Goal: Task Accomplishment & Management: Use online tool/utility

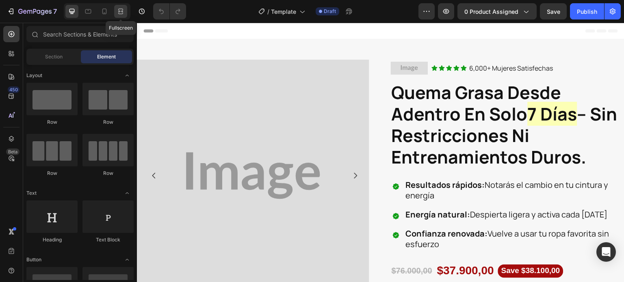
click at [118, 14] on icon at bounding box center [121, 11] width 8 height 8
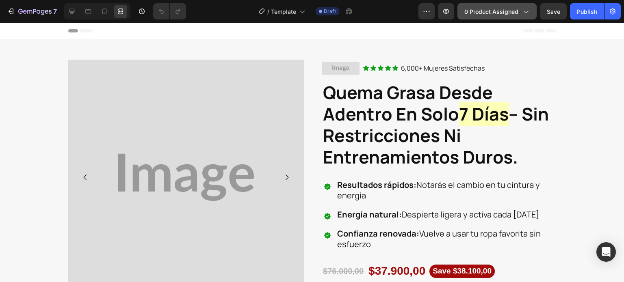
click at [494, 16] on button "0 product assigned" at bounding box center [496, 11] width 79 height 16
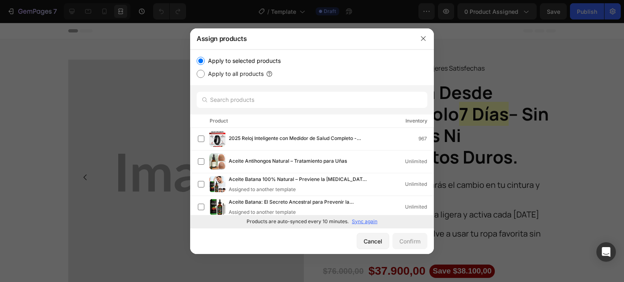
click at [364, 222] on p "Sync again" at bounding box center [365, 221] width 26 height 7
click at [247, 102] on input "text" at bounding box center [312, 100] width 231 height 16
paste input "Luminiix® – Eliminador de Verrugas Natural"
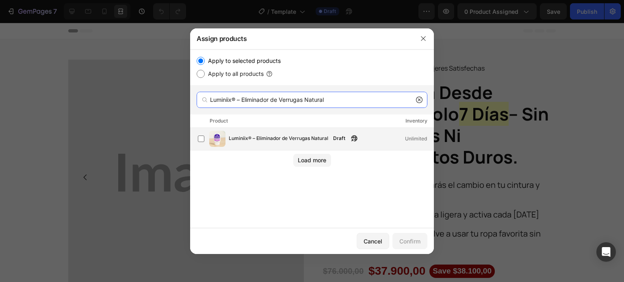
type input "Luminiix® – Eliminador de Verrugas Natural"
click at [204, 140] on label at bounding box center [201, 139] width 6 height 6
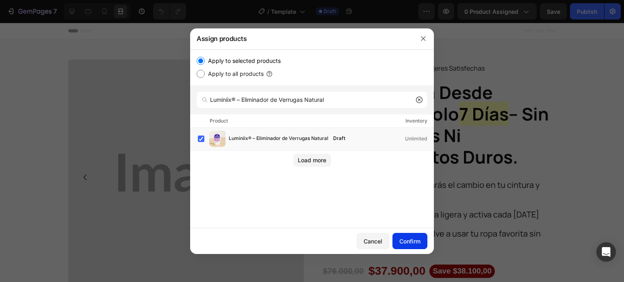
click at [398, 243] on button "Confirm" at bounding box center [409, 241] width 35 height 16
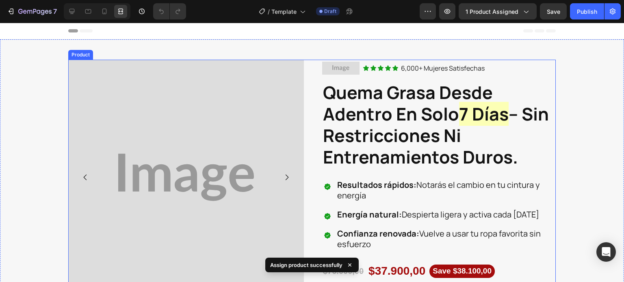
drag, startPoint x: 312, startPoint y: 151, endPoint x: 117, endPoint y: 26, distance: 231.0
click at [312, 151] on div "Image Image Image Image Image Carousel Image Icon Icon Icon Icon Icon Icon List…" at bounding box center [311, 191] width 487 height 262
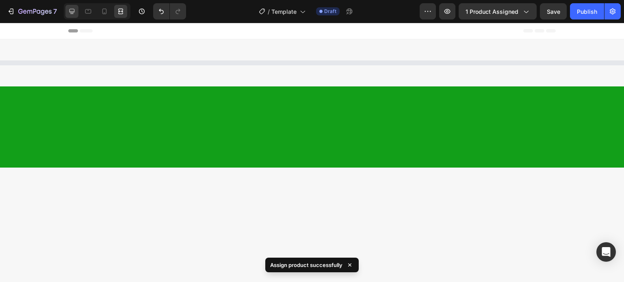
click at [71, 11] on icon at bounding box center [72, 11] width 8 height 8
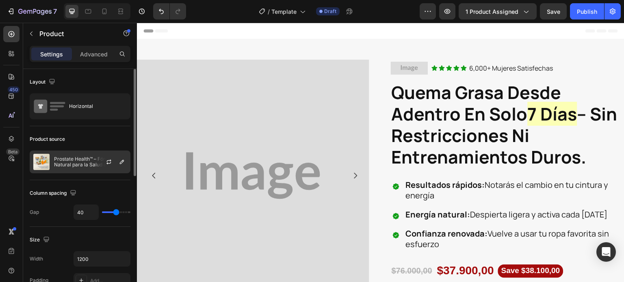
click at [74, 163] on p "Prostate Health™ – Fórmula Natural para la Salud de la Próstata, Vejiga y Vital…" at bounding box center [90, 161] width 73 height 11
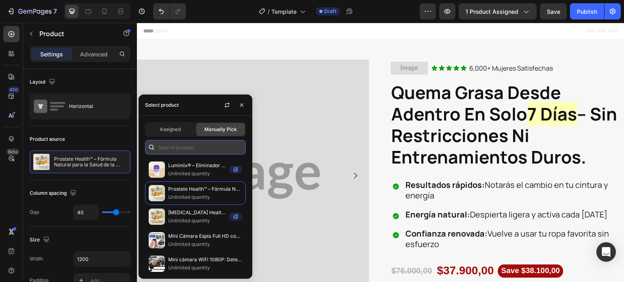
click at [191, 146] on input "text" at bounding box center [195, 147] width 101 height 15
paste input "Luminiix® – Eliminador de Verrugas Natural"
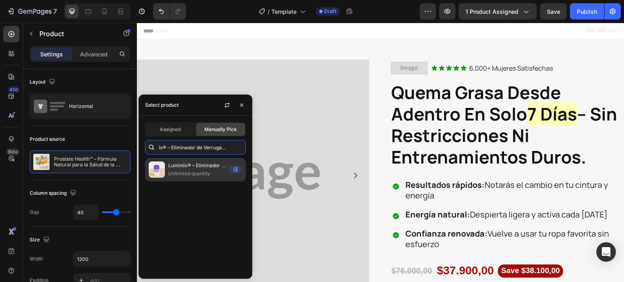
type input "Luminiix® – Eliminador de Verrugas Natural"
click at [192, 172] on p "Unlimited quantity" at bounding box center [197, 174] width 58 height 8
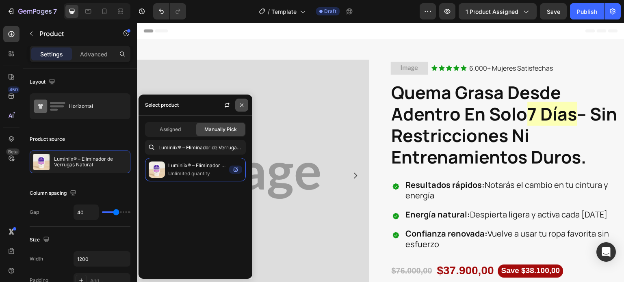
click at [238, 105] on icon "button" at bounding box center [241, 105] width 6 height 6
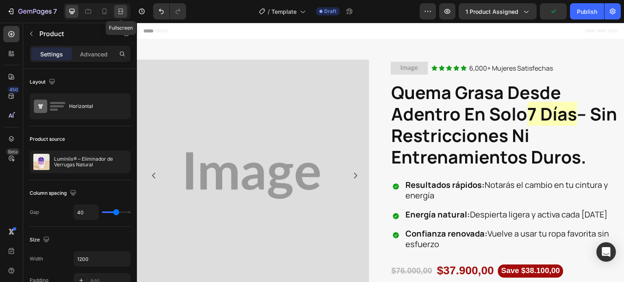
click at [118, 11] on icon at bounding box center [121, 11] width 8 height 8
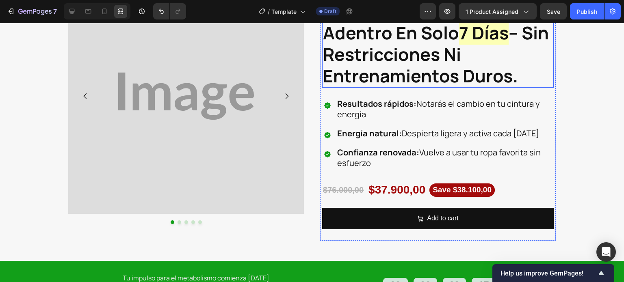
scroll to position [41, 0]
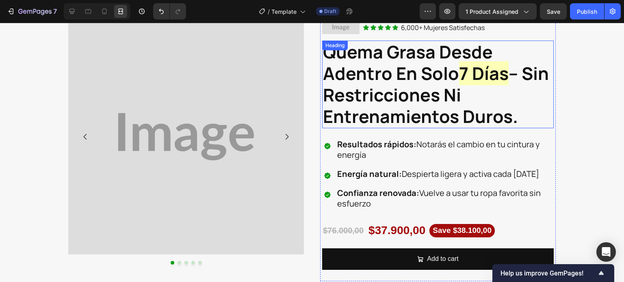
click at [426, 92] on strong "– sin restricciones ni entrenamientos duros." at bounding box center [436, 94] width 226 height 67
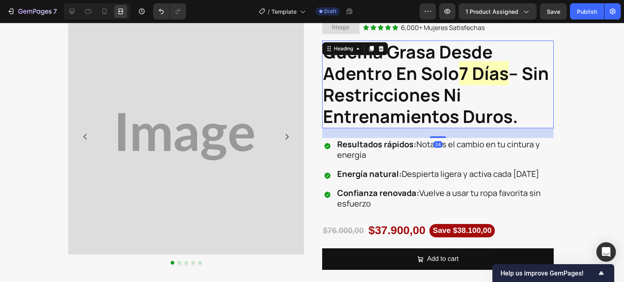
click at [482, 105] on strong "– sin restricciones ni entrenamientos duros." at bounding box center [436, 94] width 226 height 67
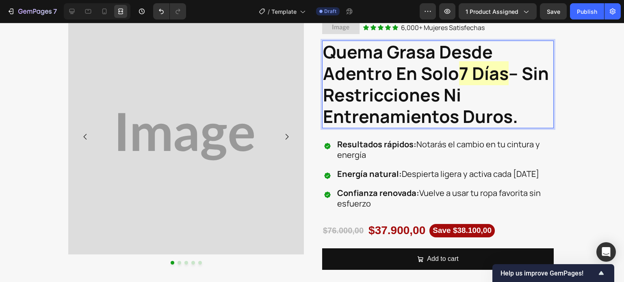
drag, startPoint x: 522, startPoint y: 120, endPoint x: 320, endPoint y: 52, distance: 213.3
click at [323, 52] on p "quema grasa desde adentro en solo 7 días – sin restricciones ni entrenamientos …" at bounding box center [438, 84] width 230 height 86
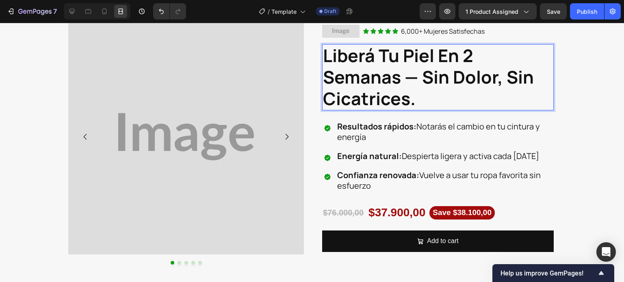
click at [413, 73] on strong "Liberá tu piel en 2 semanas — sin dolor, sin cicatrices." at bounding box center [428, 76] width 211 height 67
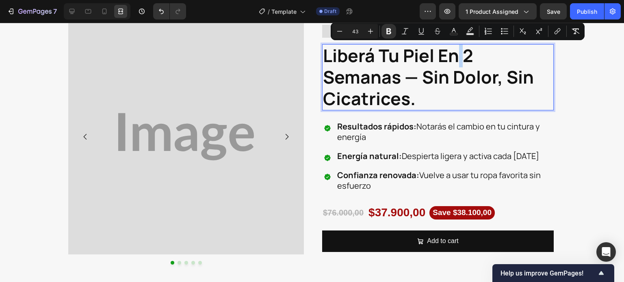
drag, startPoint x: 457, startPoint y: 58, endPoint x: 462, endPoint y: 66, distance: 10.0
click at [462, 66] on strong "Liberá tu piel en 2 semanas — sin dolor, sin cicatrices." at bounding box center [428, 76] width 211 height 67
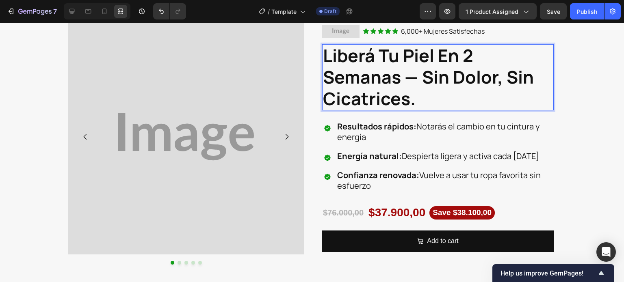
click at [475, 63] on p "Liberá tu piel en 2 semanas — sin dolor, sin cicatrices." at bounding box center [438, 77] width 230 height 65
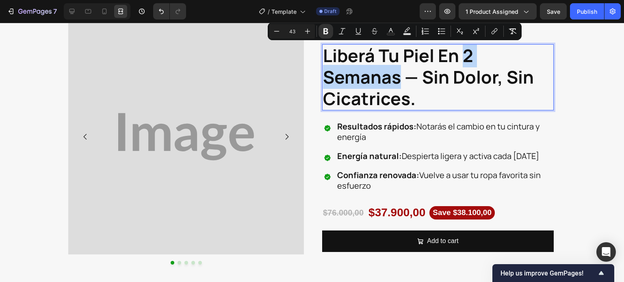
drag, startPoint x: 461, startPoint y: 56, endPoint x: 395, endPoint y: 80, distance: 69.6
click at [395, 80] on strong "Liberá tu piel en 2 semanas — sin dolor, sin cicatrices." at bounding box center [428, 76] width 211 height 67
click at [404, 33] on rect "Editor contextual toolbar" at bounding box center [407, 34] width 8 height 2
type input "000000"
type input "77"
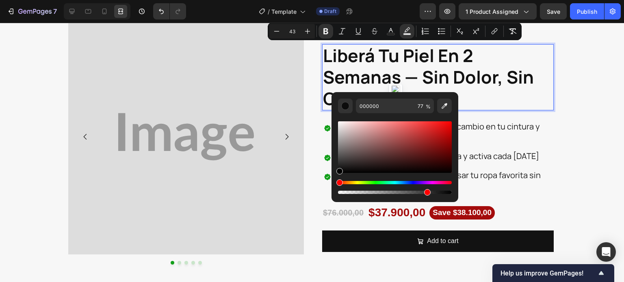
click at [465, 73] on strong "Liberá tu piel en 2 semanas — sin dolor, sin cicatrices." at bounding box center [428, 76] width 211 height 67
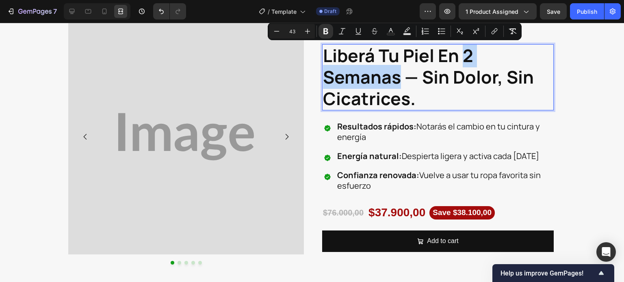
drag, startPoint x: 460, startPoint y: 58, endPoint x: 398, endPoint y: 81, distance: 65.4
click at [398, 81] on strong "Liberá tu piel en 2 semanas — sin dolor, sin cicatrices." at bounding box center [428, 76] width 211 height 67
click at [406, 32] on icon "Editor contextual toolbar" at bounding box center [407, 31] width 8 height 8
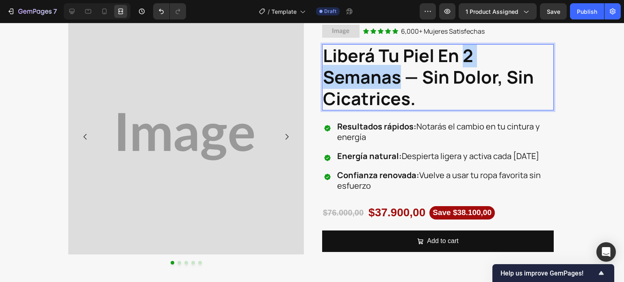
click at [370, 77] on strong "Liberá tu piel en 2 semanas — sin dolor, sin cicatrices." at bounding box center [428, 76] width 211 height 67
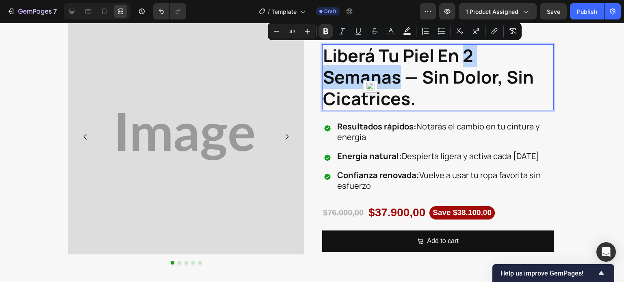
drag, startPoint x: 399, startPoint y: 80, endPoint x: 441, endPoint y: 64, distance: 44.7
click at [458, 63] on strong "Liberá tu piel en 2 semanas — sin dolor, sin cicatrices." at bounding box center [428, 76] width 211 height 67
click at [404, 33] on rect "Editor contextual toolbar" at bounding box center [407, 34] width 8 height 2
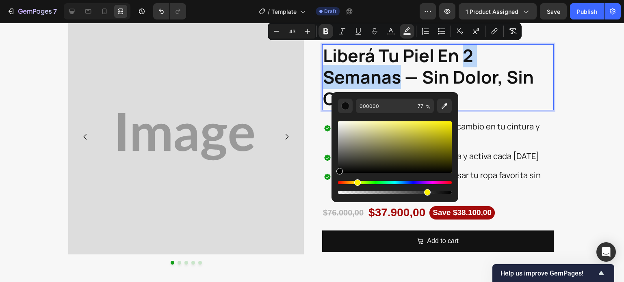
click at [356, 183] on div "Hue" at bounding box center [395, 182] width 114 height 3
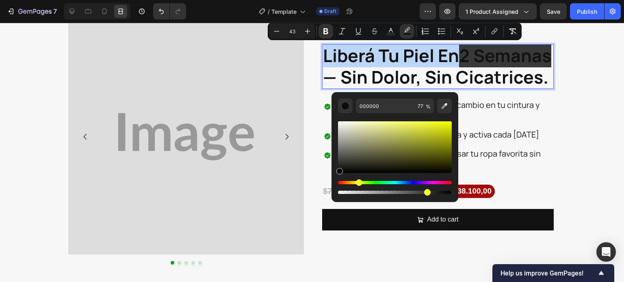
click at [357, 184] on div "Hue" at bounding box center [395, 182] width 114 height 3
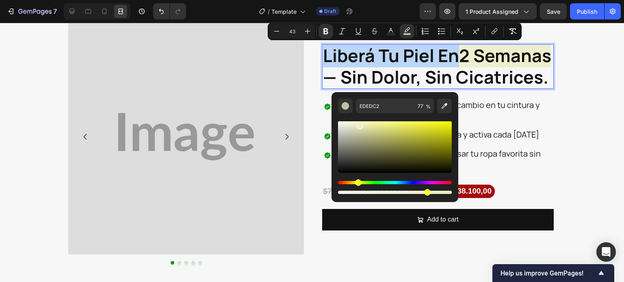
drag, startPoint x: 340, startPoint y: 173, endPoint x: 358, endPoint y: 125, distance: 51.3
click at [358, 125] on div "Editor contextual toolbar" at bounding box center [359, 126] width 6 height 6
type input "EDEDC7"
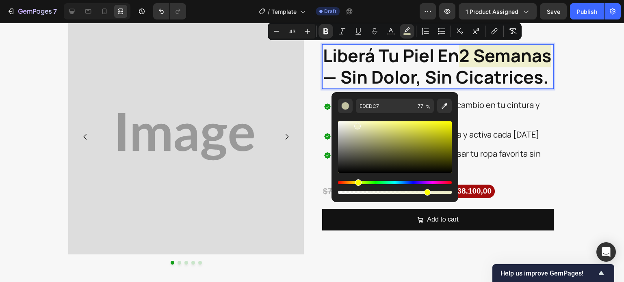
click at [356, 125] on div "Editor contextual toolbar" at bounding box center [357, 126] width 6 height 6
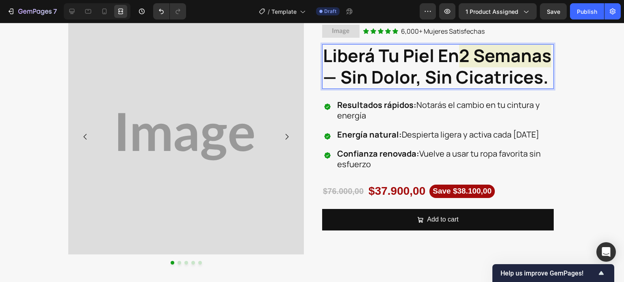
click at [476, 71] on strong "— sin dolor, sin cicatrices." at bounding box center [435, 77] width 225 height 24
click at [459, 67] on strong "2 semanas" at bounding box center [505, 55] width 92 height 24
click at [327, 145] on div "Resultados rápidos: Notarás el cambio en tu cintura y energía Energía natural: …" at bounding box center [437, 135] width 231 height 72
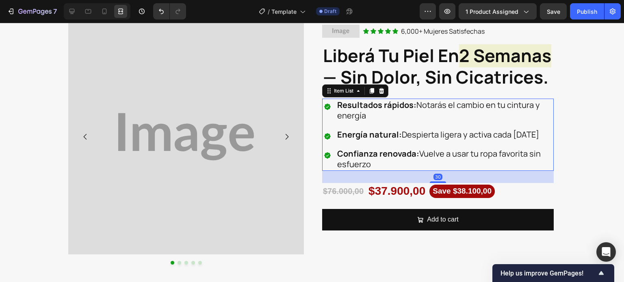
click at [365, 110] on strong "Resultados rápidos:" at bounding box center [376, 104] width 79 height 11
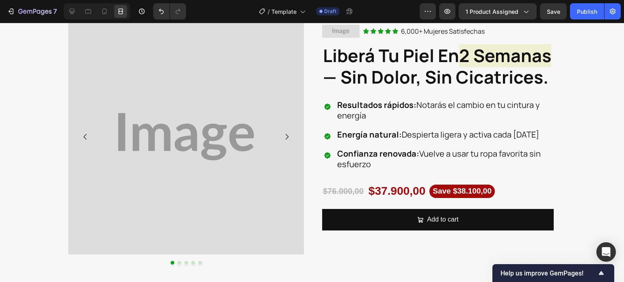
drag, startPoint x: 329, startPoint y: 161, endPoint x: 326, endPoint y: 158, distance: 4.3
click at [328, 142] on div at bounding box center [327, 136] width 11 height 11
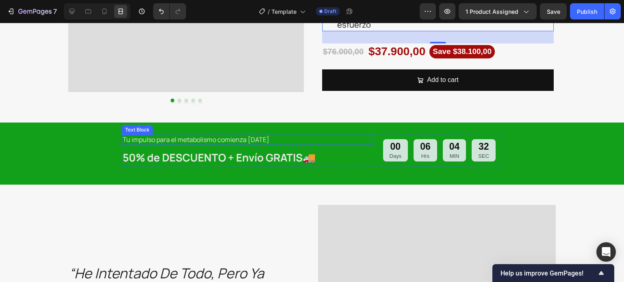
scroll to position [284, 0]
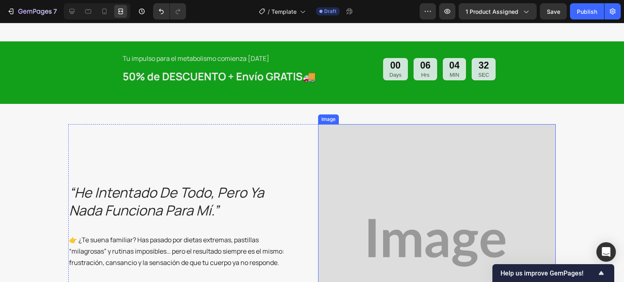
click at [133, 235] on span "👉 ¿Te suena familiar? Has pasado por dietas extremas, pastillas “milagrosas” y …" at bounding box center [176, 251] width 215 height 32
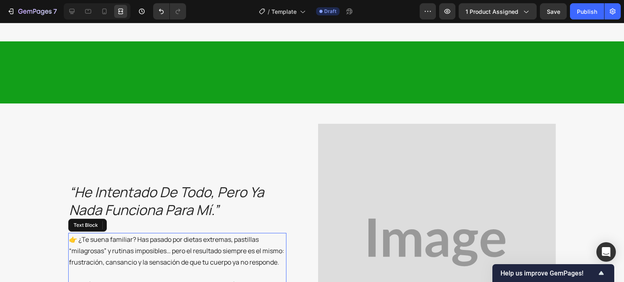
scroll to position [406, 0]
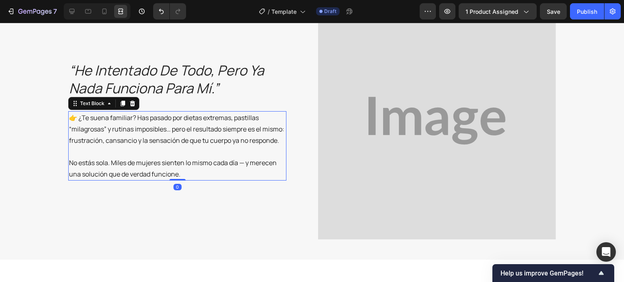
click at [179, 117] on p "👉 ¿Te suena familiar? Has pasado por dietas extremas, pastillas “milagrosas” y …" at bounding box center [177, 129] width 216 height 34
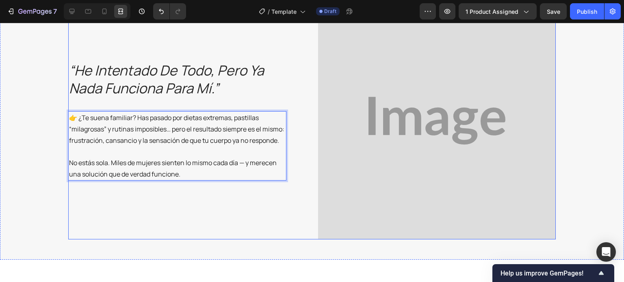
drag, startPoint x: 134, startPoint y: 212, endPoint x: 126, endPoint y: 196, distance: 18.5
click at [134, 212] on div "“he intentado de todo, pero ya nada funciona para mí.” Heading 👉 ¿Te suena fami…" at bounding box center [187, 121] width 238 height 238
click at [114, 163] on p "No estás sola. Miles de mujeres sienten lo mismo cada día — y merecen una soluc…" at bounding box center [177, 168] width 216 height 23
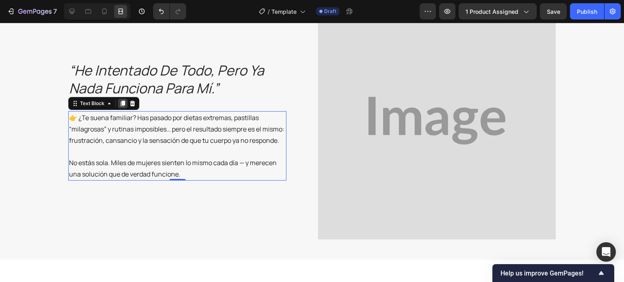
click at [119, 100] on icon at bounding box center [122, 103] width 6 height 6
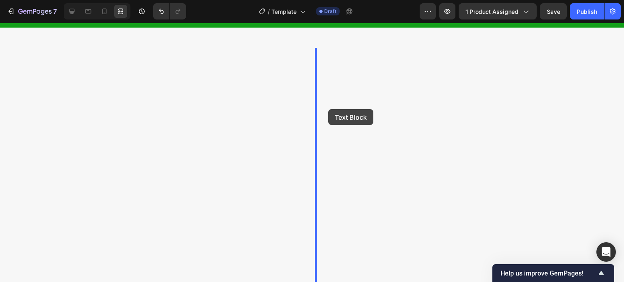
scroll to position [82, 0]
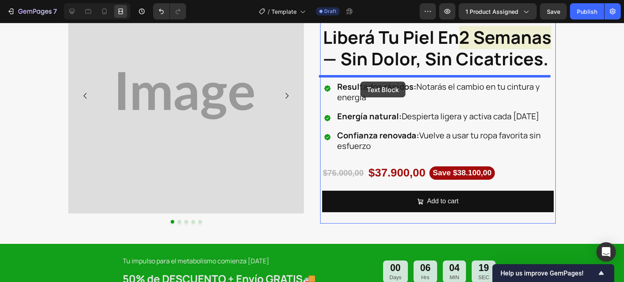
drag, startPoint x: 75, startPoint y: 178, endPoint x: 360, endPoint y: 82, distance: 301.1
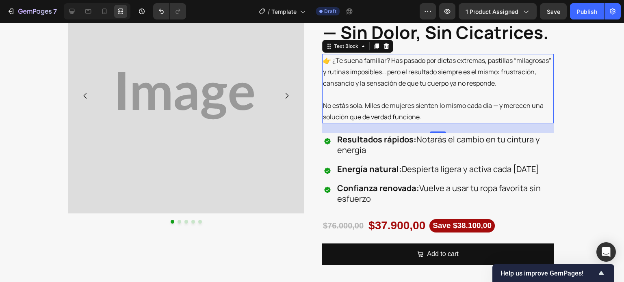
click at [388, 88] on span "👉 ¿Te suena familiar? Has pasado por dietas extremas, pastillas “milagrosas” y …" at bounding box center [437, 72] width 228 height 32
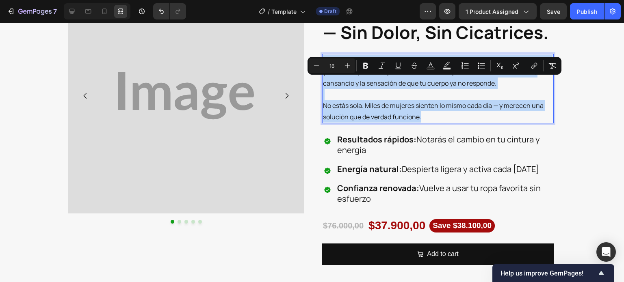
drag, startPoint x: 422, startPoint y: 138, endPoint x: 325, endPoint y: 84, distance: 111.4
click at [322, 82] on div "👉 ¿Te suena familiar? Has pasado por dietas extremas, pastillas “milagrosas” y …" at bounding box center [437, 88] width 231 height 69
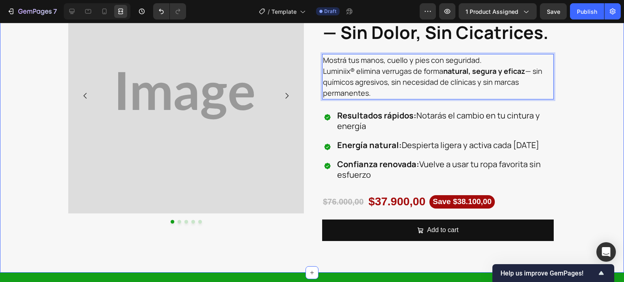
drag, startPoint x: 556, startPoint y: 104, endPoint x: 534, endPoint y: 114, distance: 24.0
click at [556, 103] on div "Image Image Image Image Image Carousel Image Icon Icon Icon Icon Icon Icon List…" at bounding box center [312, 115] width 624 height 274
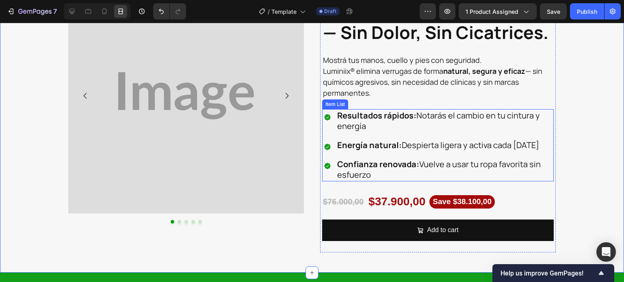
click at [328, 155] on div "Resultados rápidos: Notarás el cambio en tu cintura y energía Energía natural: …" at bounding box center [437, 145] width 231 height 72
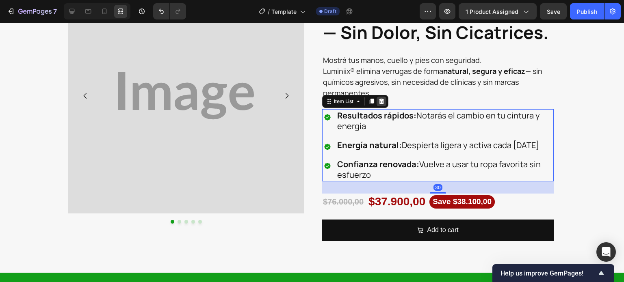
click at [378, 105] on icon at bounding box center [381, 101] width 6 height 6
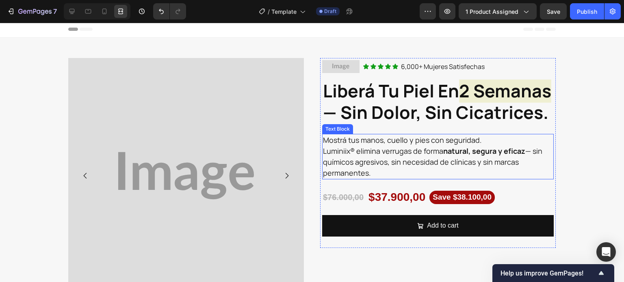
scroll to position [0, 0]
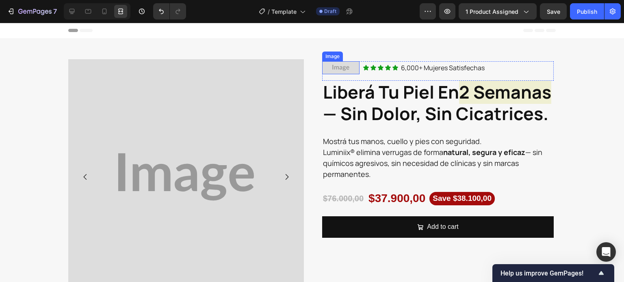
click at [349, 71] on img at bounding box center [340, 67] width 37 height 13
click at [374, 53] on icon at bounding box center [376, 54] width 5 height 6
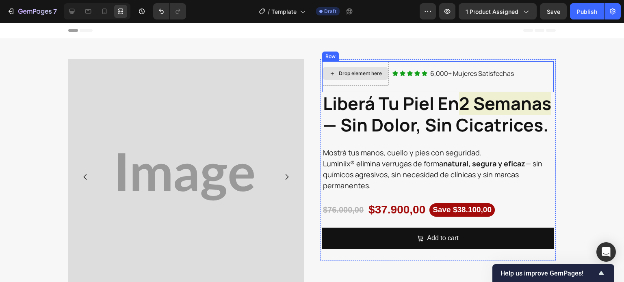
click at [379, 82] on div "Drop element here" at bounding box center [355, 73] width 67 height 24
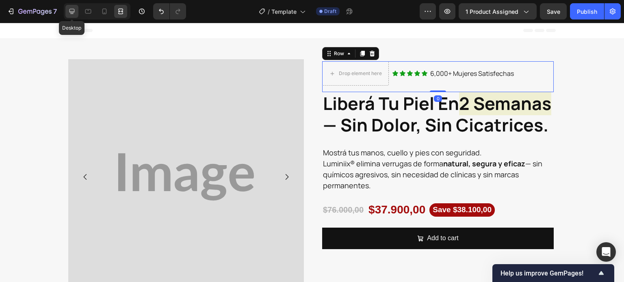
click at [74, 15] on div at bounding box center [71, 11] width 13 height 13
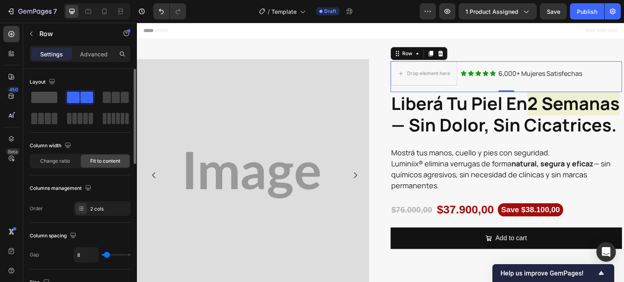
drag, startPoint x: 45, startPoint y: 100, endPoint x: 41, endPoint y: 95, distance: 6.0
click at [45, 100] on span at bounding box center [44, 97] width 26 height 11
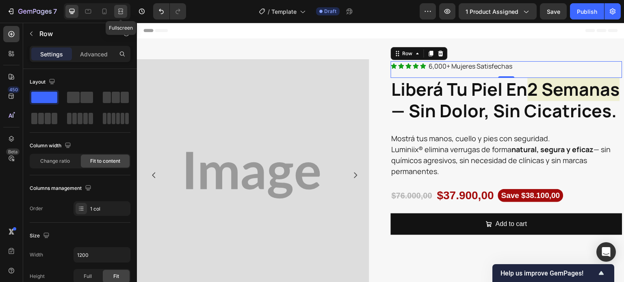
click at [117, 14] on icon at bounding box center [121, 11] width 8 height 8
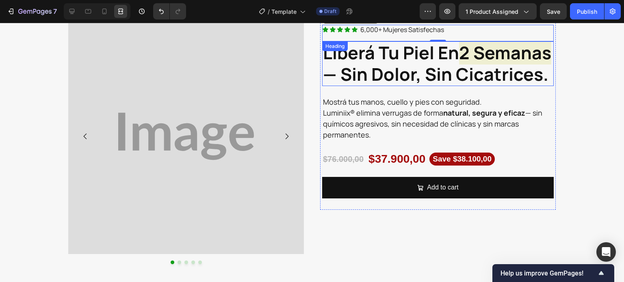
scroll to position [82, 0]
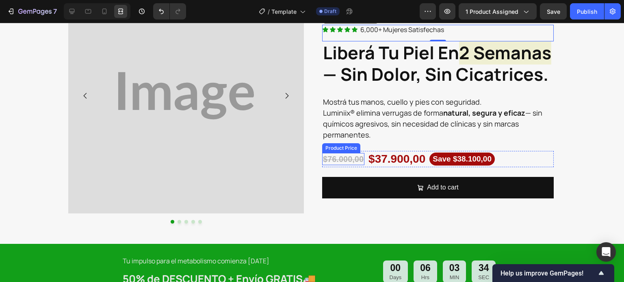
click at [337, 165] on div "$76.000,00" at bounding box center [343, 159] width 42 height 12
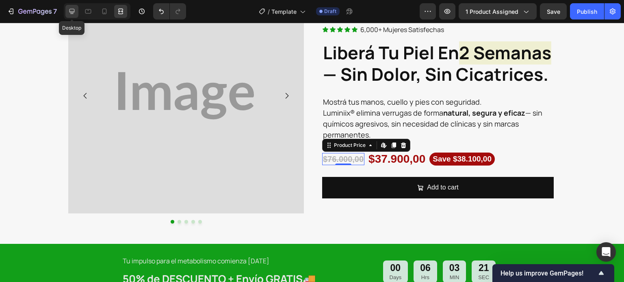
click at [68, 11] on icon at bounding box center [72, 11] width 8 height 8
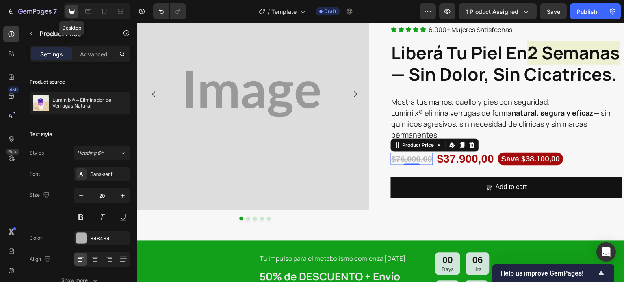
scroll to position [80, 0]
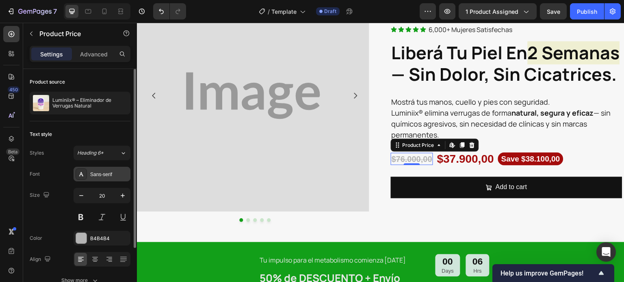
click at [109, 177] on div "Sans-serif" at bounding box center [109, 174] width 38 height 7
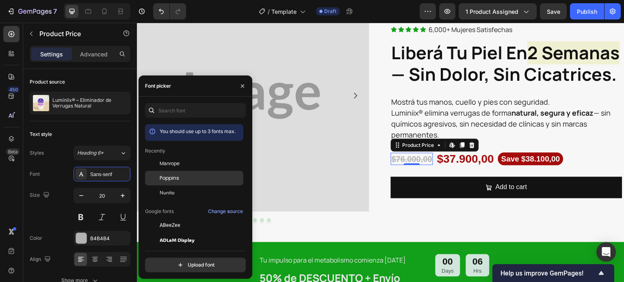
click at [165, 180] on span "Poppins" at bounding box center [169, 178] width 19 height 7
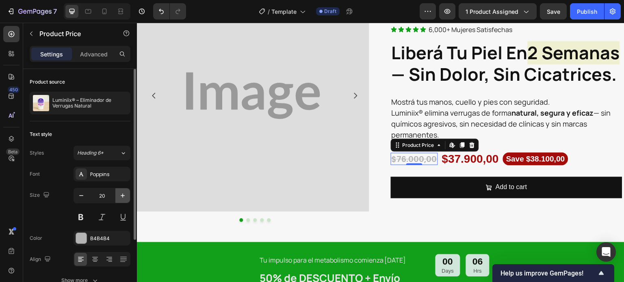
click at [121, 196] on icon "button" at bounding box center [123, 196] width 8 height 8
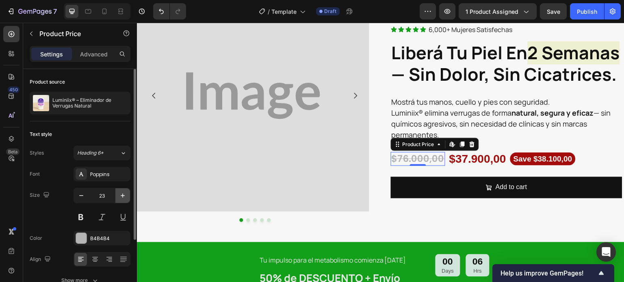
click at [121, 196] on icon "button" at bounding box center [123, 196] width 8 height 8
type input "24"
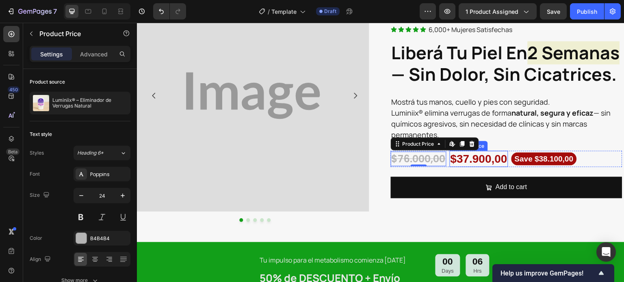
click at [467, 167] on div "$37.900,00" at bounding box center [478, 159] width 58 height 16
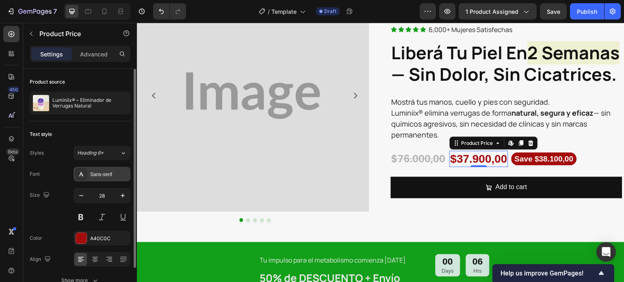
click at [101, 176] on div "Sans-serif" at bounding box center [109, 174] width 38 height 7
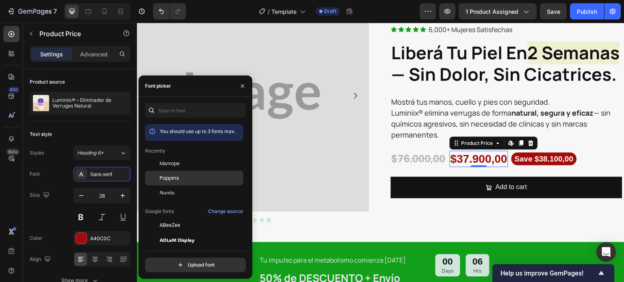
click at [159, 178] on div at bounding box center [152, 178] width 15 height 15
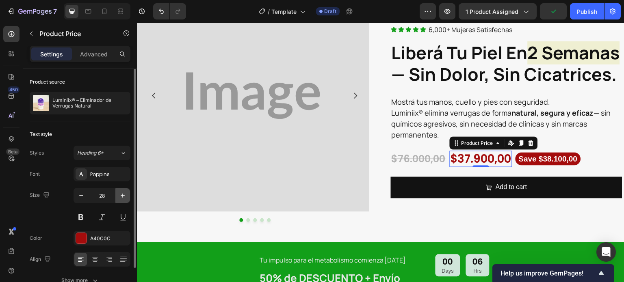
click at [119, 196] on icon "button" at bounding box center [123, 196] width 8 height 8
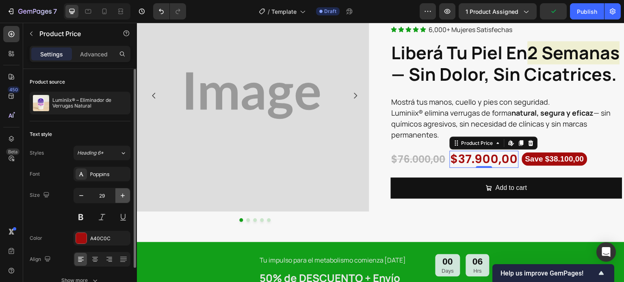
click at [119, 196] on icon "button" at bounding box center [123, 196] width 8 height 8
type input "30"
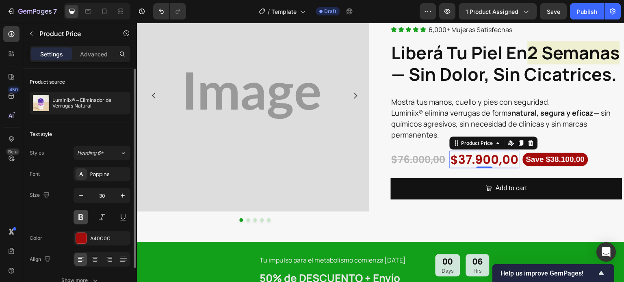
click at [83, 214] on button at bounding box center [80, 217] width 15 height 15
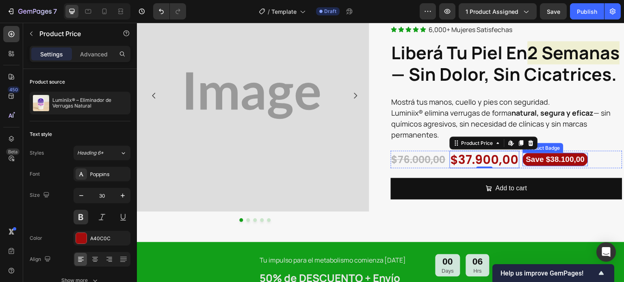
drag, startPoint x: 551, startPoint y: 171, endPoint x: 461, endPoint y: 187, distance: 91.8
click at [551, 166] on pre "Save $38.100,00" at bounding box center [555, 159] width 65 height 13
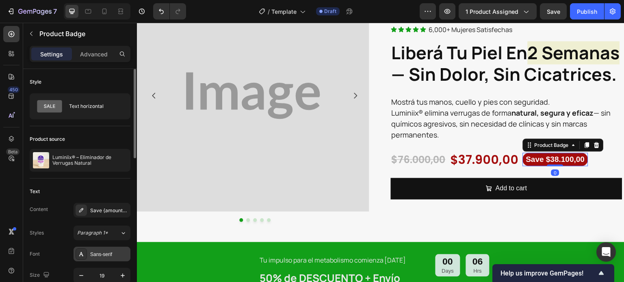
click at [103, 248] on div "Sans-serif" at bounding box center [101, 254] width 57 height 15
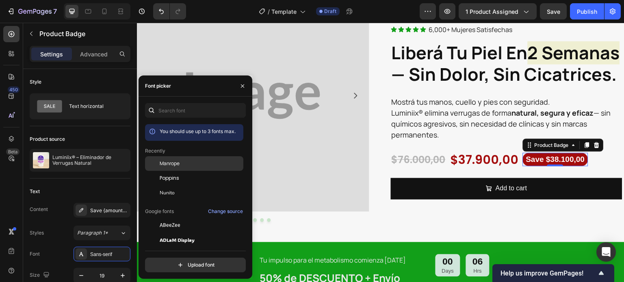
click at [176, 165] on span "Manrope" at bounding box center [170, 163] width 20 height 7
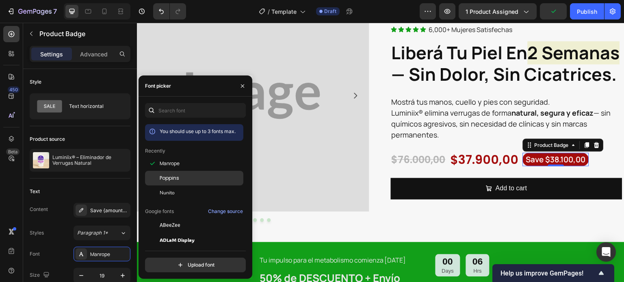
click at [180, 177] on div "Poppins" at bounding box center [201, 178] width 82 height 7
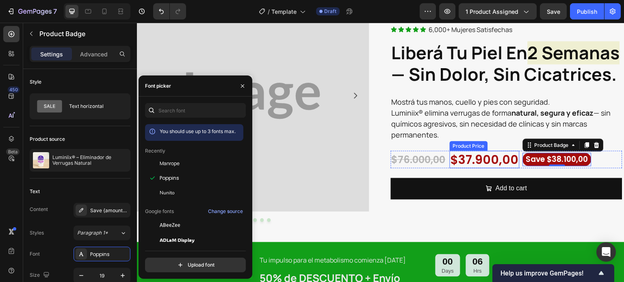
click at [493, 166] on div "$37.900,00" at bounding box center [484, 159] width 70 height 17
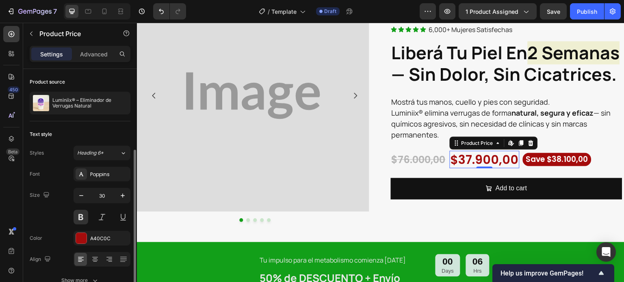
scroll to position [44, 0]
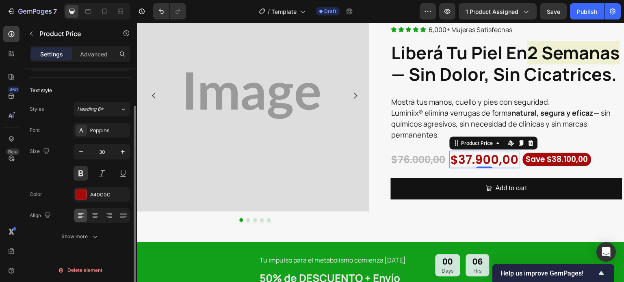
drag, startPoint x: 87, startPoint y: 235, endPoint x: 58, endPoint y: 192, distance: 52.0
click at [87, 235] on div "Show more" at bounding box center [80, 237] width 38 height 8
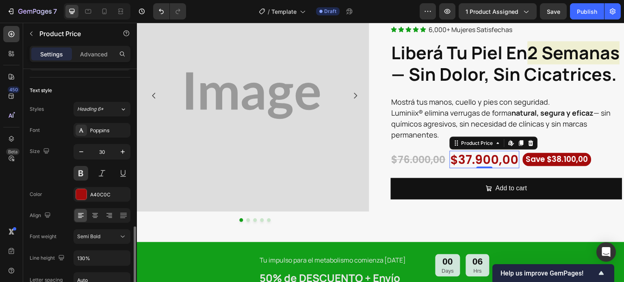
scroll to position [125, 0]
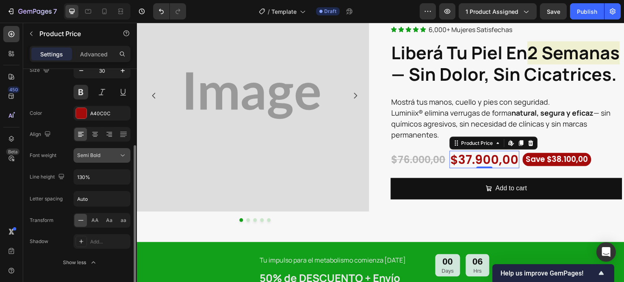
click at [102, 156] on div "Semi Bold" at bounding box center [97, 155] width 41 height 7
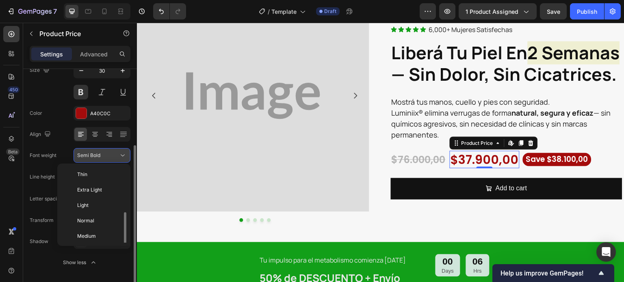
scroll to position [29, 0]
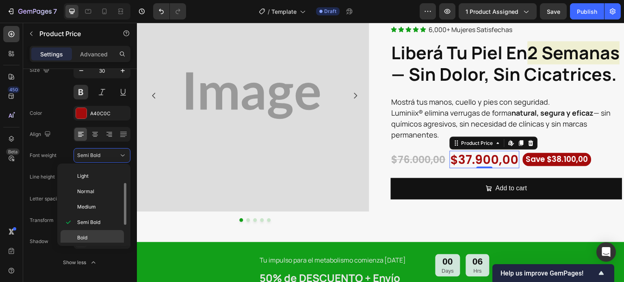
click at [94, 230] on div "Bold" at bounding box center [91, 237] width 63 height 15
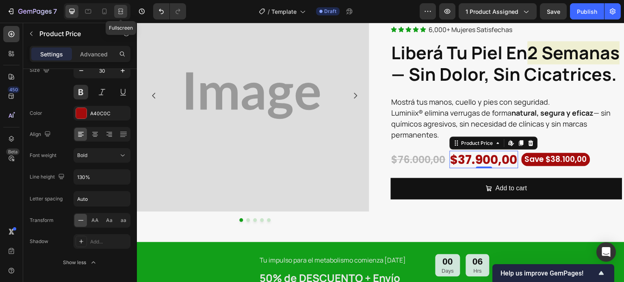
click at [121, 14] on icon at bounding box center [120, 14] width 5 height 2
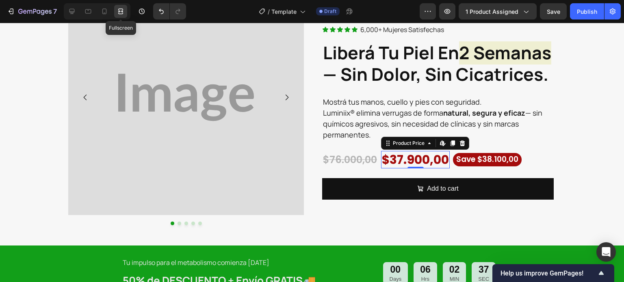
scroll to position [82, 0]
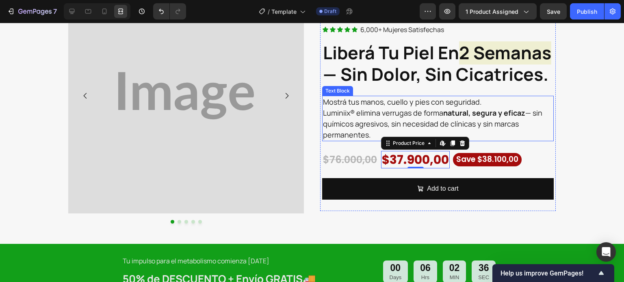
click at [379, 110] on p "Mostrá tus manos, cuello y pies con seguridad. Luminiix® elimina verrugas de fo…" at bounding box center [438, 119] width 230 height 44
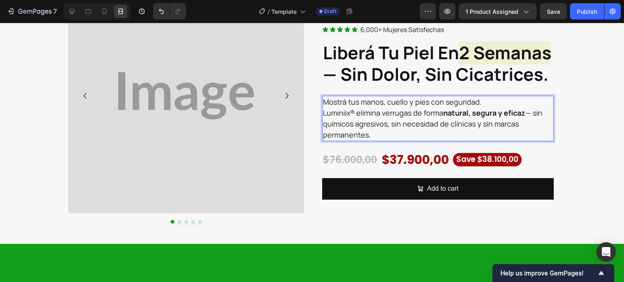
scroll to position [41, 0]
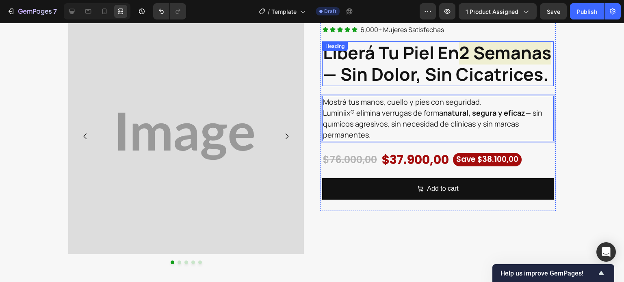
click at [397, 86] on strong "— sin dolor, sin cicatrices." at bounding box center [435, 74] width 225 height 24
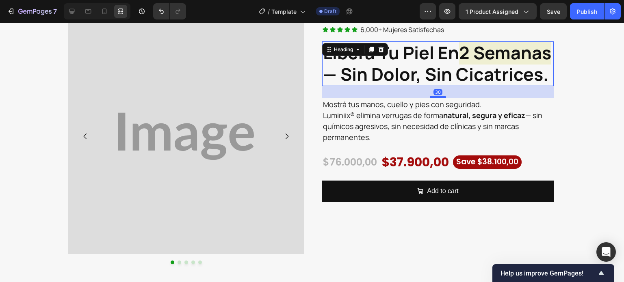
click at [434, 98] on div at bounding box center [438, 97] width 16 height 2
click at [413, 143] on p "Mostrá tus manos, cuello y pies con seguridad. Luminiix® elimina verrugas de fo…" at bounding box center [438, 121] width 230 height 44
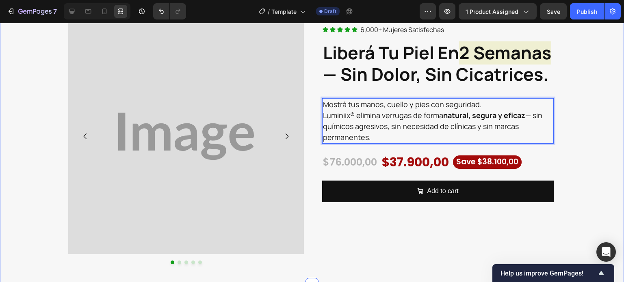
drag, startPoint x: 583, startPoint y: 138, endPoint x: 575, endPoint y: 142, distance: 8.7
click at [583, 138] on div "Image Image Image Image Image Carousel Icon Icon Icon Icon Icon Icon List 6,000…" at bounding box center [312, 142] width 624 height 246
click at [495, 143] on p "Mostrá tus manos, cuello y pies con seguridad. Luminiix® elimina verrugas de fo…" at bounding box center [438, 121] width 230 height 44
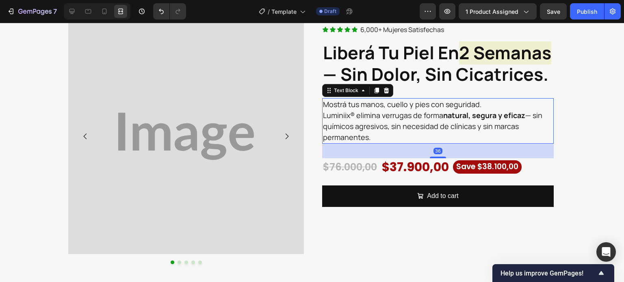
drag, startPoint x: 438, startPoint y: 175, endPoint x: 439, endPoint y: 180, distance: 4.9
click at [439, 158] on div at bounding box center [438, 158] width 16 height 2
click at [375, 174] on div "$76.000,00" at bounding box center [350, 167] width 56 height 14
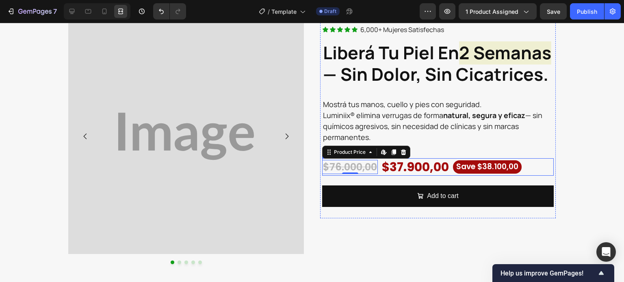
click at [534, 176] on div "$76.000,00 Product Price Edit content in Shopify 0 Product Price Edit content i…" at bounding box center [437, 166] width 231 height 17
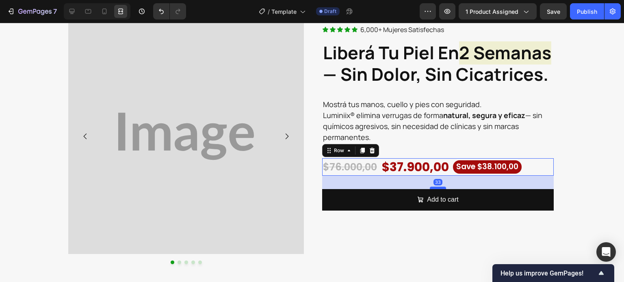
click at [438, 189] on div at bounding box center [438, 188] width 16 height 2
click at [382, 86] on strong "— sin dolor, sin cicatrices." at bounding box center [435, 74] width 225 height 24
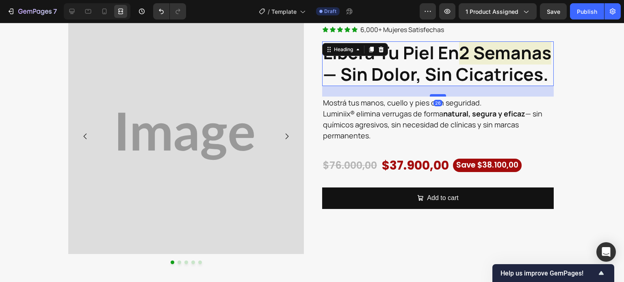
click at [430, 97] on div at bounding box center [438, 95] width 16 height 2
type input "26"
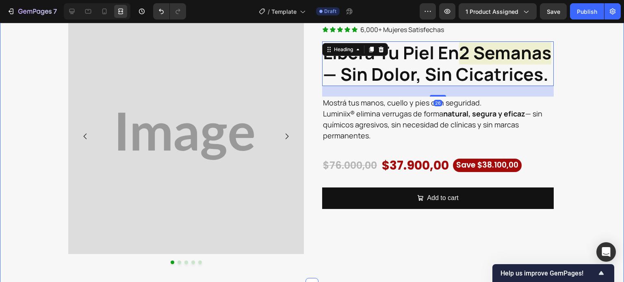
click at [568, 174] on div "Image Image Image Image Image Carousel Icon Icon Icon Icon Icon Icon List 6,000…" at bounding box center [312, 142] width 624 height 246
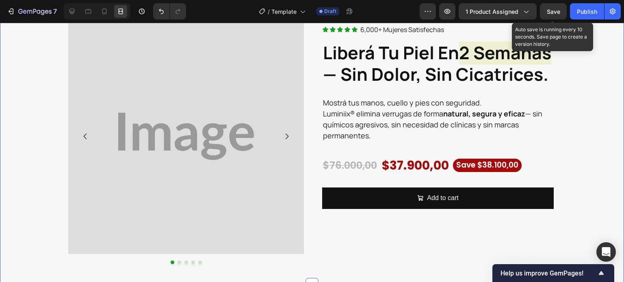
drag, startPoint x: 547, startPoint y: 12, endPoint x: 536, endPoint y: 21, distance: 14.4
click at [547, 13] on span "Save" at bounding box center [553, 11] width 13 height 7
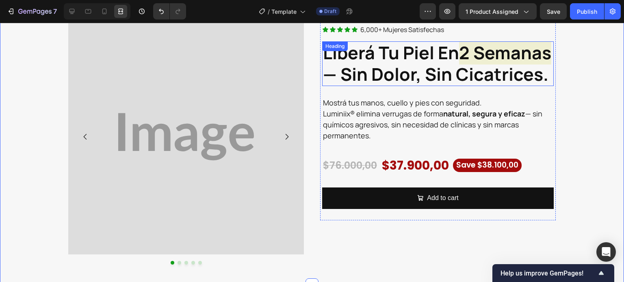
scroll to position [0, 0]
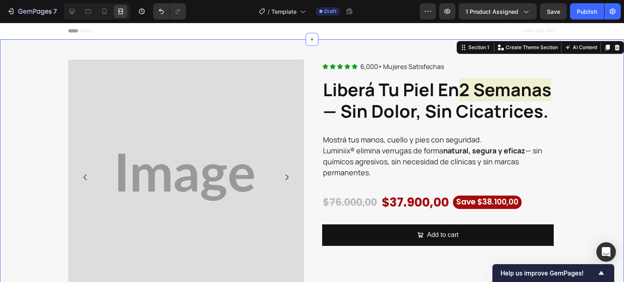
click at [401, 50] on div "Image Image Image Image Image Carousel Icon Icon Icon Icon Icon Icon List 6,000…" at bounding box center [312, 182] width 624 height 286
click at [70, 9] on icon at bounding box center [72, 11] width 8 height 8
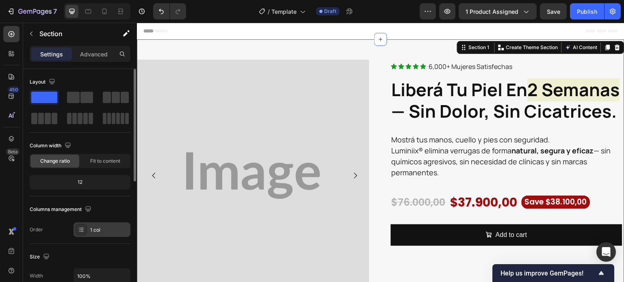
scroll to position [81, 0]
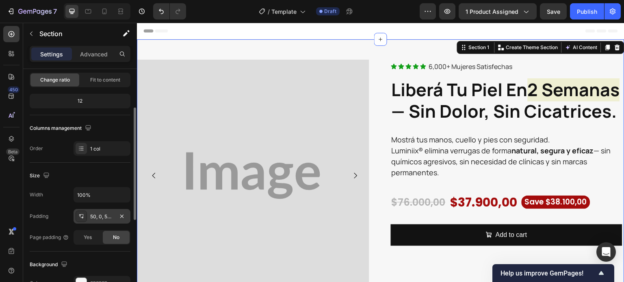
click at [96, 216] on div "50, 0, 50, 0" at bounding box center [102, 216] width 24 height 7
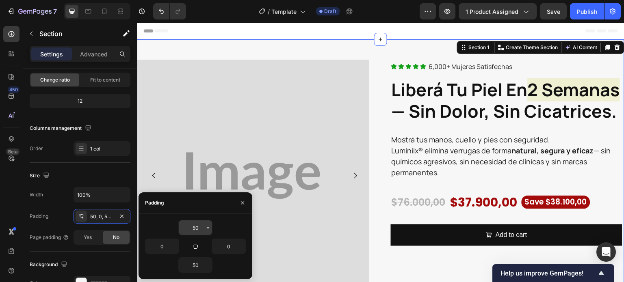
click at [197, 227] on input "50" at bounding box center [195, 227] width 33 height 15
click at [208, 232] on button "button" at bounding box center [208, 227] width 8 height 15
click at [187, 229] on input "50" at bounding box center [195, 227] width 33 height 15
drag, startPoint x: 195, startPoint y: 231, endPoint x: 187, endPoint y: 230, distance: 7.7
click at [187, 230] on input "50" at bounding box center [195, 227] width 33 height 15
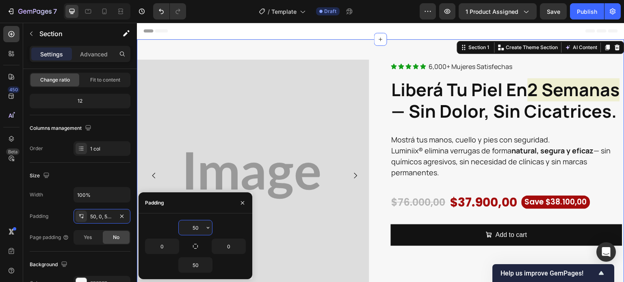
type input "60"
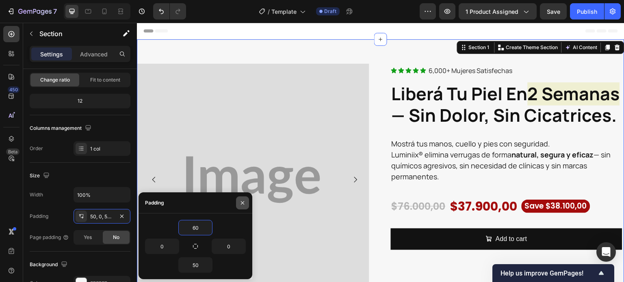
click at [246, 207] on button "button" at bounding box center [242, 203] width 13 height 13
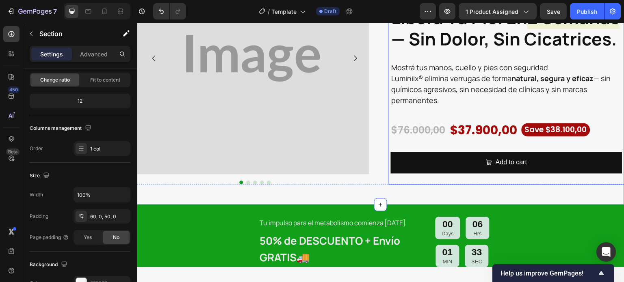
scroll to position [162, 0]
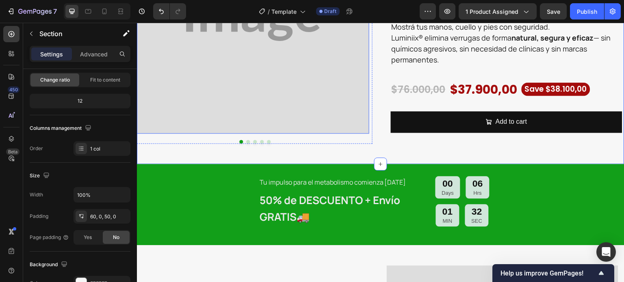
click at [258, 112] on img at bounding box center [253, 17] width 232 height 232
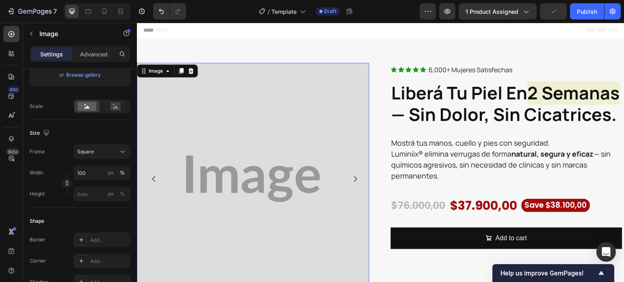
scroll to position [0, 0]
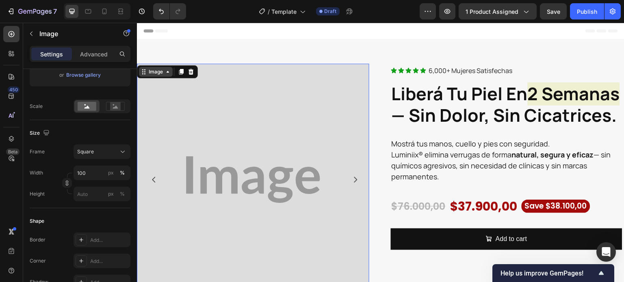
click at [157, 73] on div "Image" at bounding box center [155, 71] width 17 height 7
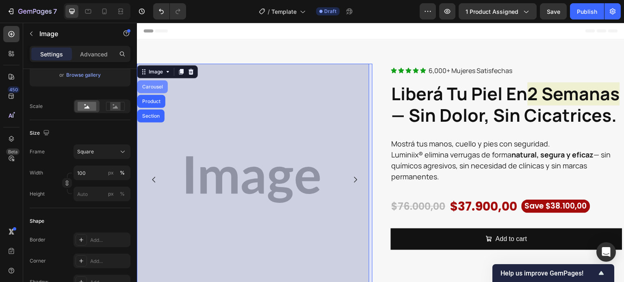
click at [161, 89] on div "Carousel" at bounding box center [152, 86] width 30 height 13
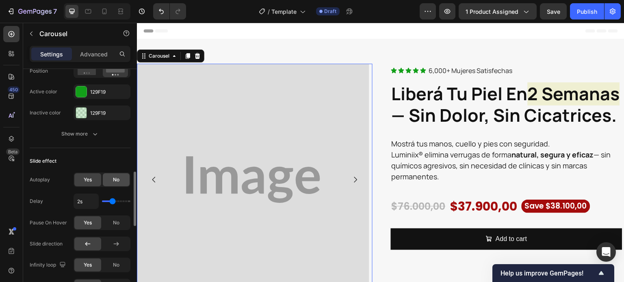
scroll to position [406, 0]
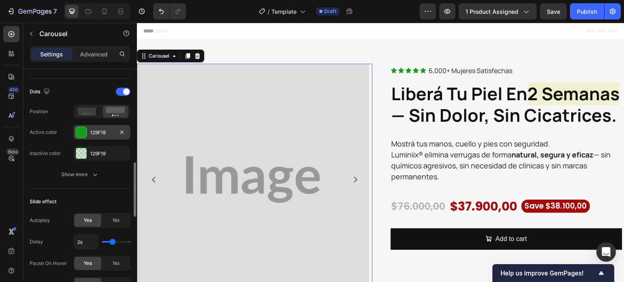
click at [83, 132] on div at bounding box center [81, 132] width 11 height 11
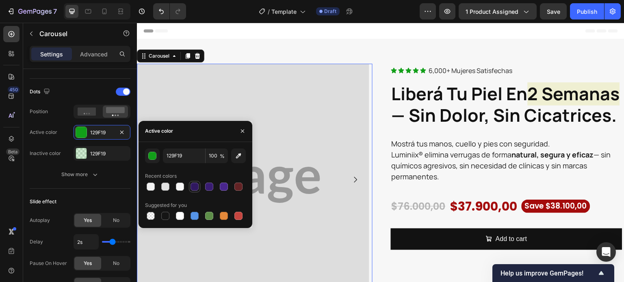
click at [194, 185] on div at bounding box center [194, 187] width 8 height 8
type input "301860"
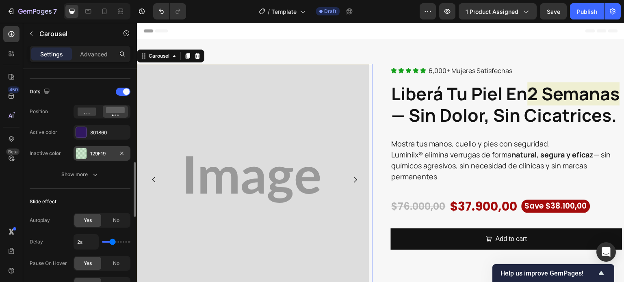
click at [71, 156] on div "Inactive color 129F19" at bounding box center [80, 153] width 101 height 15
click at [78, 156] on div at bounding box center [81, 153] width 11 height 11
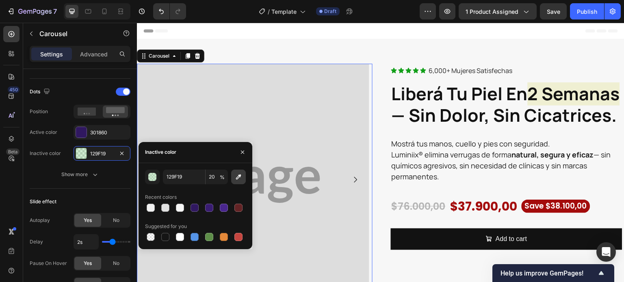
click at [234, 181] on button "button" at bounding box center [238, 177] width 15 height 15
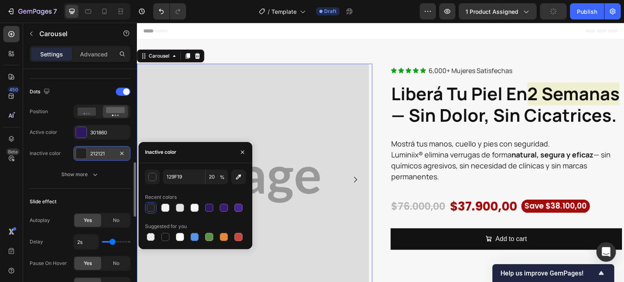
type input "212121"
type input "100"
click at [86, 156] on div at bounding box center [81, 153] width 11 height 11
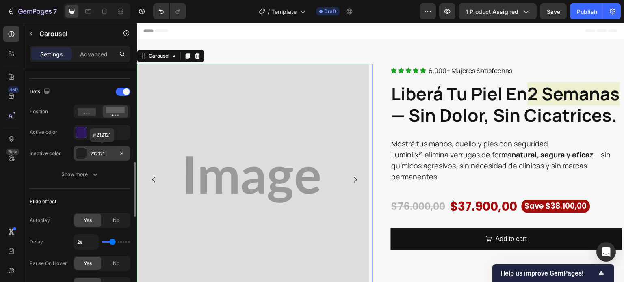
click at [86, 155] on div at bounding box center [81, 153] width 11 height 11
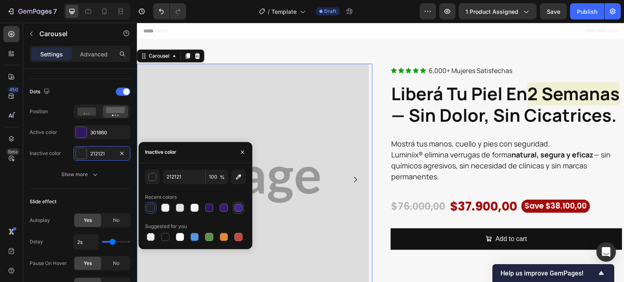
click at [235, 213] on div at bounding box center [238, 207] width 11 height 11
click at [151, 177] on div "button" at bounding box center [153, 177] width 8 height 8
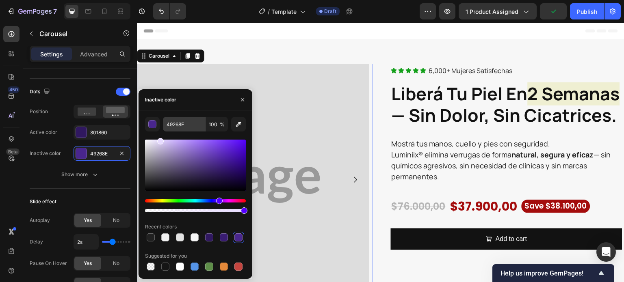
drag, startPoint x: 221, startPoint y: 165, endPoint x: 171, endPoint y: 122, distance: 66.3
click at [158, 138] on div "49268E 100 % Recent colors Suggested for you" at bounding box center [195, 195] width 101 height 156
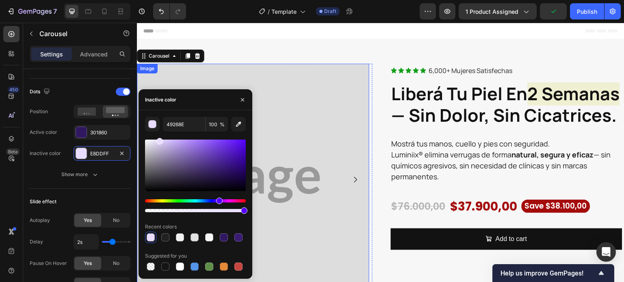
type input "E8DDFF"
click at [240, 97] on icon "button" at bounding box center [242, 100] width 6 height 6
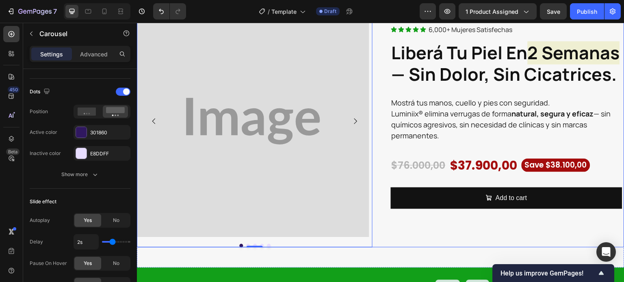
scroll to position [81, 0]
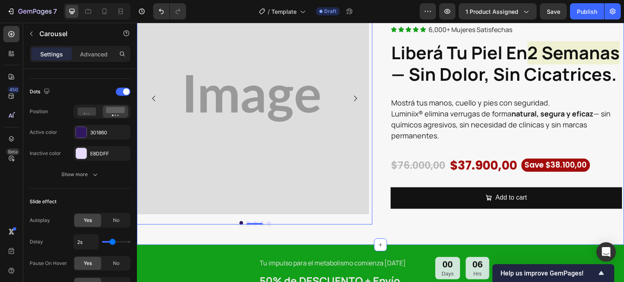
click at [296, 239] on div "Image Image Image Image Image Carousel 0 Icon Icon Icon Icon Icon Icon List 6,0…" at bounding box center [380, 101] width 487 height 287
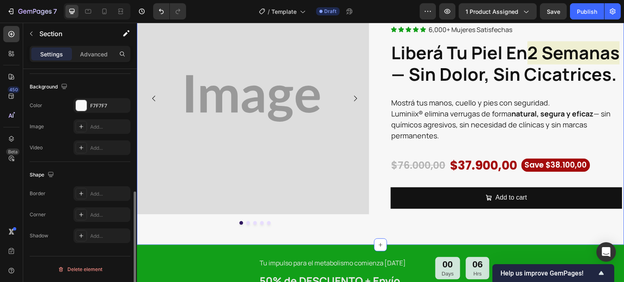
scroll to position [0, 0]
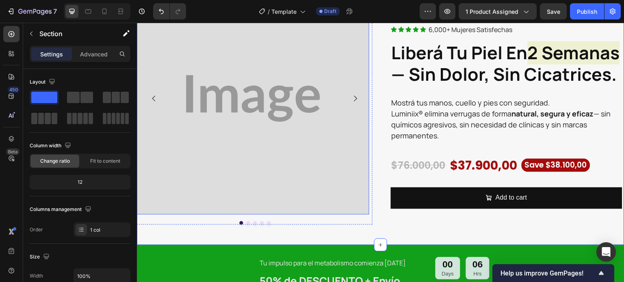
click at [283, 184] on img at bounding box center [253, 99] width 232 height 232
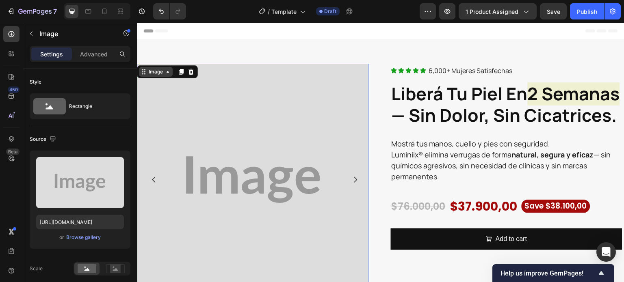
click at [151, 68] on div "Image" at bounding box center [155, 71] width 17 height 7
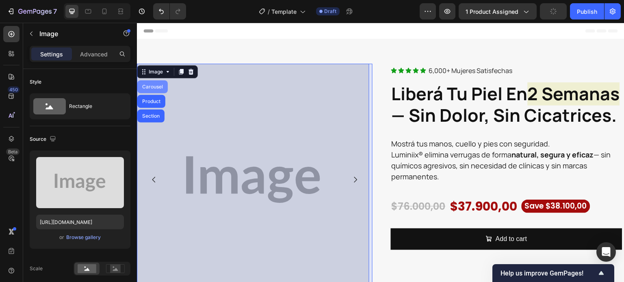
drag, startPoint x: 156, startPoint y: 84, endPoint x: 251, endPoint y: 196, distance: 147.2
click at [156, 84] on div "Carousel" at bounding box center [152, 86] width 30 height 13
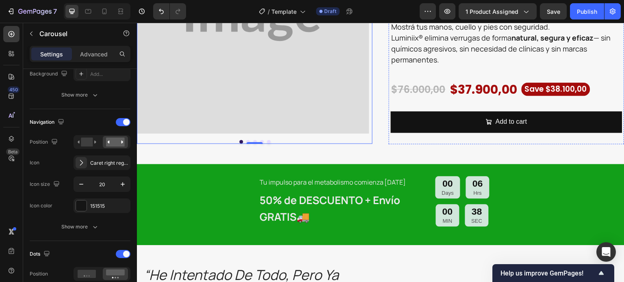
scroll to position [203, 0]
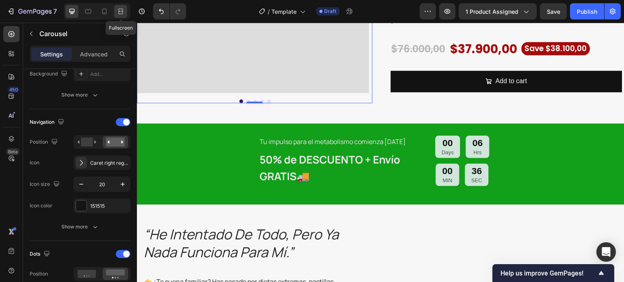
click at [117, 11] on icon at bounding box center [121, 11] width 8 height 8
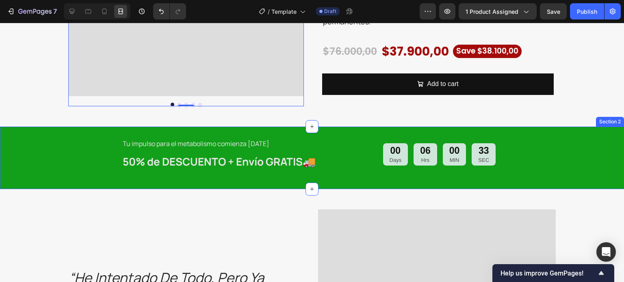
click at [75, 179] on div "Tu impulso para el metabolismo comienza hoy Text Block 50% de DESCUENTO + Envío…" at bounding box center [312, 158] width 624 height 63
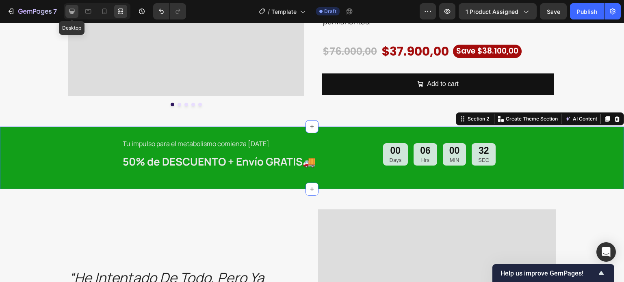
click at [73, 16] on div at bounding box center [71, 11] width 13 height 13
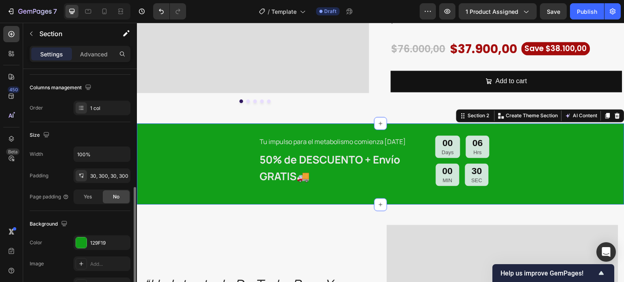
scroll to position [162, 0]
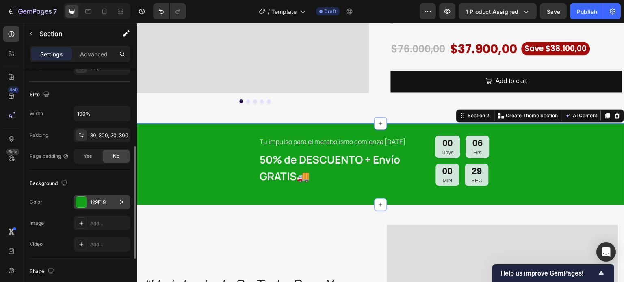
click at [88, 200] on div "129F19" at bounding box center [101, 202] width 57 height 15
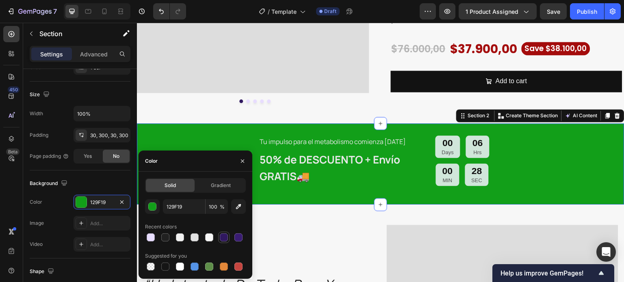
click at [221, 238] on div at bounding box center [224, 237] width 8 height 8
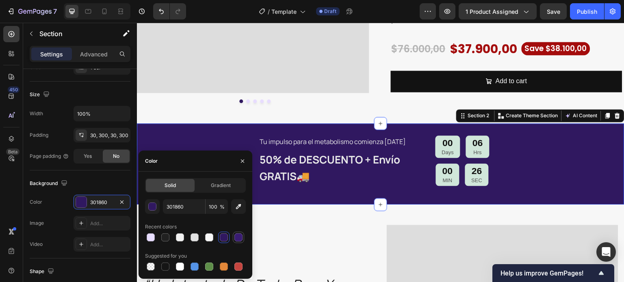
click at [237, 237] on div at bounding box center [238, 237] width 8 height 8
type input "391C72"
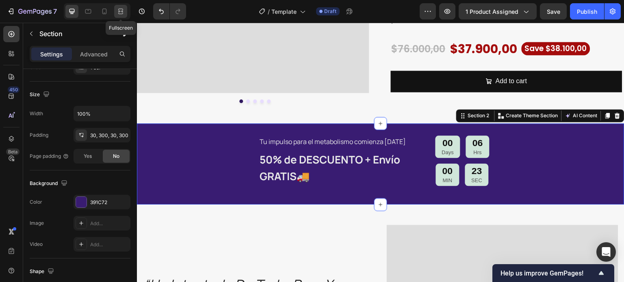
click at [123, 5] on div at bounding box center [120, 11] width 13 height 13
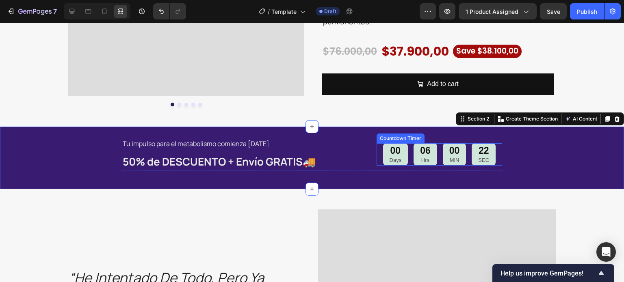
click at [404, 162] on div "00 Days 06 Hrs 00 MIN 22 SEC" at bounding box center [439, 154] width 113 height 22
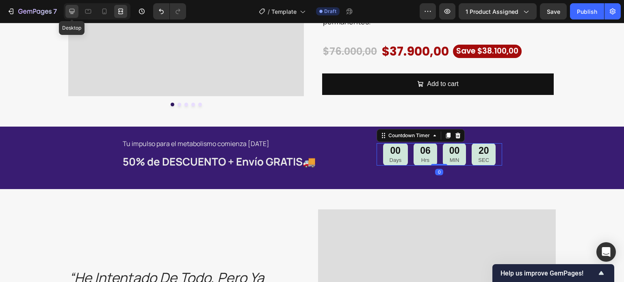
click at [76, 13] on div at bounding box center [71, 11] width 13 height 13
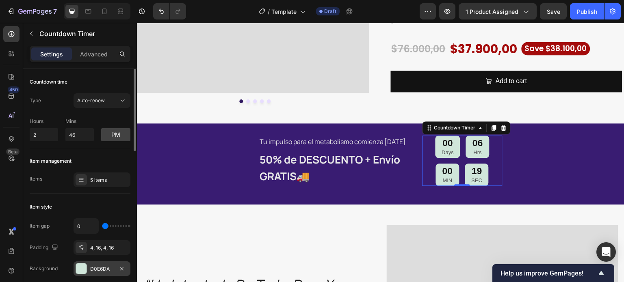
click at [82, 274] on div at bounding box center [81, 268] width 11 height 11
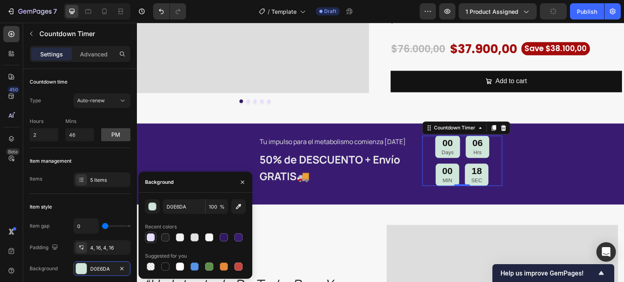
click at [151, 239] on div at bounding box center [151, 237] width 8 height 8
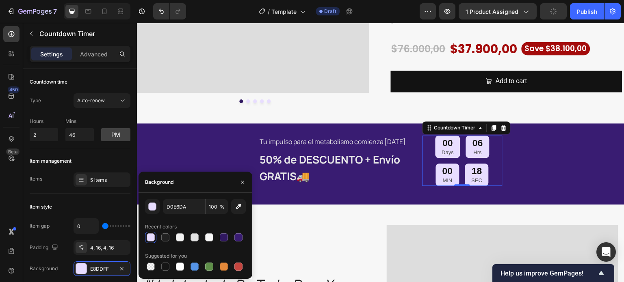
type input "E8DDFF"
click at [247, 185] on button "button" at bounding box center [242, 182] width 13 height 13
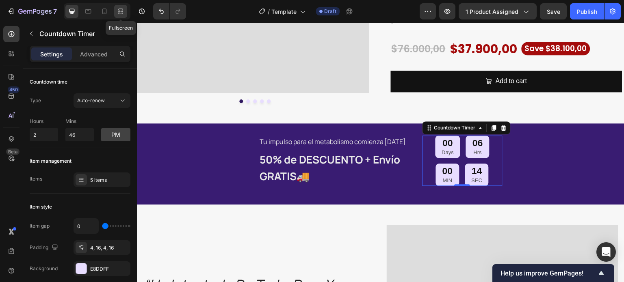
click at [118, 11] on icon at bounding box center [121, 11] width 8 height 8
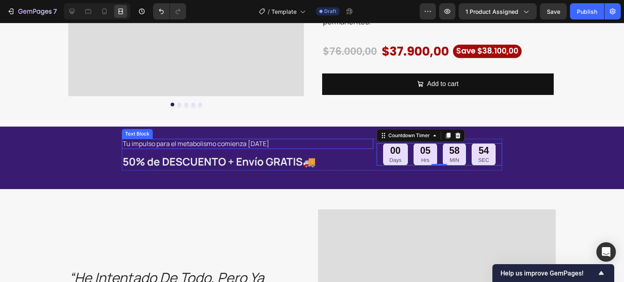
click at [240, 145] on p "Tu impulso para el metabolismo comienza hoy" at bounding box center [248, 144] width 250 height 9
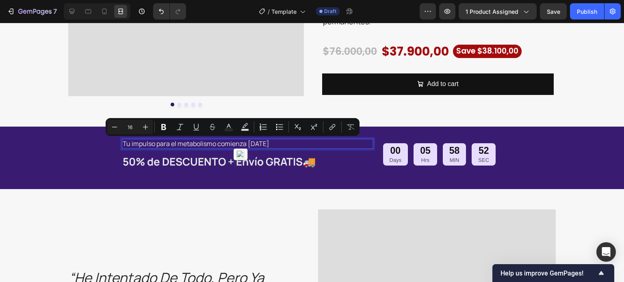
click at [265, 144] on p "Tu impulso para el metabolismo comienza hoy" at bounding box center [248, 144] width 250 height 9
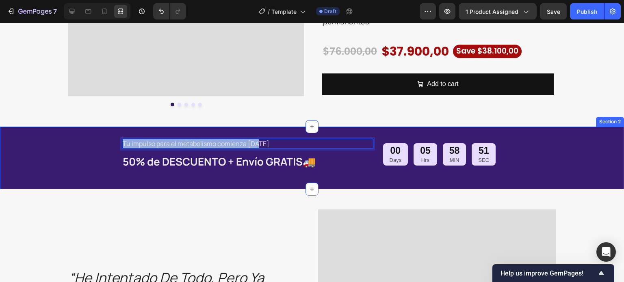
drag, startPoint x: 261, startPoint y: 141, endPoint x: 132, endPoint y: 143, distance: 129.1
click at [116, 136] on div "Tu impulso para el metabolismo comienza hoy Text Block 8 50% de DESCUENTO + Env…" at bounding box center [312, 158] width 624 height 63
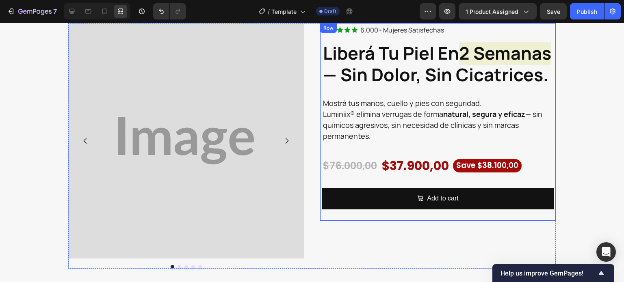
scroll to position [162, 0]
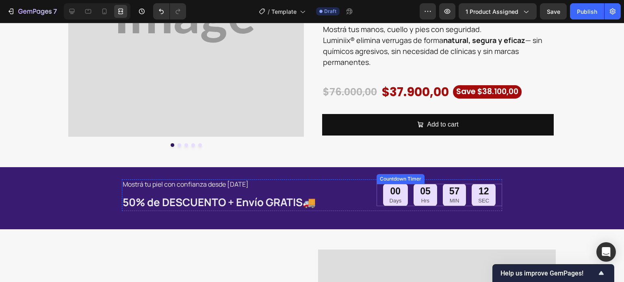
click at [413, 197] on div "05 Hrs" at bounding box center [425, 195] width 24 height 22
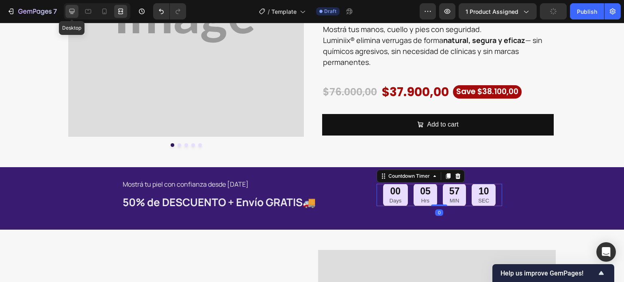
click at [67, 9] on div at bounding box center [71, 11] width 13 height 13
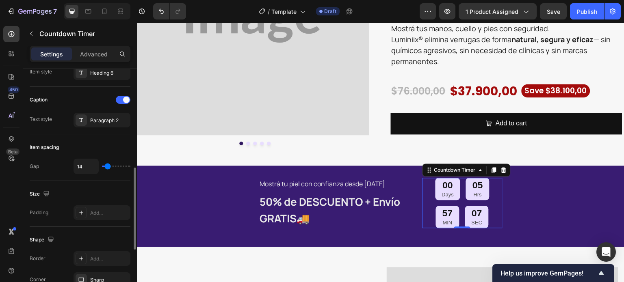
scroll to position [244, 0]
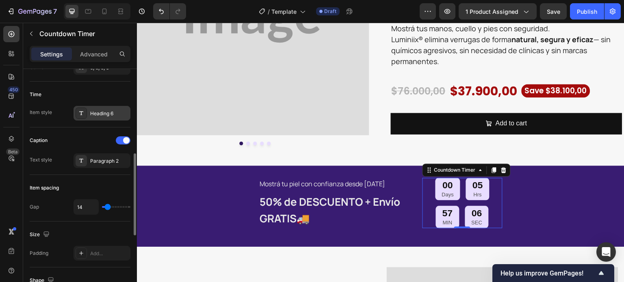
click at [104, 115] on div "Heading 6" at bounding box center [109, 113] width 38 height 7
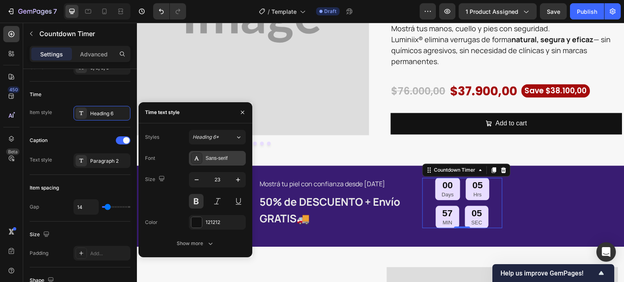
click at [214, 157] on div "Sans-serif" at bounding box center [224, 158] width 38 height 7
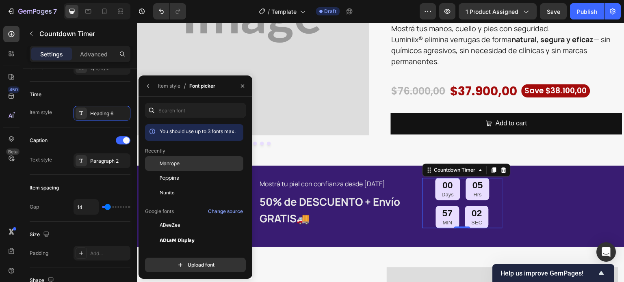
click at [190, 168] on div "Manrope" at bounding box center [194, 163] width 98 height 15
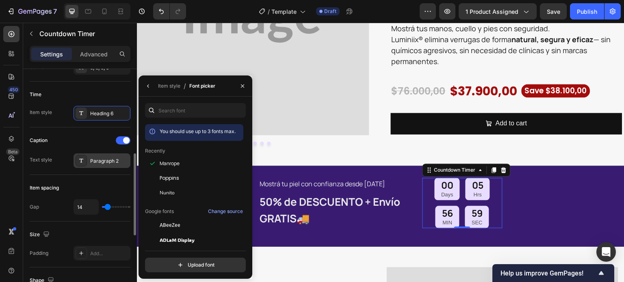
click at [95, 162] on div "Paragraph 2" at bounding box center [109, 161] width 38 height 7
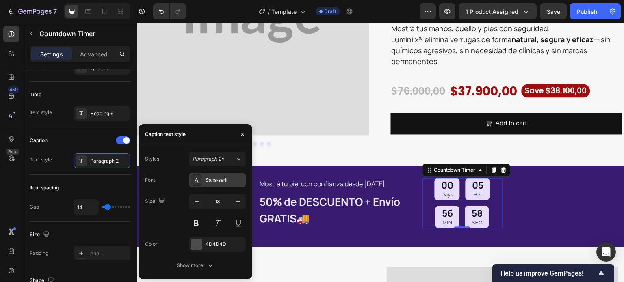
click at [209, 178] on div "Sans-serif" at bounding box center [224, 180] width 38 height 7
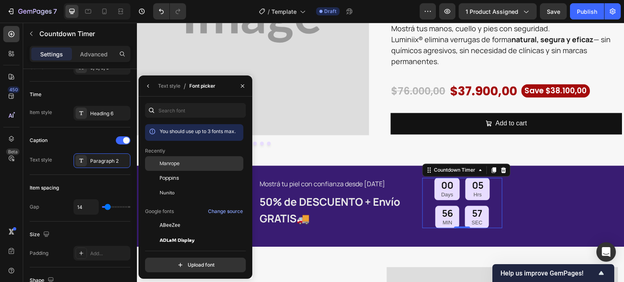
click at [177, 161] on span "Manrope" at bounding box center [170, 163] width 20 height 7
click at [243, 88] on icon "button" at bounding box center [242, 86] width 6 height 6
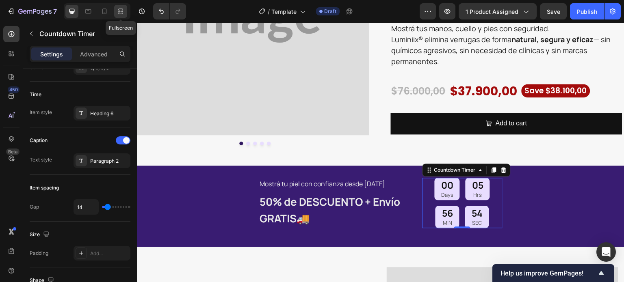
click at [119, 14] on icon at bounding box center [121, 11] width 8 height 8
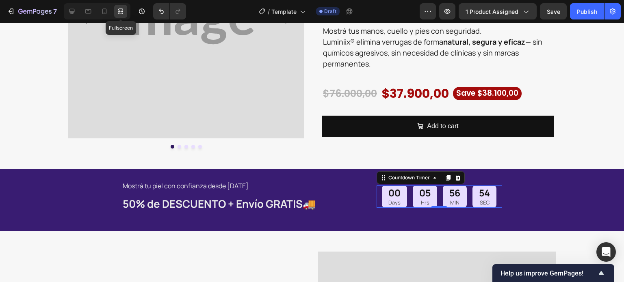
scroll to position [162, 0]
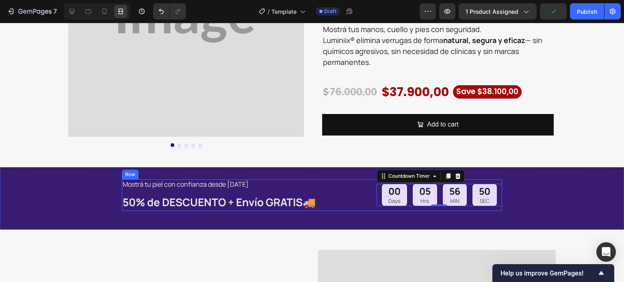
click at [369, 206] on div "Mostrá tu piel con confianza desde hoy Text Block 50% de DESCUENTO + Envío GRAT…" at bounding box center [312, 195] width 380 height 32
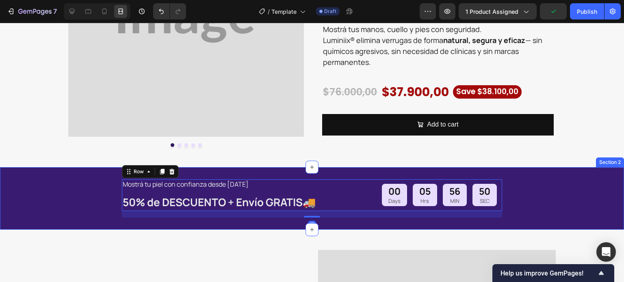
scroll to position [0, 0]
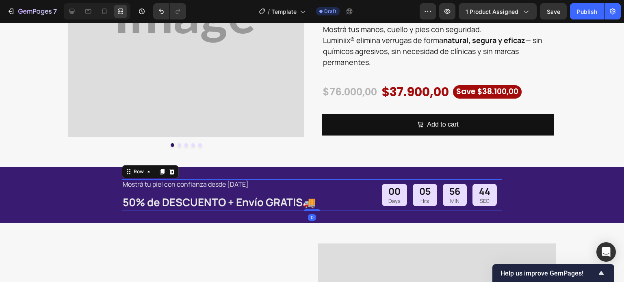
drag, startPoint x: 311, startPoint y: 216, endPoint x: 318, endPoint y: 203, distance: 14.9
click at [318, 203] on div "Mostrá tu piel con confianza desde hoy Text Block 50% de DESCUENTO + Envío GRAT…" at bounding box center [312, 195] width 380 height 32
click at [529, 198] on div "Mostrá tu piel con confianza desde hoy Text Block 50% de DESCUENTO + Envío GRAT…" at bounding box center [312, 195] width 624 height 56
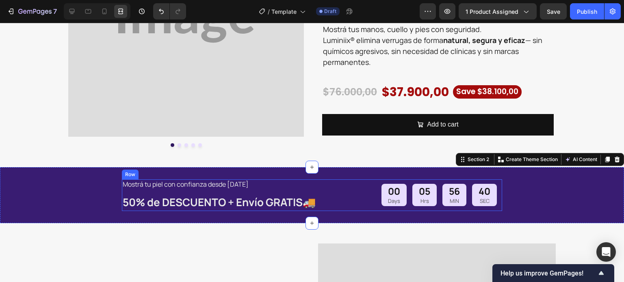
click at [372, 203] on div "Mostrá tu piel con confianza desde hoy Text Block 50% de DESCUENTO + Envío GRAT…" at bounding box center [312, 195] width 380 height 32
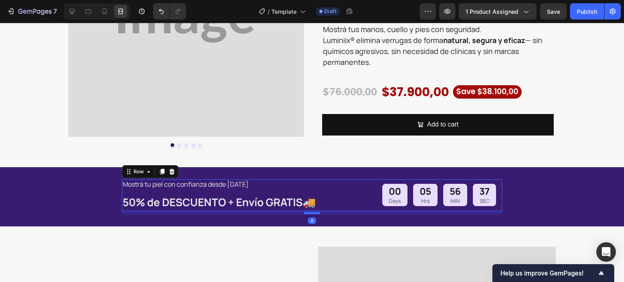
drag, startPoint x: 312, startPoint y: 210, endPoint x: 315, endPoint y: 213, distance: 4.3
click at [315, 213] on div at bounding box center [312, 213] width 16 height 2
type input "8"
click at [537, 190] on div "Mostrá tu piel con confianza desde hoy Text Block 50% de DESCUENTO + Envío GRAT…" at bounding box center [312, 196] width 624 height 59
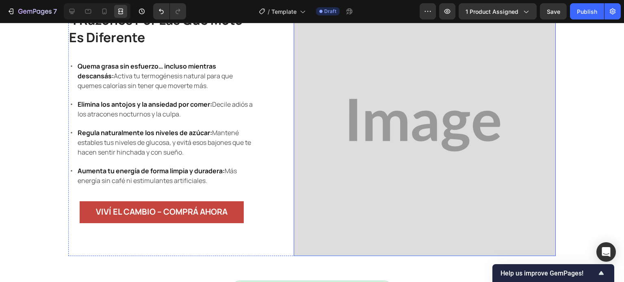
scroll to position [893, 0]
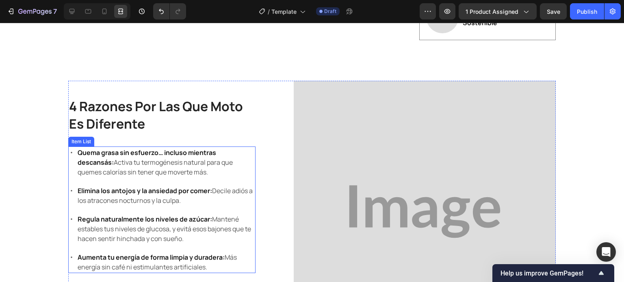
click at [76, 178] on div "Quema grasa sin esfuerzo… incluso mientras descansás: Activa tu termogénesis na…" at bounding box center [165, 163] width 179 height 32
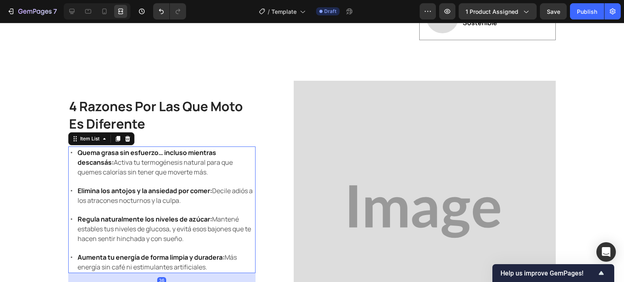
click at [70, 193] on div "Quema grasa sin esfuerzo… incluso mientras descansás: Activa tu termogénesis na…" at bounding box center [161, 210] width 187 height 127
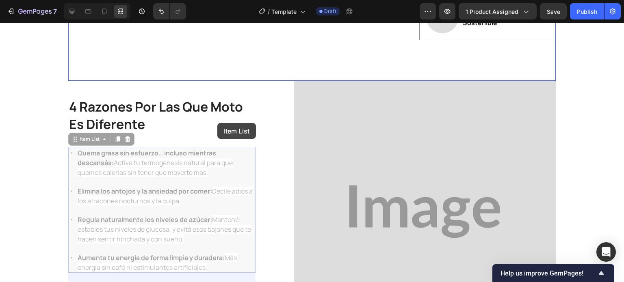
scroll to position [447, 0]
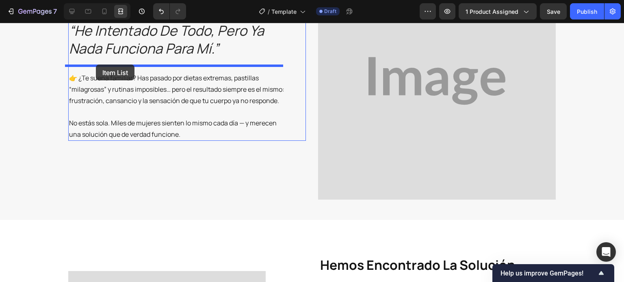
drag, startPoint x: 71, startPoint y: 149, endPoint x: 235, endPoint y: 195, distance: 169.9
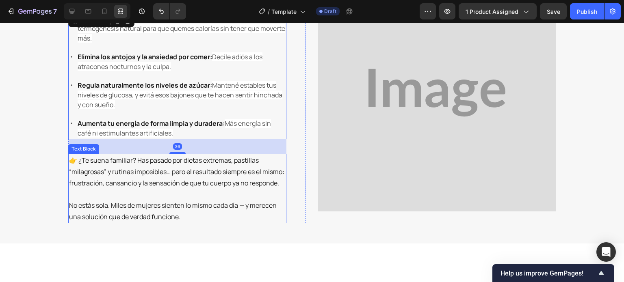
click at [182, 188] on p "👉 ¿Te suena familiar? Has pasado por dietas extremas, pastillas “milagrosas” y …" at bounding box center [177, 172] width 216 height 34
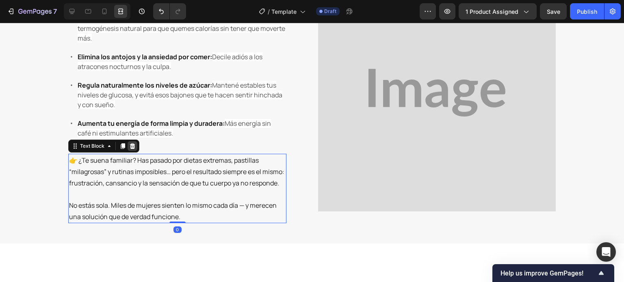
click at [130, 146] on icon at bounding box center [132, 146] width 6 height 6
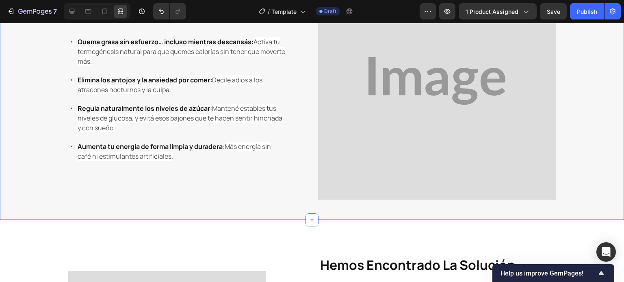
scroll to position [325, 0]
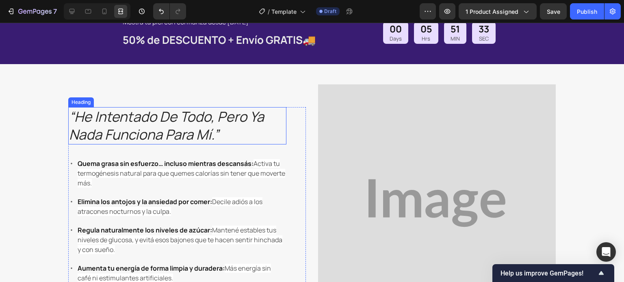
click at [214, 132] on span "“he intentado de todo, pero ya nada funciona para mí.”" at bounding box center [166, 125] width 195 height 37
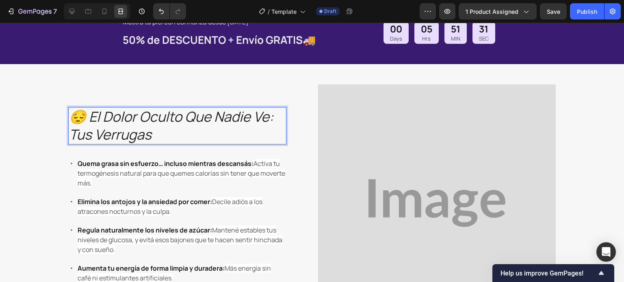
click at [156, 139] on p "😔 El dolor oculto que nadie ve: tus verrugas" at bounding box center [177, 126] width 216 height 36
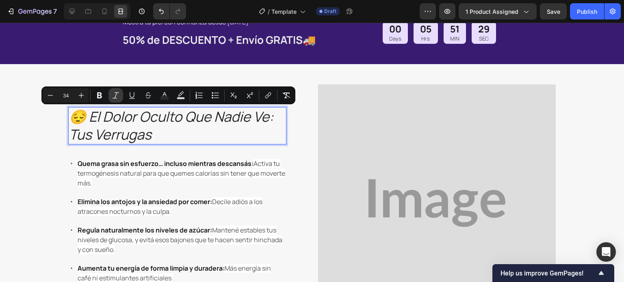
click at [117, 95] on icon "Editor contextual toolbar" at bounding box center [116, 95] width 8 height 8
click at [113, 95] on icon "Editor contextual toolbar" at bounding box center [116, 95] width 8 height 8
click at [116, 95] on icon "Editor contextual toolbar" at bounding box center [115, 95] width 6 height 6
click at [117, 96] on icon "Editor contextual toolbar" at bounding box center [116, 95] width 8 height 8
drag, startPoint x: 140, startPoint y: 137, endPoint x: 158, endPoint y: 133, distance: 18.3
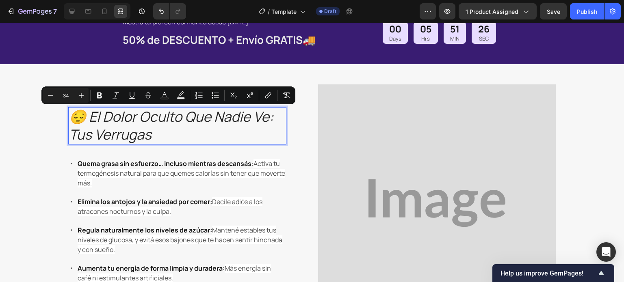
click at [140, 137] on span "😔 El dolor oculto que nadie ve: tus verrugas" at bounding box center [171, 125] width 204 height 37
click at [171, 131] on p "😔 El dolor oculto que nadie ve: tus verrugas" at bounding box center [177, 126] width 216 height 36
click at [123, 123] on span "😔 El dolor oculto que nadie ve: tus verrugas" at bounding box center [171, 125] width 204 height 37
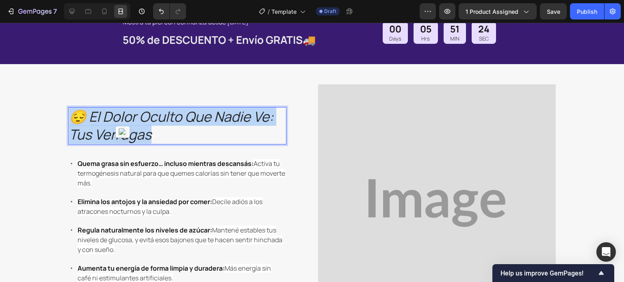
drag, startPoint x: 73, startPoint y: 115, endPoint x: 162, endPoint y: 136, distance: 91.3
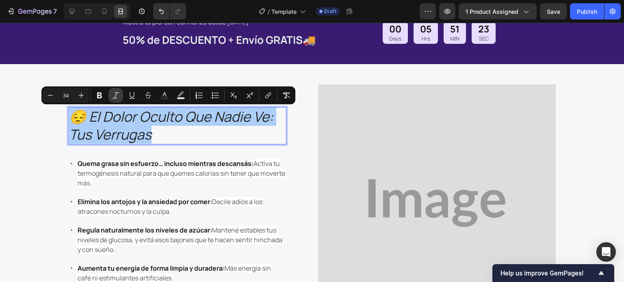
click at [114, 95] on icon "Editor contextual toolbar" at bounding box center [116, 95] width 8 height 8
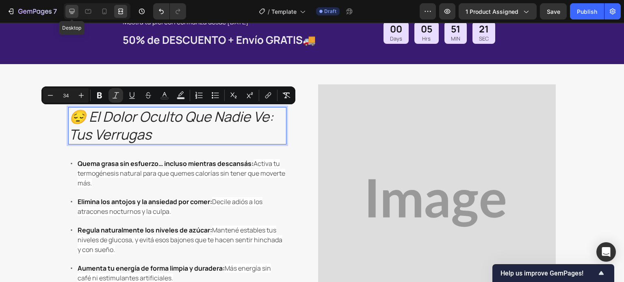
click at [73, 11] on icon at bounding box center [71, 11] width 5 height 5
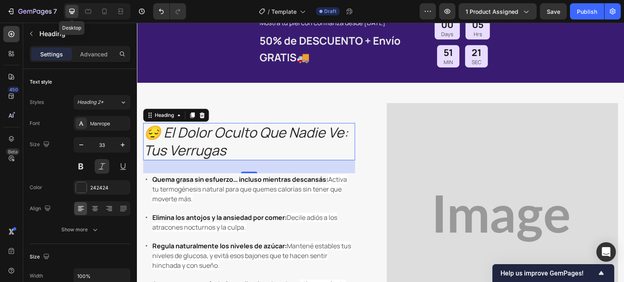
scroll to position [326, 0]
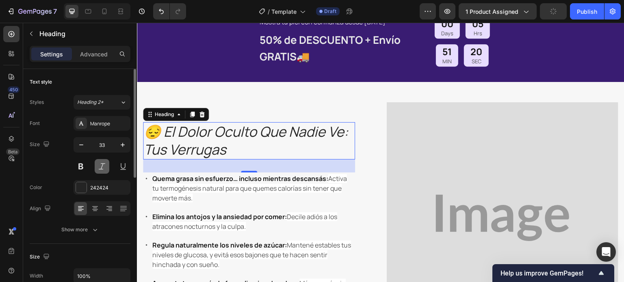
click at [104, 165] on button at bounding box center [102, 166] width 15 height 15
click at [98, 166] on button at bounding box center [102, 166] width 15 height 15
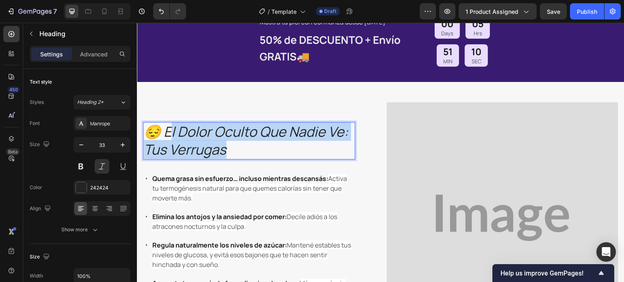
drag, startPoint x: 238, startPoint y: 147, endPoint x: 147, endPoint y: 123, distance: 93.7
click at [147, 123] on p "😔 El dolor oculto que nadie ve: tus verrugas" at bounding box center [249, 141] width 210 height 36
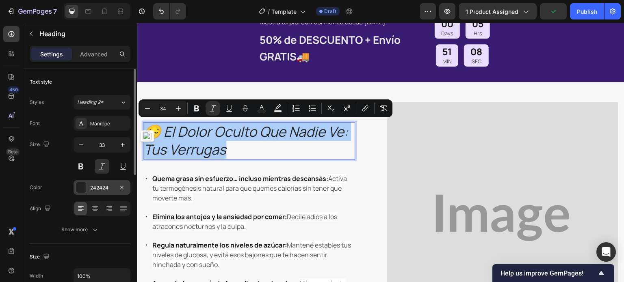
click at [82, 182] on div at bounding box center [81, 187] width 11 height 11
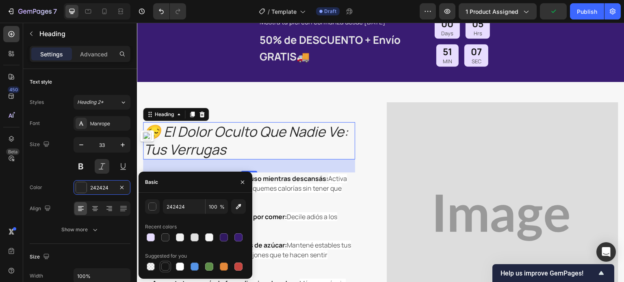
click at [166, 268] on div at bounding box center [165, 267] width 8 height 8
type input "151515"
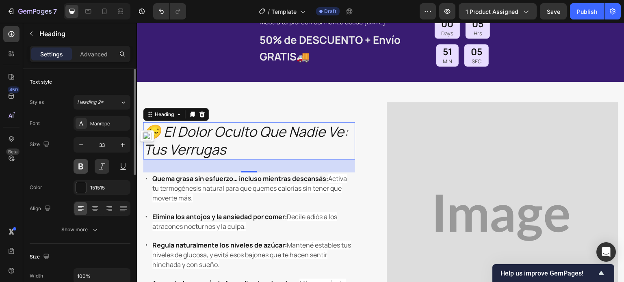
click at [80, 164] on button at bounding box center [80, 166] width 15 height 15
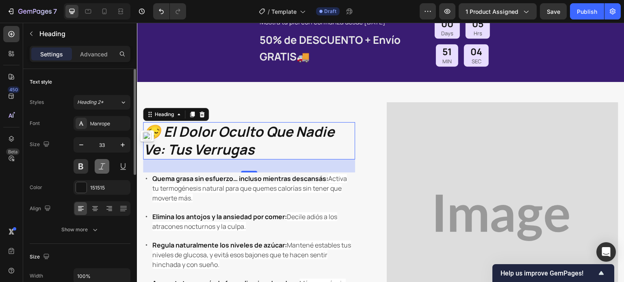
drag, startPoint x: 79, startPoint y: 164, endPoint x: 106, endPoint y: 173, distance: 28.4
click at [79, 164] on button at bounding box center [80, 166] width 15 height 15
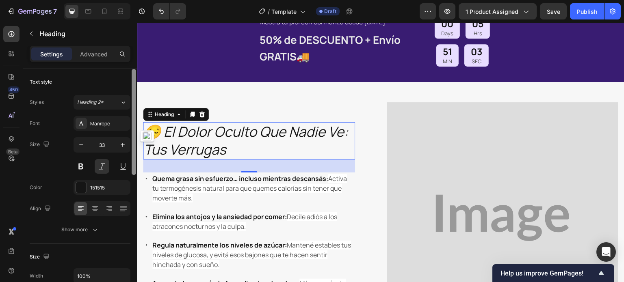
drag, startPoint x: 98, startPoint y: 165, endPoint x: 134, endPoint y: 157, distance: 36.2
click at [98, 165] on button at bounding box center [102, 166] width 15 height 15
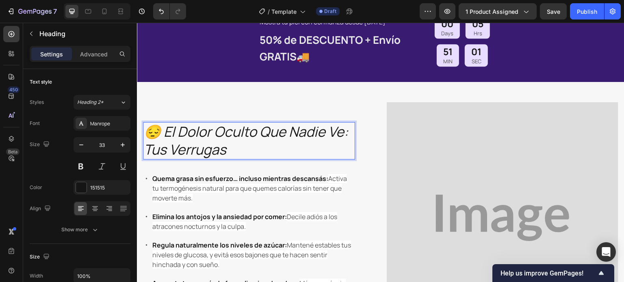
drag, startPoint x: 244, startPoint y: 147, endPoint x: 231, endPoint y: 149, distance: 12.7
click at [231, 149] on p "😔 El dolor oculto que nadie ve: tus verrugas" at bounding box center [249, 141] width 210 height 36
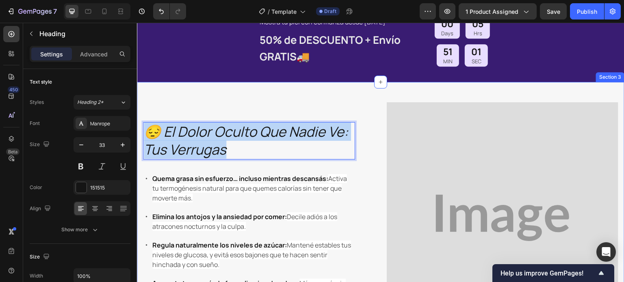
drag, startPoint x: 234, startPoint y: 150, endPoint x: 138, endPoint y: 133, distance: 97.4
click at [138, 133] on div "😔 El dolor oculto que nadie ve: tus verrugas Heading 32 Quema grasa sin esfuerz…" at bounding box center [380, 218] width 487 height 272
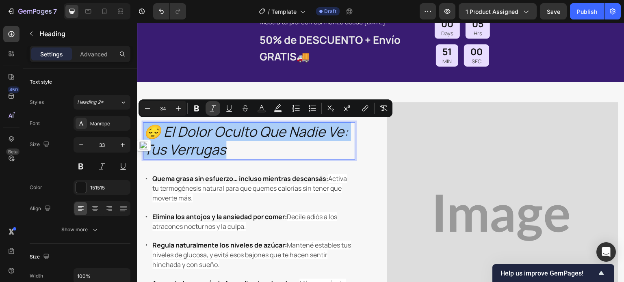
click at [217, 103] on button "Italic" at bounding box center [212, 108] width 15 height 15
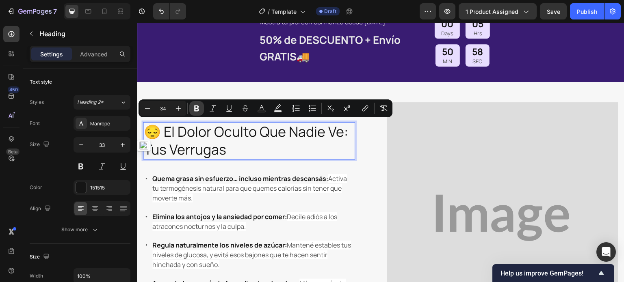
click at [200, 111] on icon "Editor contextual toolbar" at bounding box center [196, 108] width 8 height 8
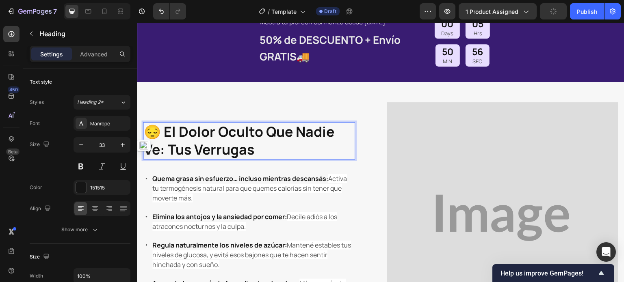
click at [211, 143] on strong "😔 El dolor oculto que nadie ve: tus verrugas" at bounding box center [239, 140] width 190 height 37
click at [242, 145] on strong "😔 El dolor oculto que nadie ve: tus verrugas" at bounding box center [239, 140] width 190 height 37
click at [257, 149] on p "😔 El dolor oculto que nadie ve: tus verrugas" at bounding box center [249, 141] width 210 height 36
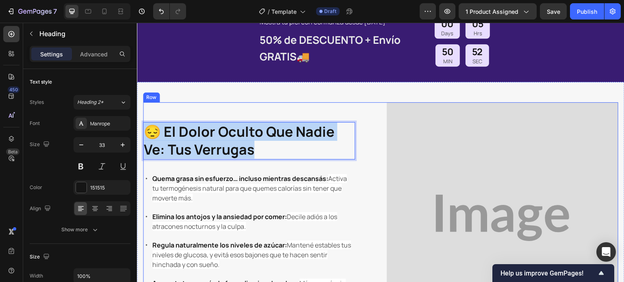
drag, startPoint x: 263, startPoint y: 149, endPoint x: 145, endPoint y: 120, distance: 121.6
click at [145, 120] on div "😔 El dolor oculto que nadie ve: tus verrugas Heading 32 Quema grasa sin esfuerz…" at bounding box center [258, 217] width 231 height 231
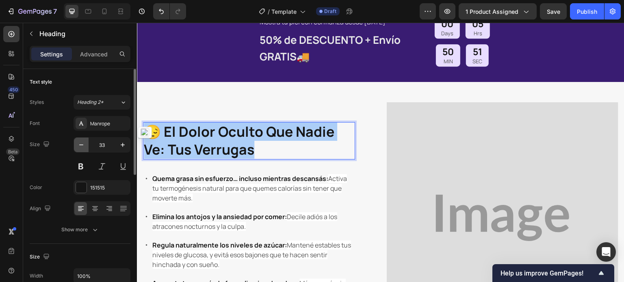
click at [78, 144] on icon "button" at bounding box center [81, 145] width 8 height 8
click at [79, 144] on icon "button" at bounding box center [81, 145] width 8 height 8
click at [80, 143] on icon "button" at bounding box center [81, 145] width 8 height 8
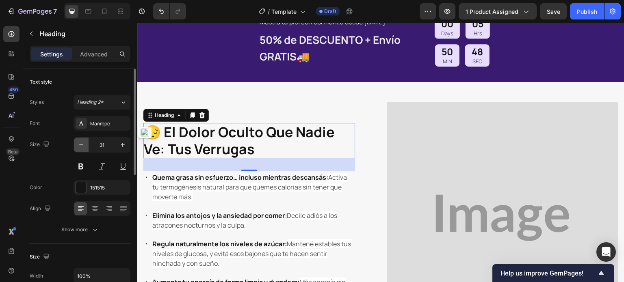
drag, startPoint x: 83, startPoint y: 143, endPoint x: 95, endPoint y: 120, distance: 25.1
click at [83, 143] on icon "button" at bounding box center [81, 145] width 8 height 8
type input "30"
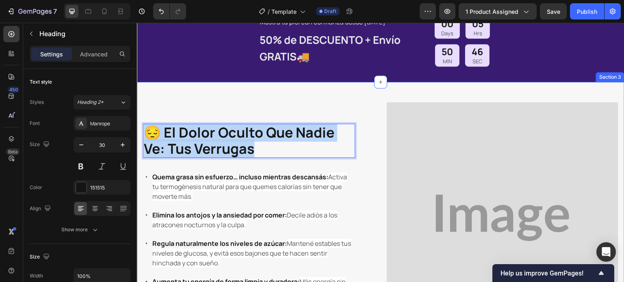
click at [142, 127] on div "😔 El dolor oculto que nadie ve: tus verrugas Heading 32 Quema grasa sin esfuerz…" at bounding box center [380, 218] width 487 height 272
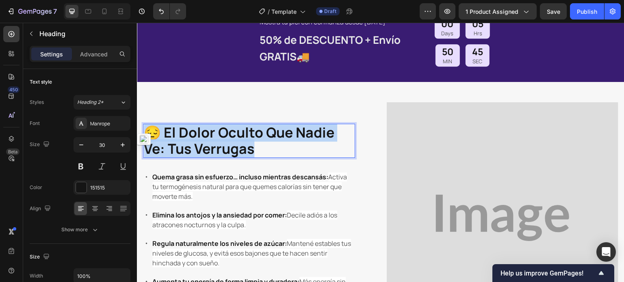
click at [177, 136] on strong "😔 El dolor oculto que nadie ve: tus verrugas" at bounding box center [239, 140] width 190 height 35
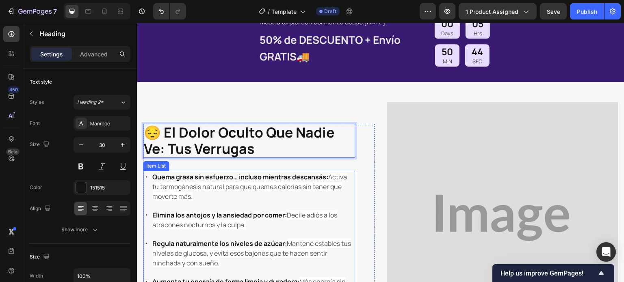
click at [219, 192] on p "Quema grasa sin esfuerzo… incluso mientras descansás: Activa tu termogénesis na…" at bounding box center [252, 186] width 201 height 29
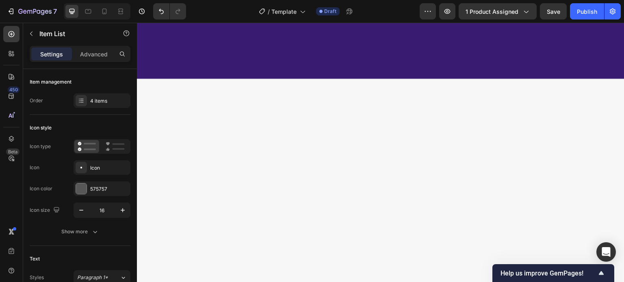
scroll to position [0, 0]
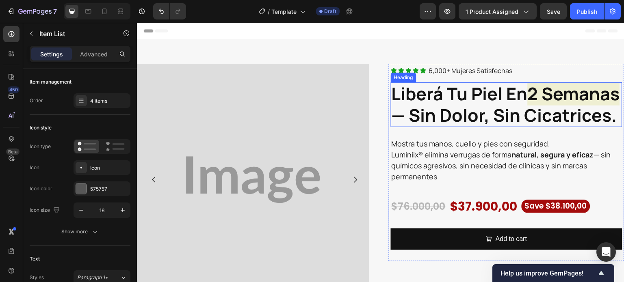
click at [527, 106] on strong "2 semanas" at bounding box center [573, 94] width 92 height 24
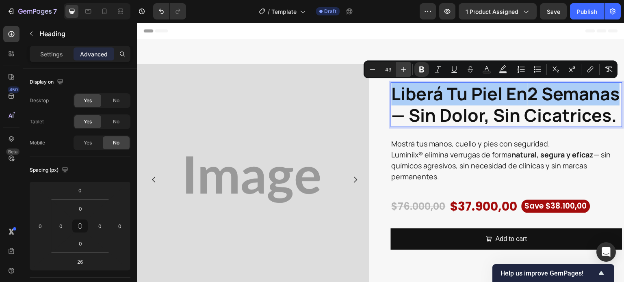
click at [404, 66] on icon "Editor contextual toolbar" at bounding box center [403, 69] width 8 height 8
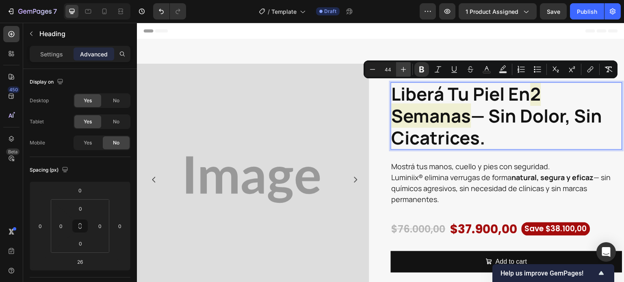
click at [404, 67] on icon "Editor contextual toolbar" at bounding box center [403, 69] width 8 height 8
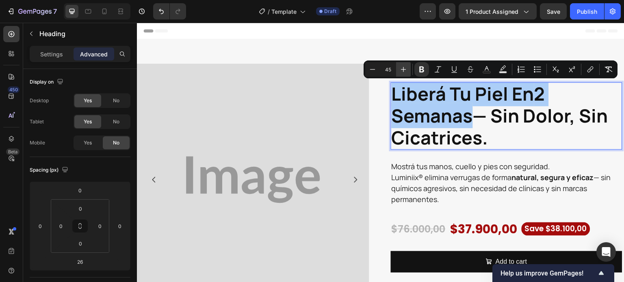
click at [404, 67] on icon "Editor contextual toolbar" at bounding box center [403, 69] width 8 height 8
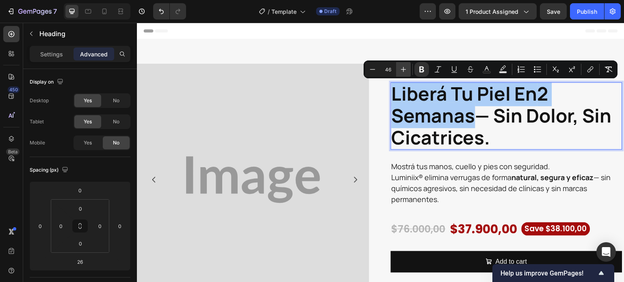
click at [404, 67] on icon "Editor contextual toolbar" at bounding box center [403, 69] width 8 height 8
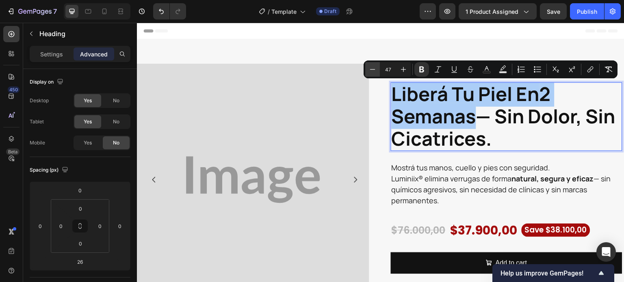
click at [372, 69] on icon "Editor contextual toolbar" at bounding box center [372, 69] width 8 height 8
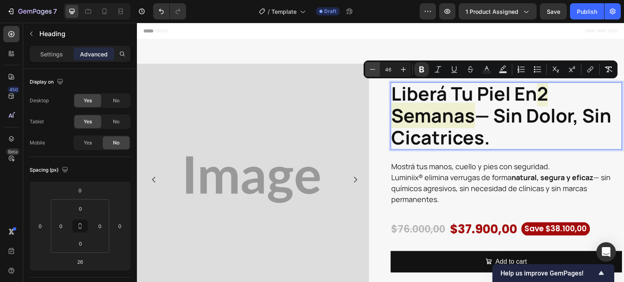
click at [372, 70] on icon "Editor contextual toolbar" at bounding box center [372, 69] width 8 height 8
type input "45"
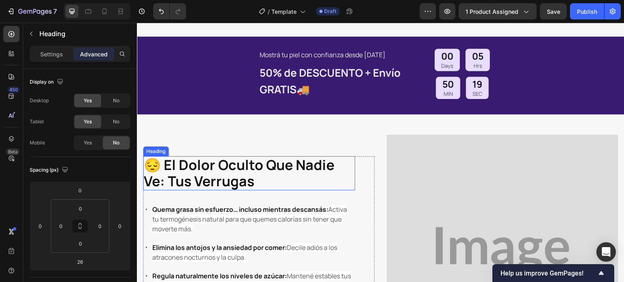
scroll to position [325, 0]
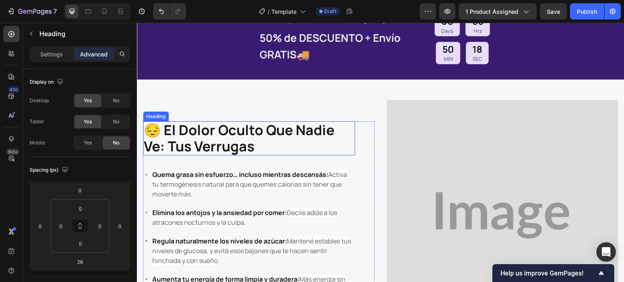
click at [214, 136] on strong "😔 el dolor oculto que nadie ve: tus verrugas" at bounding box center [239, 138] width 190 height 35
click at [262, 143] on p "😔 el dolor oculto que nadie ve: tus verrugas" at bounding box center [249, 138] width 210 height 32
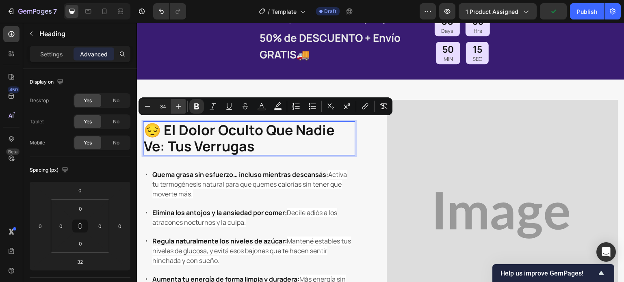
click at [181, 105] on icon "Editor contextual toolbar" at bounding box center [178, 106] width 8 height 8
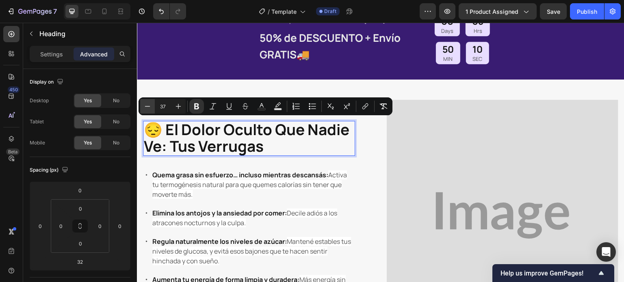
drag, startPoint x: 178, startPoint y: 103, endPoint x: 146, endPoint y: 99, distance: 31.8
click at [178, 103] on icon "Editor contextual toolbar" at bounding box center [178, 106] width 8 height 8
type input "38"
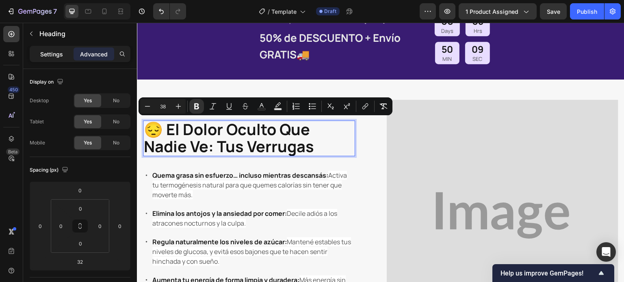
click at [48, 52] on p "Settings" at bounding box center [51, 54] width 23 height 9
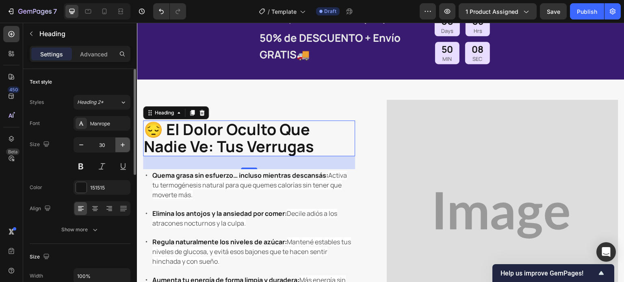
click at [122, 142] on icon "button" at bounding box center [123, 145] width 8 height 8
click at [122, 143] on icon "button" at bounding box center [123, 145] width 8 height 8
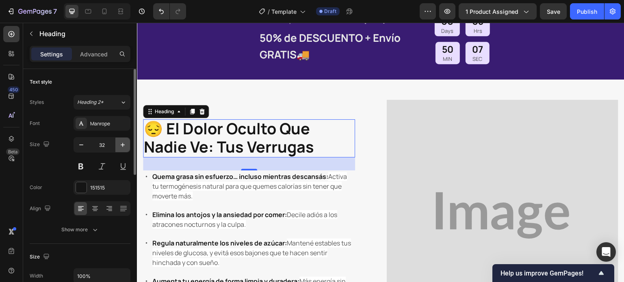
click at [122, 143] on icon "button" at bounding box center [123, 145] width 8 height 8
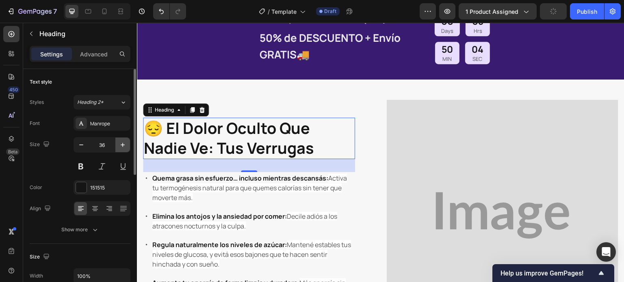
click at [122, 143] on icon "button" at bounding box center [123, 145] width 8 height 8
type input "38"
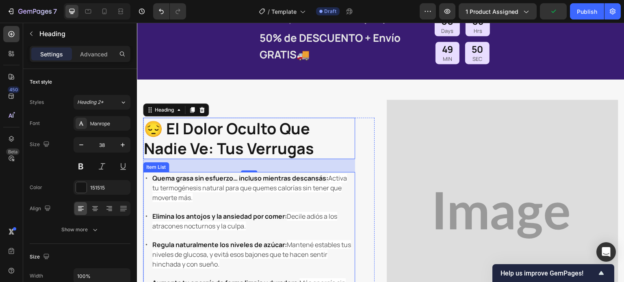
click at [210, 187] on span "Activa tu termogénesis natural para que quemes calorías sin tener que moverte m…" at bounding box center [249, 188] width 194 height 28
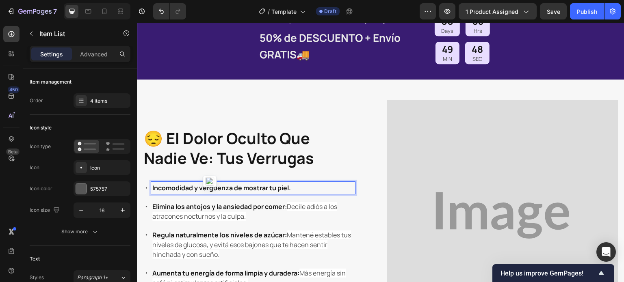
scroll to position [335, 0]
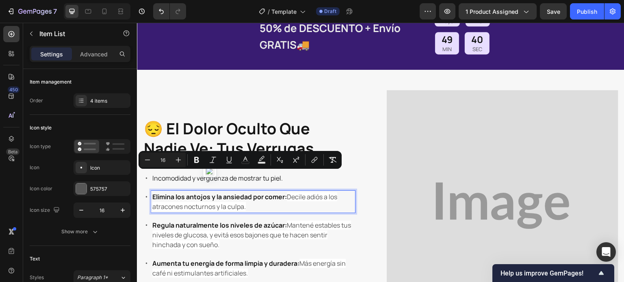
click at [263, 203] on p "Elimina los antojos y la ansiedad por comer: Decile adiós a los atracones noctu…" at bounding box center [252, 201] width 201 height 19
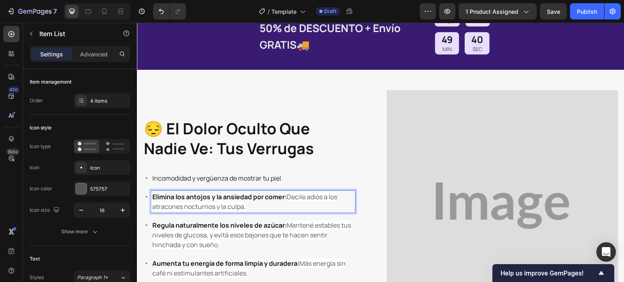
click at [263, 203] on p "Elimina los antojos y la ansiedad por comer: Decile adiós a los atracones noctu…" at bounding box center [252, 201] width 201 height 19
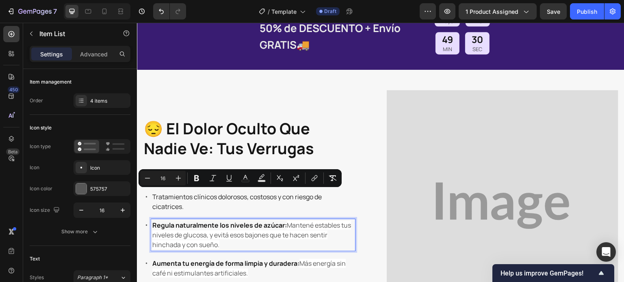
click at [231, 231] on span "Mantené estables tus niveles de glucosa, y evitá esos bajones que te hacen sent…" at bounding box center [251, 235] width 199 height 28
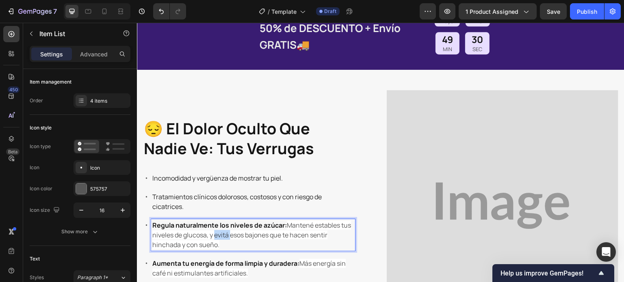
click at [231, 231] on span "Mantené estables tus niveles de glucosa, y evitá esos bajones que te hacen sent…" at bounding box center [251, 235] width 199 height 28
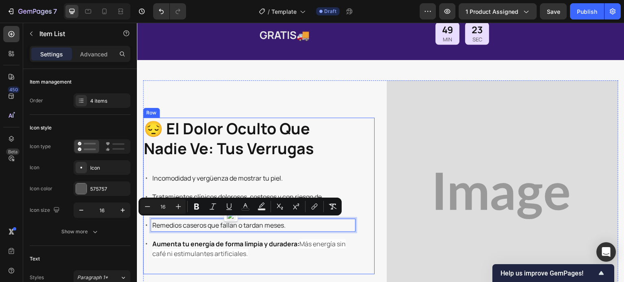
click at [368, 184] on div "⁠⁠⁠⁠⁠⁠⁠ 😔 el dolor oculto que nadie ve: tus verrugas Heading Incomodidad y verg…" at bounding box center [258, 196] width 231 height 157
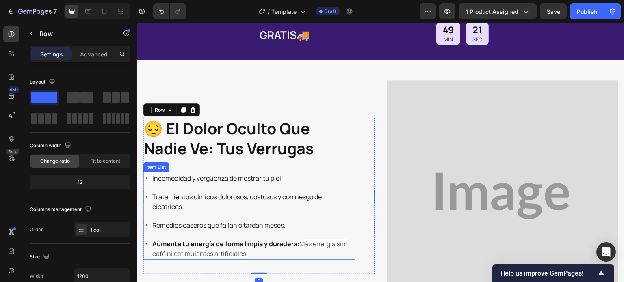
click at [339, 183] on div "Incomodidad y vergüenza de mostrar tu piel." at bounding box center [253, 178] width 204 height 12
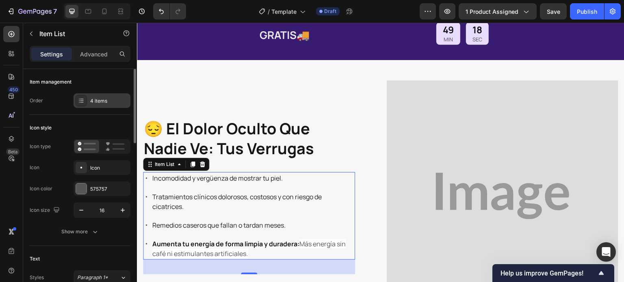
click at [90, 97] on div "4 items" at bounding box center [109, 100] width 38 height 7
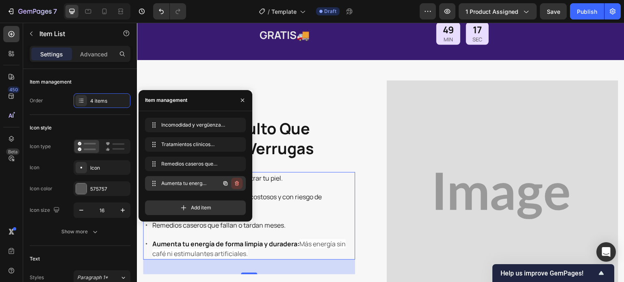
click at [238, 184] on icon "button" at bounding box center [236, 183] width 6 height 6
click at [236, 184] on div "Delete" at bounding box center [231, 183] width 15 height 7
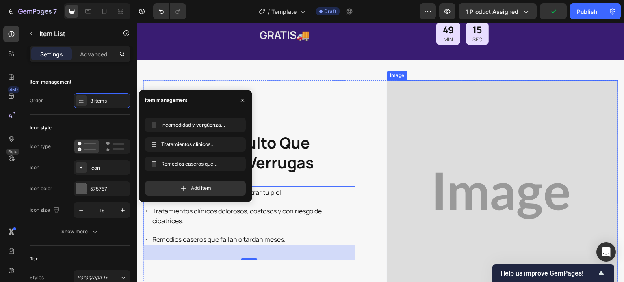
click at [398, 140] on img at bounding box center [502, 195] width 231 height 231
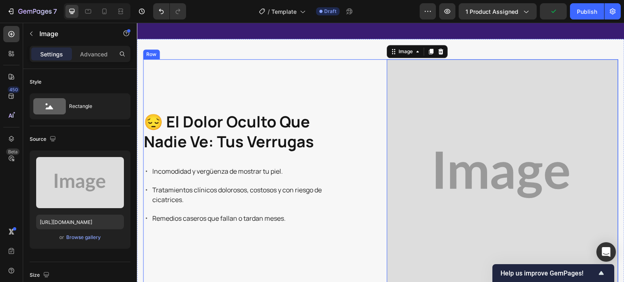
scroll to position [385, 0]
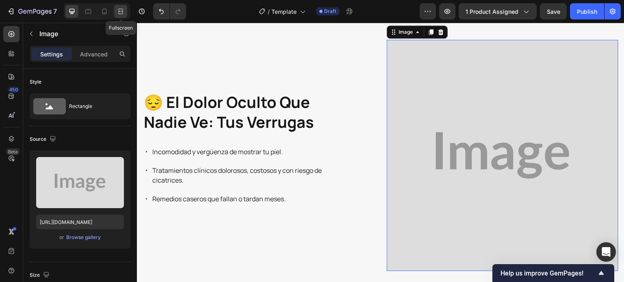
click at [123, 9] on icon at bounding box center [121, 11] width 8 height 8
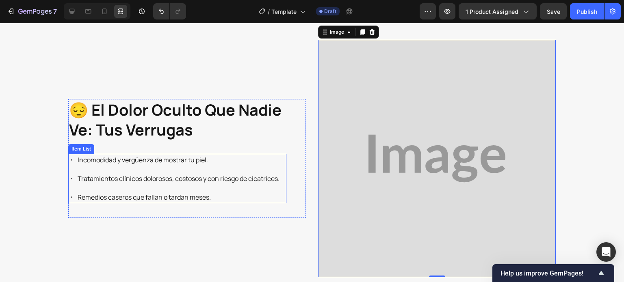
click at [179, 158] on span "Incomodidad y vergüenza de mostrar tu piel." at bounding box center [143, 160] width 130 height 9
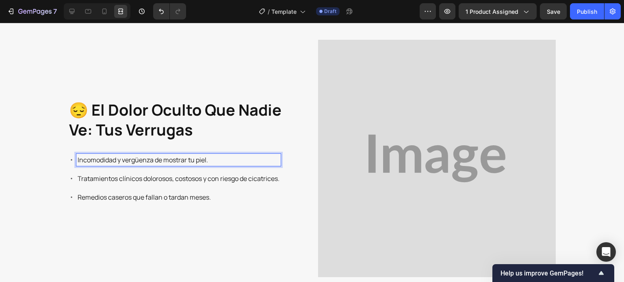
click at [179, 158] on span "Incomodidad y vergüenza de mostrar tu piel." at bounding box center [143, 160] width 130 height 9
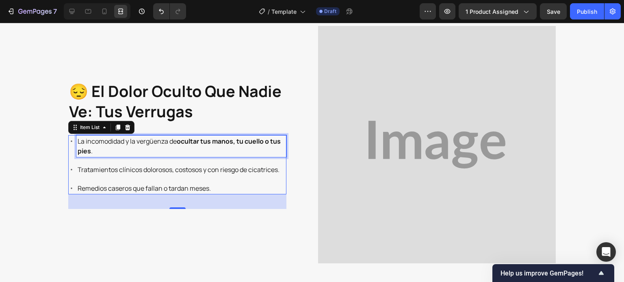
scroll to position [361, 0]
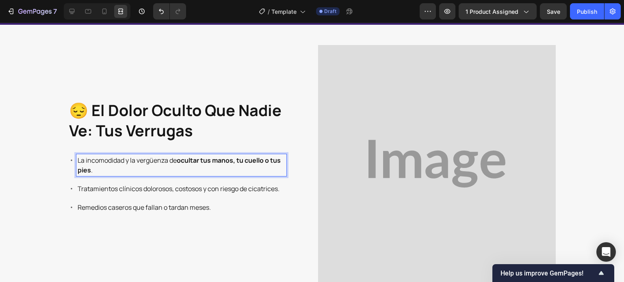
click at [169, 187] on span "Tratamientos clínicos dolorosos, costosos y con riesgo de cicatrices." at bounding box center [179, 188] width 202 height 9
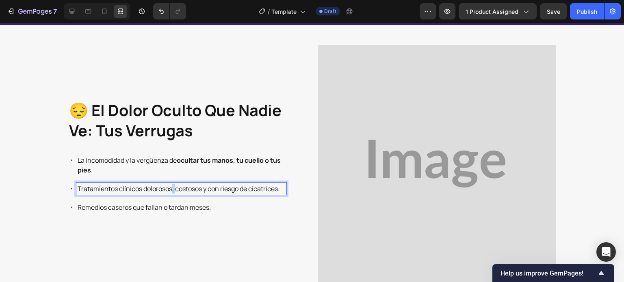
click at [169, 187] on span "Tratamientos clínicos dolorosos, costosos y con riesgo de cicatrices." at bounding box center [179, 188] width 202 height 9
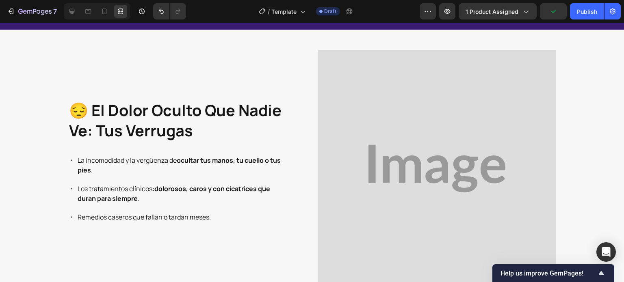
drag, startPoint x: 173, startPoint y: 210, endPoint x: 171, endPoint y: 217, distance: 7.4
click at [173, 215] on div "La incomodidad y la vergüenza de ocultar tus manos, tu cuello o tus pies . Los …" at bounding box center [177, 188] width 218 height 69
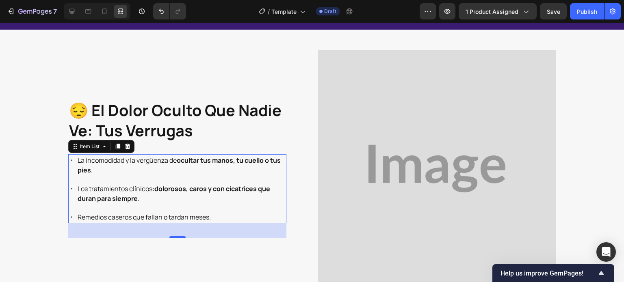
click at [171, 217] on span "Remedios caseros que fallan o tardan meses." at bounding box center [144, 217] width 133 height 9
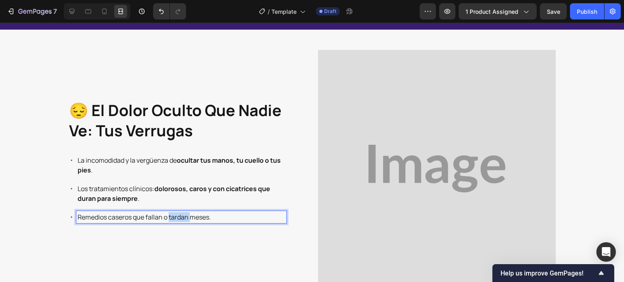
click at [171, 217] on span "Remedios caseros que fallan o tardan meses." at bounding box center [144, 217] width 133 height 9
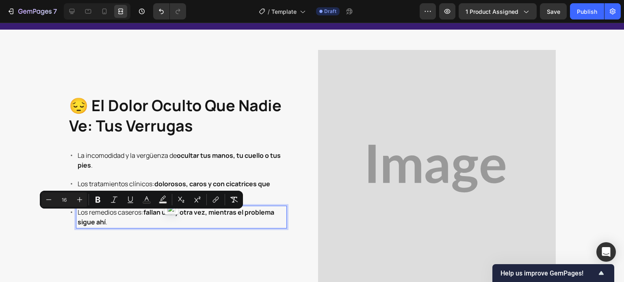
scroll to position [351, 0]
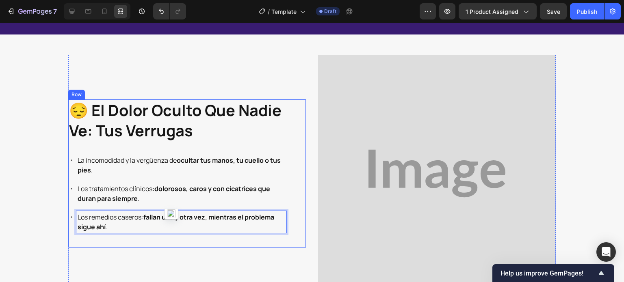
click at [146, 244] on div "⁠⁠⁠⁠⁠⁠⁠ 😔 el dolor oculto que nadie ve: tus verrugas Heading La incomodidad y l…" at bounding box center [177, 173] width 218 height 148
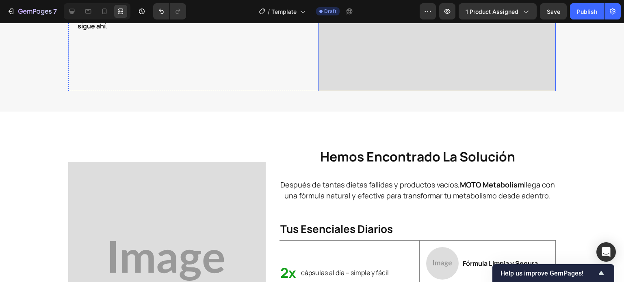
scroll to position [553, 0]
click at [424, 196] on span "Después de tantas dietas fallidas y productos vacíos, MOTO Metabolism llega con…" at bounding box center [417, 189] width 274 height 21
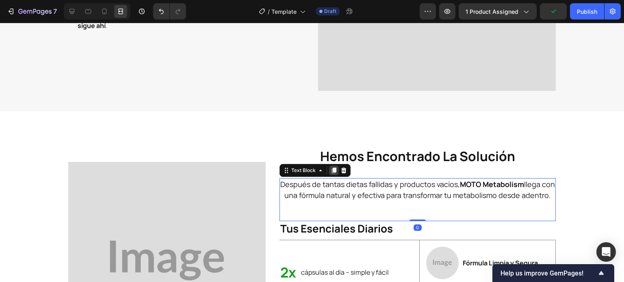
click at [332, 171] on icon at bounding box center [334, 171] width 4 height 6
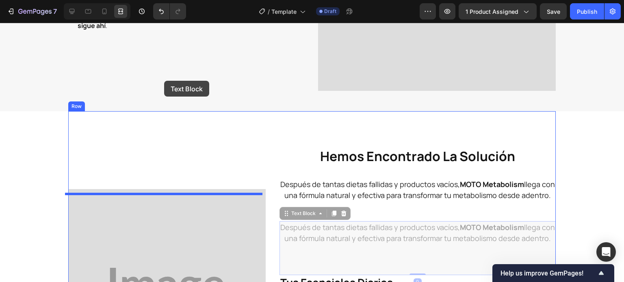
scroll to position [431, 0]
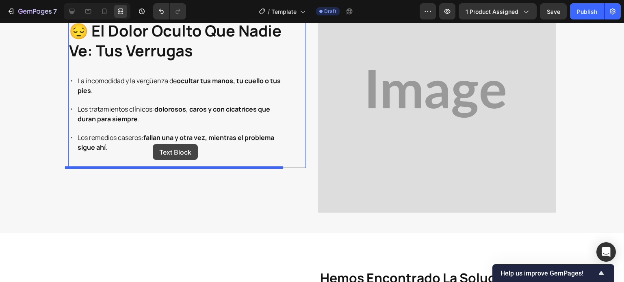
drag, startPoint x: 283, startPoint y: 227, endPoint x: 153, endPoint y: 144, distance: 154.6
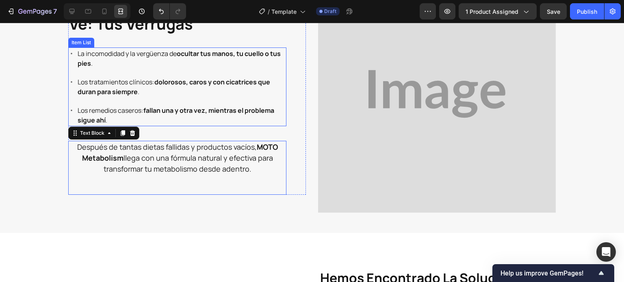
scroll to position [404, 0]
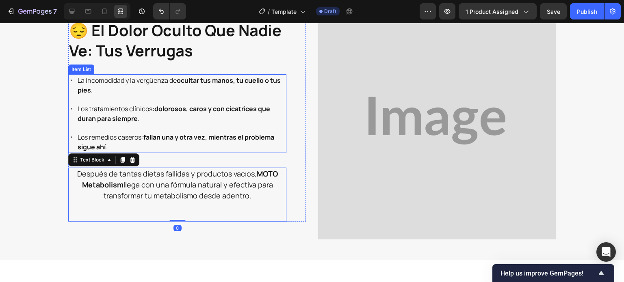
click at [147, 137] on strong "fallan una y otra vez, mientras el problema sigue ahí" at bounding box center [176, 142] width 197 height 19
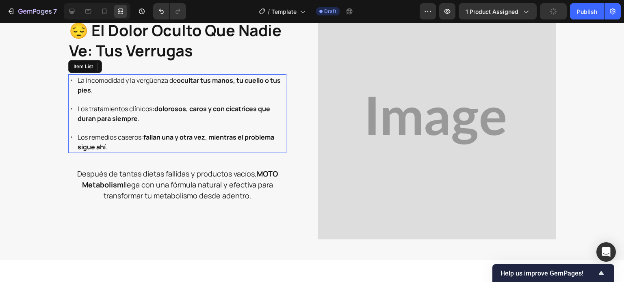
click at [126, 137] on p "Los remedios caseros: fallan una y otra vez, mientras el problema sigue ahí ." at bounding box center [181, 141] width 207 height 19
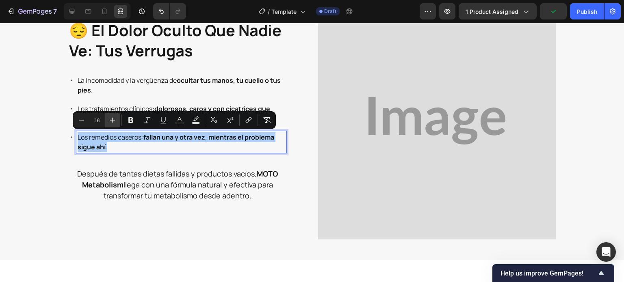
click at [110, 119] on icon "Editor contextual toolbar" at bounding box center [112, 120] width 8 height 8
type input "17"
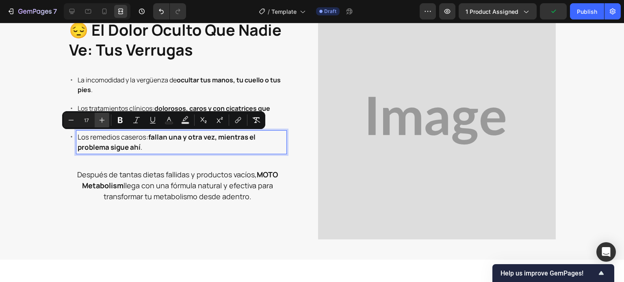
scroll to position [403, 0]
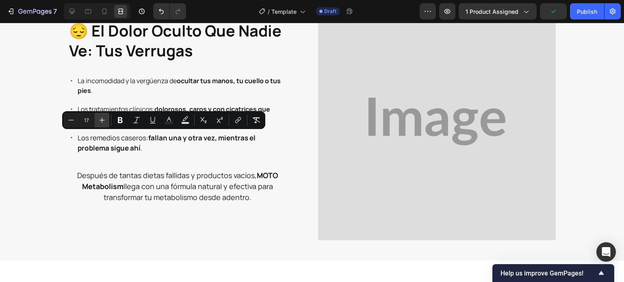
drag, startPoint x: 110, startPoint y: 119, endPoint x: 175, endPoint y: 171, distance: 83.4
click at [110, 119] on div "Minus 17 Plus Bold Italic Underline Text Color Text Background Color Subscript …" at bounding box center [164, 120] width 200 height 15
click at [294, 159] on div "⁠⁠⁠⁠⁠⁠⁠ 😔 el dolor oculto que nadie ve: tus verrugas Heading La incomodidad y l…" at bounding box center [187, 121] width 238 height 203
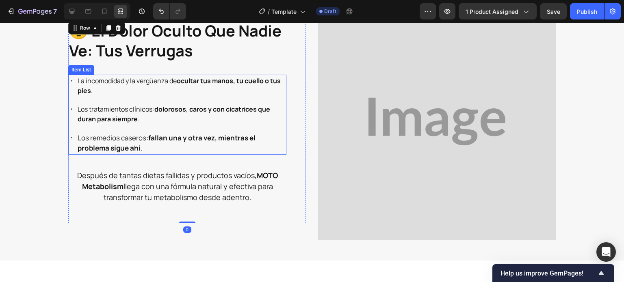
click at [126, 143] on p "Los remedios caseros: fallan una y otra vez, mientras el problema sigue ahí ." at bounding box center [181, 143] width 207 height 21
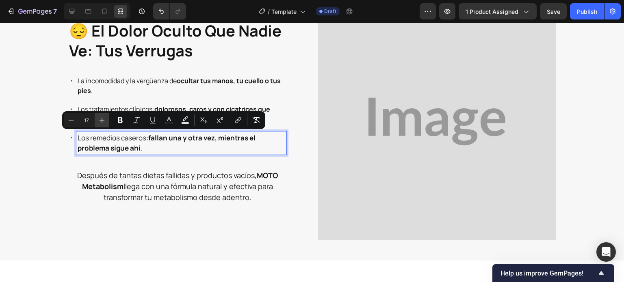
click at [97, 120] on button "Plus" at bounding box center [102, 120] width 15 height 15
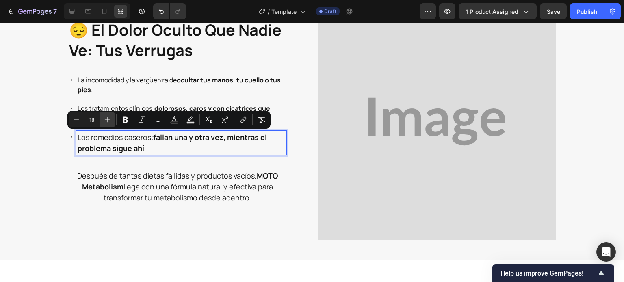
scroll to position [403, 0]
click at [76, 119] on icon "Editor contextual toolbar" at bounding box center [76, 120] width 8 height 8
type input "17"
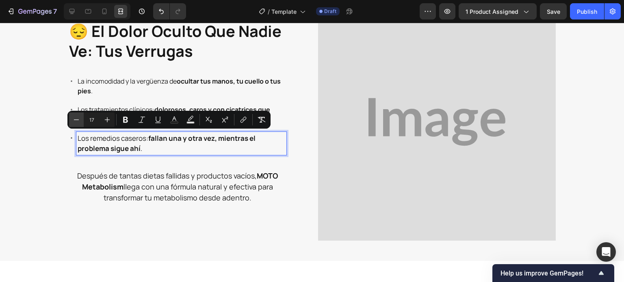
scroll to position [403, 0]
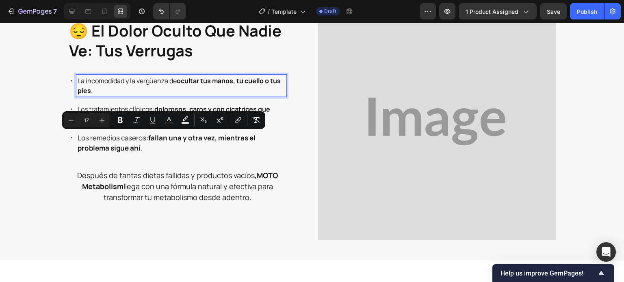
click at [235, 82] on strong "ocultar tus manos, tu cuello o tus pies" at bounding box center [179, 85] width 203 height 19
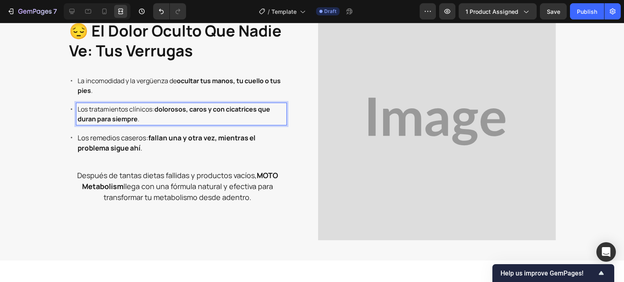
click at [141, 111] on p "Los tratamientos clínicos: dolorosos, caros y con cicatrices que duran para sie…" at bounding box center [181, 113] width 207 height 19
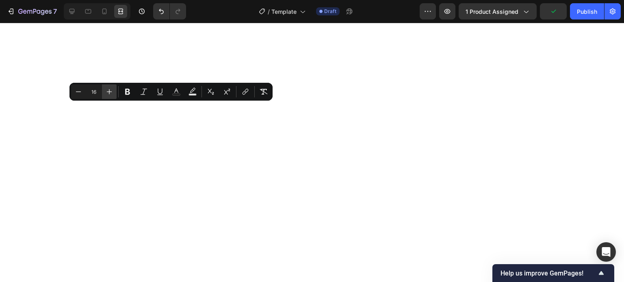
click at [112, 91] on icon "Editor contextual toolbar" at bounding box center [109, 92] width 8 height 8
type input "17"
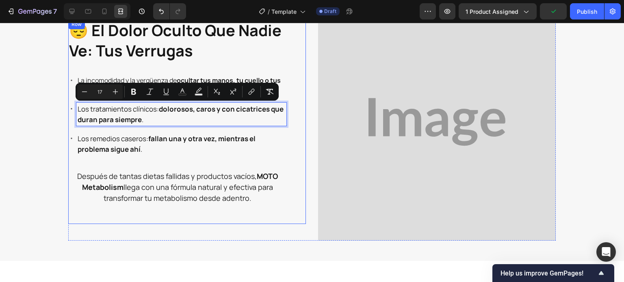
click at [138, 63] on div "⁠⁠⁠⁠⁠⁠⁠ 😔 el dolor oculto que nadie ve: tus verrugas Heading La incomodidad y l…" at bounding box center [177, 121] width 218 height 205
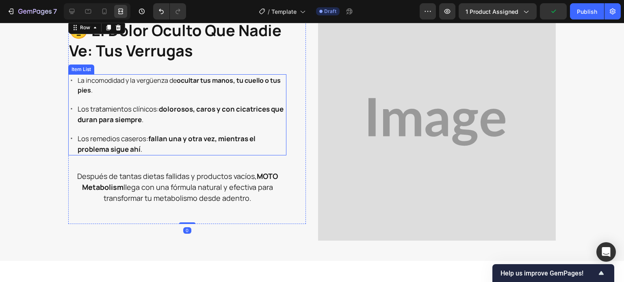
click at [121, 82] on p "La incomodidad y la vergüenza de ocultar tus manos, tu cuello o tus pies ." at bounding box center [181, 85] width 207 height 19
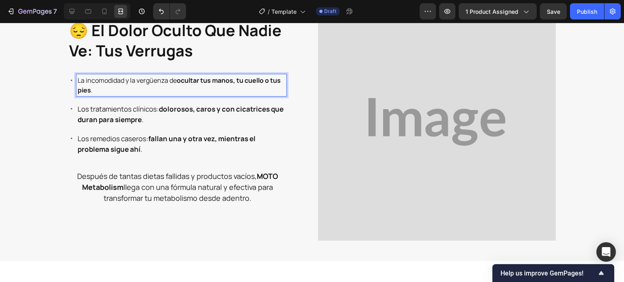
click at [121, 82] on p "La incomodidad y la vergüenza de ocultar tus manos, tu cuello o tus pies ." at bounding box center [181, 85] width 207 height 19
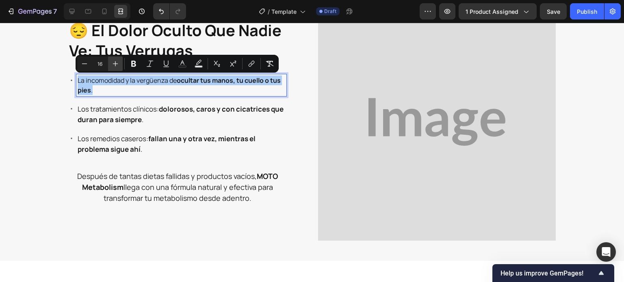
click at [112, 63] on icon "Editor contextual toolbar" at bounding box center [115, 64] width 8 height 8
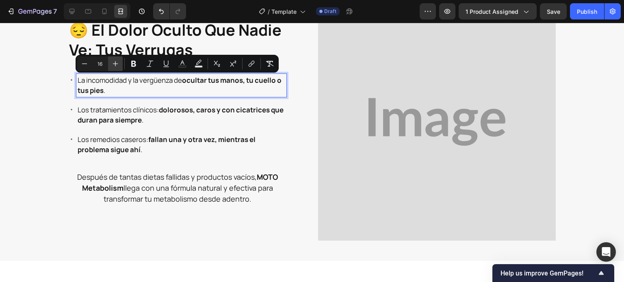
type input "17"
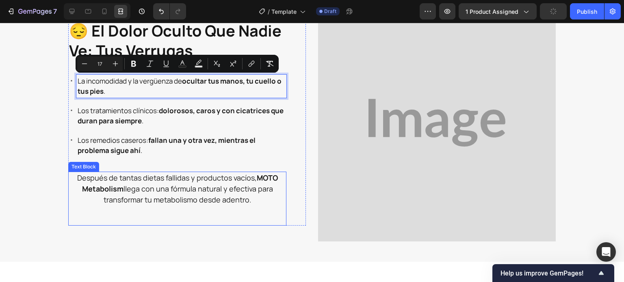
click at [188, 183] on span "Después de tantas dietas fallidas y productos vacíos, MOTO Metabolism llega con…" at bounding box center [177, 189] width 201 height 32
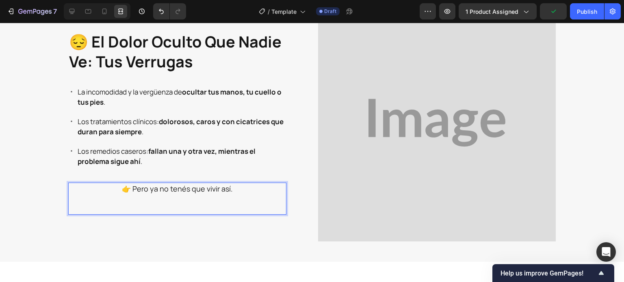
scroll to position [413, 0]
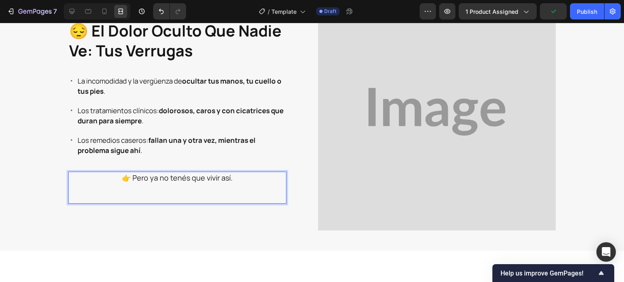
click at [140, 178] on span "👉 Pero ya no tenés que vivir así." at bounding box center [177, 178] width 111 height 10
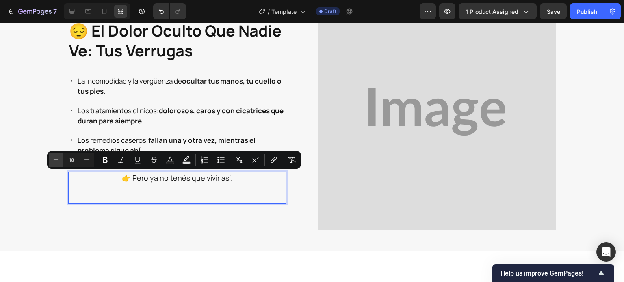
click at [57, 160] on icon "Editor contextual toolbar" at bounding box center [56, 160] width 8 height 8
type input "17"
click at [67, 6] on div at bounding box center [71, 11] width 13 height 13
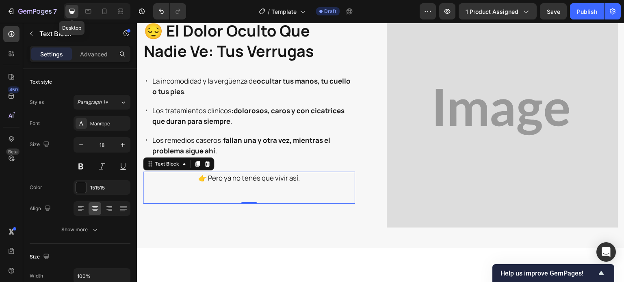
scroll to position [408, 0]
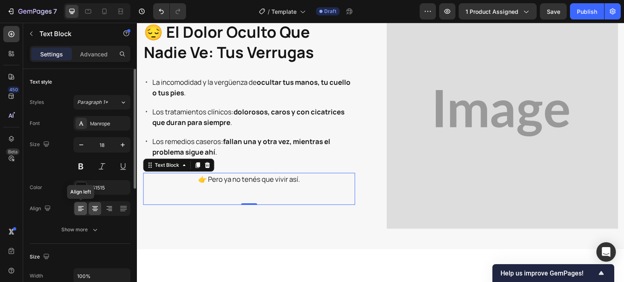
click at [78, 206] on icon at bounding box center [81, 206] width 6 height 1
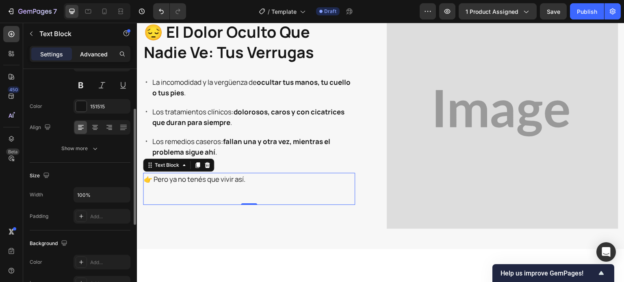
click at [82, 50] on p "Advanced" at bounding box center [94, 54] width 28 height 9
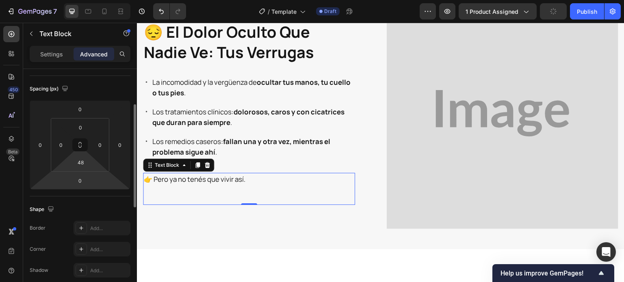
click at [85, 167] on input "48" at bounding box center [80, 162] width 16 height 12
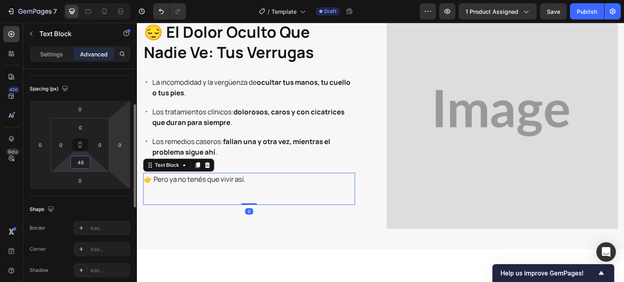
type input "0"
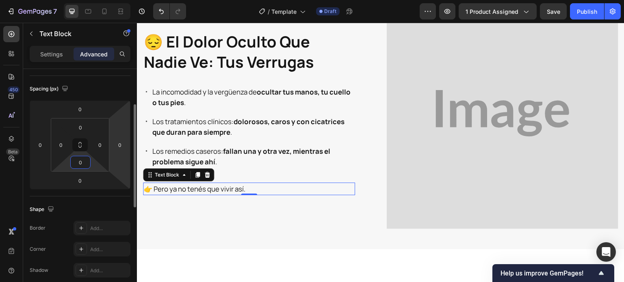
scroll to position [418, 0]
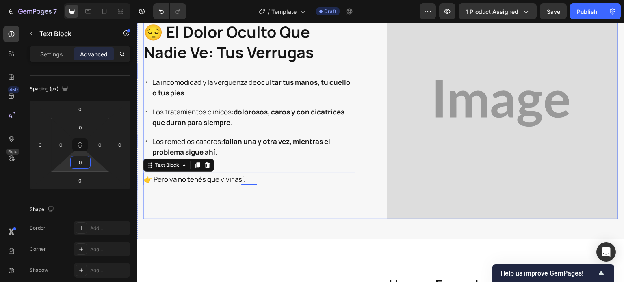
click at [232, 205] on div "⁠⁠⁠⁠⁠⁠⁠ 😔 el dolor oculto que nadie ve: tus verrugas Heading La incomodidad y l…" at bounding box center [258, 103] width 231 height 231
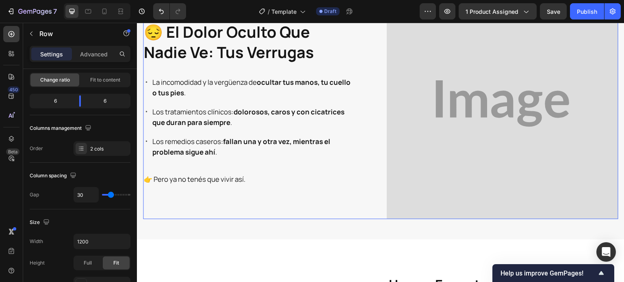
scroll to position [0, 0]
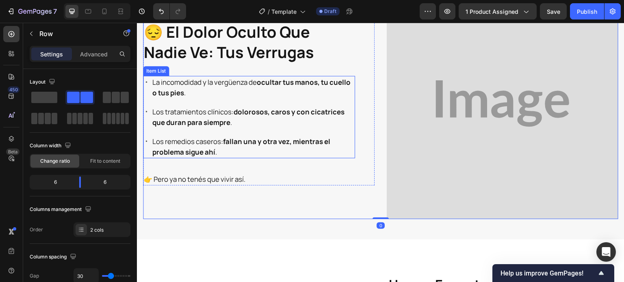
click at [222, 151] on p "Los remedios caseros: fallan una y otra vez, mientras el problema sigue ahí ." at bounding box center [252, 146] width 201 height 21
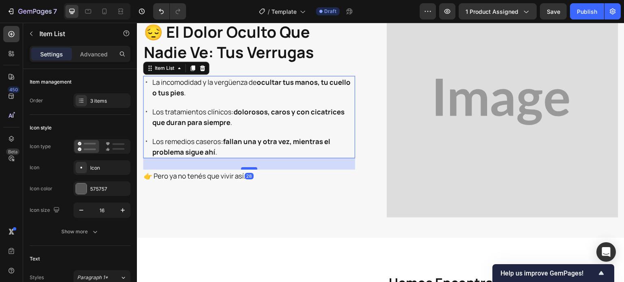
scroll to position [419, 0]
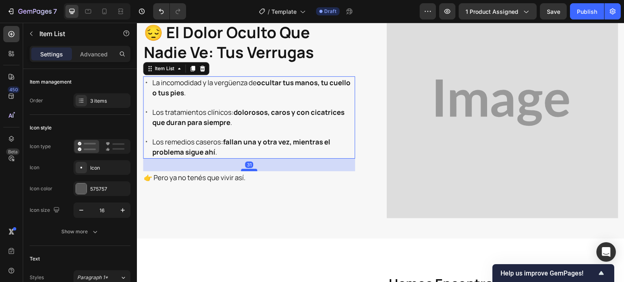
click at [246, 169] on div at bounding box center [249, 170] width 16 height 2
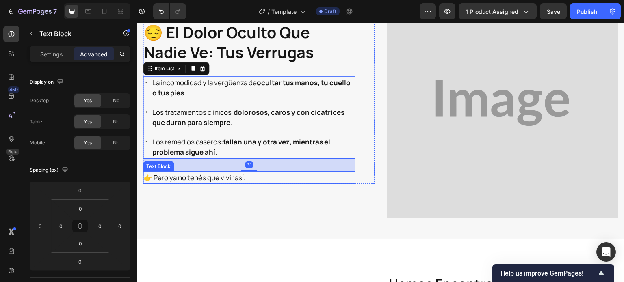
click at [233, 179] on span "👉 Pero ya no tenés que vivir así." at bounding box center [195, 177] width 102 height 9
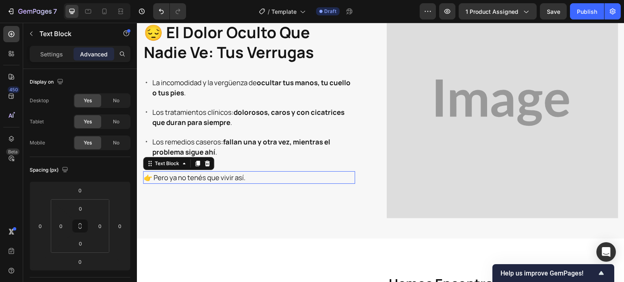
click at [254, 177] on p "👉 Pero ya no tenés que vivir así." at bounding box center [249, 177] width 210 height 11
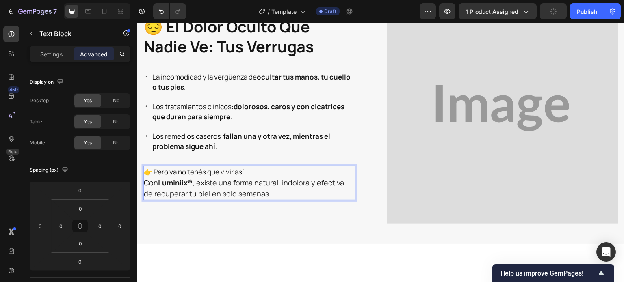
scroll to position [408, 0]
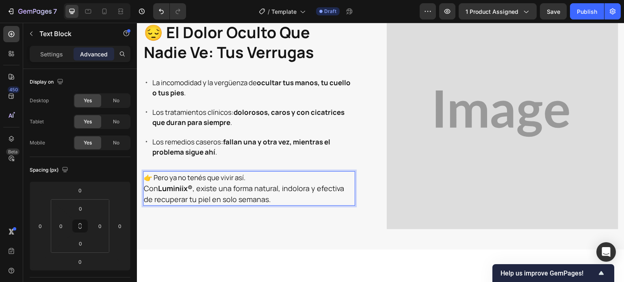
click at [251, 177] on p "👉 Pero ya no tenés que vivir así." at bounding box center [249, 177] width 210 height 11
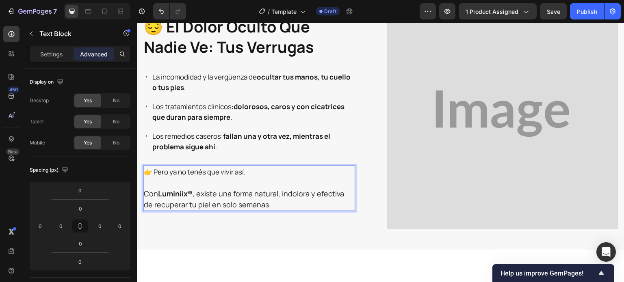
scroll to position [403, 0]
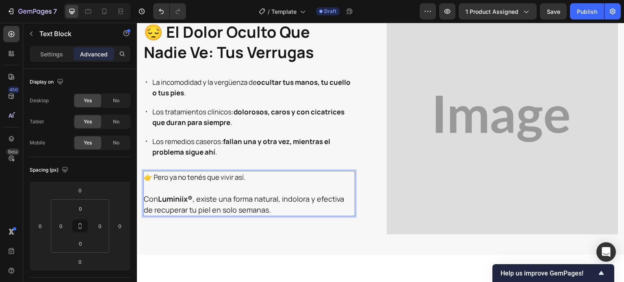
click at [241, 201] on p "Con Luminiix® , existe una forma natural, indolora y efectiva de recuperar tu p…" at bounding box center [249, 205] width 210 height 22
click at [288, 232] on div "⁠⁠⁠⁠⁠⁠⁠ 😔 el dolor oculto que nadie ve: tus verrugas Heading La incomodidad y l…" at bounding box center [380, 119] width 487 height 272
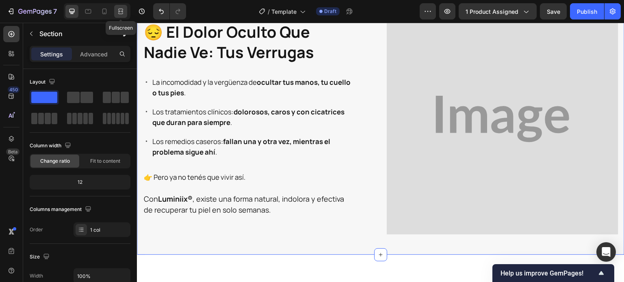
click at [122, 6] on div at bounding box center [120, 11] width 13 height 13
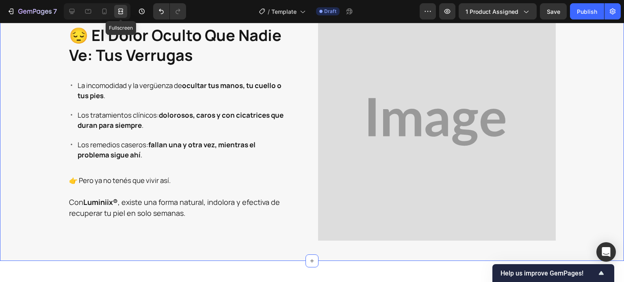
scroll to position [408, 0]
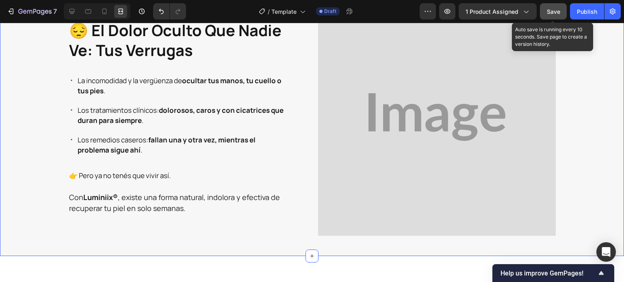
click at [544, 7] on button "Save" at bounding box center [553, 11] width 27 height 16
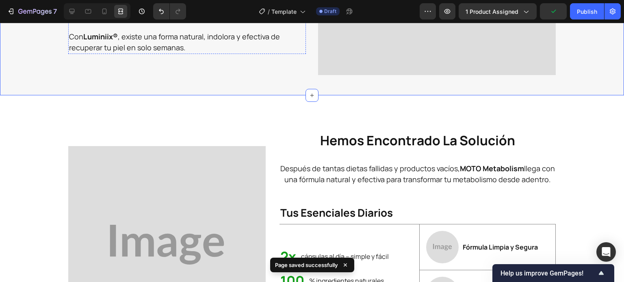
scroll to position [570, 0]
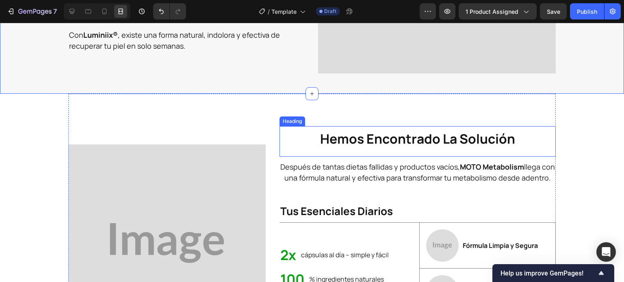
click at [409, 138] on strong "hemos encontrado la solución" at bounding box center [417, 139] width 195 height 18
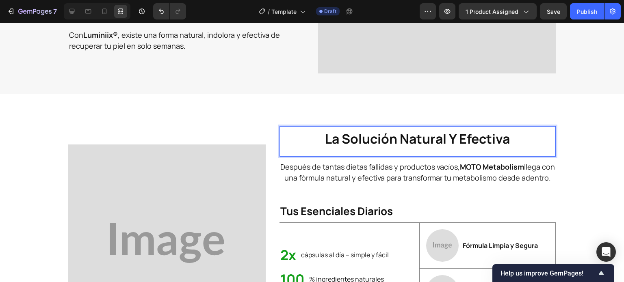
click at [376, 142] on strong "La solución natural y efectiva" at bounding box center [417, 139] width 185 height 18
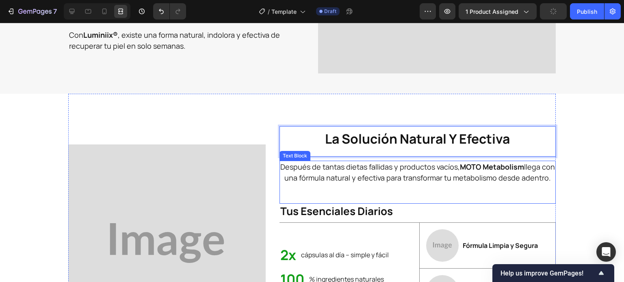
click at [363, 169] on span "Después de tantas dietas fallidas y productos vacíos, MOTO Metabolism llega con…" at bounding box center [417, 172] width 274 height 21
click at [365, 172] on p "Después de tantas dietas fallidas y productos vacíos, MOTO Metabolism llega con…" at bounding box center [417, 173] width 274 height 22
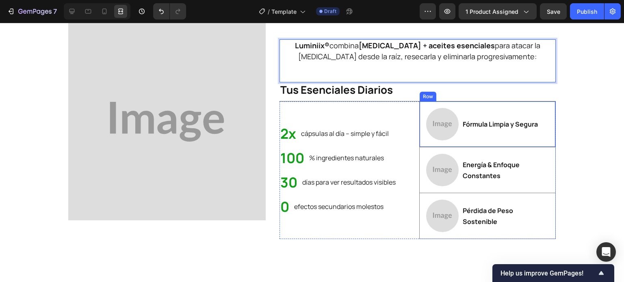
scroll to position [692, 0]
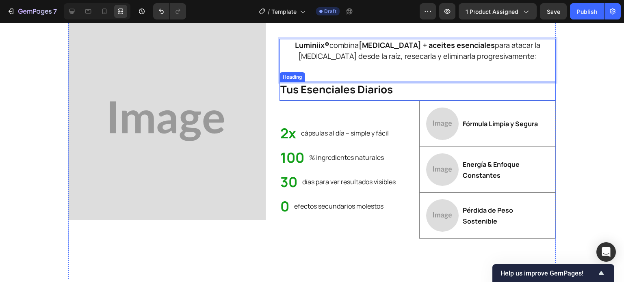
click at [385, 89] on strong "Tus Esenciales Diarios" at bounding box center [336, 89] width 112 height 15
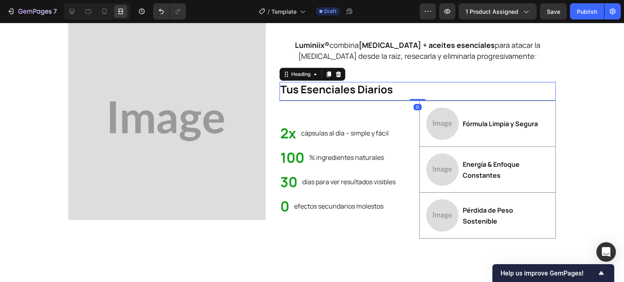
drag, startPoint x: 334, startPoint y: 71, endPoint x: 395, endPoint y: 68, distance: 60.6
click at [335, 72] on icon at bounding box center [337, 74] width 5 height 6
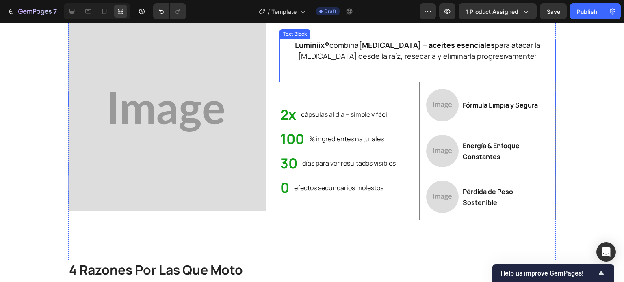
scroll to position [683, 0]
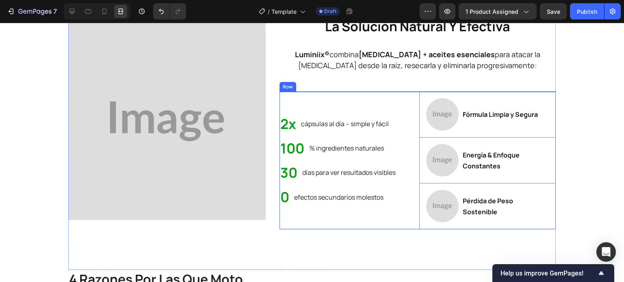
click at [398, 109] on div "2x Heading cápsulas al día – simple y fácil Text Block Row 100 Heading % ingred…" at bounding box center [347, 161] width 136 height 138
click at [326, 86] on icon at bounding box center [328, 84] width 5 height 6
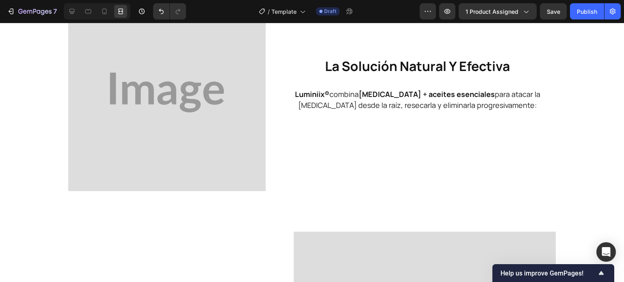
scroll to position [674, 0]
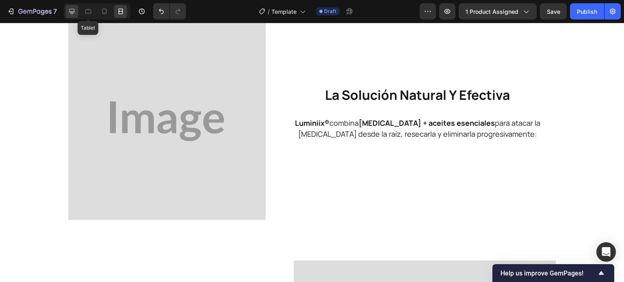
click at [77, 15] on div at bounding box center [71, 11] width 13 height 13
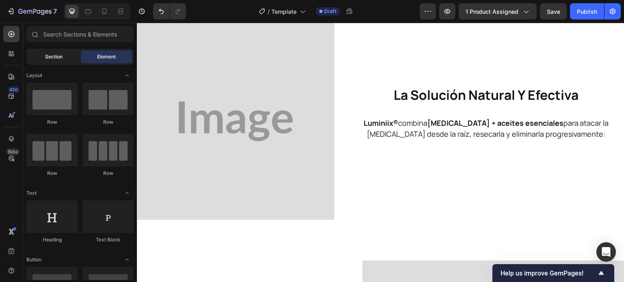
click at [50, 57] on span "Section" at bounding box center [53, 56] width 17 height 7
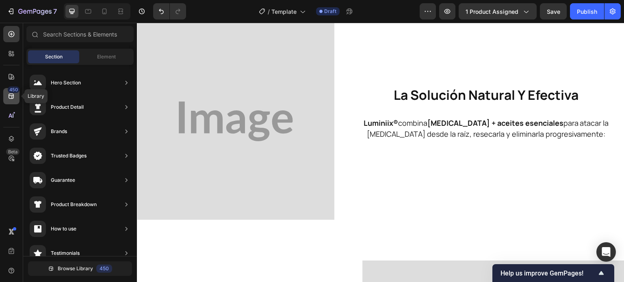
click at [10, 99] on icon at bounding box center [11, 96] width 8 height 8
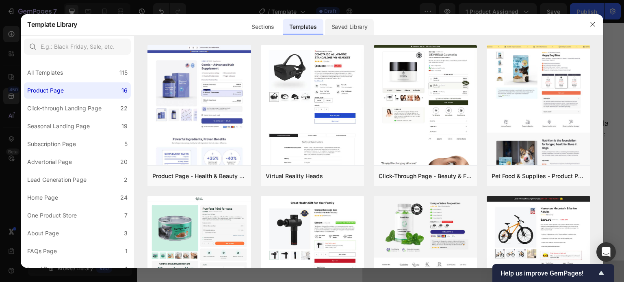
click at [351, 26] on div "Saved Library" at bounding box center [349, 27] width 49 height 16
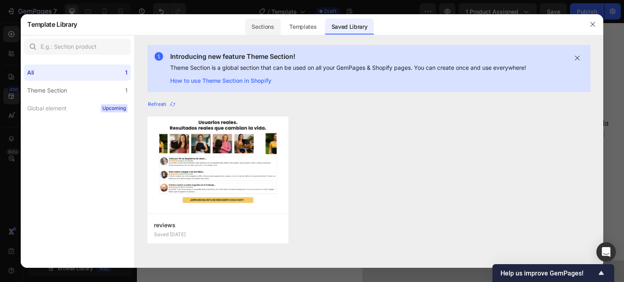
click at [250, 28] on div "Sections" at bounding box center [262, 27] width 35 height 16
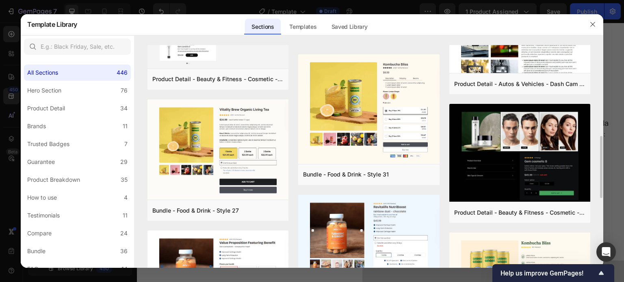
scroll to position [406, 0]
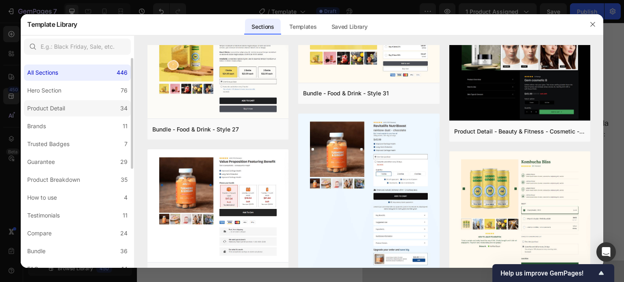
click at [30, 108] on div "Product Detail" at bounding box center [46, 109] width 38 height 10
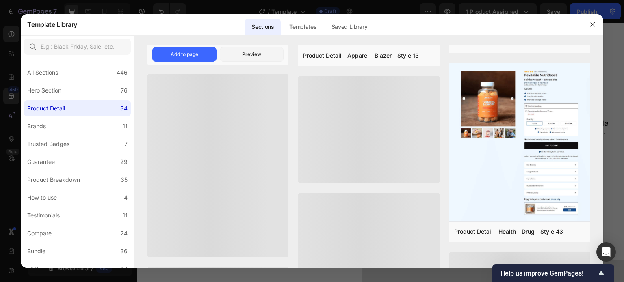
scroll to position [594, 0]
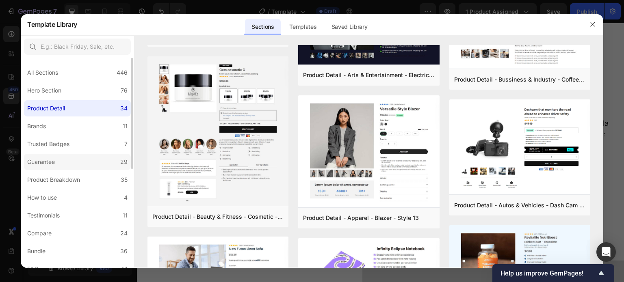
click at [66, 165] on label "Guarantee 29" at bounding box center [77, 162] width 107 height 16
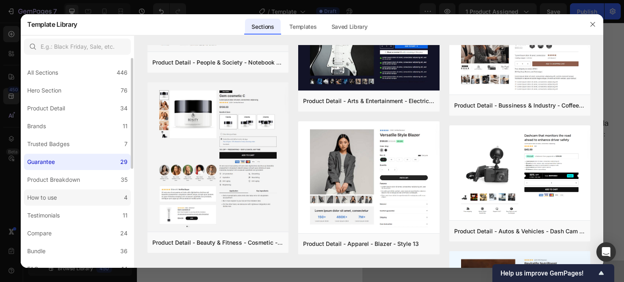
scroll to position [0, 0]
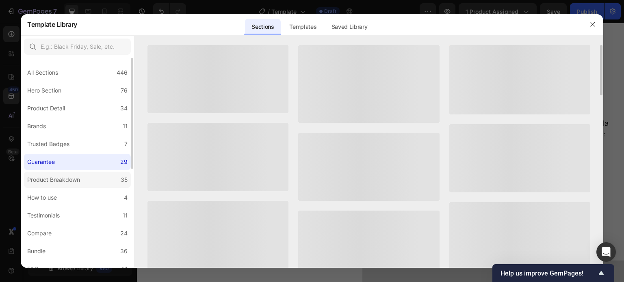
click at [63, 184] on div "Product Breakdown" at bounding box center [53, 180] width 53 height 10
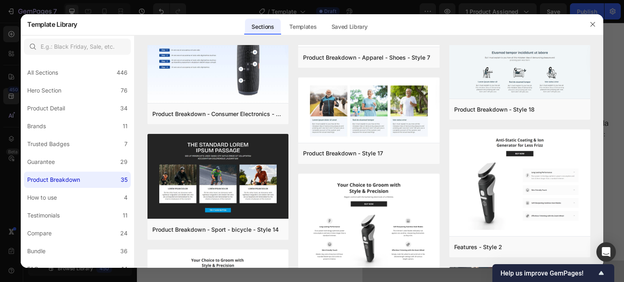
scroll to position [284, 0]
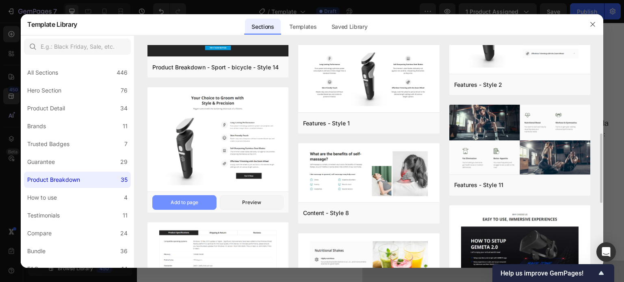
click at [198, 200] on div "Add to page" at bounding box center [185, 202] width 28 height 7
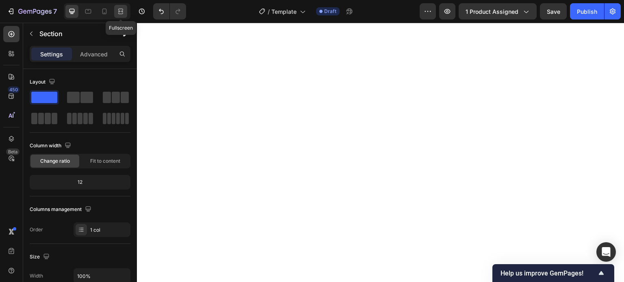
scroll to position [3503, 0]
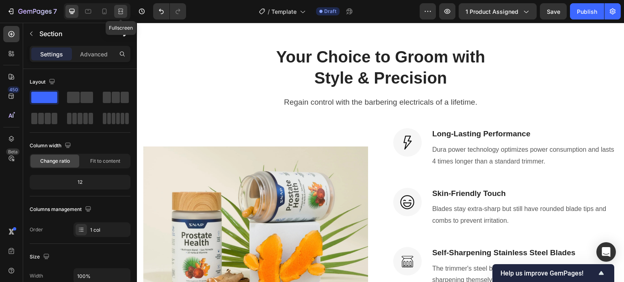
click at [118, 11] on icon at bounding box center [121, 11] width 8 height 8
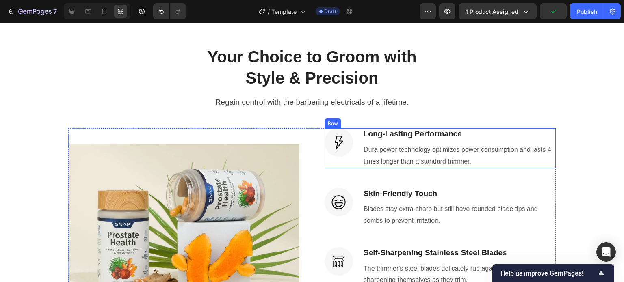
click at [350, 168] on div "Image Long-Lasting Performance Heading Dura power technology optimizes power co…" at bounding box center [439, 148] width 231 height 40
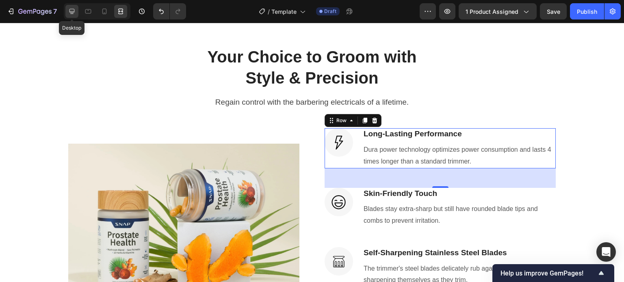
click at [75, 13] on icon at bounding box center [72, 11] width 8 height 8
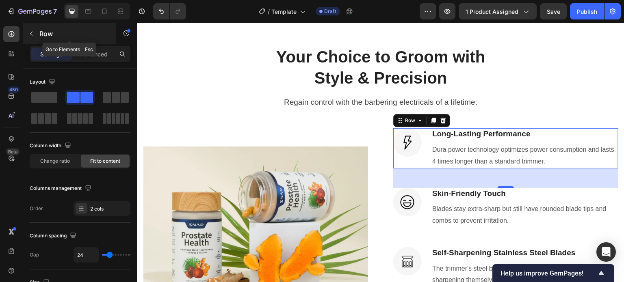
click at [29, 33] on icon "button" at bounding box center [31, 33] width 6 height 6
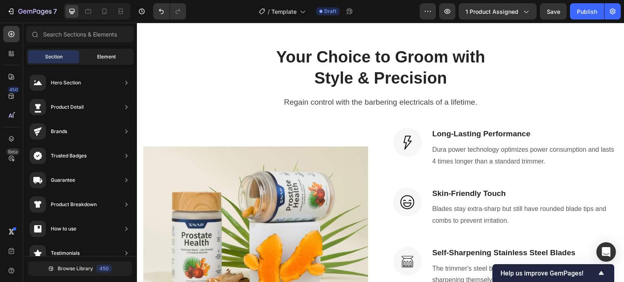
click at [102, 55] on span "Element" at bounding box center [106, 56] width 19 height 7
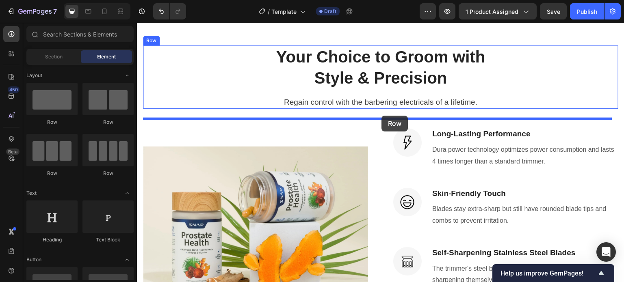
drag, startPoint x: 185, startPoint y: 133, endPoint x: 382, endPoint y: 116, distance: 197.3
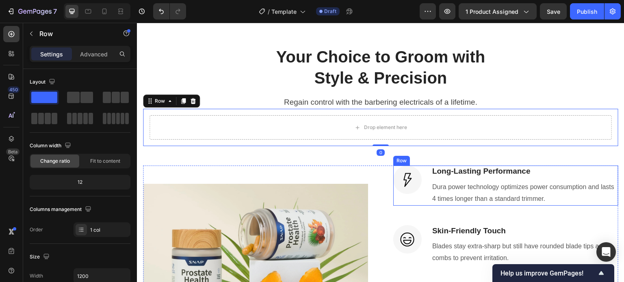
click at [424, 205] on div "Image Long-Lasting Performance Heading Dura power technology optimizes power co…" at bounding box center [505, 186] width 225 height 40
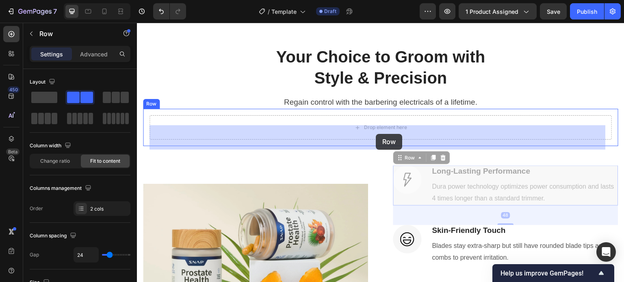
drag, startPoint x: 402, startPoint y: 171, endPoint x: 376, endPoint y: 135, distance: 44.5
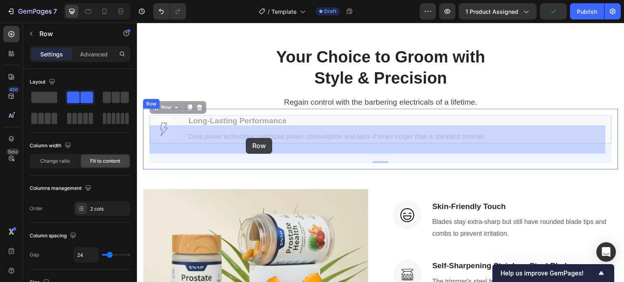
drag, startPoint x: 164, startPoint y: 120, endPoint x: 246, endPoint y: 138, distance: 84.0
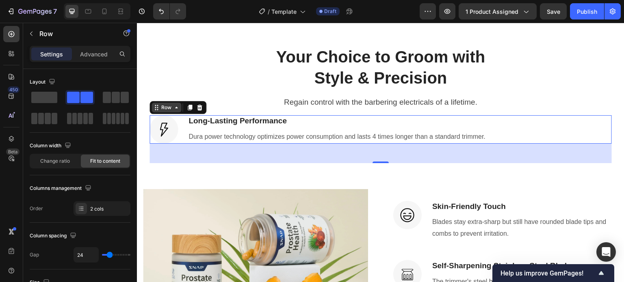
click at [177, 111] on icon at bounding box center [176, 107] width 6 height 6
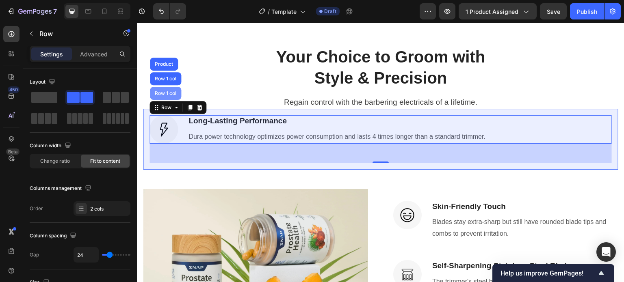
click at [170, 100] on div "Row 1 col" at bounding box center [165, 93] width 31 height 13
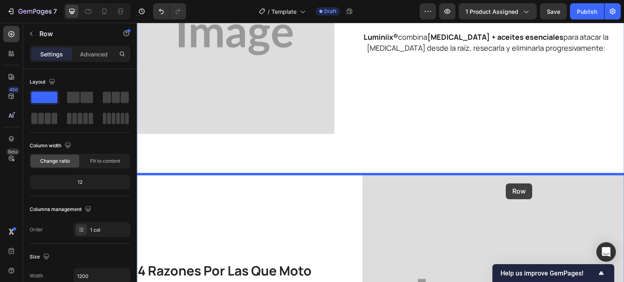
scroll to position [597, 0]
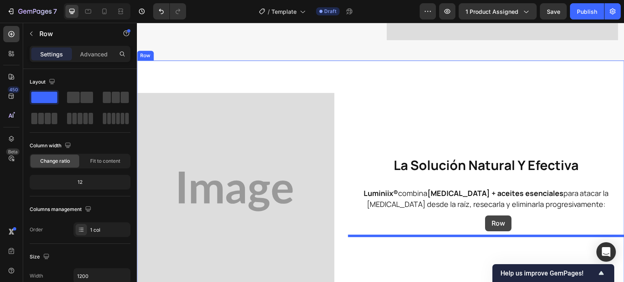
drag, startPoint x: 153, startPoint y: 113, endPoint x: 485, endPoint y: 216, distance: 347.6
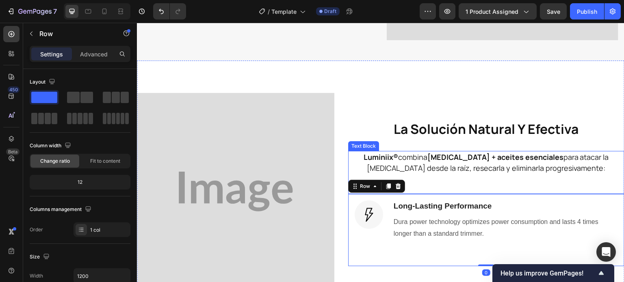
click at [467, 168] on p "Luminiix® combina ácido salicílico + aceites esenciales para atacar la verruga …" at bounding box center [486, 163] width 274 height 22
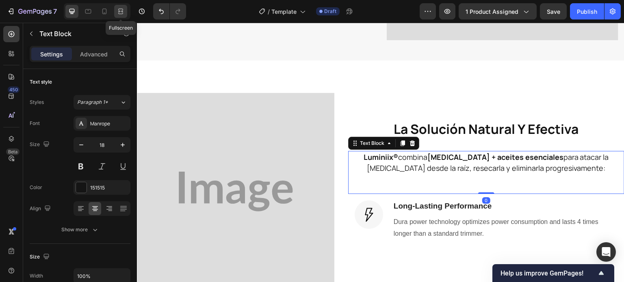
click at [115, 12] on div at bounding box center [120, 11] width 13 height 13
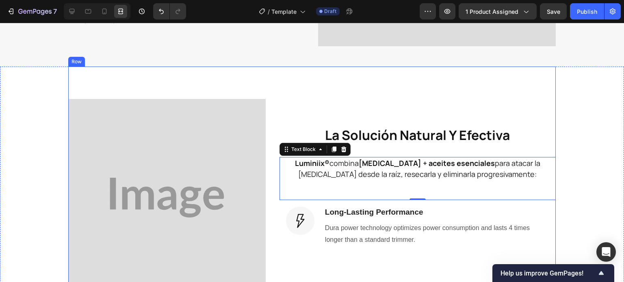
scroll to position [638, 0]
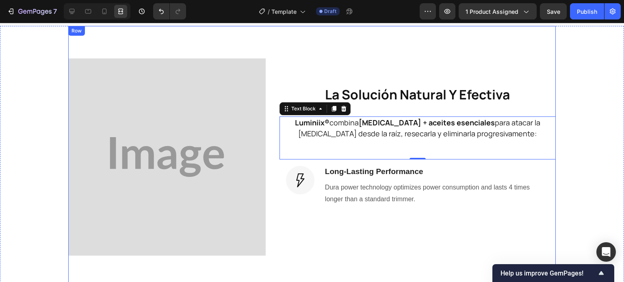
click at [343, 238] on div "la solución natural y efectiva Heading Luminiix® combina ácido salicílico + ace…" at bounding box center [417, 156] width 276 height 197
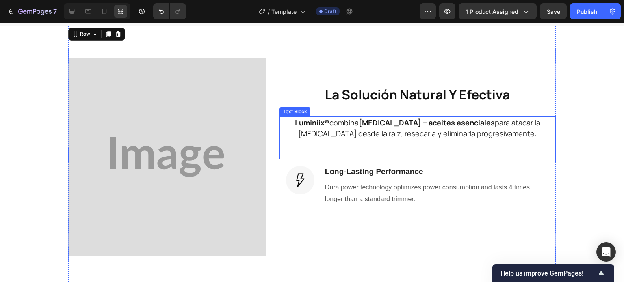
click at [349, 139] on p "Luminiix® combina ácido salicílico + aceites esenciales para atacar la verruga …" at bounding box center [417, 128] width 274 height 22
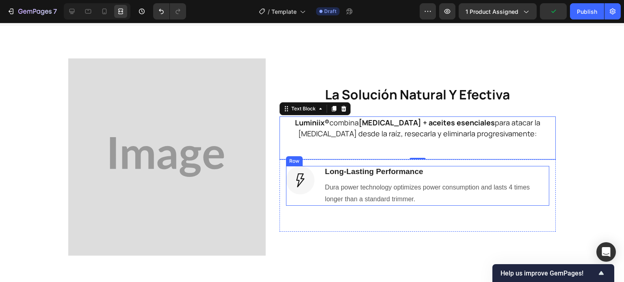
click at [299, 196] on div "Image" at bounding box center [300, 186] width 28 height 40
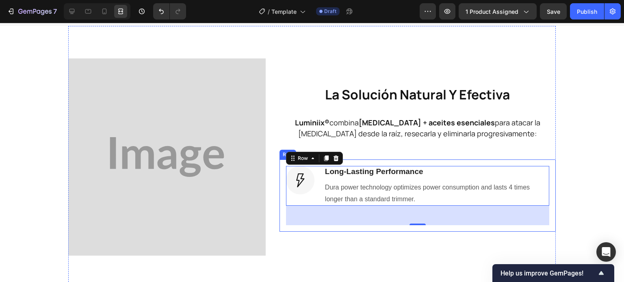
click at [367, 235] on div "la solución natural y efectiva Heading Luminiix® combina ácido salicílico + ace…" at bounding box center [417, 156] width 276 height 197
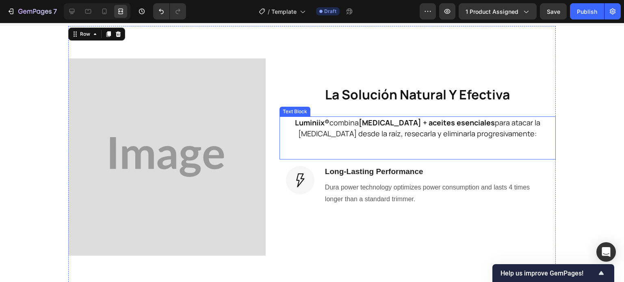
click at [370, 120] on strong "ácido salicílico + aceites esenciales" at bounding box center [427, 123] width 136 height 10
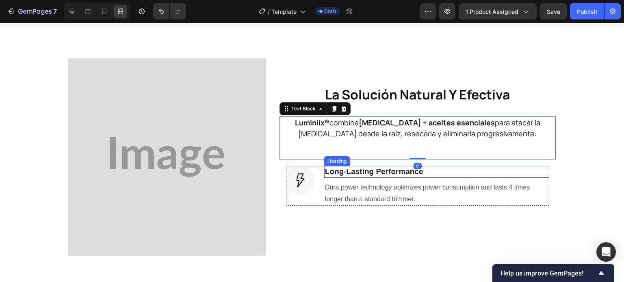
click at [365, 168] on p "Long-Lasting Performance" at bounding box center [436, 172] width 223 height 10
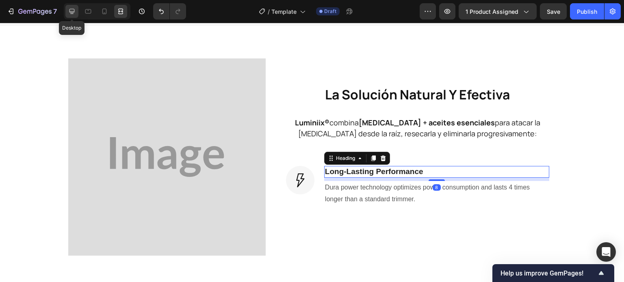
click at [72, 11] on icon at bounding box center [72, 11] width 8 height 8
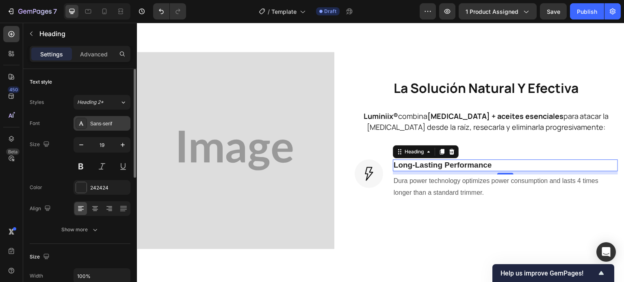
click at [104, 121] on div "Sans-serif" at bounding box center [109, 123] width 38 height 7
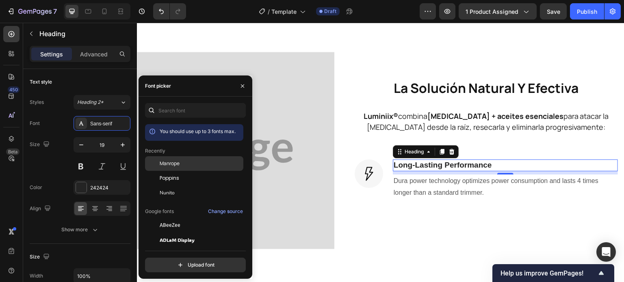
click at [173, 165] on span "Manrope" at bounding box center [170, 163] width 20 height 7
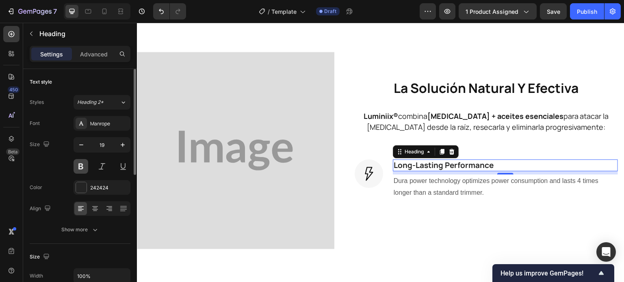
drag, startPoint x: 80, startPoint y: 163, endPoint x: 151, endPoint y: 133, distance: 76.2
click at [80, 163] on button at bounding box center [80, 166] width 15 height 15
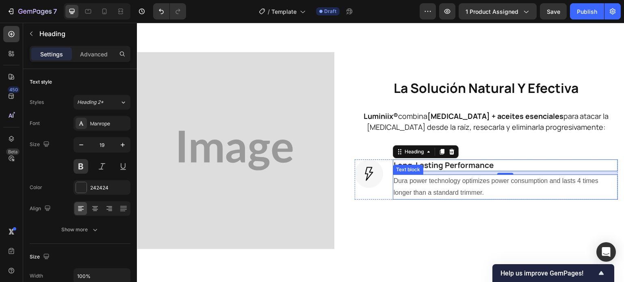
click at [419, 184] on p "Dura power technology optimizes power consumption and lasts 4 times longer than…" at bounding box center [504, 187] width 223 height 24
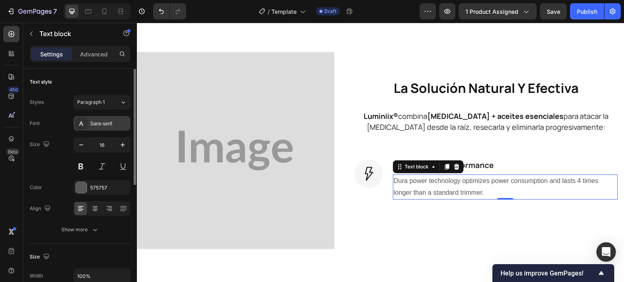
click at [94, 123] on div "Sans-serif" at bounding box center [109, 123] width 38 height 7
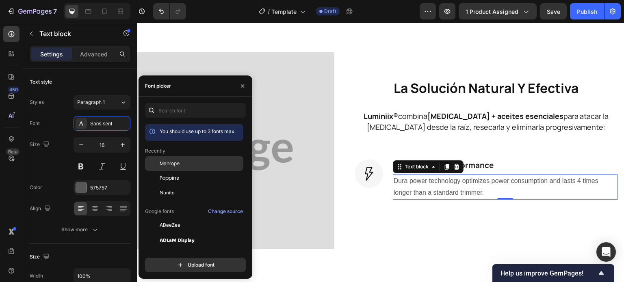
click at [164, 164] on span "Manrope" at bounding box center [170, 163] width 20 height 7
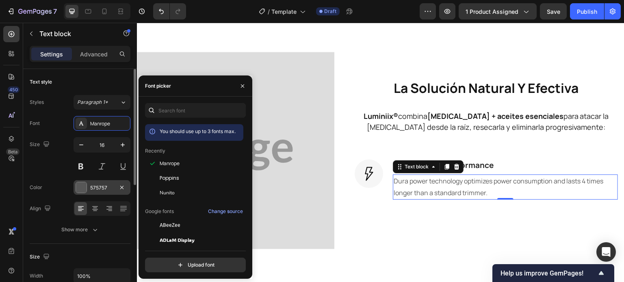
click at [96, 186] on div "575757" at bounding box center [102, 187] width 24 height 7
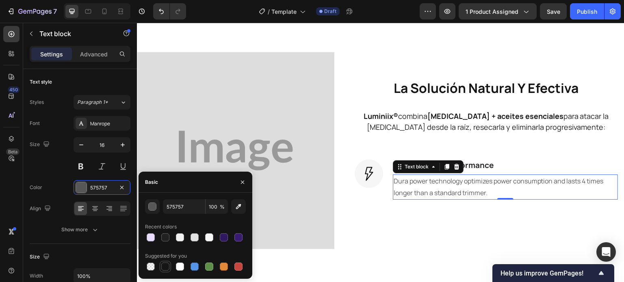
click at [166, 266] on div at bounding box center [165, 267] width 8 height 8
type input "151515"
click at [493, 193] on p "Dura power technology optimizes power consumption and lasts 4 times longer than…" at bounding box center [504, 187] width 223 height 24
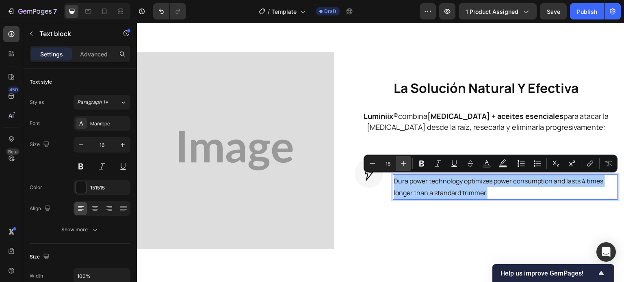
click at [402, 161] on icon "Editor contextual toolbar" at bounding box center [403, 164] width 8 height 8
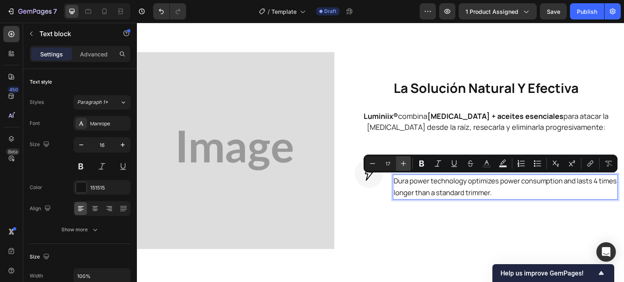
click at [401, 161] on icon "Editor contextual toolbar" at bounding box center [403, 164] width 8 height 8
type input "18"
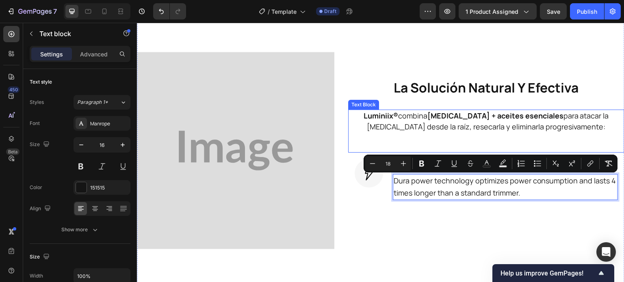
click at [400, 122] on p "Luminiix® combina ácido salicílico + aceites esenciales para atacar la verruga …" at bounding box center [486, 121] width 274 height 22
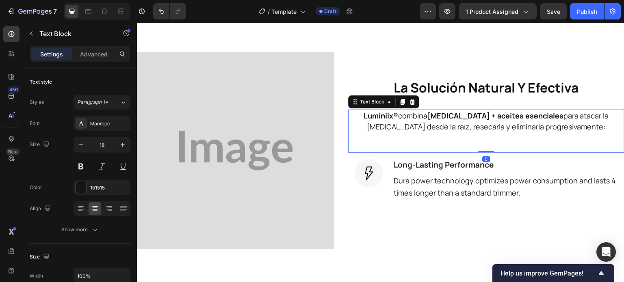
click at [398, 121] on p "Luminiix® combina ácido salicílico + aceites esenciales para atacar la verruga …" at bounding box center [486, 121] width 274 height 22
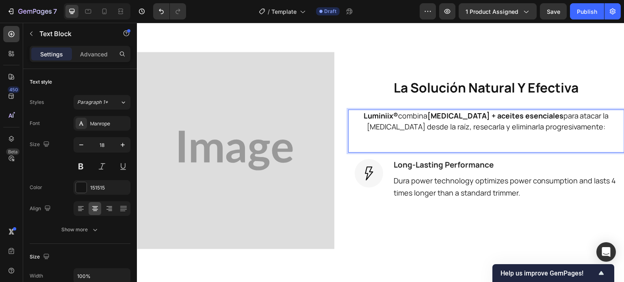
drag, startPoint x: 368, startPoint y: 118, endPoint x: 364, endPoint y: 117, distance: 4.4
click at [367, 118] on strong "Luminiix®" at bounding box center [380, 116] width 35 height 10
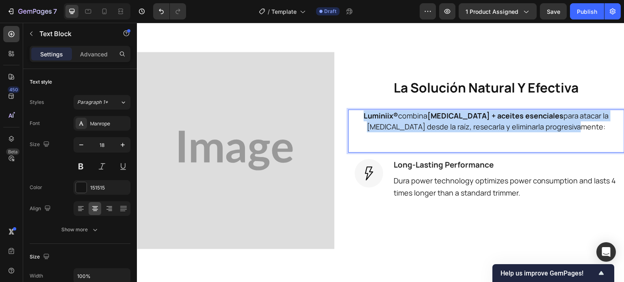
drag, startPoint x: 353, startPoint y: 113, endPoint x: 577, endPoint y: 131, distance: 224.0
click at [577, 131] on p "Luminiix® combina ácido salicílico + aceites esenciales para atacar la verruga …" at bounding box center [486, 121] width 274 height 22
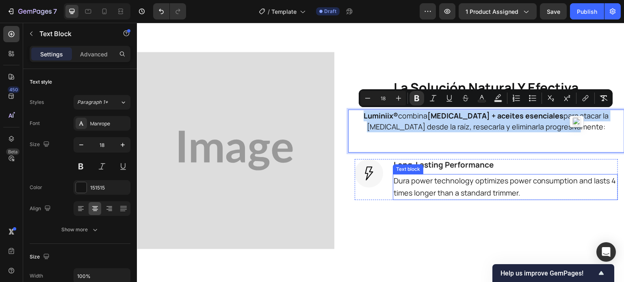
click at [475, 188] on span "Dura power technology optimizes power consumption and lasts 4 times longer than…" at bounding box center [504, 187] width 222 height 22
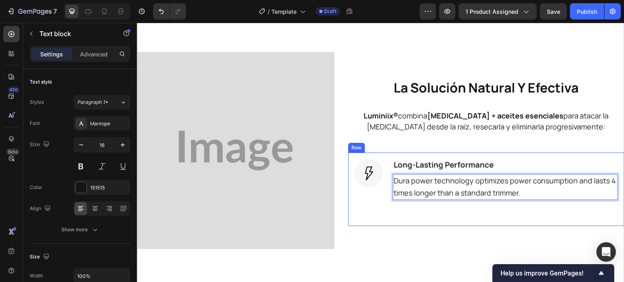
click at [457, 163] on p "Long-Lasting Performance" at bounding box center [504, 165] width 223 height 10
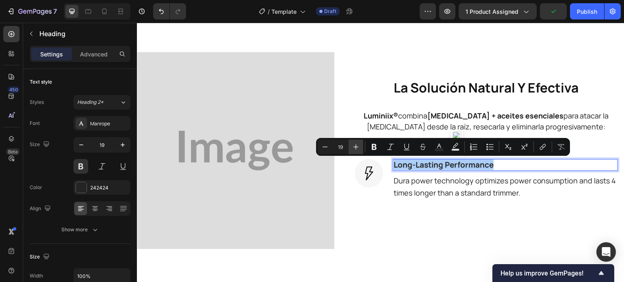
click at [355, 149] on icon "Editor contextual toolbar" at bounding box center [356, 147] width 8 height 8
type input "20"
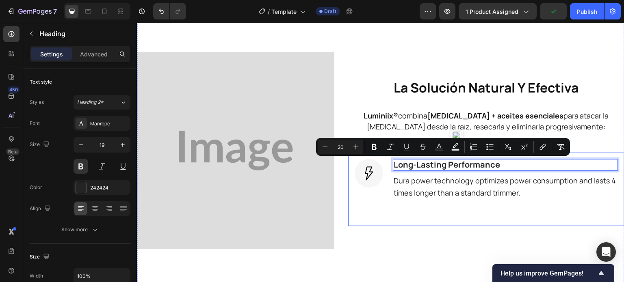
click at [386, 211] on div "Image Long-Lasting Performance Heading 8 Dura power technology optimizes power …" at bounding box center [485, 189] width 263 height 60
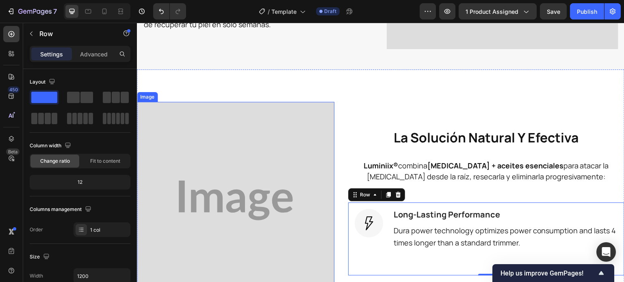
scroll to position [597, 0]
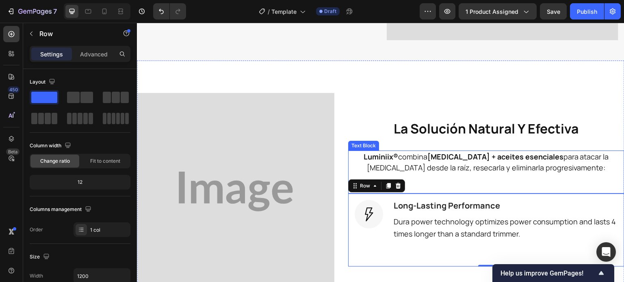
click at [461, 158] on strong "ácido salicílico + aceites esenciales" at bounding box center [495, 157] width 136 height 10
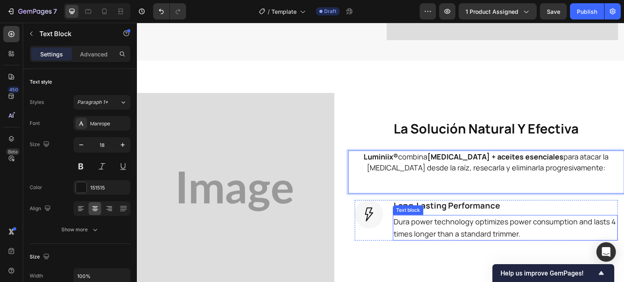
click at [464, 224] on p "Dura power technology optimizes power consumption and lasts 4 times longer than…" at bounding box center [504, 228] width 223 height 24
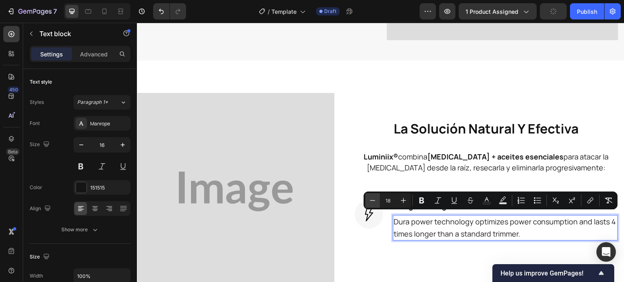
drag, startPoint x: 372, startPoint y: 195, endPoint x: 379, endPoint y: 204, distance: 11.3
click at [372, 196] on button "Minus" at bounding box center [372, 200] width 15 height 15
type input "17"
click at [413, 251] on div "Image ⁠⁠⁠⁠⁠⁠⁠ Long-Lasting Performance Heading Dura power technology optimizes …" at bounding box center [485, 230] width 263 height 59
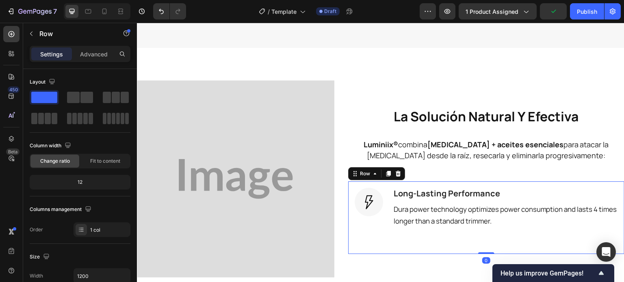
scroll to position [638, 0]
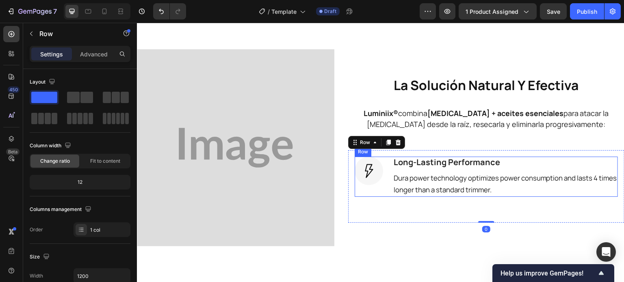
click at [387, 184] on div "Image ⁠⁠⁠⁠⁠⁠⁠ Long-Lasting Performance Heading Dura power technology optimizes …" at bounding box center [485, 177] width 263 height 40
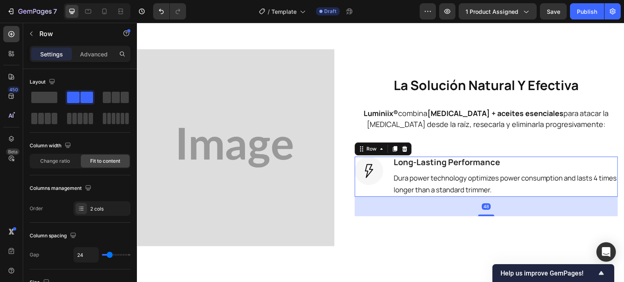
click at [392, 149] on icon at bounding box center [394, 149] width 6 height 6
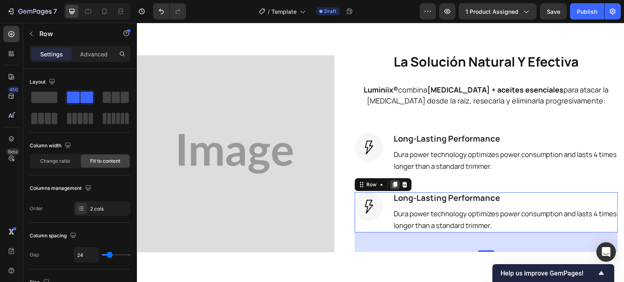
click at [394, 184] on icon at bounding box center [395, 185] width 4 height 6
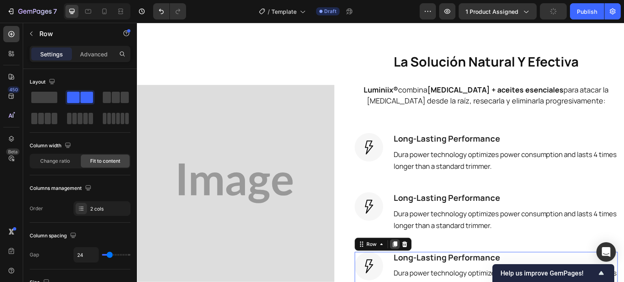
click at [394, 245] on icon at bounding box center [395, 245] width 4 height 6
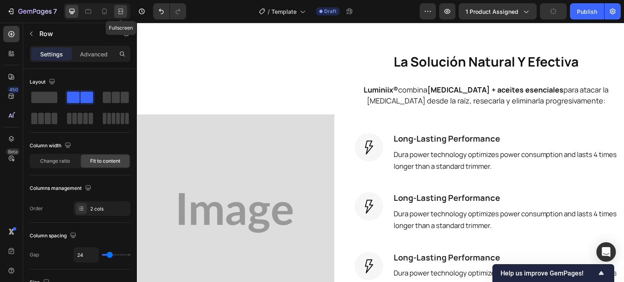
scroll to position [900, 0]
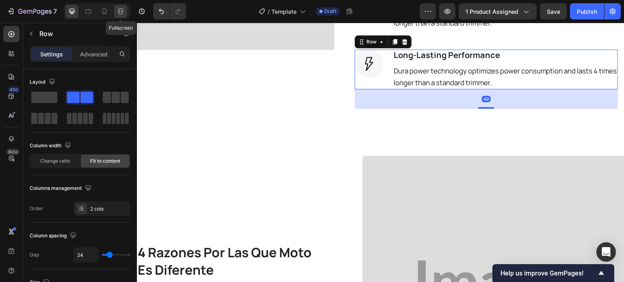
click at [119, 11] on icon at bounding box center [119, 11] width 2 height 2
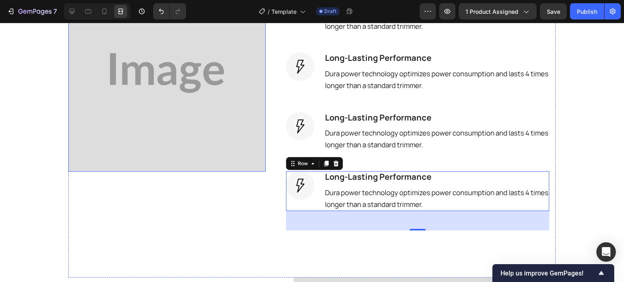
scroll to position [737, 0]
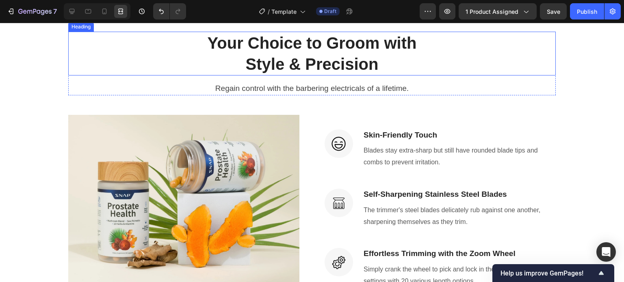
scroll to position [3646, 0]
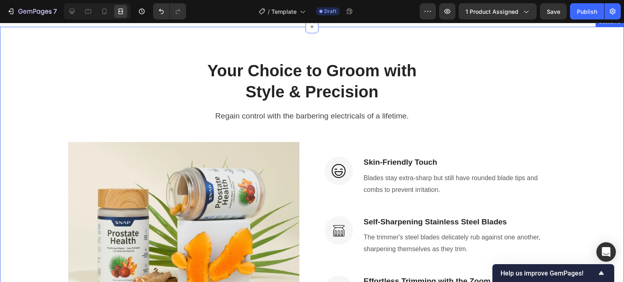
click at [113, 108] on div "Your Choice to Groom with Style & Precision Heading Regain control with the bar…" at bounding box center [312, 216] width 624 height 379
click at [613, 22] on icon at bounding box center [616, 19] width 6 height 6
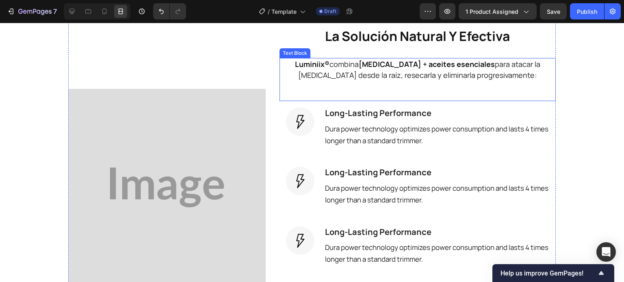
scroll to position [703, 0]
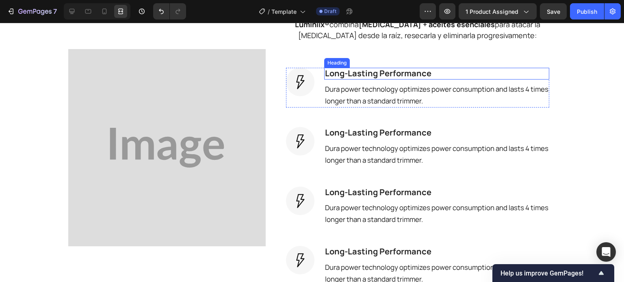
click at [357, 71] on span "Long-Lasting Performance" at bounding box center [378, 73] width 106 height 11
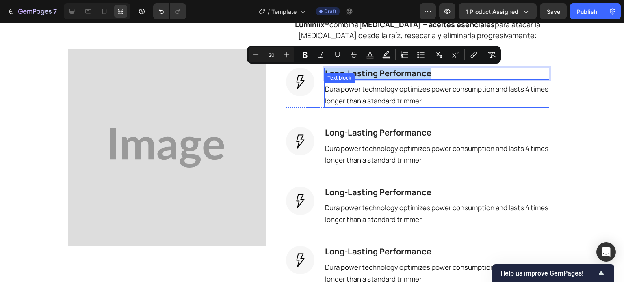
drag, startPoint x: 428, startPoint y: 71, endPoint x: 322, endPoint y: 80, distance: 106.8
click at [324, 80] on div "Long-Lasting Performance Heading 8 Dura power technology optimizes power consum…" at bounding box center [436, 88] width 225 height 40
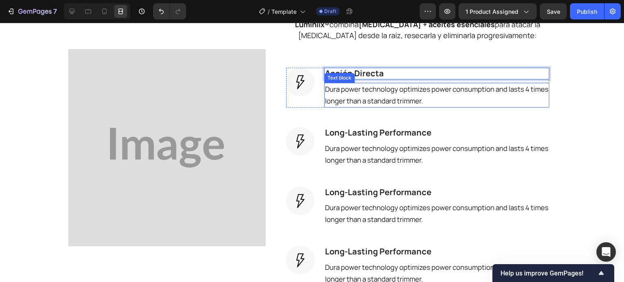
click at [346, 99] on span "Dura power technology optimizes power consumption and lasts 4 times longer than…" at bounding box center [436, 94] width 223 height 21
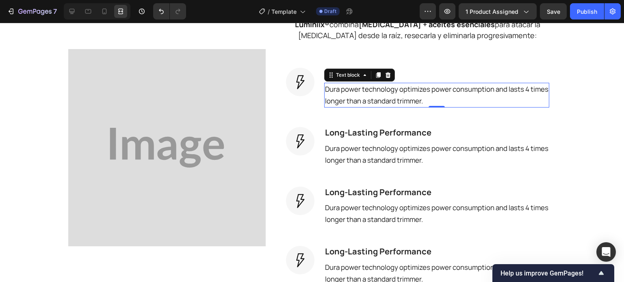
click at [346, 99] on span "Dura power technology optimizes power consumption and lasts 4 times longer than…" at bounding box center [436, 94] width 223 height 21
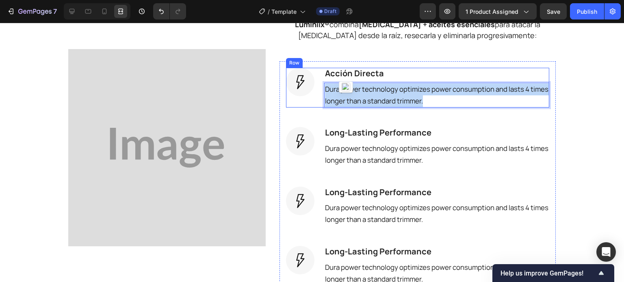
drag, startPoint x: 445, startPoint y: 104, endPoint x: 319, endPoint y: 91, distance: 126.5
click at [319, 91] on div "Image ⁠⁠⁠⁠⁠⁠⁠ Acción Directa Heading Dura power technology optimizes power cons…" at bounding box center [417, 88] width 263 height 40
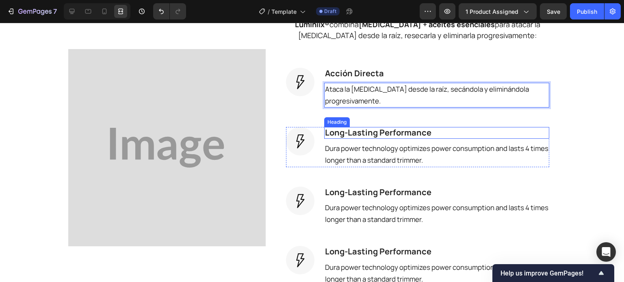
click at [367, 133] on span "Long-Lasting Performance" at bounding box center [378, 132] width 106 height 11
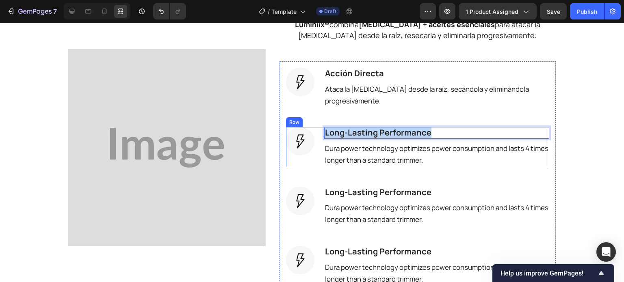
drag, startPoint x: 399, startPoint y: 139, endPoint x: 318, endPoint y: 140, distance: 81.2
click at [318, 140] on div "Image Long-Lasting Performance Heading 8 Dura power technology optimizes power …" at bounding box center [417, 147] width 263 height 40
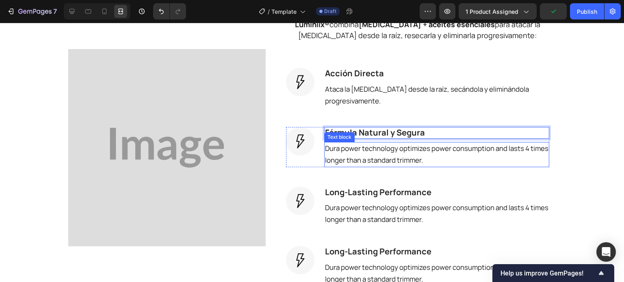
click at [378, 152] on span "Dura power technology optimizes power consumption and lasts 4 times longer than…" at bounding box center [436, 154] width 223 height 21
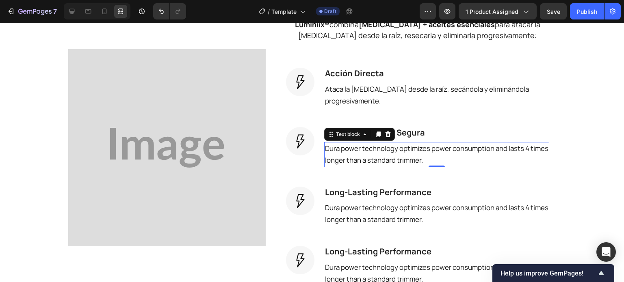
click at [378, 152] on span "Dura power technology optimizes power consumption and lasts 4 times longer than…" at bounding box center [436, 154] width 223 height 21
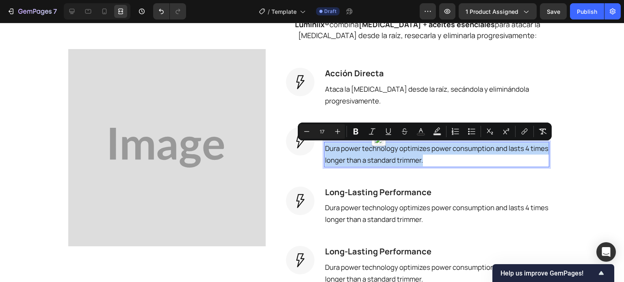
drag, startPoint x: 442, startPoint y: 162, endPoint x: 340, endPoint y: 152, distance: 102.1
click at [324, 145] on div "Dura power technology optimizes power consumption and lasts 4 times longer than…" at bounding box center [436, 154] width 225 height 25
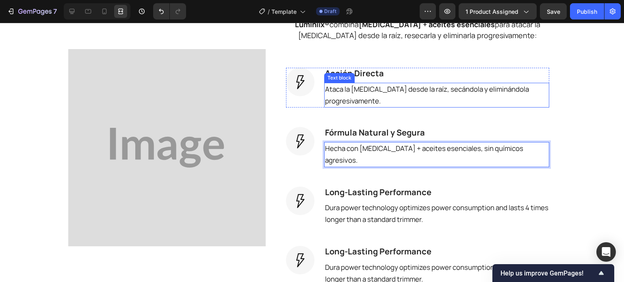
scroll to position [784, 0]
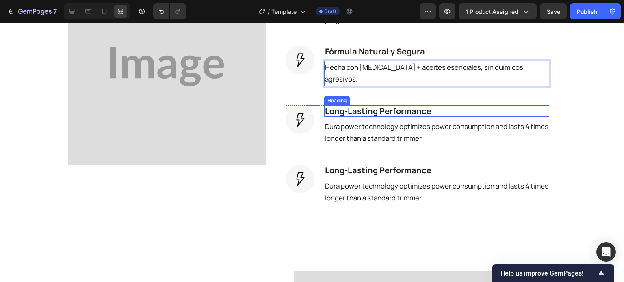
click at [387, 106] on span "Long-Lasting Performance" at bounding box center [378, 111] width 106 height 11
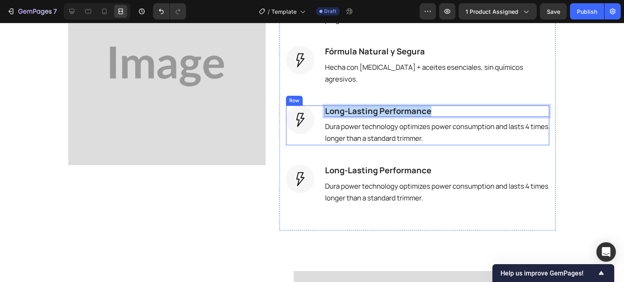
drag, startPoint x: 410, startPoint y: 101, endPoint x: 320, endPoint y: 103, distance: 90.2
click at [320, 106] on div "Image Long-Lasting Performance Heading 8 Dura power technology optimizes power …" at bounding box center [417, 126] width 263 height 40
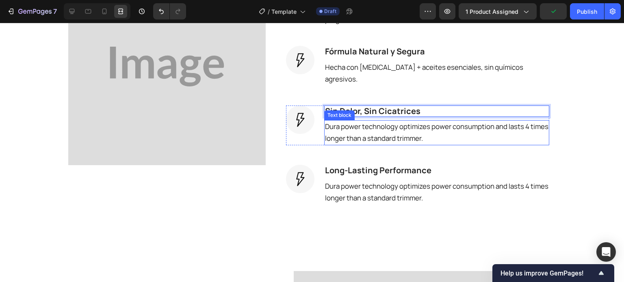
click at [366, 123] on span "Dura power technology optimizes power consumption and lasts 4 times longer than…" at bounding box center [436, 132] width 223 height 21
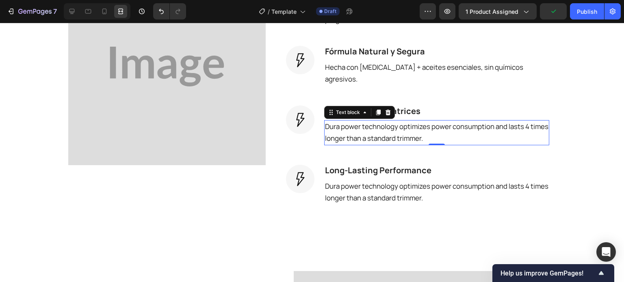
click at [366, 123] on span "Dura power technology optimizes power consumption and lasts 4 times longer than…" at bounding box center [436, 132] width 223 height 21
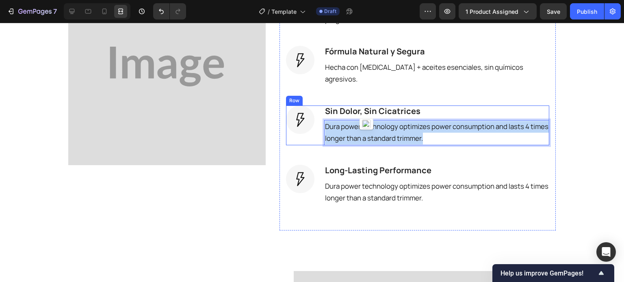
drag, startPoint x: 427, startPoint y: 131, endPoint x: 315, endPoint y: 117, distance: 113.4
click at [315, 117] on div "Image ⁠⁠⁠⁠⁠⁠⁠ Sin Dolor, Sin Cicatrices Heading Dura power technology optimizes…" at bounding box center [417, 126] width 263 height 40
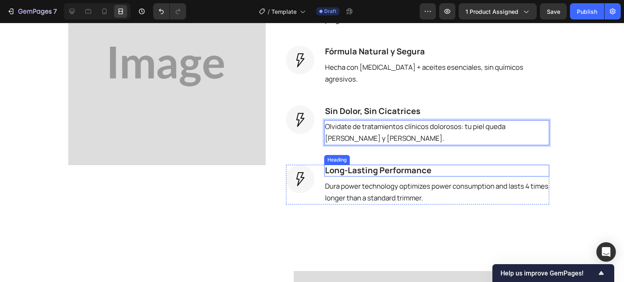
click at [396, 165] on span "Long-Lasting Performance" at bounding box center [378, 170] width 106 height 11
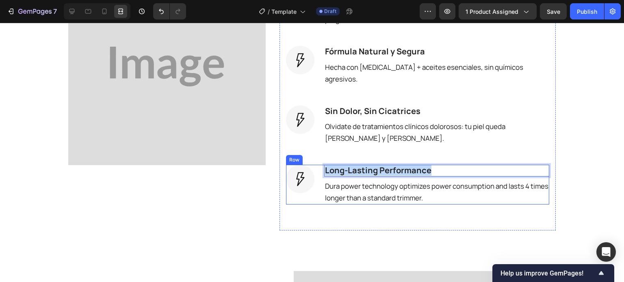
drag, startPoint x: 433, startPoint y: 152, endPoint x: 317, endPoint y: 163, distance: 117.1
click at [317, 165] on div "Image Long-Lasting Performance Heading 8 Dura power technology optimizes power …" at bounding box center [417, 185] width 263 height 40
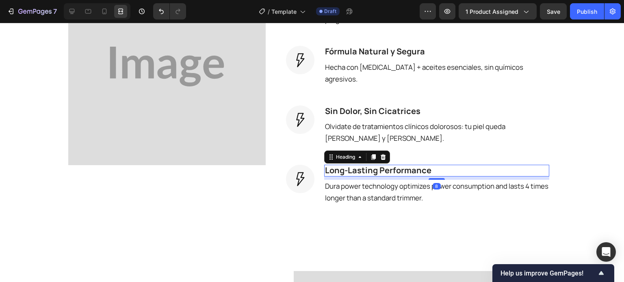
click at [448, 166] on p "⁠⁠⁠⁠⁠⁠⁠ Long-Lasting Performance" at bounding box center [436, 171] width 223 height 10
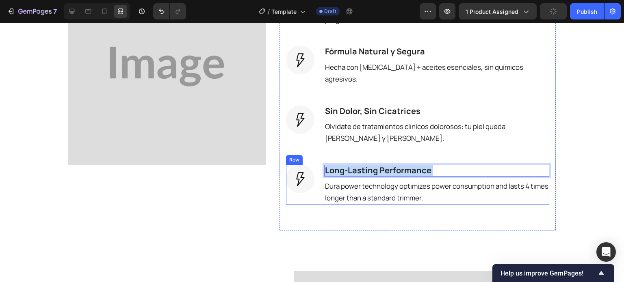
drag, startPoint x: 448, startPoint y: 149, endPoint x: 315, endPoint y: 153, distance: 132.4
click at [313, 165] on div "Image Long-Lasting Performance Heading 8 Dura power technology optimizes power …" at bounding box center [417, 185] width 263 height 40
drag, startPoint x: 432, startPoint y: 147, endPoint x: 339, endPoint y: 147, distance: 92.2
click at [315, 165] on div "Image Long-Lasting Performance Heading 8 Dura power technology optimizes power …" at bounding box center [417, 185] width 263 height 40
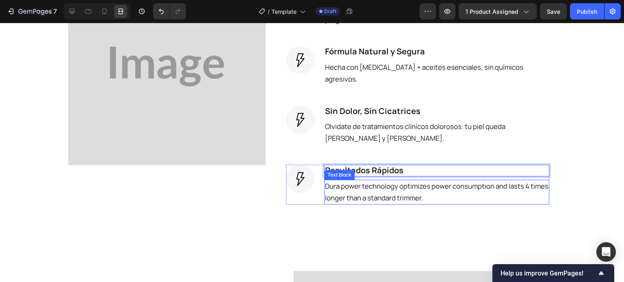
click at [382, 181] on span "Dura power technology optimizes power consumption and lasts 4 times longer than…" at bounding box center [436, 191] width 223 height 21
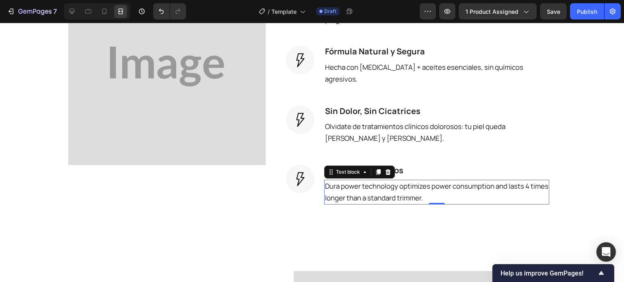
drag, startPoint x: 382, startPoint y: 173, endPoint x: 403, endPoint y: 169, distance: 21.1
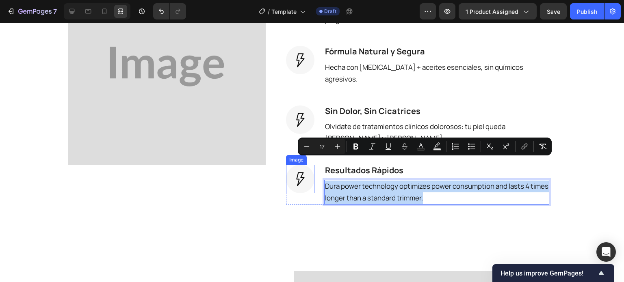
drag, startPoint x: 443, startPoint y: 180, endPoint x: 302, endPoint y: 158, distance: 142.6
click at [302, 165] on div "Image ⁠⁠⁠⁠⁠⁠⁠ Resultados Rápidos Heading Dura power technology optimizes power …" at bounding box center [417, 185] width 263 height 40
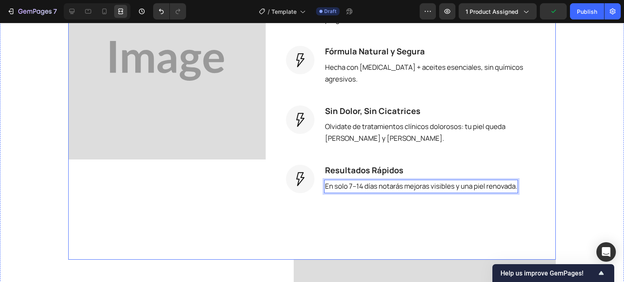
click at [251, 184] on div "Image" at bounding box center [166, 61] width 197 height 317
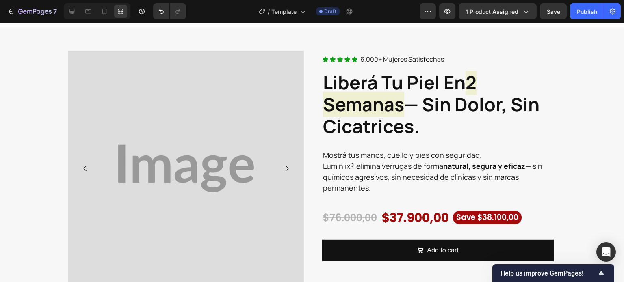
scroll to position [0, 0]
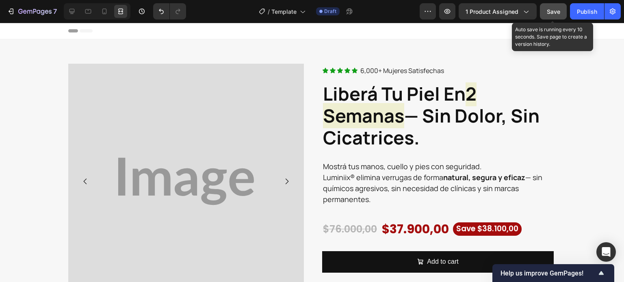
click at [556, 9] on span "Save" at bounding box center [553, 11] width 13 height 7
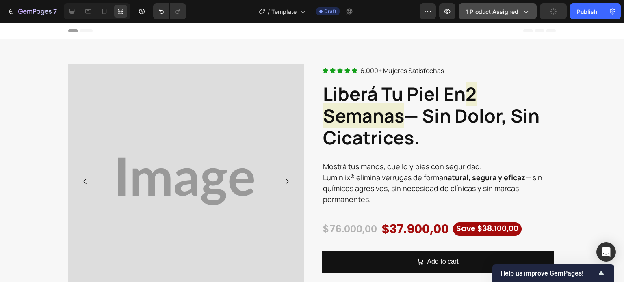
click at [511, 11] on span "1 product assigned" at bounding box center [491, 11] width 53 height 9
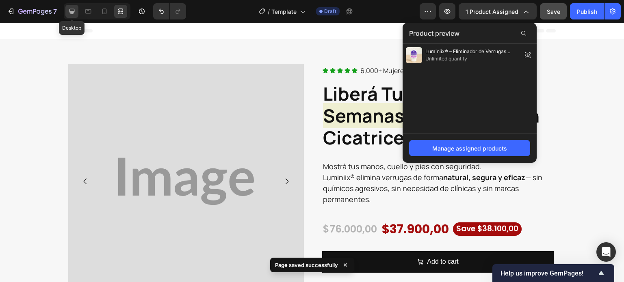
click at [71, 13] on icon at bounding box center [72, 11] width 8 height 8
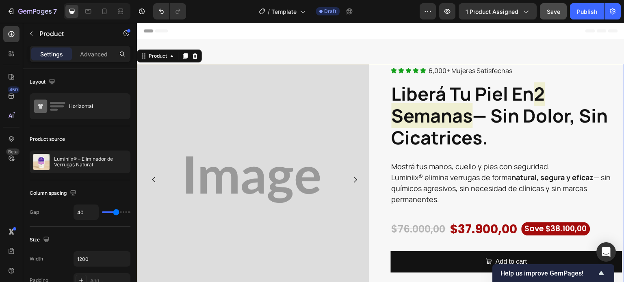
click at [383, 112] on div "Image Image Image Image Image Carousel Icon Icon Icon Icon Icon Icon List 6,000…" at bounding box center [380, 185] width 487 height 242
click at [16, 15] on div "7" at bounding box center [32, 11] width 50 height 10
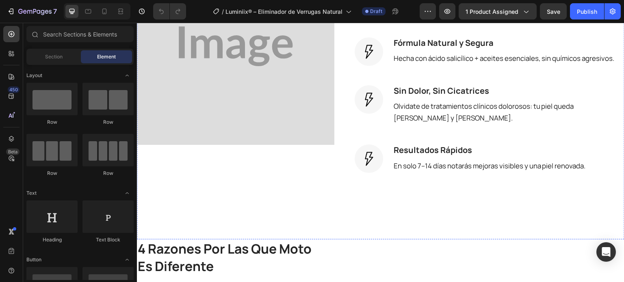
scroll to position [934, 0]
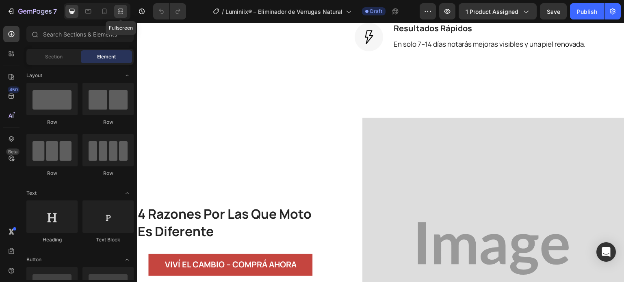
click at [122, 13] on icon at bounding box center [121, 11] width 8 height 8
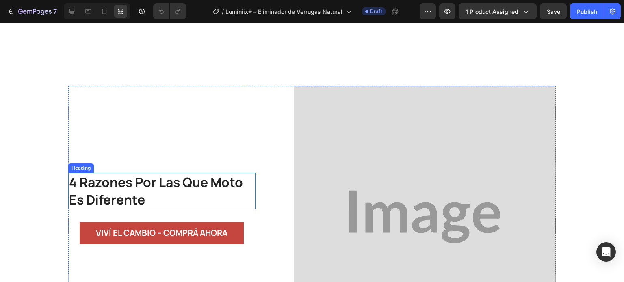
scroll to position [974, 0]
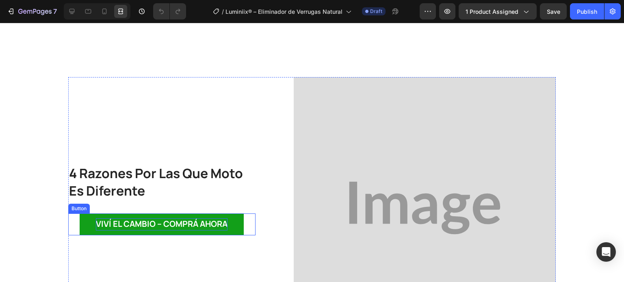
click at [103, 219] on p "Viví el cambio – Comprá ahora" at bounding box center [162, 224] width 132 height 12
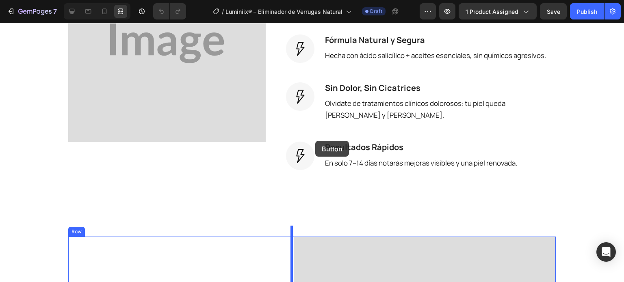
scroll to position [812, 0]
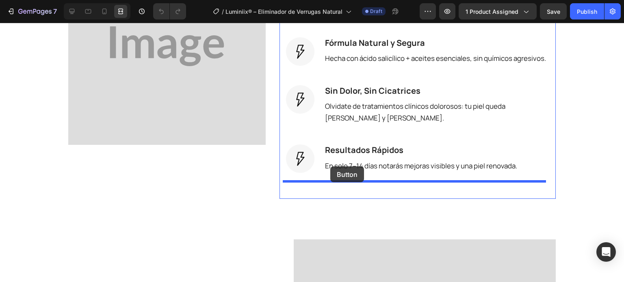
drag, startPoint x: 71, startPoint y: 198, endPoint x: 330, endPoint y: 166, distance: 260.5
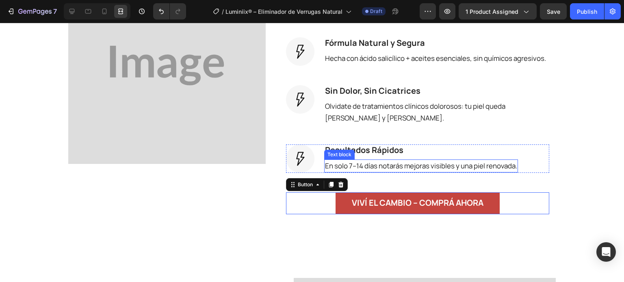
scroll to position [832, 0]
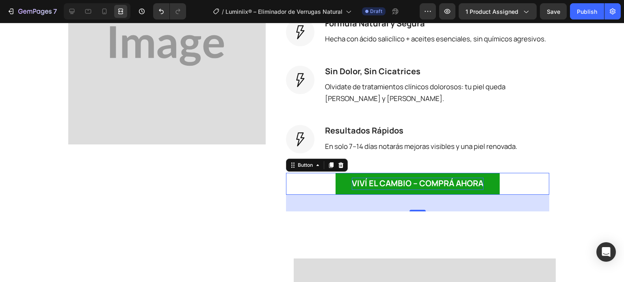
click at [374, 178] on strong "Viví el cambio – Comprá ahora" at bounding box center [418, 183] width 132 height 11
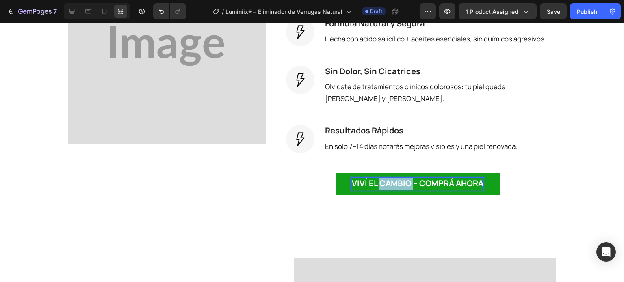
click at [375, 178] on strong "Viví el cambio – Comprá ahora" at bounding box center [418, 183] width 132 height 11
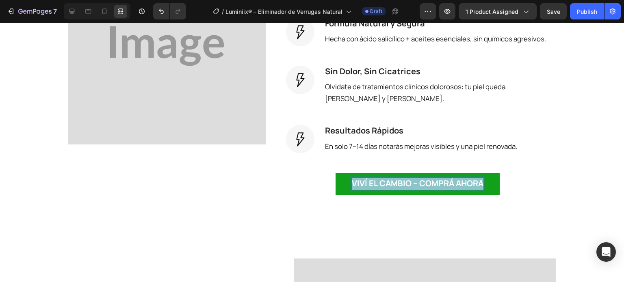
drag, startPoint x: 349, startPoint y: 175, endPoint x: 480, endPoint y: 179, distance: 131.2
click at [480, 179] on button "Viví el cambio – Comprá ahora" at bounding box center [417, 184] width 164 height 22
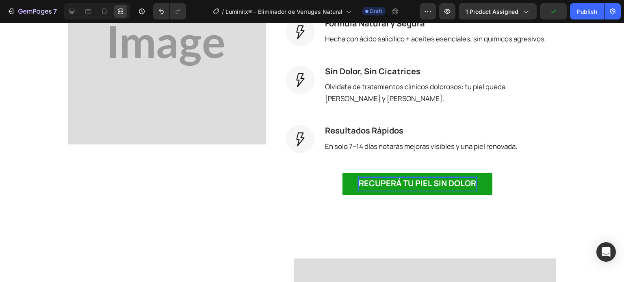
click at [343, 181] on button "Recuperá tu piel sin dolor" at bounding box center [417, 184] width 150 height 22
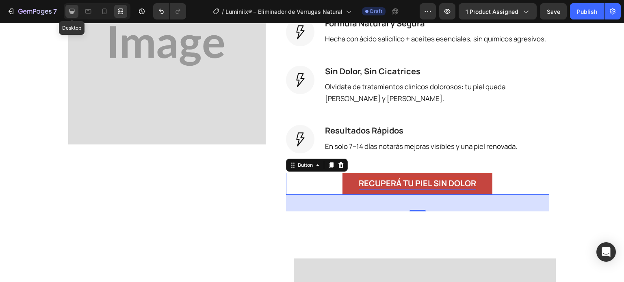
click at [73, 9] on icon at bounding box center [71, 11] width 5 height 5
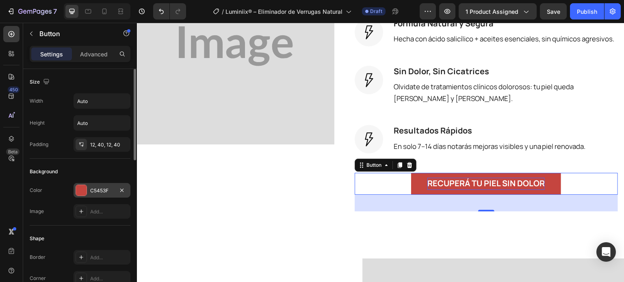
click at [84, 191] on div at bounding box center [81, 190] width 11 height 11
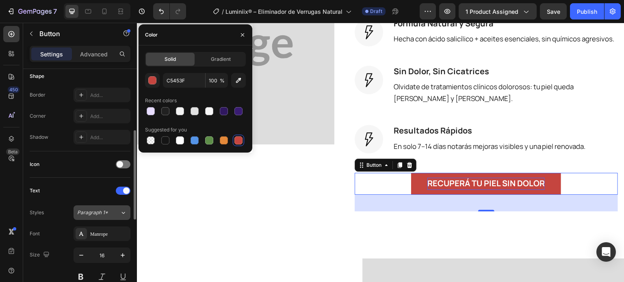
scroll to position [284, 0]
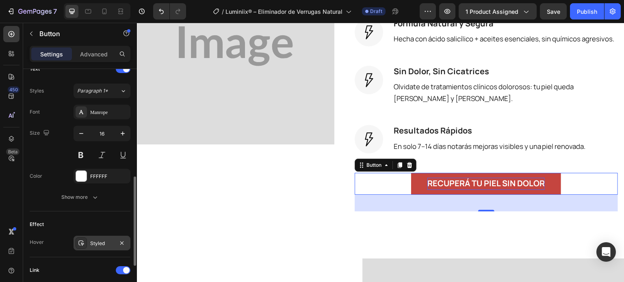
click at [89, 244] on div "Styled" at bounding box center [101, 243] width 57 height 15
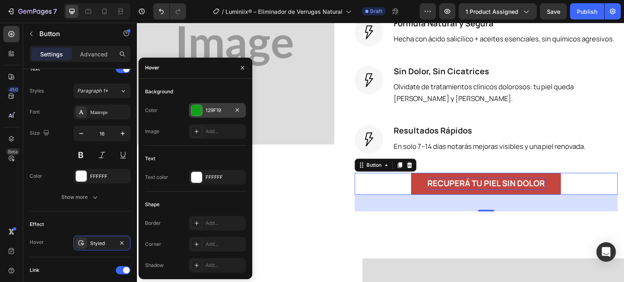
click at [221, 109] on div "129F19" at bounding box center [217, 110] width 24 height 7
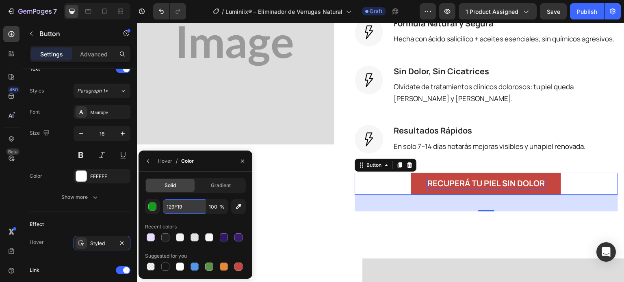
click at [177, 206] on input "129F19" at bounding box center [184, 206] width 42 height 15
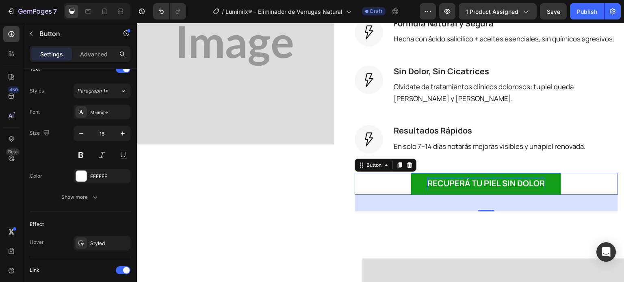
click at [416, 173] on button "Recuperá tu piel sin dolor" at bounding box center [486, 184] width 150 height 22
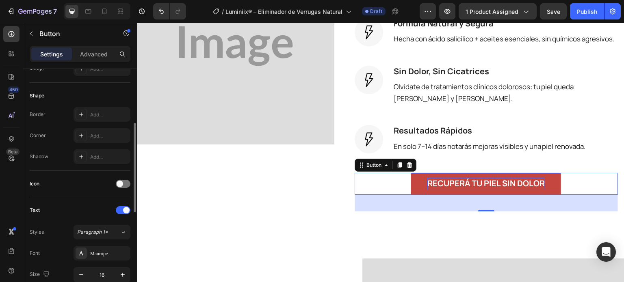
scroll to position [21, 0]
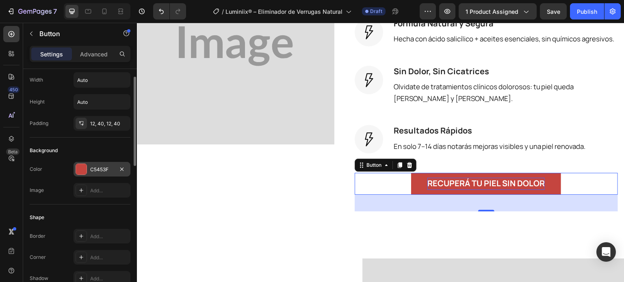
click at [85, 171] on div at bounding box center [81, 169] width 11 height 11
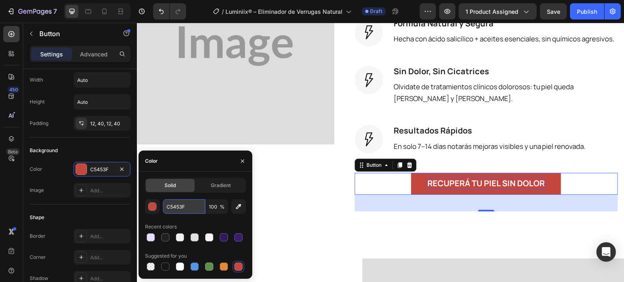
click at [188, 200] on input "C5453F" at bounding box center [184, 206] width 42 height 15
paste input "129F19"
type input "129F19"
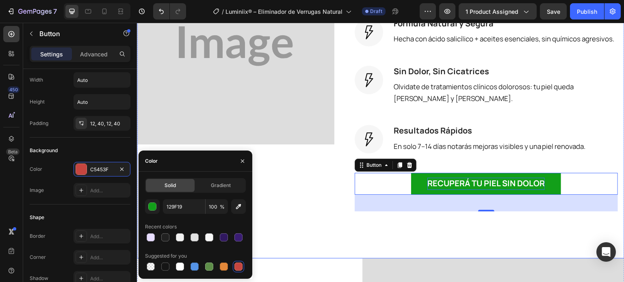
click at [323, 174] on div "Image" at bounding box center [235, 45] width 197 height 343
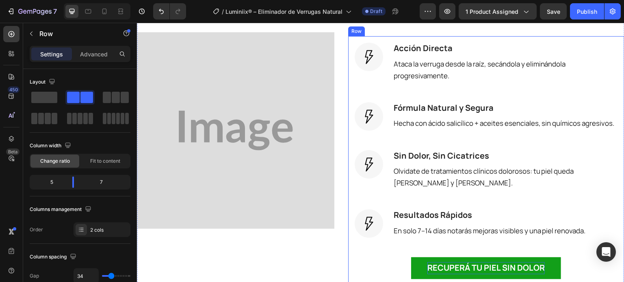
scroll to position [953, 0]
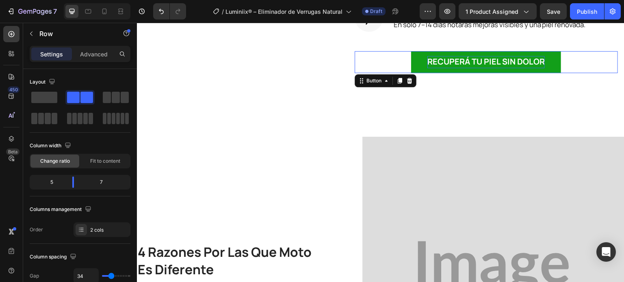
click at [421, 55] on button "Recuperá tu piel sin dolor" at bounding box center [486, 62] width 150 height 22
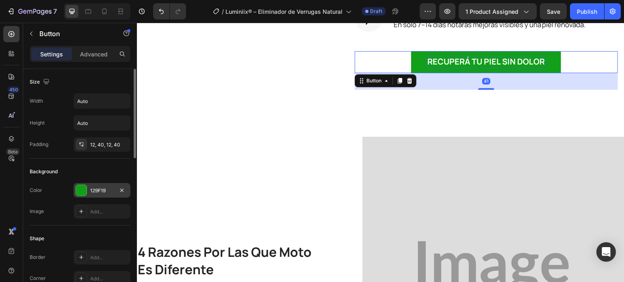
click at [86, 192] on div at bounding box center [81, 190] width 11 height 11
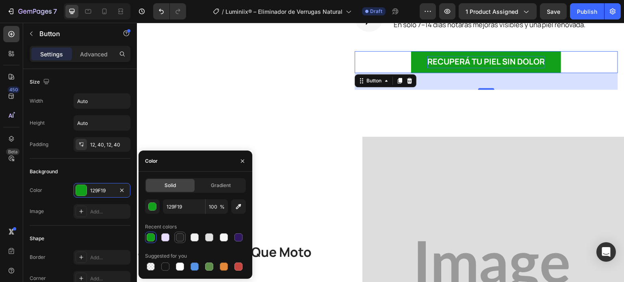
click at [179, 238] on div at bounding box center [180, 237] width 8 height 8
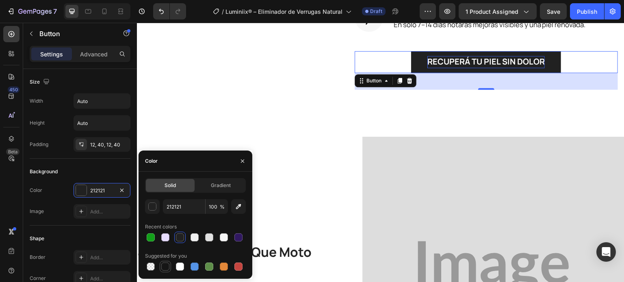
click at [165, 266] on div at bounding box center [165, 267] width 8 height 8
type input "151515"
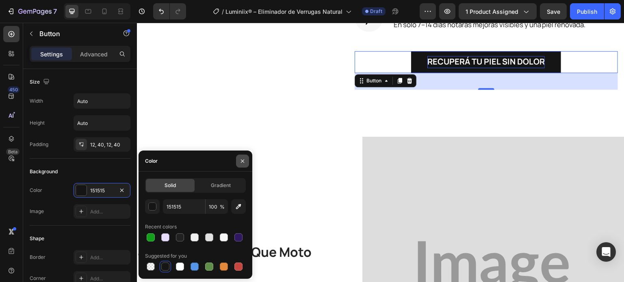
click at [245, 164] on icon "button" at bounding box center [242, 161] width 6 height 6
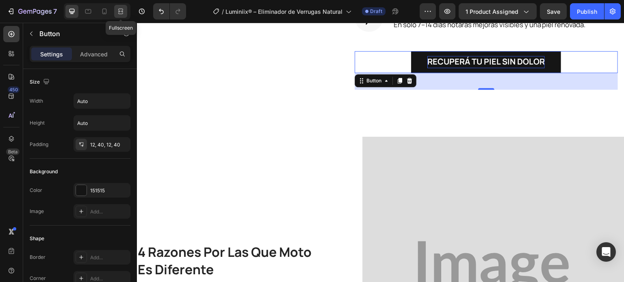
click at [122, 13] on icon at bounding box center [120, 14] width 5 height 2
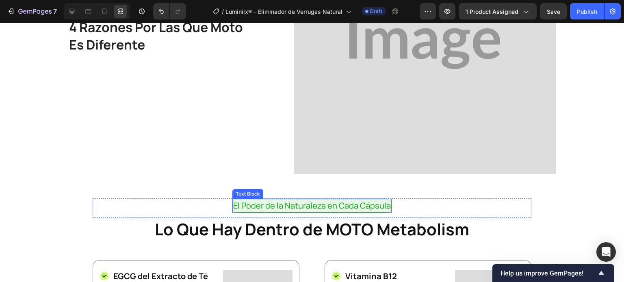
scroll to position [1116, 0]
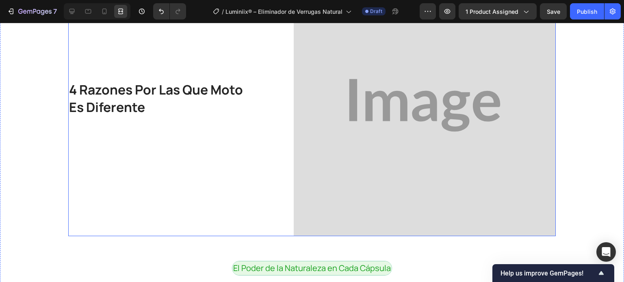
click at [256, 102] on div "4 razones por las que moto es diferente Heading Image Row" at bounding box center [311, 105] width 487 height 262
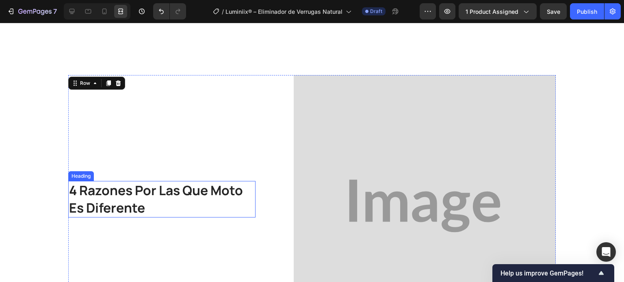
scroll to position [913, 0]
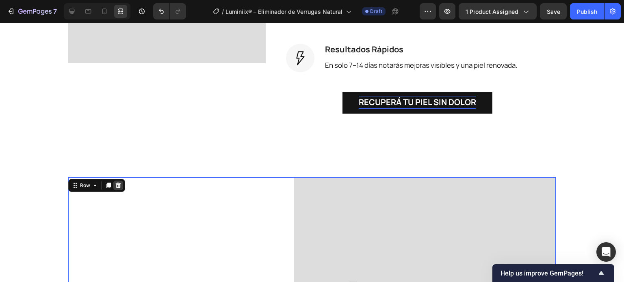
click at [117, 182] on icon at bounding box center [118, 185] width 6 height 6
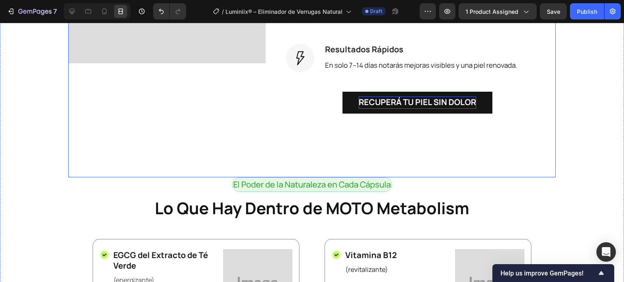
click at [298, 119] on div "Recuperá tu piel sin dolor Button" at bounding box center [417, 111] width 263 height 39
click at [72, 13] on icon at bounding box center [71, 11] width 5 height 5
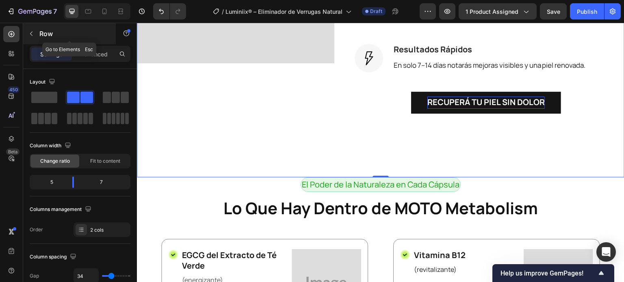
click at [36, 33] on button "button" at bounding box center [31, 33] width 13 height 13
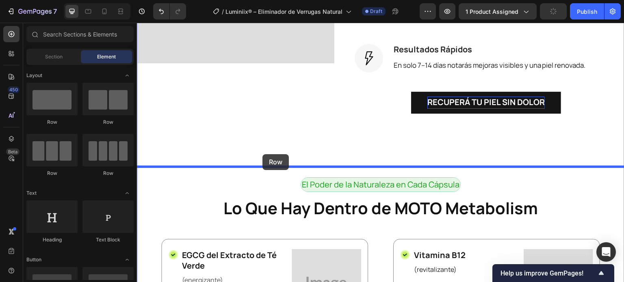
drag, startPoint x: 189, startPoint y: 125, endPoint x: 262, endPoint y: 154, distance: 79.2
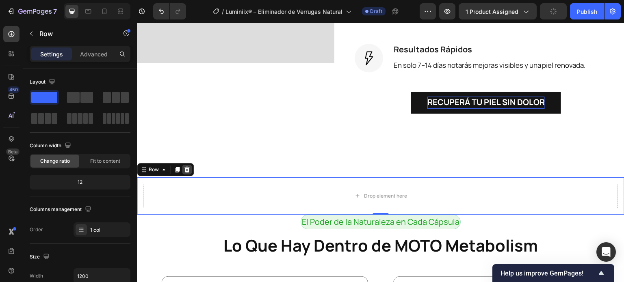
click at [189, 166] on icon at bounding box center [187, 169] width 6 height 6
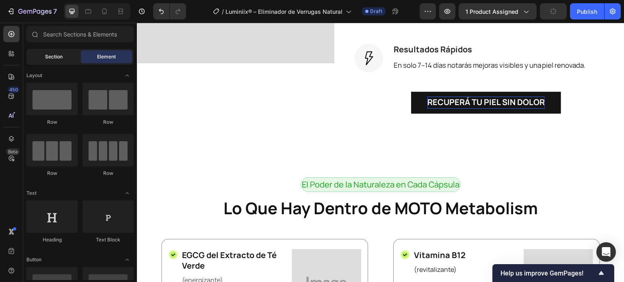
click at [53, 58] on span "Section" at bounding box center [53, 56] width 17 height 7
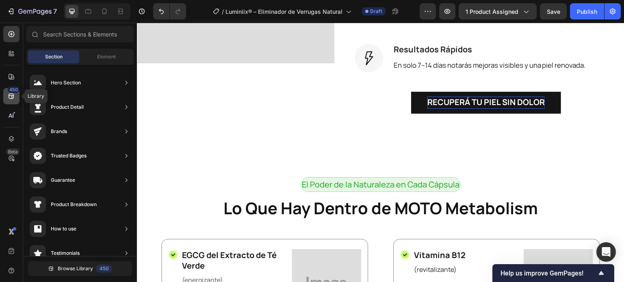
click at [11, 98] on icon at bounding box center [11, 96] width 5 height 5
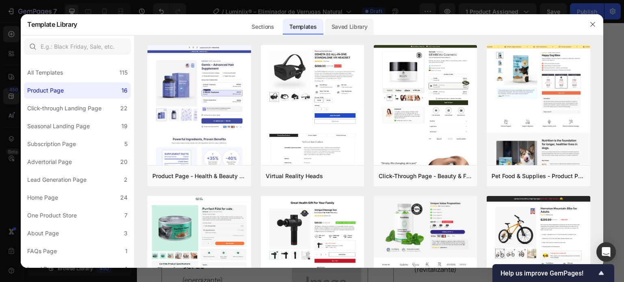
click at [367, 22] on div "Saved Library" at bounding box center [349, 27] width 49 height 16
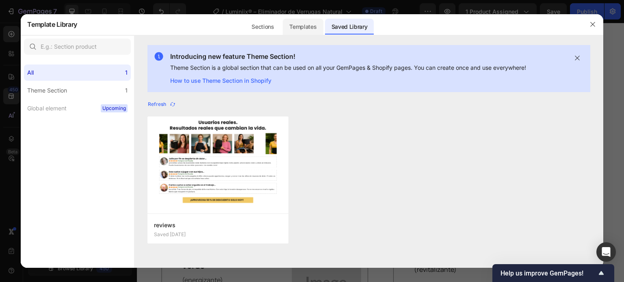
click at [302, 28] on div "Templates" at bounding box center [303, 27] width 40 height 16
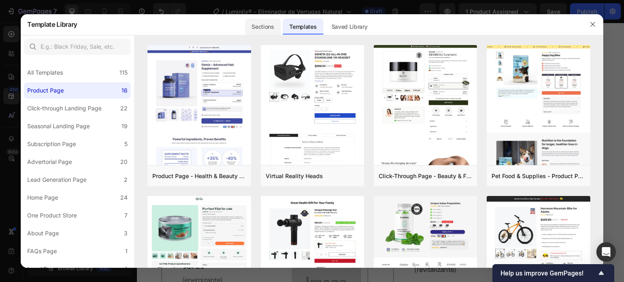
click at [257, 32] on div "Sections" at bounding box center [262, 27] width 35 height 16
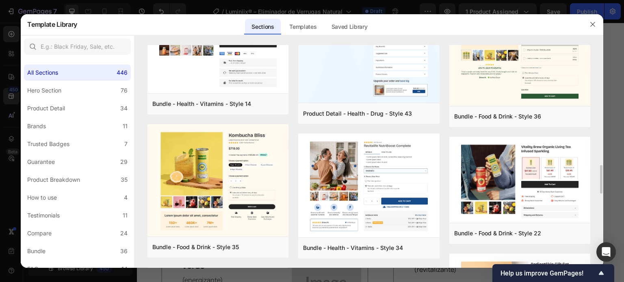
scroll to position [656, 0]
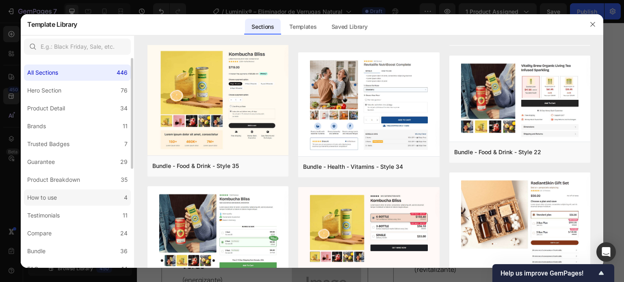
click at [54, 198] on div "How to use" at bounding box center [42, 198] width 30 height 10
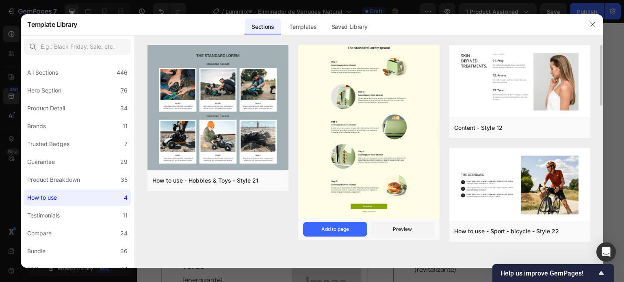
scroll to position [0, 0]
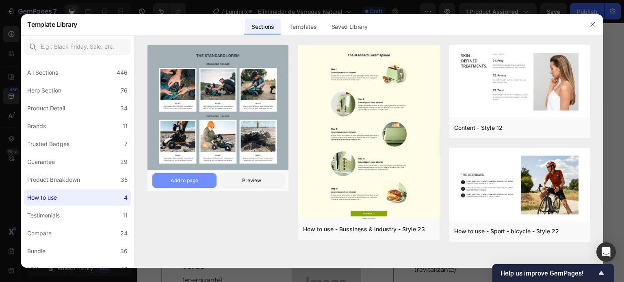
click at [197, 180] on div "Add to page" at bounding box center [185, 180] width 28 height 7
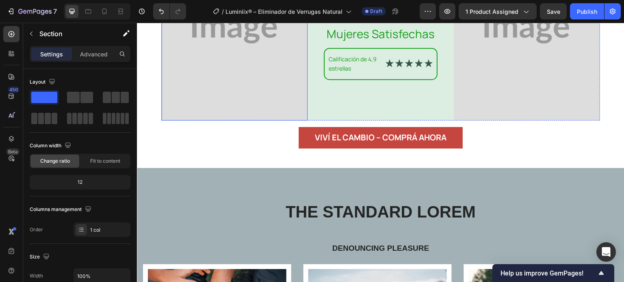
scroll to position [3198, 0]
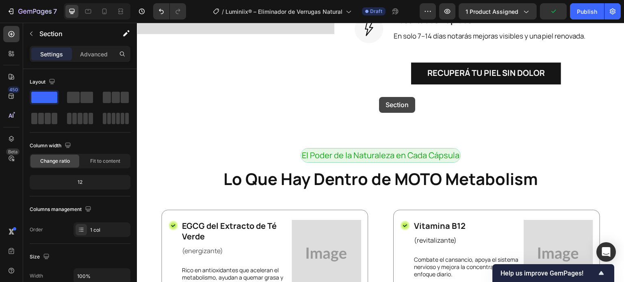
scroll to position [890, 0]
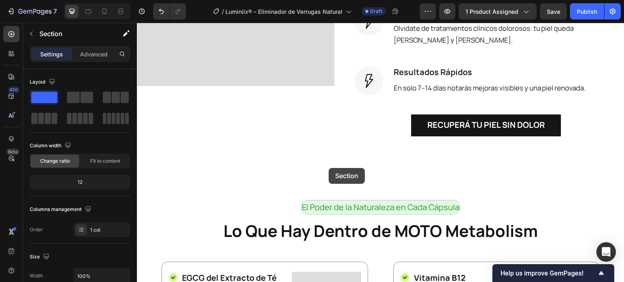
drag, startPoint x: 458, startPoint y: 107, endPoint x: 328, endPoint y: 168, distance: 143.5
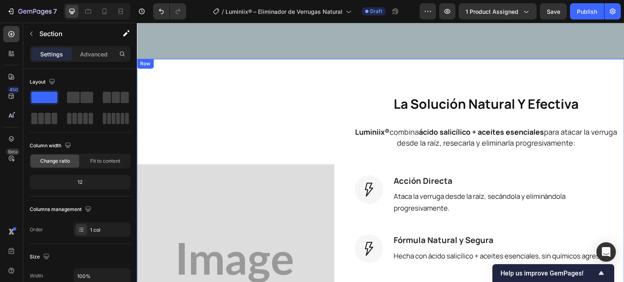
scroll to position [1165, 0]
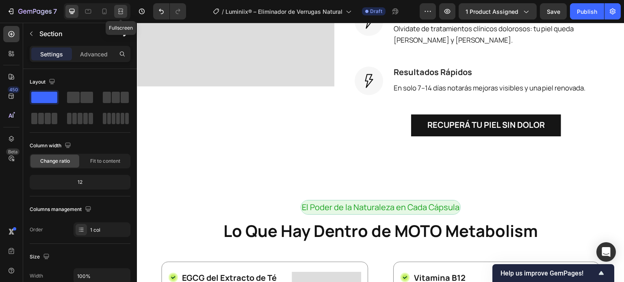
click at [122, 11] on icon at bounding box center [122, 11] width 2 height 2
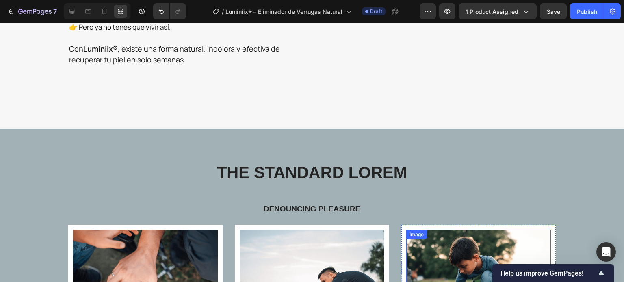
scroll to position [549, 0]
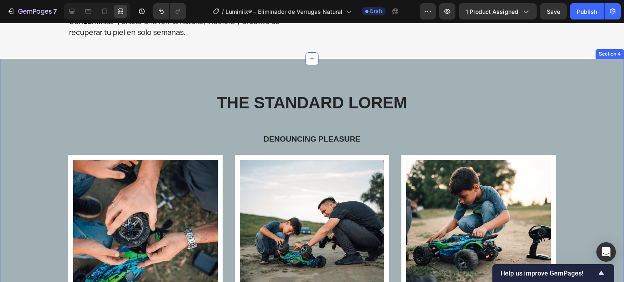
scroll to position [631, 0]
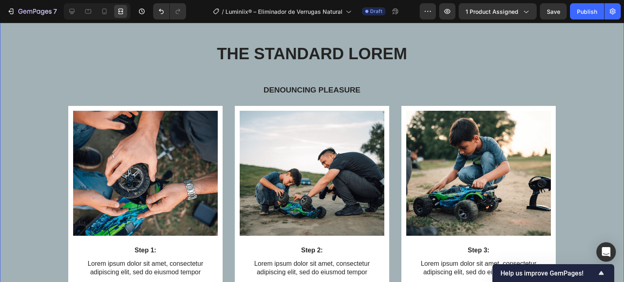
click at [404, 60] on div "The standard Lorem Heading Denouncing pleasure Text Block Row Image Step 1: Tex…" at bounding box center [312, 210] width 624 height 401
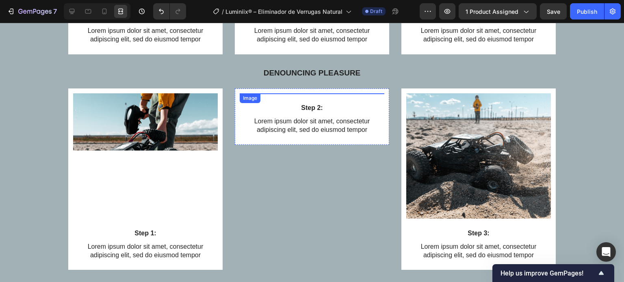
scroll to position [1037, 0]
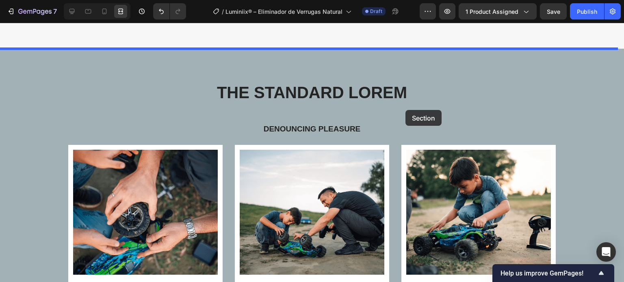
scroll to position [590, 0]
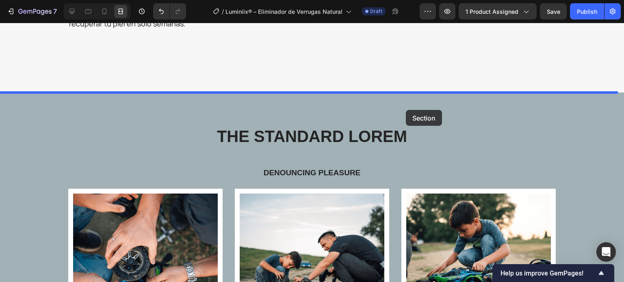
drag, startPoint x: 453, startPoint y: 163, endPoint x: 406, endPoint y: 110, distance: 71.3
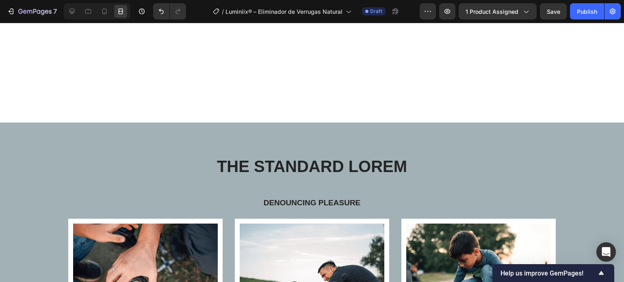
scroll to position [2092, 0]
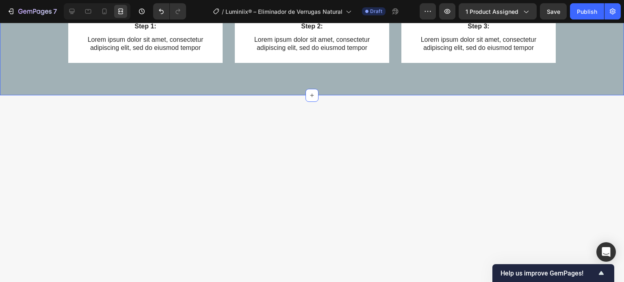
scroll to position [2255, 0]
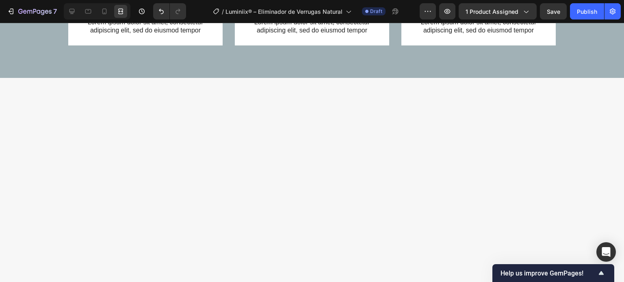
drag, startPoint x: 420, startPoint y: 67, endPoint x: 206, endPoint y: 67, distance: 214.0
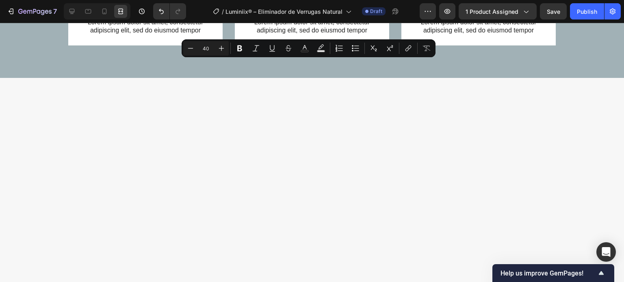
drag, startPoint x: 450, startPoint y: 63, endPoint x: 156, endPoint y: 69, distance: 294.4
copy p "Qué esperar al usar Luminiix®"
click at [69, 15] on div at bounding box center [71, 11] width 13 height 13
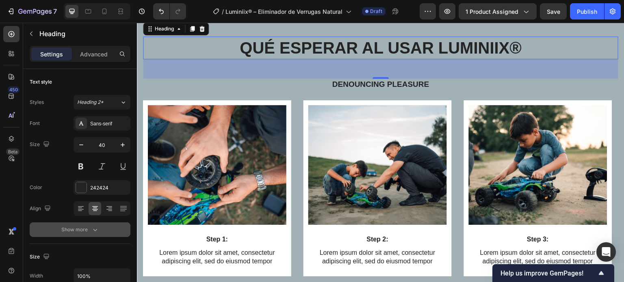
click at [67, 234] on button "Show more" at bounding box center [80, 229] width 101 height 15
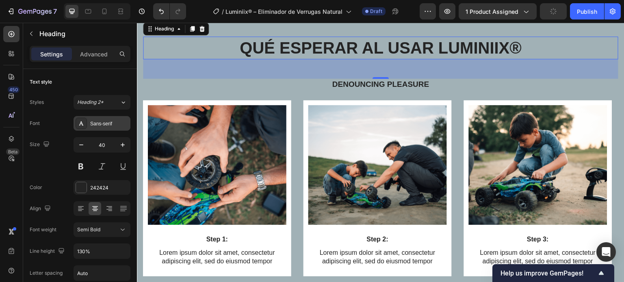
click at [105, 125] on div "Sans-serif" at bounding box center [109, 123] width 38 height 7
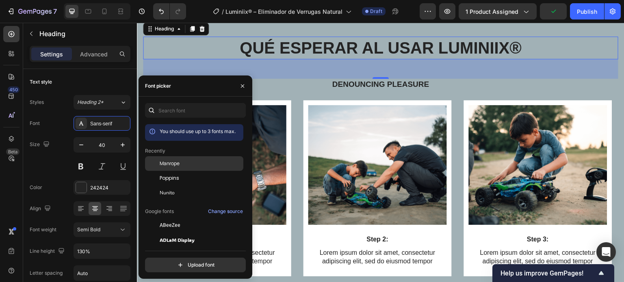
click at [179, 164] on div "Manrope" at bounding box center [201, 163] width 82 height 7
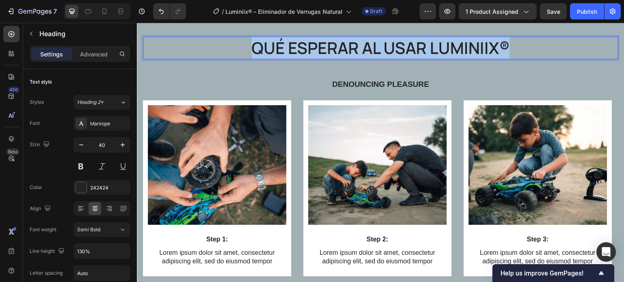
drag, startPoint x: 223, startPoint y: 43, endPoint x: 526, endPoint y: 52, distance: 303.4
click at [526, 52] on p "Qué esperar al usar Luminiix®" at bounding box center [380, 47] width 473 height 21
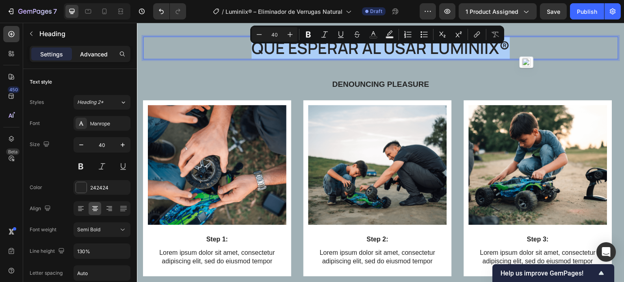
click at [101, 59] on div "Advanced" at bounding box center [93, 54] width 41 height 13
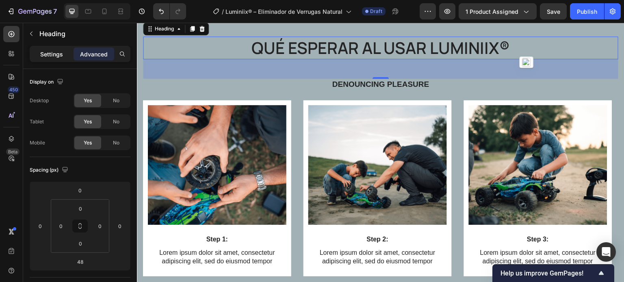
click at [65, 53] on div "Settings" at bounding box center [51, 54] width 41 height 13
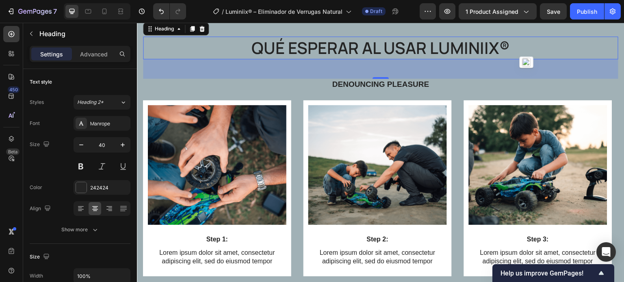
click at [72, 251] on div "Size" at bounding box center [80, 257] width 101 height 13
click at [91, 233] on icon "button" at bounding box center [95, 230] width 8 height 8
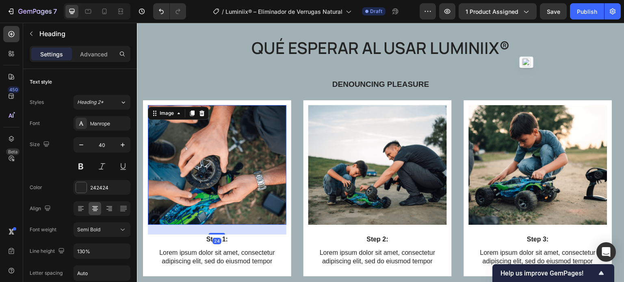
click at [214, 166] on img at bounding box center [217, 165] width 138 height 120
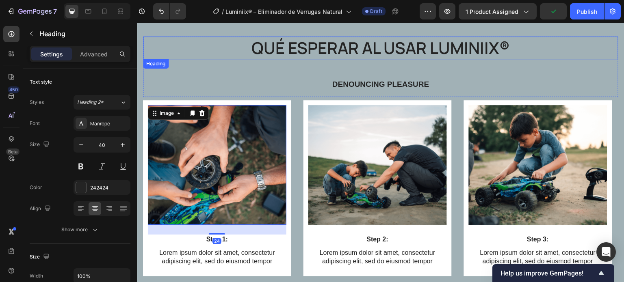
click at [283, 41] on p "Qué esperar al usar Luminiix®" at bounding box center [380, 47] width 473 height 21
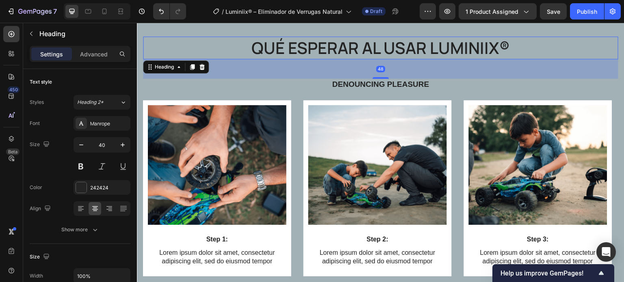
scroll to position [2214, 0]
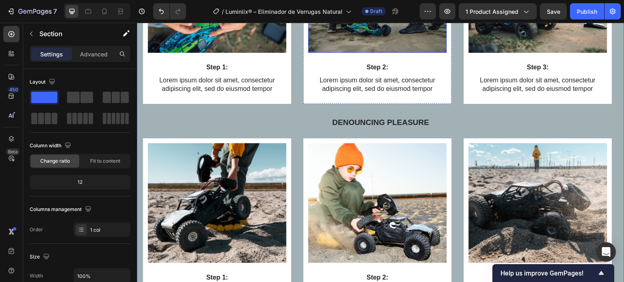
scroll to position [2376, 0]
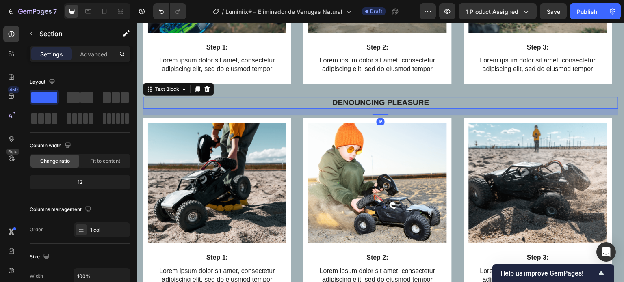
click at [348, 100] on p "Denouncing pleasure" at bounding box center [380, 103] width 473 height 10
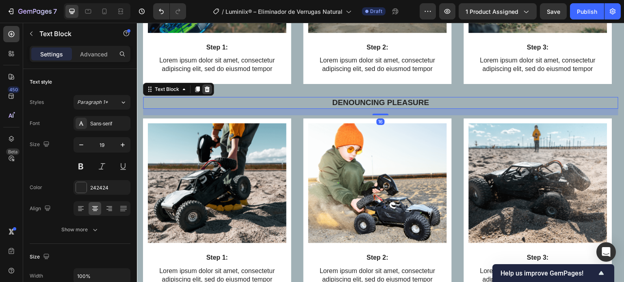
click at [206, 87] on icon at bounding box center [207, 89] width 5 height 6
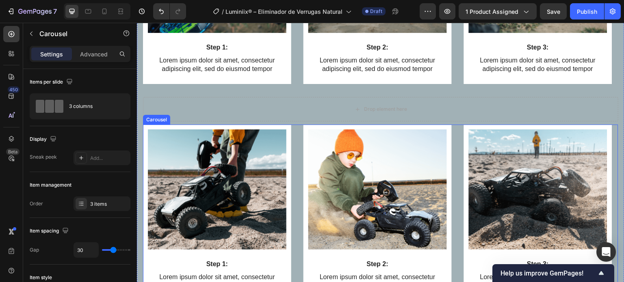
click at [297, 171] on div "Image Step 1: Text Block Lorem ipsum dolor sit amet, consectetur adipiscing eli…" at bounding box center [380, 213] width 475 height 176
click at [203, 114] on icon at bounding box center [203, 117] width 6 height 6
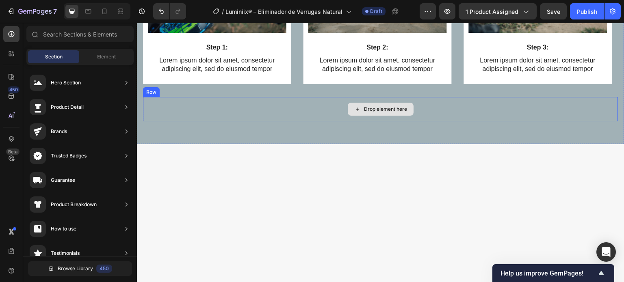
click at [292, 110] on div "Drop element here" at bounding box center [380, 109] width 475 height 24
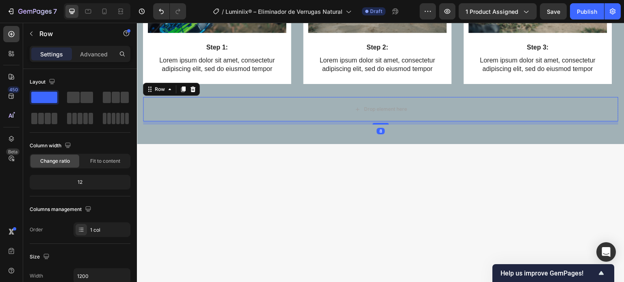
drag, startPoint x: 194, startPoint y: 90, endPoint x: 188, endPoint y: 98, distance: 9.9
click at [193, 90] on icon at bounding box center [192, 89] width 5 height 6
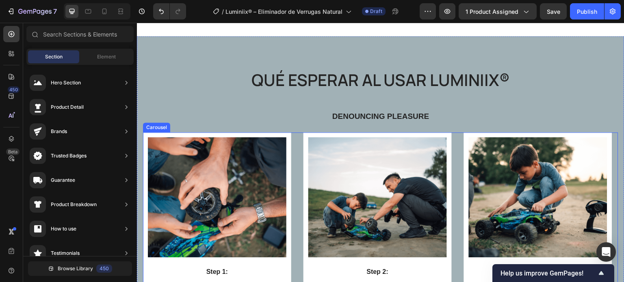
scroll to position [2133, 0]
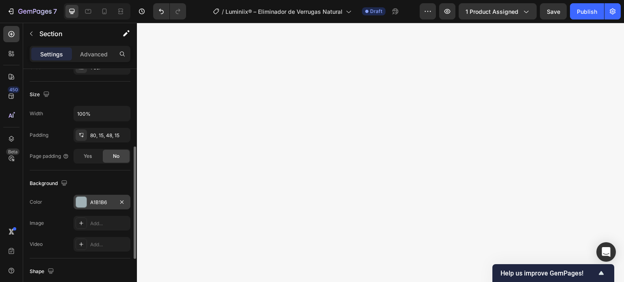
drag, startPoint x: 96, startPoint y: 216, endPoint x: 93, endPoint y: 205, distance: 11.3
click at [96, 216] on div "Add..." at bounding box center [101, 223] width 57 height 15
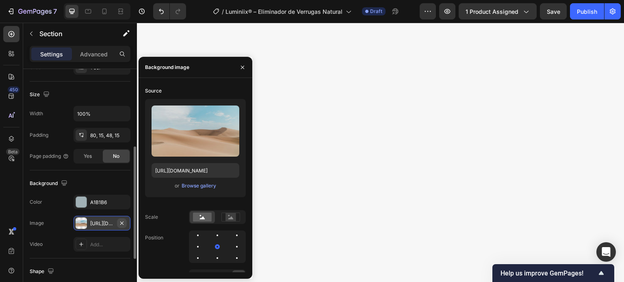
click at [121, 222] on icon "button" at bounding box center [122, 223] width 6 height 6
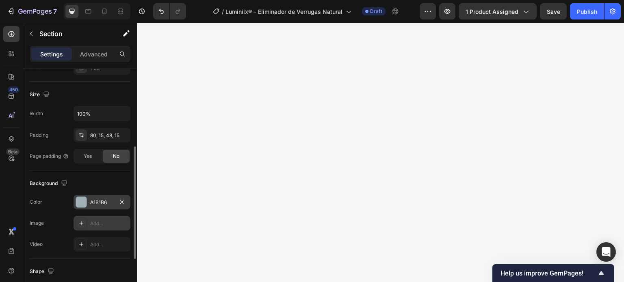
click at [87, 203] on div "A1B1B6" at bounding box center [101, 202] width 57 height 15
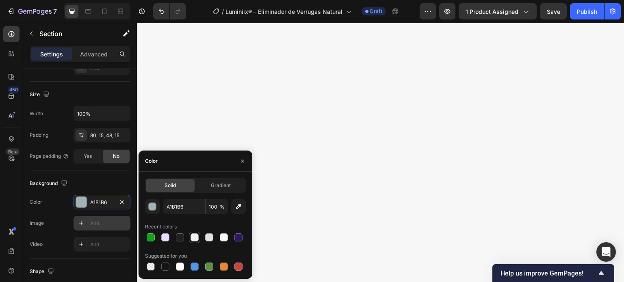
click at [190, 238] on div at bounding box center [195, 238] width 10 height 10
click at [209, 238] on div at bounding box center [209, 237] width 8 height 8
click at [222, 240] on div at bounding box center [224, 237] width 8 height 8
type input "F7F7F7"
drag, startPoint x: 242, startPoint y: 163, endPoint x: 105, endPoint y: 140, distance: 138.8
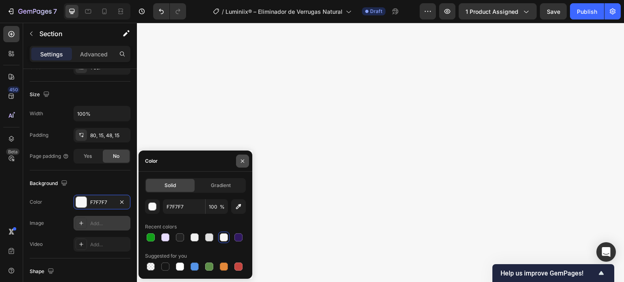
click at [242, 163] on icon "button" at bounding box center [242, 161] width 6 height 6
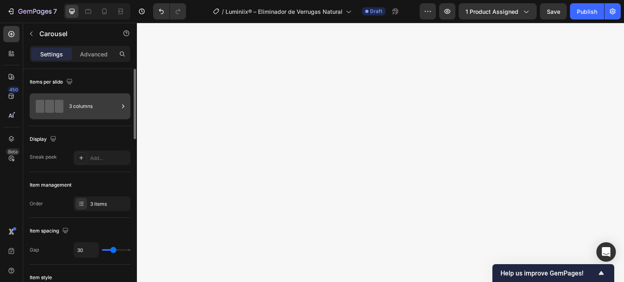
click at [70, 108] on div "3 columns" at bounding box center [94, 106] width 50 height 19
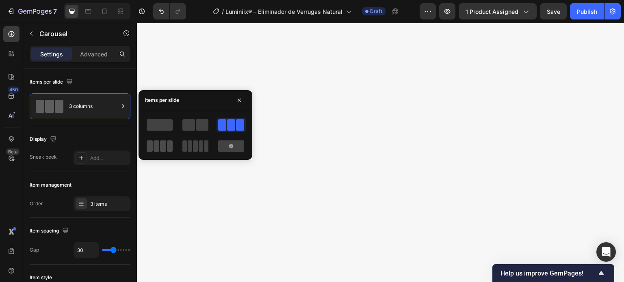
click at [161, 145] on span at bounding box center [163, 145] width 6 height 11
click at [121, 16] on div at bounding box center [120, 11] width 13 height 13
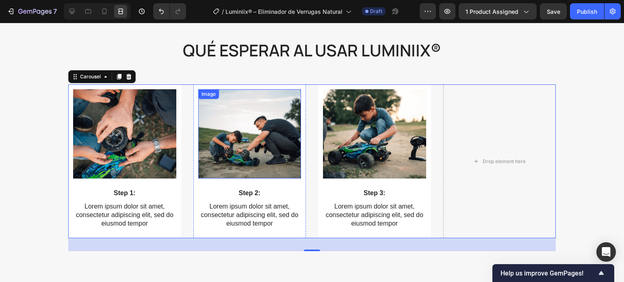
scroll to position [2295, 0]
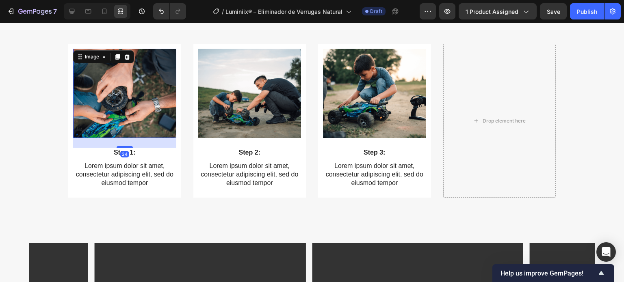
click at [155, 84] on img at bounding box center [124, 93] width 103 height 89
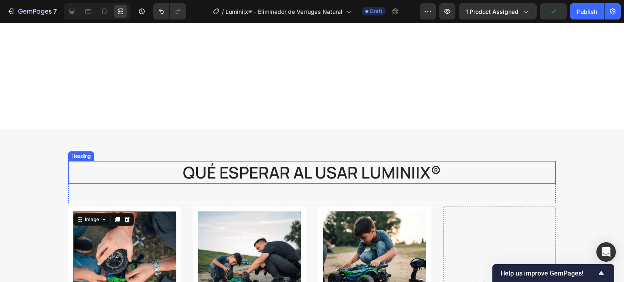
scroll to position [2133, 0]
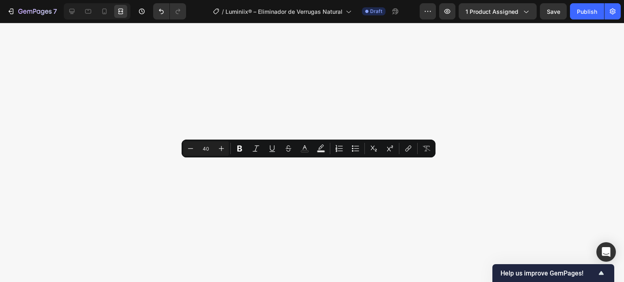
drag, startPoint x: 162, startPoint y: 171, endPoint x: 430, endPoint y: 164, distance: 267.3
click at [75, 9] on icon at bounding box center [72, 11] width 8 height 8
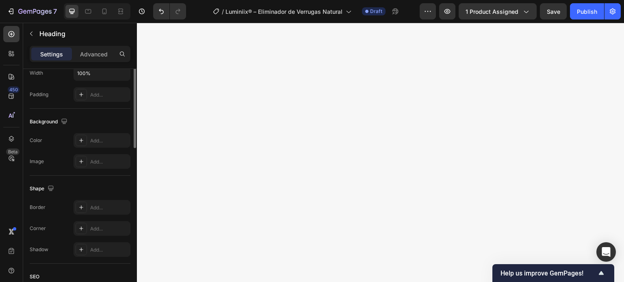
scroll to position [122, 0]
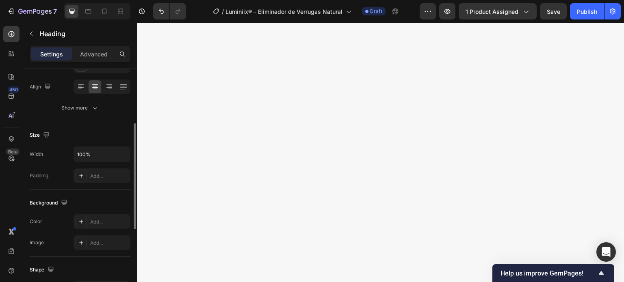
click at [85, 115] on button "Show more" at bounding box center [80, 108] width 101 height 15
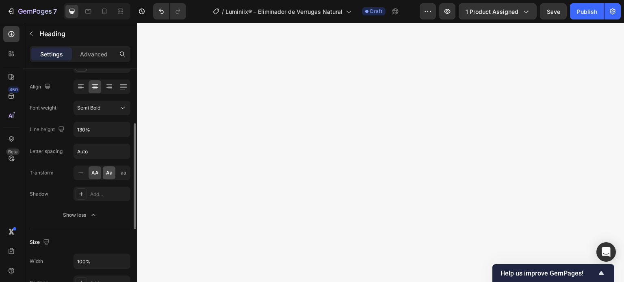
click at [110, 172] on span "Aa" at bounding box center [109, 172] width 6 height 7
drag, startPoint x: 499, startPoint y: 142, endPoint x: 236, endPoint y: 156, distance: 263.1
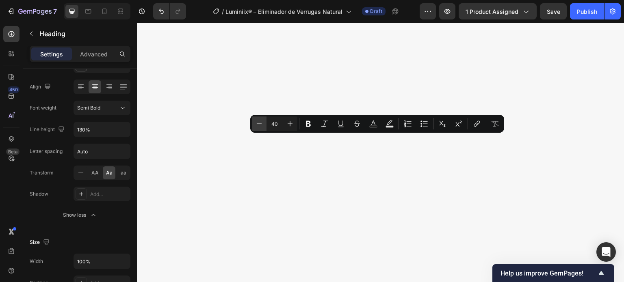
click at [261, 126] on icon "Editor contextual toolbar" at bounding box center [259, 124] width 8 height 8
click at [262, 126] on icon "Editor contextual toolbar" at bounding box center [259, 124] width 8 height 8
type input "36"
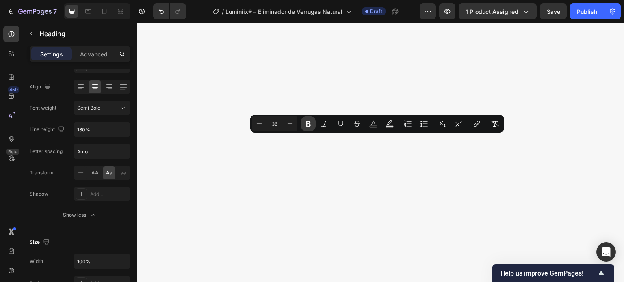
click at [304, 121] on button "Bold" at bounding box center [308, 124] width 15 height 15
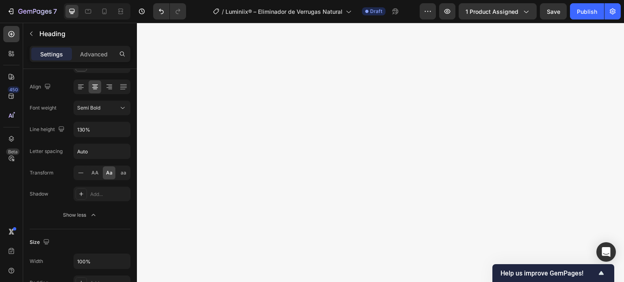
scroll to position [2125, 0]
click at [121, 17] on div at bounding box center [120, 11] width 13 height 13
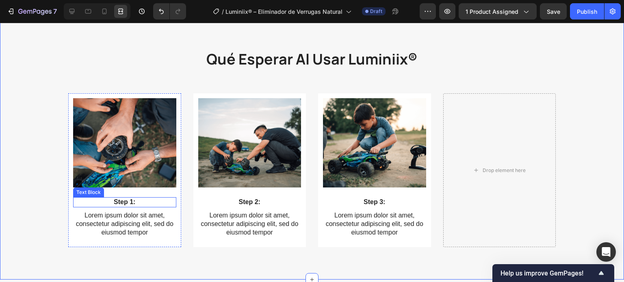
click at [129, 199] on p "Step 1:" at bounding box center [125, 202] width 102 height 9
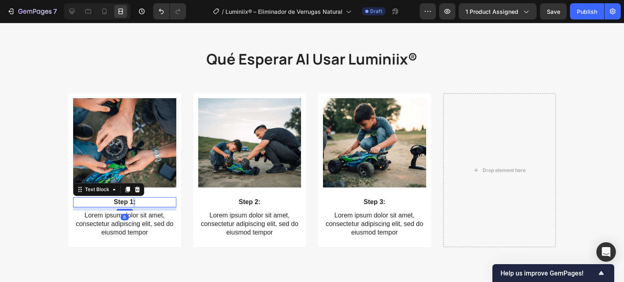
click at [129, 199] on p "Step 1:" at bounding box center [125, 202] width 102 height 9
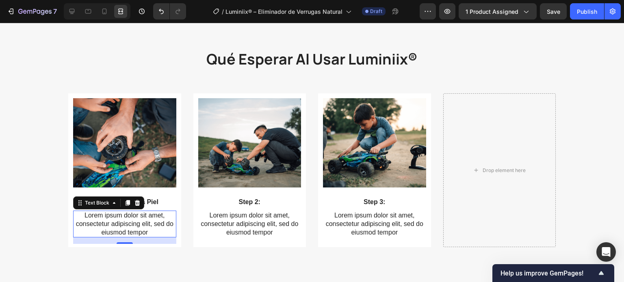
click at [108, 229] on p "Lorem ipsum dolor sit amet, consectetur adipiscing elit, sed do eiusmod tempor" at bounding box center [125, 224] width 102 height 25
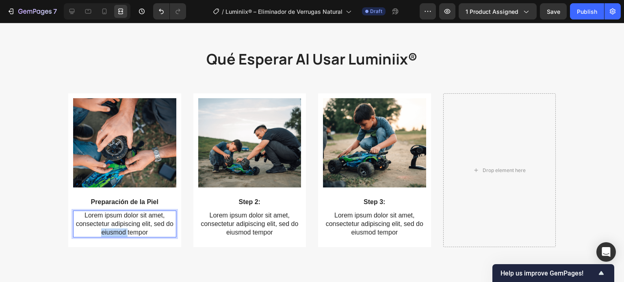
click at [108, 229] on p "Lorem ipsum dolor sit amet, consectetur adipiscing elit, sed do eiusmod tempor" at bounding box center [125, 224] width 102 height 25
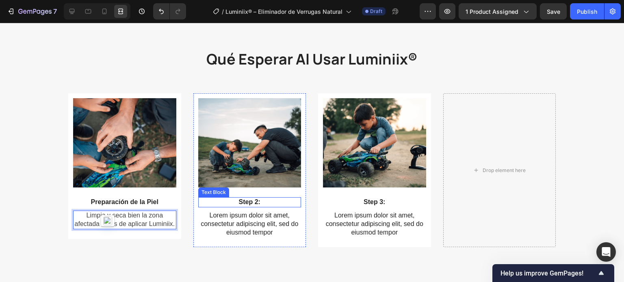
click at [255, 204] on p "Step 2:" at bounding box center [250, 202] width 102 height 9
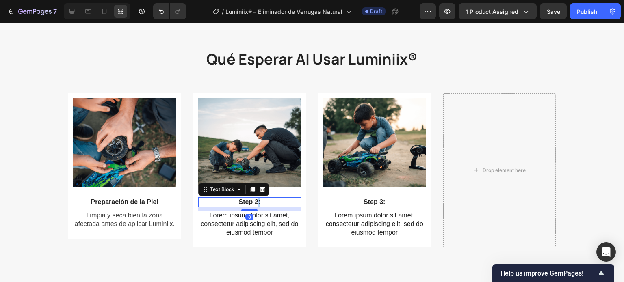
click at [255, 204] on p "Step 2:" at bounding box center [250, 202] width 102 height 9
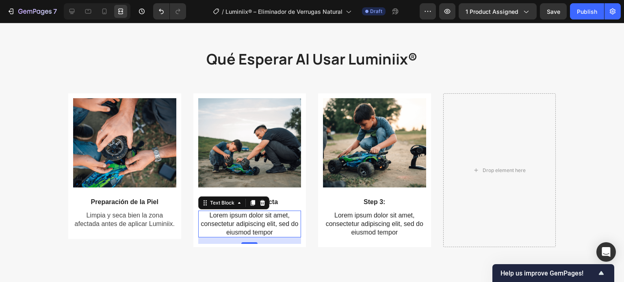
click at [255, 220] on p "Lorem ipsum dolor sit amet, consectetur adipiscing elit, sed do eiusmod tempor" at bounding box center [250, 224] width 102 height 25
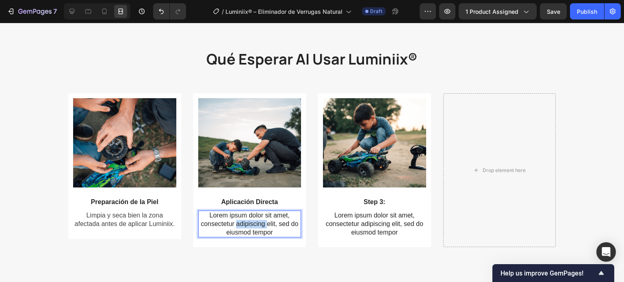
click at [256, 220] on p "Lorem ipsum dolor sit amet, consectetur adipiscing elit, sed do eiusmod tempor" at bounding box center [250, 224] width 102 height 25
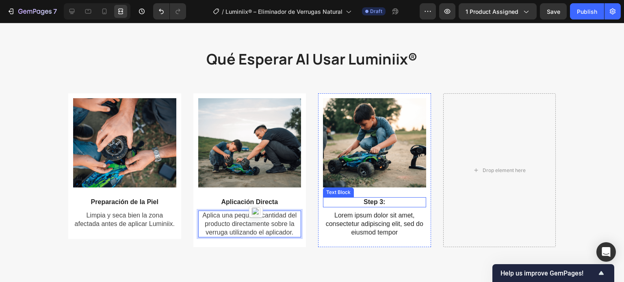
click at [385, 201] on p "Step 3:" at bounding box center [375, 202] width 102 height 9
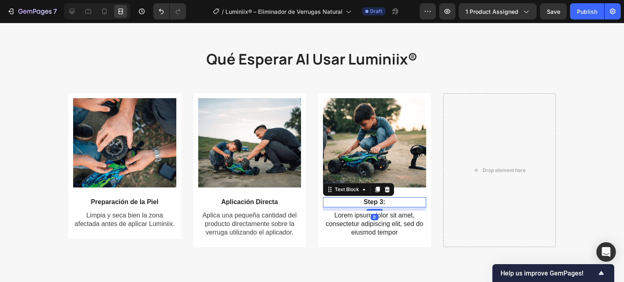
click at [385, 201] on p "Step 3:" at bounding box center [375, 202] width 102 height 9
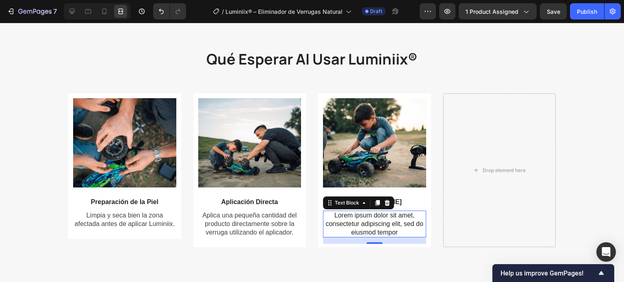
click at [381, 222] on p "Lorem ipsum dolor sit amet, consectetur adipiscing elit, sed do eiusmod tempor" at bounding box center [375, 224] width 102 height 25
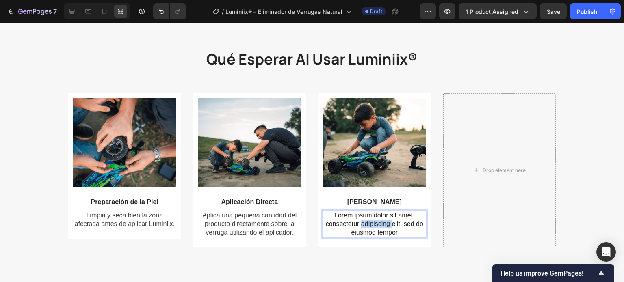
click at [381, 222] on p "Lorem ipsum dolor sit amet, consectetur adipiscing elit, sed do eiusmod tempor" at bounding box center [375, 224] width 102 height 25
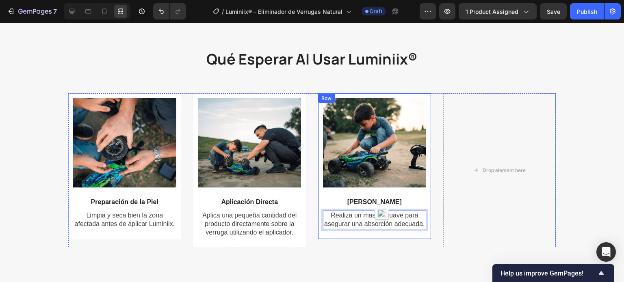
click at [318, 175] on div "Image Masaje Suave Text Block Realiza un masaje suave para asegurar una absorci…" at bounding box center [374, 165] width 113 height 145
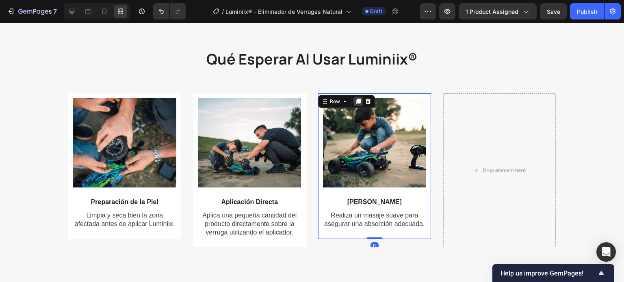
click at [354, 104] on div at bounding box center [358, 102] width 10 height 10
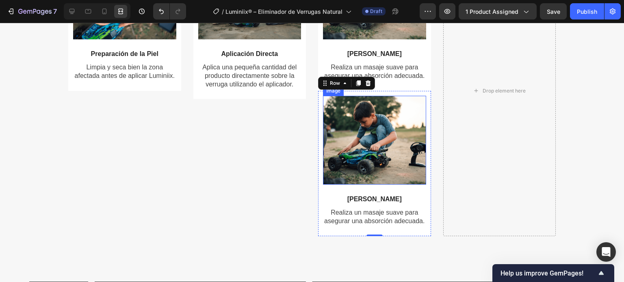
scroll to position [2393, 0]
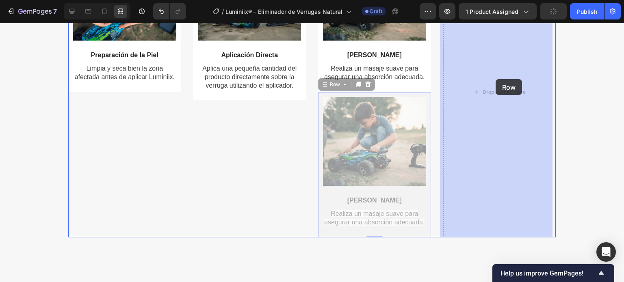
drag, startPoint x: 320, startPoint y: 85, endPoint x: 495, endPoint y: 79, distance: 175.5
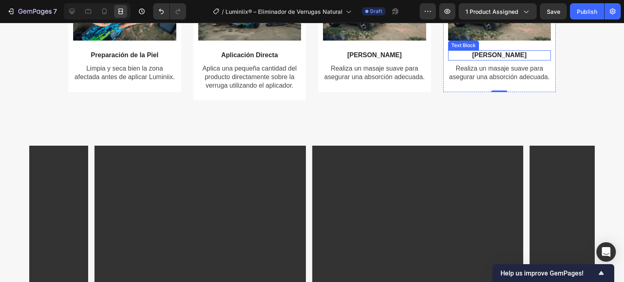
click at [507, 51] on p "Masaje Suave" at bounding box center [500, 55] width 102 height 9
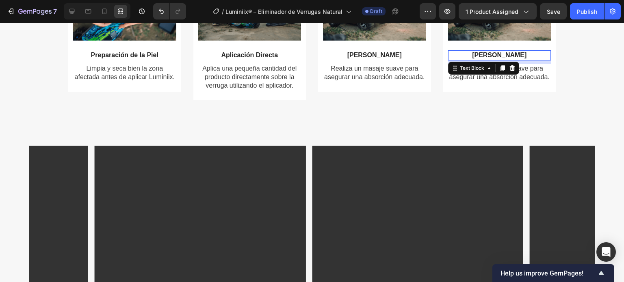
click at [507, 51] on p "Masaje Suave" at bounding box center [500, 55] width 102 height 9
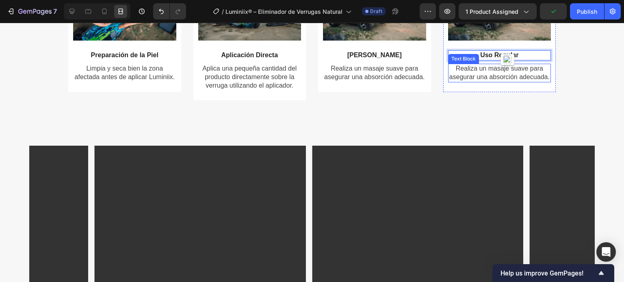
click at [479, 68] on span "Realiza un masaje suave para asegurar una absorción adecuada." at bounding box center [499, 72] width 100 height 15
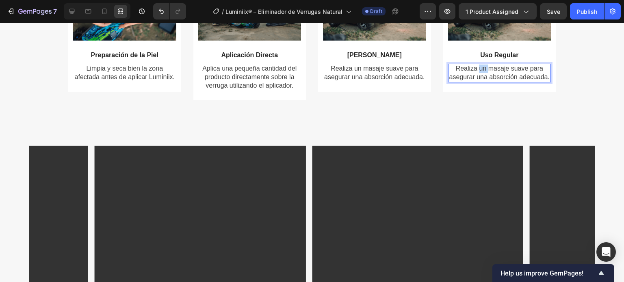
click at [479, 68] on span "Realiza un masaje suave para asegurar una absorción adecuada." at bounding box center [499, 72] width 100 height 15
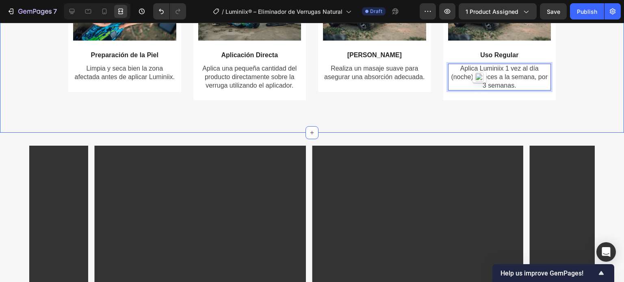
click at [434, 118] on div "⁠⁠⁠⁠⁠⁠⁠ qué esperar al usar luminiix® Heading Row Image Preparación de la Piel …" at bounding box center [312, 0] width 624 height 265
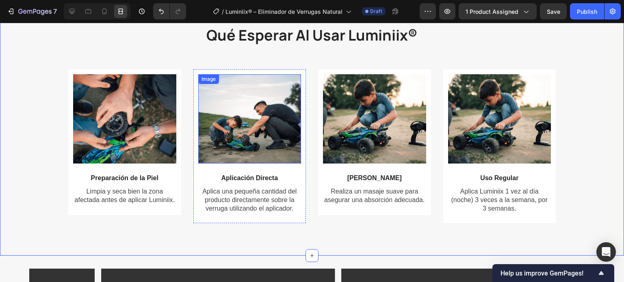
scroll to position [2272, 0]
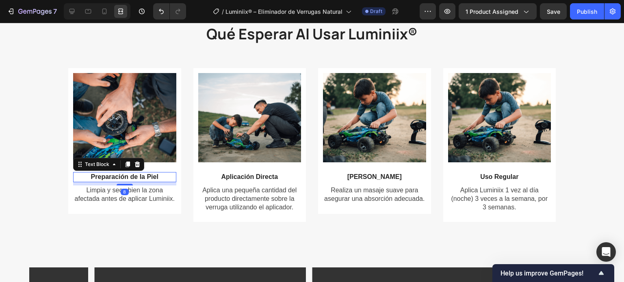
click at [120, 175] on strong "Preparación de la Piel" at bounding box center [124, 176] width 67 height 7
click at [70, 11] on icon at bounding box center [71, 11] width 5 height 5
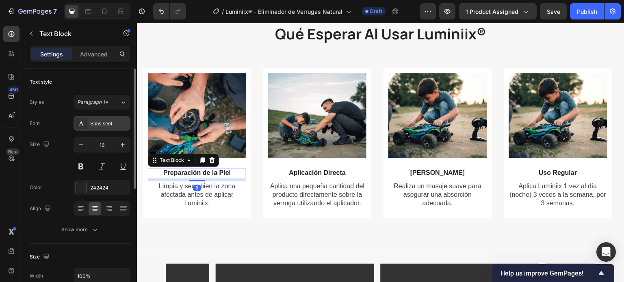
click at [93, 126] on div "Sans-serif" at bounding box center [109, 123] width 38 height 7
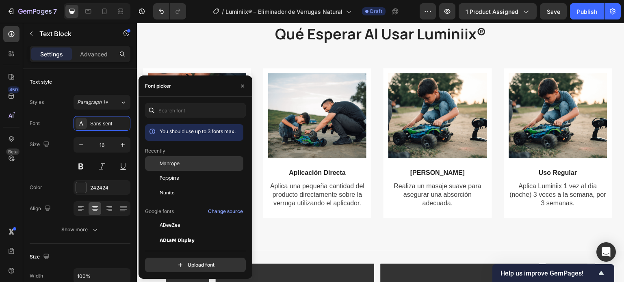
click at [179, 164] on span "Manrope" at bounding box center [170, 163] width 20 height 7
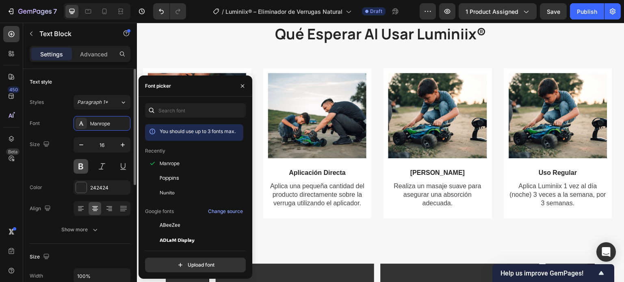
click at [82, 168] on button at bounding box center [80, 166] width 15 height 15
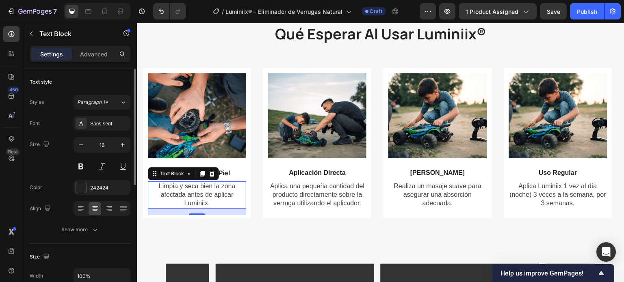
click at [214, 197] on span "Limpia y seca bien la zona afectada antes de aplicar Luminiix." at bounding box center [197, 195] width 77 height 24
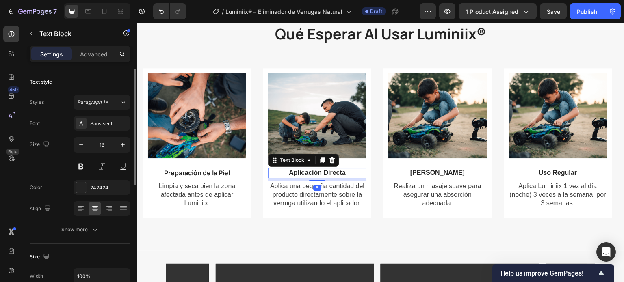
click at [306, 174] on strong "Aplicación Directa" at bounding box center [317, 172] width 57 height 7
click at [186, 176] on strong "Preparación de la Piel" at bounding box center [197, 172] width 66 height 9
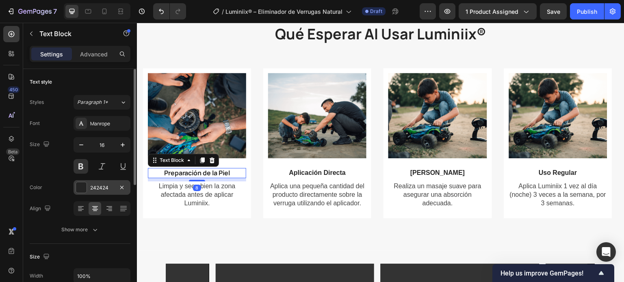
click at [84, 186] on div at bounding box center [81, 187] width 11 height 11
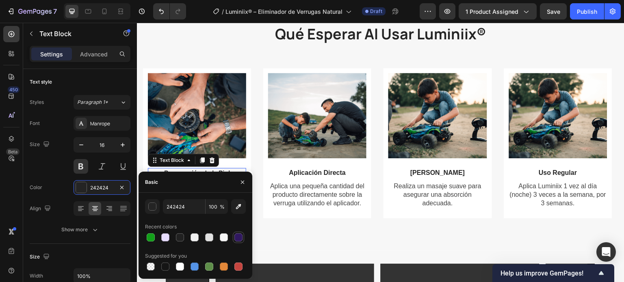
click at [240, 233] on div at bounding box center [238, 237] width 8 height 8
type input "301860"
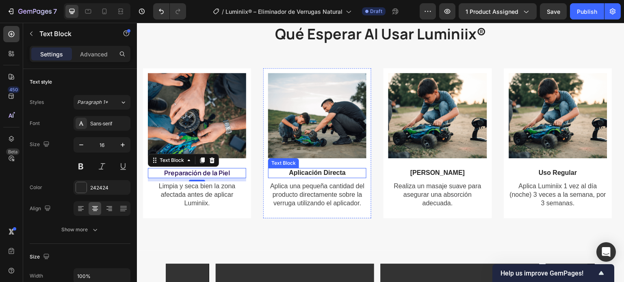
click at [314, 171] on strong "Aplicación Directa" at bounding box center [317, 172] width 57 height 7
click at [217, 176] on strong "Preparación de la Piel" at bounding box center [197, 172] width 66 height 9
click at [333, 174] on strong "Aplicación Directa" at bounding box center [317, 172] width 57 height 7
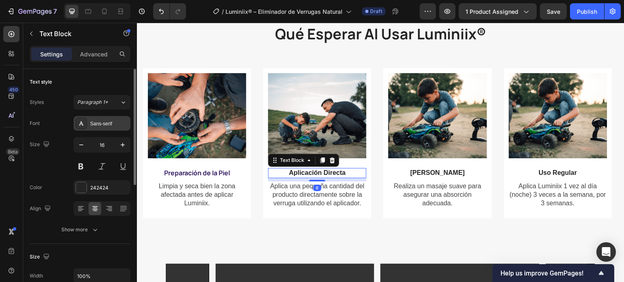
click at [104, 123] on div "Sans-serif" at bounding box center [109, 123] width 38 height 7
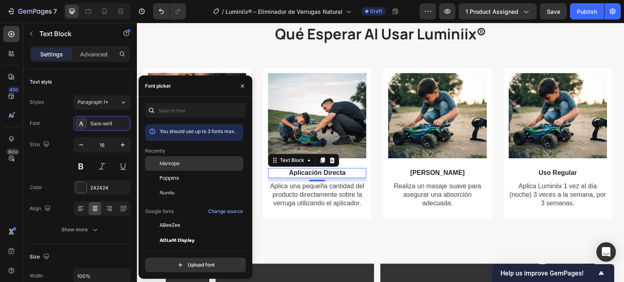
click at [180, 165] on div "Manrope" at bounding box center [201, 163] width 82 height 7
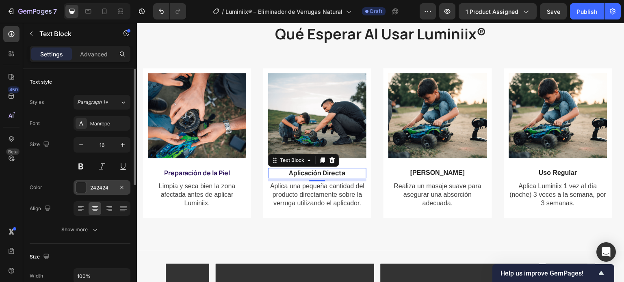
click at [94, 190] on div "242424" at bounding box center [102, 187] width 24 height 7
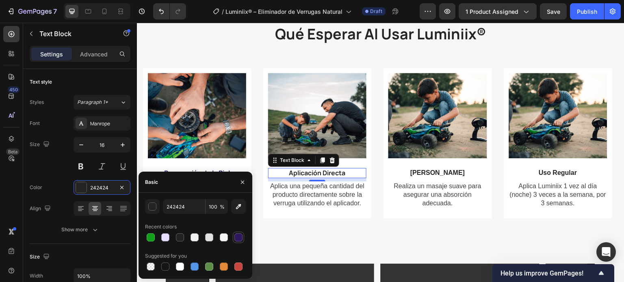
click at [237, 237] on div at bounding box center [238, 237] width 8 height 8
type input "301860"
click at [76, 168] on button at bounding box center [80, 166] width 15 height 15
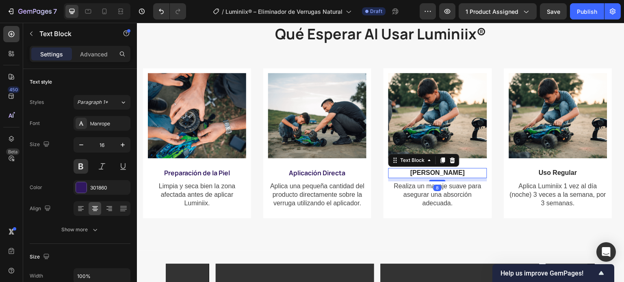
click at [430, 174] on strong "Masaje Suave" at bounding box center [437, 172] width 54 height 7
click at [106, 129] on div "Sans-serif" at bounding box center [101, 123] width 57 height 15
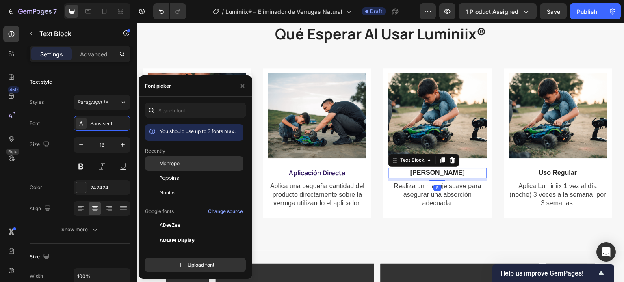
click at [181, 167] on div "Manrope" at bounding box center [201, 163] width 82 height 7
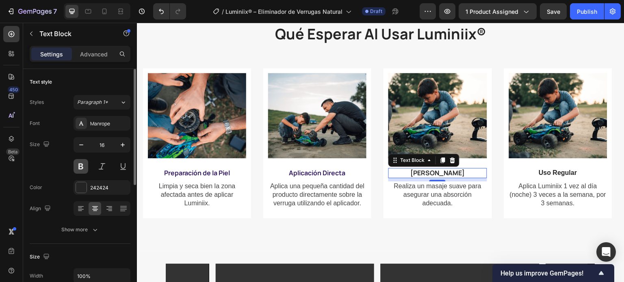
click at [84, 165] on button at bounding box center [80, 166] width 15 height 15
click at [96, 187] on div "242424" at bounding box center [102, 187] width 24 height 7
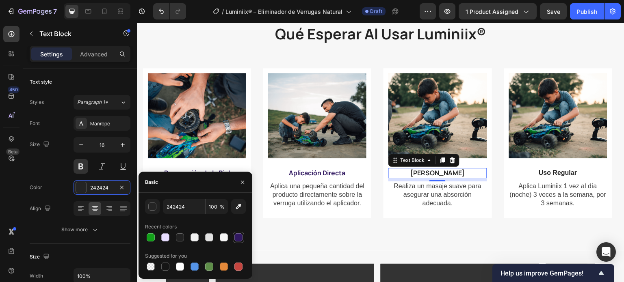
click at [234, 236] on div at bounding box center [238, 237] width 8 height 8
type input "301860"
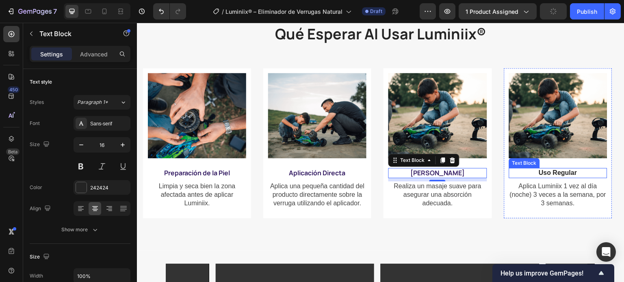
click at [551, 175] on strong "Uso Regular" at bounding box center [558, 172] width 38 height 7
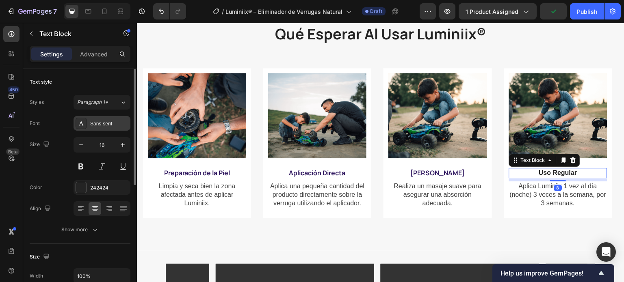
click at [106, 127] on div "Sans-serif" at bounding box center [101, 123] width 57 height 15
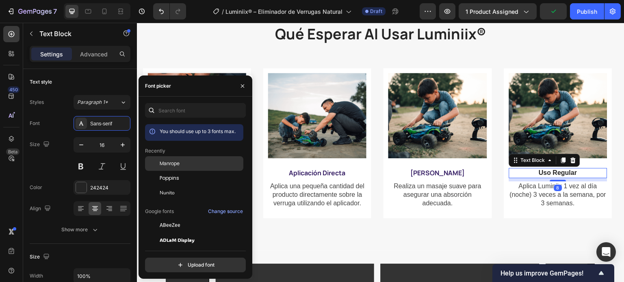
click at [172, 164] on span "Manrope" at bounding box center [170, 163] width 20 height 7
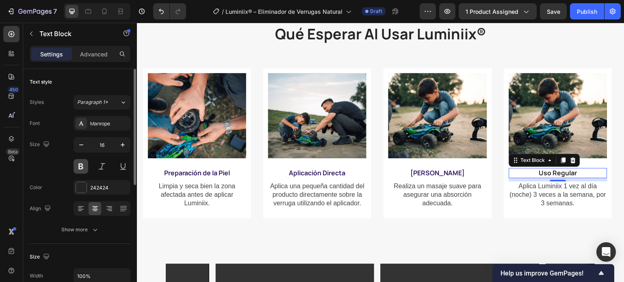
click at [82, 169] on button at bounding box center [80, 166] width 15 height 15
click at [89, 186] on div "242424" at bounding box center [101, 187] width 57 height 15
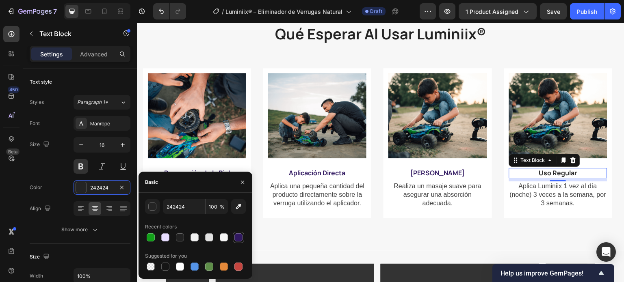
click at [234, 238] on div at bounding box center [238, 237] width 8 height 8
type input "301860"
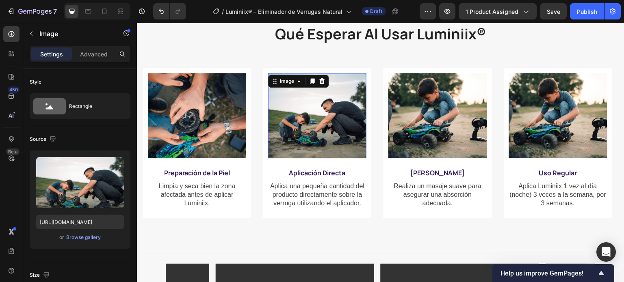
click at [291, 125] on img at bounding box center [317, 115] width 98 height 85
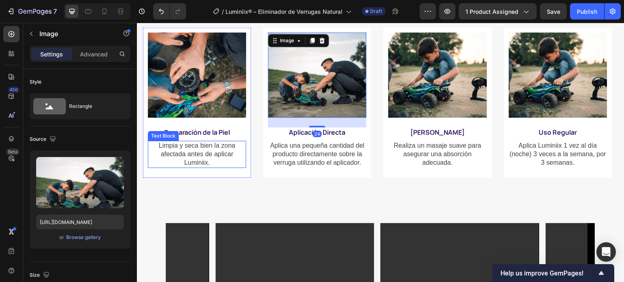
click at [204, 154] on span "Limpia y seca bien la zona afectada antes de aplicar Luminiix." at bounding box center [197, 154] width 77 height 24
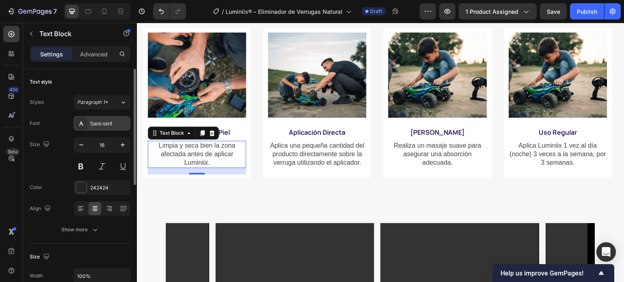
click at [109, 123] on div "Sans-serif" at bounding box center [109, 123] width 38 height 7
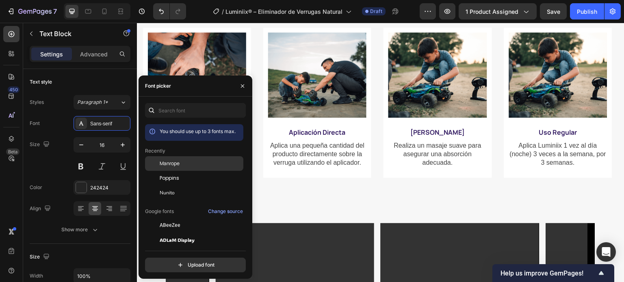
click at [181, 163] on div "Manrope" at bounding box center [201, 163] width 82 height 7
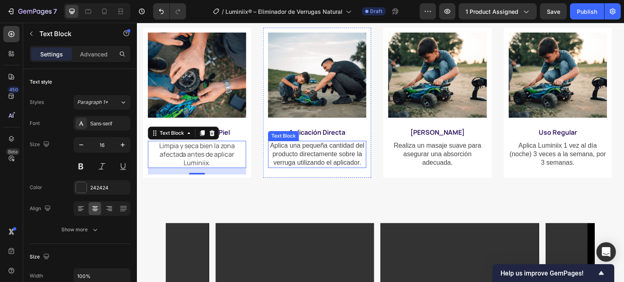
click at [302, 148] on span "Aplica una pequeña cantidad del producto directamente sobre la verruga utilizan…" at bounding box center [317, 154] width 94 height 24
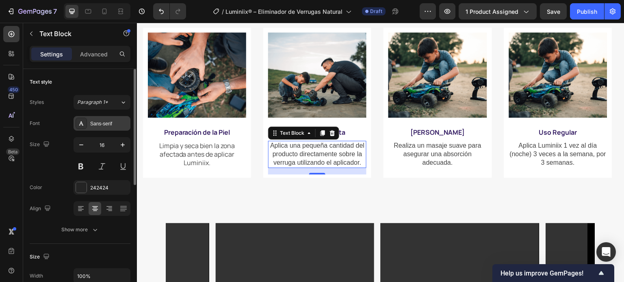
click at [106, 126] on div "Sans-serif" at bounding box center [109, 123] width 38 height 7
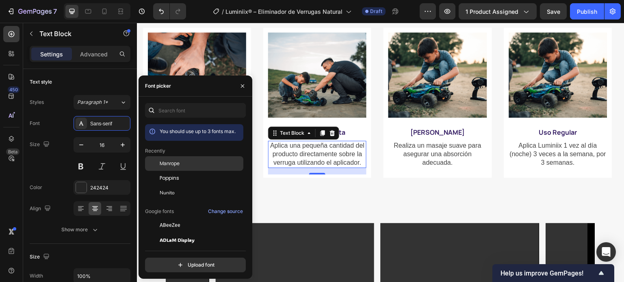
click at [177, 170] on div "Manrope" at bounding box center [194, 163] width 98 height 15
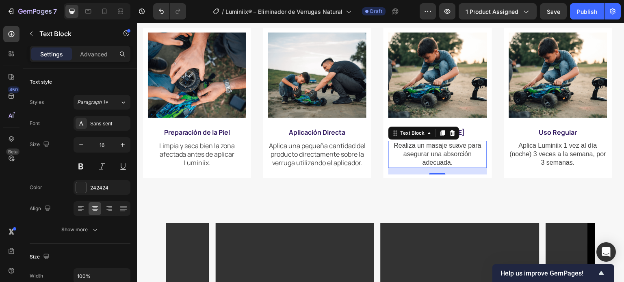
click at [441, 156] on span "Realiza un masaje suave para asegurar una absorción adecuada." at bounding box center [437, 154] width 87 height 24
click at [120, 125] on div "Sans-serif" at bounding box center [109, 123] width 38 height 7
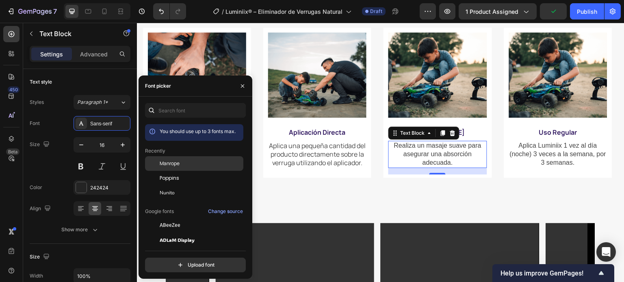
click at [183, 162] on div "Manrope" at bounding box center [201, 163] width 82 height 7
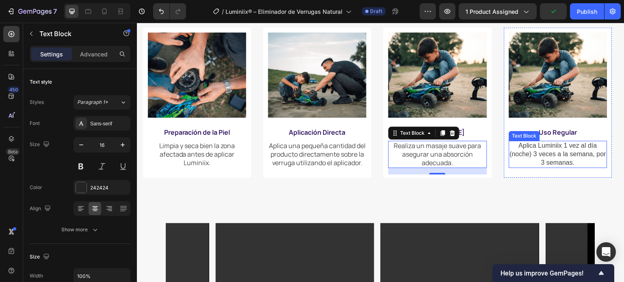
click at [556, 156] on span "Aplica Luminiix 1 vez al día (noche) 3 veces a la semana, por 3 semanas." at bounding box center [558, 154] width 96 height 24
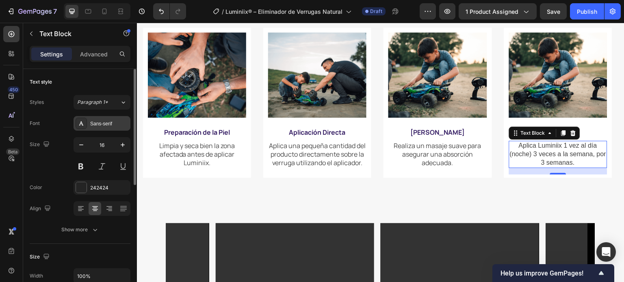
click at [107, 130] on div "Sans-serif" at bounding box center [101, 123] width 57 height 15
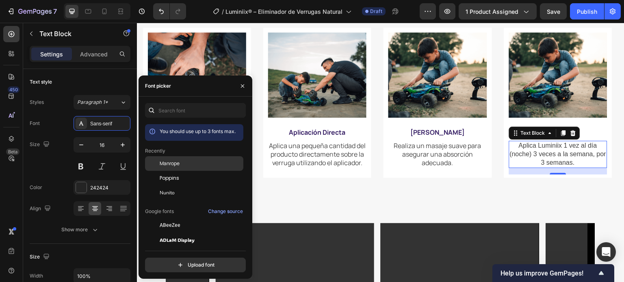
click at [179, 164] on span "Manrope" at bounding box center [170, 163] width 20 height 7
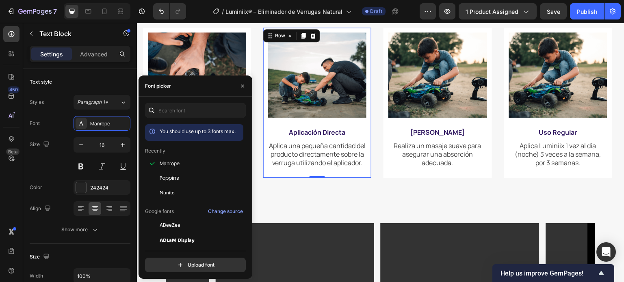
click at [367, 78] on div "Image Aplicación Directa Text Block Aplica una pequeña cantidad del producto di…" at bounding box center [317, 103] width 108 height 150
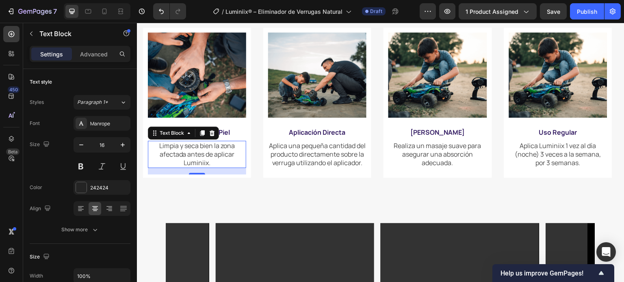
click at [190, 159] on span "Limpia y seca bien la zona afectada antes de aplicar Luminiix." at bounding box center [197, 154] width 76 height 26
click at [93, 188] on div "242424" at bounding box center [102, 187] width 24 height 7
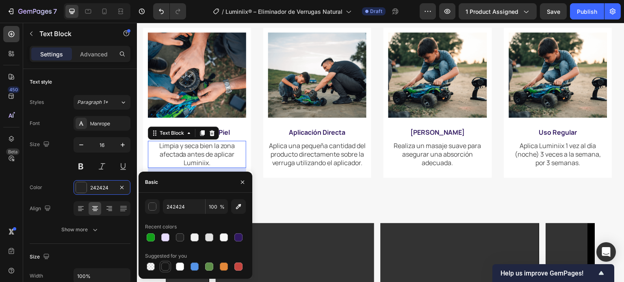
click at [163, 266] on div at bounding box center [165, 267] width 8 height 8
type input "151515"
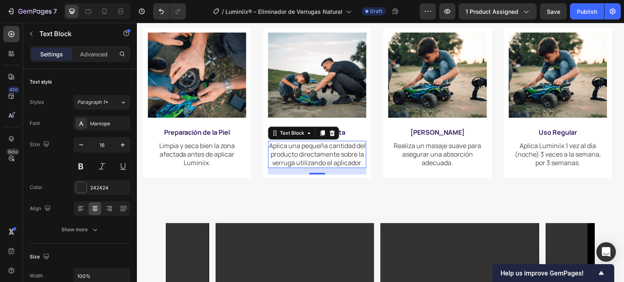
click at [307, 166] on span "Aplica una pequeña cantidad del producto directamente sobre la verruga utilizan…" at bounding box center [317, 154] width 97 height 26
drag, startPoint x: 100, startPoint y: 188, endPoint x: 124, endPoint y: 210, distance: 32.5
click at [100, 188] on div "242424" at bounding box center [109, 187] width 38 height 7
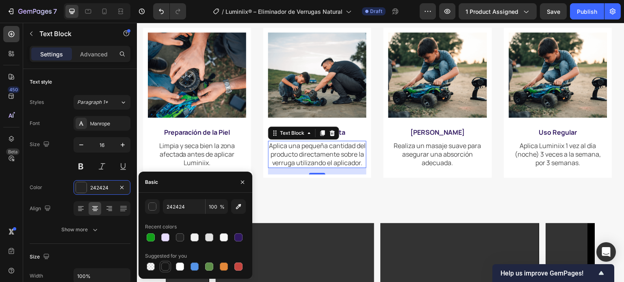
click at [162, 269] on div at bounding box center [165, 267] width 8 height 8
type input "151515"
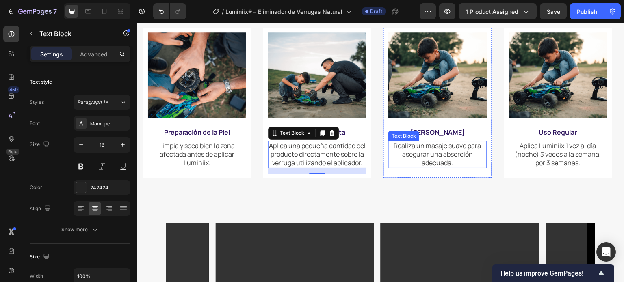
click at [427, 145] on span "Realiza un masaje suave para asegurar una absorción adecuada." at bounding box center [437, 154] width 87 height 26
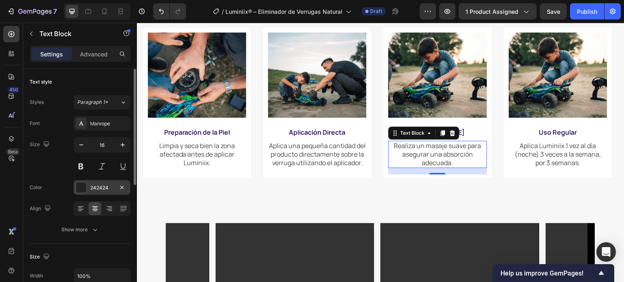
click at [87, 182] on div "242424" at bounding box center [101, 187] width 57 height 15
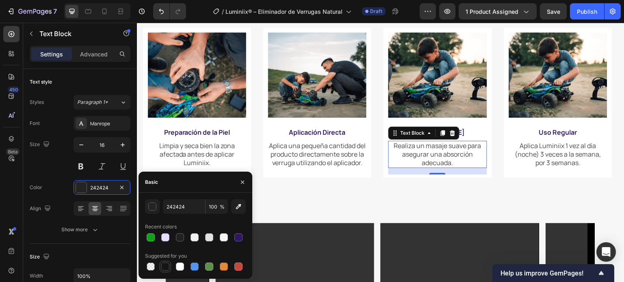
click at [166, 269] on div at bounding box center [165, 267] width 8 height 8
type input "151515"
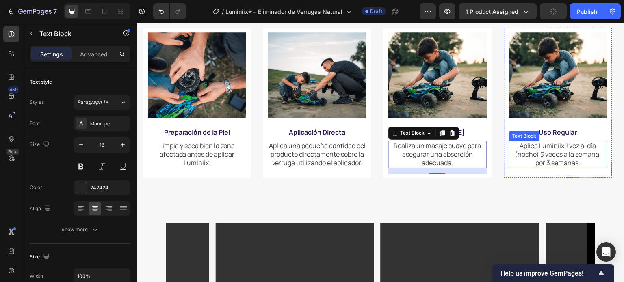
click at [549, 158] on span "Aplica Luminiix 1 vez al día (noche) 3 veces a la semana, por 3 semanas." at bounding box center [558, 154] width 86 height 26
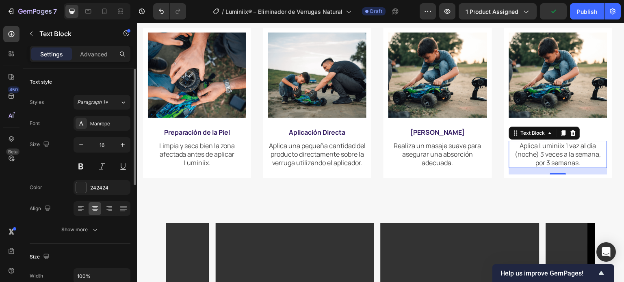
click at [98, 197] on div "Font Manrope Size 16 Color 242424 Align Show more" at bounding box center [80, 176] width 101 height 121
click at [94, 190] on div "242424" at bounding box center [102, 187] width 24 height 7
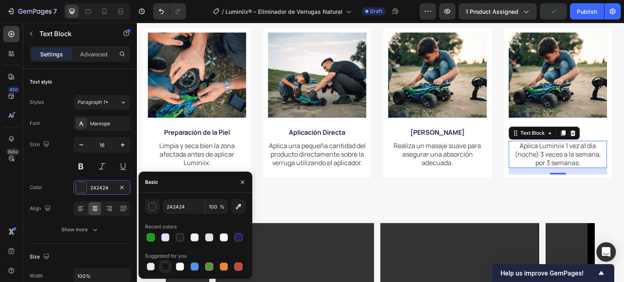
click at [165, 268] on div at bounding box center [165, 267] width 8 height 8
type input "151515"
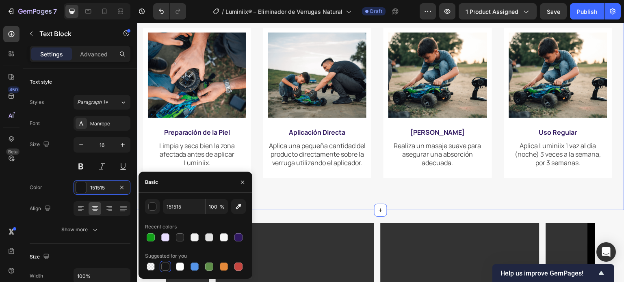
click at [311, 199] on div "⁠⁠⁠⁠⁠⁠⁠ qué esperar al usar luminiix® Heading Row Image Preparación de la Piel …" at bounding box center [380, 79] width 487 height 261
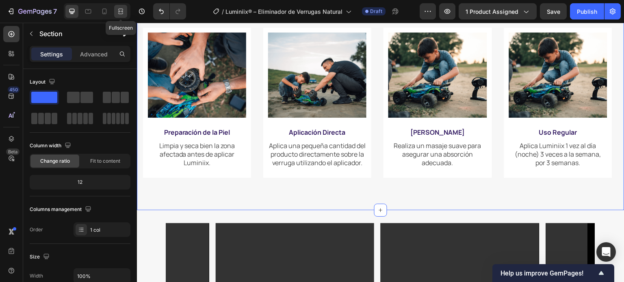
click at [123, 14] on icon at bounding box center [121, 11] width 8 height 8
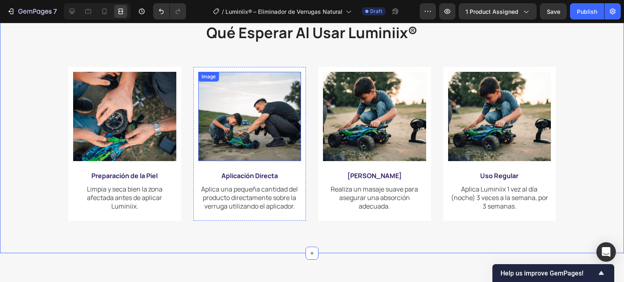
scroll to position [2231, 0]
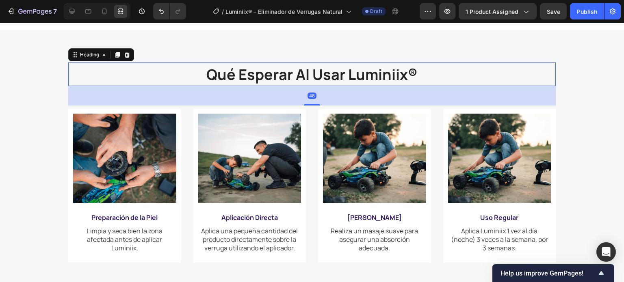
click at [338, 74] on strong "qué esperar al usar luminiix®" at bounding box center [311, 75] width 211 height 20
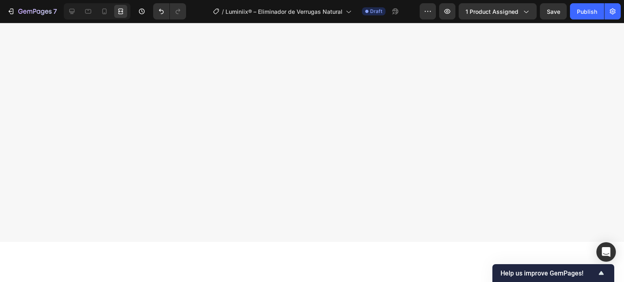
drag, startPoint x: 311, startPoint y: 104, endPoint x: 317, endPoint y: 100, distance: 7.0
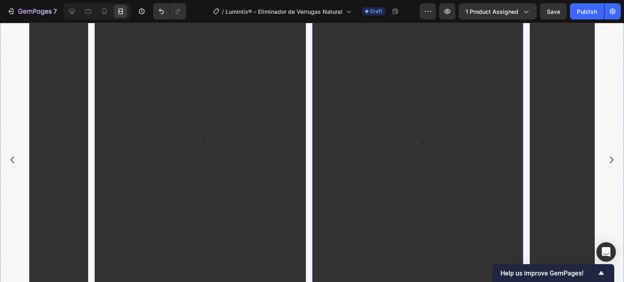
scroll to position [2434, 0]
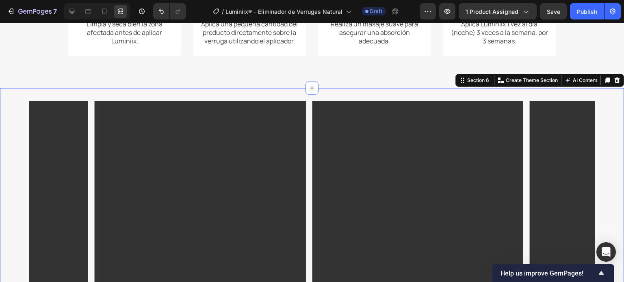
click at [614, 81] on icon at bounding box center [616, 81] width 5 height 6
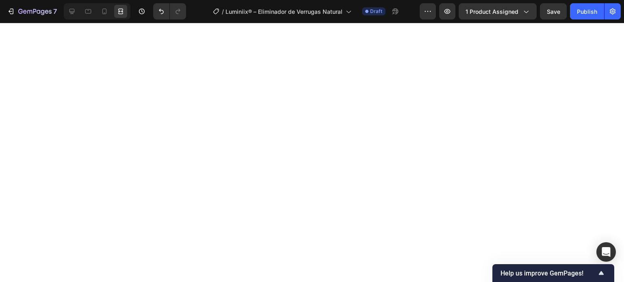
scroll to position [1906, 0]
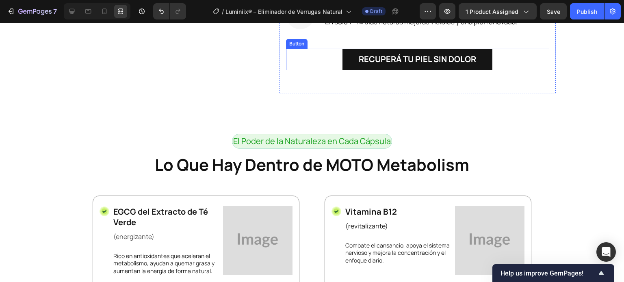
scroll to position [1032, 0]
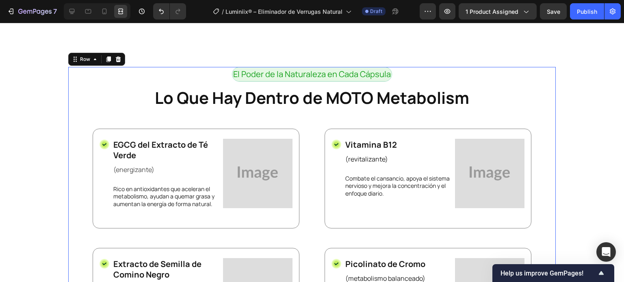
click at [78, 76] on div "El Poder de la Naturaleza en Cada Cápsula Text Block Row Lo Que Hay Dentro de M…" at bounding box center [311, 233] width 487 height 332
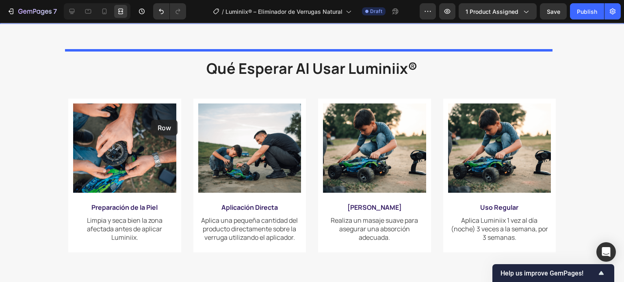
scroll to position [1808, 0]
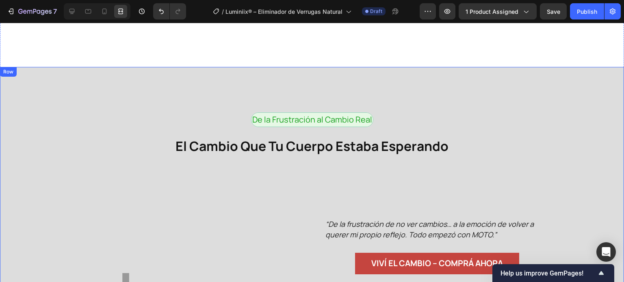
scroll to position [985, 0]
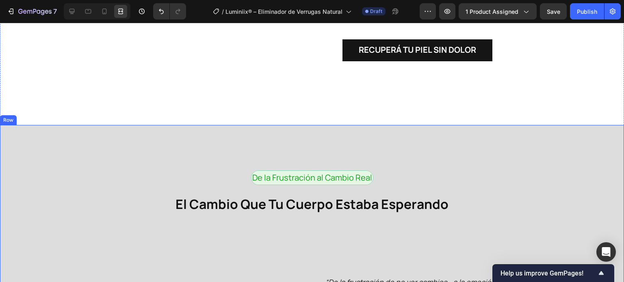
click at [24, 114] on icon at bounding box center [27, 117] width 6 height 6
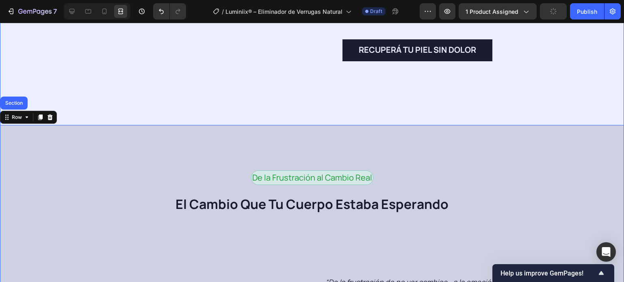
click at [18, 97] on div "Section" at bounding box center [13, 103] width 27 height 13
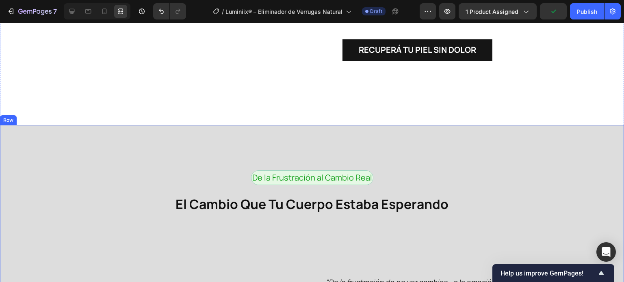
click at [71, 14] on icon at bounding box center [72, 11] width 8 height 8
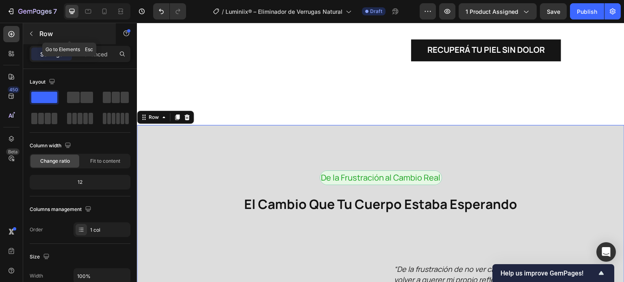
click at [39, 32] on div "Row" at bounding box center [69, 33] width 93 height 21
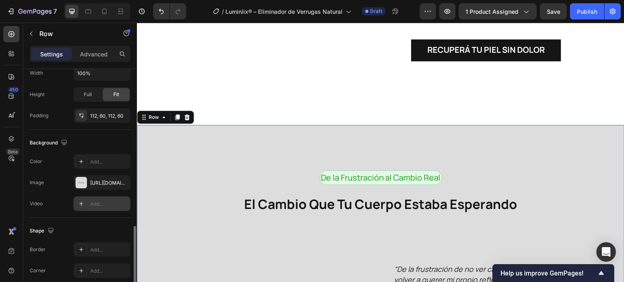
scroll to position [244, 0]
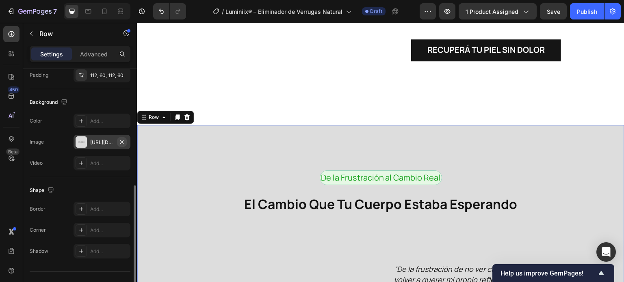
drag, startPoint x: 99, startPoint y: 144, endPoint x: 117, endPoint y: 143, distance: 18.3
click at [117, 143] on div "https://placehold.co/4320x4938?text=Image" at bounding box center [101, 142] width 57 height 15
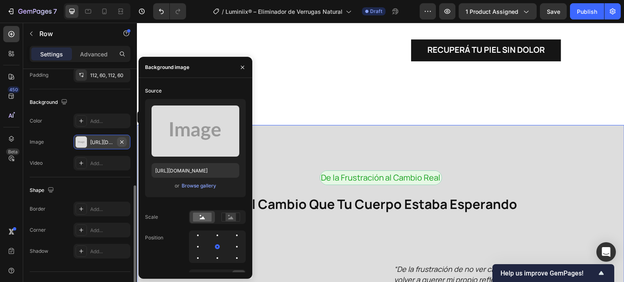
click at [123, 141] on icon "button" at bounding box center [122, 142] width 6 height 6
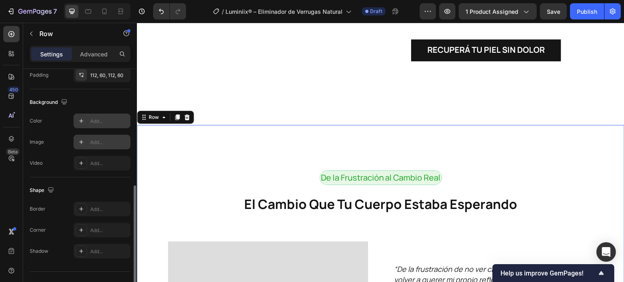
click at [81, 123] on icon at bounding box center [81, 121] width 6 height 6
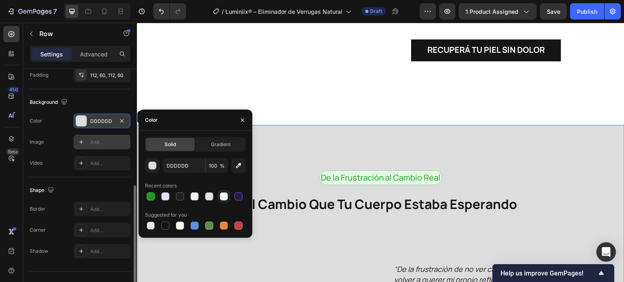
click at [220, 198] on div at bounding box center [224, 196] width 8 height 8
type input "F7F7F7"
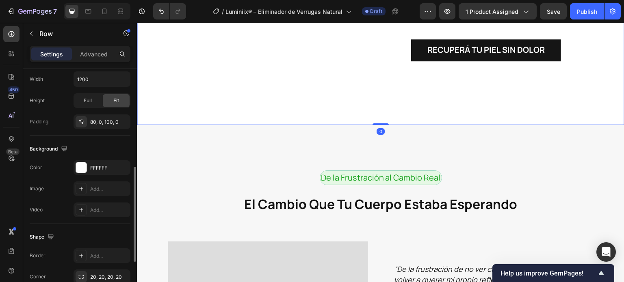
click at [129, 11] on div at bounding box center [97, 11] width 67 height 16
click at [122, 11] on icon at bounding box center [122, 11] width 2 height 2
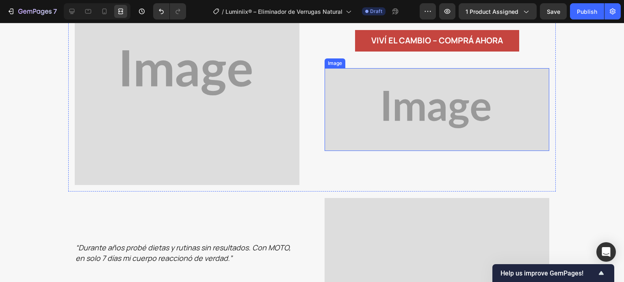
scroll to position [1270, 0]
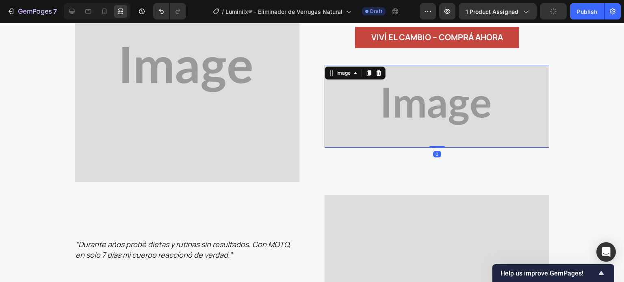
click at [355, 100] on img at bounding box center [436, 106] width 225 height 82
click at [376, 70] on icon at bounding box center [378, 73] width 5 height 6
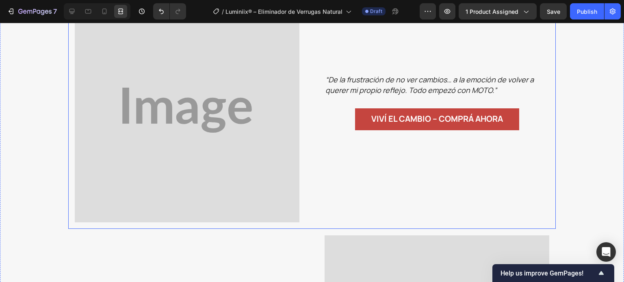
scroll to position [1351, 0]
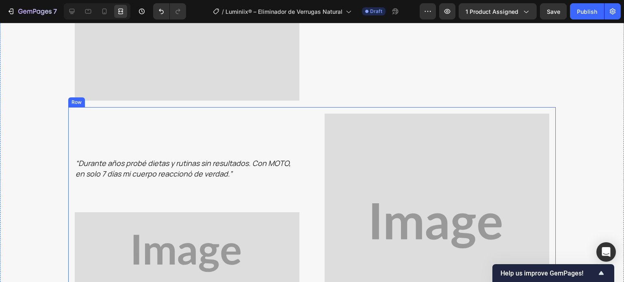
click at [299, 107] on div "“Durante años probé dietas y rutinas sin resultados. Con MOTO, en solo 7 días m…" at bounding box center [311, 226] width 487 height 238
click at [115, 95] on div at bounding box center [118, 100] width 10 height 10
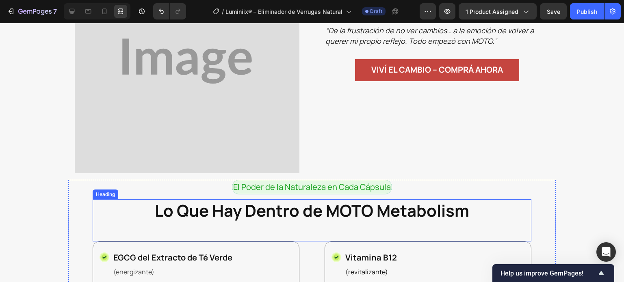
scroll to position [1229, 0]
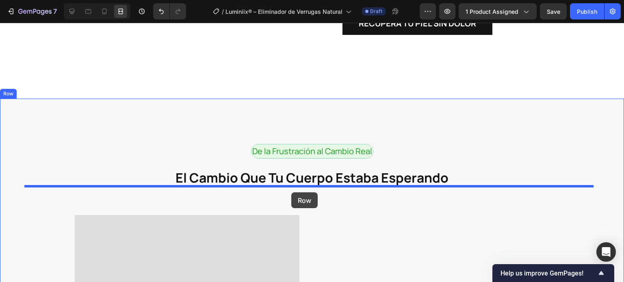
scroll to position [1026, 0]
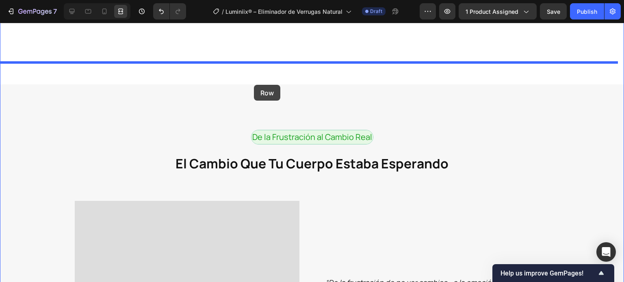
drag, startPoint x: 73, startPoint y: 197, endPoint x: 254, endPoint y: 85, distance: 212.8
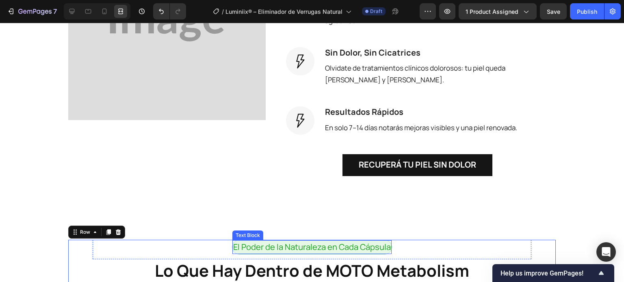
scroll to position [864, 0]
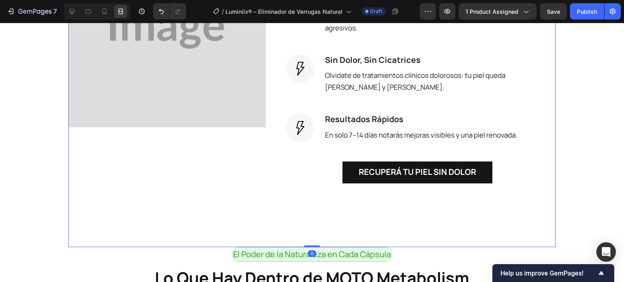
click at [268, 198] on div "Image la solución natural y efectiva Heading Luminiix® combina ácido salicílico…" at bounding box center [311, 33] width 487 height 428
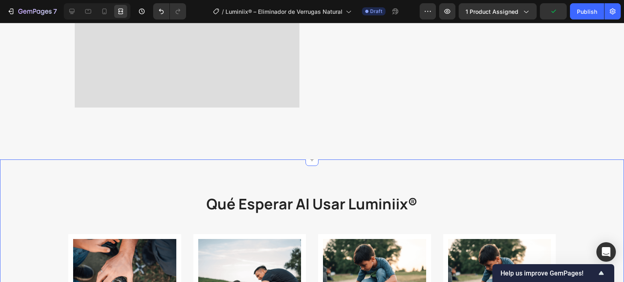
scroll to position [1757, 0]
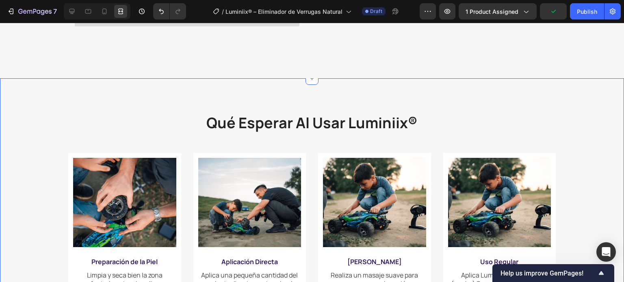
click at [169, 84] on div "qué esperar al usar luminiix® Heading Row Image Preparación de la Piel Text Blo…" at bounding box center [312, 208] width 624 height 261
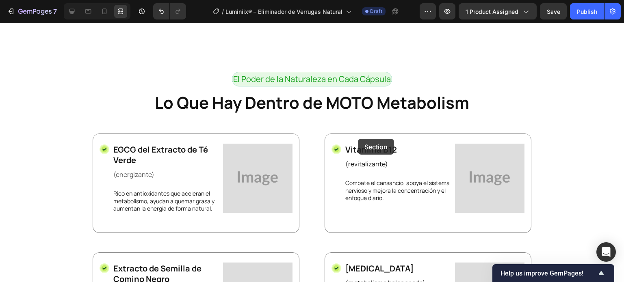
scroll to position [945, 0]
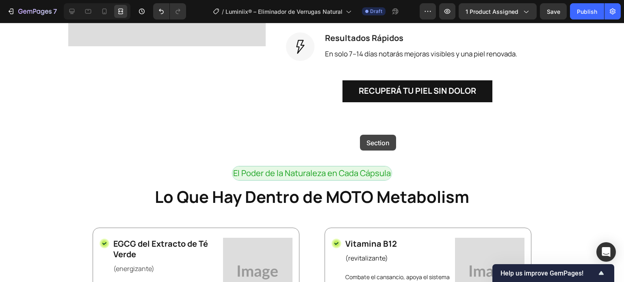
drag, startPoint x: 456, startPoint y: 47, endPoint x: 360, endPoint y: 135, distance: 130.8
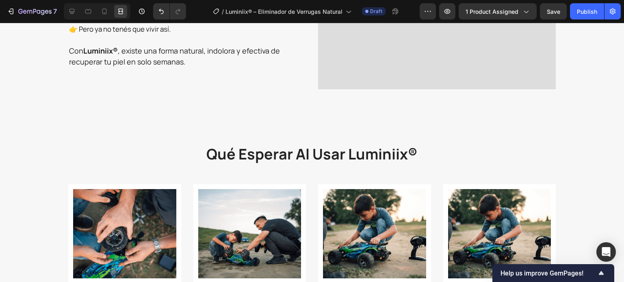
scroll to position [556, 0]
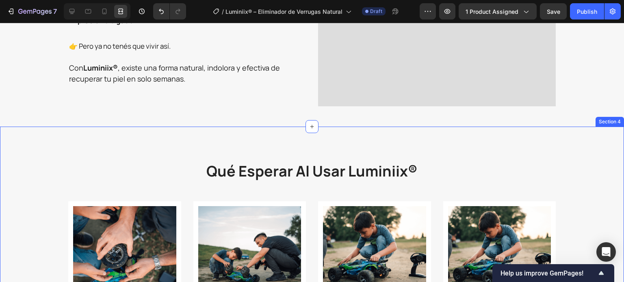
click at [146, 142] on div "qué esperar al usar luminiix® Heading Row Image Preparación de la Piel Text Blo…" at bounding box center [312, 262] width 624 height 270
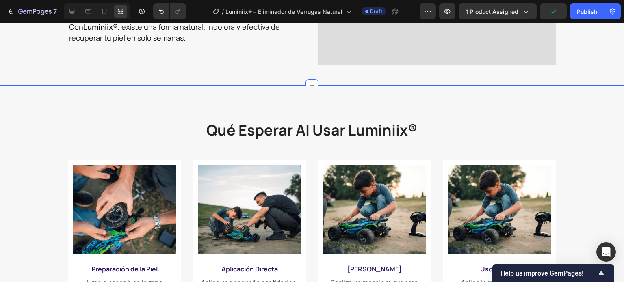
scroll to position [596, 0]
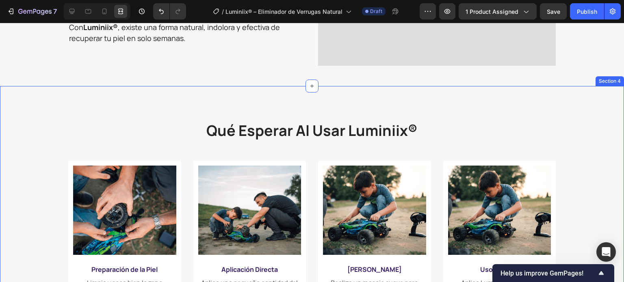
click at [205, 95] on div "qué esperar al usar luminiix® Heading Row Image Preparación de la Piel Text Blo…" at bounding box center [312, 221] width 624 height 270
click at [575, 103] on div "qué esperar al usar luminiix® Heading Row Image Preparación de la Piel Text Blo…" at bounding box center [312, 221] width 624 height 270
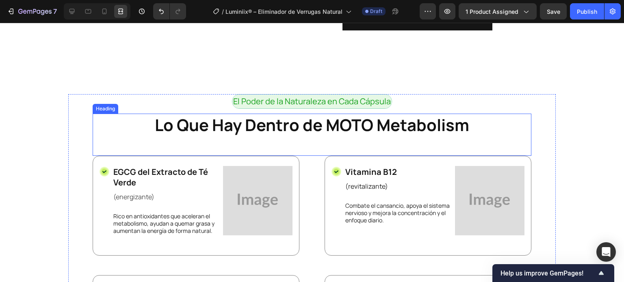
scroll to position [1287, 0]
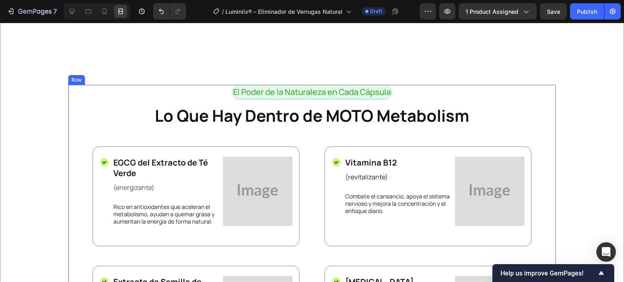
click at [73, 86] on div "El Poder de la Naturaleza en Cada Cápsula Text Block Row Lo Que Hay Dentro de M…" at bounding box center [311, 251] width 487 height 332
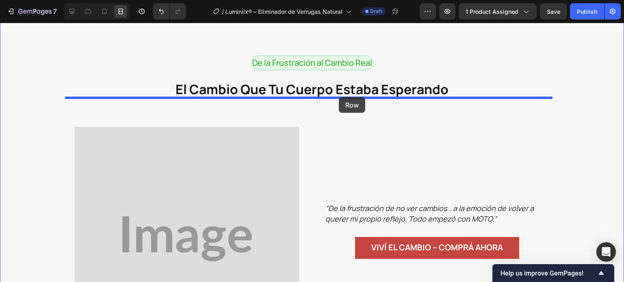
scroll to position [1652, 0]
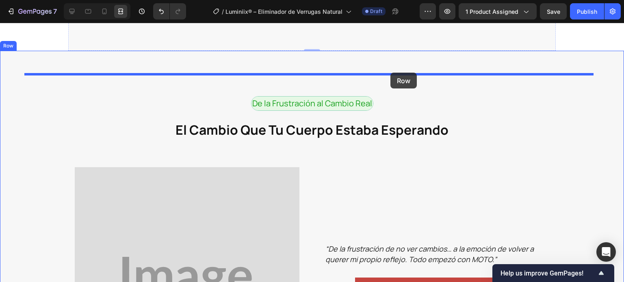
drag, startPoint x: 70, startPoint y: 55, endPoint x: 390, endPoint y: 73, distance: 320.8
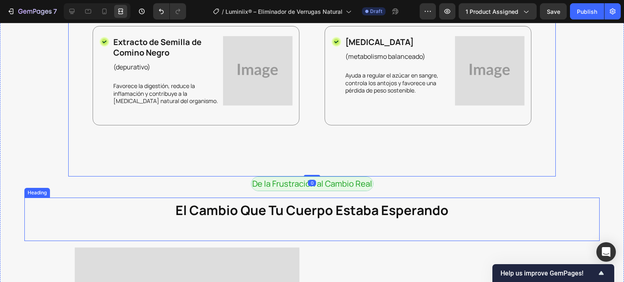
scroll to position [1571, 0]
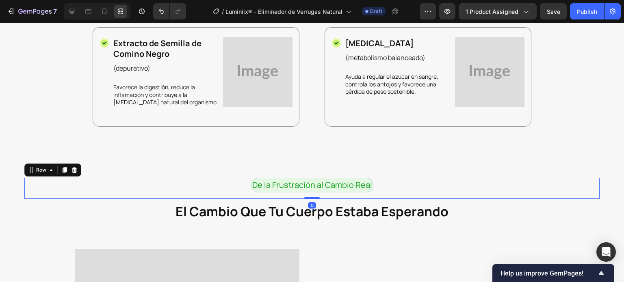
click at [437, 178] on div "De la Frustración al Cambio Real Text Block Row 0" at bounding box center [311, 188] width 575 height 21
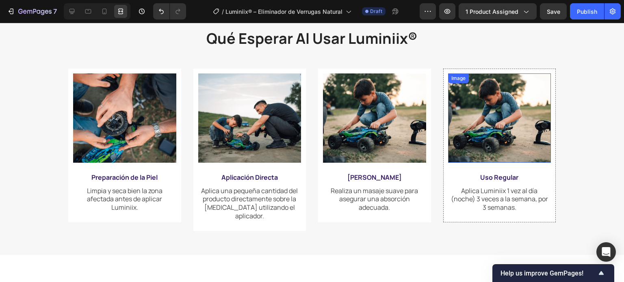
scroll to position [556, 0]
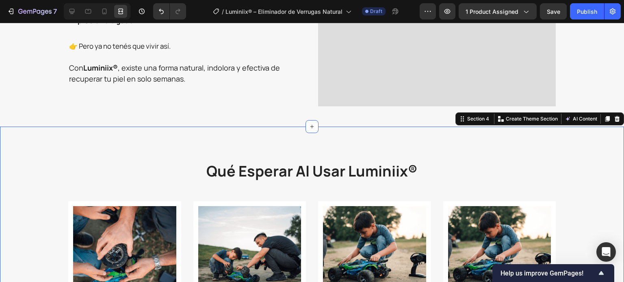
click at [248, 147] on div "qué esperar al usar luminiix® Heading Row Image Preparación de la Piel Text Blo…" at bounding box center [312, 262] width 624 height 270
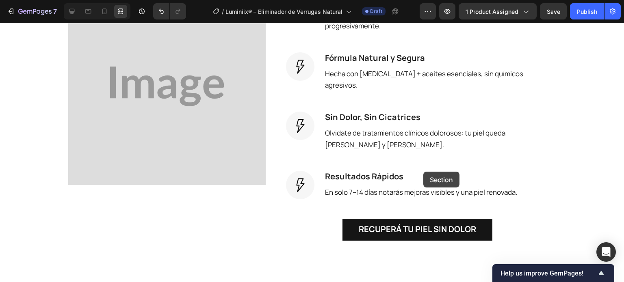
scroll to position [1124, 0]
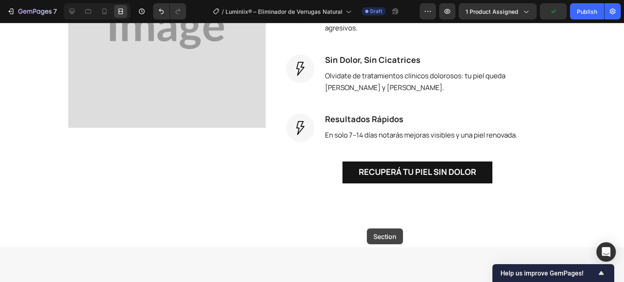
drag, startPoint x: 461, startPoint y: 119, endPoint x: 367, endPoint y: 229, distance: 144.5
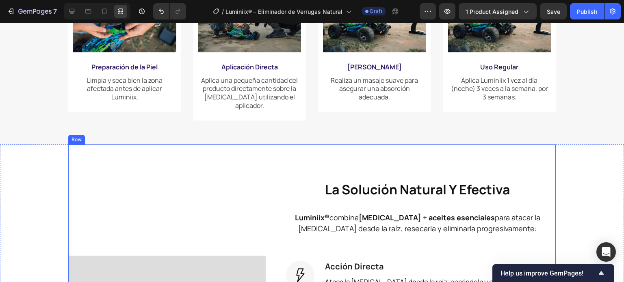
scroll to position [718, 0]
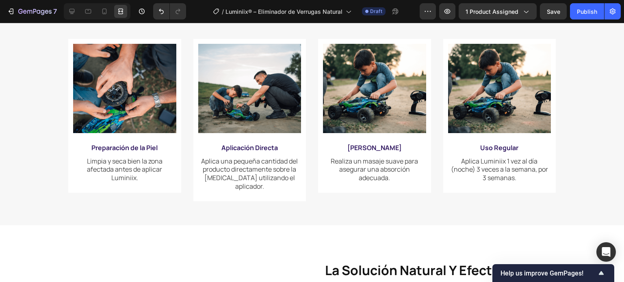
click at [48, 127] on div "Image Preparación de la Piel Text Block Limpia y seca bien la zona afectada ant…" at bounding box center [311, 126] width 611 height 175
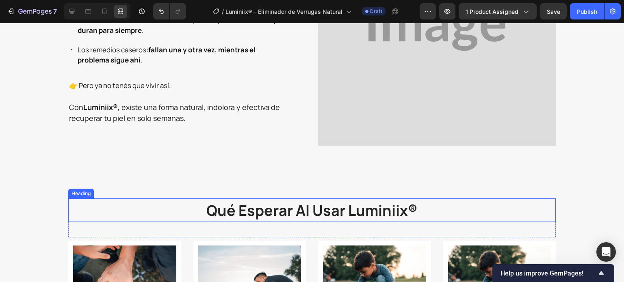
scroll to position [515, 0]
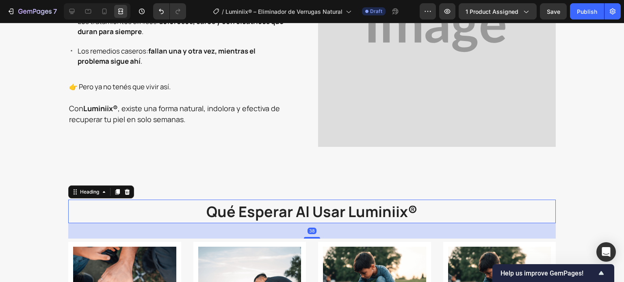
click at [330, 216] on strong "qué esperar al usar luminiix®" at bounding box center [311, 212] width 211 height 20
click at [89, 194] on div "Heading" at bounding box center [89, 191] width 22 height 7
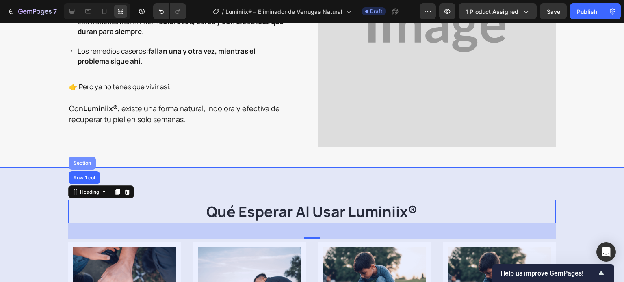
click at [84, 165] on div "Section" at bounding box center [82, 163] width 27 height 13
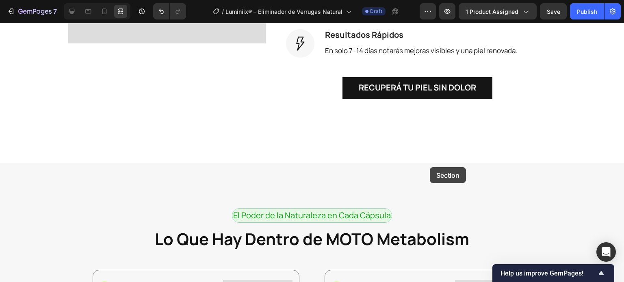
scroll to position [1205, 0]
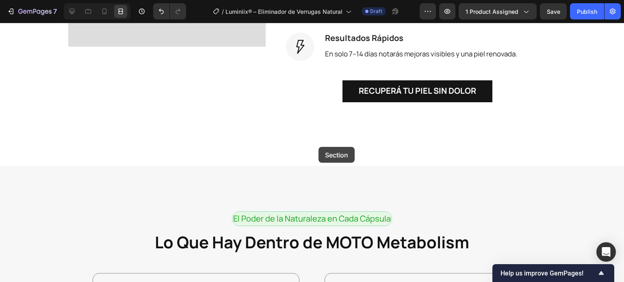
drag, startPoint x: 458, startPoint y: 160, endPoint x: 318, endPoint y: 147, distance: 140.7
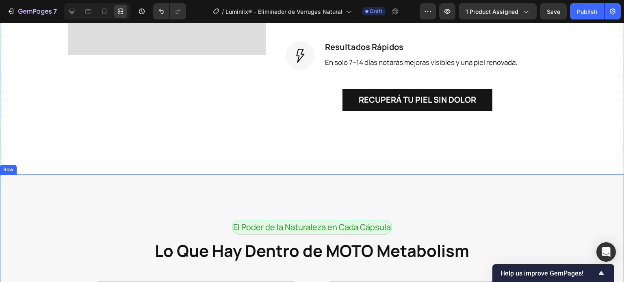
click at [17, 163] on div "Row" at bounding box center [16, 166] width 13 height 7
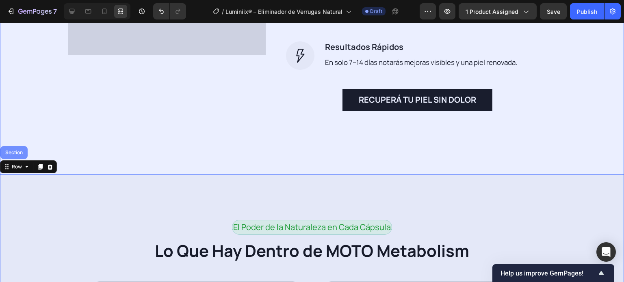
click at [21, 150] on div "Section" at bounding box center [14, 152] width 21 height 5
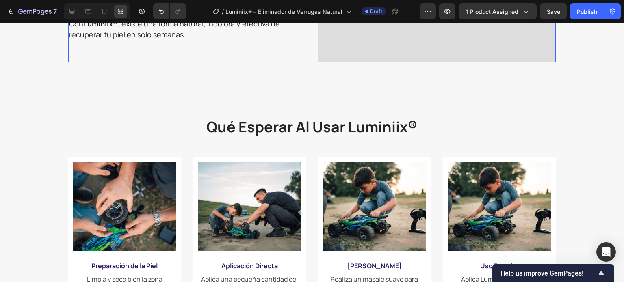
scroll to position [596, 0]
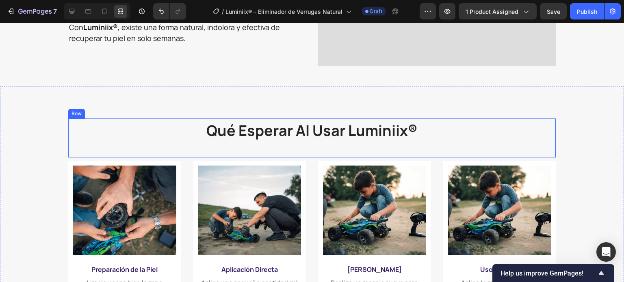
click at [173, 149] on div "qué esperar al usar luminiix® Heading" at bounding box center [311, 138] width 487 height 39
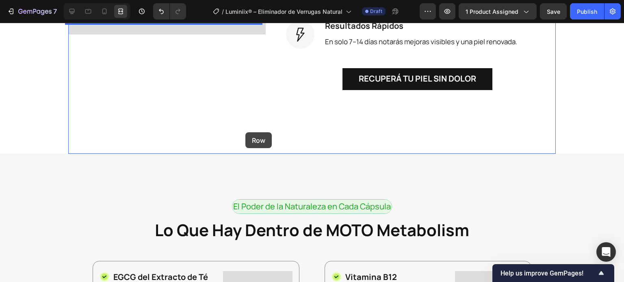
scroll to position [1246, 0]
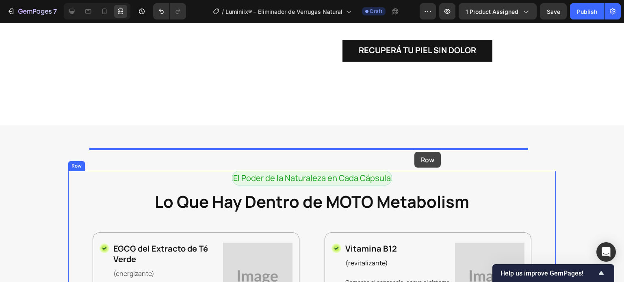
drag, startPoint x: 80, startPoint y: 110, endPoint x: 414, endPoint y: 152, distance: 337.1
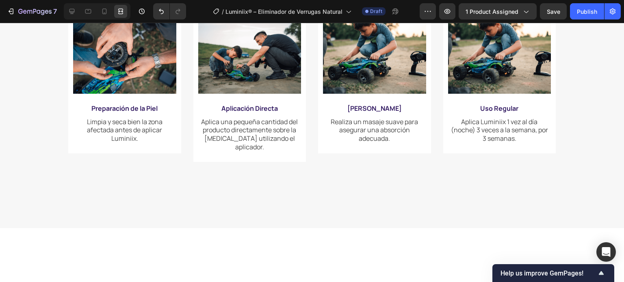
scroll to position [637, 0]
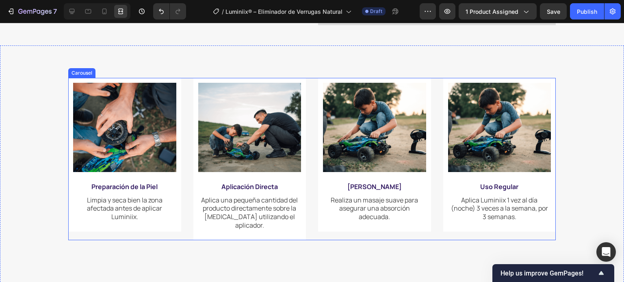
click at [305, 133] on div "Image Preparación de la Piel Text Block Limpia y seca bien la zona afectada ant…" at bounding box center [311, 159] width 487 height 162
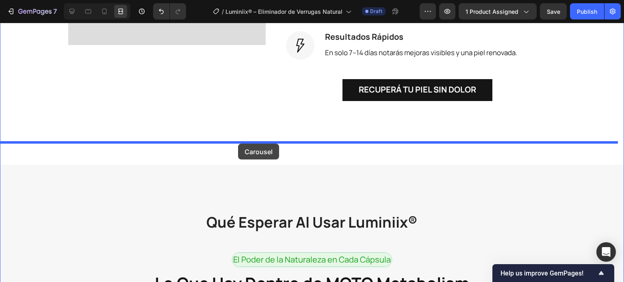
scroll to position [1246, 0]
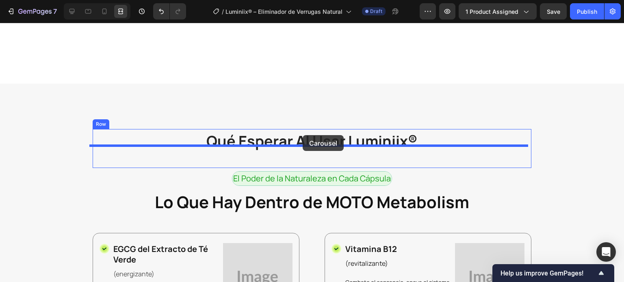
drag, startPoint x: 94, startPoint y: 76, endPoint x: 384, endPoint y: 108, distance: 291.7
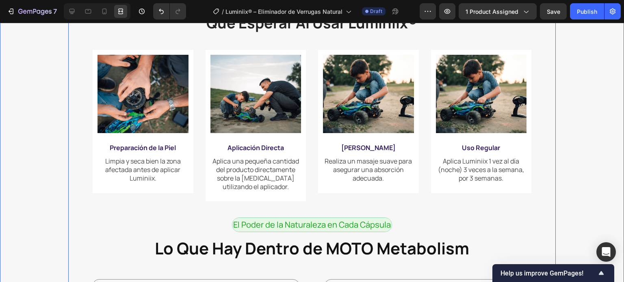
scroll to position [1368, 0]
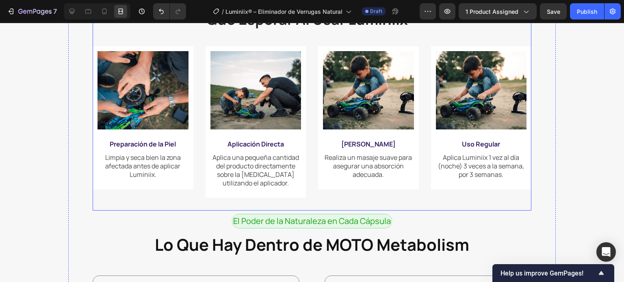
click at [303, 181] on div "Image Preparación de la Piel Text Block Limpia y seca bien la zona afectada ant…" at bounding box center [312, 128] width 439 height 165
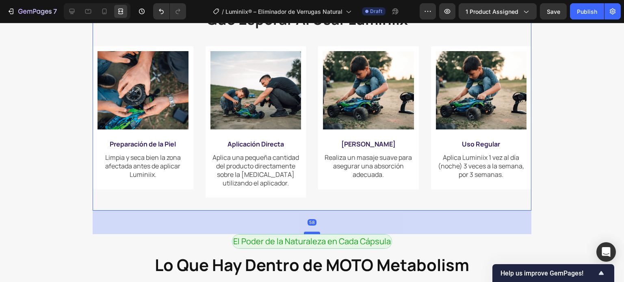
drag, startPoint x: 307, startPoint y: 190, endPoint x: 315, endPoint y: 210, distance: 21.9
click at [315, 232] on div at bounding box center [312, 233] width 16 height 2
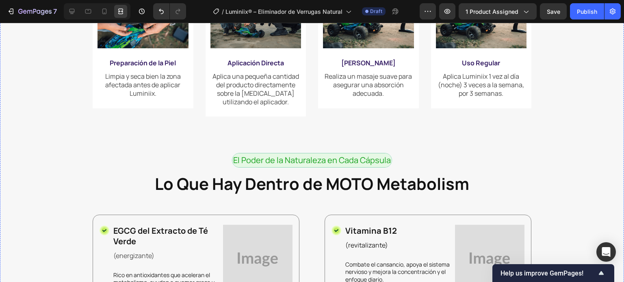
scroll to position [1408, 0]
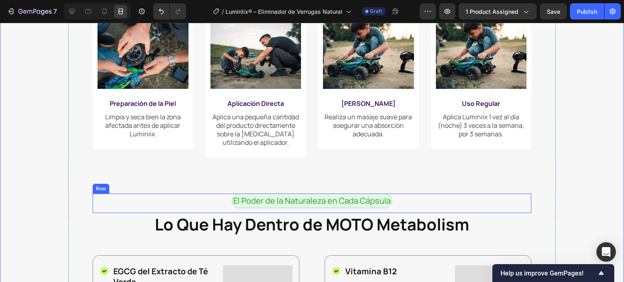
click at [415, 194] on div "El Poder de la Naturaleza en Cada Cápsula Text Block Row" at bounding box center [312, 203] width 439 height 19
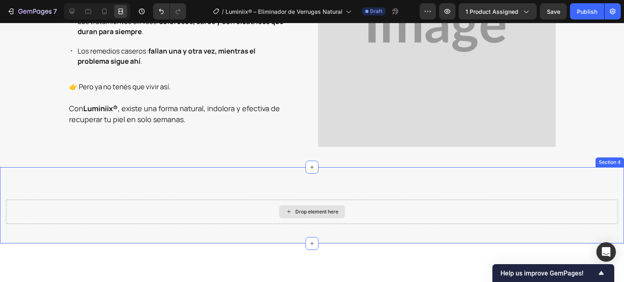
scroll to position [556, 0]
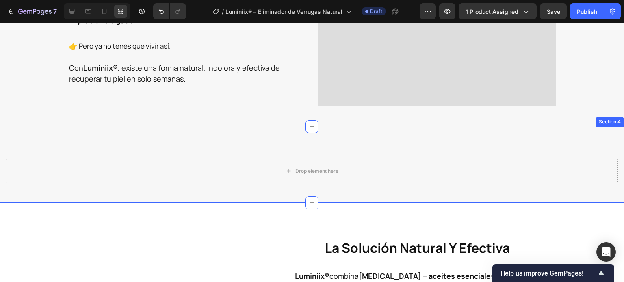
click at [263, 147] on div "Drop element here Section 4" at bounding box center [312, 165] width 624 height 76
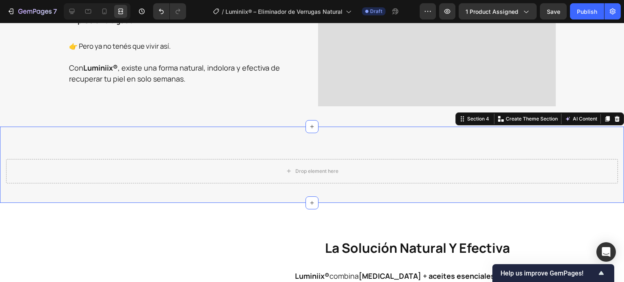
click at [614, 121] on icon at bounding box center [616, 119] width 5 height 6
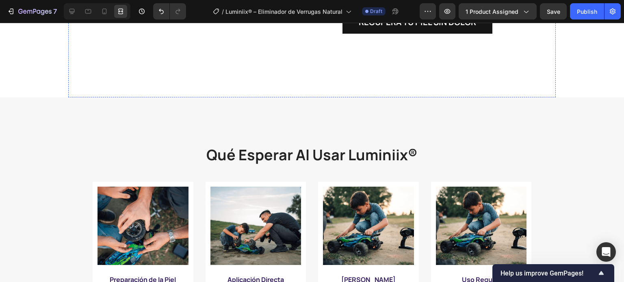
scroll to position [1084, 0]
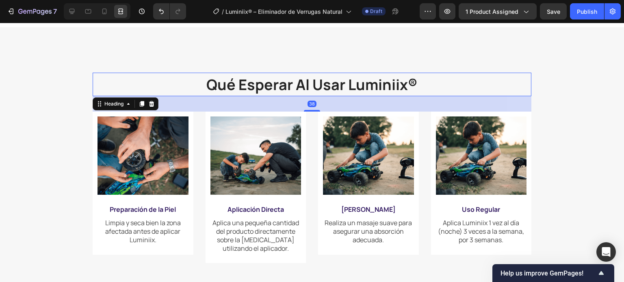
click at [413, 75] on strong "qué esperar al usar luminiix®" at bounding box center [311, 85] width 211 height 20
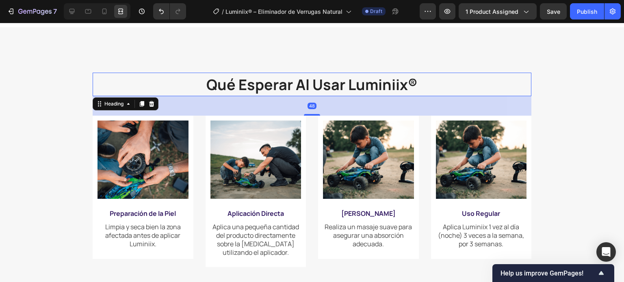
drag, startPoint x: 304, startPoint y: 87, endPoint x: 445, endPoint y: 98, distance: 141.7
click at [307, 114] on div at bounding box center [312, 115] width 16 height 2
type input "48"
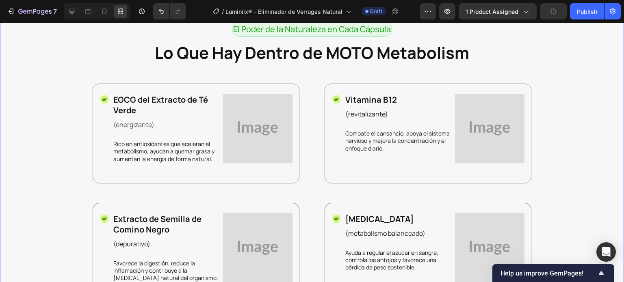
scroll to position [1368, 0]
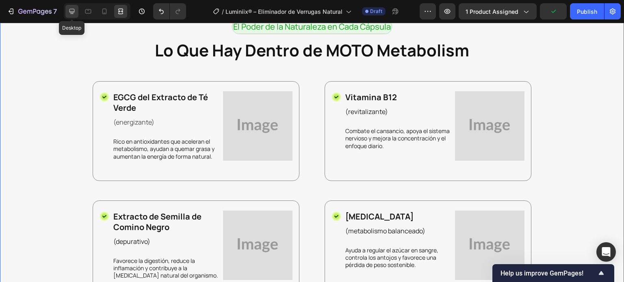
click at [73, 12] on icon at bounding box center [71, 11] width 5 height 5
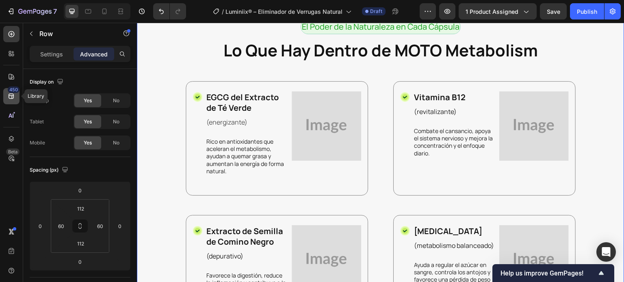
click at [7, 94] on icon at bounding box center [11, 96] width 8 height 8
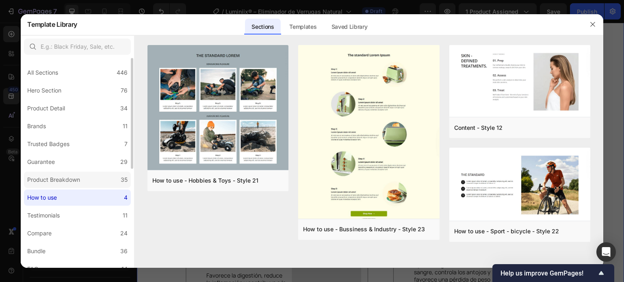
click at [52, 184] on div "Product Breakdown" at bounding box center [53, 180] width 53 height 10
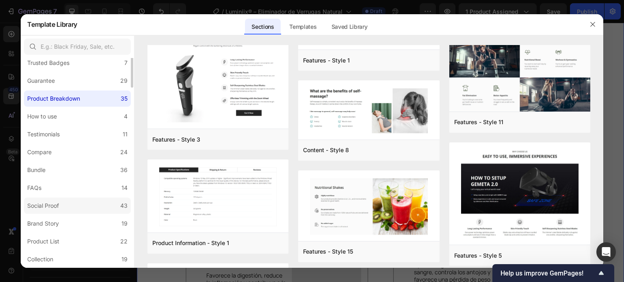
scroll to position [0, 0]
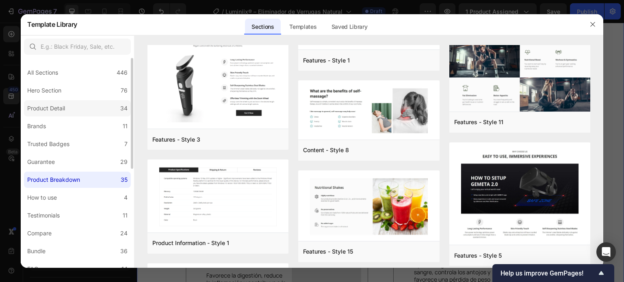
click at [81, 104] on label "Product Detail 34" at bounding box center [77, 108] width 107 height 16
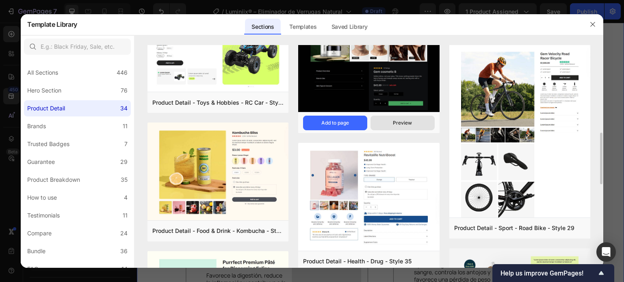
scroll to position [203, 0]
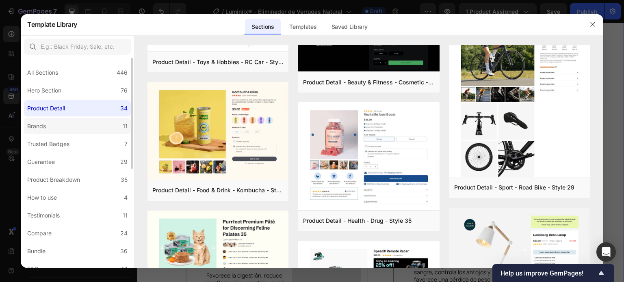
click at [65, 130] on label "Brands 11" at bounding box center [77, 126] width 107 height 16
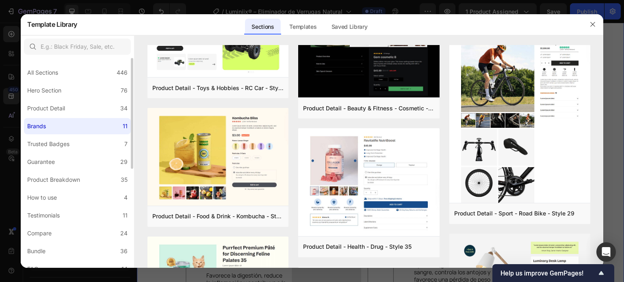
scroll to position [0, 0]
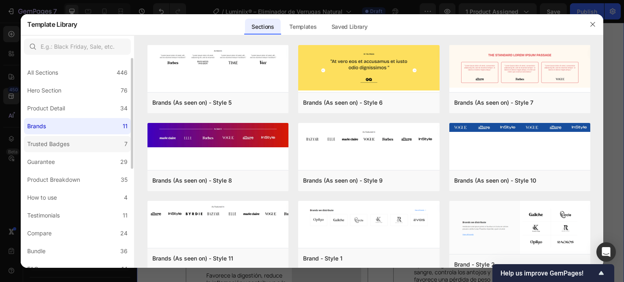
click at [68, 144] on div "Trusted Badges" at bounding box center [48, 144] width 42 height 10
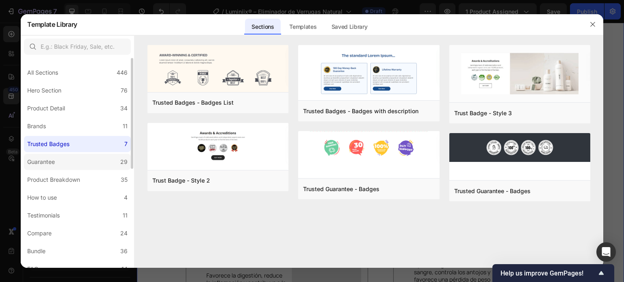
click at [67, 157] on label "Guarantee 29" at bounding box center [77, 162] width 107 height 16
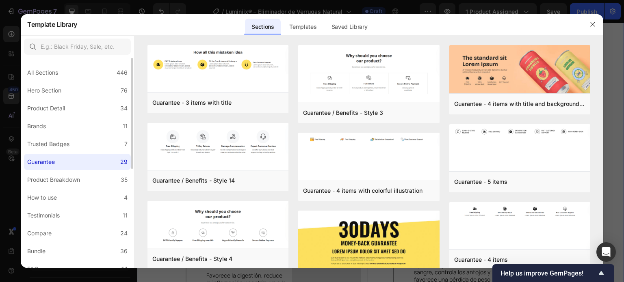
click at [76, 188] on div "All Sections 446 Hero Section 76 Product Detail 34 Brands 11 Trusted Badges 7 G…" at bounding box center [77, 257] width 113 height 398
click at [75, 181] on div "Product Breakdown" at bounding box center [53, 180] width 53 height 10
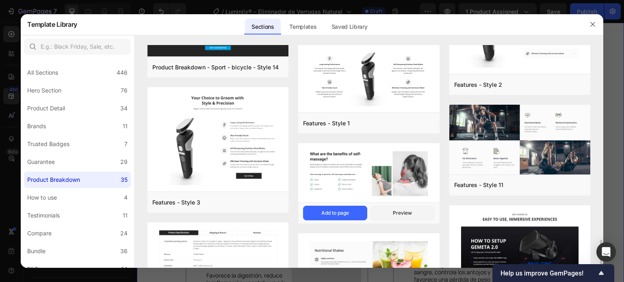
scroll to position [406, 0]
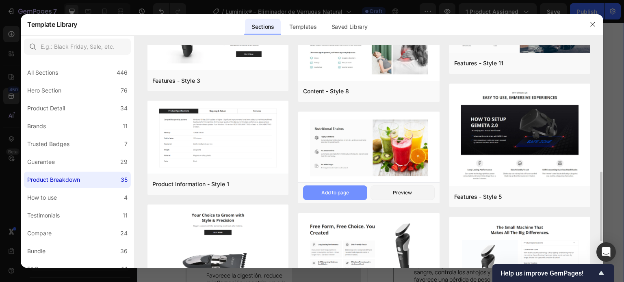
click at [339, 196] on div "Add to page" at bounding box center [335, 192] width 28 height 7
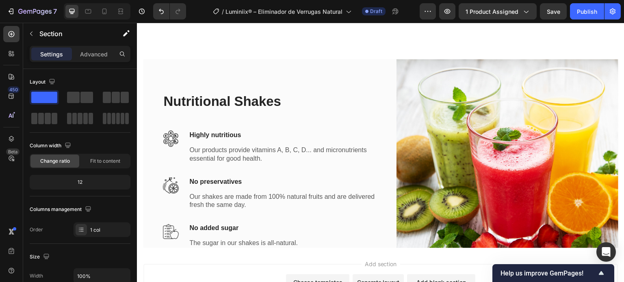
scroll to position [2901, 0]
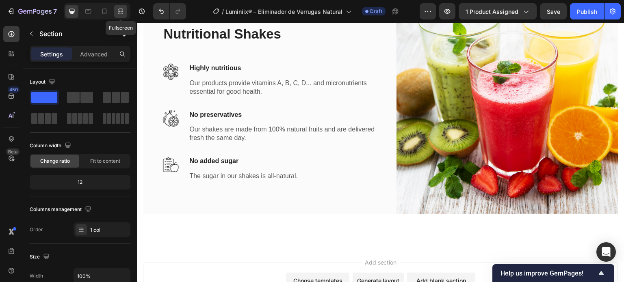
click at [119, 13] on icon at bounding box center [121, 11] width 8 height 8
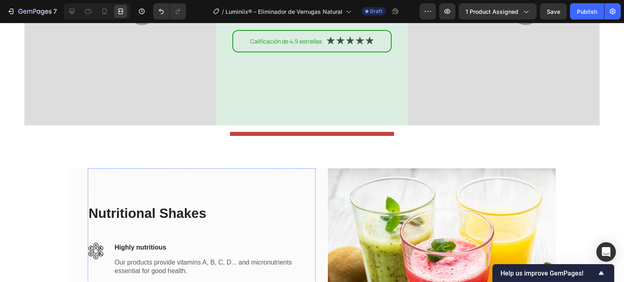
scroll to position [2738, 0]
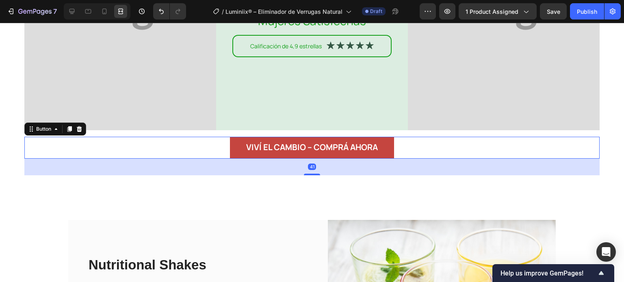
click at [133, 153] on div "Viví el cambio – Comprá ahora Button 41" at bounding box center [311, 148] width 575 height 22
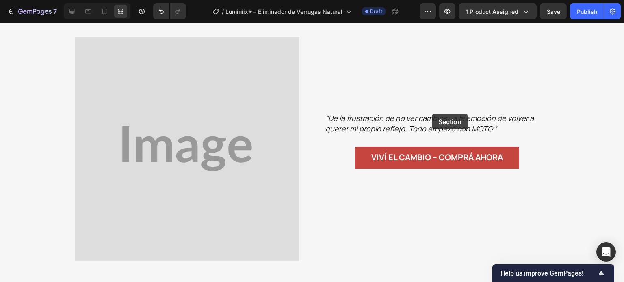
scroll to position [1773, 0]
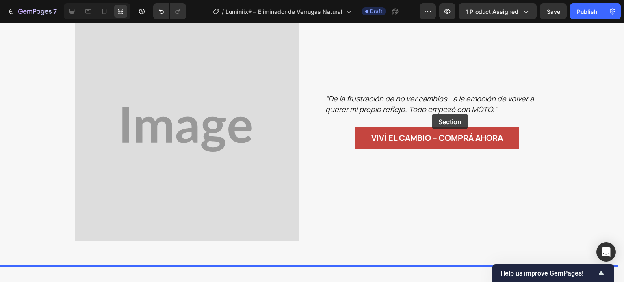
drag, startPoint x: 454, startPoint y: 175, endPoint x: 432, endPoint y: 114, distance: 65.4
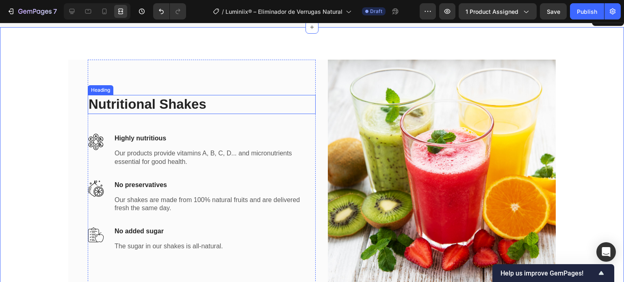
scroll to position [1976, 0]
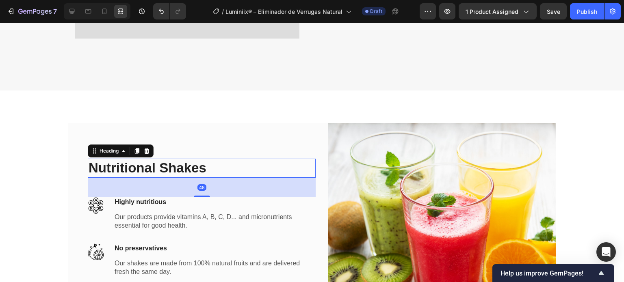
click at [141, 160] on p "Nutritional Shakes" at bounding box center [202, 168] width 226 height 17
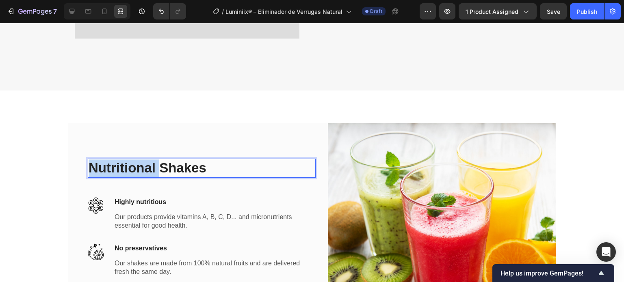
click at [141, 160] on p "Nutritional Shakes" at bounding box center [202, 168] width 226 height 17
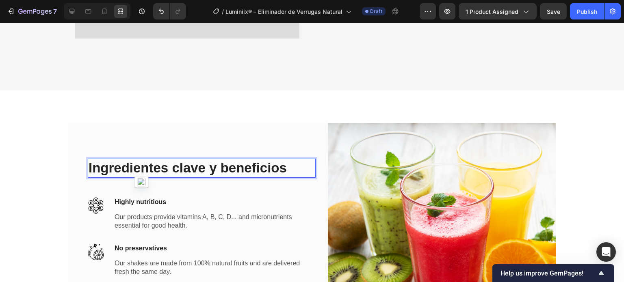
click at [168, 160] on p "Ingredientes clave y beneficios" at bounding box center [202, 168] width 226 height 17
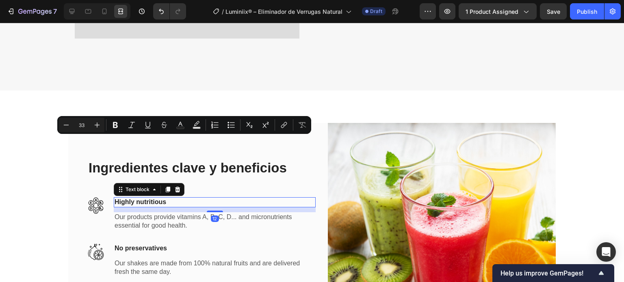
click at [148, 198] on p "Highly nutritious" at bounding box center [214, 202] width 200 height 9
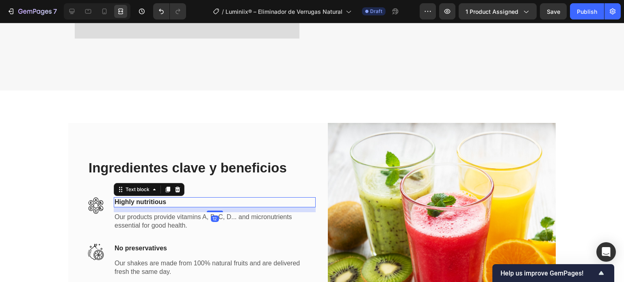
click at [148, 198] on p "Highly nutritious" at bounding box center [214, 202] width 200 height 9
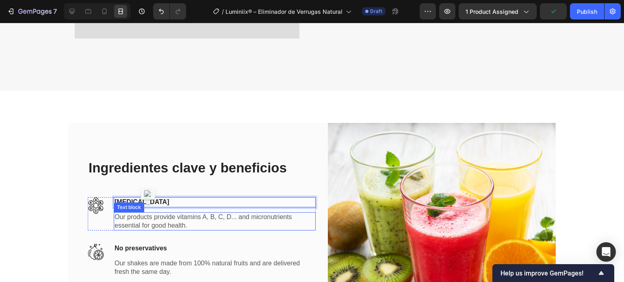
click at [171, 213] on p "Our products provide vitamins A, B, C, D... and micronutrients essential for go…" at bounding box center [214, 221] width 200 height 17
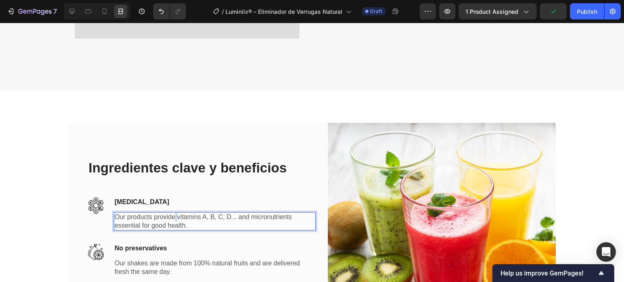
click at [171, 213] on p "Our products provide vitamins A, B, C, D... and micronutrients essential for go…" at bounding box center [214, 221] width 200 height 17
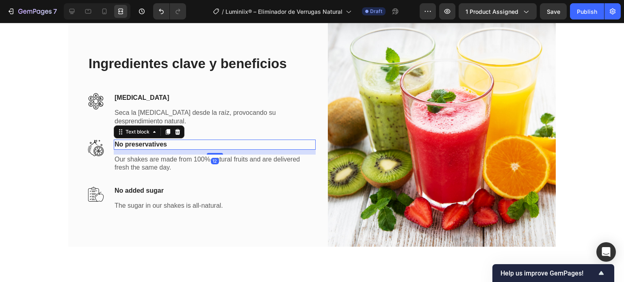
click at [153, 144] on p "No preservatives" at bounding box center [214, 144] width 200 height 9
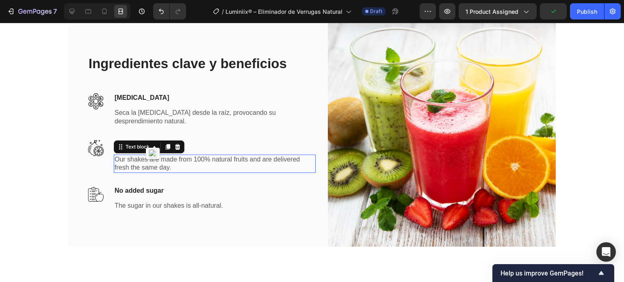
click at [156, 162] on p "Our shakes are made from 100% natural fruits and are delivered fresh the same d…" at bounding box center [214, 164] width 200 height 17
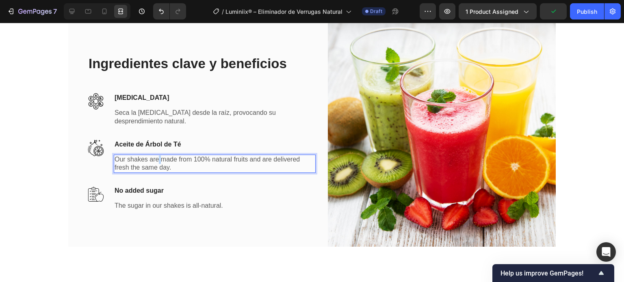
click at [156, 162] on p "Our shakes are made from 100% natural fruits and are delivered fresh the same d…" at bounding box center [214, 164] width 200 height 17
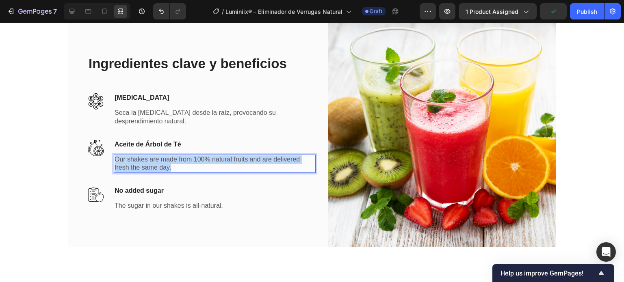
scroll to position [2061, 0]
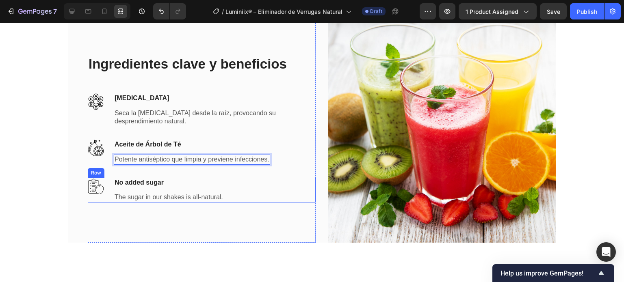
click at [158, 186] on p "No added sugar" at bounding box center [168, 183] width 108 height 9
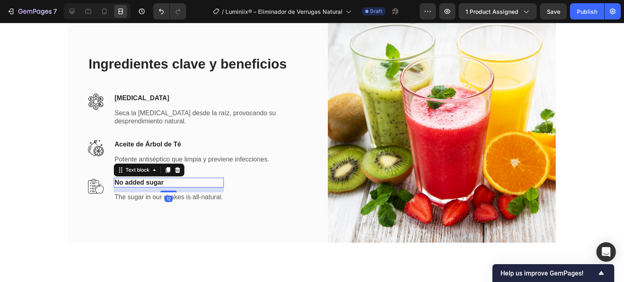
click at [158, 183] on p "No added sugar" at bounding box center [168, 183] width 108 height 9
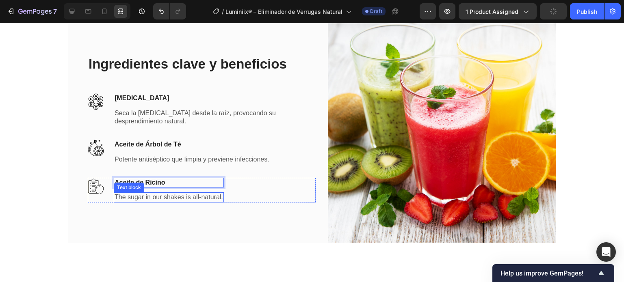
click at [158, 198] on p "The sugar in our shakes is all-natural." at bounding box center [168, 197] width 108 height 9
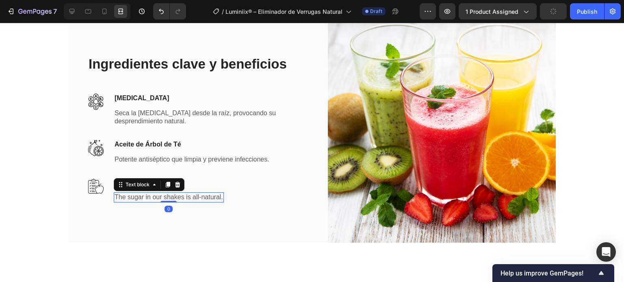
click at [158, 198] on p "The sugar in our shakes is all-natural." at bounding box center [168, 197] width 108 height 9
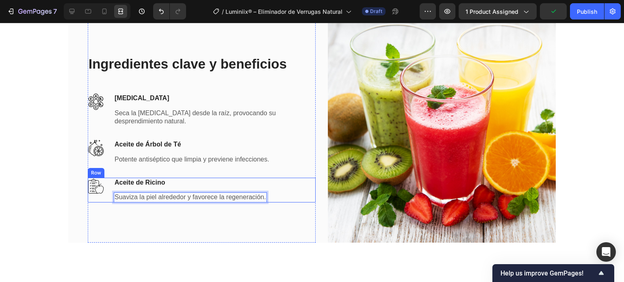
click at [277, 187] on div "Image Aceite de Ricino Text block Suaviza la piel alrededor y favorece la regen…" at bounding box center [202, 190] width 228 height 25
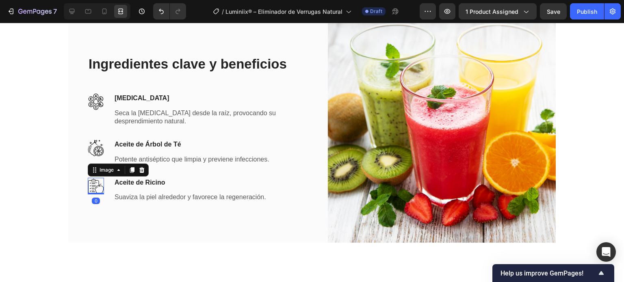
click at [91, 186] on img at bounding box center [96, 186] width 16 height 17
click at [106, 200] on div "Image Aceite de Ricino Text block Suaviza la piel alrededor y favorece la regen…" at bounding box center [202, 190] width 228 height 25
click at [127, 167] on icon at bounding box center [128, 170] width 4 height 6
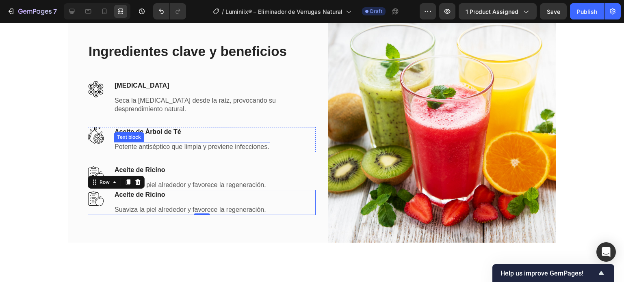
scroll to position [2049, 0]
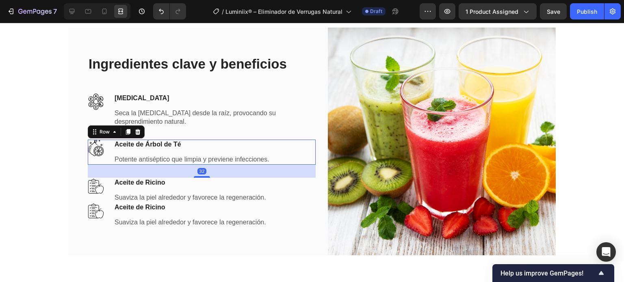
click at [102, 159] on div "Image Aceite de Árbol de Té Text block Potente antiséptico que limpia y previen…" at bounding box center [202, 152] width 228 height 25
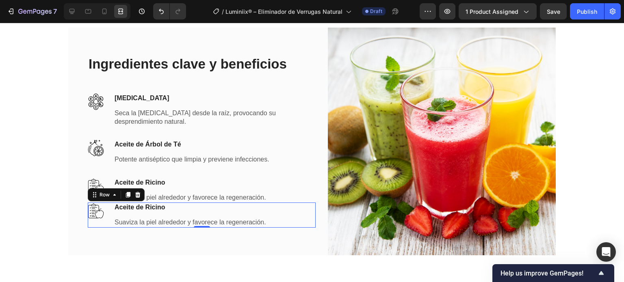
click at [101, 220] on div "Image Aceite de Ricino Text block Suaviza la piel alrededor y favorece la regen…" at bounding box center [202, 215] width 228 height 25
click at [138, 194] on div at bounding box center [138, 195] width 10 height 10
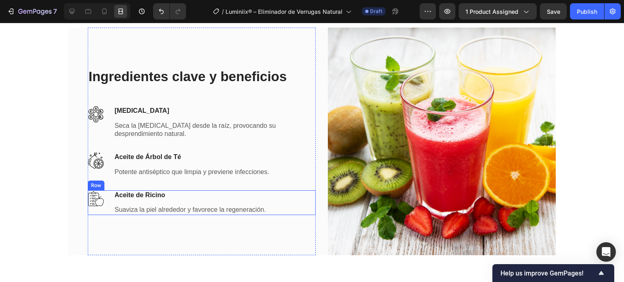
scroll to position [2061, 0]
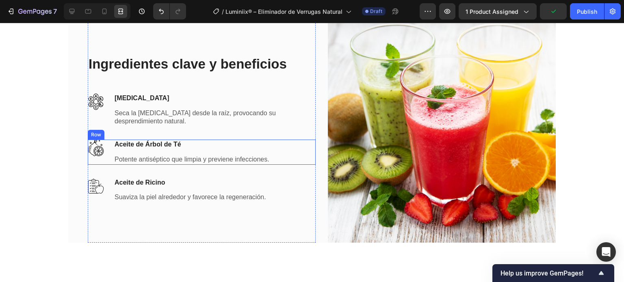
click at [108, 162] on div "Image Aceite de Árbol de Té Text block Potente antiséptico que limpia y previen…" at bounding box center [202, 152] width 228 height 25
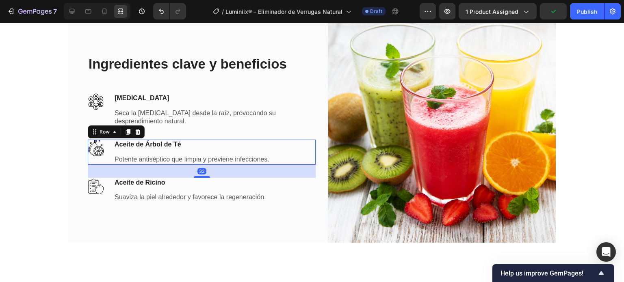
click at [126, 131] on icon at bounding box center [128, 132] width 4 height 6
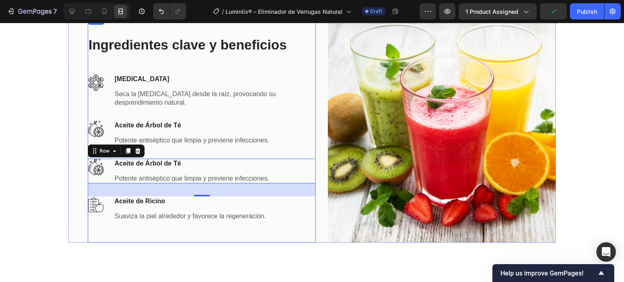
scroll to position [2042, 0]
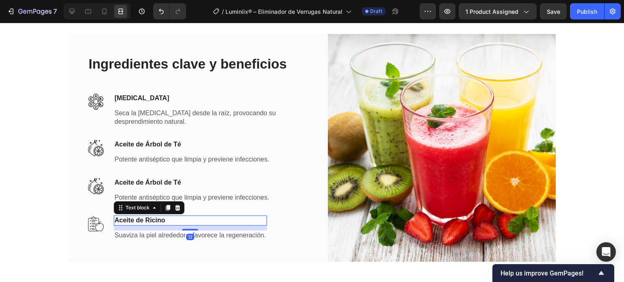
click at [148, 221] on p "Aceite de Ricino" at bounding box center [189, 220] width 151 height 9
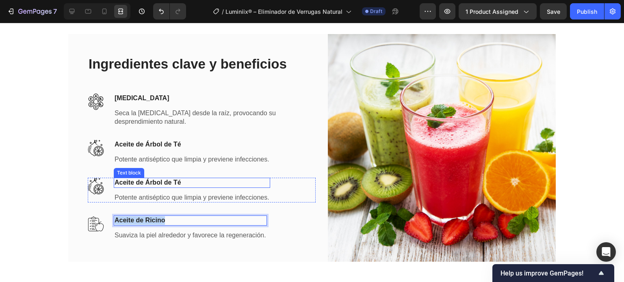
click at [143, 181] on p "Aceite de Árbol de Té" at bounding box center [191, 183] width 155 height 9
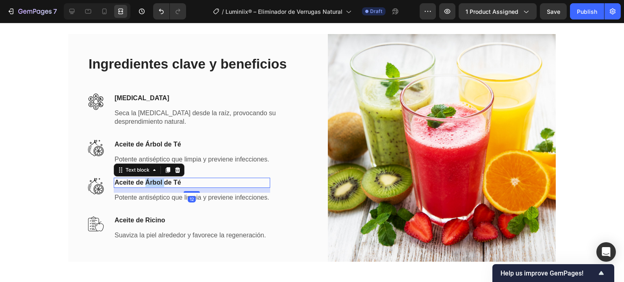
click at [143, 181] on p "Aceite de Árbol de Té" at bounding box center [191, 183] width 155 height 9
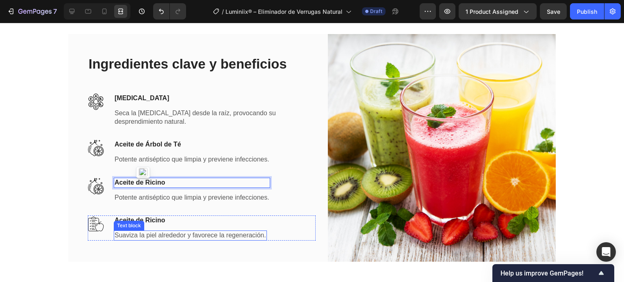
click at [137, 234] on p "Suaviza la piel alrededor y favorece la regeneración." at bounding box center [189, 235] width 151 height 9
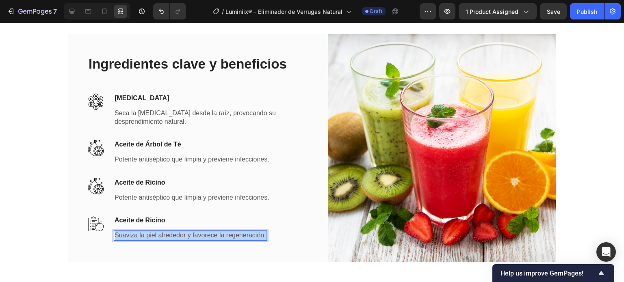
copy p "Suaviza la piel alrededor y favorece la regeneración."
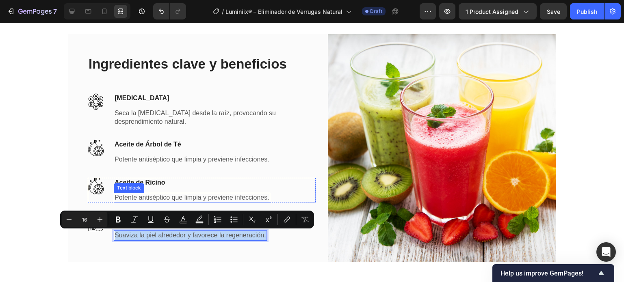
click at [138, 199] on p "Potente antiséptico que limpia y previene infecciones." at bounding box center [191, 198] width 155 height 9
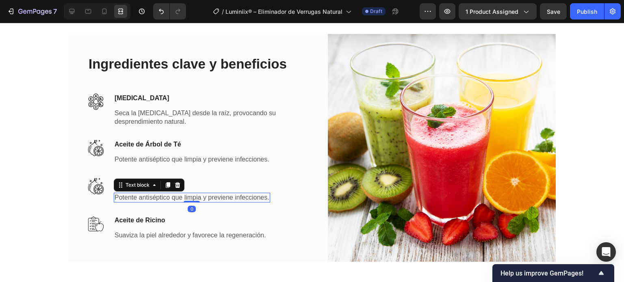
click at [138, 199] on p "Potente antiséptico que limpia y previene infecciones." at bounding box center [191, 198] width 155 height 9
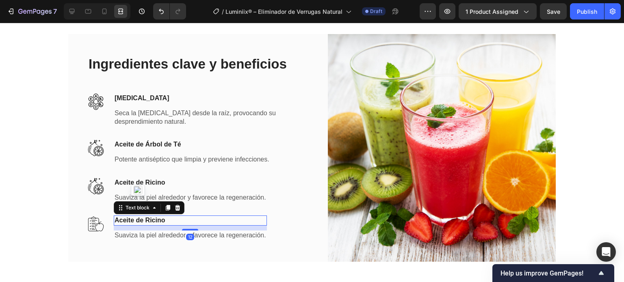
click at [156, 221] on p "Aceite de Ricino" at bounding box center [189, 220] width 151 height 9
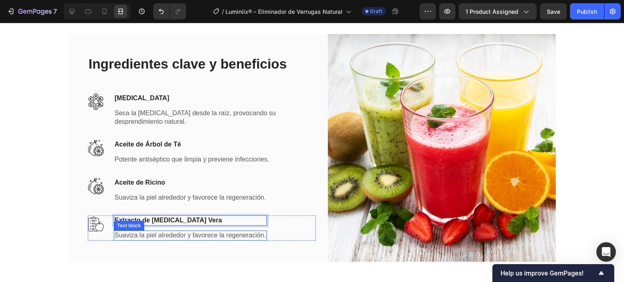
click at [206, 238] on p "Suaviza la piel alrededor y favorece la regeneración." at bounding box center [189, 235] width 151 height 9
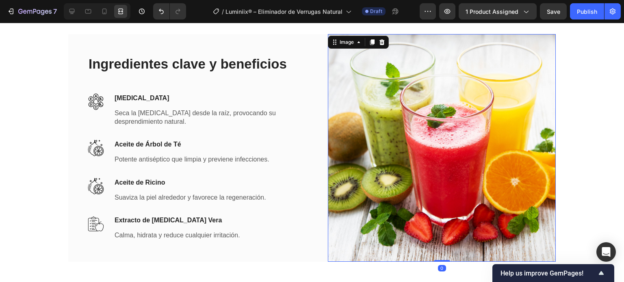
click at [328, 191] on img at bounding box center [442, 148] width 228 height 228
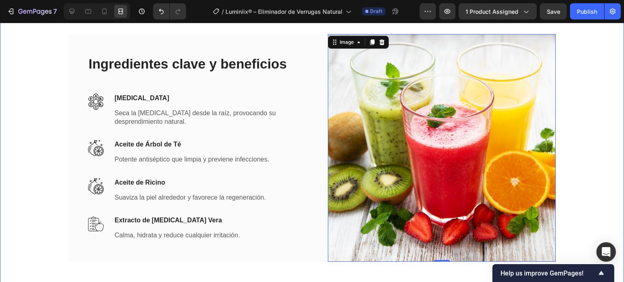
click at [35, 147] on div "Ingredientes clave y beneficios Heading Image Ácido Salicílico Text block Seca …" at bounding box center [311, 148] width 611 height 228
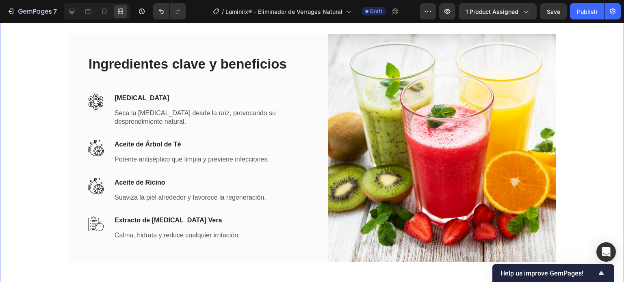
click at [35, 147] on div "Ingredientes clave y beneficios Heading Image Ácido Salicílico Text block Seca …" at bounding box center [311, 148] width 611 height 228
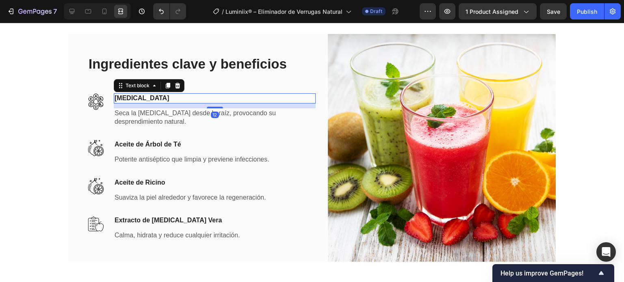
click at [172, 102] on p "Ácido Salicílico" at bounding box center [214, 98] width 200 height 9
click at [69, 17] on div at bounding box center [71, 11] width 13 height 13
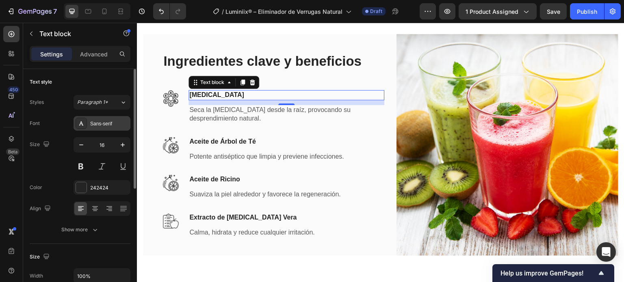
click at [100, 119] on div "Sans-serif" at bounding box center [101, 123] width 57 height 15
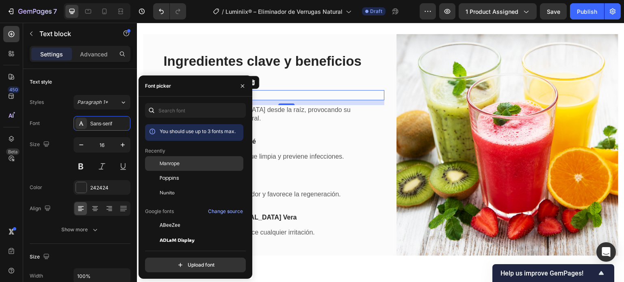
click at [208, 167] on div "Manrope" at bounding box center [201, 163] width 82 height 7
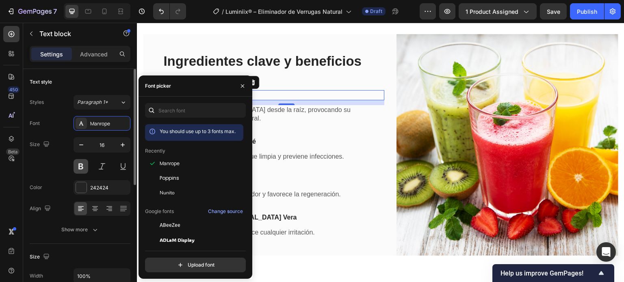
click at [81, 165] on button at bounding box center [80, 166] width 15 height 15
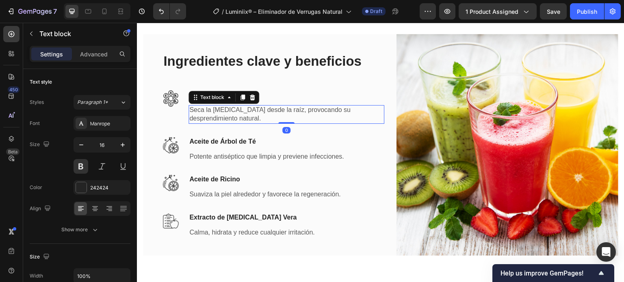
click at [253, 118] on p "Seca la verruga desde la raíz, provocando su desprendimiento natural." at bounding box center [286, 114] width 194 height 17
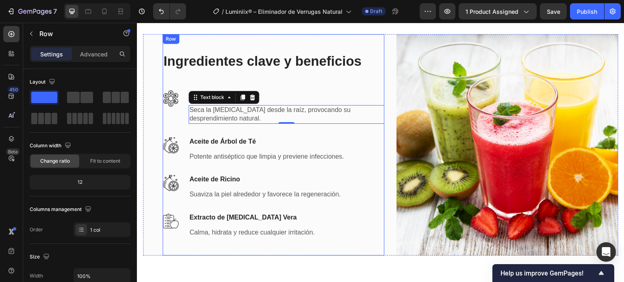
click at [298, 79] on div "Ingredientes clave y beneficios Heading Image Ácido Salicílico Text block Seca …" at bounding box center [273, 145] width 222 height 186
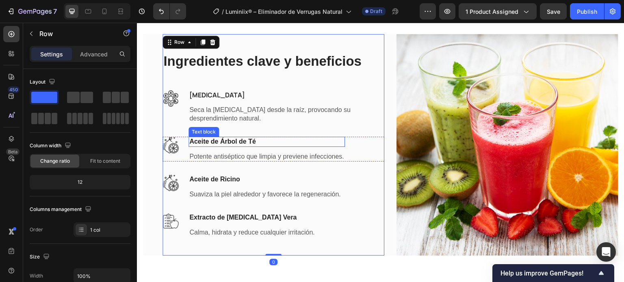
click at [222, 141] on p "Aceite de Árbol de Té" at bounding box center [266, 142] width 155 height 9
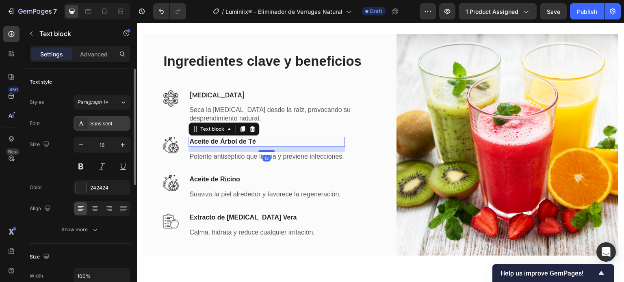
click at [93, 129] on div "Sans-serif" at bounding box center [101, 123] width 57 height 15
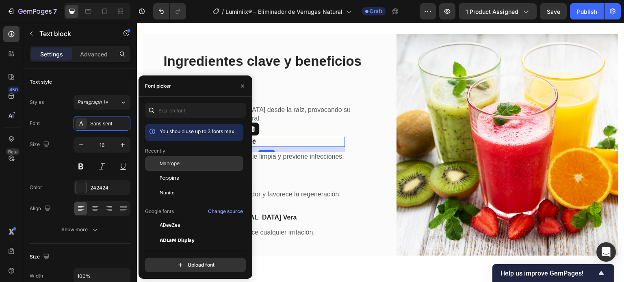
drag, startPoint x: 166, startPoint y: 164, endPoint x: 100, endPoint y: 170, distance: 66.1
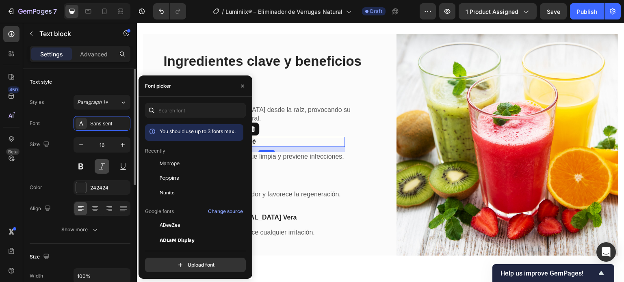
click at [166, 164] on span "Manrope" at bounding box center [170, 163] width 20 height 7
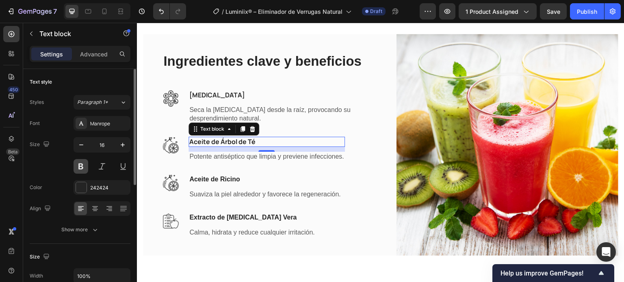
click at [79, 165] on button at bounding box center [80, 166] width 15 height 15
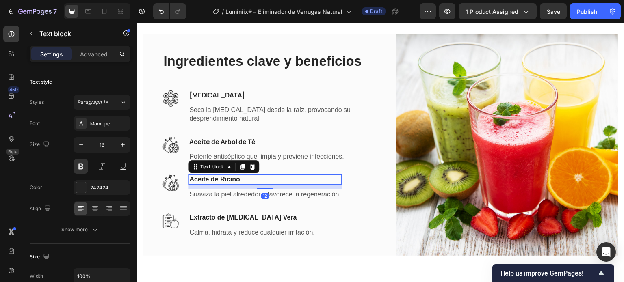
click at [222, 179] on p "Aceite de Ricino" at bounding box center [264, 179] width 151 height 9
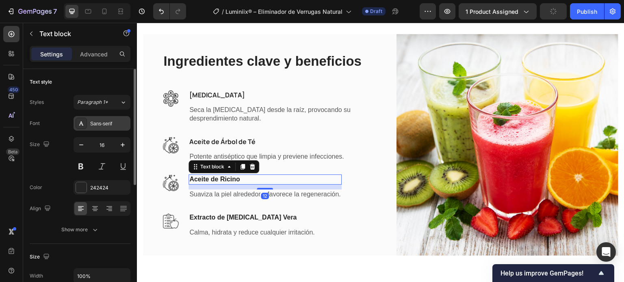
click at [99, 126] on div "Sans-serif" at bounding box center [109, 123] width 38 height 7
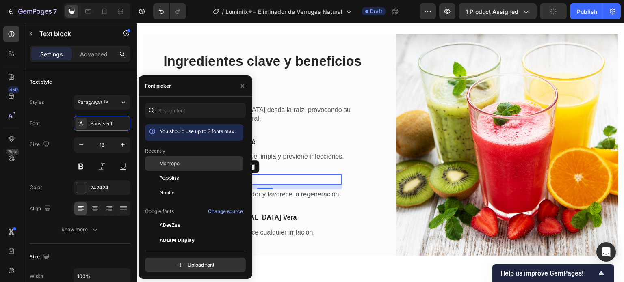
drag, startPoint x: 167, startPoint y: 165, endPoint x: 145, endPoint y: 158, distance: 24.0
click at [167, 165] on span "Manrope" at bounding box center [170, 163] width 20 height 7
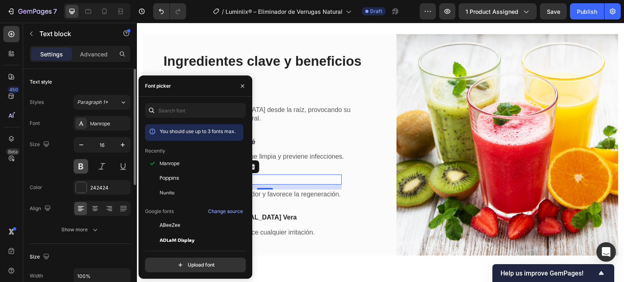
click at [82, 167] on button at bounding box center [80, 166] width 15 height 15
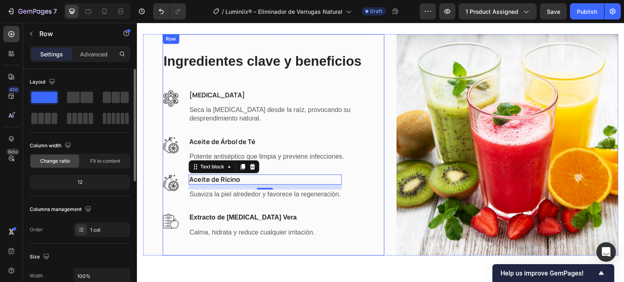
click at [214, 211] on div "Ingredientes clave y beneficios Heading Image Ácido Salicílico Text block Seca …" at bounding box center [273, 145] width 222 height 186
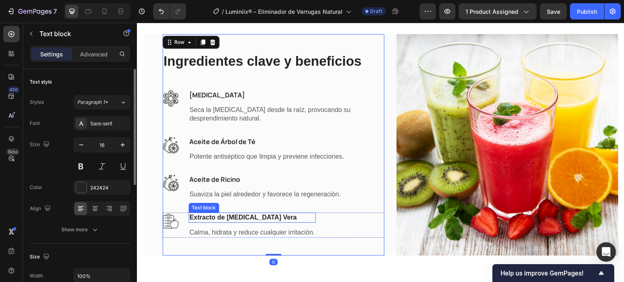
click at [211, 217] on p "Extracto de Aloe Vera" at bounding box center [251, 218] width 125 height 9
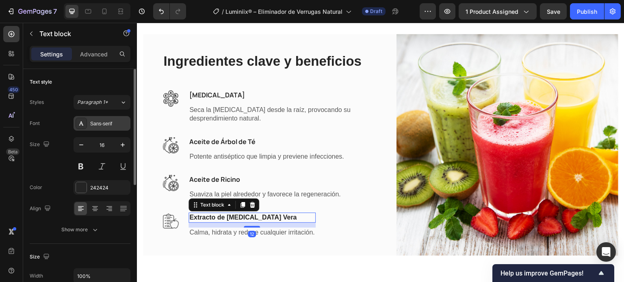
click at [98, 128] on div "Sans-serif" at bounding box center [101, 123] width 57 height 15
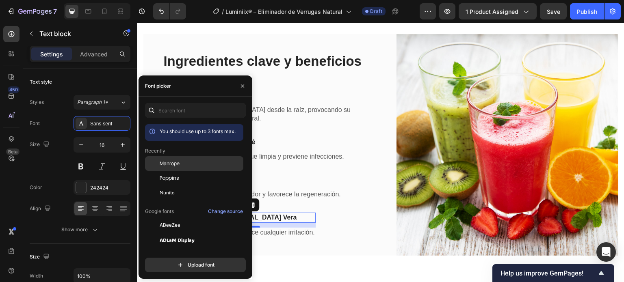
click at [168, 158] on div "Manrope" at bounding box center [194, 163] width 98 height 15
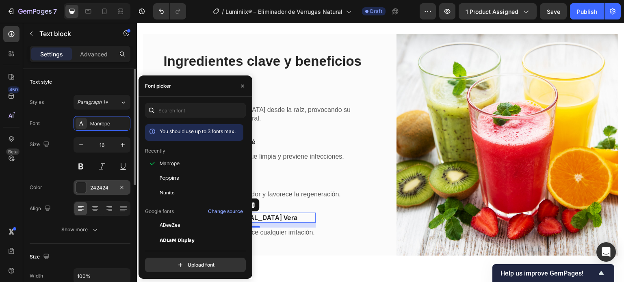
click at [87, 186] on div "242424" at bounding box center [101, 187] width 57 height 15
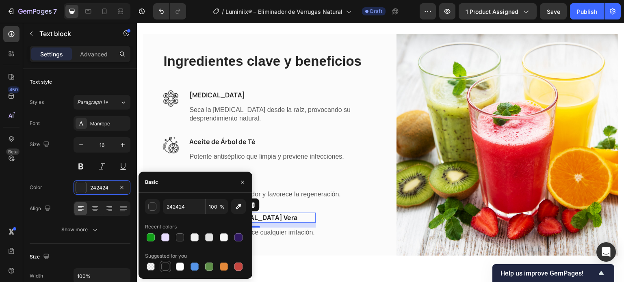
click at [164, 266] on div at bounding box center [165, 267] width 8 height 8
type input "151515"
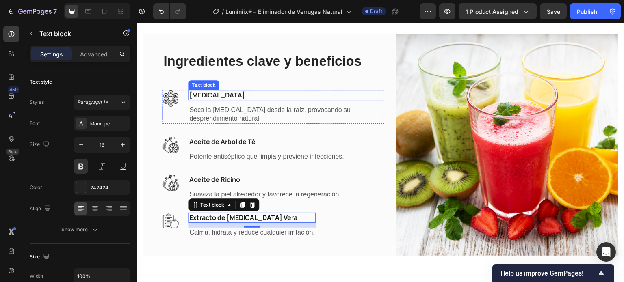
click at [231, 95] on p "Ácido Salicílico" at bounding box center [286, 95] width 194 height 9
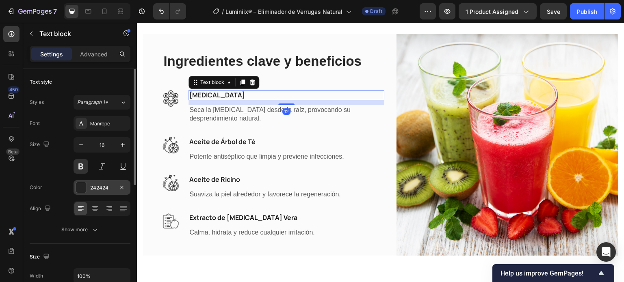
click at [85, 187] on div at bounding box center [81, 187] width 11 height 11
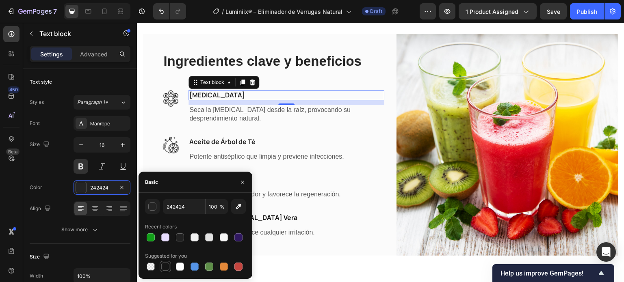
drag, startPoint x: 166, startPoint y: 269, endPoint x: 172, endPoint y: 251, distance: 19.4
click at [166, 268] on div at bounding box center [165, 267] width 8 height 8
type input "151515"
click at [212, 113] on p "Seca la verruga desde la raíz, provocando su desprendimiento natural." at bounding box center [286, 114] width 194 height 17
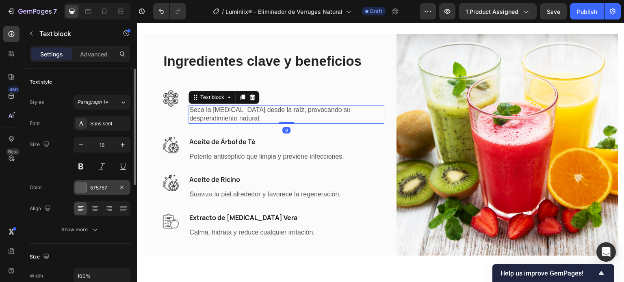
click at [93, 190] on div "575757" at bounding box center [102, 187] width 24 height 7
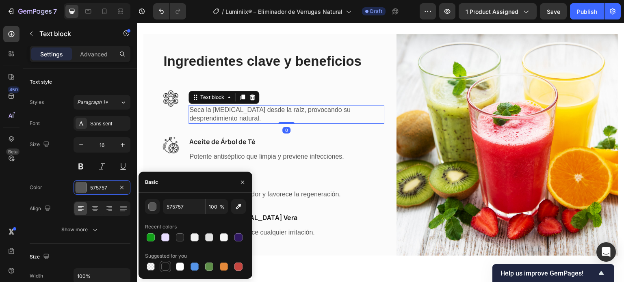
click at [166, 268] on div at bounding box center [165, 267] width 8 height 8
type input "151515"
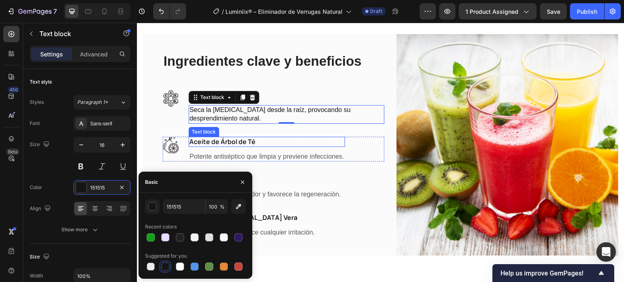
click at [226, 138] on p "Aceite de Árbol de Té" at bounding box center [266, 142] width 155 height 9
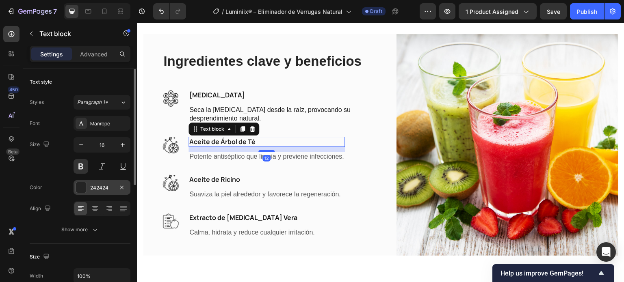
click at [86, 190] on div at bounding box center [81, 187] width 11 height 11
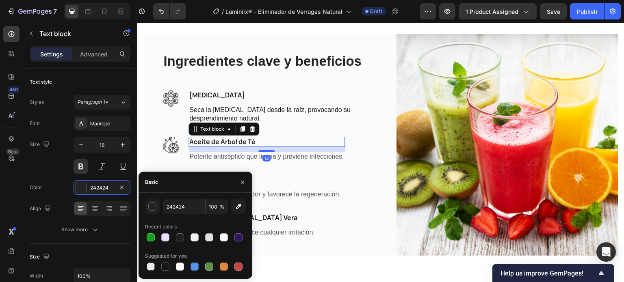
drag, startPoint x: 162, startPoint y: 268, endPoint x: 169, endPoint y: 248, distance: 20.5
click at [163, 268] on div at bounding box center [165, 267] width 8 height 8
type input "151515"
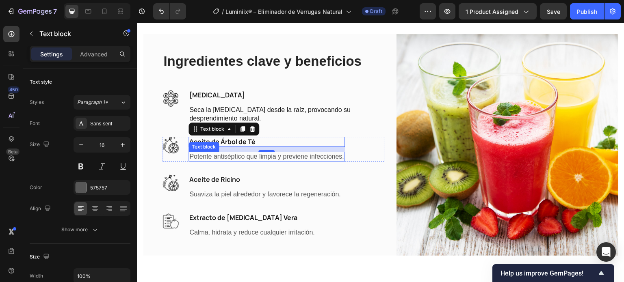
click at [203, 153] on p "Potente antiséptico que limpia y previene infecciones." at bounding box center [266, 157] width 155 height 9
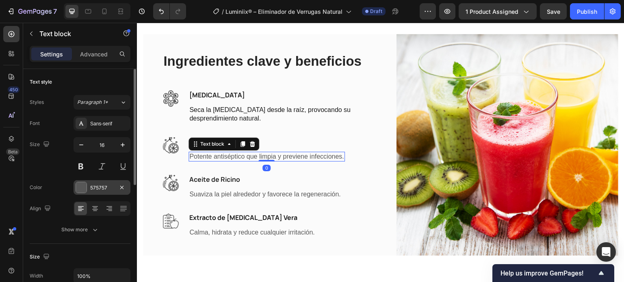
click at [86, 192] on div at bounding box center [81, 187] width 11 height 11
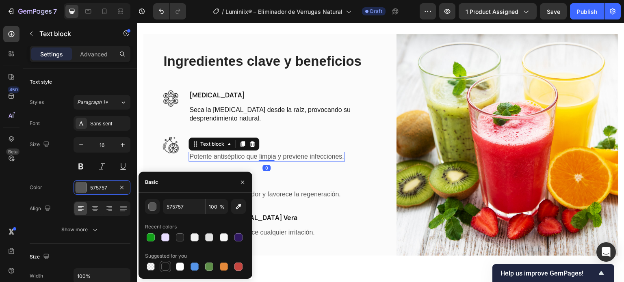
click at [164, 268] on div at bounding box center [165, 267] width 8 height 8
type input "151515"
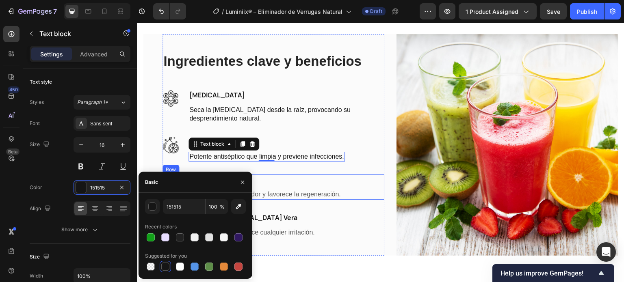
click at [272, 186] on div "Aceite de Ricino Text block Suaviza la piel alrededor y favorece la regeneració…" at bounding box center [264, 187] width 153 height 25
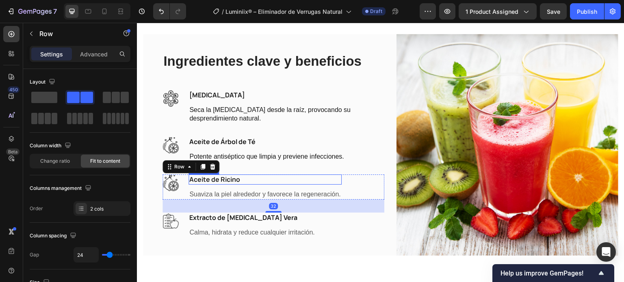
click at [223, 180] on p "Aceite de Ricino" at bounding box center [264, 179] width 151 height 9
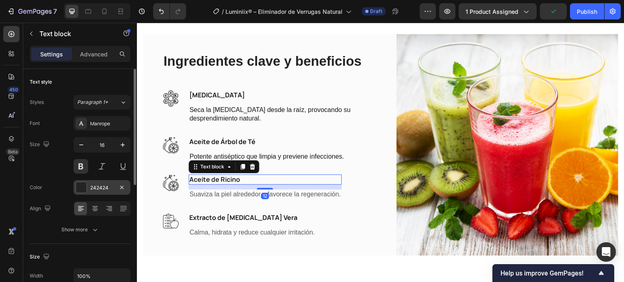
click at [86, 190] on div at bounding box center [81, 187] width 11 height 11
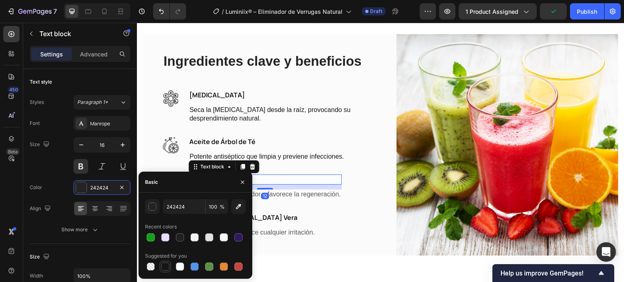
click at [166, 268] on div at bounding box center [165, 267] width 8 height 8
type input "151515"
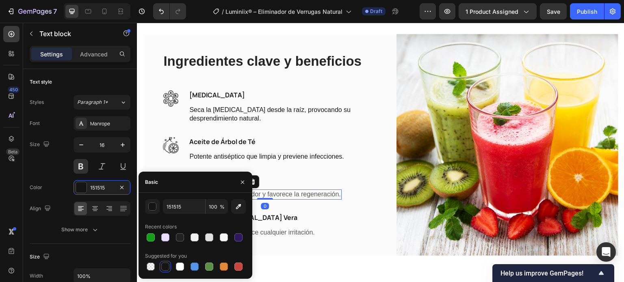
click at [276, 196] on p "Suaviza la piel alrededor y favorece la regeneración." at bounding box center [264, 194] width 151 height 9
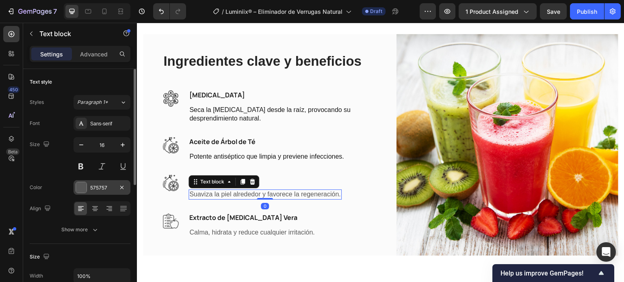
click at [92, 193] on div "575757" at bounding box center [101, 187] width 57 height 15
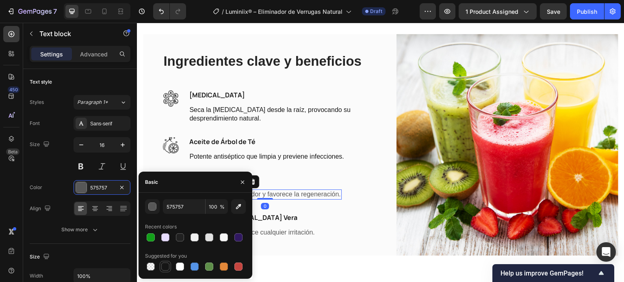
click at [167, 268] on div at bounding box center [165, 267] width 8 height 8
type input "151515"
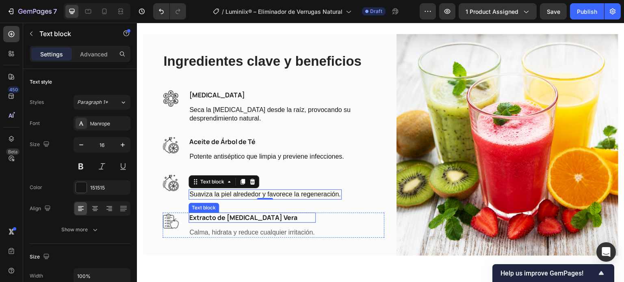
click at [274, 214] on p "Extracto de [MEDICAL_DATA] Vera" at bounding box center [251, 218] width 125 height 9
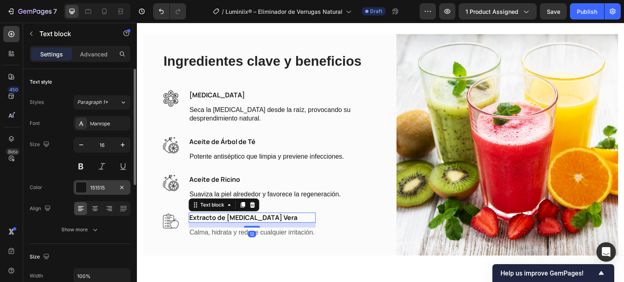
click at [84, 188] on div at bounding box center [81, 187] width 11 height 11
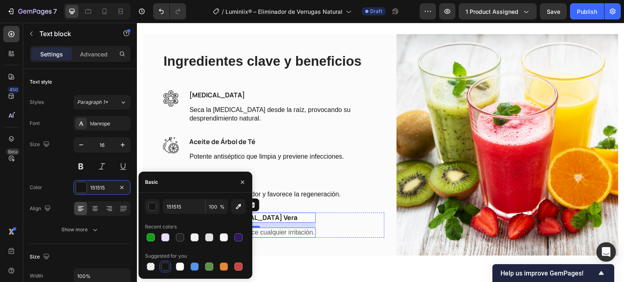
click at [285, 226] on div "Extracto de Aloe Vera Text block 12 Calma, hidrata y reduce cualquier irritació…" at bounding box center [251, 225] width 127 height 25
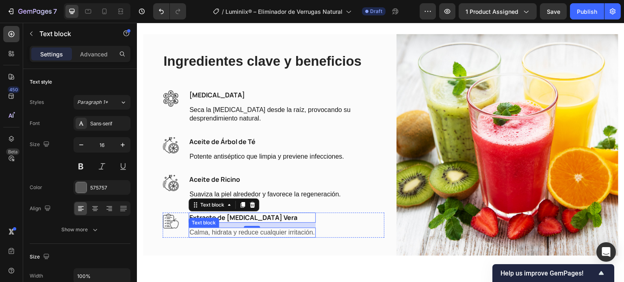
click at [283, 229] on p "Calma, hidrata y reduce cualquier irritación." at bounding box center [251, 233] width 125 height 9
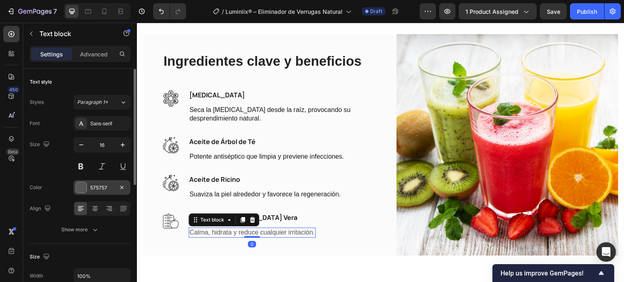
click at [91, 189] on div "575757" at bounding box center [102, 187] width 24 height 7
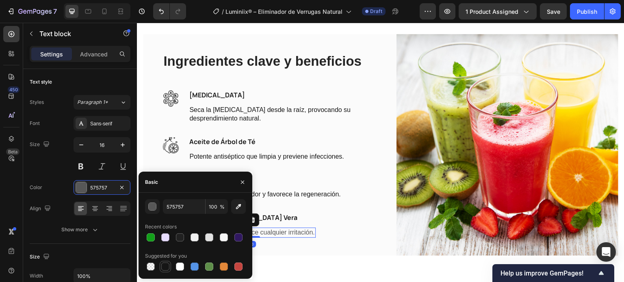
click at [163, 265] on div at bounding box center [165, 267] width 8 height 8
type input "151515"
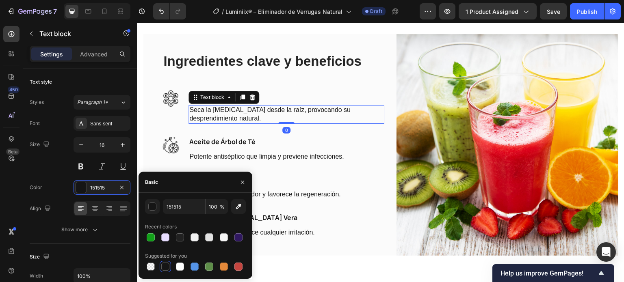
click at [192, 115] on p "Seca la [MEDICAL_DATA] desde la raíz, provocando su desprendimiento natural." at bounding box center [286, 114] width 194 height 17
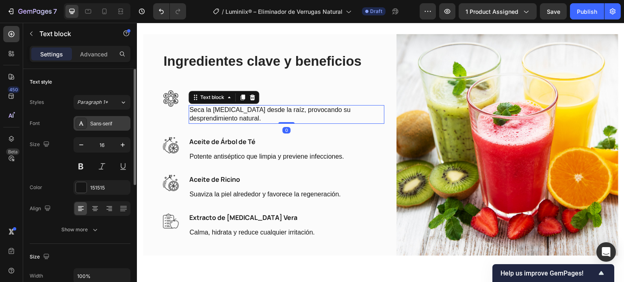
click at [105, 125] on div "Sans-serif" at bounding box center [109, 123] width 38 height 7
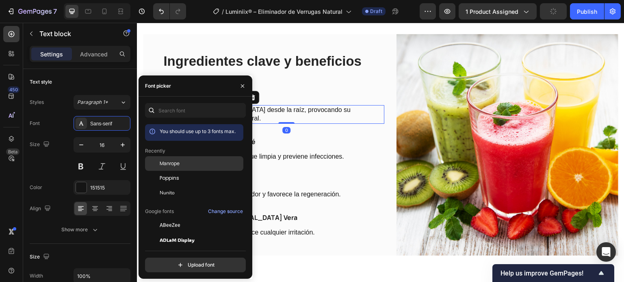
click at [169, 165] on span "Manrope" at bounding box center [170, 163] width 20 height 7
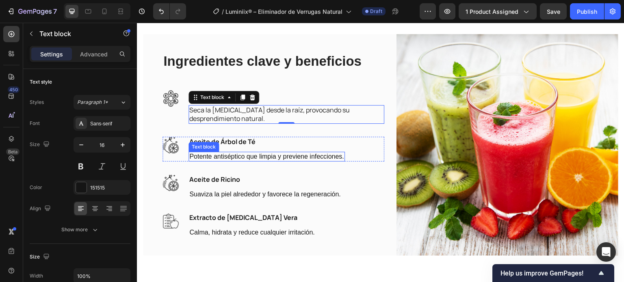
click at [276, 155] on p "Potente antiséptico que limpia y previene infecciones." at bounding box center [266, 157] width 155 height 9
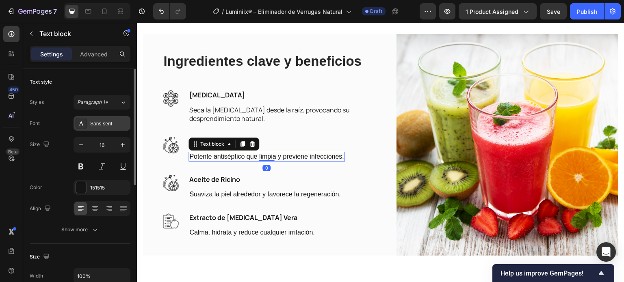
click at [104, 127] on div "Sans-serif" at bounding box center [101, 123] width 57 height 15
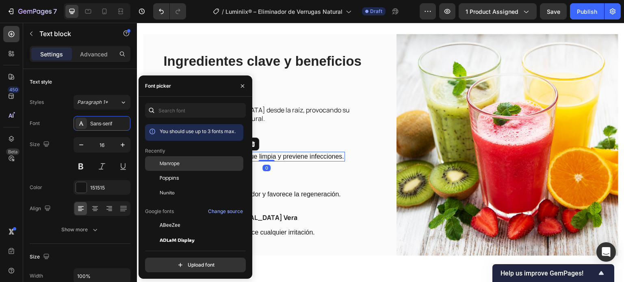
click at [179, 165] on span "Manrope" at bounding box center [170, 163] width 20 height 7
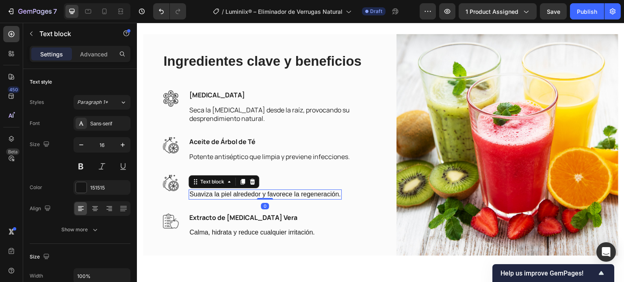
click at [274, 195] on p "Suaviza la piel alrededor y favorece la regeneración." at bounding box center [264, 194] width 151 height 9
click at [95, 129] on div "Sans-serif" at bounding box center [101, 123] width 57 height 15
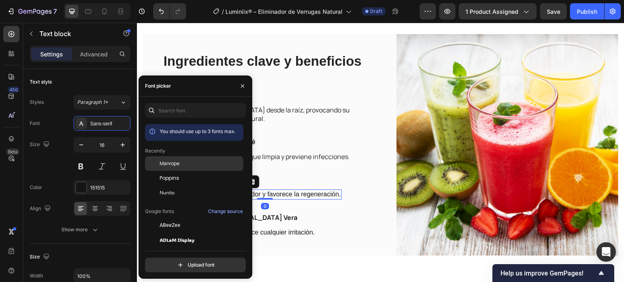
click at [171, 164] on span "Manrope" at bounding box center [170, 163] width 20 height 7
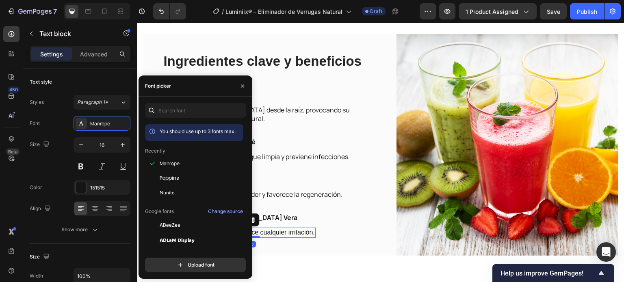
click at [286, 233] on p "Calma, hidrata y reduce cualquier irritación." at bounding box center [251, 233] width 125 height 9
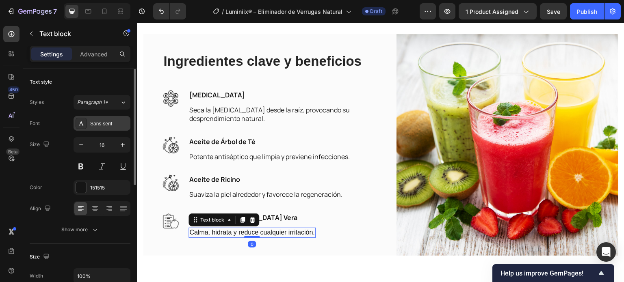
click at [99, 124] on div "Sans-serif" at bounding box center [109, 123] width 38 height 7
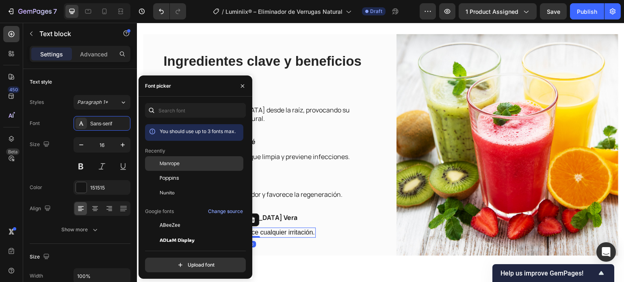
click at [196, 165] on div "Manrope" at bounding box center [201, 163] width 82 height 7
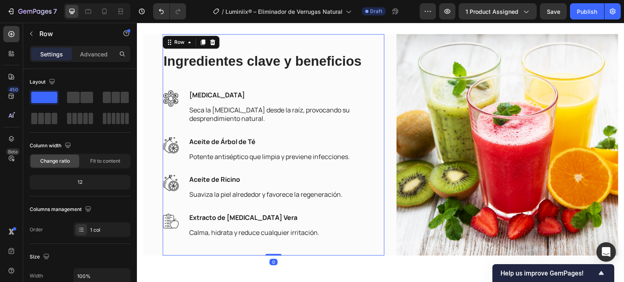
click at [369, 171] on div "Ingredientes clave y beneficios Heading Image Ácido Salicílico Text block Seca …" at bounding box center [273, 145] width 222 height 186
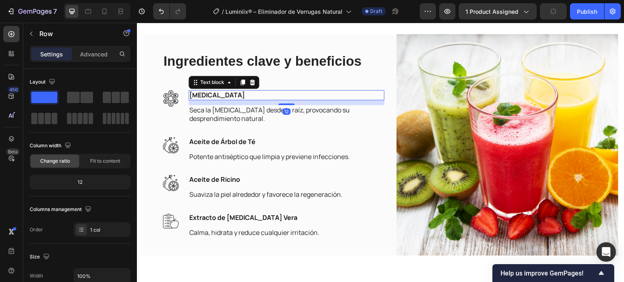
click at [235, 92] on p "[MEDICAL_DATA]" at bounding box center [286, 95] width 194 height 9
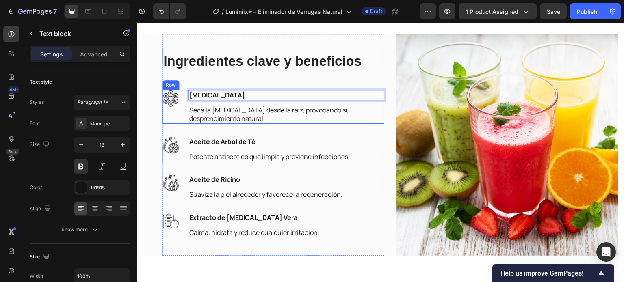
drag, startPoint x: 244, startPoint y: 92, endPoint x: 180, endPoint y: 97, distance: 64.0
click at [180, 97] on div "Image Ácido Salicílico Text block 12 Seca la verruga desde la raíz, provocando …" at bounding box center [273, 106] width 222 height 33
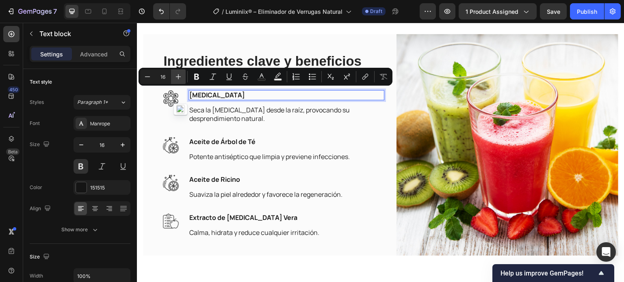
click at [179, 78] on icon "Editor contextual toolbar" at bounding box center [178, 77] width 8 height 8
type input "18"
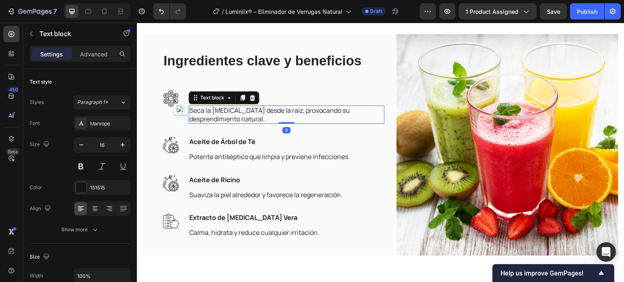
click at [220, 106] on p "Seca la [MEDICAL_DATA] desde la raíz, provocando su desprendimiento natural." at bounding box center [286, 114] width 194 height 17
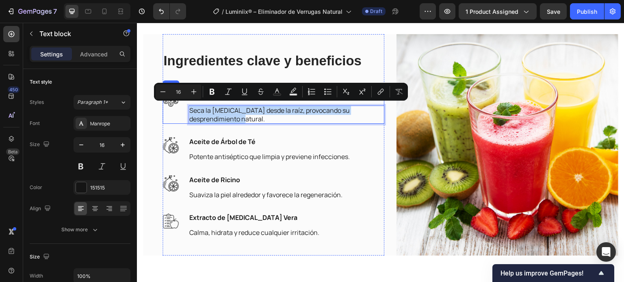
drag, startPoint x: 215, startPoint y: 118, endPoint x: 187, endPoint y: 108, distance: 30.3
click at [186, 108] on div "Image Ácido Salicílico Text block Seca la verruga desde la raíz, provocando su …" at bounding box center [273, 107] width 222 height 34
click at [195, 93] on icon "Editor contextual toolbar" at bounding box center [194, 92] width 8 height 8
type input "17"
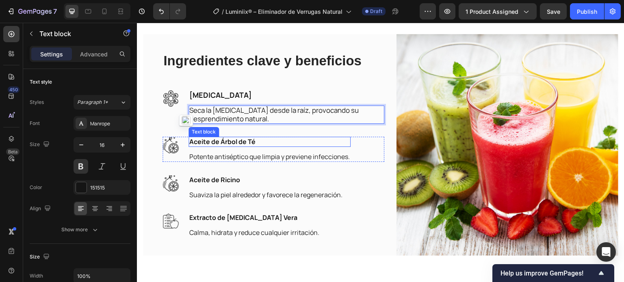
click at [229, 140] on p "Aceite de Árbol de Té" at bounding box center [269, 142] width 160 height 9
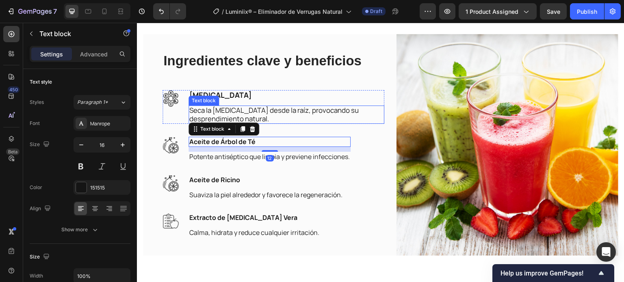
click at [254, 111] on span "Seca la [MEDICAL_DATA] desde la raíz, provocando su desprendimiento natural." at bounding box center [273, 115] width 169 height 18
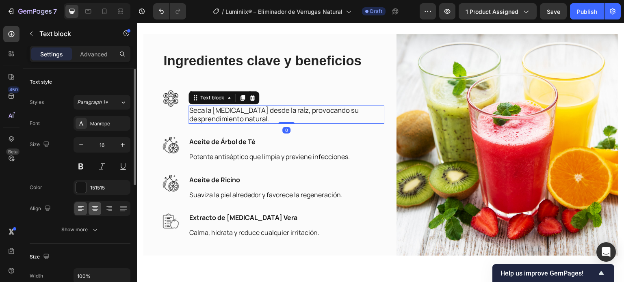
drag, startPoint x: 95, startPoint y: 229, endPoint x: 97, endPoint y: 210, distance: 18.7
click at [95, 228] on icon "button" at bounding box center [95, 230] width 8 height 8
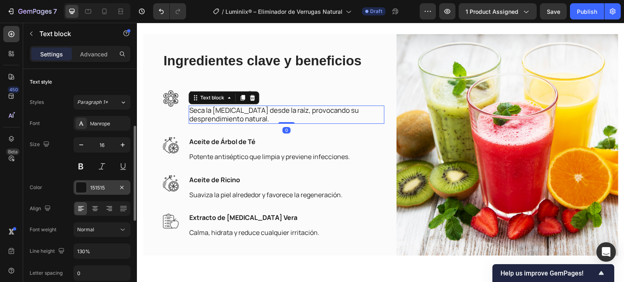
scroll to position [41, 0]
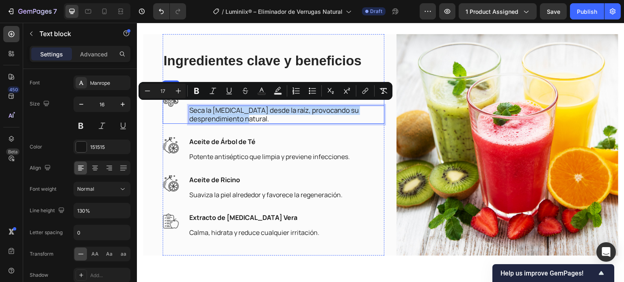
drag, startPoint x: 273, startPoint y: 119, endPoint x: 176, endPoint y: 110, distance: 97.4
click at [176, 110] on div "Image Ácido Salicílico Text block Seca la verruga desde la raíz, provocando su …" at bounding box center [273, 107] width 222 height 34
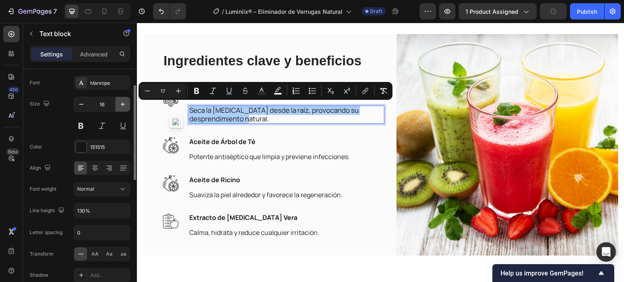
click at [122, 103] on icon "button" at bounding box center [123, 104] width 4 height 4
type input "17"
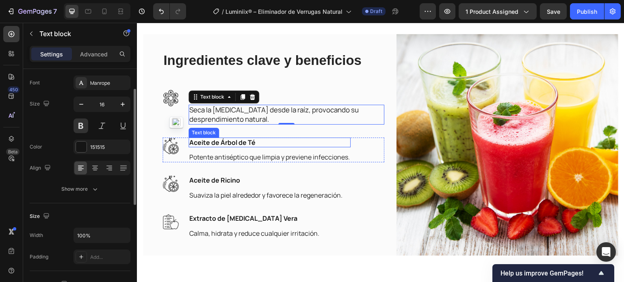
click at [226, 142] on p "Aceite de Árbol de Té" at bounding box center [269, 142] width 160 height 9
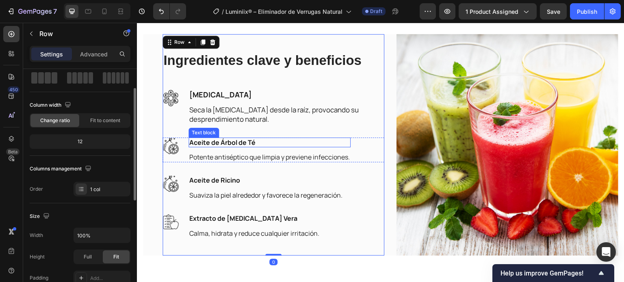
scroll to position [0, 0]
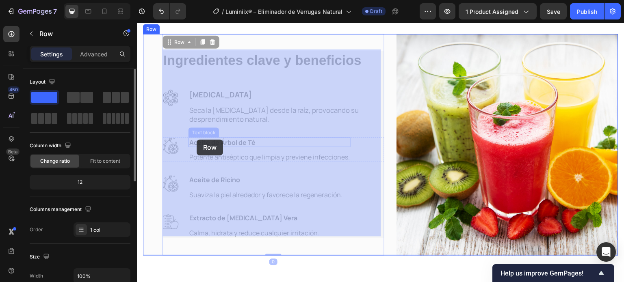
drag, startPoint x: 268, startPoint y: 137, endPoint x: 199, endPoint y: 140, distance: 69.9
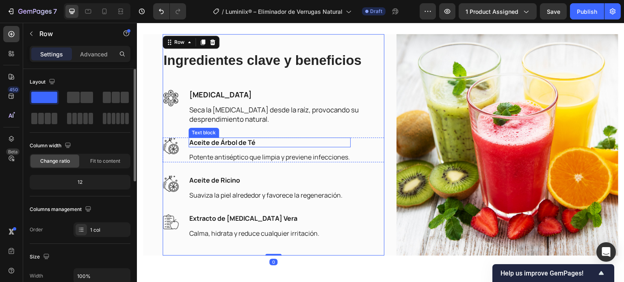
click at [257, 138] on p "Aceite de Árbol de Té" at bounding box center [269, 142] width 160 height 9
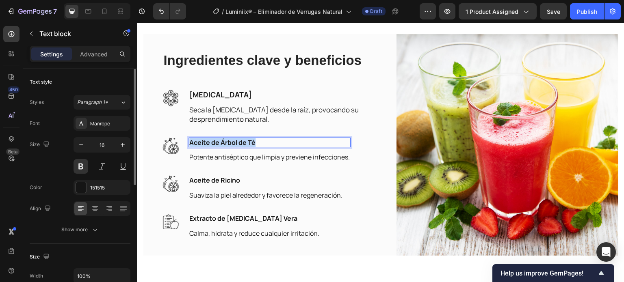
drag, startPoint x: 266, startPoint y: 140, endPoint x: 189, endPoint y: 136, distance: 77.2
click at [188, 142] on div "Aceite de Árbol de Té" at bounding box center [269, 143] width 162 height 10
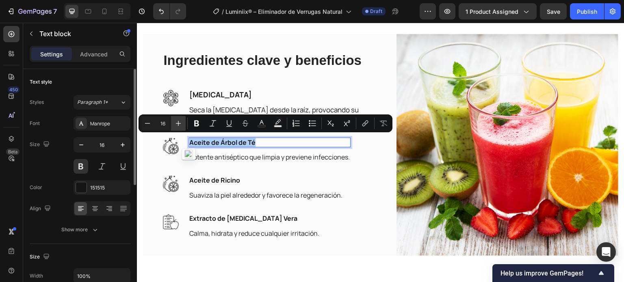
click at [177, 124] on icon "Editor contextual toolbar" at bounding box center [178, 123] width 8 height 8
type input "18"
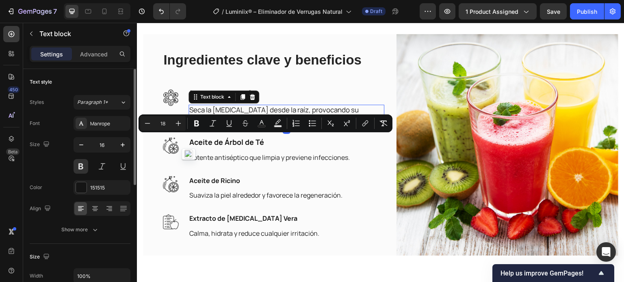
click at [212, 94] on div "Ácido Salicílico Text block Seca la verruga desde la raíz, provocando su despre…" at bounding box center [286, 106] width 196 height 35
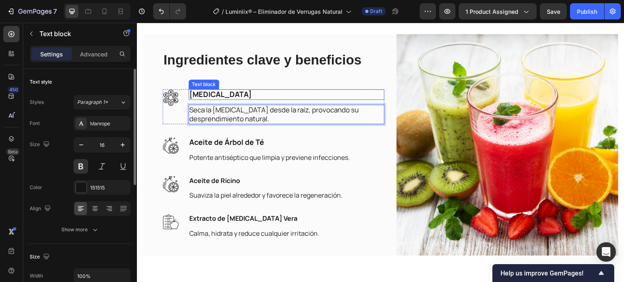
click at [232, 91] on span "[MEDICAL_DATA]" at bounding box center [220, 94] width 63 height 10
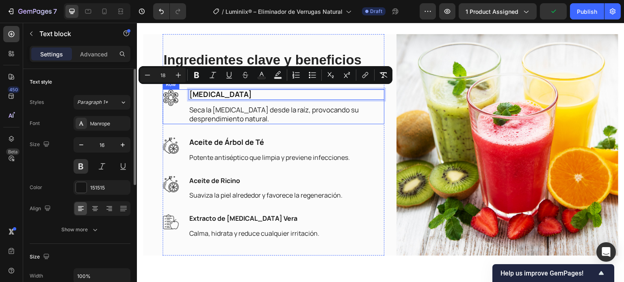
drag, startPoint x: 252, startPoint y: 89, endPoint x: 188, endPoint y: 98, distance: 64.4
click at [188, 98] on div "Ácido Salicílico Text block 12 Seca la verruga desde la raíz, provocando su des…" at bounding box center [286, 106] width 196 height 35
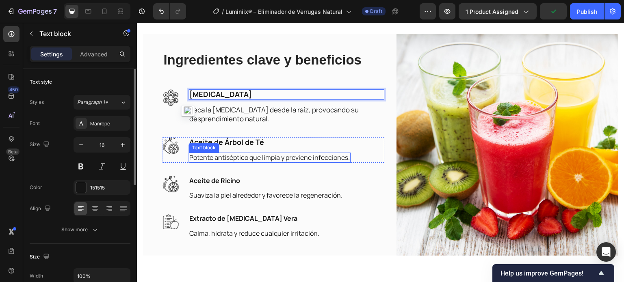
click at [231, 154] on p "Potente antiséptico que limpia y previene infecciones." at bounding box center [269, 157] width 160 height 9
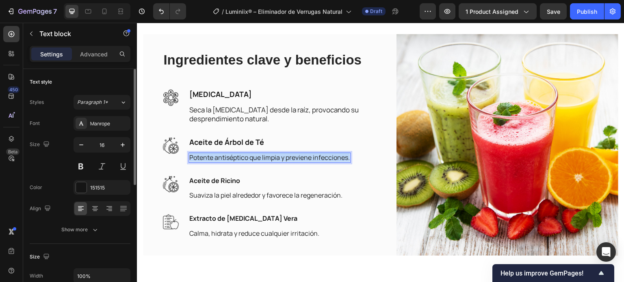
drag, startPoint x: 190, startPoint y: 154, endPoint x: 349, endPoint y: 154, distance: 158.3
click at [349, 154] on p "Potente antiséptico que limpia y previene infecciones." at bounding box center [269, 157] width 160 height 9
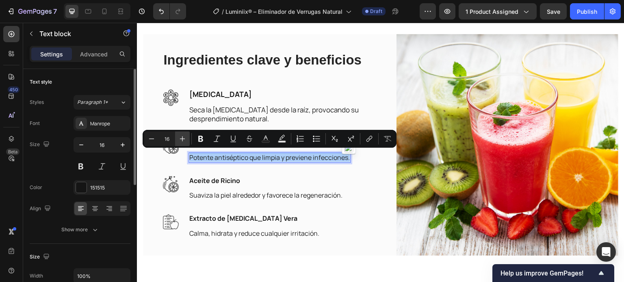
click at [184, 138] on icon "Editor contextual toolbar" at bounding box center [182, 139] width 8 height 8
type input "17"
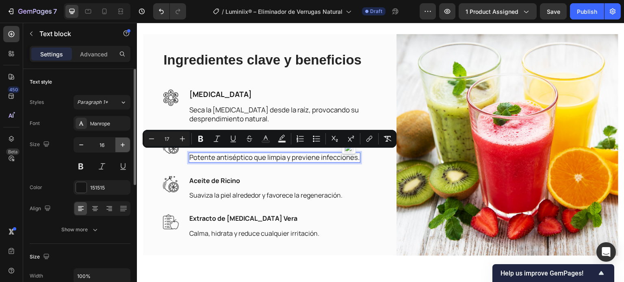
click at [124, 141] on icon "button" at bounding box center [123, 145] width 8 height 8
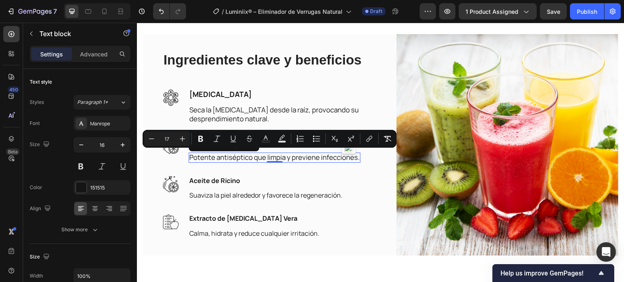
type input "17"
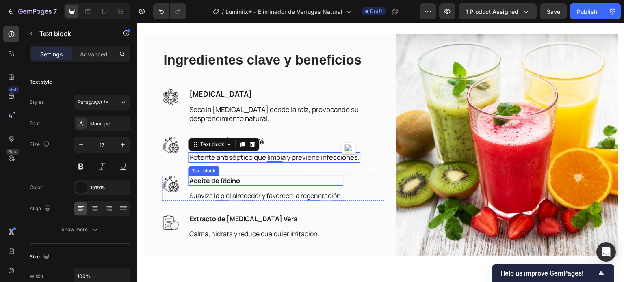
click at [228, 182] on p "Aceite de Ricino" at bounding box center [265, 181] width 153 height 9
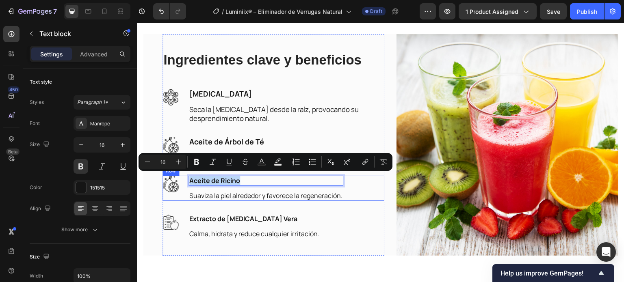
drag, startPoint x: 247, startPoint y: 179, endPoint x: 187, endPoint y: 174, distance: 60.3
click at [187, 176] on div "Image Aceite de Ricino Text block 12 Suaviza la piel alrededor y favorece la re…" at bounding box center [273, 188] width 222 height 25
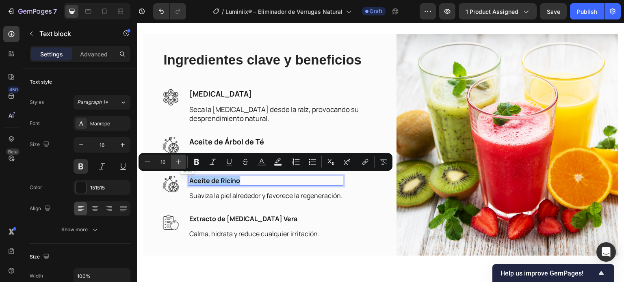
click at [177, 160] on icon "Editor contextual toolbar" at bounding box center [178, 162] width 8 height 8
type input "18"
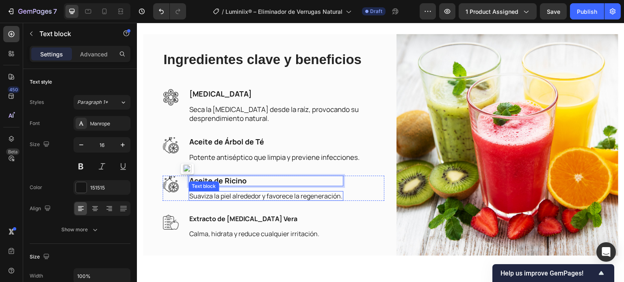
click at [215, 194] on p "Suaviza la piel alrededor y favorece la regeneración." at bounding box center [265, 196] width 153 height 9
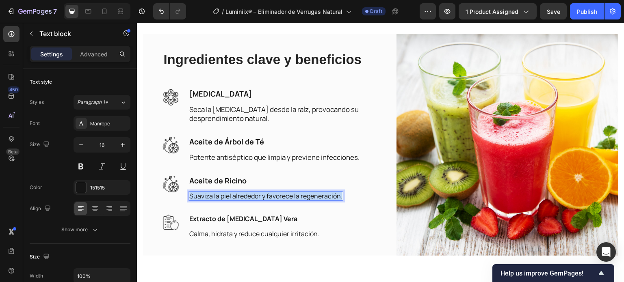
drag, startPoint x: 191, startPoint y: 194, endPoint x: 319, endPoint y: 188, distance: 128.1
click at [342, 193] on div "Suaviza la piel alrededor y favorece la regeneración." at bounding box center [265, 196] width 155 height 10
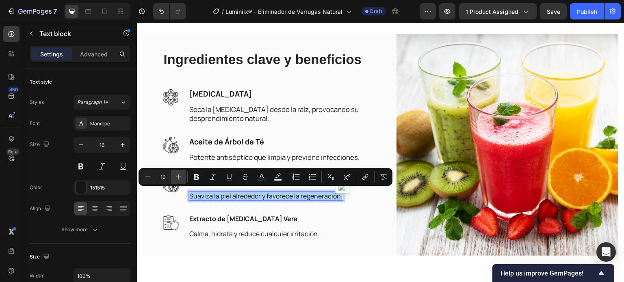
click at [177, 175] on icon "Editor contextual toolbar" at bounding box center [178, 177] width 8 height 8
type input "17"
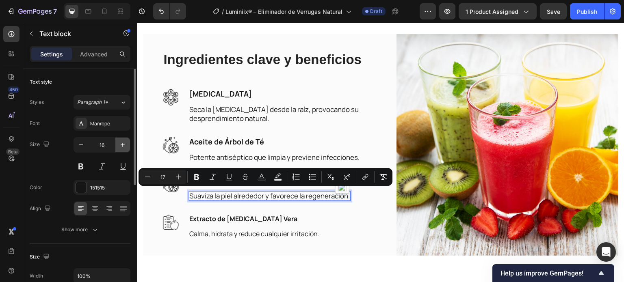
drag, startPoint x: 122, startPoint y: 145, endPoint x: 61, endPoint y: 149, distance: 61.0
click at [122, 145] on icon "button" at bounding box center [123, 145] width 8 height 8
type input "17"
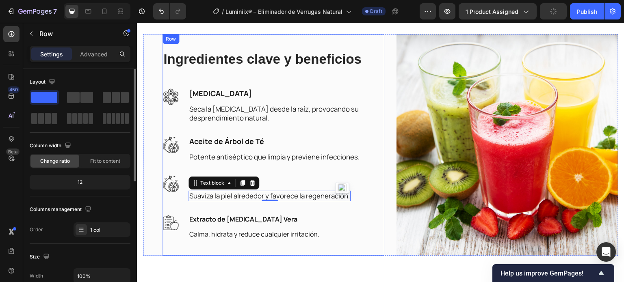
click at [226, 211] on div "Ingredientes clave y beneficios Heading Image Ácido Salicílico Text block Seca …" at bounding box center [273, 144] width 222 height 189
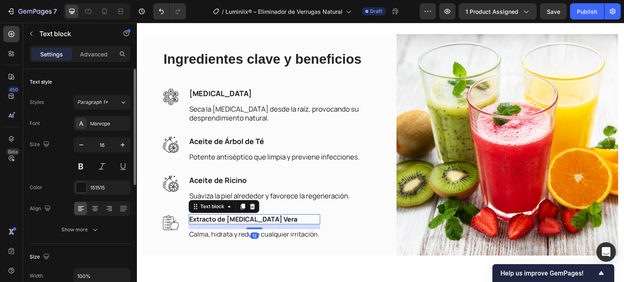
click at [231, 216] on p "Extracto de [MEDICAL_DATA] Vera" at bounding box center [254, 219] width 130 height 9
drag, startPoint x: 245, startPoint y: 216, endPoint x: 255, endPoint y: 215, distance: 9.8
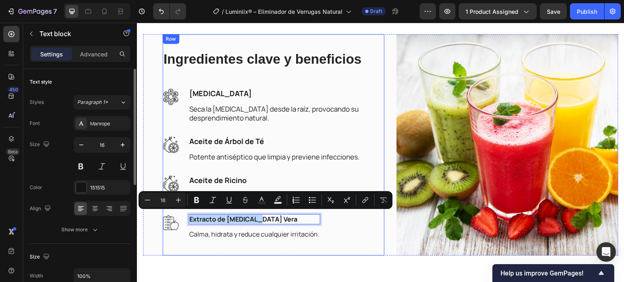
drag, startPoint x: 262, startPoint y: 215, endPoint x: 188, endPoint y: 212, distance: 74.4
click at [188, 212] on div "Ingredientes clave y beneficios Heading Image Ácido Salicílico Text block Seca …" at bounding box center [273, 144] width 222 height 189
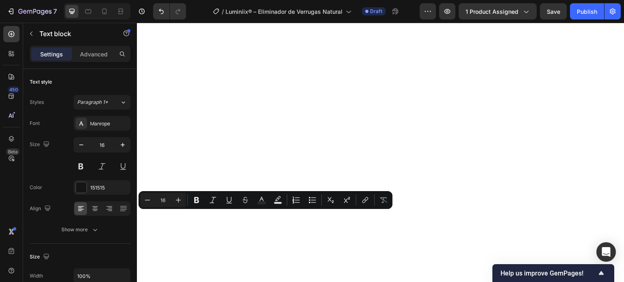
click at [182, 197] on button "Plus" at bounding box center [178, 200] width 15 height 15
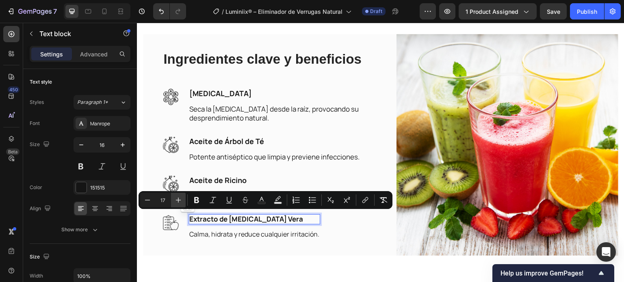
click at [182, 198] on button "Plus" at bounding box center [178, 200] width 15 height 15
type input "18"
click at [120, 144] on icon "button" at bounding box center [123, 145] width 8 height 8
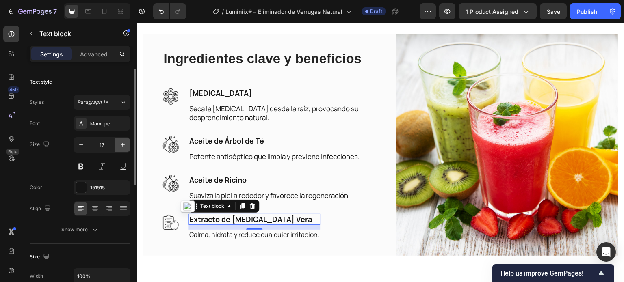
click at [120, 144] on icon "button" at bounding box center [123, 145] width 8 height 8
click at [83, 146] on icon "button" at bounding box center [81, 145] width 8 height 8
click at [123, 144] on icon "button" at bounding box center [123, 145] width 8 height 8
type input "18"
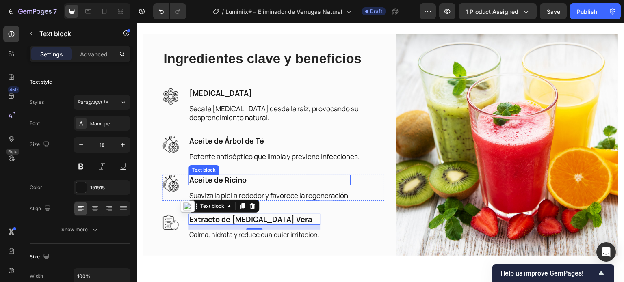
click at [220, 180] on span "Aceite de Ricino" at bounding box center [217, 180] width 57 height 10
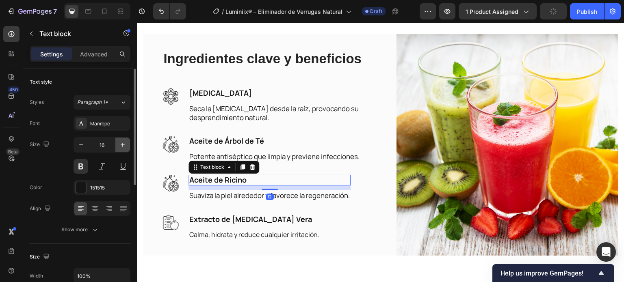
click at [123, 143] on icon "button" at bounding box center [123, 145] width 8 height 8
type input "18"
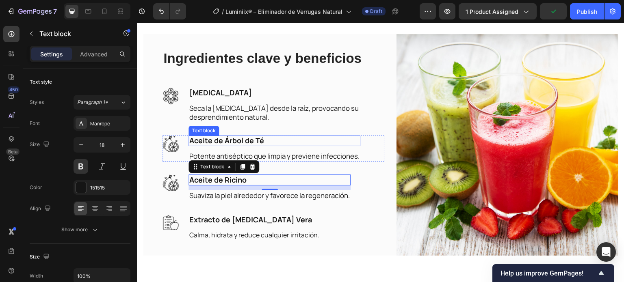
click at [221, 136] on span "Aceite de Árbol de Té" at bounding box center [226, 141] width 75 height 10
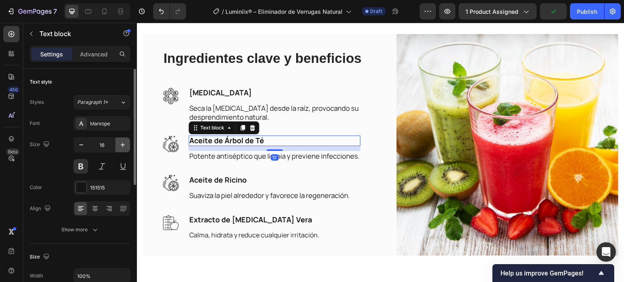
click at [125, 143] on icon "button" at bounding box center [123, 145] width 8 height 8
type input "18"
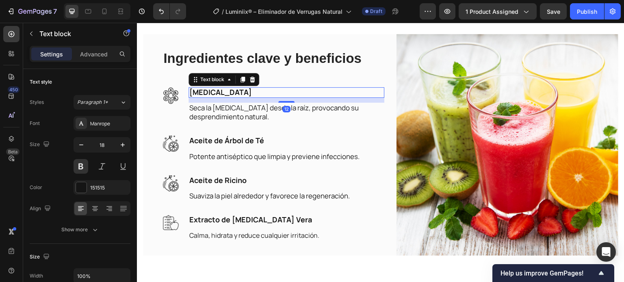
click at [204, 92] on span "[MEDICAL_DATA]" at bounding box center [220, 92] width 63 height 10
click at [118, 145] on button "button" at bounding box center [122, 145] width 15 height 15
type input "18"
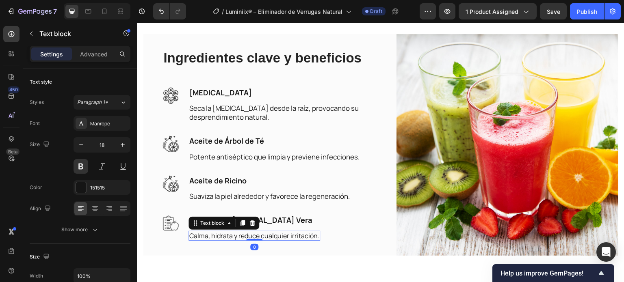
click at [210, 232] on p "Calma, hidrata y reduce cualquier irritación." at bounding box center [254, 236] width 130 height 9
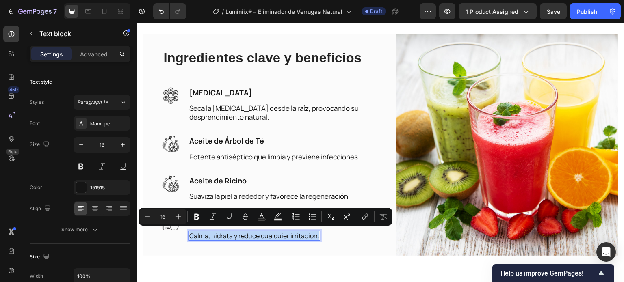
drag, startPoint x: 191, startPoint y: 232, endPoint x: 319, endPoint y: 234, distance: 127.9
click at [319, 234] on div "Calma, hidrata y reduce cualquier irritación." at bounding box center [254, 236] width 132 height 10
click at [181, 215] on icon "Editor contextual toolbar" at bounding box center [178, 217] width 8 height 8
type input "17"
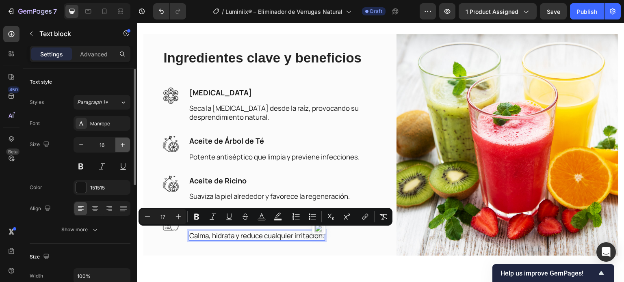
click at [126, 143] on icon "button" at bounding box center [123, 145] width 8 height 8
type input "17"
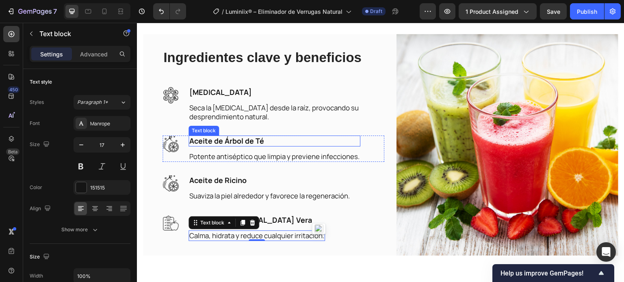
click at [292, 139] on p "Aceite de Árbol de Té" at bounding box center [274, 140] width 170 height 9
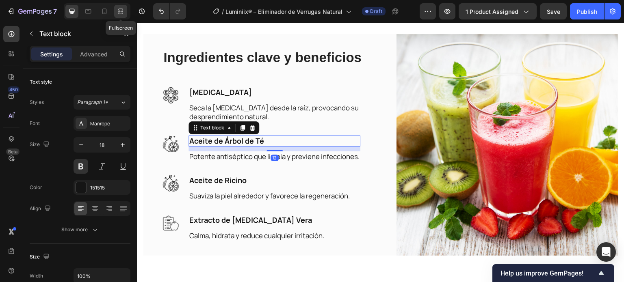
click at [122, 15] on icon at bounding box center [121, 11] width 8 height 8
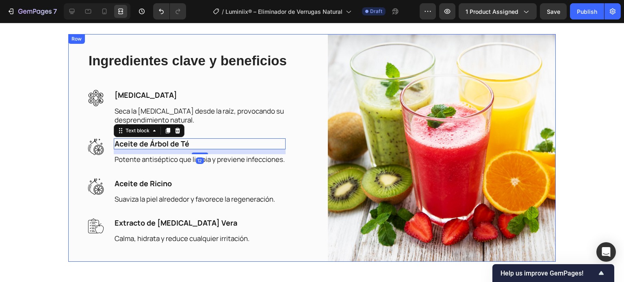
click at [316, 130] on div "Ingredientes clave y beneficios Heading Image [MEDICAL_DATA] Text block Seca la…" at bounding box center [311, 148] width 487 height 228
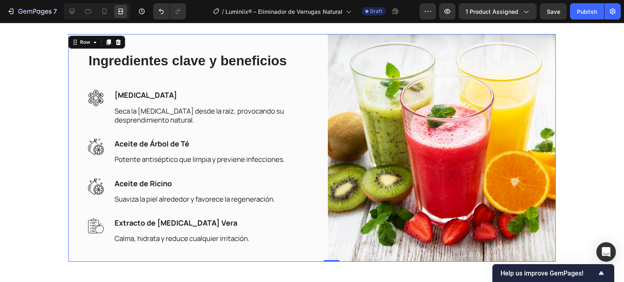
scroll to position [2123, 0]
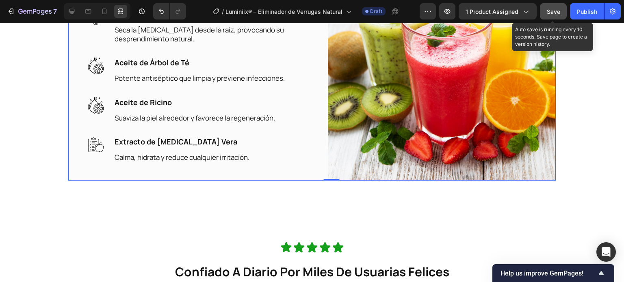
click at [547, 13] on span "Save" at bounding box center [553, 11] width 13 height 7
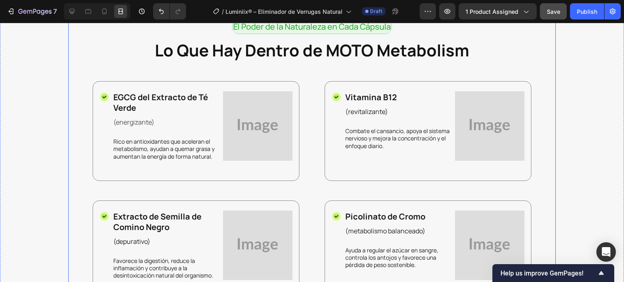
scroll to position [1230, 0]
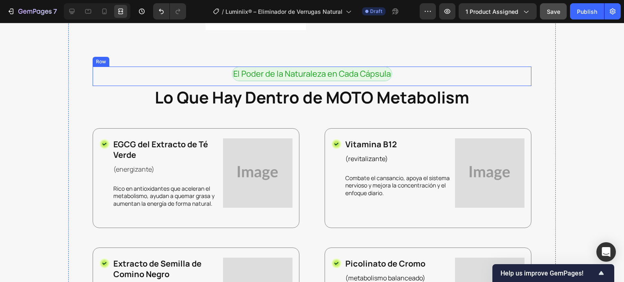
click at [177, 86] on div "El Poder de la Naturaleza en Cada Cápsula Text Block Row" at bounding box center [312, 76] width 439 height 19
click at [140, 62] on icon at bounding box center [142, 59] width 5 height 6
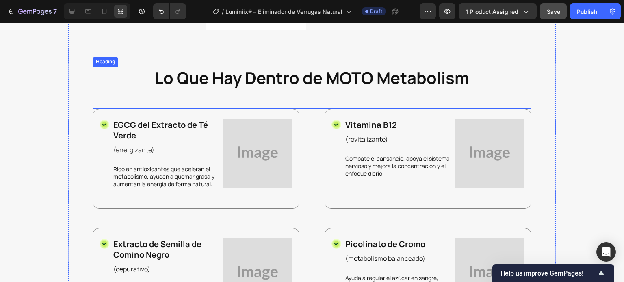
click at [151, 89] on h2 "Lo Que Hay Dentro de MOTO Metabolism" at bounding box center [312, 78] width 439 height 23
click at [149, 64] on div at bounding box center [152, 59] width 10 height 10
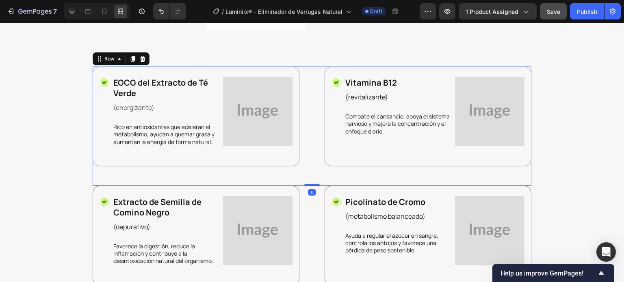
click at [301, 184] on div "Icon EGCG del Extracto de Té Verde Text Block (energizante) Text Block Rico en …" at bounding box center [312, 126] width 439 height 119
click at [143, 64] on div at bounding box center [143, 59] width 10 height 10
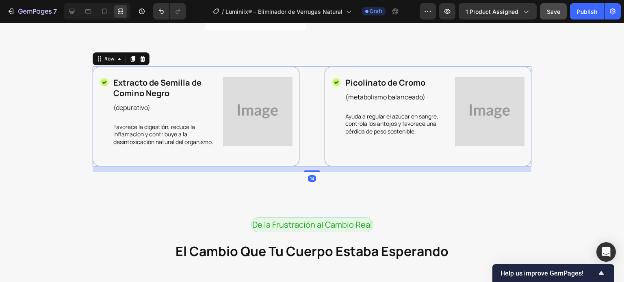
click at [309, 166] on div "Icon Extracto de Semilla de Comino Negro Text Block (depurativo) Text Block Fav…" at bounding box center [312, 116] width 439 height 99
click at [141, 64] on div at bounding box center [143, 59] width 10 height 10
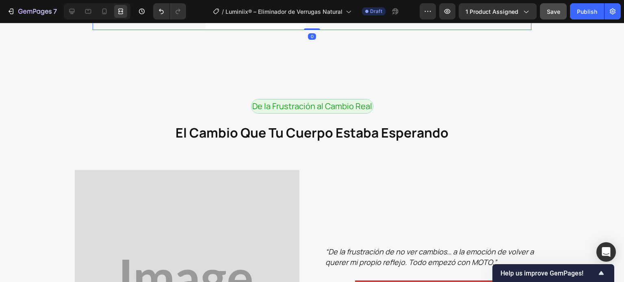
drag, startPoint x: 304, startPoint y: 110, endPoint x: 312, endPoint y: 90, distance: 21.5
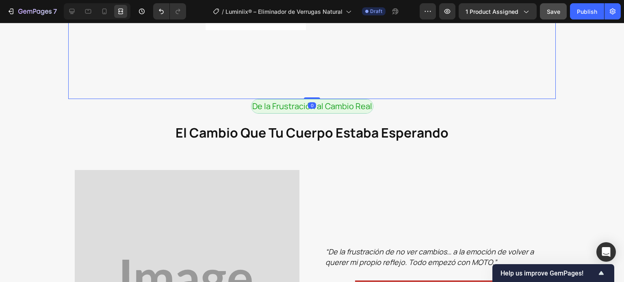
click at [66, 11] on div at bounding box center [71, 11] width 13 height 13
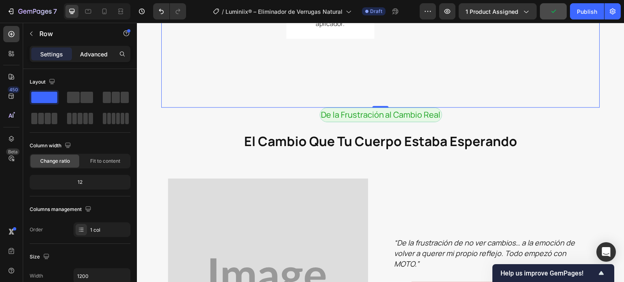
click at [99, 52] on p "Advanced" at bounding box center [94, 54] width 28 height 9
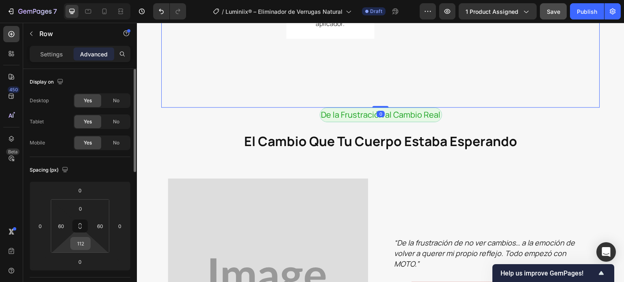
click at [77, 240] on input "112" at bounding box center [80, 244] width 16 height 12
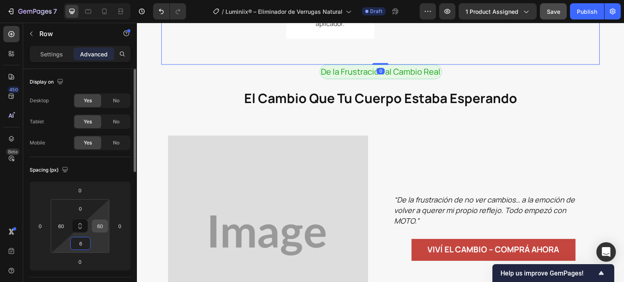
type input "60"
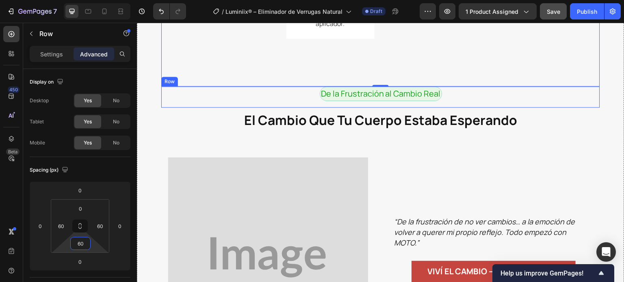
click at [273, 108] on div "De la Frustración al Cambio Real Text Block Row" at bounding box center [380, 96] width 439 height 21
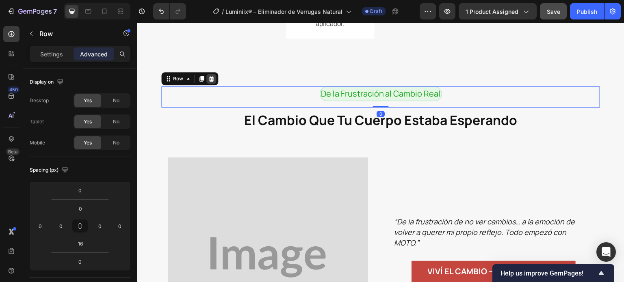
click at [211, 82] on icon at bounding box center [211, 79] width 5 height 6
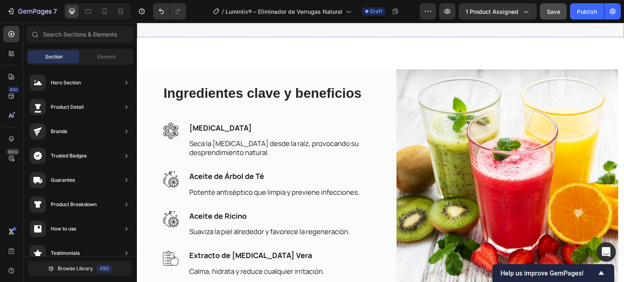
scroll to position [1596, 0]
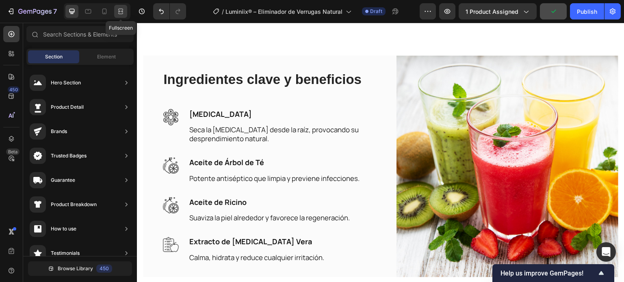
click at [121, 15] on icon at bounding box center [121, 11] width 8 height 8
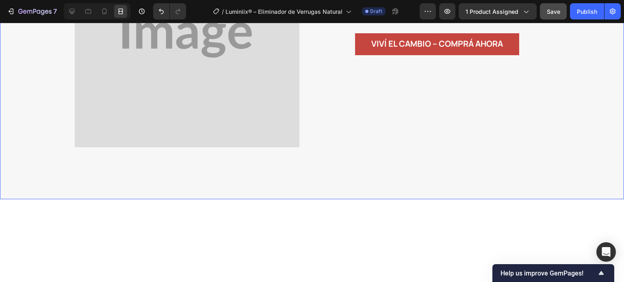
scroll to position [1313, 0]
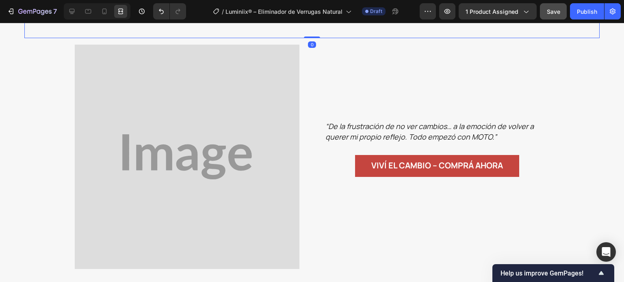
drag, startPoint x: 145, startPoint y: 91, endPoint x: 109, endPoint y: 90, distance: 36.1
click at [145, 38] on div "El Cambio Que Tu Cuerpo Estaba Esperando Heading 0" at bounding box center [311, 16] width 575 height 43
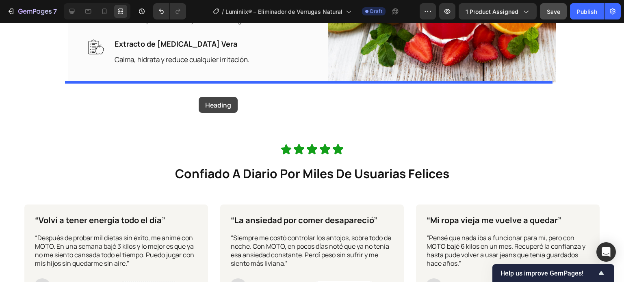
scroll to position [1882, 0]
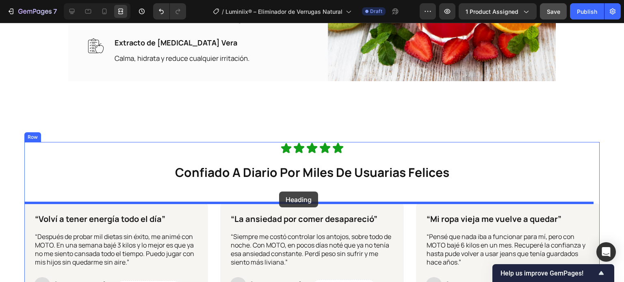
drag, startPoint x: 39, startPoint y: 97, endPoint x: 326, endPoint y: 169, distance: 296.0
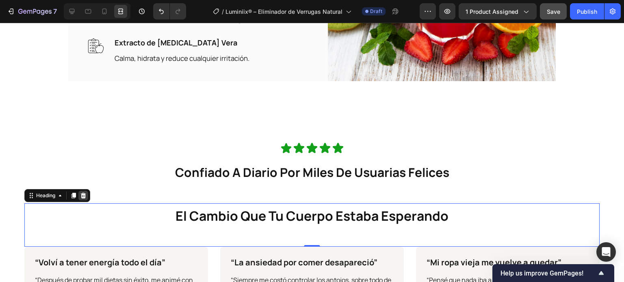
click at [81, 198] on icon at bounding box center [83, 195] width 6 height 6
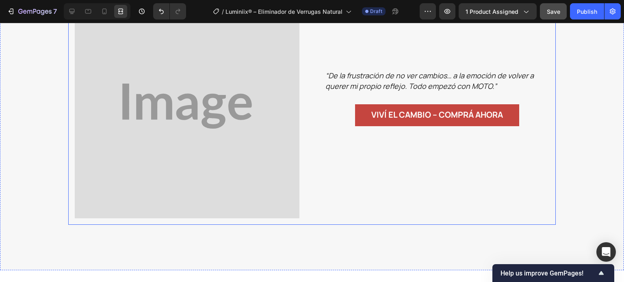
scroll to position [1313, 0]
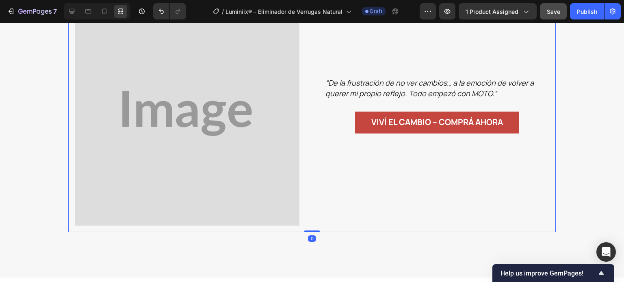
click at [320, 71] on div "Image Image “De la frustración de no ver cambios… a la emoción de volver a quer…" at bounding box center [311, 114] width 487 height 238
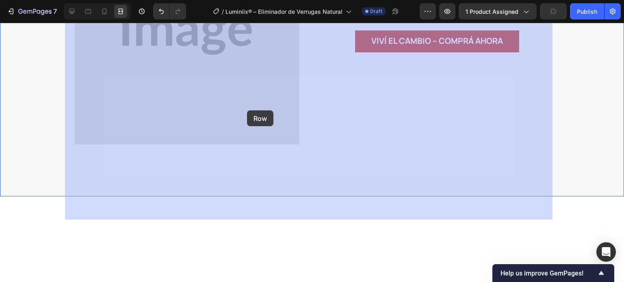
drag, startPoint x: 86, startPoint y: 60, endPoint x: 247, endPoint y: 110, distance: 169.0
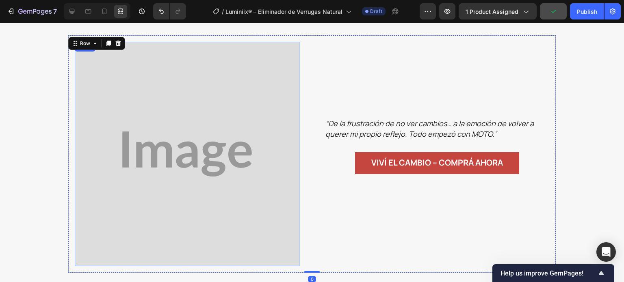
scroll to position [1192, 0]
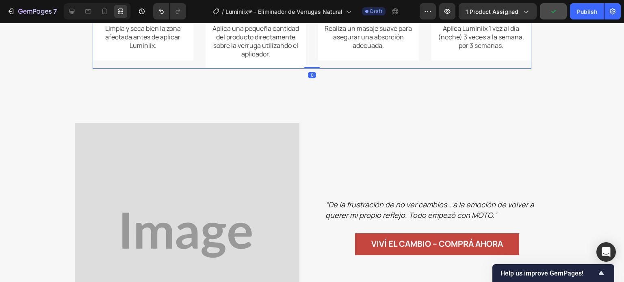
click at [307, 69] on div "Image Preparación de la Piel Text Block Limpia y seca bien la zona afectada ant…" at bounding box center [312, 32] width 439 height 73
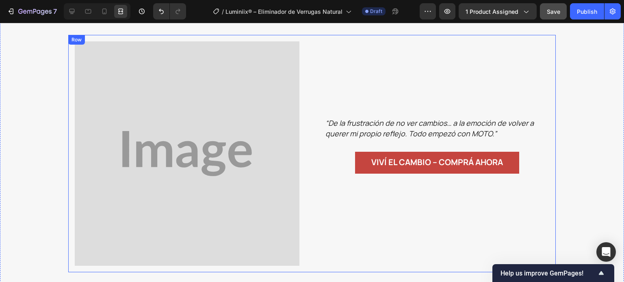
scroll to position [1273, 0]
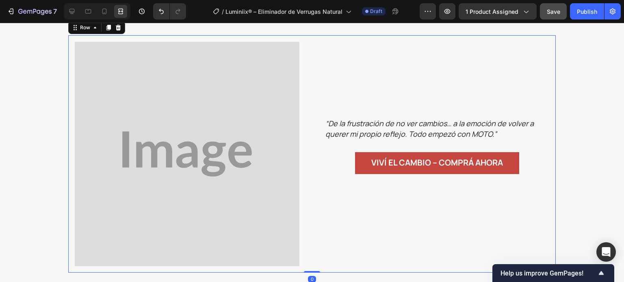
click at [344, 125] on div "“De la frustración de no ver cambios… a la emoción de volver a querer mi propio…" at bounding box center [436, 154] width 225 height 225
click at [73, 17] on div at bounding box center [71, 11] width 13 height 13
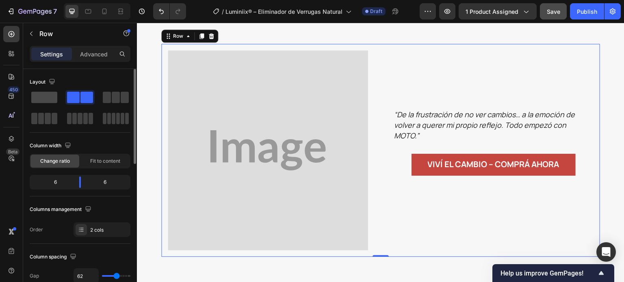
click at [55, 100] on span at bounding box center [44, 97] width 26 height 11
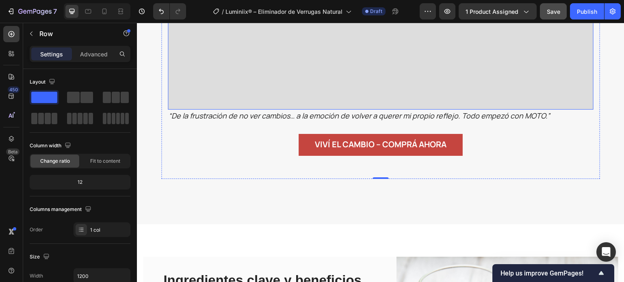
scroll to position [1638, 0]
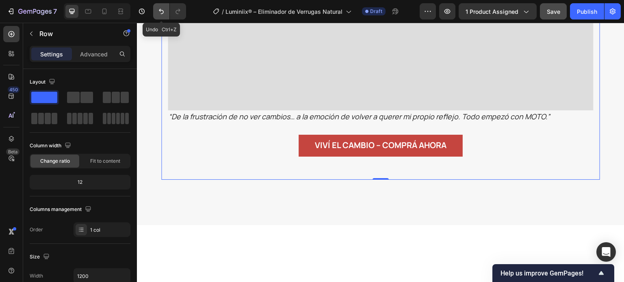
click at [161, 9] on icon "Undo/Redo" at bounding box center [161, 11] width 8 height 8
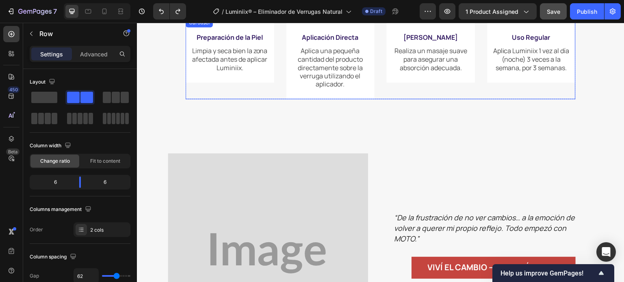
scroll to position [1151, 0]
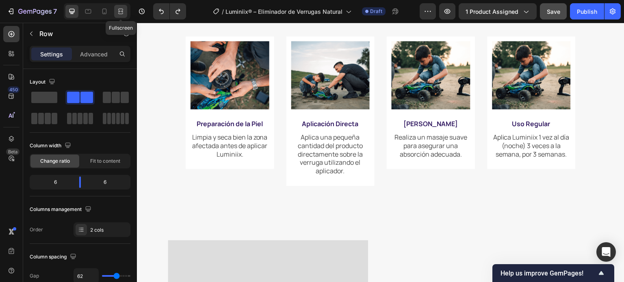
click at [124, 8] on icon at bounding box center [121, 11] width 8 height 8
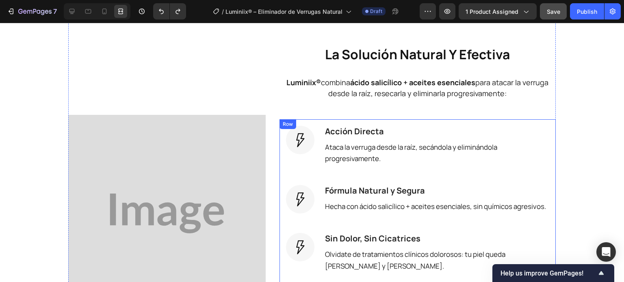
scroll to position [664, 0]
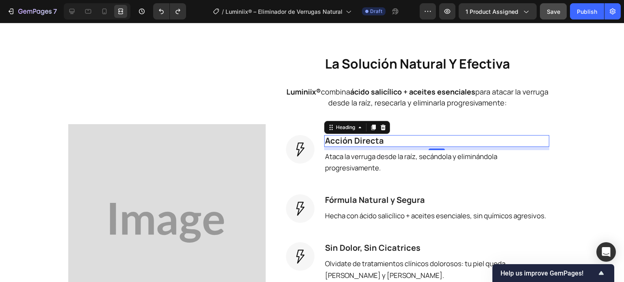
click at [356, 138] on span "Acción Directa" at bounding box center [354, 140] width 59 height 11
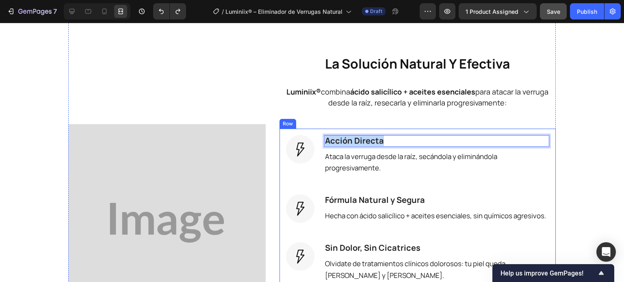
drag, startPoint x: 387, startPoint y: 143, endPoint x: 322, endPoint y: 131, distance: 66.4
click at [322, 131] on div "Image Acción Directa Heading 8 Ataca la verruga desde la raíz, secándola y elim…" at bounding box center [417, 262] width 276 height 266
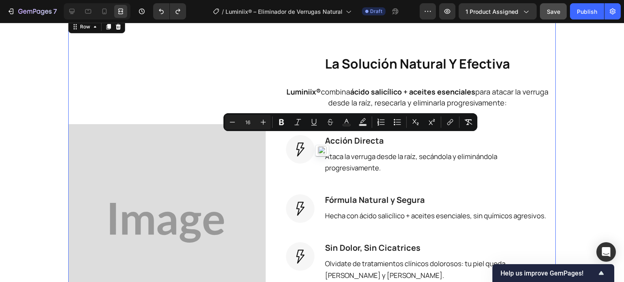
click at [253, 80] on div "Image" at bounding box center [166, 222] width 197 height 343
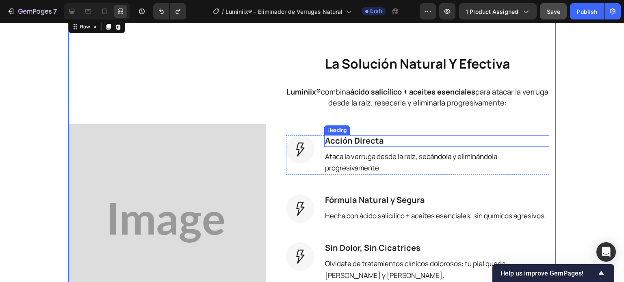
click at [360, 138] on span "Acción Directa" at bounding box center [354, 140] width 59 height 11
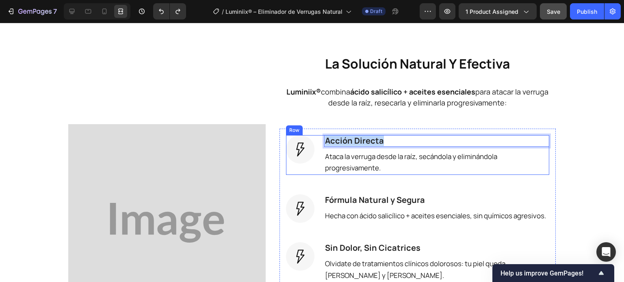
drag, startPoint x: 386, startPoint y: 139, endPoint x: 313, endPoint y: 134, distance: 72.8
click at [313, 136] on div "Image Acción Directa Heading 8 Ataca la verruga desde la raíz, secándola y elim…" at bounding box center [417, 155] width 263 height 40
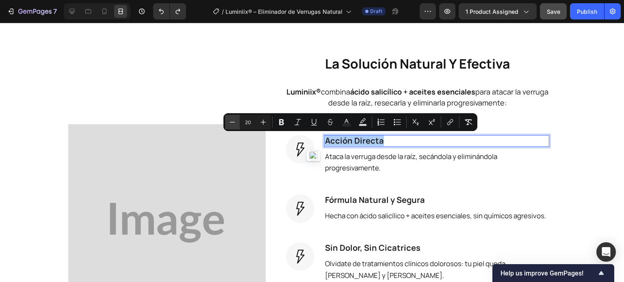
click at [229, 125] on icon "Editor contextual toolbar" at bounding box center [232, 122] width 8 height 8
type input "18"
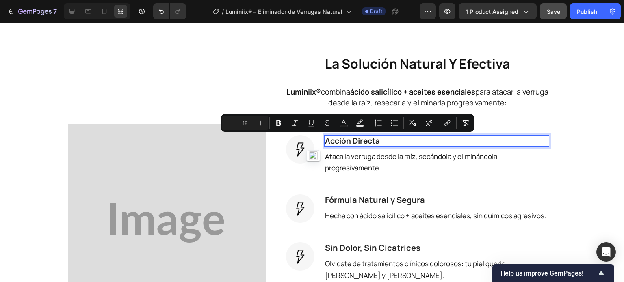
scroll to position [664, 0]
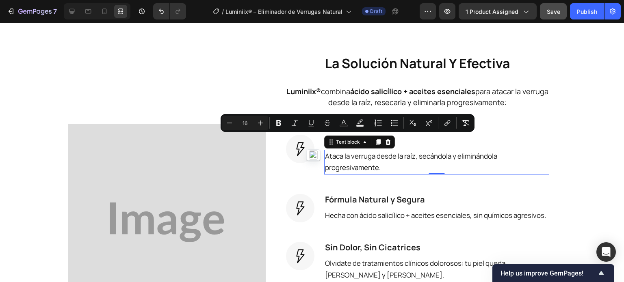
click at [368, 164] on span "Ataca la verruga desde la raíz, secándola y eliminándola progresivamente." at bounding box center [411, 161] width 172 height 21
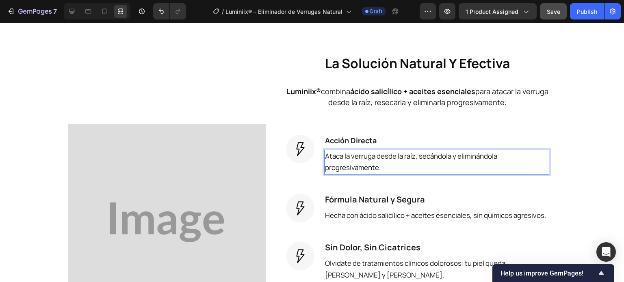
click at [388, 168] on p "Ataca la verruga desde la raíz, secándola y eliminándola progresivamente." at bounding box center [436, 163] width 223 height 24
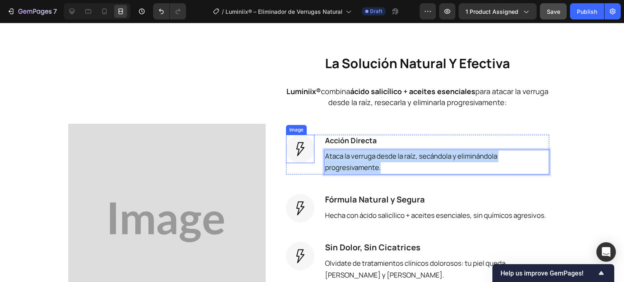
drag, startPoint x: 396, startPoint y: 170, endPoint x: 309, endPoint y: 151, distance: 89.0
click at [309, 151] on div "Image ⁠⁠⁠⁠⁠⁠⁠ Acción Directa Heading Ataca la verruga desde la raíz, secándola …" at bounding box center [417, 155] width 263 height 40
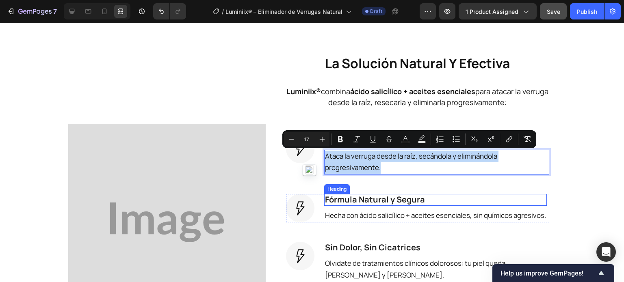
click at [352, 198] on span "Fórmula Natural y Segura" at bounding box center [375, 199] width 100 height 11
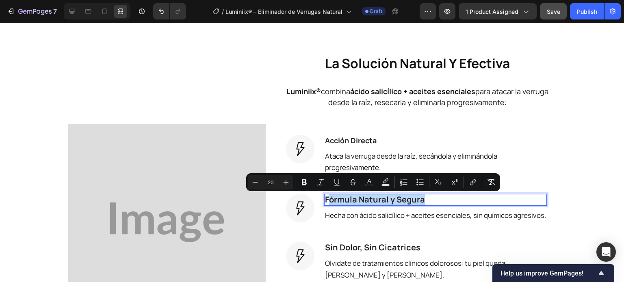
drag, startPoint x: 425, startPoint y: 198, endPoint x: 324, endPoint y: 193, distance: 101.6
click at [324, 193] on div "Image ⁠⁠⁠⁠⁠⁠⁠ Acción Directa Heading Ataca la verruga desde la raíz, secándola …" at bounding box center [417, 261] width 263 height 253
click at [162, 9] on icon "Undo/Redo" at bounding box center [161, 11] width 8 height 8
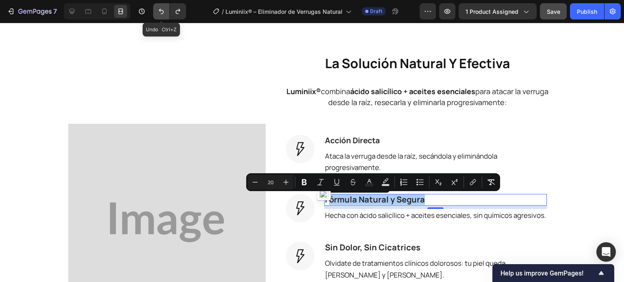
scroll to position [664, 0]
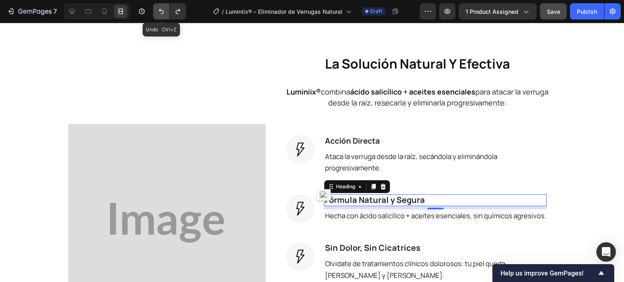
click at [162, 9] on icon "Undo/Redo" at bounding box center [161, 11] width 8 height 8
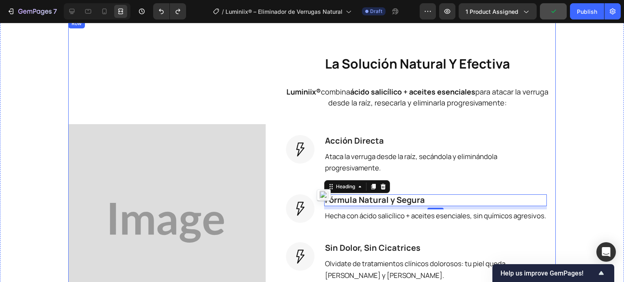
scroll to position [623, 0]
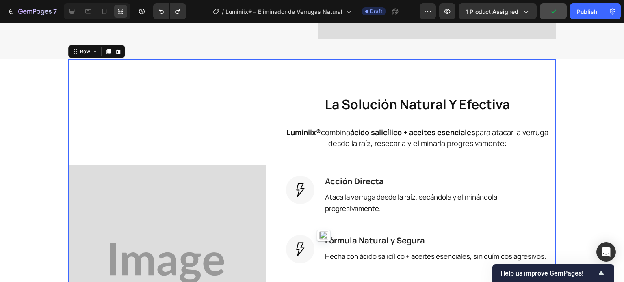
click at [222, 93] on div "Image" at bounding box center [166, 263] width 197 height 343
click at [71, 9] on icon at bounding box center [72, 11] width 8 height 8
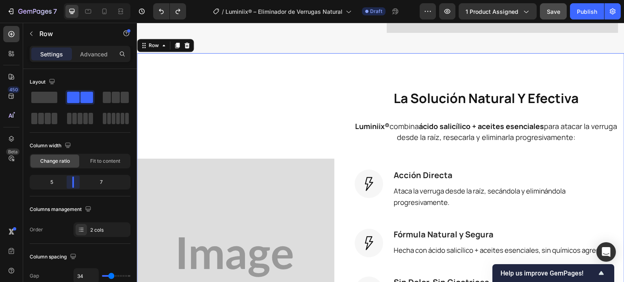
click at [76, 0] on body "7 Version history / Luminiix® – Eliminador de Verrugas Natural Draft Preview 1 …" at bounding box center [312, 0] width 624 height 0
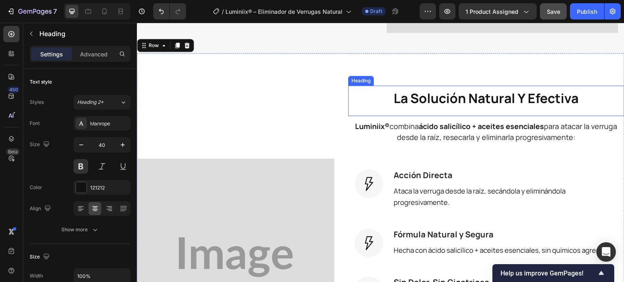
click at [389, 95] on h2 "la solución natural y efectiva" at bounding box center [486, 98] width 276 height 24
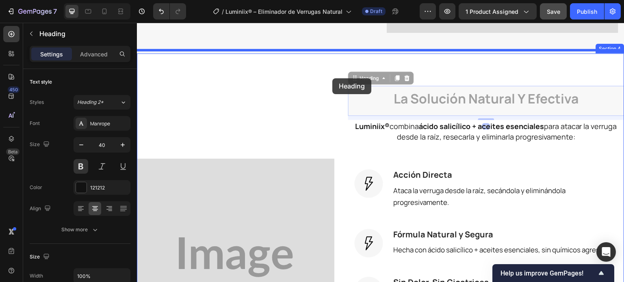
drag, startPoint x: 360, startPoint y: 72, endPoint x: 332, endPoint y: 78, distance: 28.4
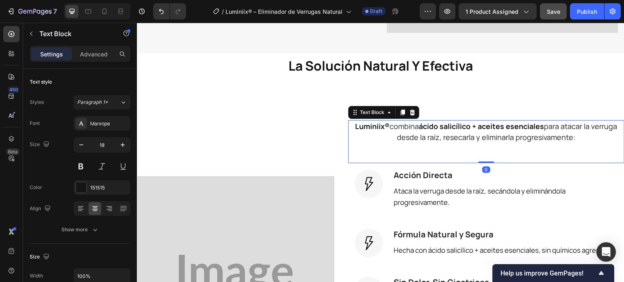
click at [388, 126] on p "Luminiix® combina ácido salicílico + aceites esenciales para atacar la verruga …" at bounding box center [486, 132] width 274 height 22
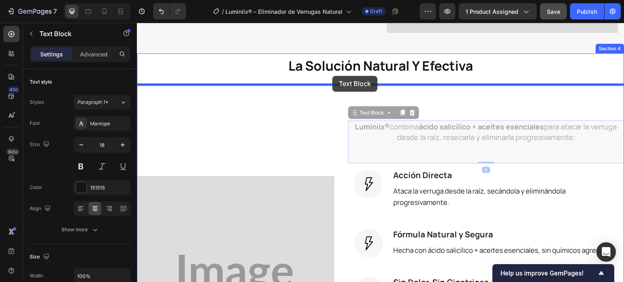
drag, startPoint x: 359, startPoint y: 108, endPoint x: 332, endPoint y: 76, distance: 42.4
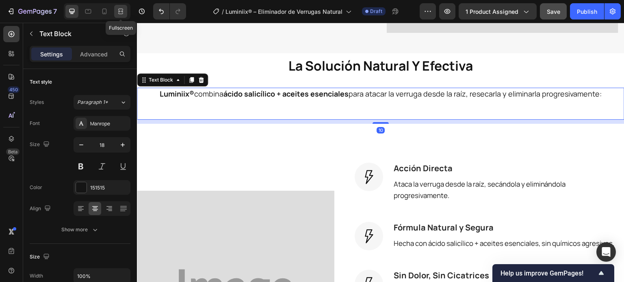
click at [121, 9] on icon at bounding box center [121, 11] width 8 height 8
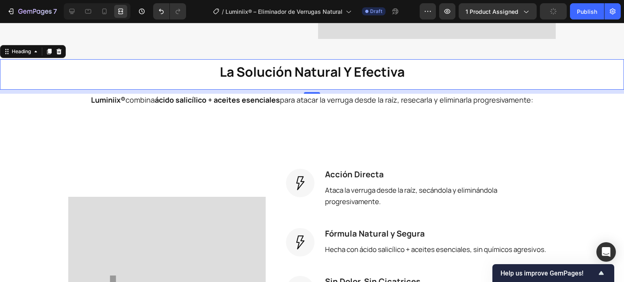
click at [143, 71] on h2 "la solución natural y efectiva" at bounding box center [312, 71] width 624 height 24
click at [68, 9] on icon at bounding box center [72, 11] width 8 height 8
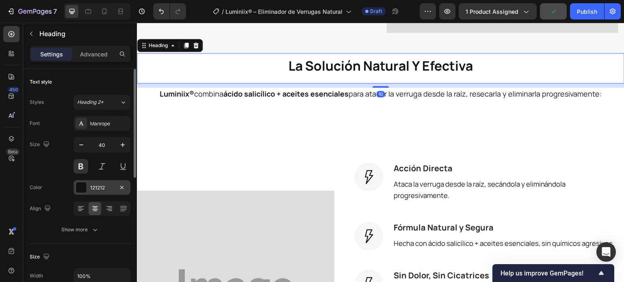
scroll to position [41, 0]
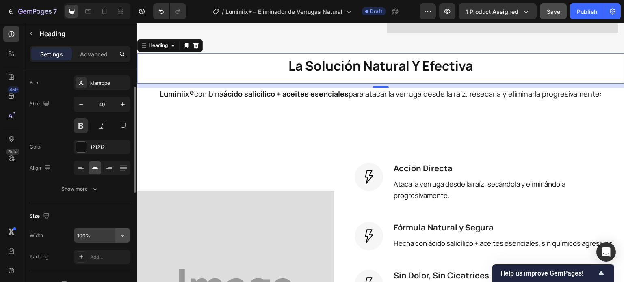
click at [122, 237] on icon "button" at bounding box center [123, 235] width 8 height 8
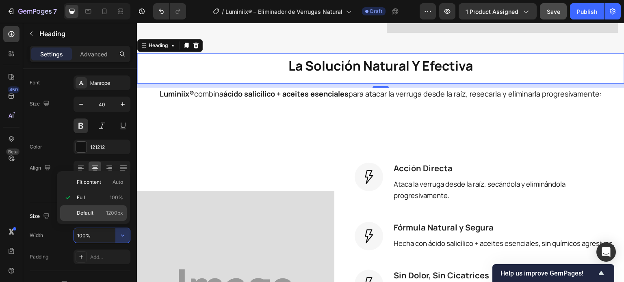
click at [102, 210] on p "Default 1200px" at bounding box center [100, 213] width 46 height 7
type input "1200"
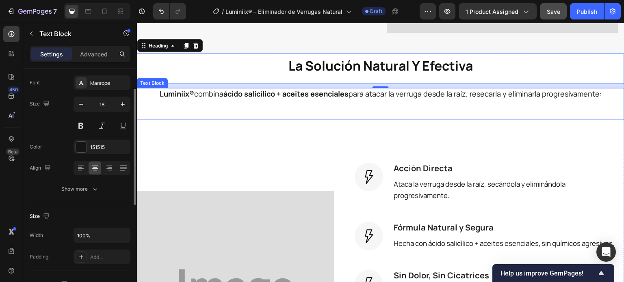
click at [199, 99] on div "Luminiix® combina ácido salicílico + aceites esenciales para atacar la verruga …" at bounding box center [380, 104] width 487 height 32
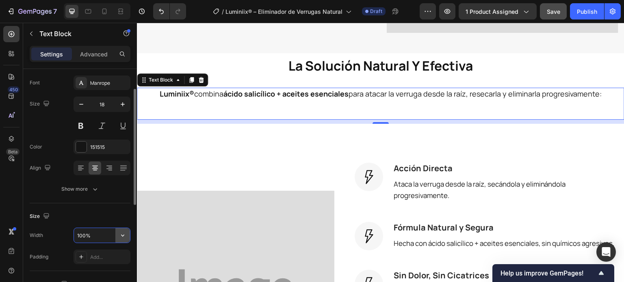
drag, startPoint x: 110, startPoint y: 240, endPoint x: 117, endPoint y: 235, distance: 9.3
click at [110, 240] on input "100%" at bounding box center [102, 235] width 56 height 15
click at [122, 231] on icon "button" at bounding box center [123, 235] width 8 height 8
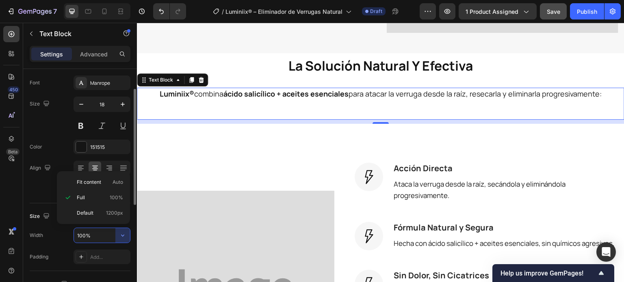
click at [109, 209] on div "Default 1200px" at bounding box center [93, 212] width 67 height 15
type input "1200"
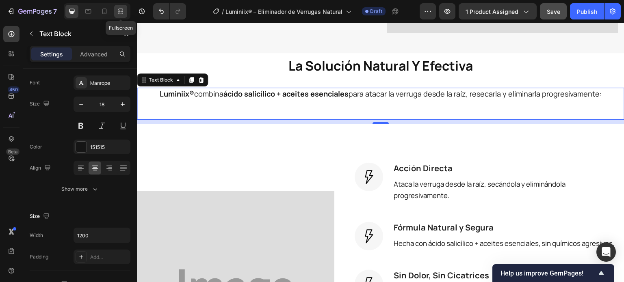
click at [119, 12] on icon at bounding box center [119, 11] width 2 height 2
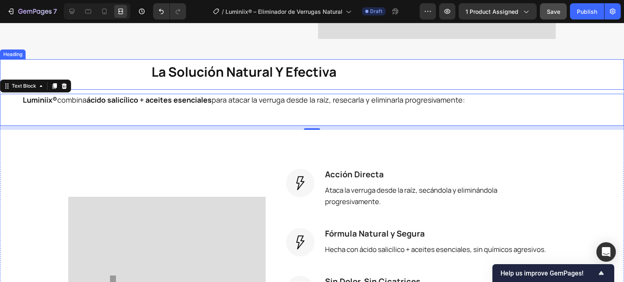
click at [154, 78] on strong "la solución natural y efectiva" at bounding box center [243, 72] width 185 height 18
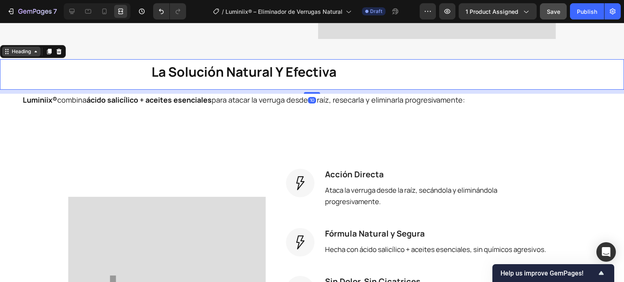
click at [24, 55] on div "Heading" at bounding box center [21, 51] width 22 height 7
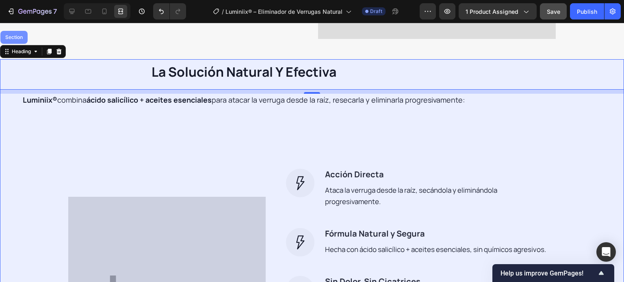
click at [18, 38] on div "Section" at bounding box center [14, 37] width 21 height 5
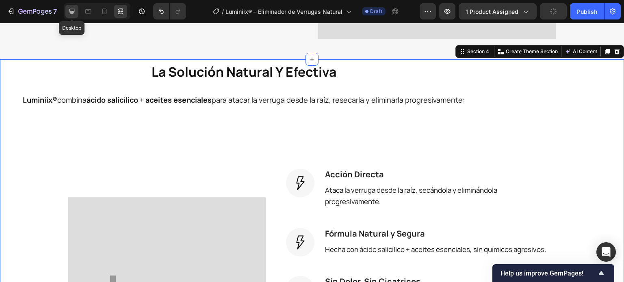
click at [75, 6] on div at bounding box center [71, 11] width 13 height 13
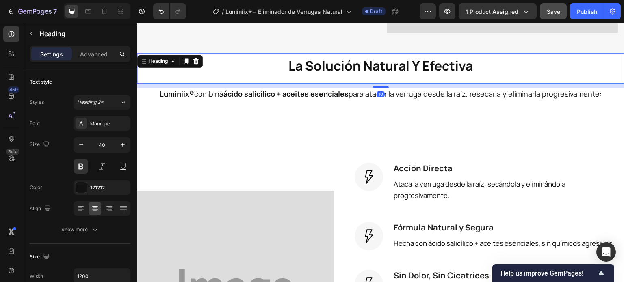
click at [245, 70] on h2 "la solución natural y efectiva" at bounding box center [380, 65] width 487 height 24
click at [166, 58] on div "Heading" at bounding box center [158, 61] width 22 height 7
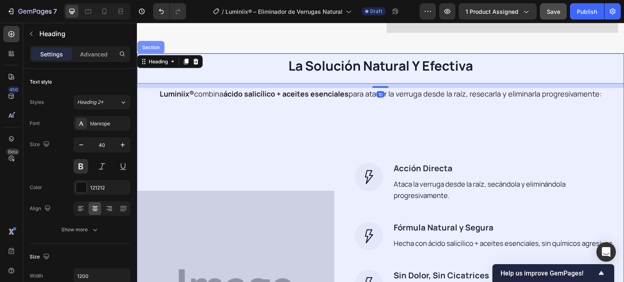
click at [152, 47] on div "Section" at bounding box center [150, 47] width 27 height 13
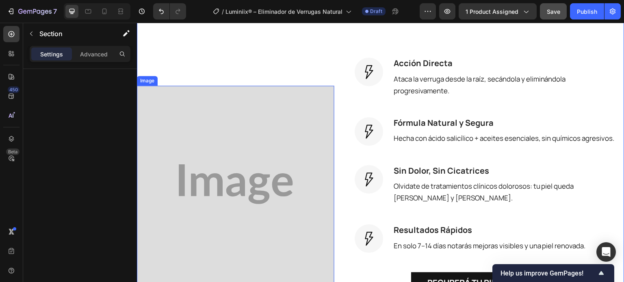
scroll to position [745, 0]
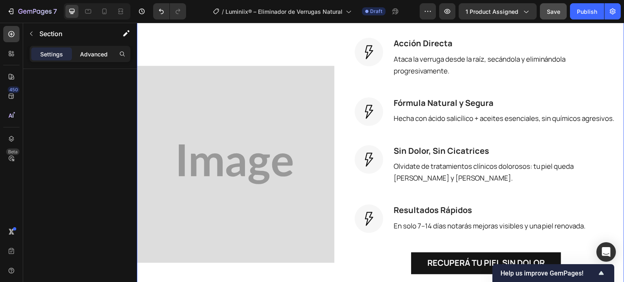
click at [96, 60] on div "Advanced" at bounding box center [93, 54] width 41 height 13
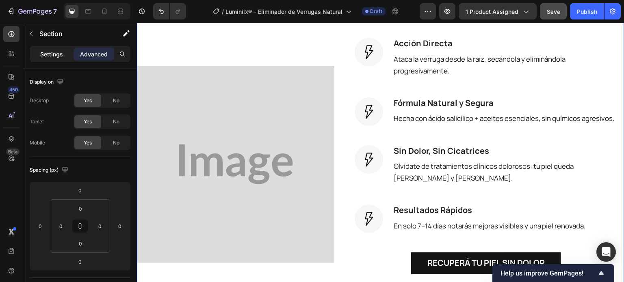
click at [60, 55] on p "Settings" at bounding box center [51, 54] width 23 height 9
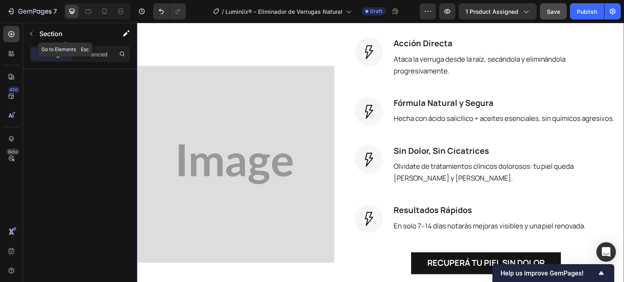
click at [34, 37] on icon "button" at bounding box center [31, 33] width 6 height 6
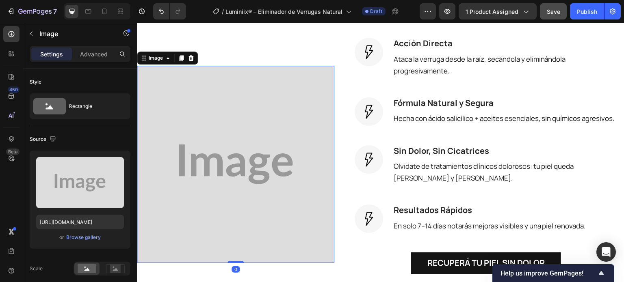
click at [317, 141] on img at bounding box center [235, 164] width 197 height 197
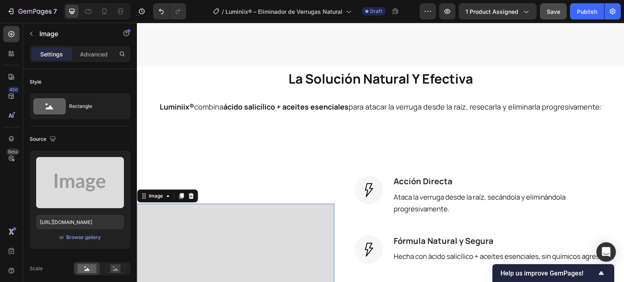
scroll to position [583, 0]
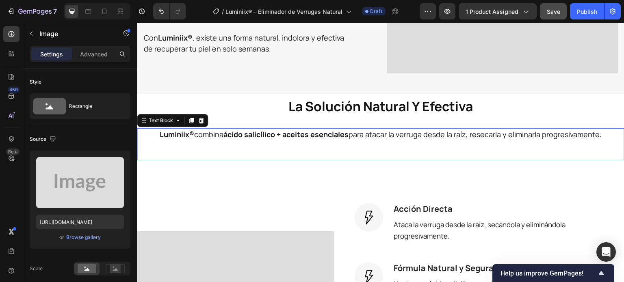
click at [340, 147] on div "Luminiix® combina ácido salicílico + aceites esenciales para atacar la verruga …" at bounding box center [380, 144] width 487 height 32
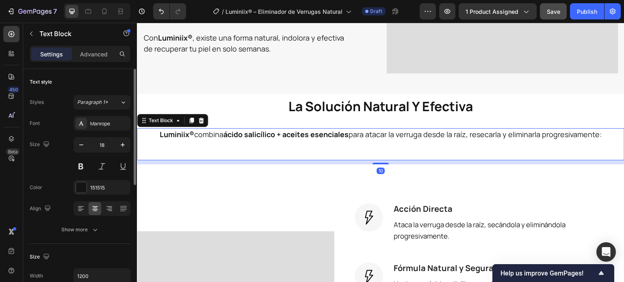
scroll to position [81, 0]
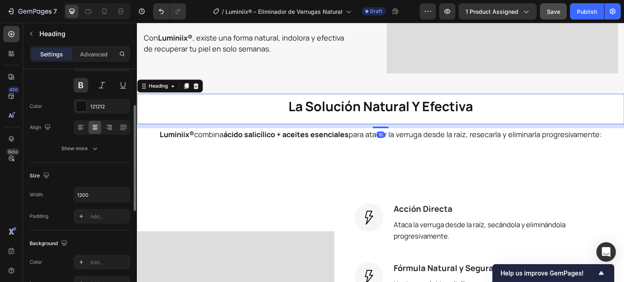
click at [255, 107] on h2 "la solución natural y efectiva" at bounding box center [380, 106] width 487 height 24
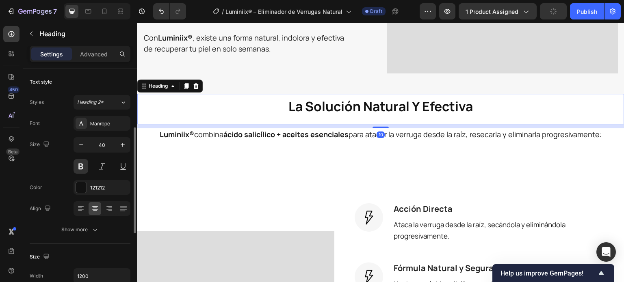
scroll to position [41, 0]
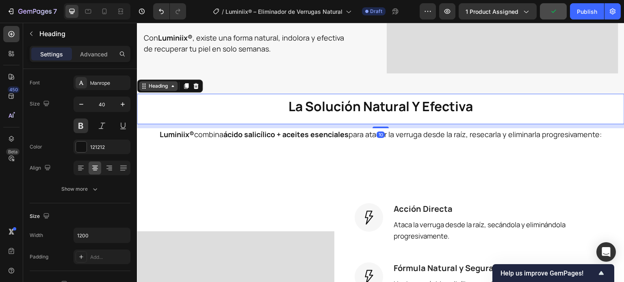
click at [164, 82] on div "Heading" at bounding box center [158, 85] width 22 height 7
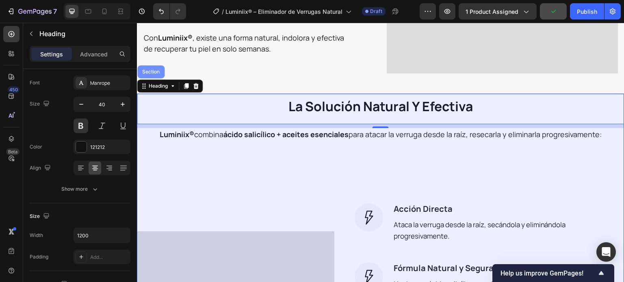
click at [152, 72] on div "Section" at bounding box center [150, 71] width 27 height 13
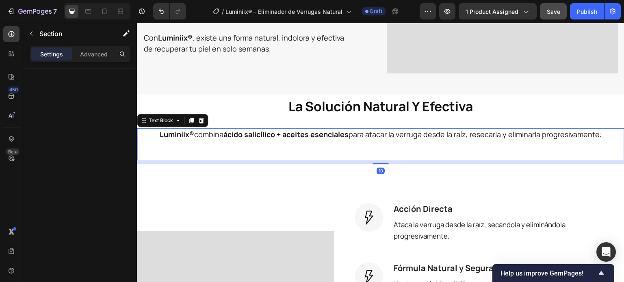
drag, startPoint x: 203, startPoint y: 129, endPoint x: 179, endPoint y: 110, distance: 30.7
click at [203, 129] on p "Luminiix® combina ácido salicílico + aceites esenciales para atacar la verruga …" at bounding box center [381, 134] width 486 height 11
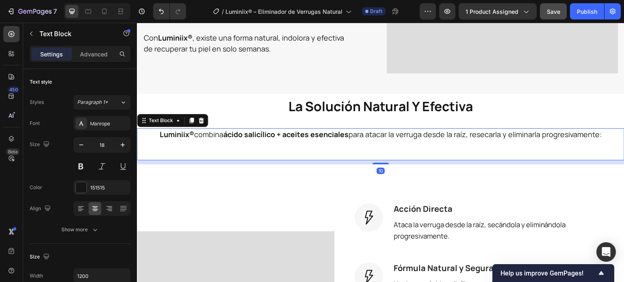
click at [371, 135] on p "Luminiix® combina ácido salicílico + aceites esenciales para atacar la verruga …" at bounding box center [381, 134] width 486 height 11
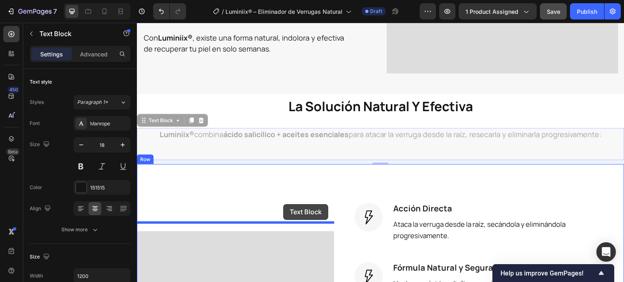
drag, startPoint x: 159, startPoint y: 118, endPoint x: 283, endPoint y: 204, distance: 151.1
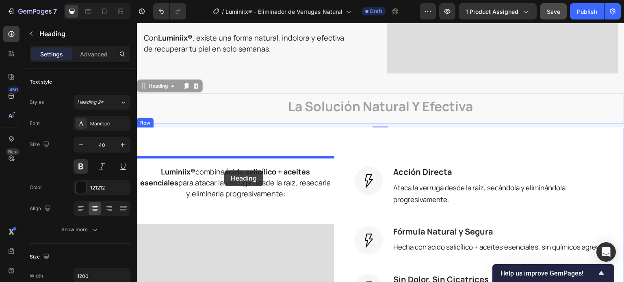
drag, startPoint x: 319, startPoint y: 108, endPoint x: 224, endPoint y: 171, distance: 113.6
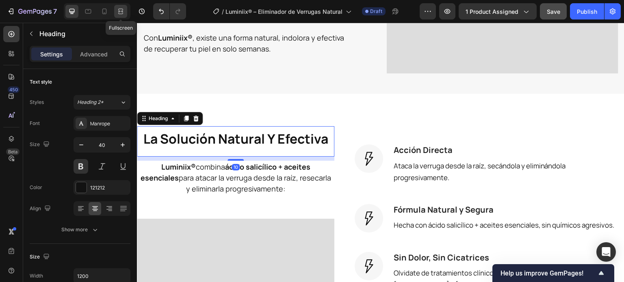
click at [120, 14] on icon at bounding box center [121, 11] width 8 height 8
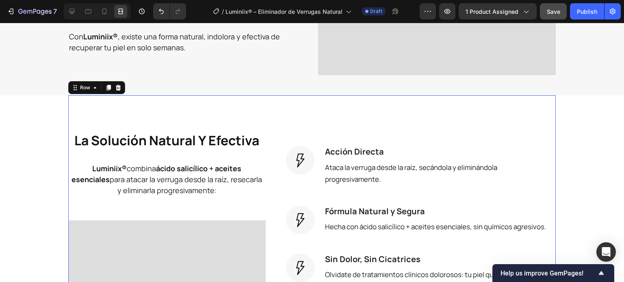
click at [322, 117] on div "la solución natural y efectiva Heading Luminiix® combina ácido salicílico + ace…" at bounding box center [311, 276] width 487 height 363
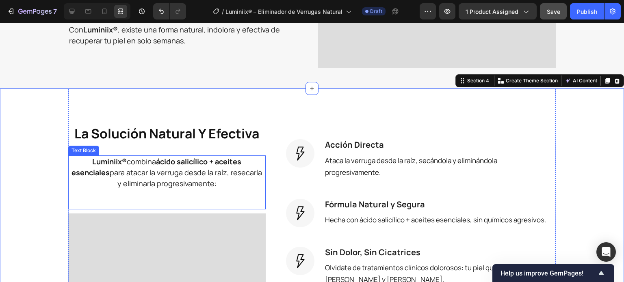
scroll to position [547, 0]
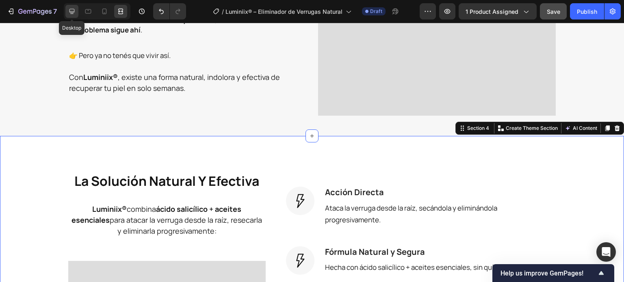
click at [75, 16] on div at bounding box center [71, 11] width 13 height 13
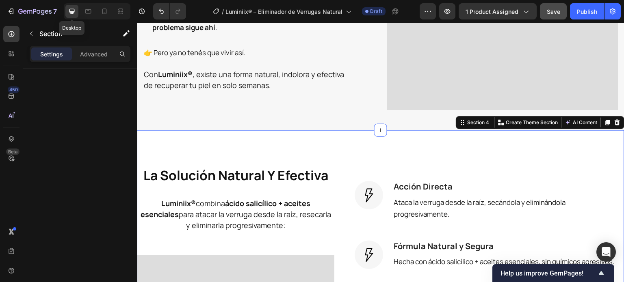
scroll to position [542, 0]
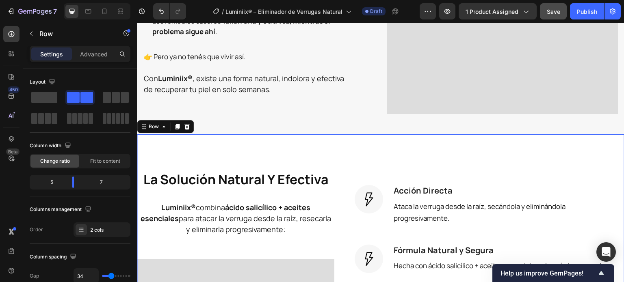
click at [99, 53] on p "Advanced" at bounding box center [94, 54] width 28 height 9
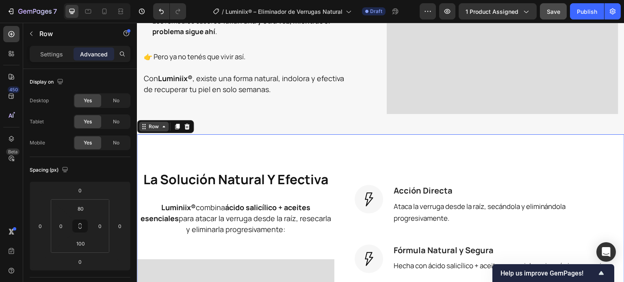
click at [150, 123] on div "Row" at bounding box center [153, 126] width 13 height 7
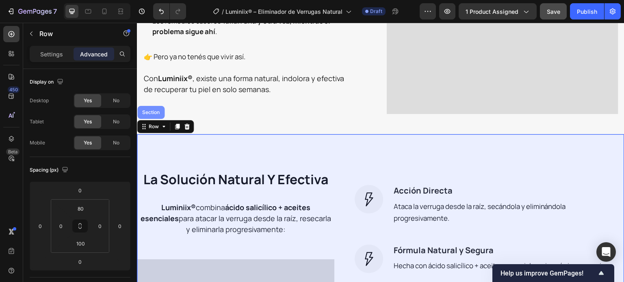
click at [154, 112] on div "Section" at bounding box center [150, 112] width 27 height 13
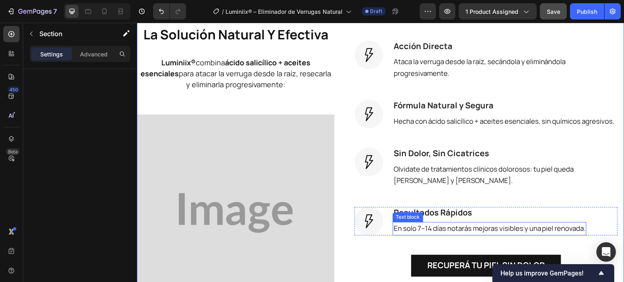
scroll to position [583, 0]
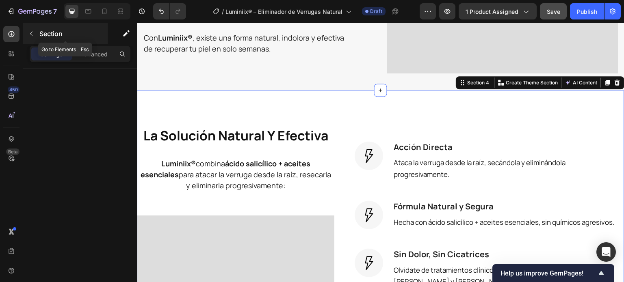
click at [30, 32] on icon "button" at bounding box center [31, 33] width 6 height 6
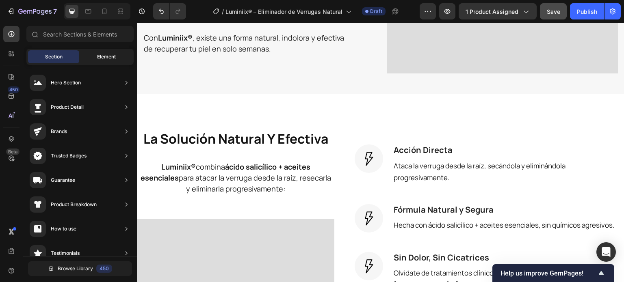
click at [88, 53] on div "Element" at bounding box center [106, 56] width 51 height 13
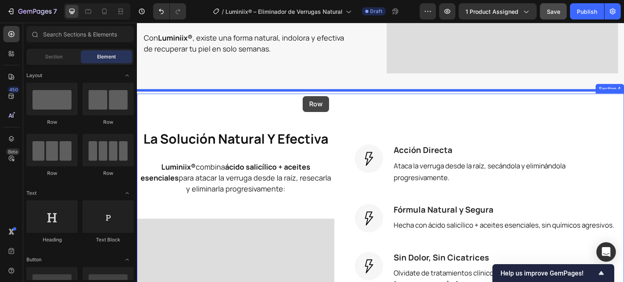
drag, startPoint x: 246, startPoint y: 123, endPoint x: 302, endPoint y: 96, distance: 62.5
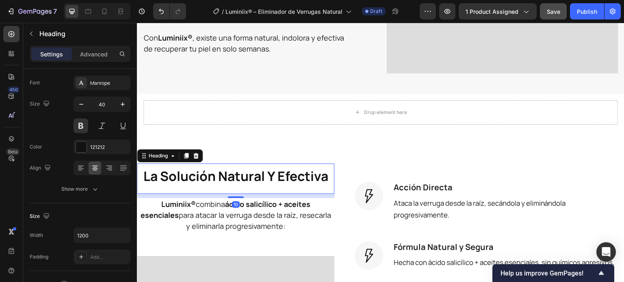
scroll to position [0, 0]
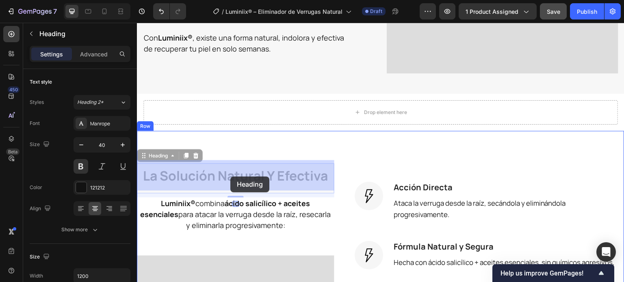
drag, startPoint x: 205, startPoint y: 176, endPoint x: 144, endPoint y: 159, distance: 62.7
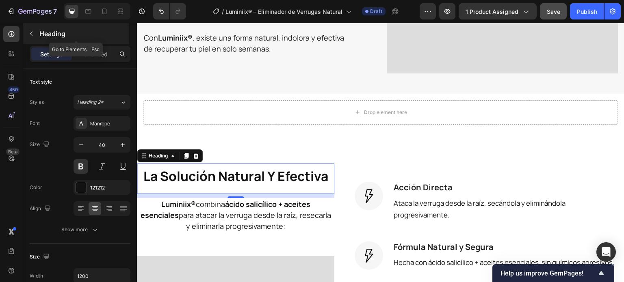
click at [30, 39] on button "button" at bounding box center [31, 33] width 13 height 13
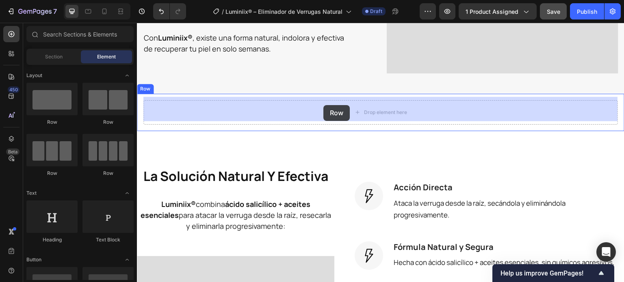
drag, startPoint x: 186, startPoint y: 132, endPoint x: 323, endPoint y: 105, distance: 139.4
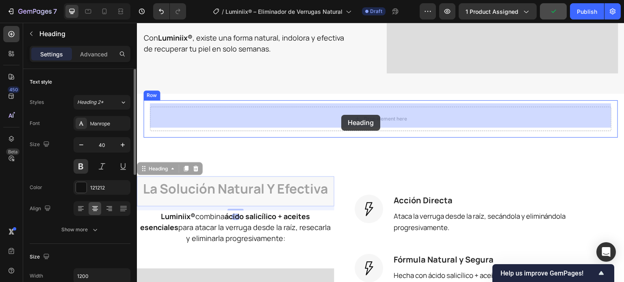
drag, startPoint x: 219, startPoint y: 188, endPoint x: 341, endPoint y: 115, distance: 142.4
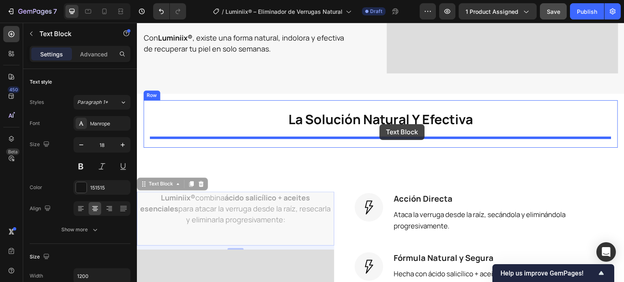
drag, startPoint x: 257, startPoint y: 200, endPoint x: 379, endPoint y: 124, distance: 144.0
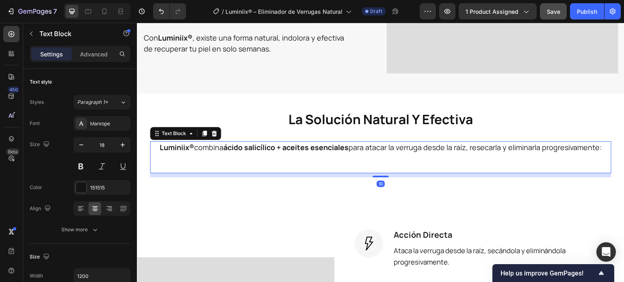
click at [127, 12] on div at bounding box center [97, 11] width 67 height 16
click at [123, 9] on icon at bounding box center [121, 11] width 8 height 8
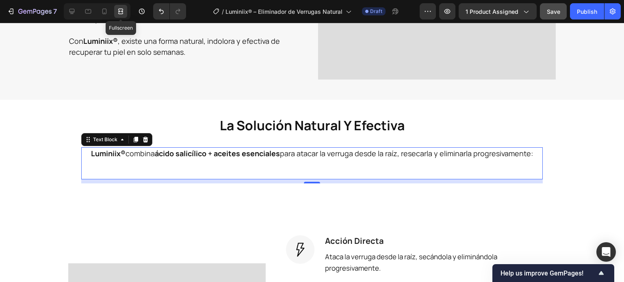
scroll to position [587, 0]
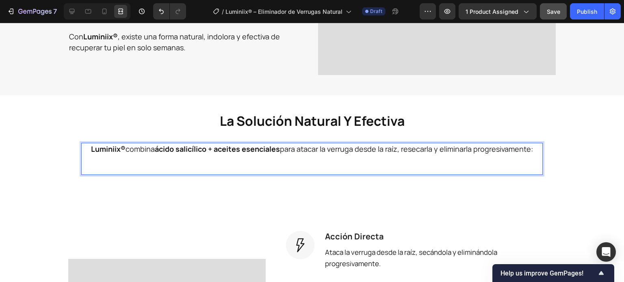
click at [287, 149] on p "Luminiix® combina ácido salicílico + aceites esenciales para atacar la verruga …" at bounding box center [312, 149] width 460 height 11
click at [99, 146] on strong "Luminiix®" at bounding box center [108, 149] width 35 height 10
drag, startPoint x: 82, startPoint y: 148, endPoint x: 535, endPoint y: 160, distance: 452.9
click at [535, 160] on div "Luminiix® combina ácido salicílico + aceites esenciales para atacar la verruga …" at bounding box center [311, 159] width 461 height 32
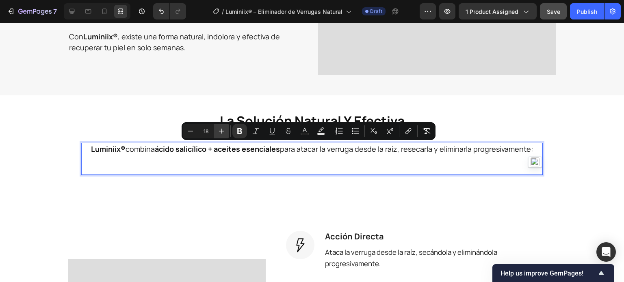
click at [218, 126] on button "Plus" at bounding box center [221, 131] width 15 height 15
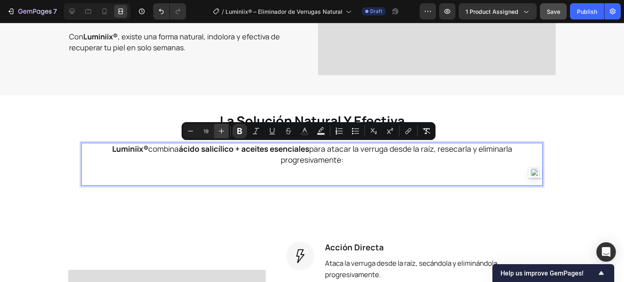
click at [218, 126] on button "Plus" at bounding box center [221, 131] width 15 height 15
type input "20"
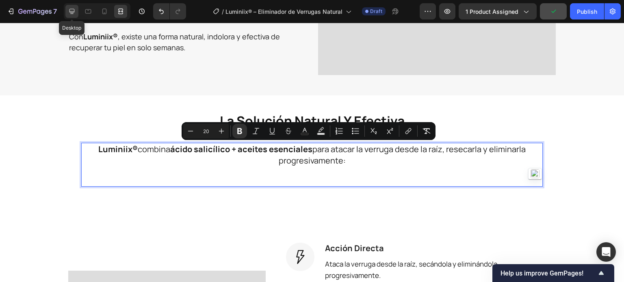
click at [77, 13] on div at bounding box center [71, 11] width 13 height 13
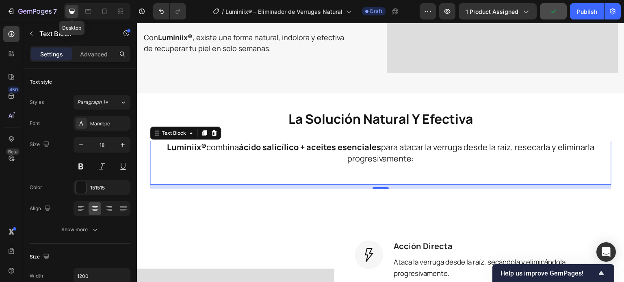
scroll to position [583, 0]
click at [123, 143] on icon "button" at bounding box center [123, 145] width 8 height 8
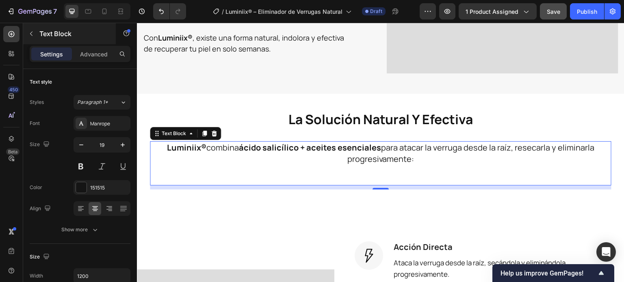
type input "20"
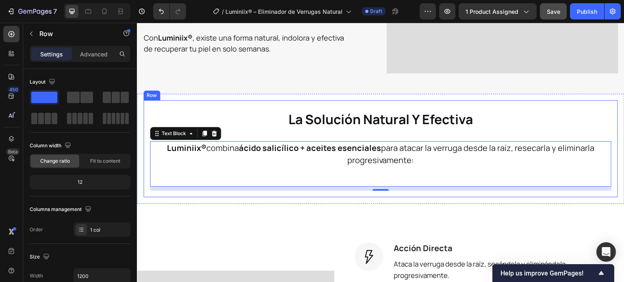
click at [306, 194] on div "la solución natural y efectiva Heading Luminiix® combina ácido salicílico + ace…" at bounding box center [380, 149] width 487 height 110
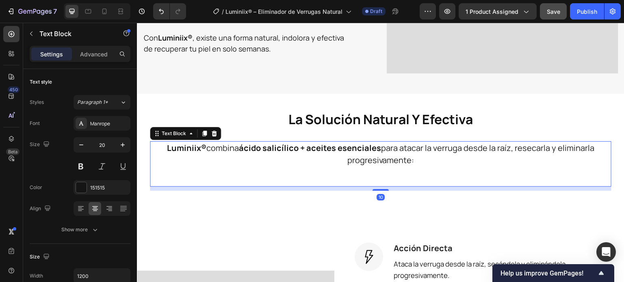
click at [385, 174] on div "Luminiix® combina ácido salicílico + aceites esenciales para atacar la verruga …" at bounding box center [380, 163] width 461 height 45
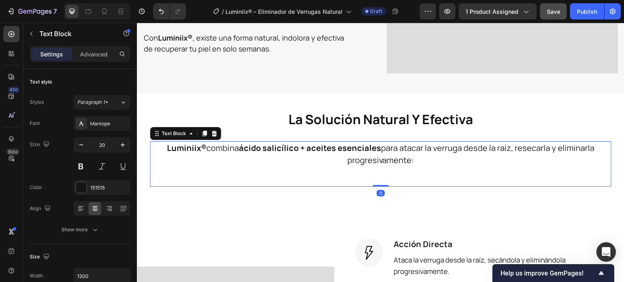
drag, startPoint x: 383, startPoint y: 186, endPoint x: 384, endPoint y: 175, distance: 10.2
click at [384, 175] on div "Luminiix® combina ácido salicílico + aceites esenciales para atacar la verruga …" at bounding box center [380, 163] width 461 height 45
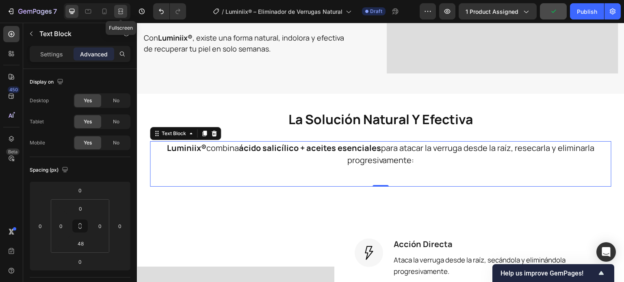
click at [116, 8] on div at bounding box center [120, 11] width 13 height 13
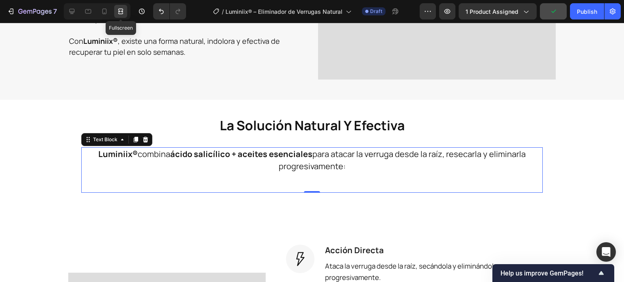
scroll to position [587, 0]
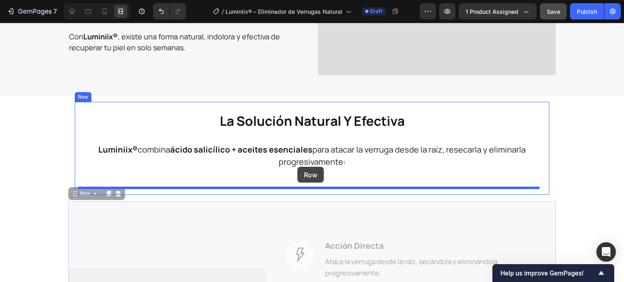
drag, startPoint x: 78, startPoint y: 194, endPoint x: 297, endPoint y: 167, distance: 221.4
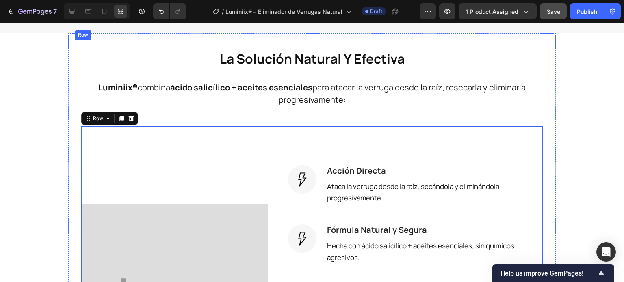
scroll to position [668, 0]
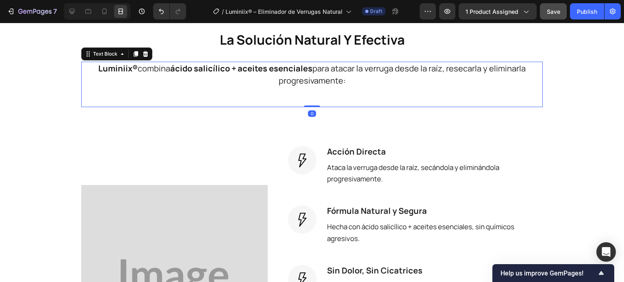
click at [281, 99] on div "Luminiix® combina ácido salicílico + aceites esenciales para atacar la verruga …" at bounding box center [311, 84] width 461 height 45
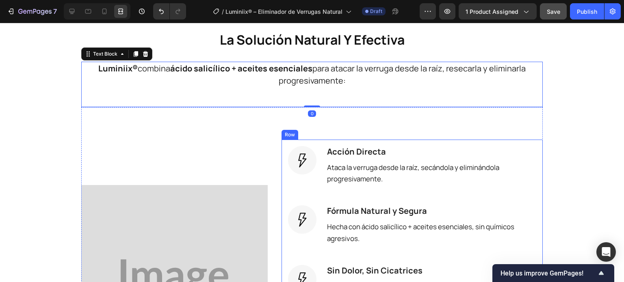
click at [314, 141] on div "Image Acción Directa Heading Ataca la verruga desde la raíz, secándola y elimin…" at bounding box center [411, 279] width 261 height 278
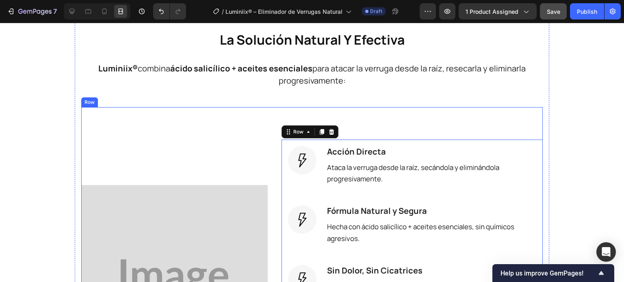
click at [329, 111] on div "Image Image Acción Directa Heading Ataca la verruga desde la raíz, secándola y …" at bounding box center [311, 282] width 461 height 351
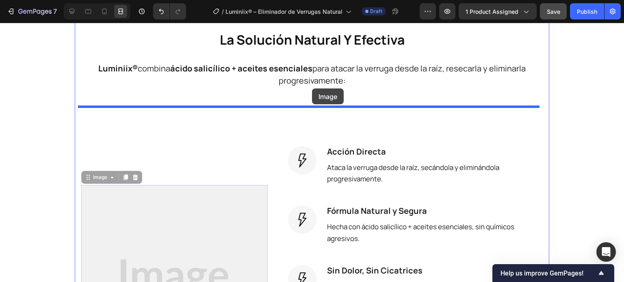
drag, startPoint x: 136, startPoint y: 240, endPoint x: 312, endPoint y: 89, distance: 231.5
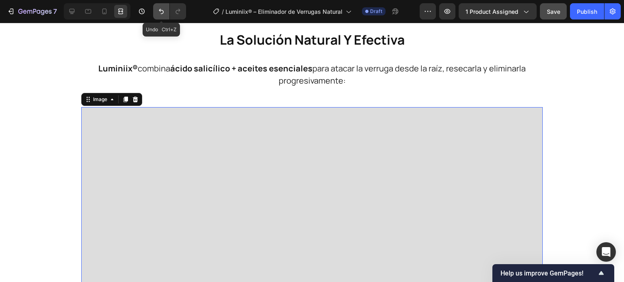
click at [160, 13] on icon "Undo/Redo" at bounding box center [161, 11] width 8 height 8
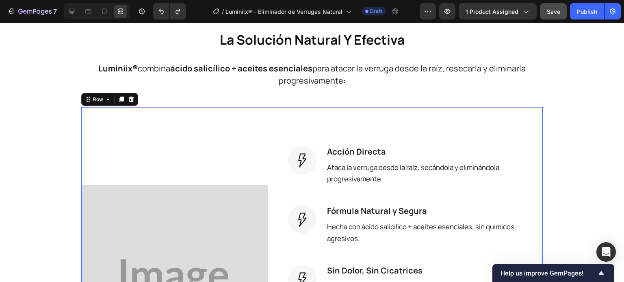
click at [272, 213] on div "Image Image Acción Directa Heading Ataca la verruga desde la raíz, secándola y …" at bounding box center [311, 282] width 461 height 351
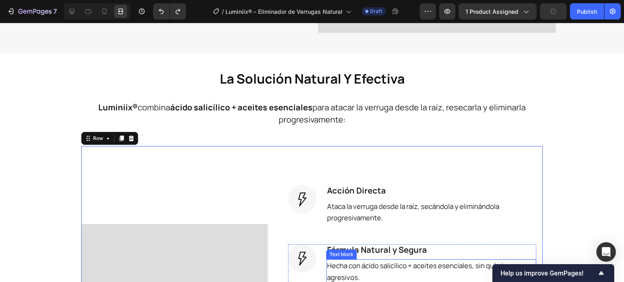
scroll to position [628, 0]
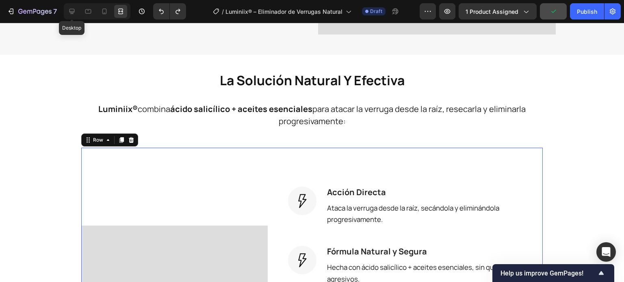
click at [80, 19] on div "Desktop" at bounding box center [97, 11] width 67 height 16
click at [78, 16] on div at bounding box center [71, 11] width 13 height 13
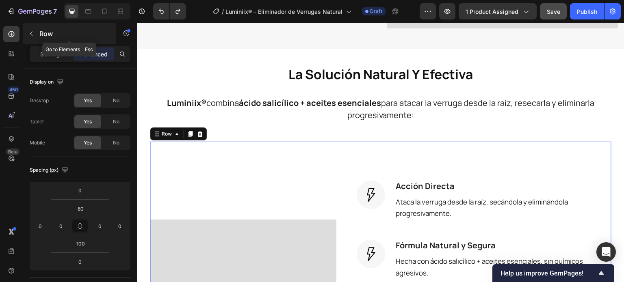
click at [31, 31] on icon "button" at bounding box center [31, 33] width 6 height 6
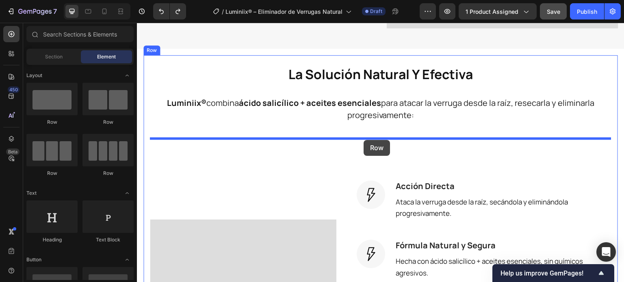
drag, startPoint x: 239, startPoint y: 124, endPoint x: 363, endPoint y: 140, distance: 125.7
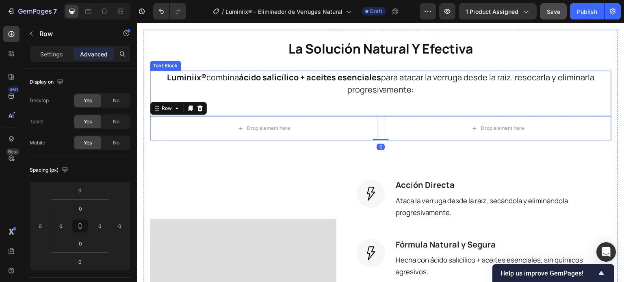
scroll to position [668, 0]
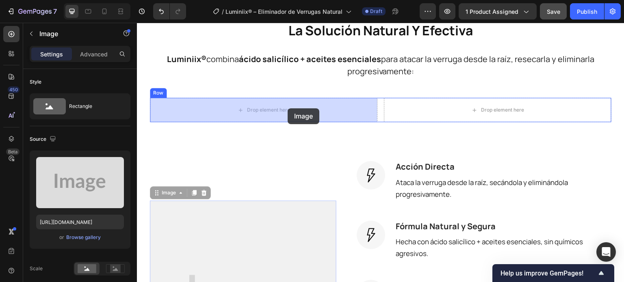
drag, startPoint x: 257, startPoint y: 229, endPoint x: 287, endPoint y: 108, distance: 124.7
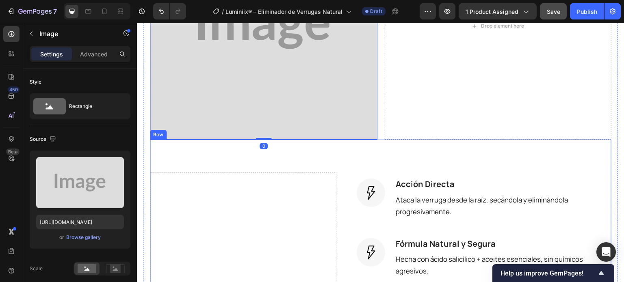
scroll to position [871, 0]
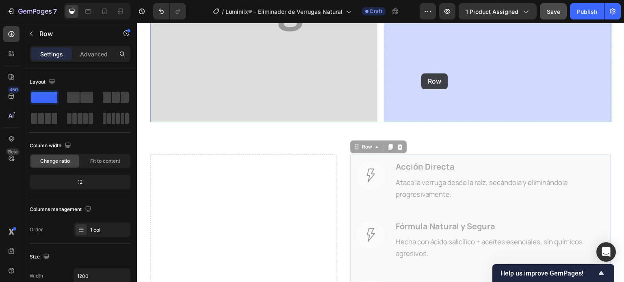
drag, startPoint x: 359, startPoint y: 148, endPoint x: 421, endPoint y: 73, distance: 97.1
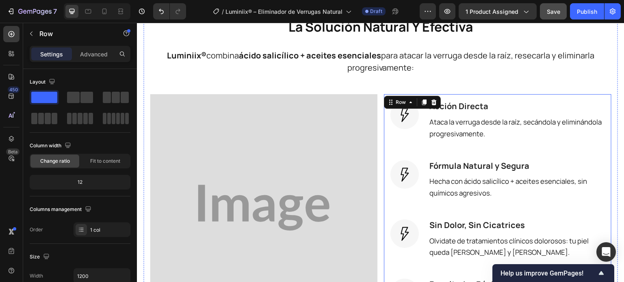
scroll to position [668, 0]
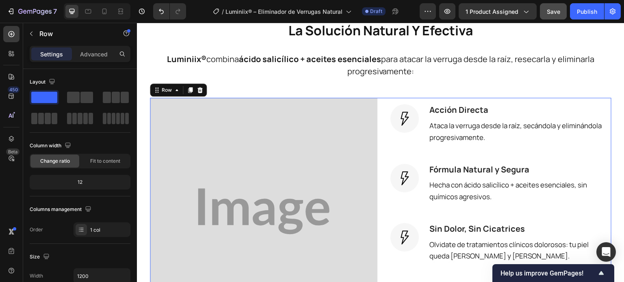
click at [381, 157] on div "Image Image Acción Directa Heading Ataca la verruga desde la raíz, secándola y …" at bounding box center [380, 242] width 461 height 289
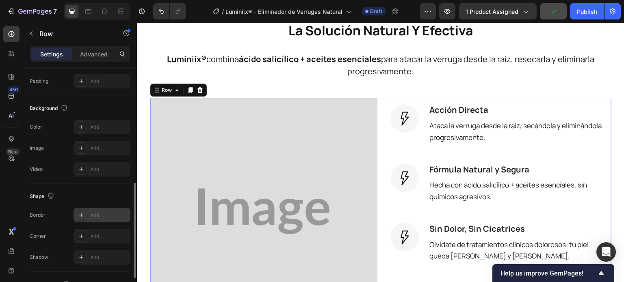
scroll to position [350, 0]
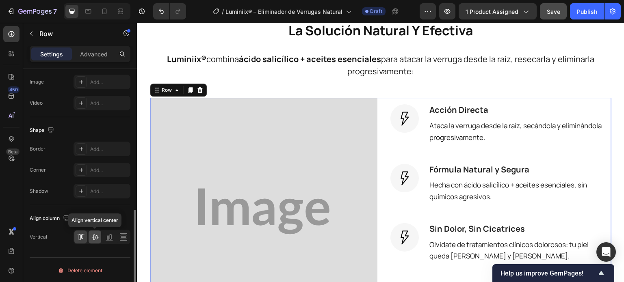
click at [100, 231] on div at bounding box center [95, 237] width 13 height 13
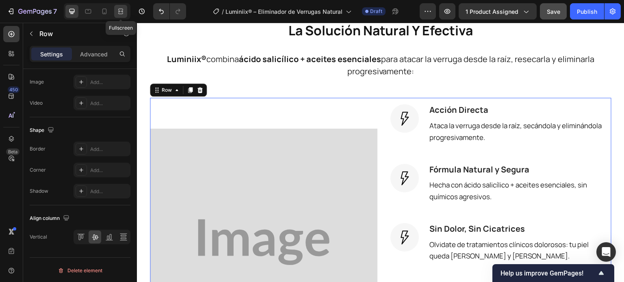
click at [119, 12] on icon at bounding box center [121, 11] width 8 height 8
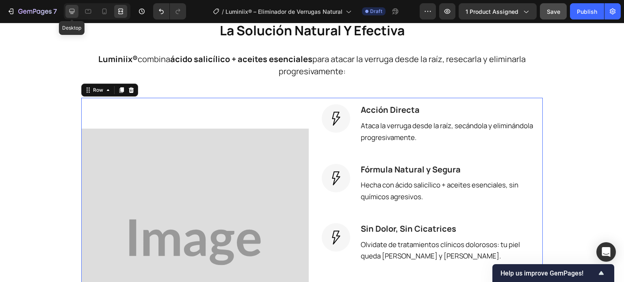
click at [74, 12] on icon at bounding box center [71, 11] width 5 height 5
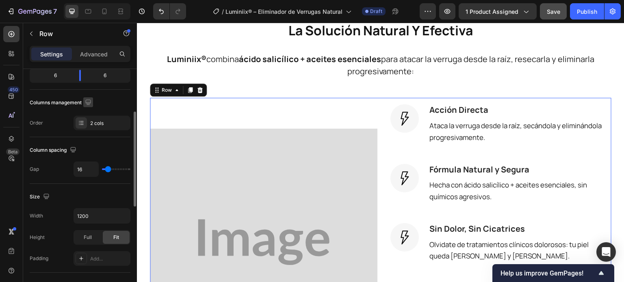
scroll to position [66, 0]
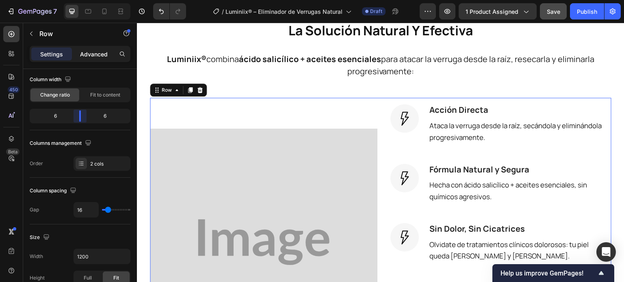
drag, startPoint x: 82, startPoint y: 117, endPoint x: 73, endPoint y: 51, distance: 66.3
click at [84, 0] on body "7 Version history / Luminiix® – Eliminador de Verrugas Natural Draft Preview 1 …" at bounding box center [312, 0] width 624 height 0
type input "29"
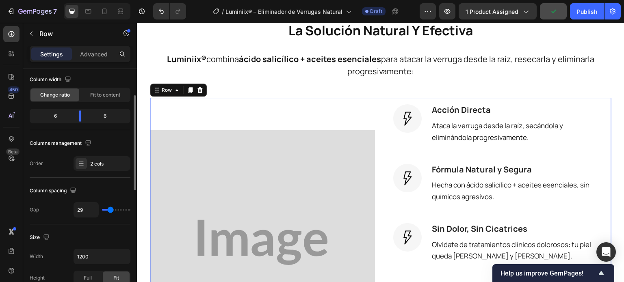
type input "36"
type input "38"
type input "40"
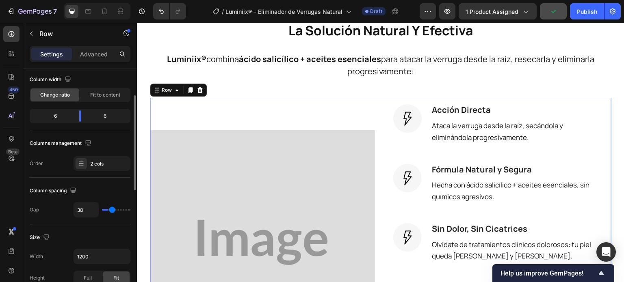
type input "40"
type input "38"
type input "36"
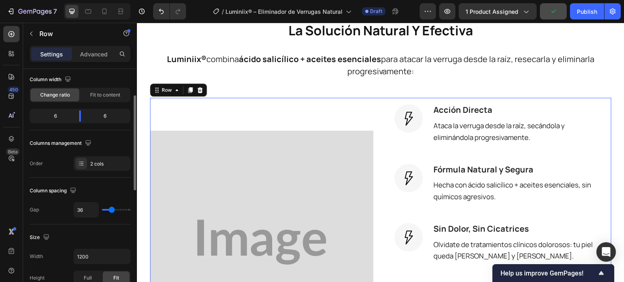
type input "34"
drag, startPoint x: 110, startPoint y: 210, endPoint x: 123, endPoint y: 97, distance: 113.2
type input "34"
click at [111, 210] on input "range" at bounding box center [116, 210] width 28 height 2
click at [119, 12] on icon at bounding box center [121, 11] width 8 height 8
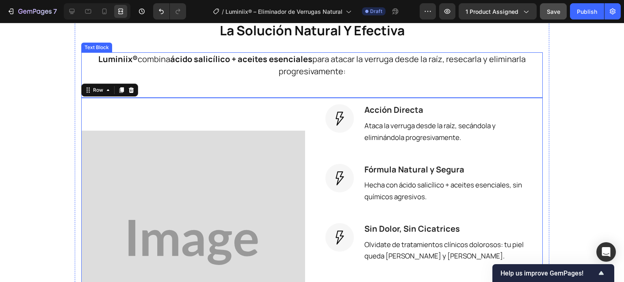
click at [324, 73] on span "Luminiix® combina ácido salicílico + aceites esenciales para atacar la verruga …" at bounding box center [311, 65] width 427 height 23
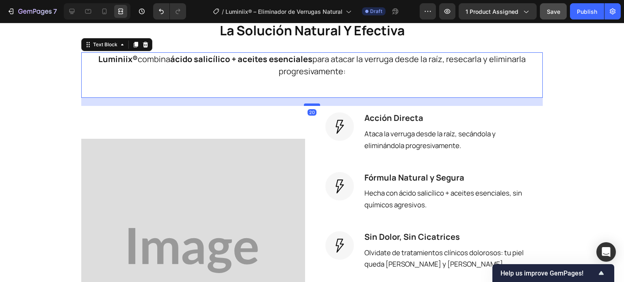
drag, startPoint x: 312, startPoint y: 97, endPoint x: 315, endPoint y: 105, distance: 8.9
click at [315, 105] on div at bounding box center [312, 105] width 16 height 2
type input "20"
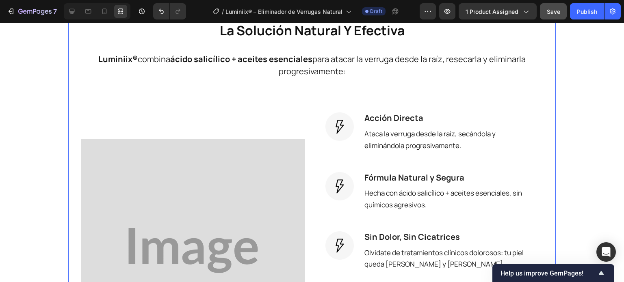
click at [546, 130] on div "la solución natural y efectiva Heading Luminiix® combina ácido salicílico + ace…" at bounding box center [311, 255] width 487 height 501
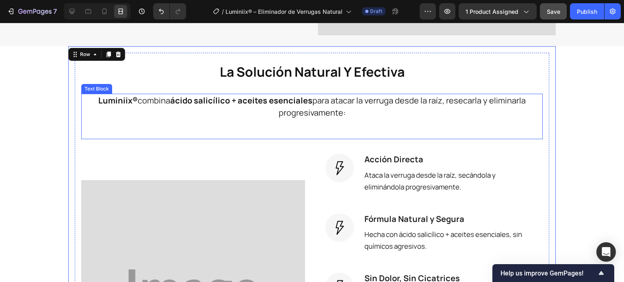
scroll to position [587, 0]
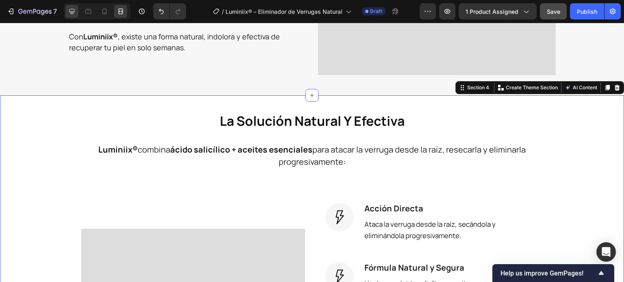
click at [77, 13] on div at bounding box center [71, 11] width 13 height 13
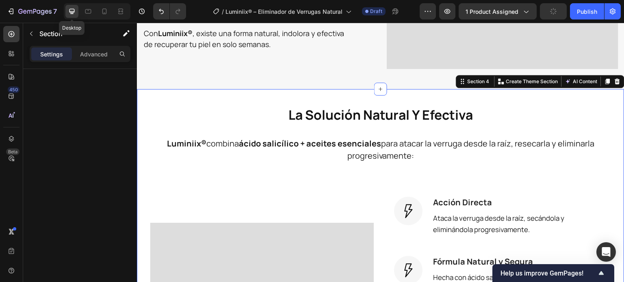
scroll to position [583, 0]
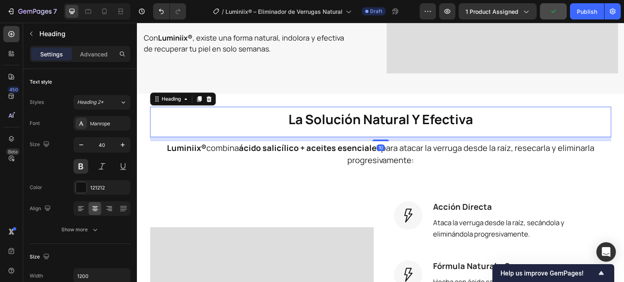
click at [272, 122] on h2 "la solución natural y efectiva" at bounding box center [380, 119] width 461 height 24
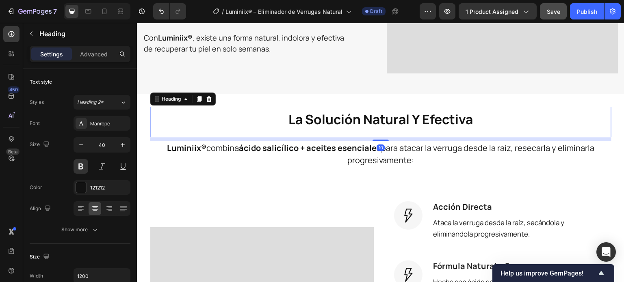
click at [268, 115] on h2 "la solución natural y efectiva" at bounding box center [380, 119] width 461 height 24
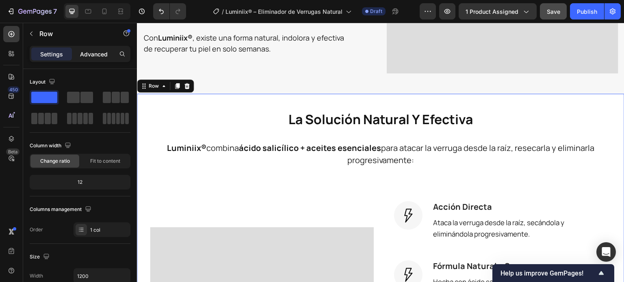
drag, startPoint x: 116, startPoint y: 55, endPoint x: 108, endPoint y: 52, distance: 8.0
click at [115, 54] on div "Settings Advanced" at bounding box center [80, 54] width 101 height 16
click at [103, 54] on p "Advanced" at bounding box center [94, 54] width 28 height 9
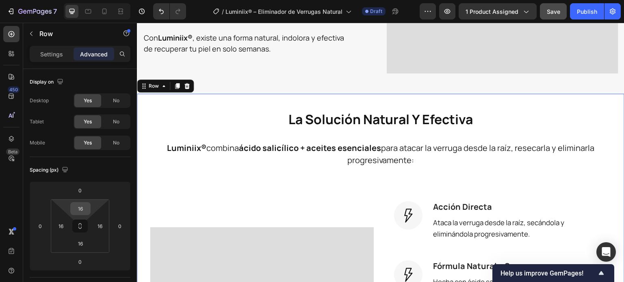
click at [81, 206] on input "16" at bounding box center [80, 209] width 16 height 12
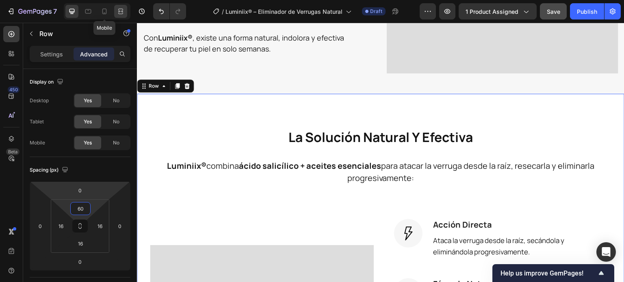
type input "60"
click at [114, 12] on div at bounding box center [120, 11] width 13 height 13
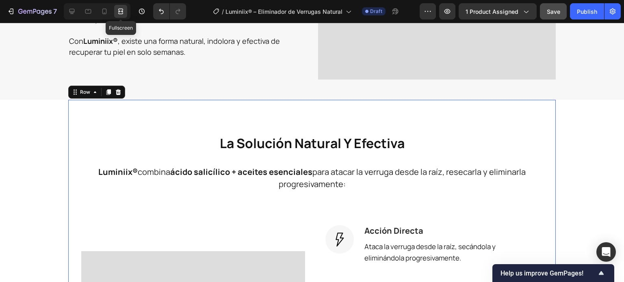
scroll to position [587, 0]
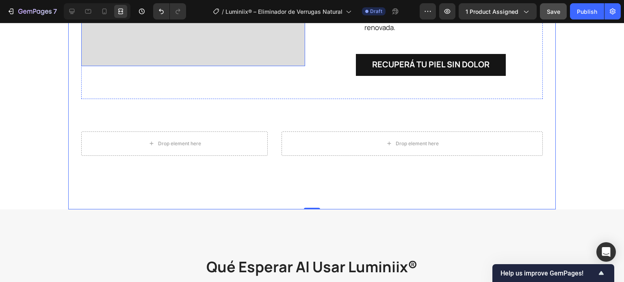
scroll to position [993, 0]
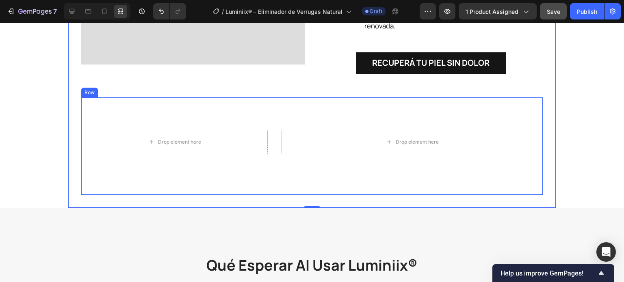
click at [241, 117] on div "Drop element here Drop element here Row" at bounding box center [311, 145] width 461 height 97
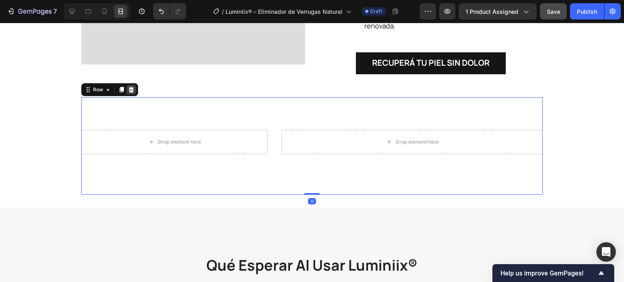
click at [129, 93] on icon at bounding box center [131, 90] width 5 height 6
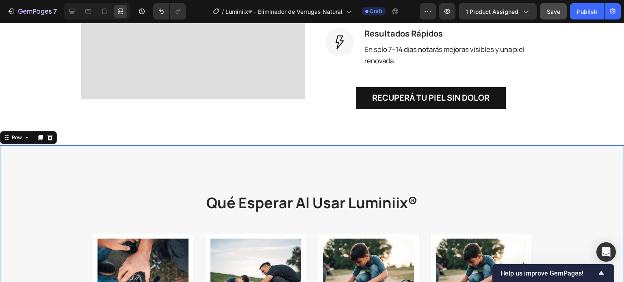
scroll to position [912, 0]
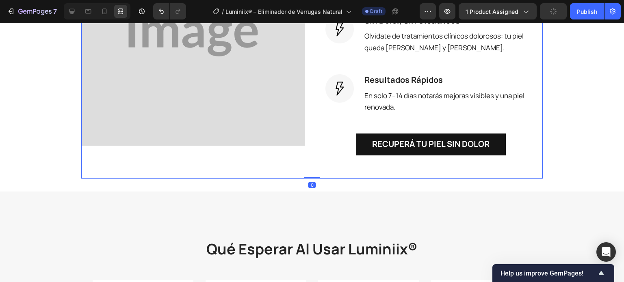
click at [257, 162] on div "Image" at bounding box center [193, 34] width 224 height 289
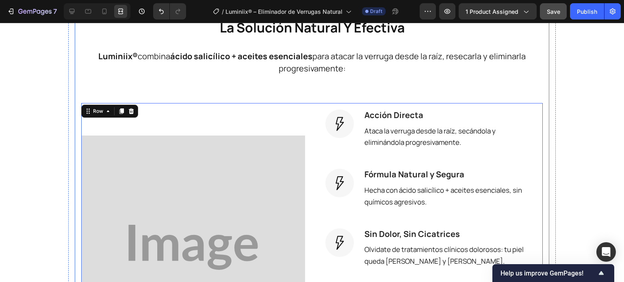
scroll to position [628, 0]
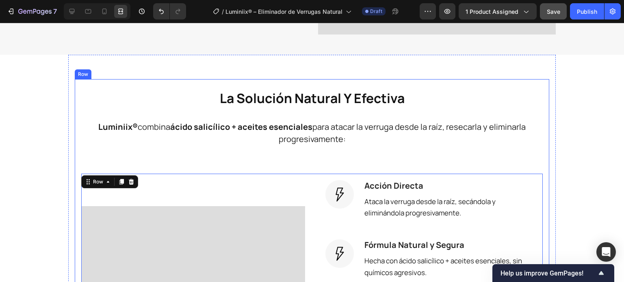
click at [75, 117] on div "la solución natural y efectiva Heading Luminiix® combina ácido salicílico + ace…" at bounding box center [312, 274] width 474 height 390
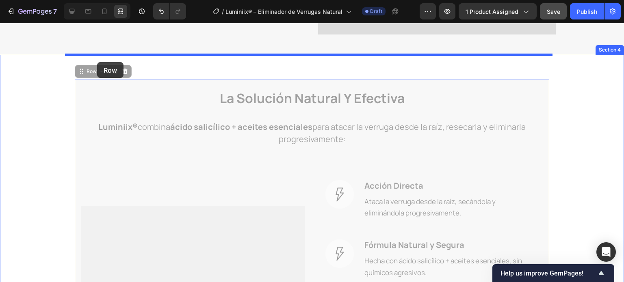
drag, startPoint x: 78, startPoint y: 71, endPoint x: 97, endPoint y: 62, distance: 21.1
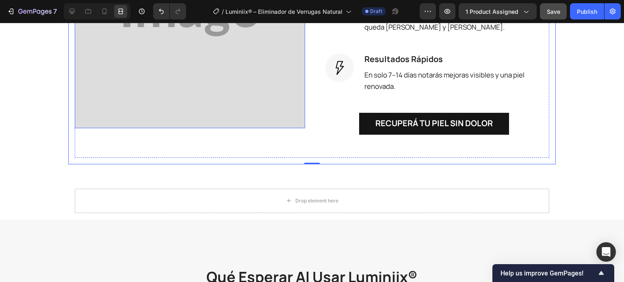
scroll to position [993, 0]
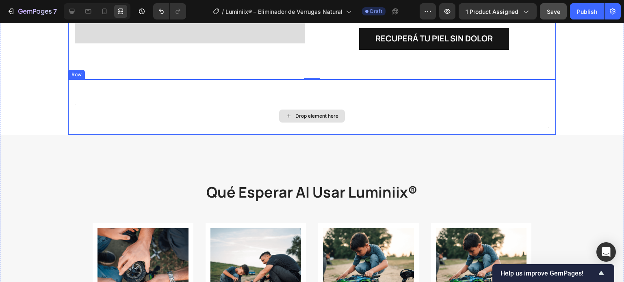
click at [78, 127] on div "Drop element here" at bounding box center [312, 116] width 474 height 24
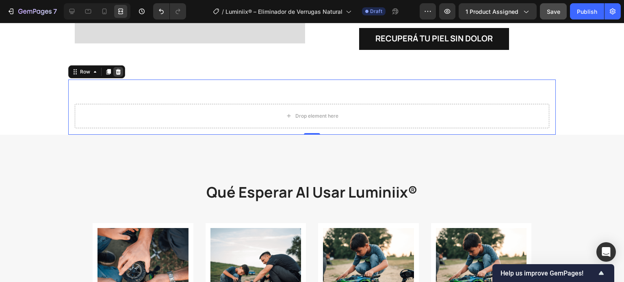
click at [116, 73] on icon at bounding box center [118, 72] width 5 height 6
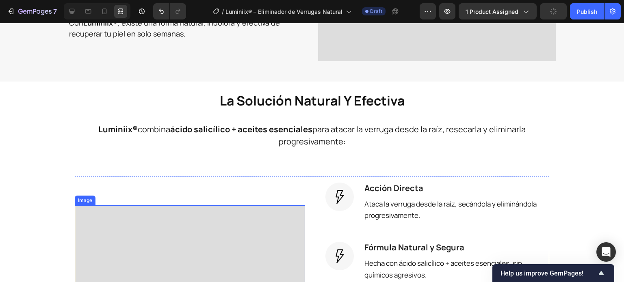
scroll to position [547, 0]
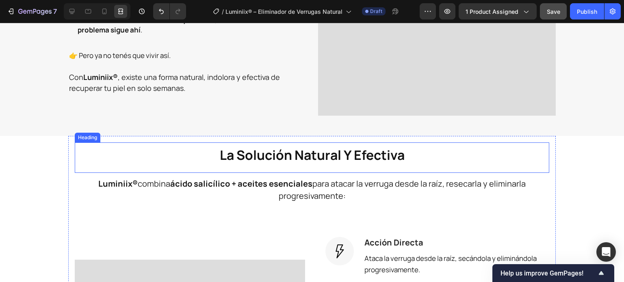
click at [75, 152] on h2 "la solución natural y efectiva" at bounding box center [312, 155] width 474 height 24
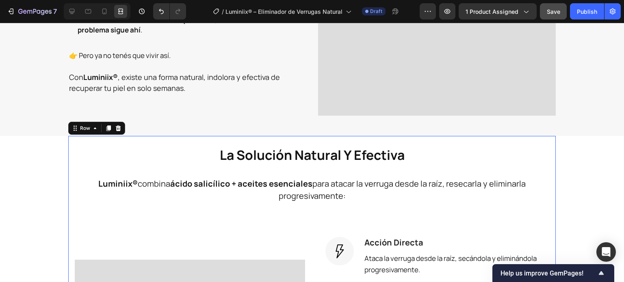
click at [80, 11] on div at bounding box center [97, 11] width 67 height 16
click at [75, 11] on icon at bounding box center [72, 11] width 8 height 8
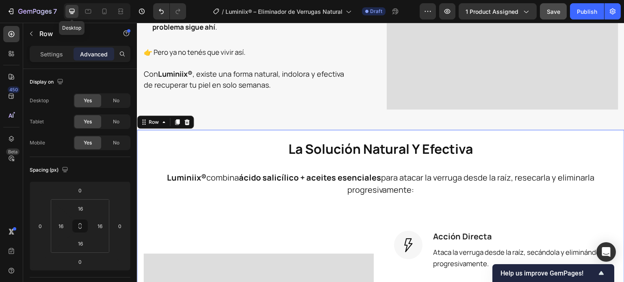
scroll to position [542, 0]
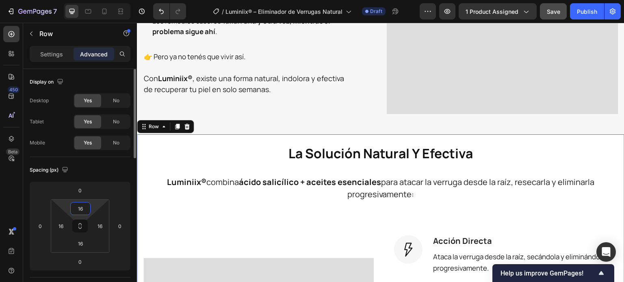
click at [78, 209] on input "16" at bounding box center [80, 209] width 16 height 12
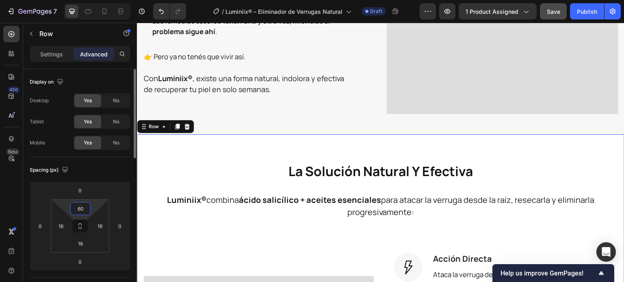
drag, startPoint x: 81, startPoint y: 211, endPoint x: 72, endPoint y: 202, distance: 12.3
click at [72, 208] on input "60" at bounding box center [80, 209] width 16 height 12
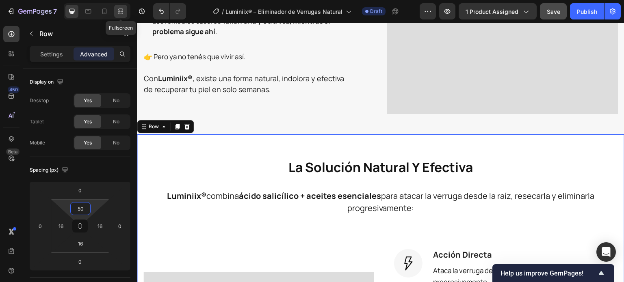
type input "50"
click at [122, 11] on icon at bounding box center [122, 11] width 2 height 2
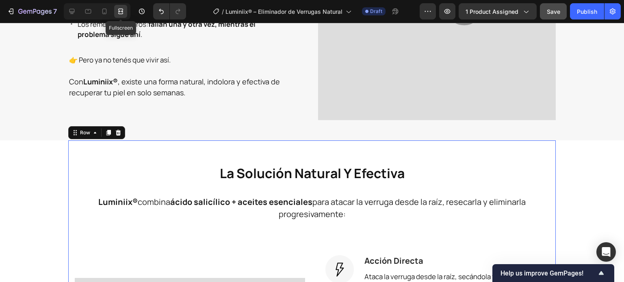
scroll to position [547, 0]
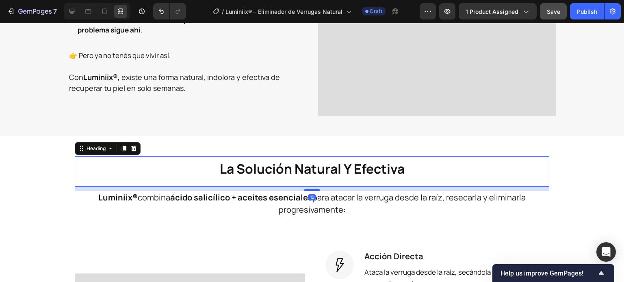
click at [395, 160] on strong "la solución natural y efectiva" at bounding box center [312, 169] width 185 height 18
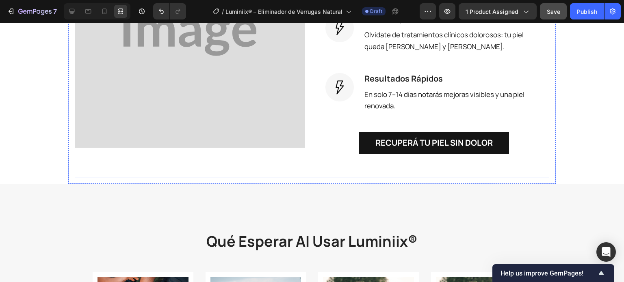
scroll to position [953, 0]
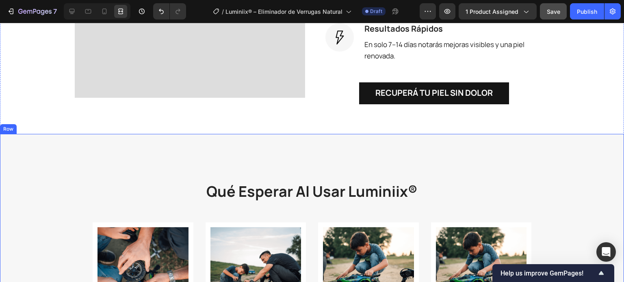
click at [74, 11] on icon at bounding box center [71, 11] width 5 height 5
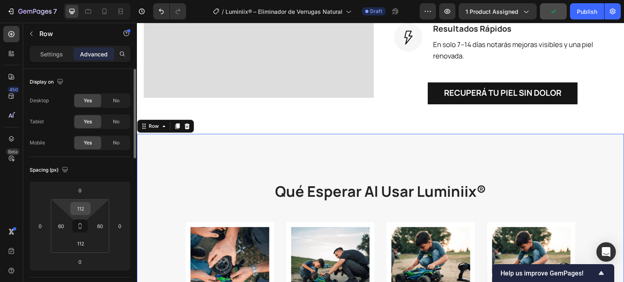
click at [86, 208] on input "112" at bounding box center [80, 209] width 16 height 12
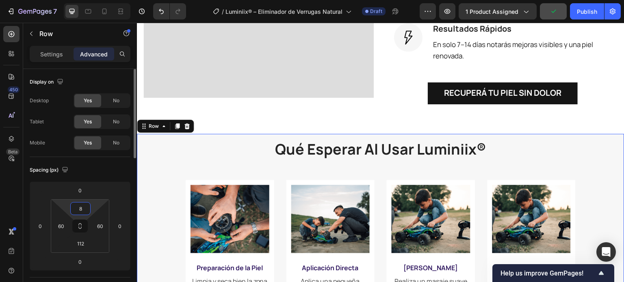
type input "80"
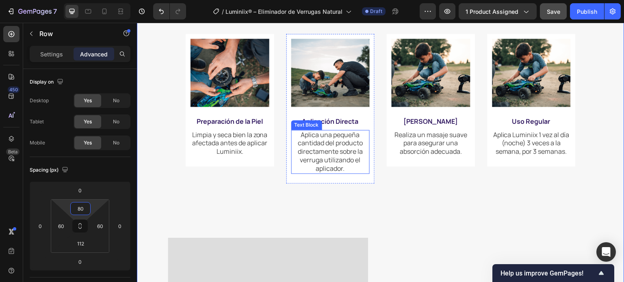
scroll to position [1196, 0]
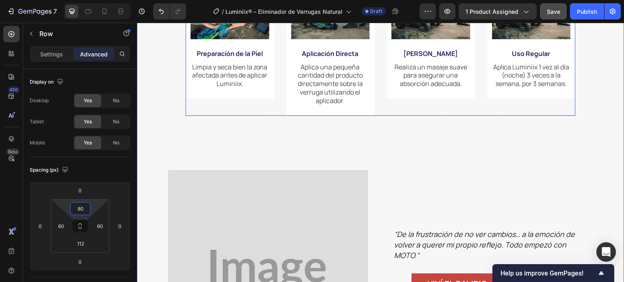
click at [392, 114] on div "Image Masaje Suave Text Block Realiza un masaje suave para asegurar una absorci…" at bounding box center [431, 41] width 89 height 150
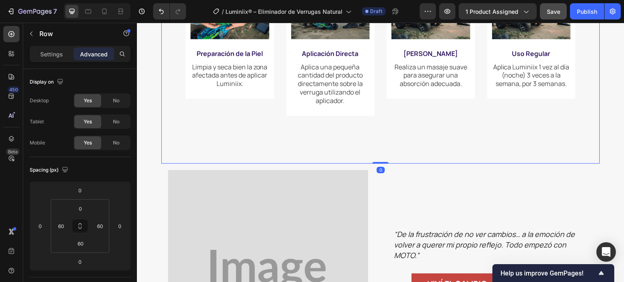
click at [367, 137] on div "qué esperar al usar luminiix® Heading Image Preparación de la Piel Text Block L…" at bounding box center [381, 31] width 390 height 216
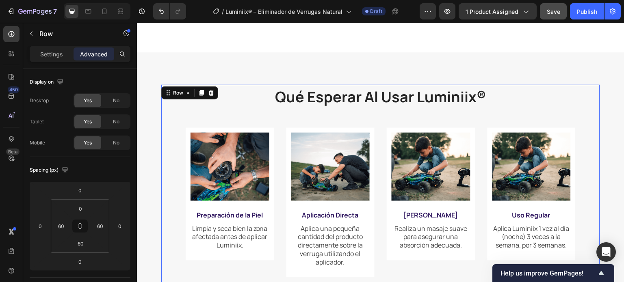
scroll to position [1034, 0]
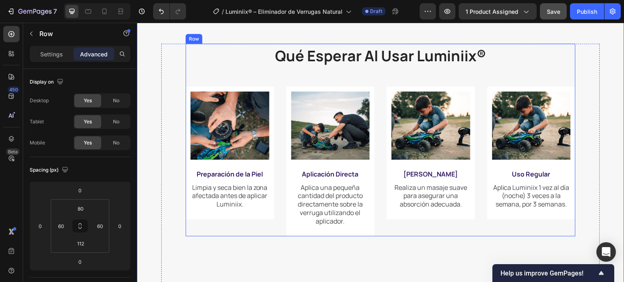
scroll to position [1156, 0]
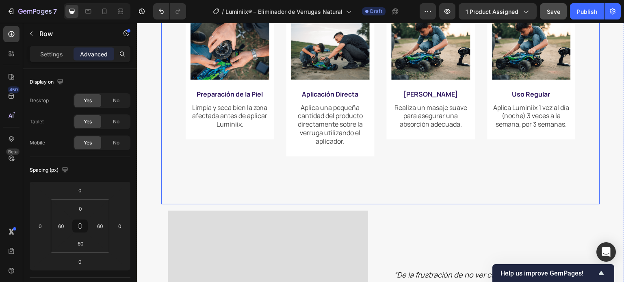
click at [365, 191] on div "qué esperar al usar luminiix® Heading Image Preparación de la Piel Text Block L…" at bounding box center [380, 83] width 439 height 241
click at [79, 242] on input "60" at bounding box center [80, 244] width 16 height 12
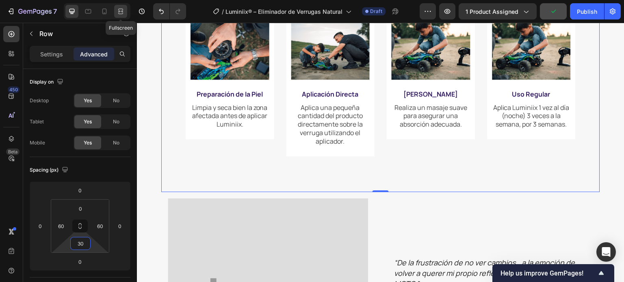
type input "30"
click at [120, 12] on icon at bounding box center [121, 11] width 8 height 8
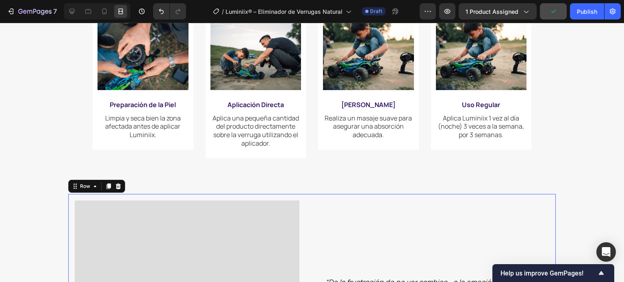
drag, startPoint x: 365, startPoint y: 243, endPoint x: 360, endPoint y: 235, distance: 9.3
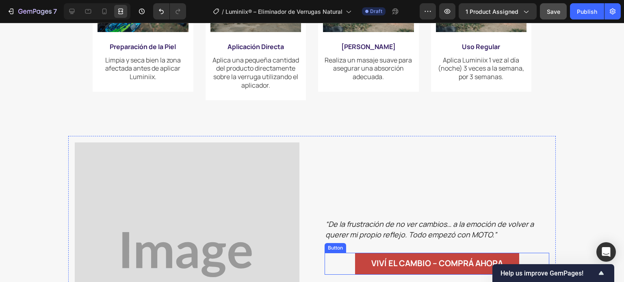
scroll to position [1196, 0]
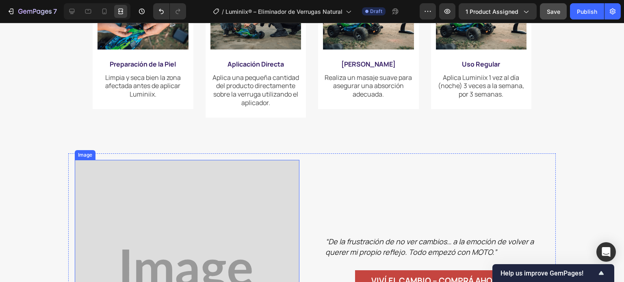
click at [160, 181] on img at bounding box center [187, 272] width 225 height 225
click at [82, 156] on div "Image" at bounding box center [94, 152] width 34 height 10
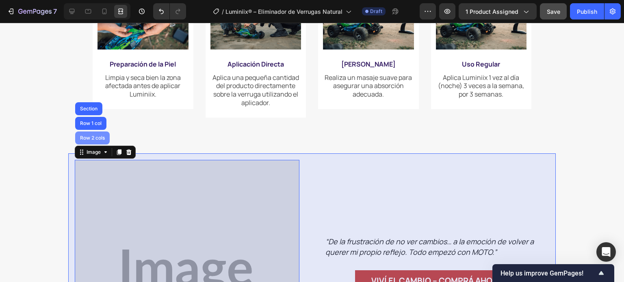
click at [82, 144] on div "Row 2 cols" at bounding box center [92, 138] width 35 height 13
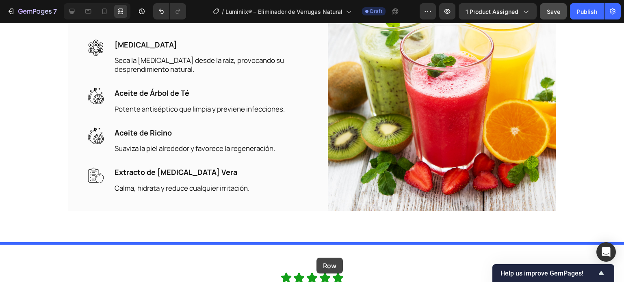
scroll to position [1710, 0]
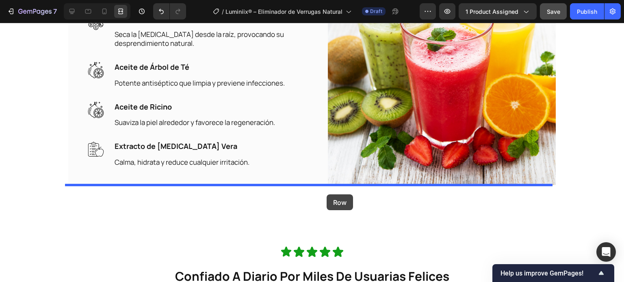
drag, startPoint x: 76, startPoint y: 152, endPoint x: 327, endPoint y: 194, distance: 254.0
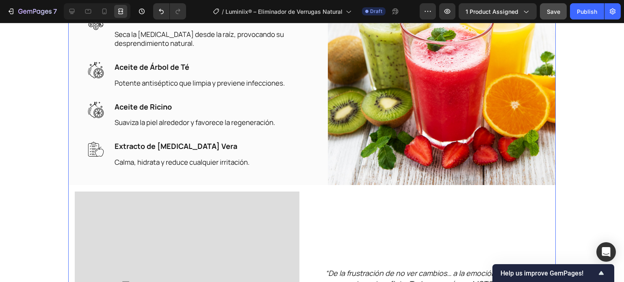
click at [318, 174] on div "Ingredientes clave y beneficios Heading Image Ácido Salicílico Text block Seca …" at bounding box center [311, 71] width 487 height 228
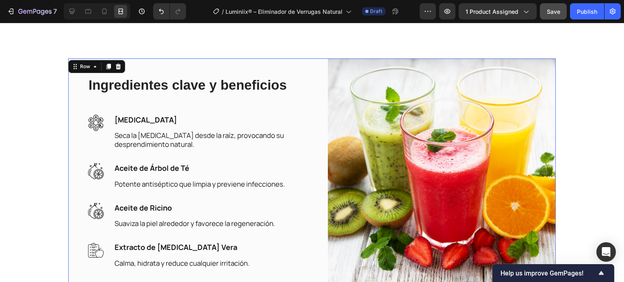
scroll to position [1588, 0]
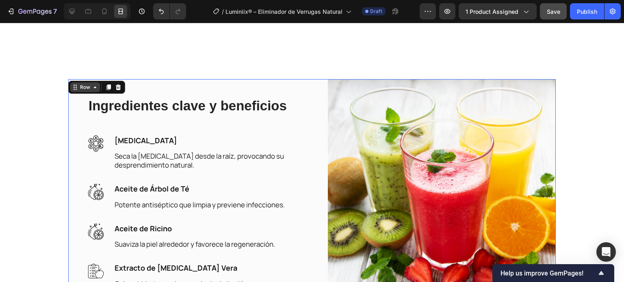
click at [82, 89] on div "Row" at bounding box center [84, 87] width 13 height 7
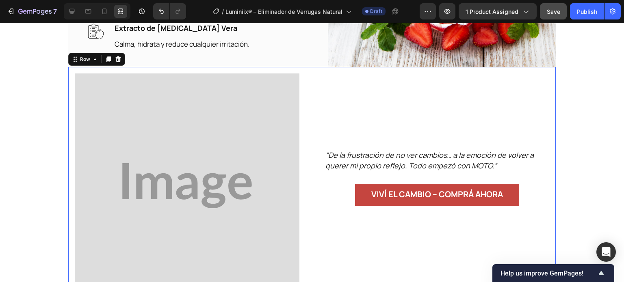
click at [81, 73] on div "Image Image “De la frustración de no ver cambios… a la emoción de volver a quer…" at bounding box center [311, 186] width 487 height 238
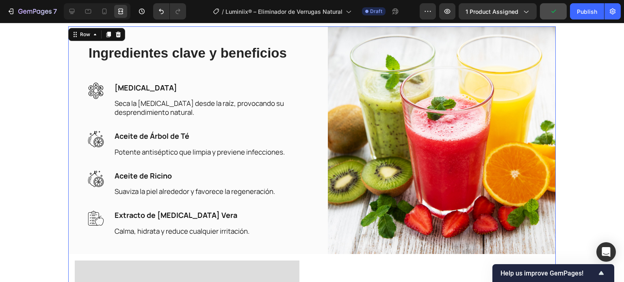
scroll to position [1385, 0]
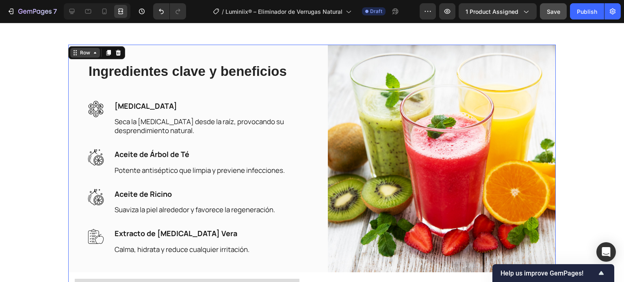
click at [81, 50] on div "Row" at bounding box center [84, 52] width 13 height 7
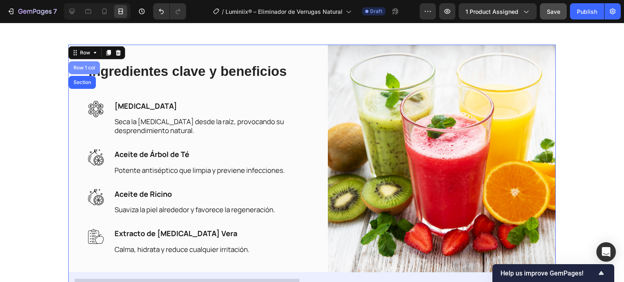
click at [83, 66] on div "Row 1 col" at bounding box center [84, 67] width 25 height 5
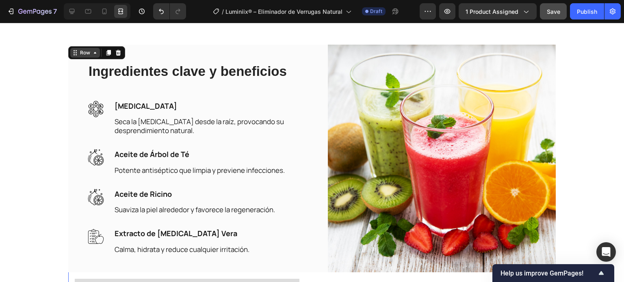
click at [84, 57] on div "Row" at bounding box center [85, 53] width 30 height 10
click at [88, 56] on div "Row" at bounding box center [84, 52] width 13 height 7
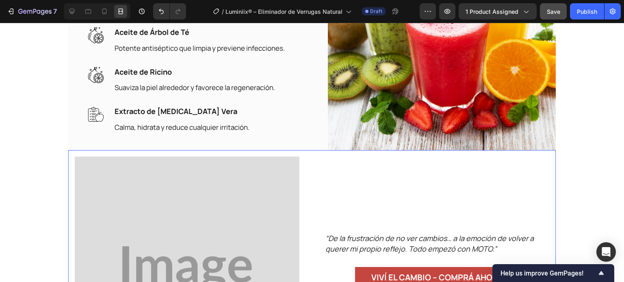
scroll to position [1548, 0]
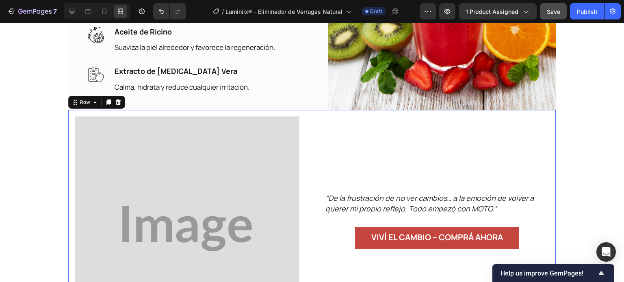
click at [317, 145] on div "Image Image “De la frustración de no ver cambios… a la emoción de volver a quer…" at bounding box center [311, 229] width 487 height 238
click at [68, 129] on div "Image Image “De la frustración de no ver cambios… a la emoción de volver a quer…" at bounding box center [311, 229] width 487 height 238
click at [77, 14] on div at bounding box center [71, 11] width 13 height 13
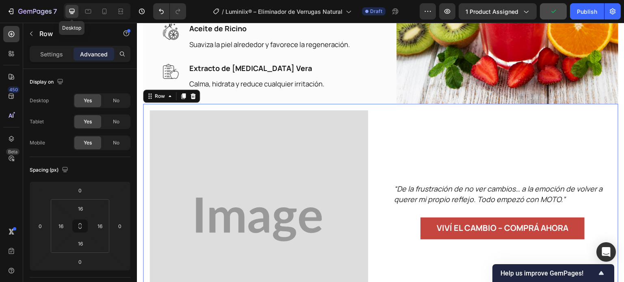
scroll to position [1543, 0]
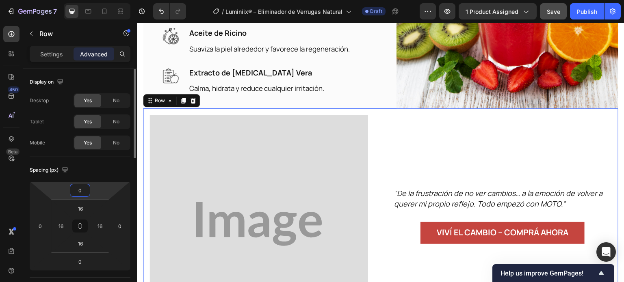
click at [82, 192] on input "0" at bounding box center [80, 190] width 16 height 12
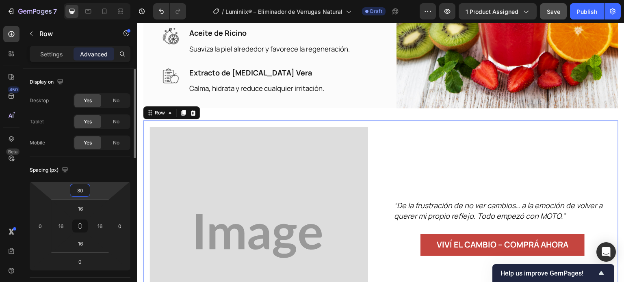
drag, startPoint x: 84, startPoint y: 194, endPoint x: 68, endPoint y: 197, distance: 16.5
click at [68, 197] on div "30 0 0 0" at bounding box center [80, 225] width 101 height 89
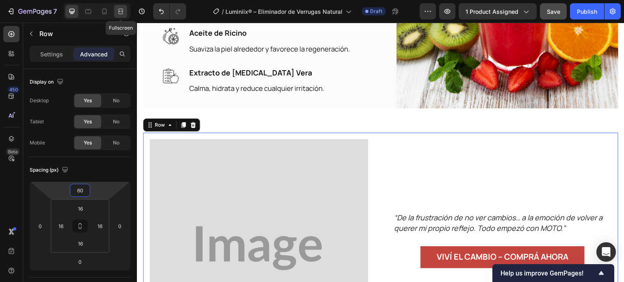
type input "60"
click at [116, 14] on div at bounding box center [120, 11] width 13 height 13
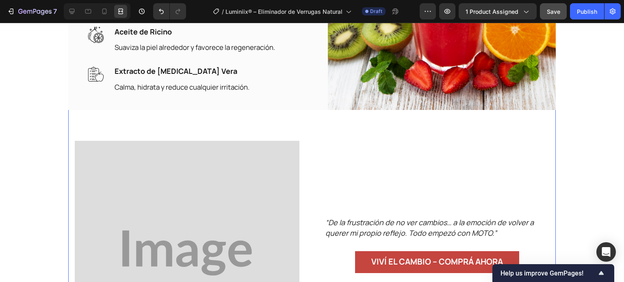
click at [413, 126] on div "Ingredientes clave y beneficios Heading Image Ácido Salicílico Text block Seca …" at bounding box center [311, 127] width 487 height 490
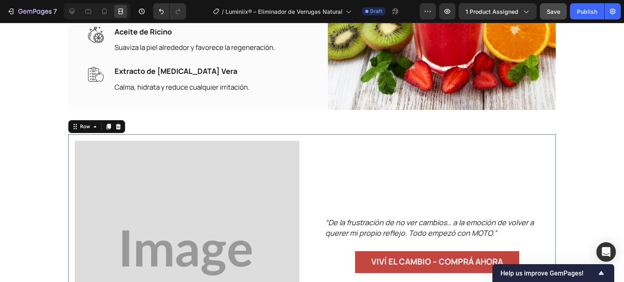
click at [331, 145] on div "“De la frustración de no ver cambios… a la emoción de volver a querer mi propio…" at bounding box center [436, 253] width 225 height 225
click at [116, 127] on icon at bounding box center [118, 127] width 5 height 6
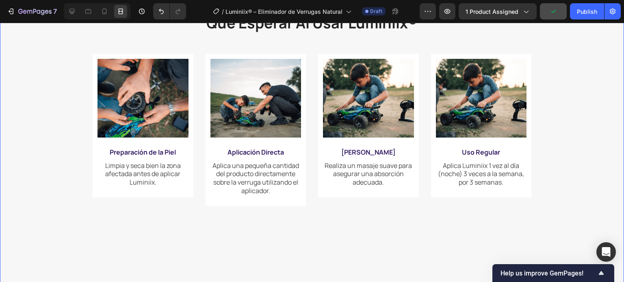
scroll to position [1101, 0]
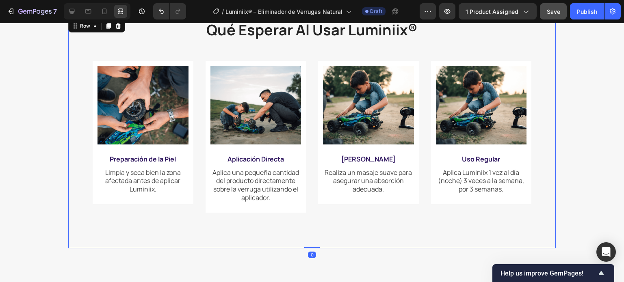
click at [261, 219] on div "qué esperar al usar luminiix® Heading Image Preparación de la Piel Text Block L…" at bounding box center [312, 127] width 439 height 218
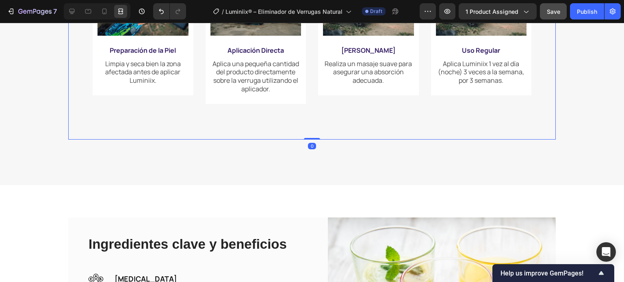
scroll to position [1223, 0]
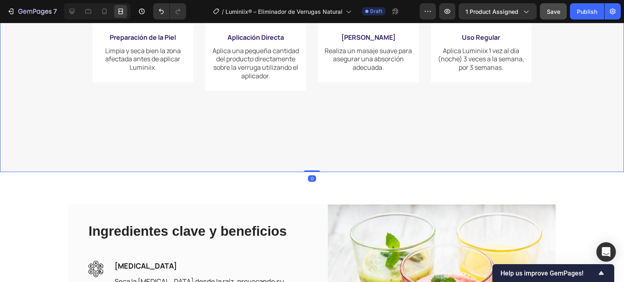
click at [248, 152] on div "qué esperar al usar luminiix® Heading Image Preparación de la Piel Text Block L…" at bounding box center [312, 18] width 624 height 309
click at [69, 11] on icon at bounding box center [71, 11] width 5 height 5
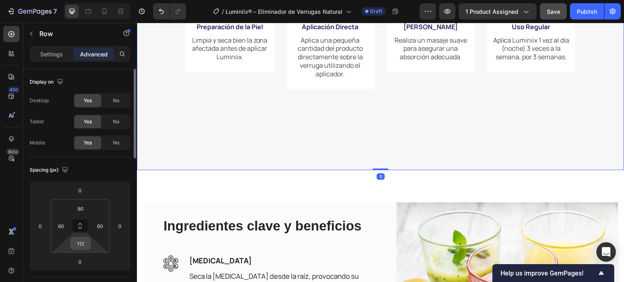
click at [86, 244] on input "112" at bounding box center [80, 244] width 16 height 12
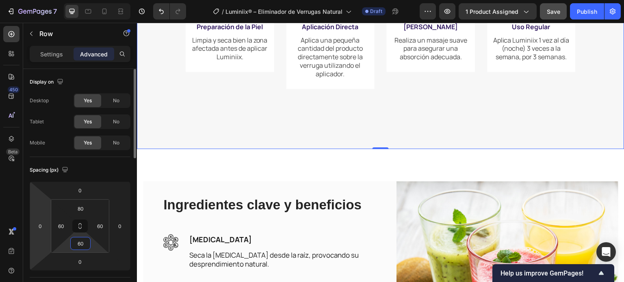
drag, startPoint x: 76, startPoint y: 246, endPoint x: 50, endPoint y: 251, distance: 26.8
click at [50, 251] on div "0 0 0 0 80 60 60 60" at bounding box center [80, 225] width 101 height 89
type input "3"
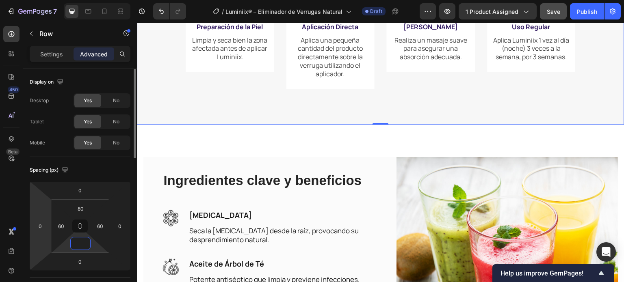
type input "0"
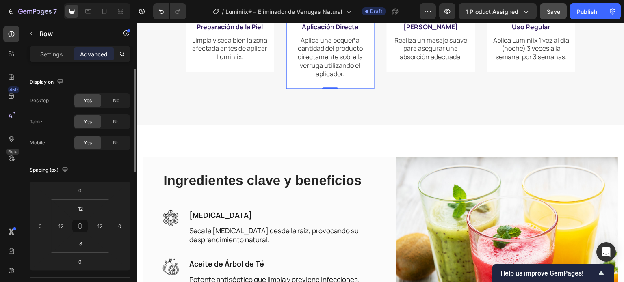
click at [340, 89] on div "Image Aplicación Directa Text Block Aplica una pequeña cantidad del producto di…" at bounding box center [330, 14] width 89 height 150
click at [337, 100] on div "qué esperar al usar luminiix® Heading Image Preparación de la Piel Text Block L…" at bounding box center [381, 4] width 390 height 216
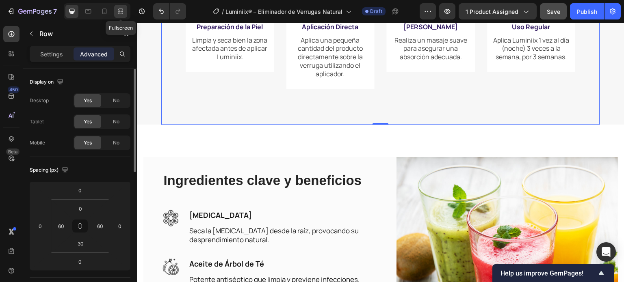
click at [122, 8] on icon at bounding box center [121, 11] width 8 height 8
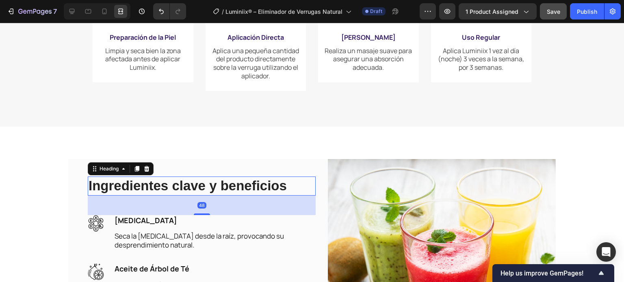
click at [221, 190] on h2 "Ingredientes clave y beneficios" at bounding box center [202, 186] width 228 height 19
click at [72, 12] on icon at bounding box center [71, 11] width 5 height 5
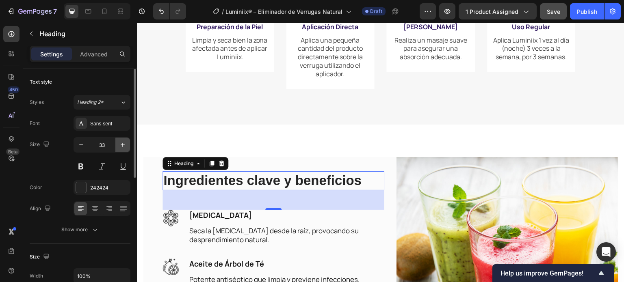
click at [122, 145] on icon "button" at bounding box center [123, 145] width 4 height 4
click at [122, 145] on icon "button" at bounding box center [123, 145] width 8 height 8
type input "36"
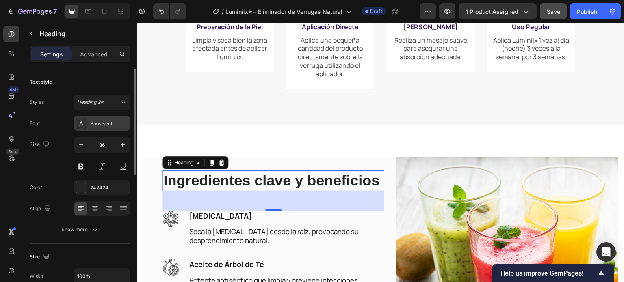
click at [109, 120] on div "Sans-serif" at bounding box center [109, 123] width 38 height 7
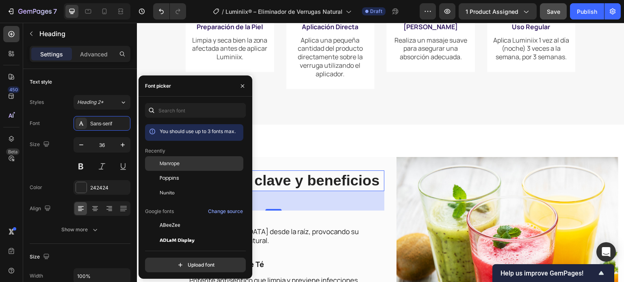
click at [184, 162] on div "Manrope" at bounding box center [201, 163] width 82 height 7
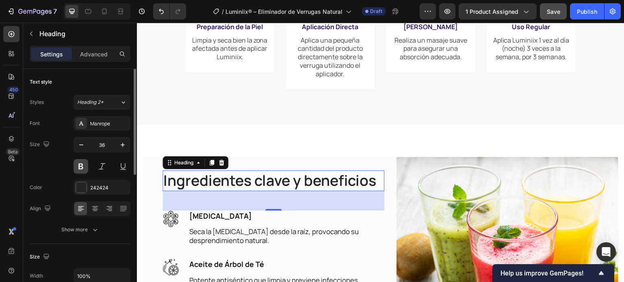
click at [78, 161] on button at bounding box center [80, 166] width 15 height 15
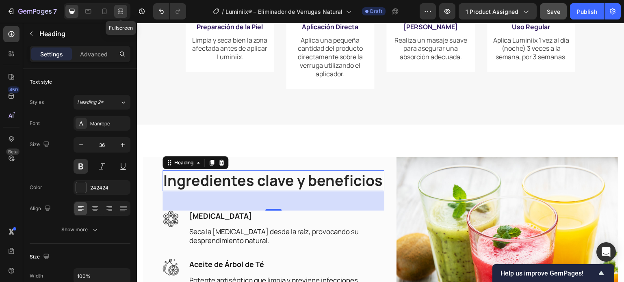
click at [120, 13] on icon at bounding box center [121, 11] width 8 height 8
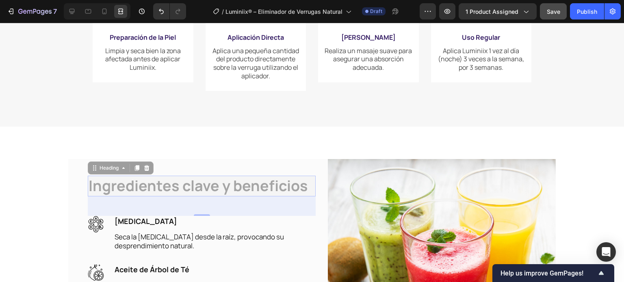
scroll to position [1207, 0]
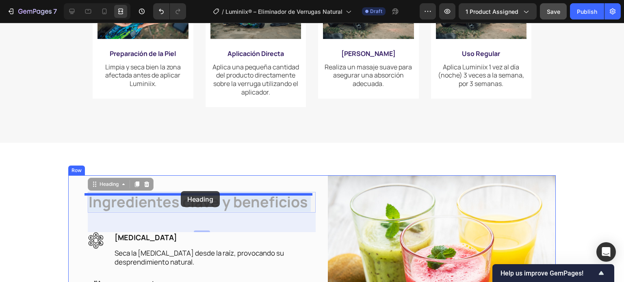
drag, startPoint x: 185, startPoint y: 190, endPoint x: 181, endPoint y: 191, distance: 4.4
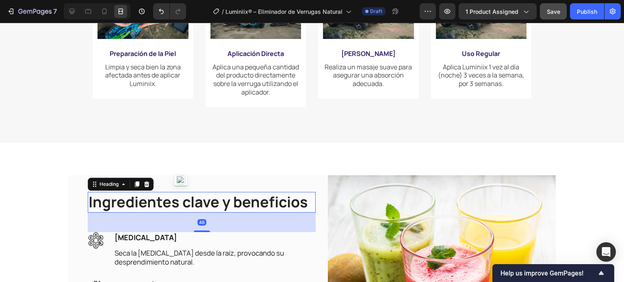
click at [174, 203] on h2 "Ingredientes clave y beneficios" at bounding box center [202, 202] width 228 height 21
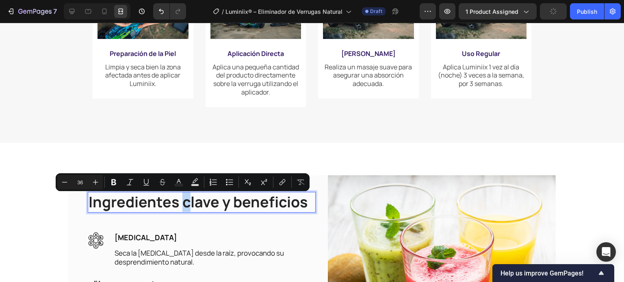
click at [181, 207] on p "Ingredientes clave y beneficios" at bounding box center [202, 202] width 226 height 19
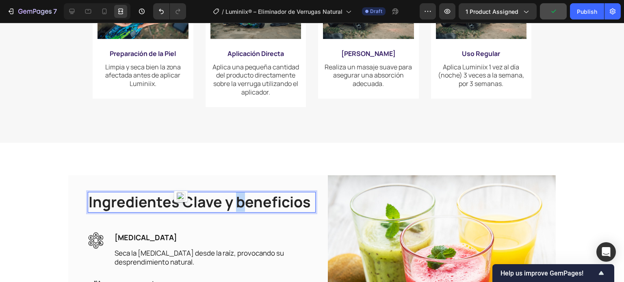
click at [235, 205] on p "Ingredientes Clave y beneficios" at bounding box center [202, 202] width 226 height 19
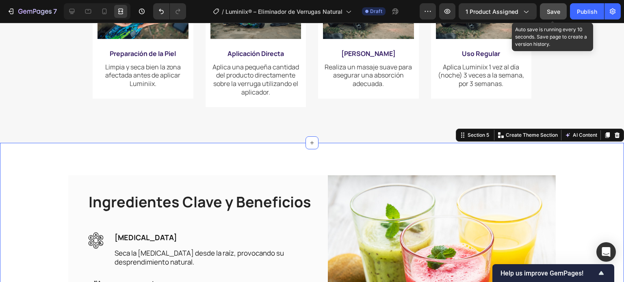
drag, startPoint x: 556, startPoint y: 9, endPoint x: 548, endPoint y: 8, distance: 8.6
click at [554, 9] on span "Save" at bounding box center [553, 11] width 13 height 7
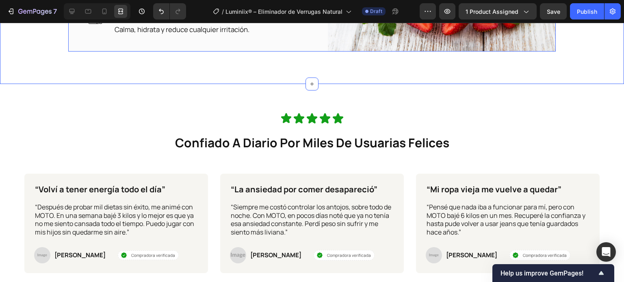
scroll to position [1572, 0]
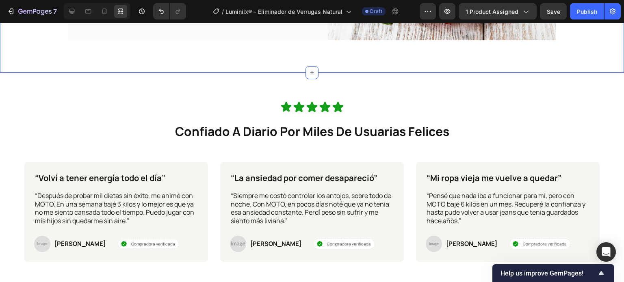
click at [64, 9] on div at bounding box center [97, 11] width 67 height 16
click at [71, 14] on icon at bounding box center [72, 11] width 8 height 8
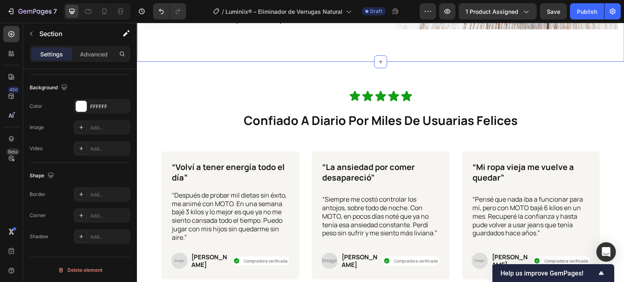
scroll to position [55, 0]
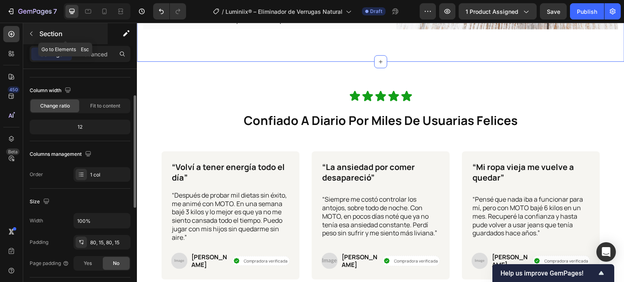
click at [35, 32] on button "button" at bounding box center [31, 33] width 13 height 13
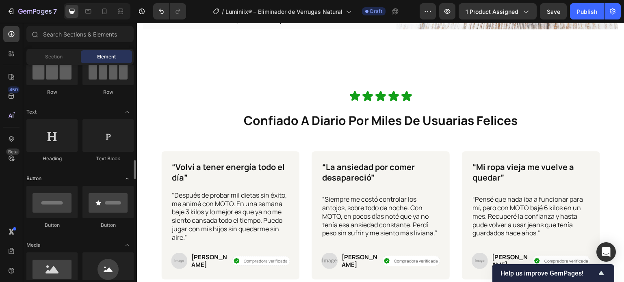
scroll to position [162, 0]
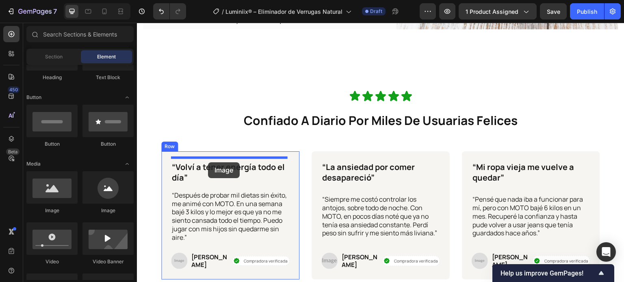
drag, startPoint x: 203, startPoint y: 210, endPoint x: 208, endPoint y: 162, distance: 47.7
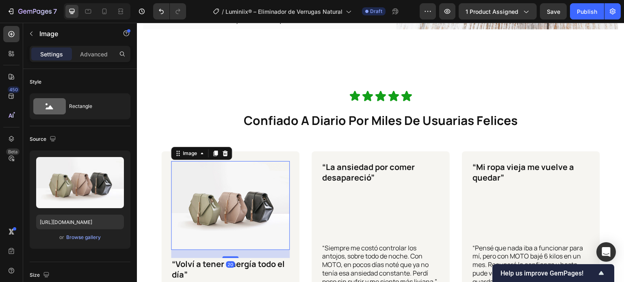
drag, startPoint x: 225, startPoint y: 244, endPoint x: 225, endPoint y: 203, distance: 41.0
click at [230, 257] on div at bounding box center [230, 258] width 16 height 2
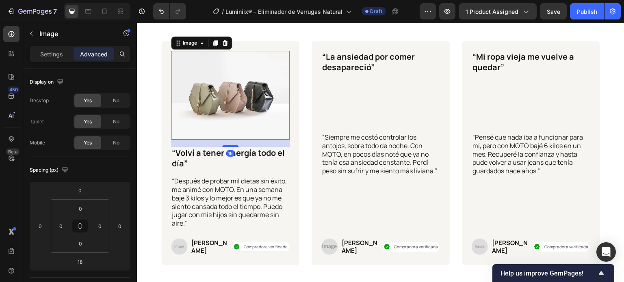
scroll to position [1699, 0]
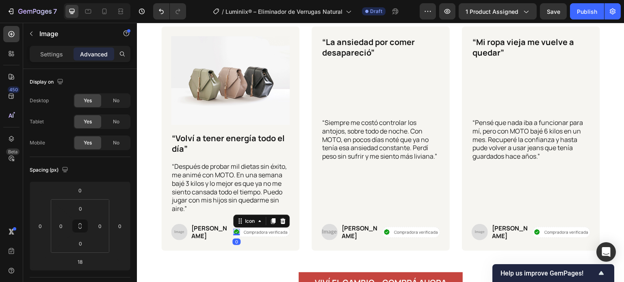
click at [235, 231] on div "Icon 0" at bounding box center [236, 232] width 6 height 6
click at [58, 52] on p "Settings" at bounding box center [51, 54] width 23 height 9
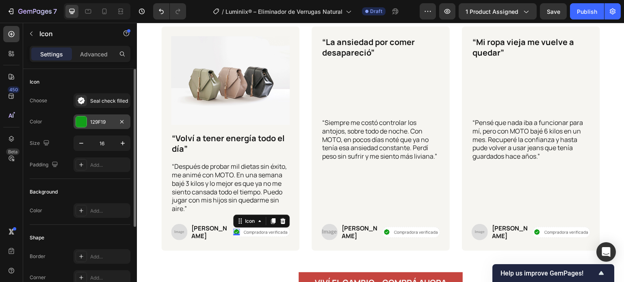
click at [83, 120] on div at bounding box center [81, 122] width 11 height 11
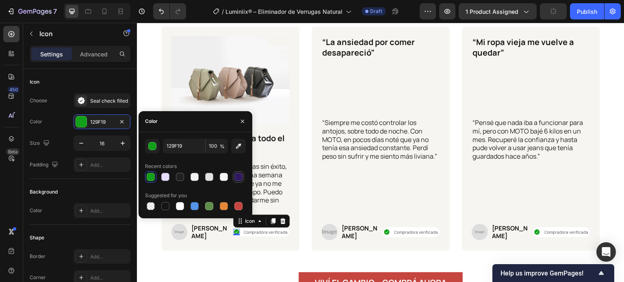
click at [238, 177] on div at bounding box center [238, 177] width 8 height 8
type input "301860"
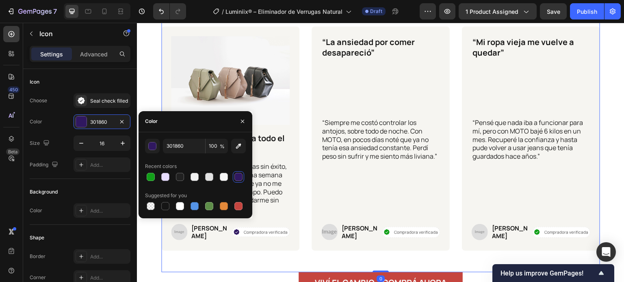
click at [234, 250] on div "Icon Icon Icon Icon Icon Icon List confiado a diario por miles de usuarias feli…" at bounding box center [380, 118] width 439 height 307
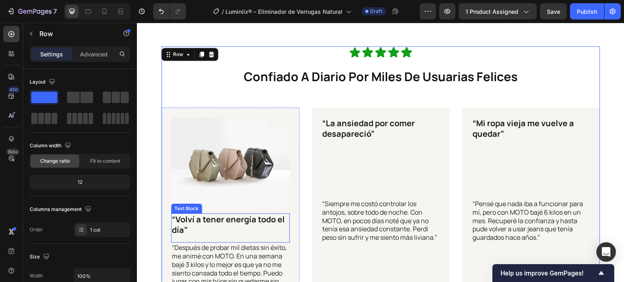
scroll to position [1536, 0]
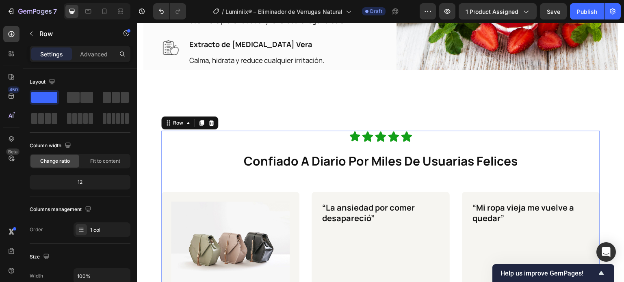
click at [426, 141] on div "Icon Icon Icon Icon Icon Icon List confiado a diario por miles de usuarias feli…" at bounding box center [380, 284] width 439 height 307
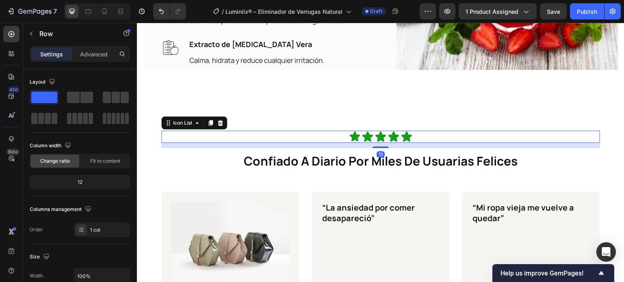
click at [312, 133] on div "Icon Icon Icon Icon Icon" at bounding box center [380, 137] width 439 height 12
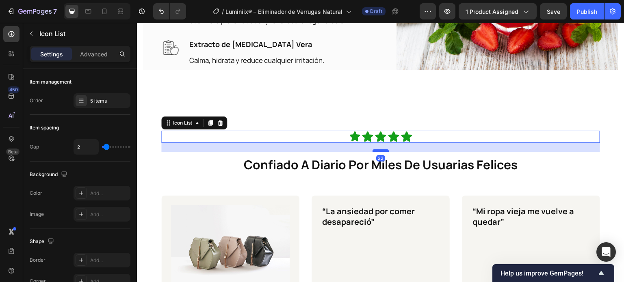
click at [380, 149] on div at bounding box center [380, 150] width 16 height 2
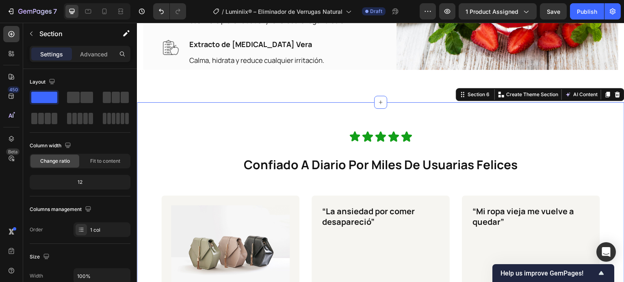
click at [117, 13] on icon at bounding box center [121, 11] width 8 height 8
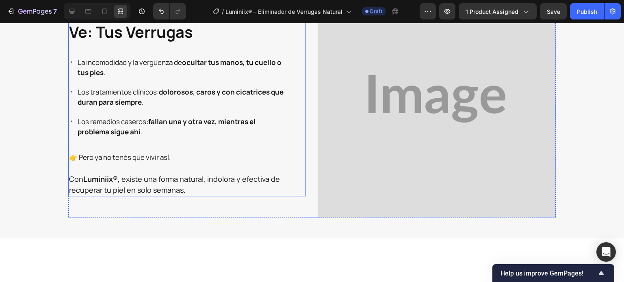
scroll to position [375, 0]
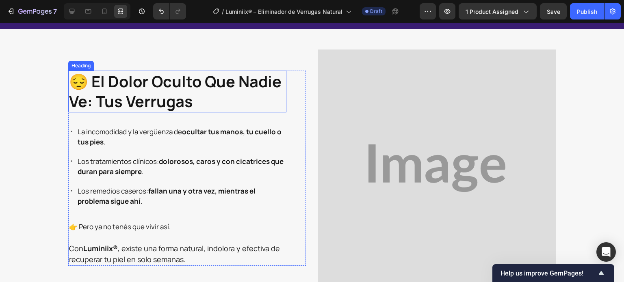
click at [158, 97] on strong "😔 el dolor oculto que nadie ve: tus verrugas" at bounding box center [175, 91] width 212 height 41
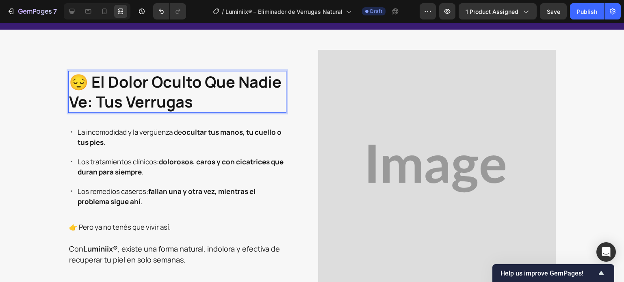
scroll to position [600, 0]
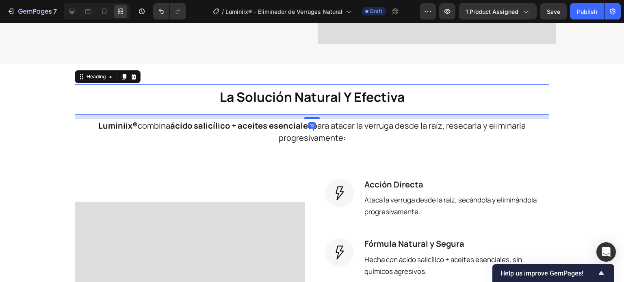
click at [293, 98] on strong "la solución natural y efectiva" at bounding box center [312, 97] width 185 height 18
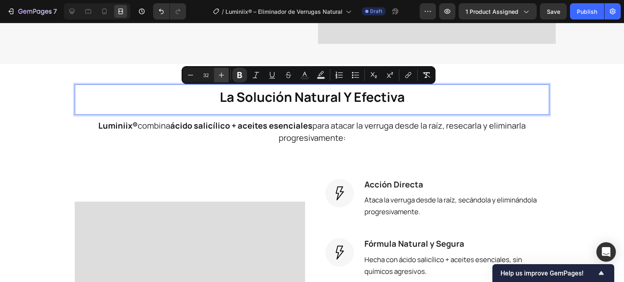
click at [215, 79] on button "Plus" at bounding box center [221, 75] width 15 height 15
click at [216, 80] on button "Plus" at bounding box center [221, 75] width 15 height 15
click at [217, 80] on button "Plus" at bounding box center [221, 75] width 15 height 15
click at [220, 78] on icon "Editor contextual toolbar" at bounding box center [221, 75] width 8 height 8
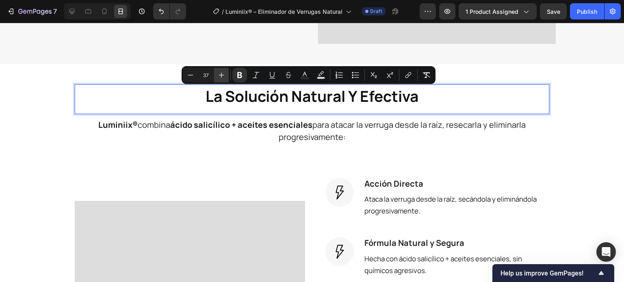
click at [220, 78] on icon "Editor contextual toolbar" at bounding box center [221, 75] width 8 height 8
type input "38"
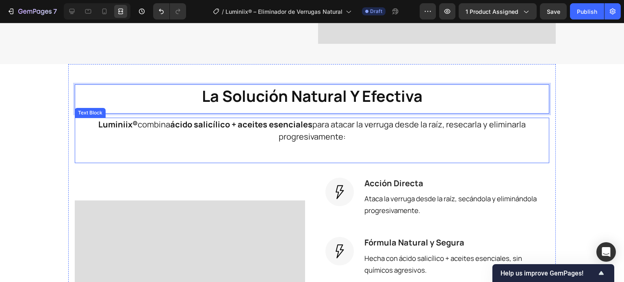
click at [216, 154] on div "Luminiix® combina ácido salicílico + aceites esenciales para atacar la verruga …" at bounding box center [312, 140] width 474 height 45
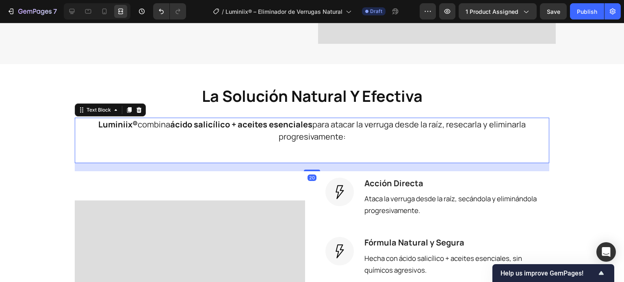
scroll to position [0, 0]
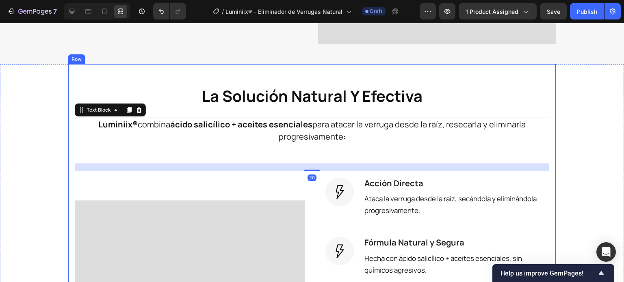
click at [198, 76] on div "⁠⁠⁠⁠⁠⁠⁠ la solución natural y efectiva Heading Luminiix® combina ácido salicíli…" at bounding box center [311, 265] width 487 height 403
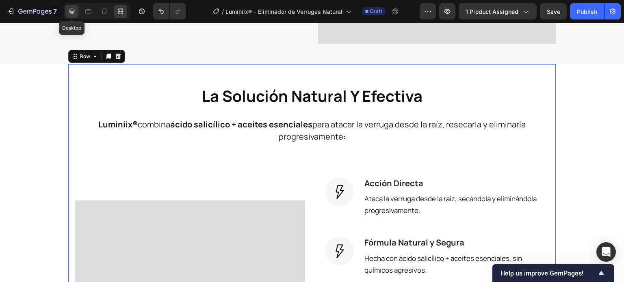
click at [72, 9] on icon at bounding box center [71, 11] width 5 height 5
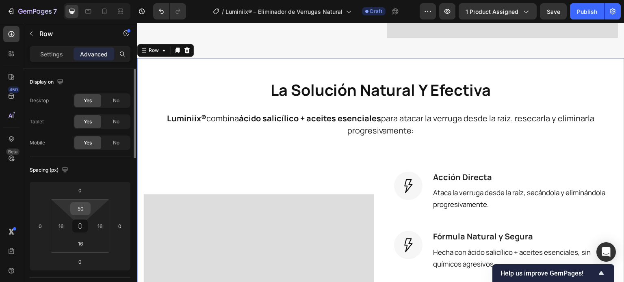
click at [80, 204] on input "50" at bounding box center [80, 209] width 16 height 12
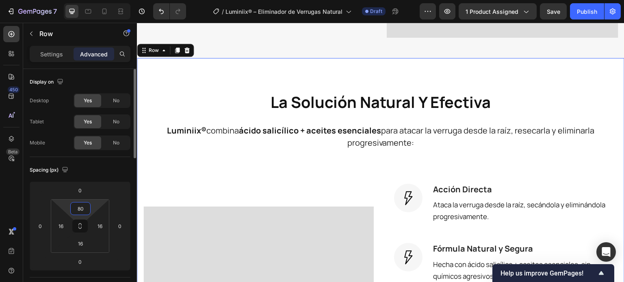
drag, startPoint x: 80, startPoint y: 211, endPoint x: 68, endPoint y: 209, distance: 11.5
click at [68, 209] on div "80 16 16 16" at bounding box center [80, 226] width 58 height 54
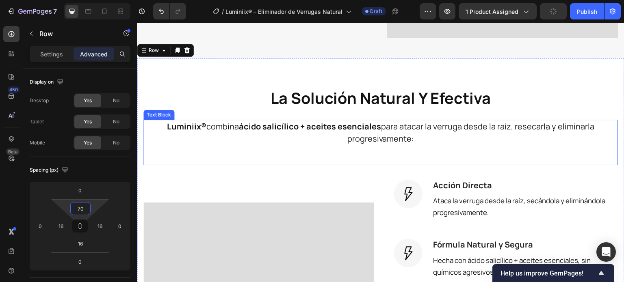
type input "70"
click at [310, 164] on div "⁠⁠⁠⁠⁠⁠⁠ la solución natural y efectiva Heading Luminiix® combina ácido salicíli…" at bounding box center [380, 274] width 474 height 376
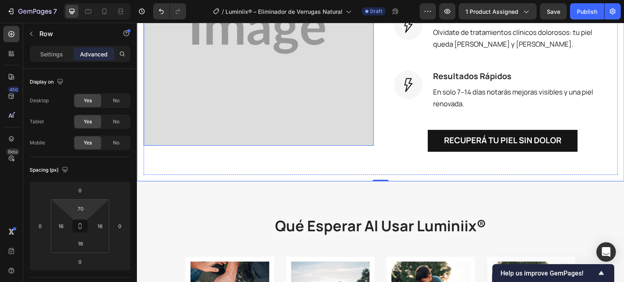
scroll to position [965, 0]
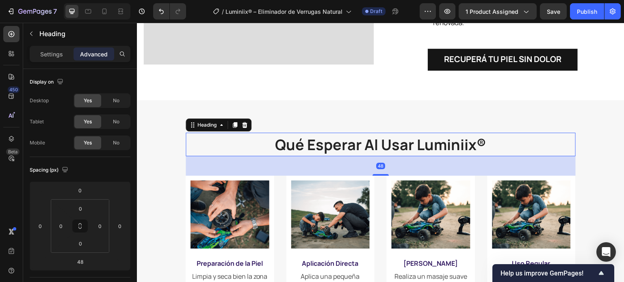
click at [340, 149] on strong "qué esperar al usar luminiix®" at bounding box center [380, 145] width 211 height 20
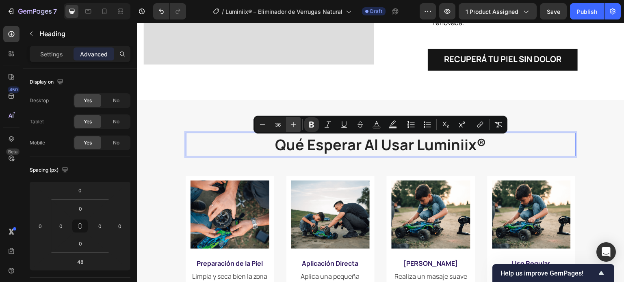
click at [293, 126] on icon "Editor contextual toolbar" at bounding box center [293, 124] width 5 height 5
type input "38"
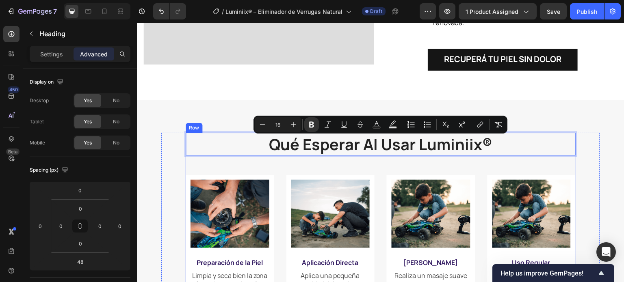
click at [256, 172] on div "qué esperar al usar luminiix® Heading 48 Image Preparación de la Piel Text Bloc…" at bounding box center [381, 229] width 390 height 192
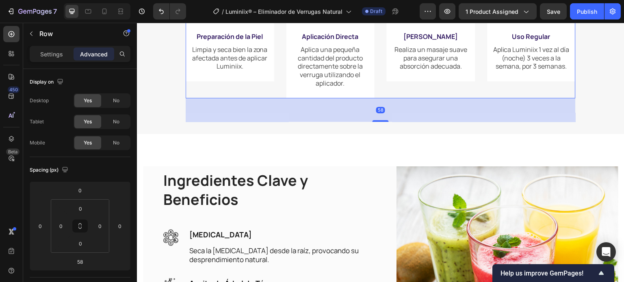
scroll to position [1209, 0]
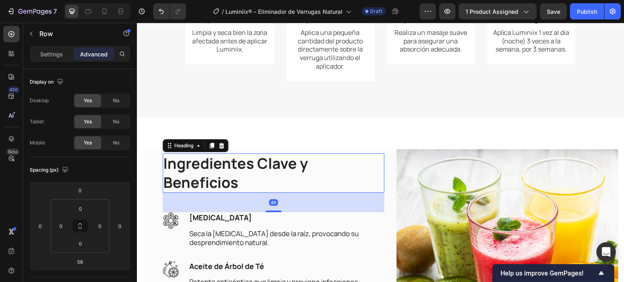
click at [225, 182] on h2 "Ingredientes Clave y Beneficios" at bounding box center [273, 173] width 222 height 40
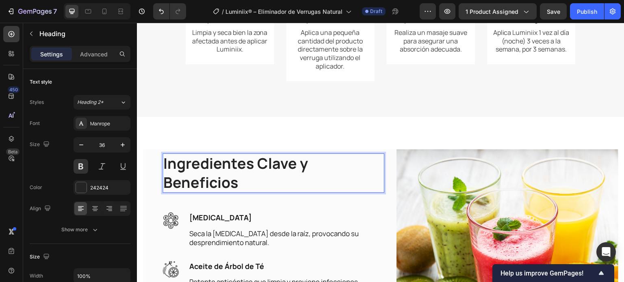
click at [225, 182] on h2 "Ingredientes Clave y Beneficios" at bounding box center [273, 173] width 222 height 40
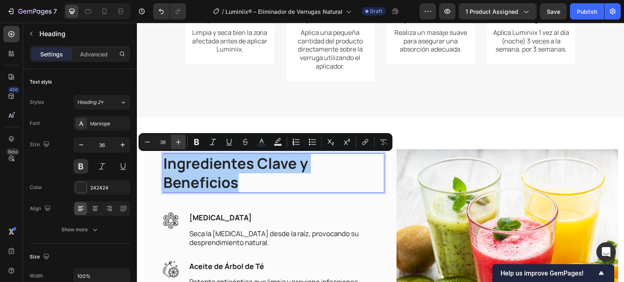
click at [179, 142] on icon "Editor contextual toolbar" at bounding box center [178, 142] width 8 height 8
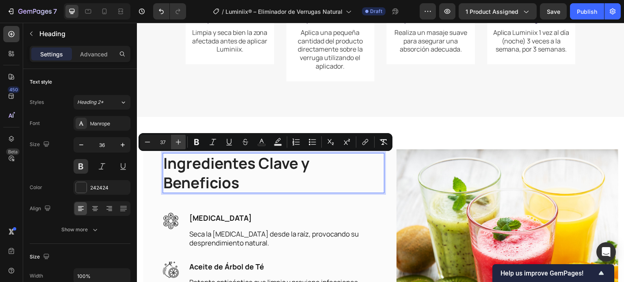
click at [179, 142] on icon "Editor contextual toolbar" at bounding box center [178, 142] width 5 height 5
type input "38"
click at [299, 185] on p "Ingredientes Clave y Beneficios" at bounding box center [273, 173] width 220 height 40
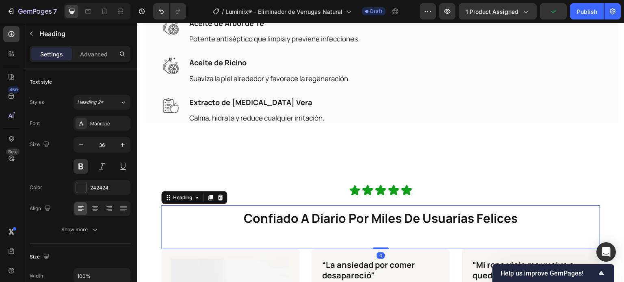
click at [338, 222] on strong "confiado a diario por miles de usuarias felices" at bounding box center [381, 218] width 274 height 17
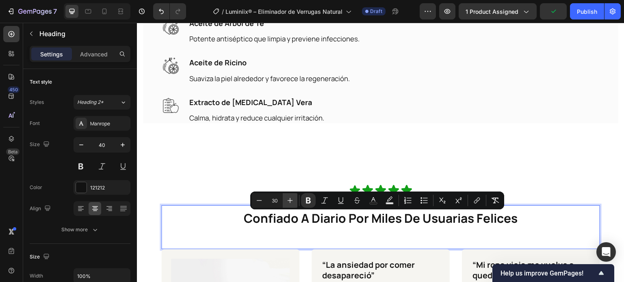
click at [293, 200] on icon "Editor contextual toolbar" at bounding box center [290, 201] width 8 height 8
click at [293, 199] on icon "Editor contextual toolbar" at bounding box center [290, 201] width 8 height 8
click at [292, 199] on icon "Editor contextual toolbar" at bounding box center [290, 201] width 8 height 8
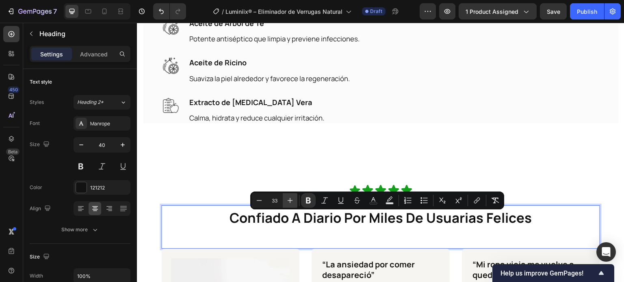
click at [292, 199] on icon "Editor contextual toolbar" at bounding box center [290, 201] width 8 height 8
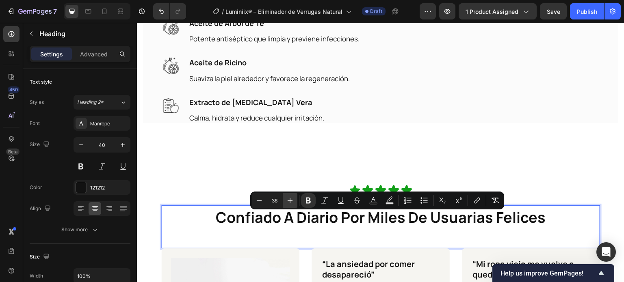
click at [292, 199] on icon "Editor contextual toolbar" at bounding box center [290, 201] width 8 height 8
type input "38"
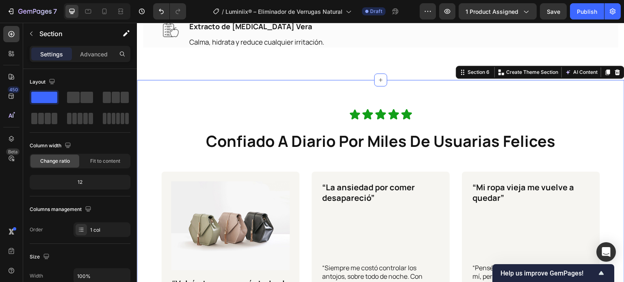
scroll to position [1534, 0]
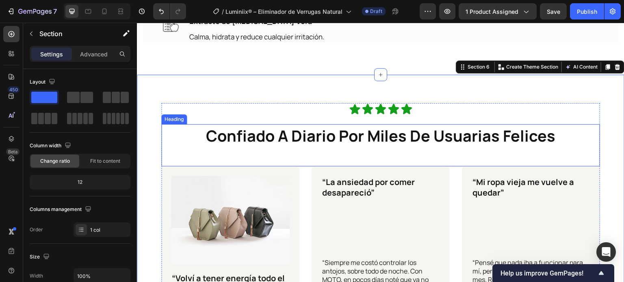
click at [367, 150] on div "⁠⁠⁠⁠⁠⁠⁠ confiado a diario por miles de usuarias felices Heading" at bounding box center [380, 145] width 439 height 42
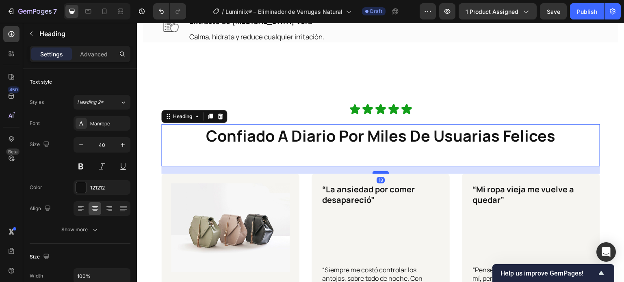
drag, startPoint x: 378, startPoint y: 168, endPoint x: 379, endPoint y: 175, distance: 7.4
click at [379, 174] on div at bounding box center [380, 172] width 16 height 2
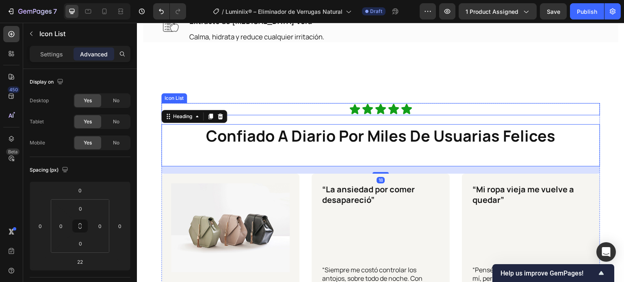
click at [411, 113] on div "Icon Icon Icon Icon Icon" at bounding box center [380, 109] width 439 height 12
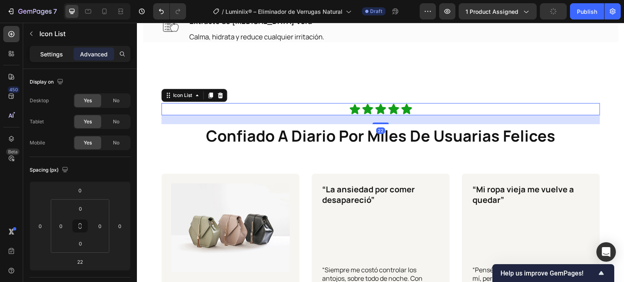
click at [47, 52] on p "Settings" at bounding box center [51, 54] width 23 height 9
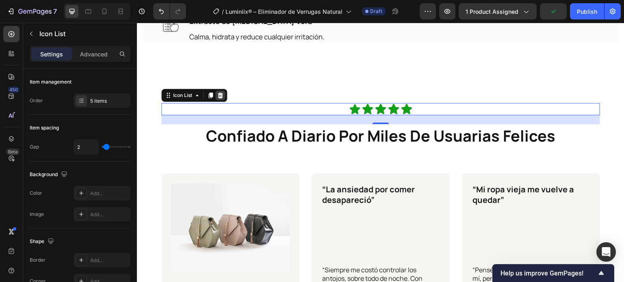
click at [222, 98] on icon at bounding box center [220, 96] width 5 height 6
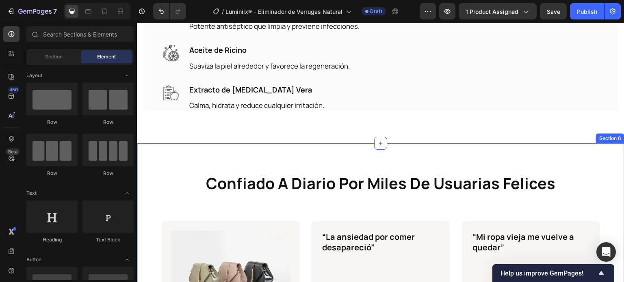
scroll to position [1452, 0]
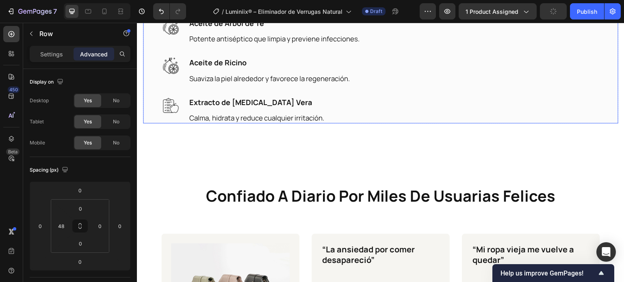
click at [151, 108] on div "⁠⁠⁠⁠⁠⁠⁠ Ingredientes Clave y Beneficios Heading Image [MEDICAL_DATA] Text block…" at bounding box center [380, 16] width 475 height 215
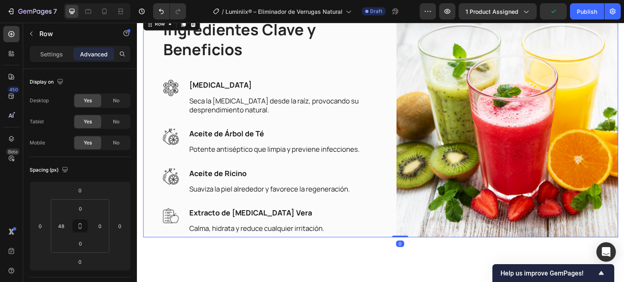
scroll to position [1412, 0]
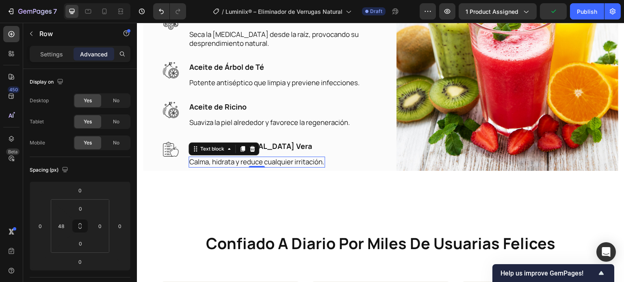
click at [309, 160] on span "Calma, hidrata y reduce cualquier irritación." at bounding box center [256, 161] width 135 height 9
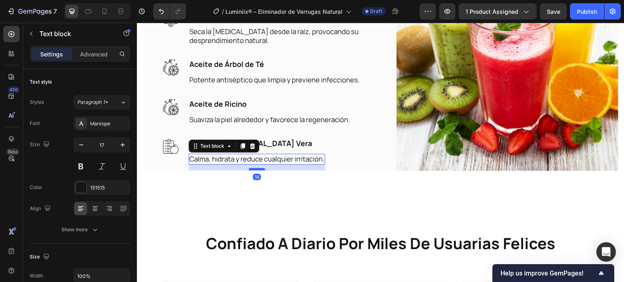
scroll to position [1410, 0]
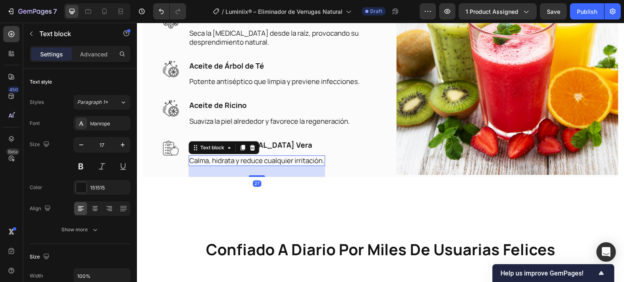
drag, startPoint x: 257, startPoint y: 163, endPoint x: 260, endPoint y: 151, distance: 13.0
click at [261, 175] on div at bounding box center [256, 176] width 16 height 2
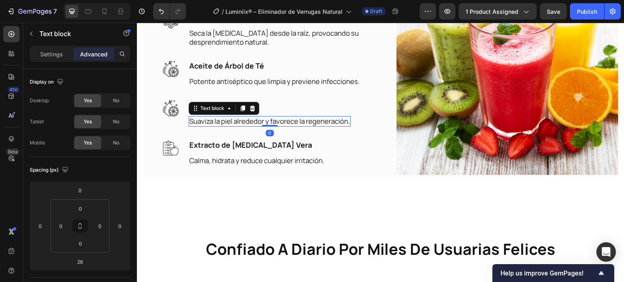
click at [263, 119] on span "Suaviza la piel alrededor y favorece la regeneración." at bounding box center [269, 121] width 160 height 9
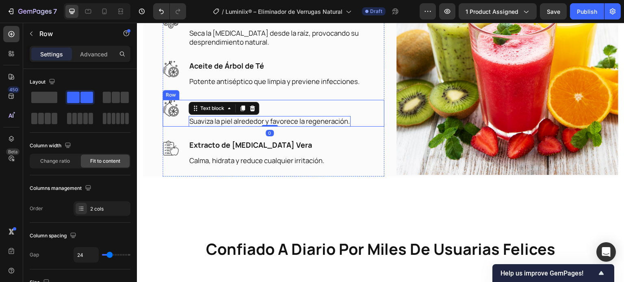
click at [317, 112] on div "Aceite de Ricino Text block Suaviza la piel alrededor y favorece la regeneració…" at bounding box center [269, 113] width 162 height 27
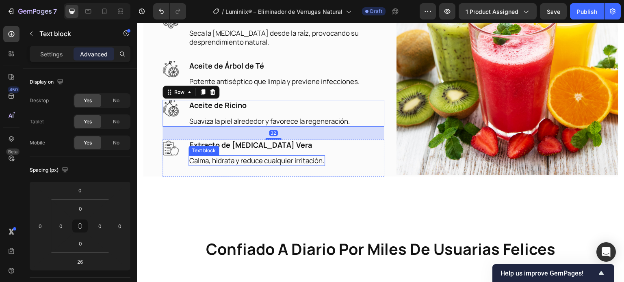
click at [268, 161] on span "Calma, hidrata y reduce cualquier irritación." at bounding box center [256, 160] width 135 height 9
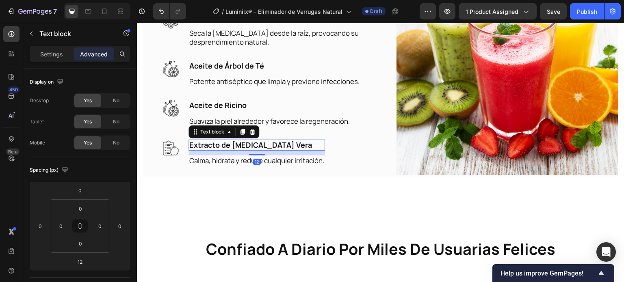
click at [296, 148] on p "Extracto de [MEDICAL_DATA] Vera" at bounding box center [256, 144] width 135 height 9
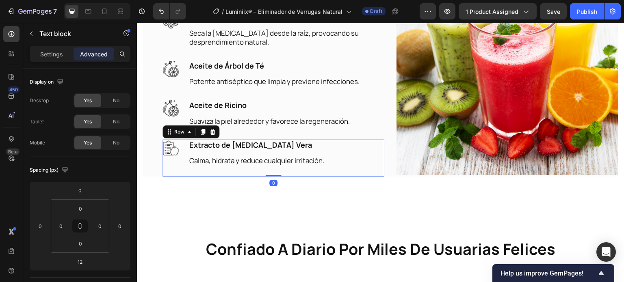
click at [334, 153] on div "Image Extracto de [MEDICAL_DATA] Vera Text block Calma, hidrata y reduce cualqu…" at bounding box center [273, 158] width 222 height 37
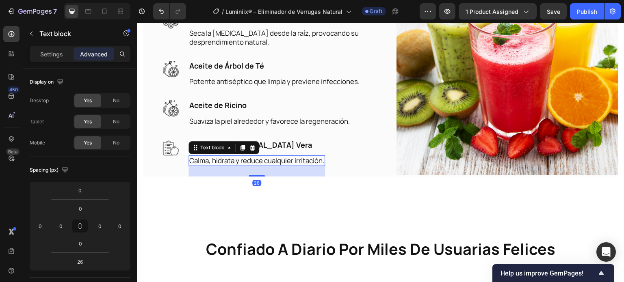
click at [206, 160] on span "Calma, hidrata y reduce cualquier irritación." at bounding box center [256, 160] width 135 height 9
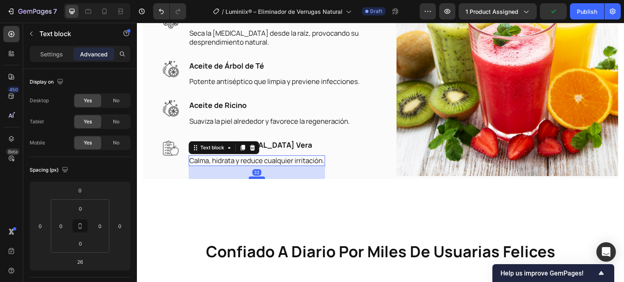
click at [260, 177] on div at bounding box center [256, 178] width 16 height 2
type input "32"
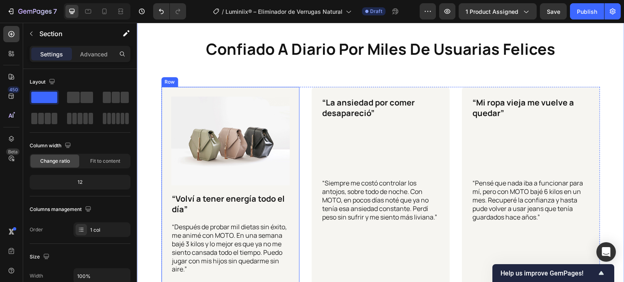
scroll to position [1613, 0]
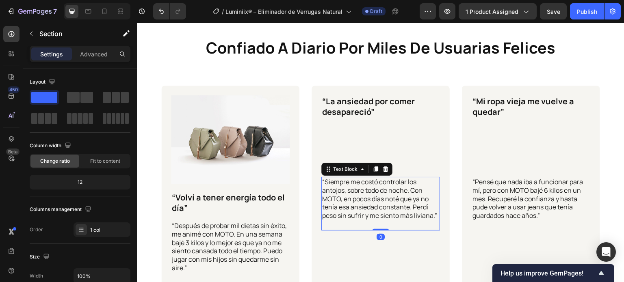
click at [364, 193] on p "“Siempre me costó controlar los antojos, sobre todo de noche. Con MOTO, en poco…" at bounding box center [380, 199] width 117 height 42
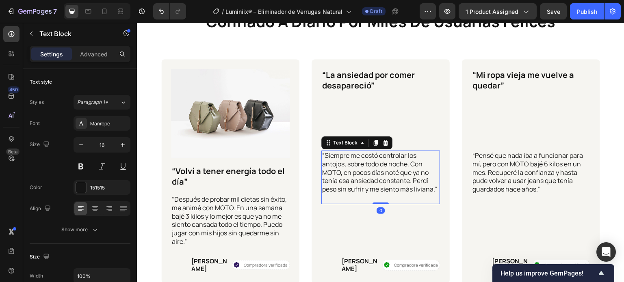
scroll to position [1653, 0]
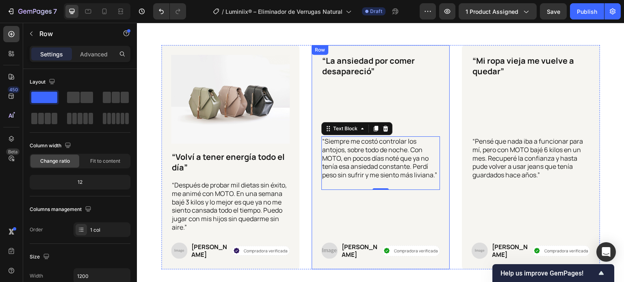
click at [314, 96] on div "“La ansiedad por comer desapareció” Text Block “Siempre me costó controlar los …" at bounding box center [380, 157] width 138 height 225
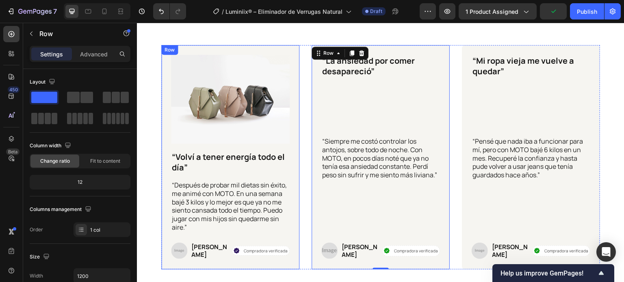
click at [292, 149] on div "Image “Volví a tener energía todo el día” Text Block “Después de probar mil die…" at bounding box center [230, 157] width 138 height 225
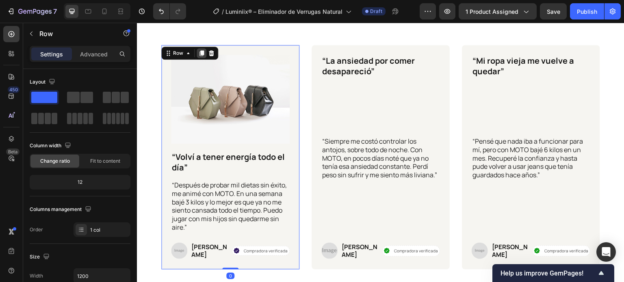
click at [201, 56] on icon at bounding box center [201, 53] width 6 height 6
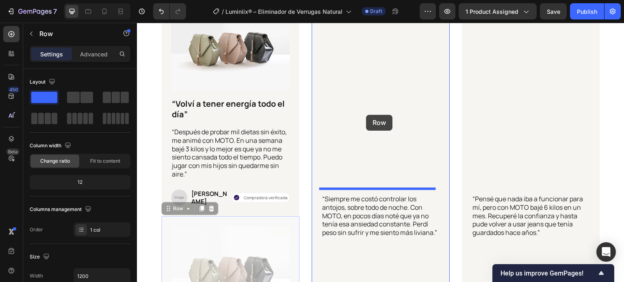
scroll to position [1625, 0]
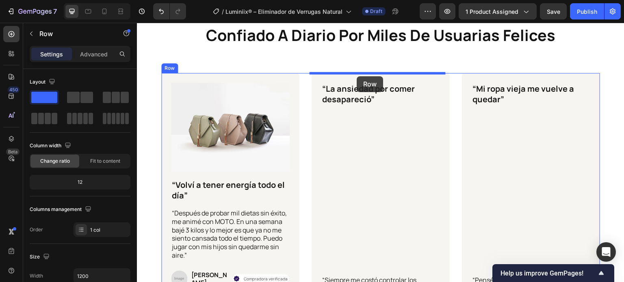
drag, startPoint x: 177, startPoint y: 124, endPoint x: 356, endPoint y: 76, distance: 185.6
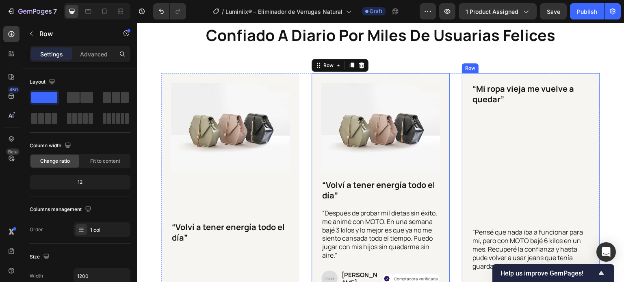
scroll to position [1747, 0]
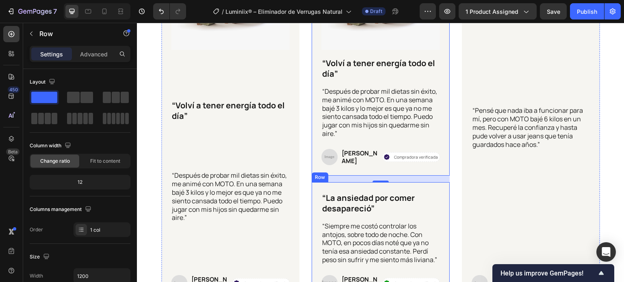
click at [311, 187] on div "“La ansiedad por comer desapareció” Text Block “Siempre me costó controlar los …" at bounding box center [380, 242] width 138 height 120
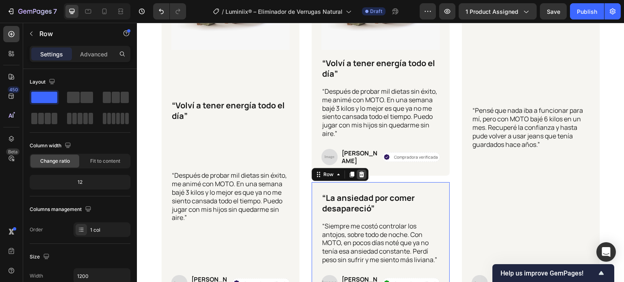
click at [361, 172] on icon at bounding box center [361, 175] width 5 height 6
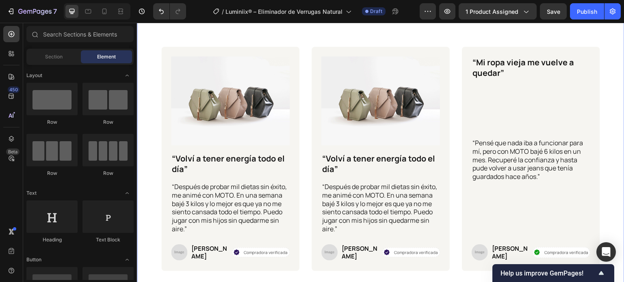
scroll to position [1625, 0]
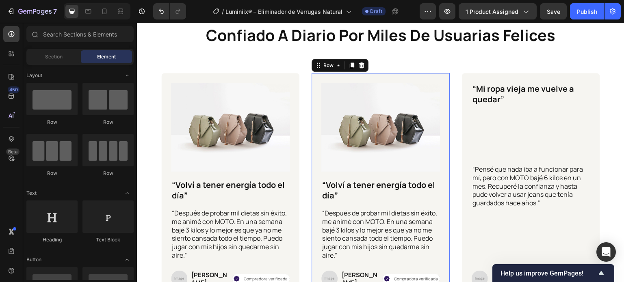
click at [314, 91] on div "Image “Volví a tener energía todo el día” Text Block “Después de probar mil die…" at bounding box center [380, 185] width 138 height 225
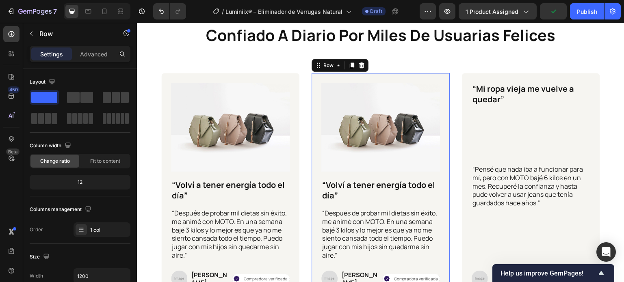
click at [351, 71] on div "Row" at bounding box center [339, 65] width 57 height 13
click at [350, 65] on icon at bounding box center [352, 66] width 4 height 6
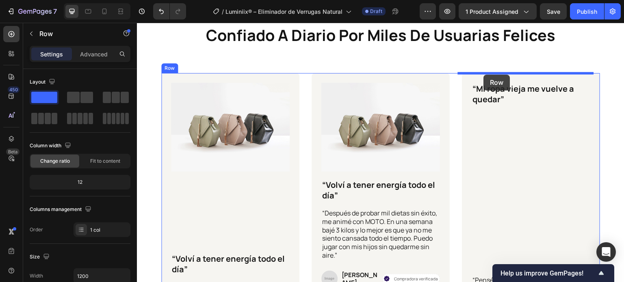
drag, startPoint x: 317, startPoint y: 127, endPoint x: 484, endPoint y: 75, distance: 174.4
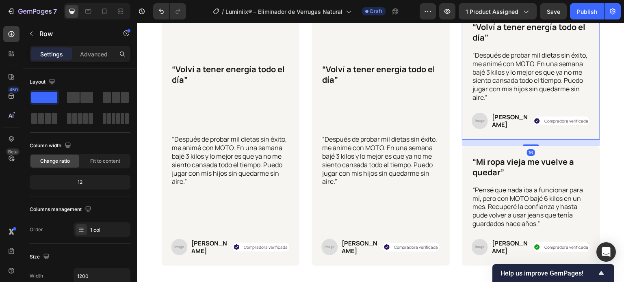
scroll to position [1788, 0]
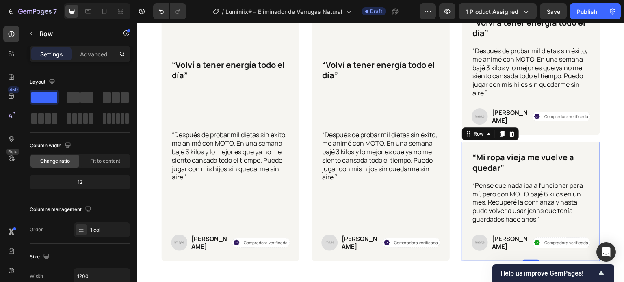
click at [462, 150] on div "“Mi ropa vieja me vuelve a quedar” Text Block “Pensé que nada iba a funcionar p…" at bounding box center [531, 202] width 138 height 120
click at [510, 131] on icon at bounding box center [511, 134] width 6 height 6
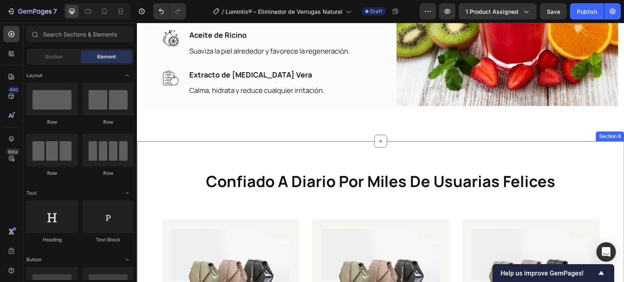
scroll to position [1462, 0]
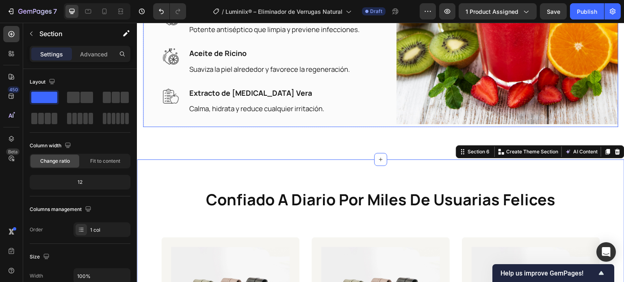
click at [154, 118] on div "Ingredientes Clave y Beneficios Heading Image [MEDICAL_DATA] Text block Seca la…" at bounding box center [380, 13] width 475 height 228
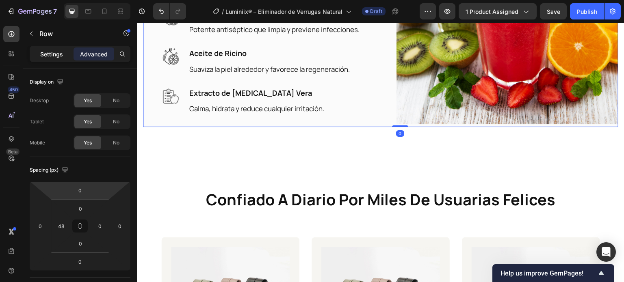
click at [47, 56] on p "Settings" at bounding box center [51, 54] width 23 height 9
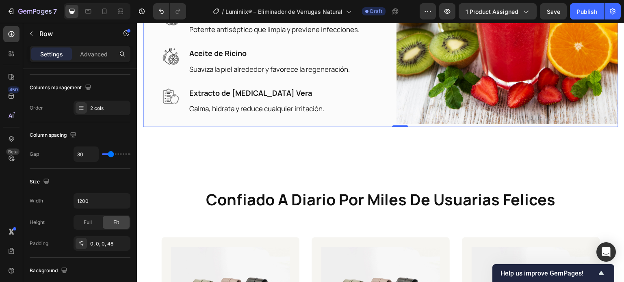
scroll to position [244, 0]
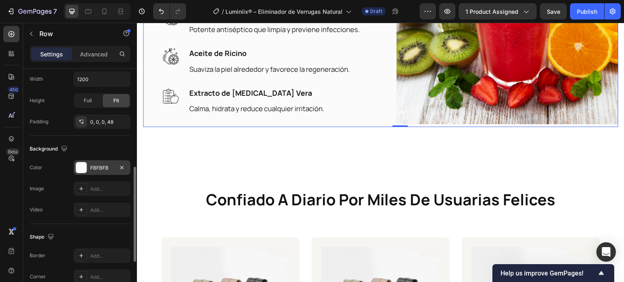
click at [91, 166] on div "FBFBFB" at bounding box center [102, 167] width 24 height 7
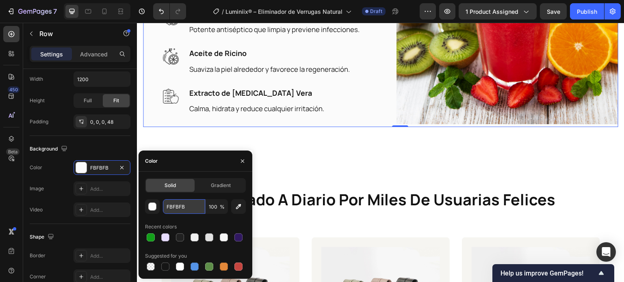
click at [182, 203] on input "FBFBFB" at bounding box center [184, 206] width 42 height 15
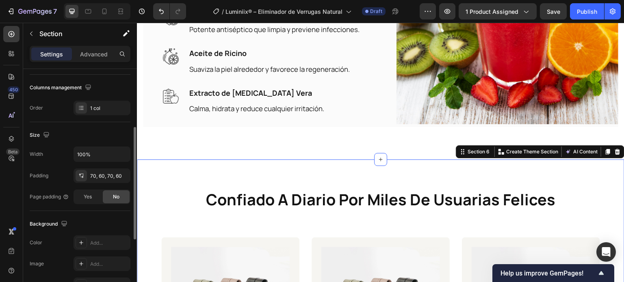
scroll to position [258, 0]
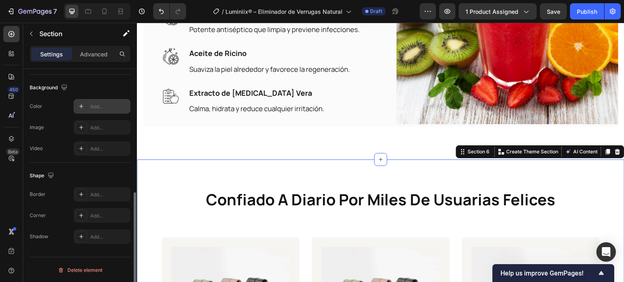
click at [92, 104] on div "Add..." at bounding box center [109, 106] width 38 height 7
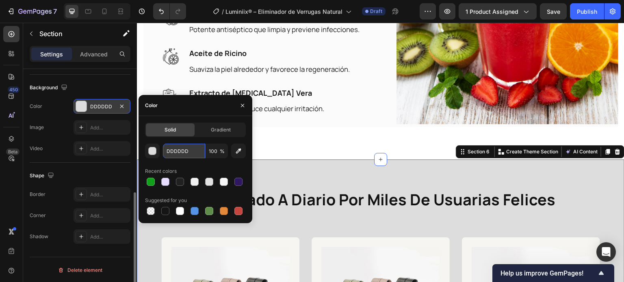
click at [195, 150] on input "DDDDDD" at bounding box center [184, 151] width 42 height 15
paste input "FBFBFB"
type input "FBFBFB"
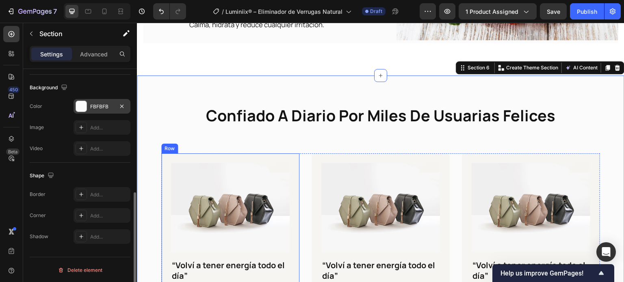
scroll to position [1502, 0]
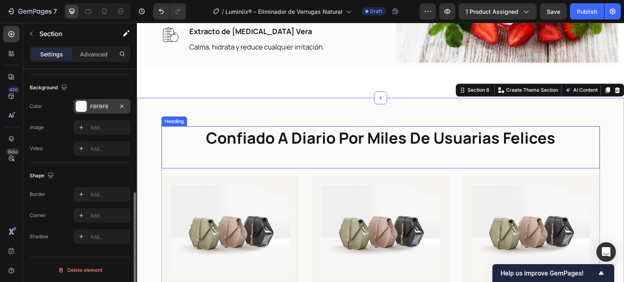
scroll to position [1543, 0]
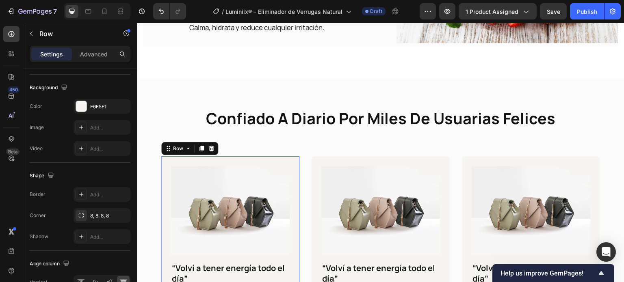
click at [282, 159] on div "Image “Volví a tener energía todo el día” Text Block “Después de probar mil die…" at bounding box center [230, 268] width 138 height 225
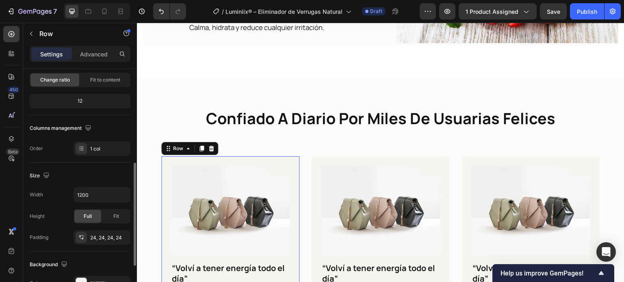
scroll to position [122, 0]
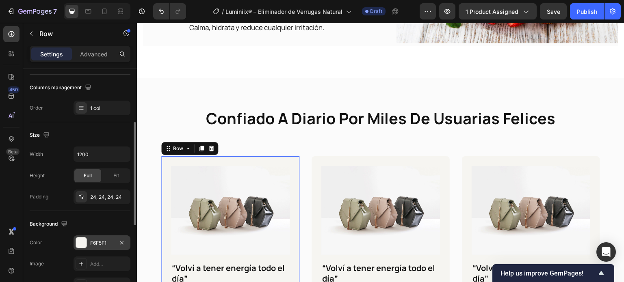
click at [88, 243] on div "F6F5F1" at bounding box center [101, 242] width 57 height 15
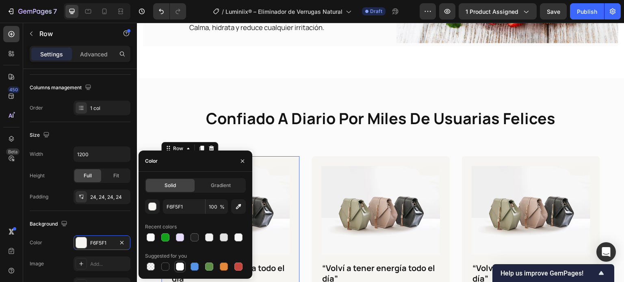
click at [177, 269] on div at bounding box center [180, 267] width 8 height 8
type input "FFFFFF"
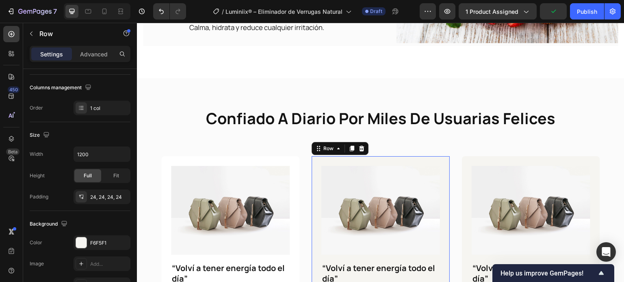
click at [315, 188] on div "Image “Volví a tener energía todo el día” Text Block “Después de probar mil die…" at bounding box center [380, 268] width 138 height 225
click at [93, 246] on div "F6F5F1" at bounding box center [101, 242] width 57 height 15
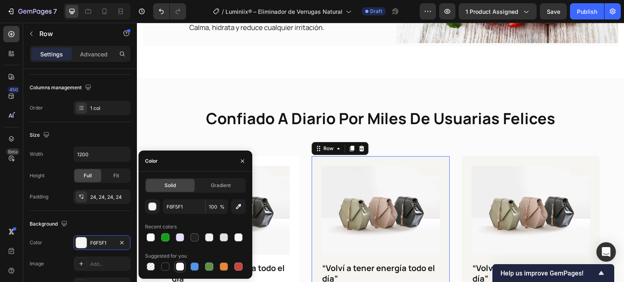
click at [178, 272] on div at bounding box center [179, 266] width 11 height 11
type input "FFFFFF"
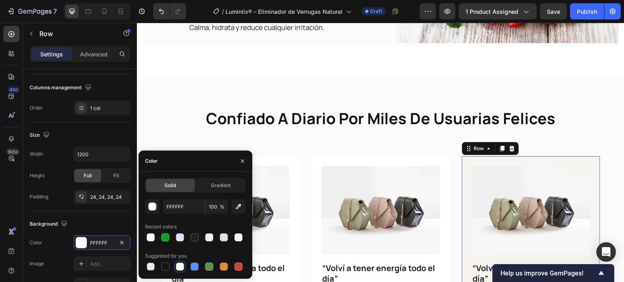
click at [462, 192] on div "Image “Volví a tener energía todo el día” Text Block “Después de probar mil die…" at bounding box center [531, 268] width 138 height 225
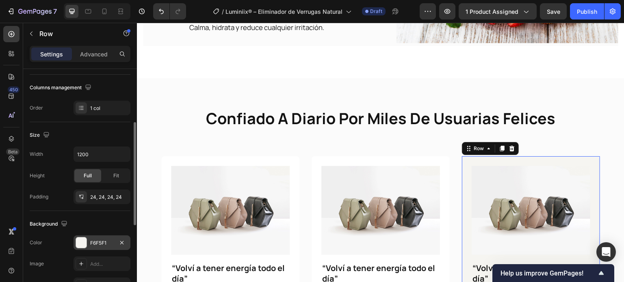
click at [86, 242] on div at bounding box center [81, 243] width 11 height 11
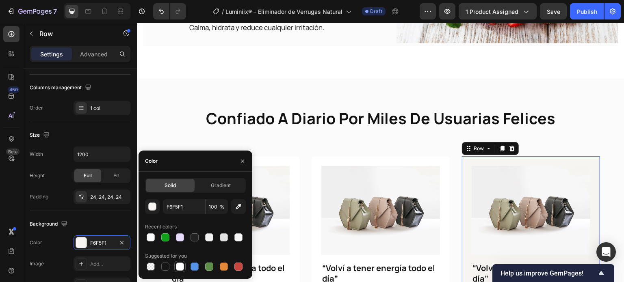
click at [179, 266] on div at bounding box center [180, 267] width 8 height 8
type input "FFFFFF"
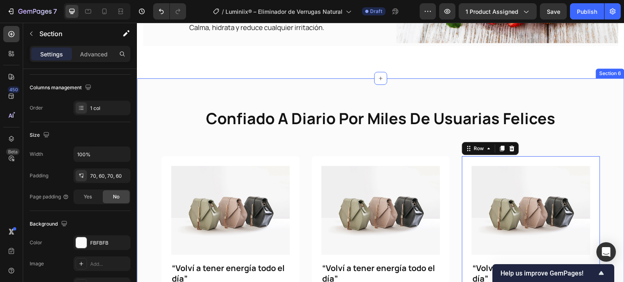
click at [249, 89] on div "confiado a diario por miles de usuarias felices Heading Image “Volví a tener en…" at bounding box center [380, 269] width 487 height 383
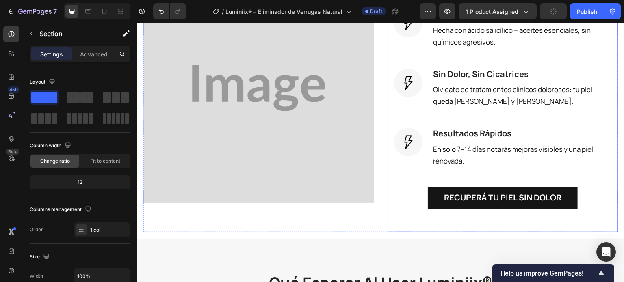
scroll to position [893, 0]
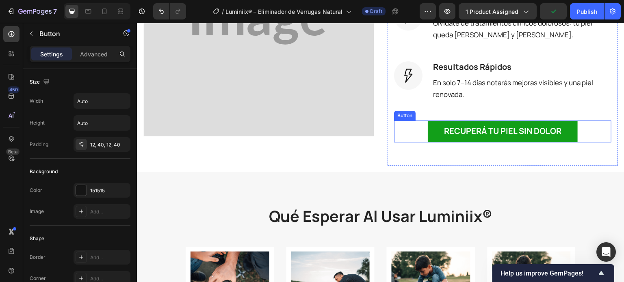
click at [436, 141] on button "Recuperá tu piel sin dolor" at bounding box center [503, 132] width 150 height 22
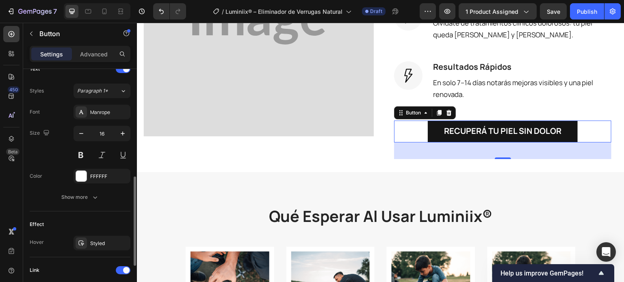
scroll to position [387, 0]
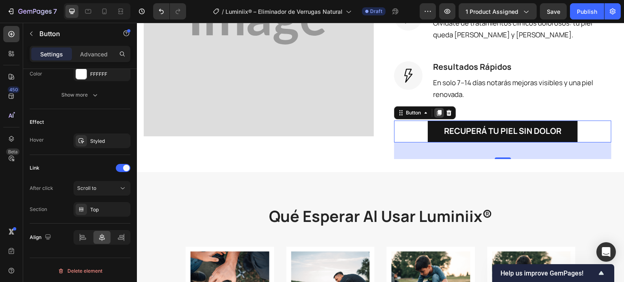
drag, startPoint x: 440, startPoint y: 115, endPoint x: 442, endPoint y: 108, distance: 7.5
click at [440, 114] on icon at bounding box center [439, 113] width 4 height 6
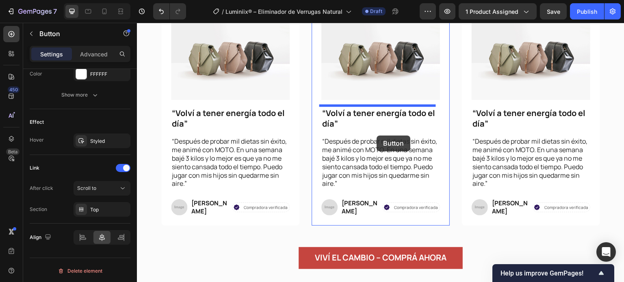
scroll to position [1765, 0]
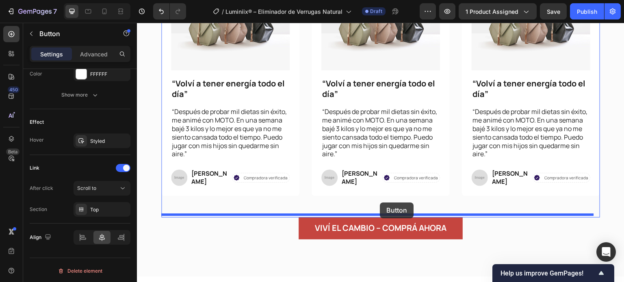
drag, startPoint x: 402, startPoint y: 138, endPoint x: 380, endPoint y: 203, distance: 68.0
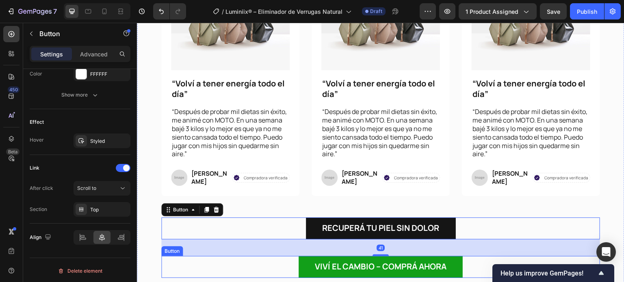
click at [305, 268] on button "Viví el cambio – Comprá ahora" at bounding box center [380, 267] width 164 height 22
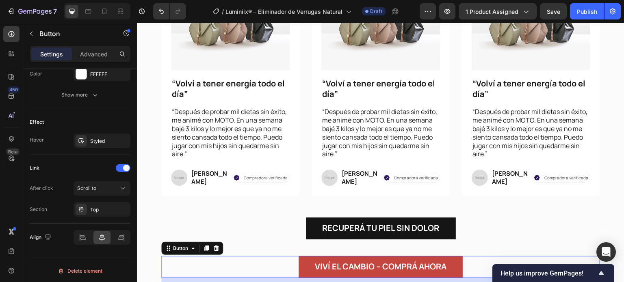
drag, startPoint x: 214, startPoint y: 253, endPoint x: 236, endPoint y: 242, distance: 24.2
click at [215, 256] on div "Viví el cambio – Comprá ahora Button 22" at bounding box center [380, 267] width 439 height 22
drag, startPoint x: 216, startPoint y: 248, endPoint x: 225, endPoint y: 242, distance: 10.4
click at [216, 247] on icon at bounding box center [216, 249] width 5 height 6
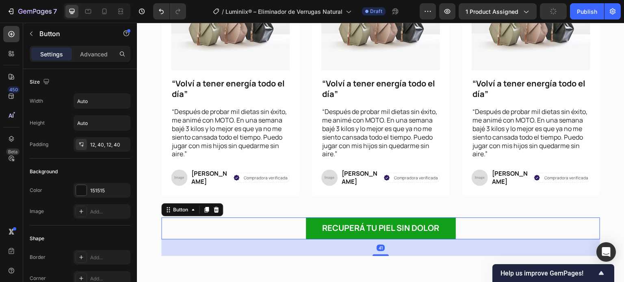
click at [306, 226] on button "Recuperá tu piel sin dolor" at bounding box center [381, 229] width 150 height 22
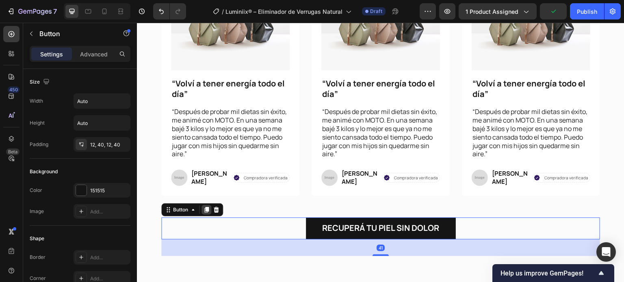
click at [204, 210] on icon at bounding box center [206, 210] width 6 height 6
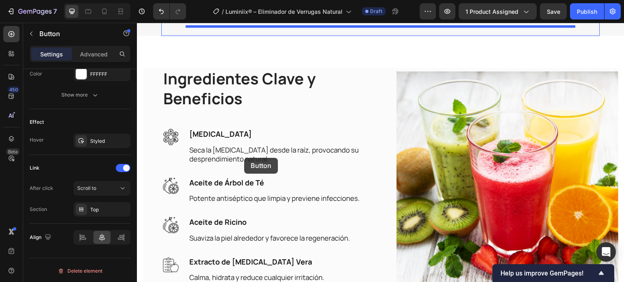
scroll to position [1359, 0]
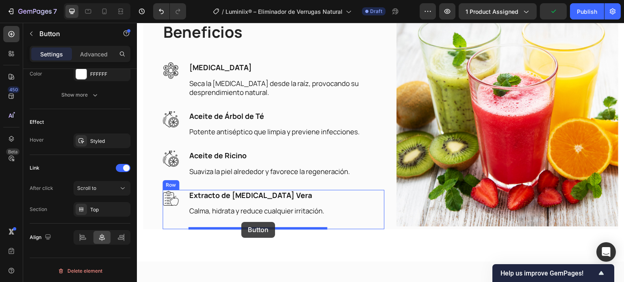
drag, startPoint x: 184, startPoint y: 236, endPoint x: 241, endPoint y: 222, distance: 59.4
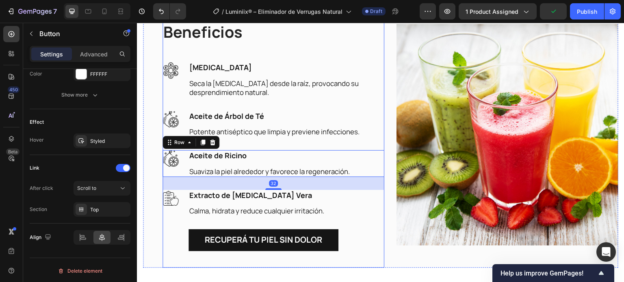
scroll to position [0, 0]
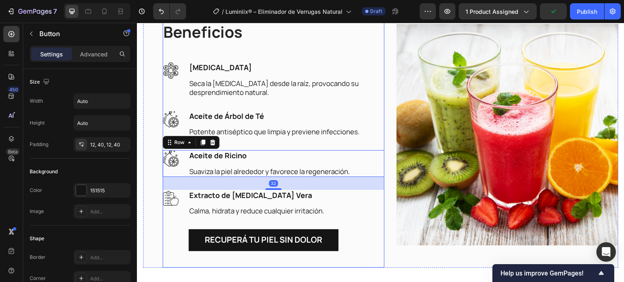
click at [378, 175] on div "Image Aceite de Ricino Text block Suaviza la piel alrededor y favorece la regen…" at bounding box center [273, 163] width 222 height 27
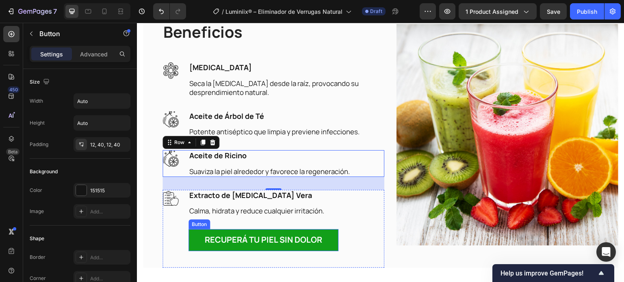
click at [194, 241] on button "Recuperá tu piel sin dolor" at bounding box center [263, 240] width 150 height 22
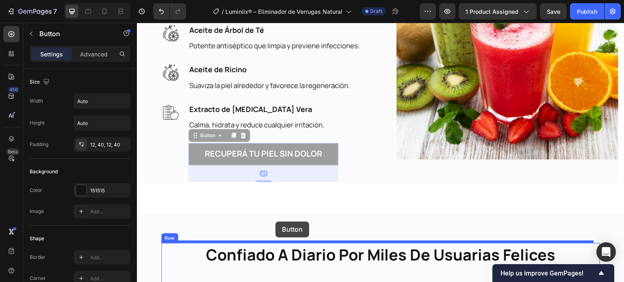
scroll to position [1449, 0]
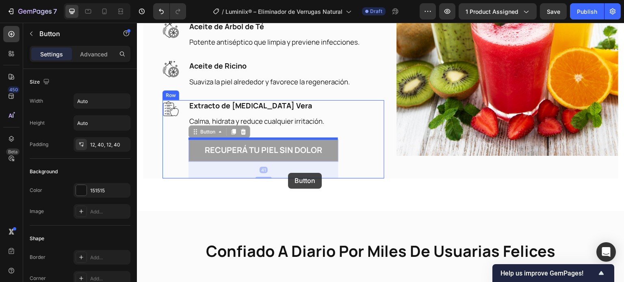
drag, startPoint x: 200, startPoint y: 221, endPoint x: 288, endPoint y: 173, distance: 100.3
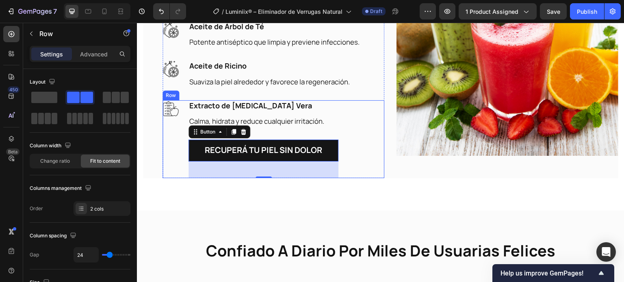
click at [378, 159] on div "Image Extracto de [MEDICAL_DATA] Vera Text block Calma, hidrata y reduce cualqu…" at bounding box center [273, 139] width 222 height 78
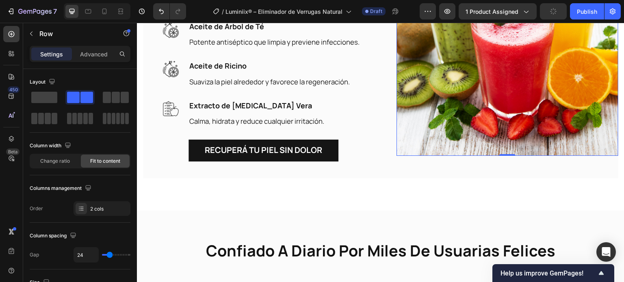
click at [410, 147] on img at bounding box center [507, 45] width 222 height 222
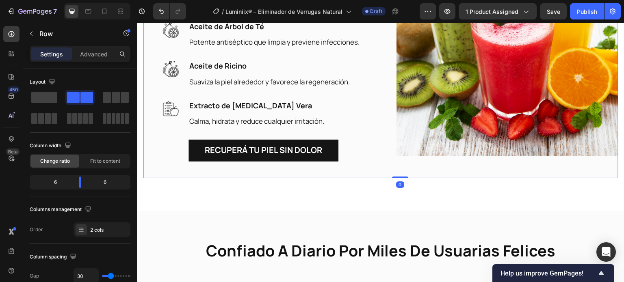
click at [398, 165] on div "Image" at bounding box center [507, 45] width 222 height 266
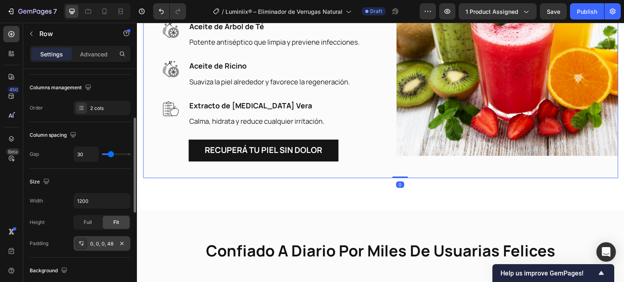
click at [99, 245] on div "0, 0, 0, 48" at bounding box center [102, 243] width 24 height 7
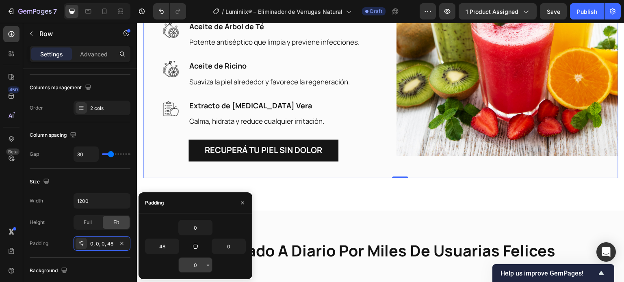
click at [203, 261] on input "0" at bounding box center [195, 265] width 33 height 15
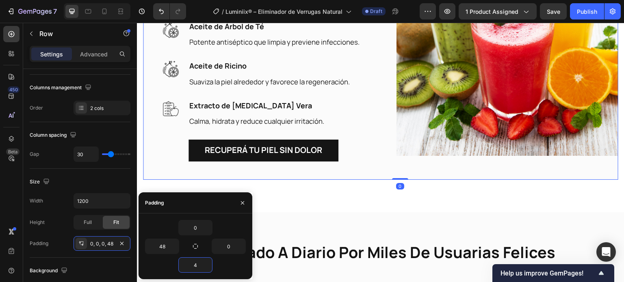
type input "48"
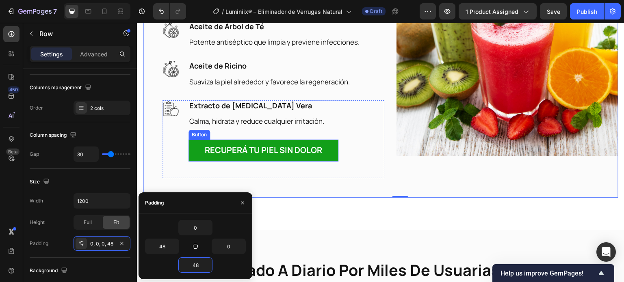
click at [203, 155] on button "Recuperá tu piel sin dolor" at bounding box center [263, 151] width 150 height 22
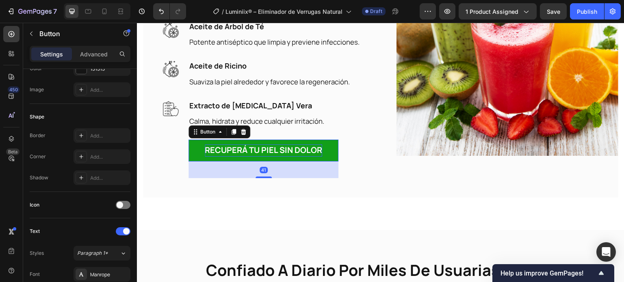
scroll to position [0, 0]
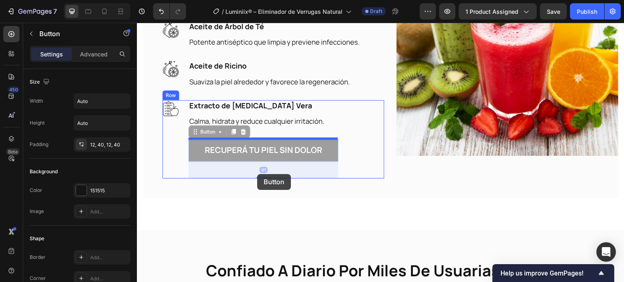
drag, startPoint x: 198, startPoint y: 130, endPoint x: 257, endPoint y: 174, distance: 73.7
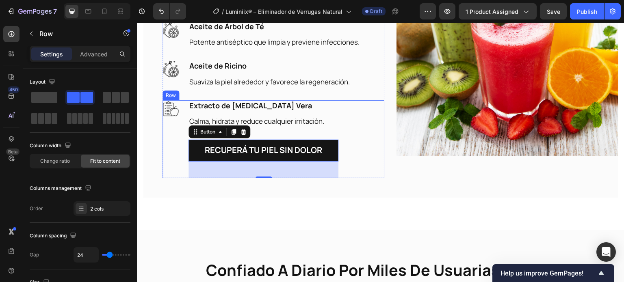
click at [359, 154] on div "Image Extracto de [MEDICAL_DATA] Vera Text block Calma, hidrata y reduce cualqu…" at bounding box center [273, 139] width 222 height 78
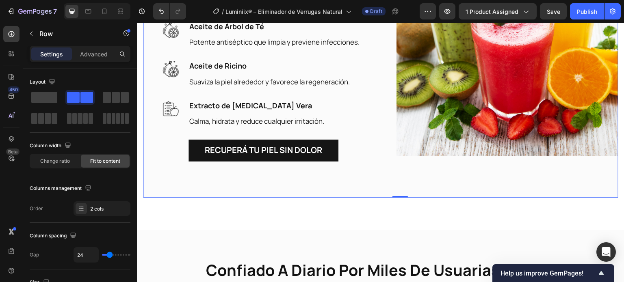
click at [428, 182] on div "Ingredientes Clave y Beneficios Heading Image [MEDICAL_DATA] Text block Seca la…" at bounding box center [380, 55] width 475 height 286
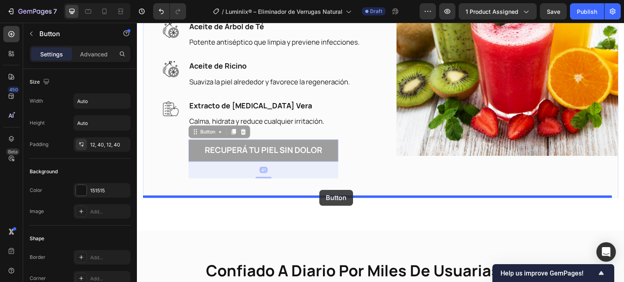
drag, startPoint x: 193, startPoint y: 151, endPoint x: 319, endPoint y: 190, distance: 132.2
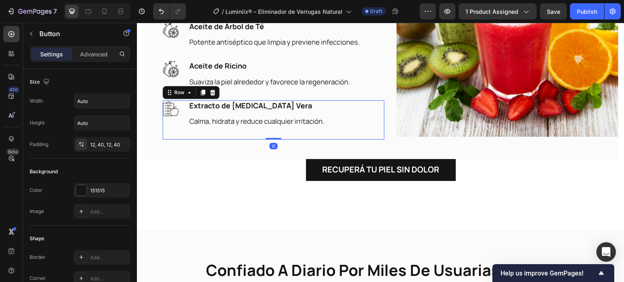
click at [232, 128] on div "Extracto de [MEDICAL_DATA] Vera Text block Calma, hidrata y reduce cualquier ir…" at bounding box center [256, 120] width 136 height 40
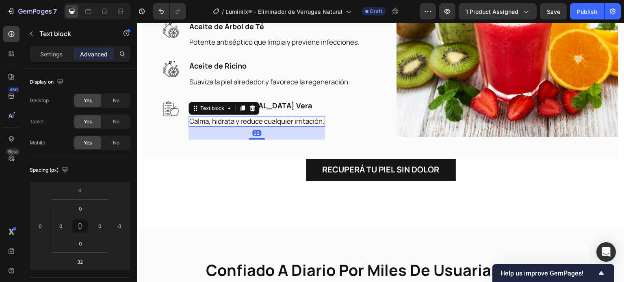
click at [229, 120] on span "Calma, hidrata y reduce cualquier irritación." at bounding box center [256, 121] width 135 height 9
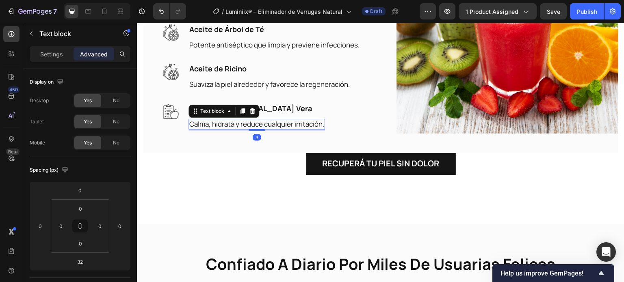
scroll to position [1452, 0]
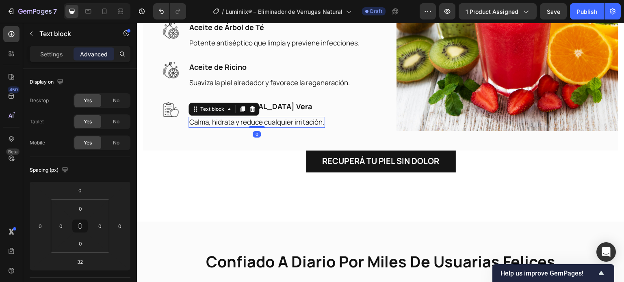
drag, startPoint x: 259, startPoint y: 136, endPoint x: 268, endPoint y: 121, distance: 17.8
click at [268, 121] on div "Calma, hidrata y reduce cualquier irritación. Text block 0" at bounding box center [256, 122] width 136 height 11
type input "0"
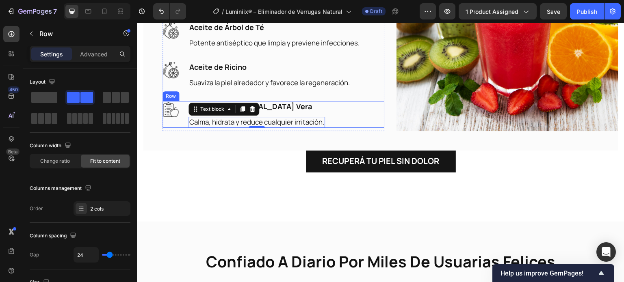
click at [175, 121] on div "Image" at bounding box center [170, 114] width 16 height 27
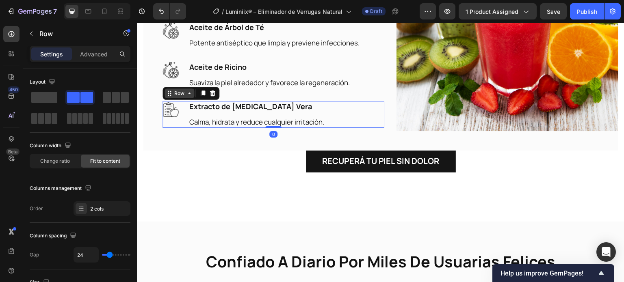
click at [182, 90] on div "Row" at bounding box center [179, 93] width 13 height 7
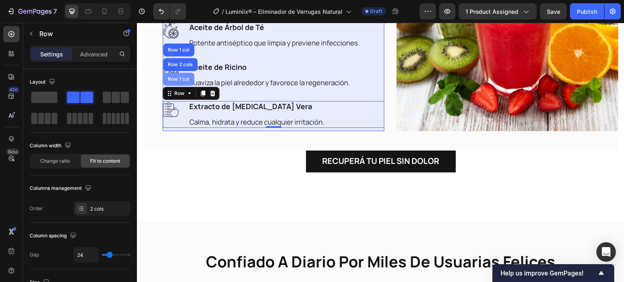
click at [179, 79] on div "Row 1 col" at bounding box center [178, 79] width 25 height 5
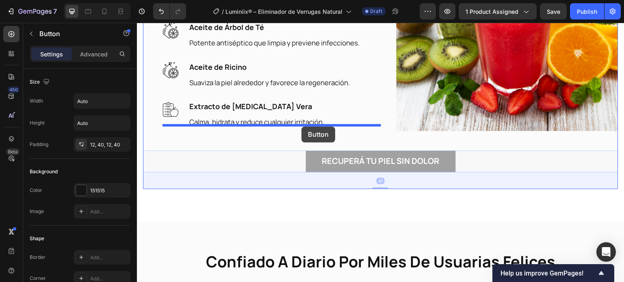
drag, startPoint x: 309, startPoint y: 155, endPoint x: 301, endPoint y: 127, distance: 29.1
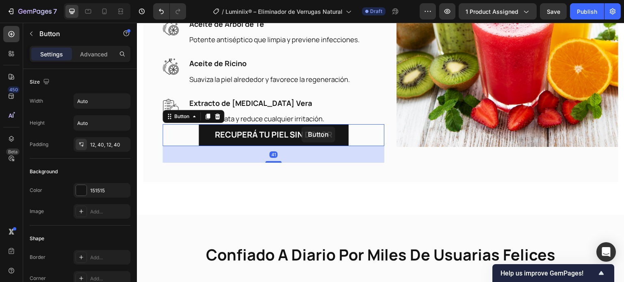
scroll to position [1449, 0]
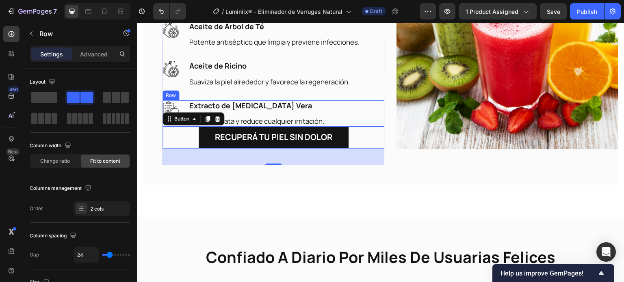
click at [181, 106] on div "Image Extracto de [MEDICAL_DATA] Vera Text block Calma, hidrata y reduce cualqu…" at bounding box center [273, 113] width 222 height 27
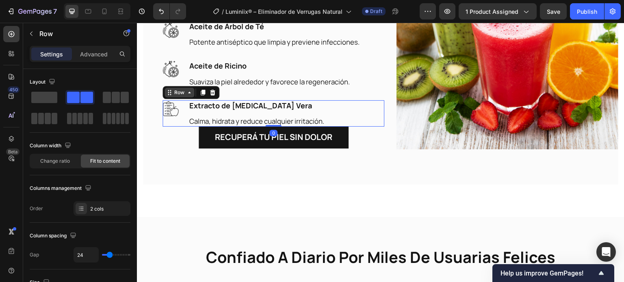
click at [173, 91] on div "Row" at bounding box center [179, 92] width 13 height 7
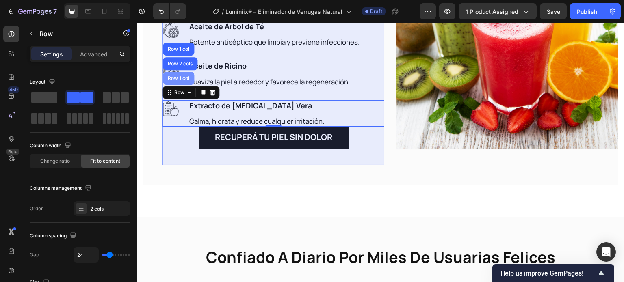
click at [181, 76] on div "Row 1 col" at bounding box center [178, 78] width 25 height 5
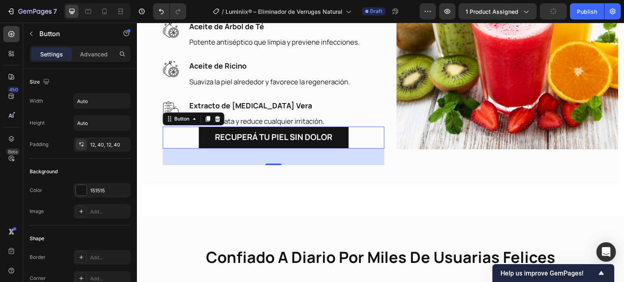
drag, startPoint x: 199, startPoint y: 136, endPoint x: 184, endPoint y: 126, distance: 18.1
click at [199, 136] on button "Recuperá tu piel sin dolor" at bounding box center [274, 138] width 150 height 22
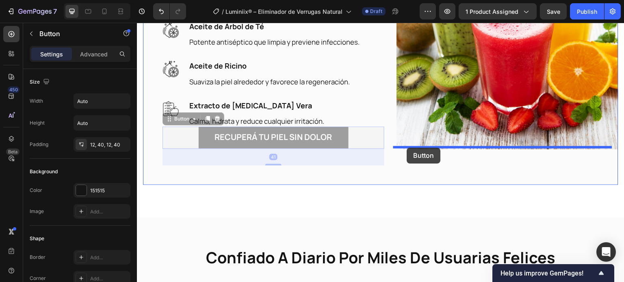
drag, startPoint x: 174, startPoint y: 123, endPoint x: 407, endPoint y: 148, distance: 234.0
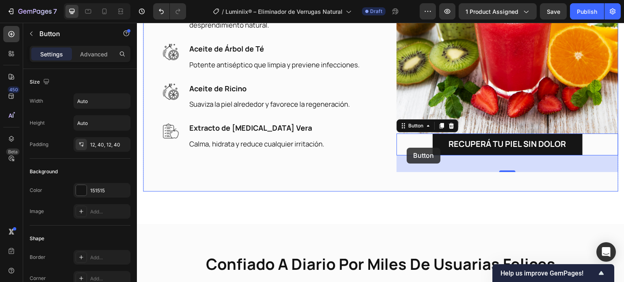
scroll to position [1471, 0]
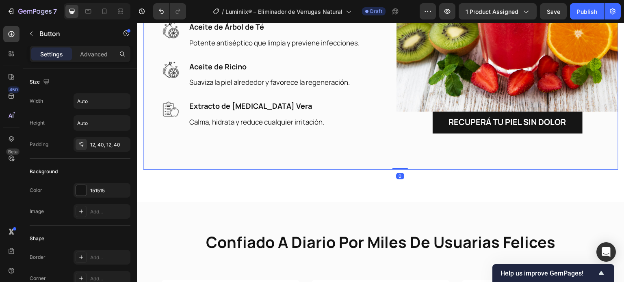
click at [348, 144] on div "Ingredientes Clave y Beneficios Heading Image [MEDICAL_DATA] Text block Seca la…" at bounding box center [273, 20] width 222 height 260
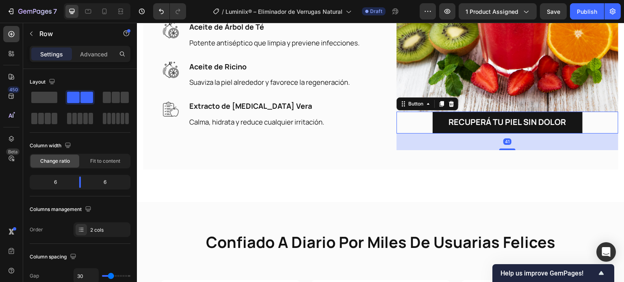
click at [426, 124] on div "Recuperá tu piel sin dolor Button 41" at bounding box center [507, 123] width 222 height 22
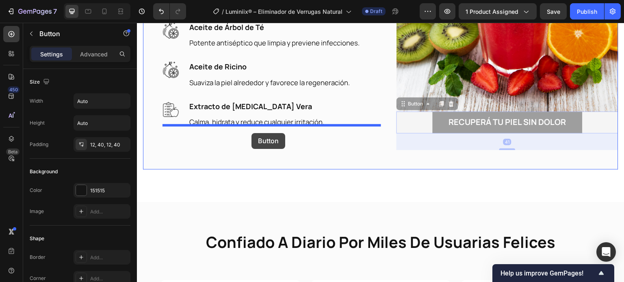
drag, startPoint x: 399, startPoint y: 99, endPoint x: 251, endPoint y: 133, distance: 151.3
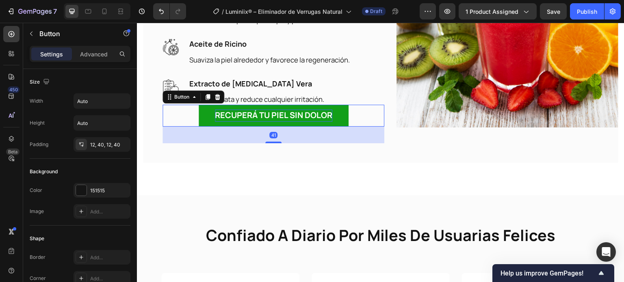
scroll to position [1449, 0]
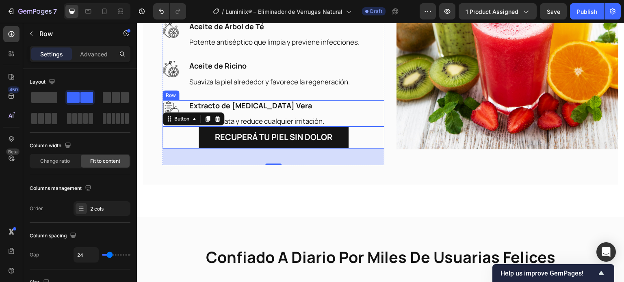
click at [186, 104] on div "Image Extracto de [MEDICAL_DATA] Vera Text block Calma, hidrata y reduce cualqu…" at bounding box center [273, 113] width 222 height 27
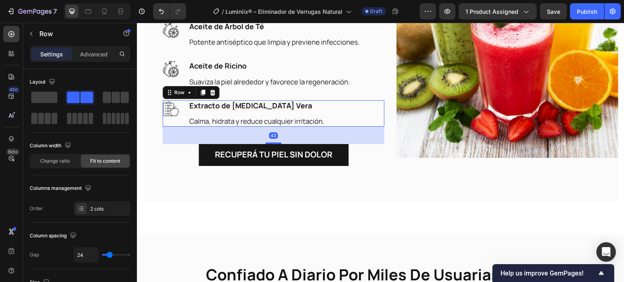
drag, startPoint x: 269, startPoint y: 123, endPoint x: 196, endPoint y: 104, distance: 75.7
click at [275, 143] on div at bounding box center [273, 144] width 16 height 2
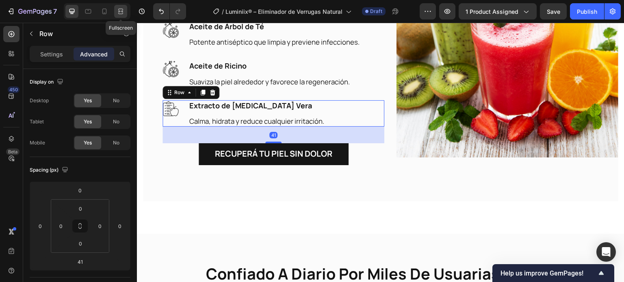
click at [117, 13] on div at bounding box center [120, 11] width 13 height 13
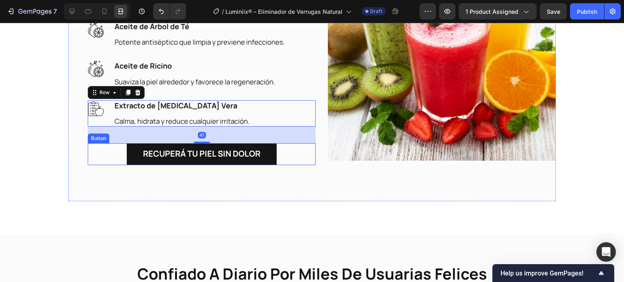
click at [307, 164] on div "Recuperá tu piel sin dolor Button" at bounding box center [202, 154] width 228 height 22
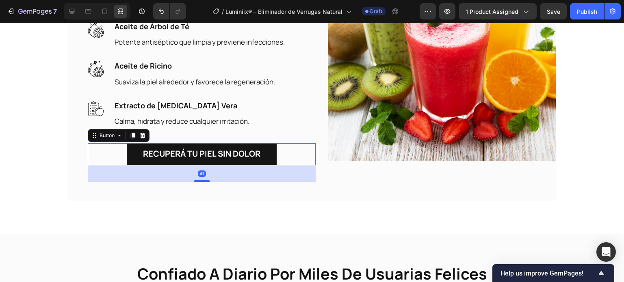
click at [289, 155] on div "Recuperá tu piel sin dolor Button 41" at bounding box center [202, 154] width 228 height 22
click at [68, 11] on icon at bounding box center [72, 11] width 8 height 8
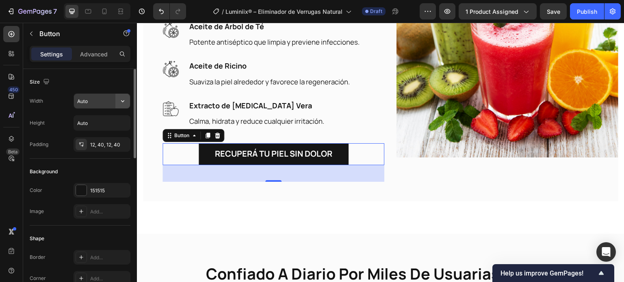
click at [127, 95] on button "button" at bounding box center [122, 101] width 15 height 15
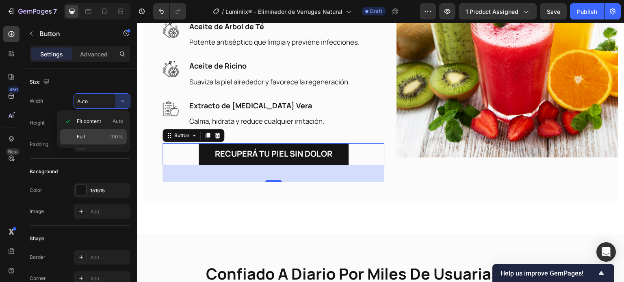
click at [107, 134] on p "Full 100%" at bounding box center [100, 136] width 46 height 7
type input "100%"
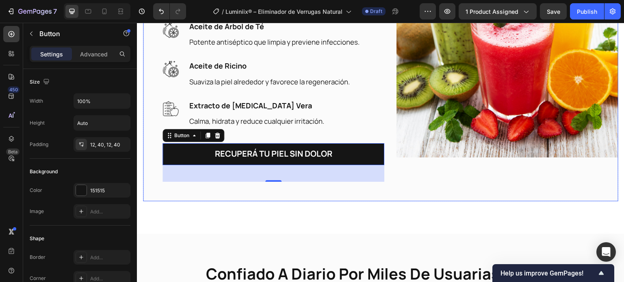
click at [445, 177] on div "Image" at bounding box center [507, 47] width 222 height 270
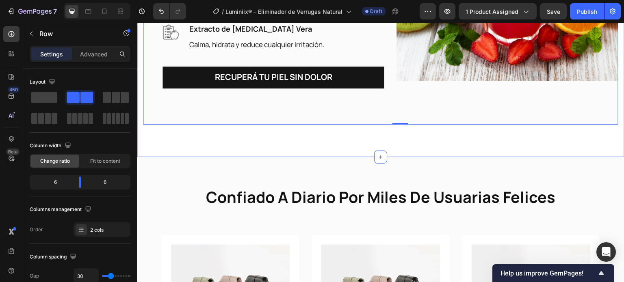
scroll to position [1530, 0]
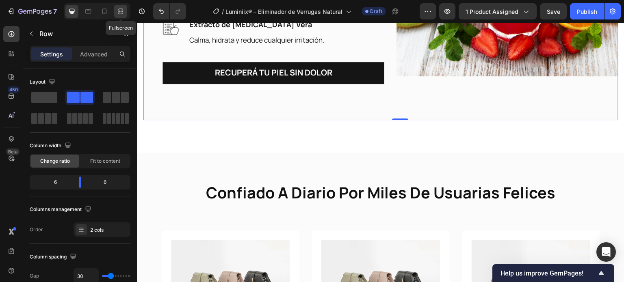
click at [122, 10] on icon at bounding box center [121, 11] width 8 height 8
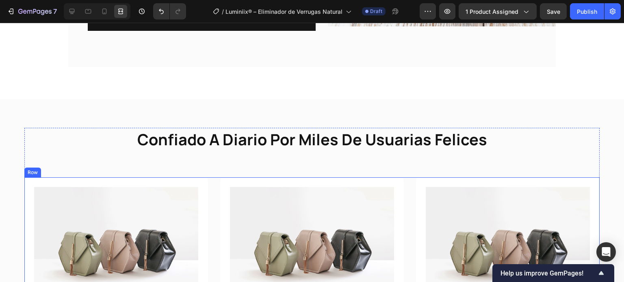
scroll to position [1571, 0]
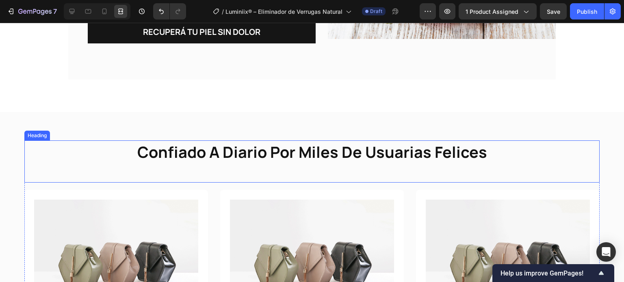
click at [199, 154] on strong "confiado a diario por miles de usuarias felices" at bounding box center [312, 151] width 350 height 21
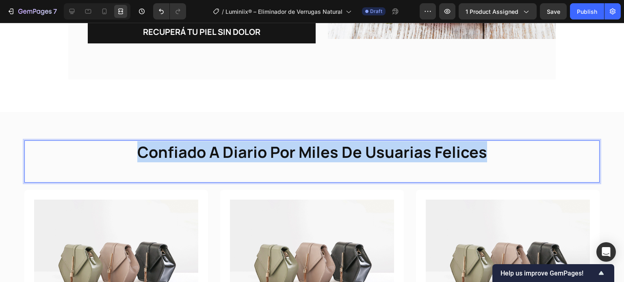
drag, startPoint x: 124, startPoint y: 150, endPoint x: 490, endPoint y: 178, distance: 367.3
click at [491, 178] on div "confiado a diario por miles de usuarias felices Heading 18" at bounding box center [311, 161] width 575 height 42
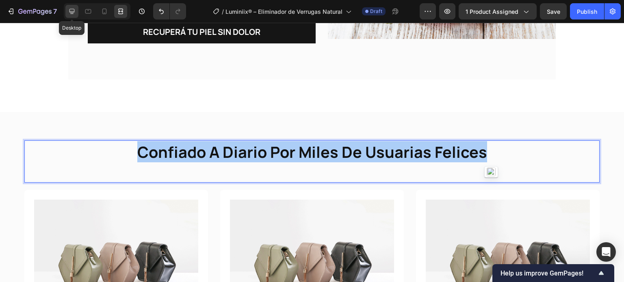
click at [68, 11] on icon at bounding box center [72, 11] width 8 height 8
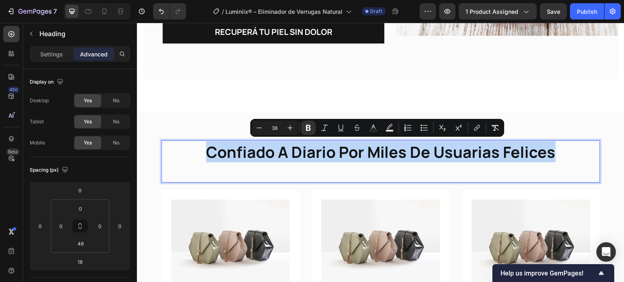
drag, startPoint x: 197, startPoint y: 151, endPoint x: 554, endPoint y: 159, distance: 356.6
click at [554, 159] on p "confiado a diario por miles de usuarias felices" at bounding box center [380, 151] width 437 height 21
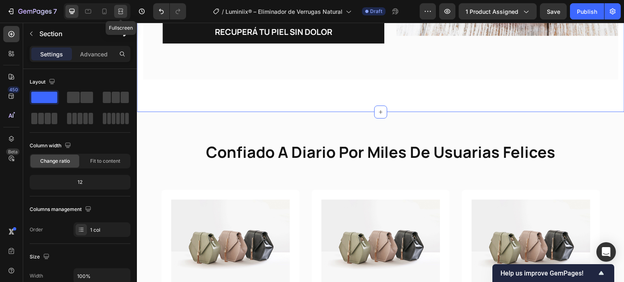
click at [118, 11] on icon at bounding box center [121, 11] width 8 height 8
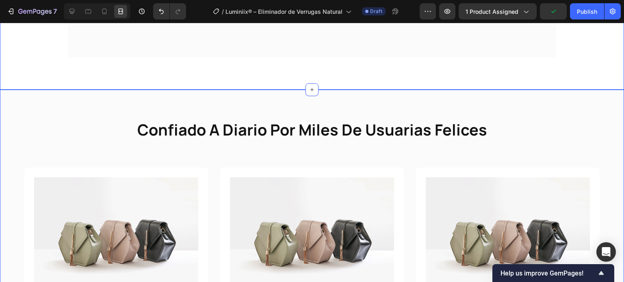
scroll to position [1611, 0]
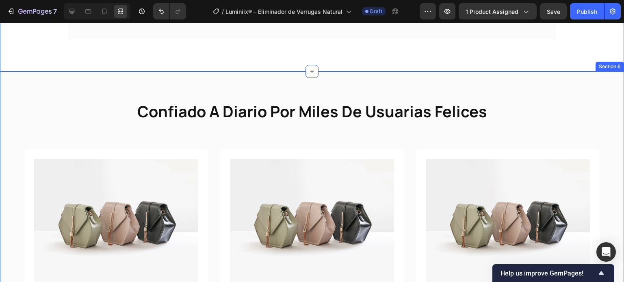
click at [222, 72] on div "confiado a diario por miles de usuarias felices Heading Image “Volví a tener en…" at bounding box center [312, 269] width 624 height 396
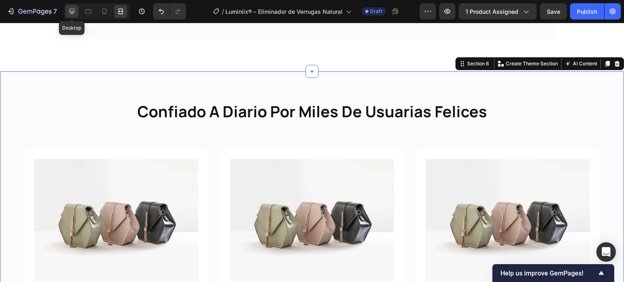
click at [73, 5] on div at bounding box center [71, 11] width 13 height 13
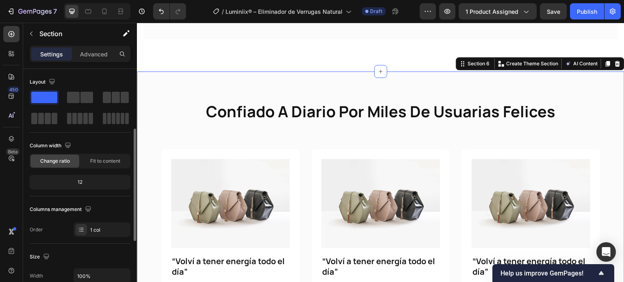
scroll to position [122, 0]
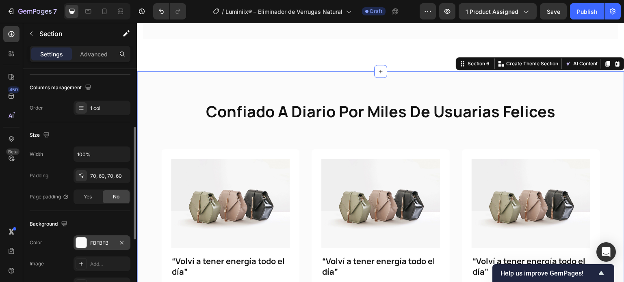
click at [101, 244] on div "FBFBFB" at bounding box center [102, 243] width 24 height 7
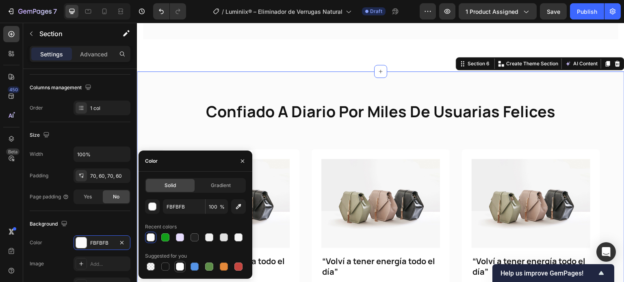
click at [177, 269] on div at bounding box center [180, 267] width 8 height 8
type input "FFFFFF"
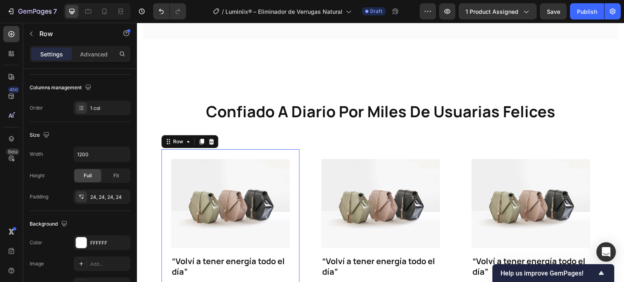
click at [294, 166] on div "Image “Volví a tener energía todo el día” Text Block “Después de probar mil die…" at bounding box center [230, 261] width 138 height 225
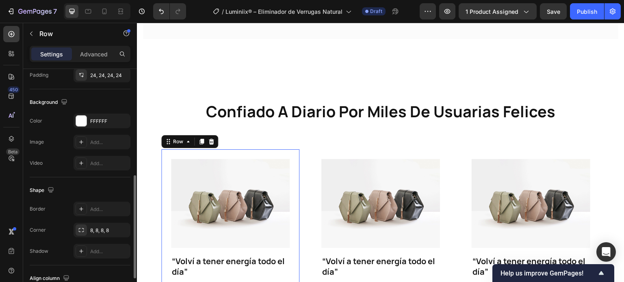
scroll to position [284, 0]
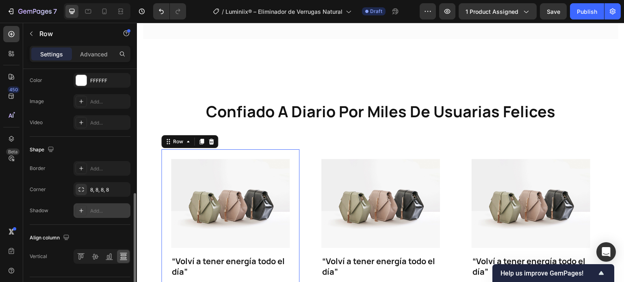
click at [82, 208] on icon at bounding box center [81, 210] width 6 height 6
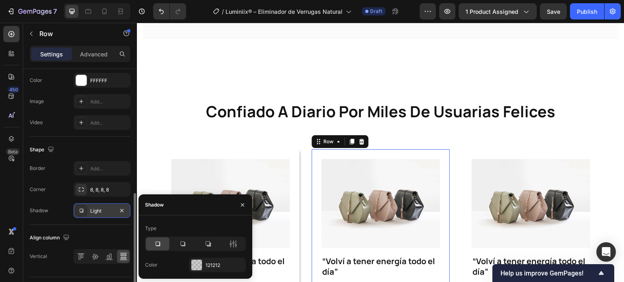
click at [312, 187] on div "Image “Volví a tener energía todo el día” Text Block “Después de probar mil die…" at bounding box center [380, 261] width 138 height 225
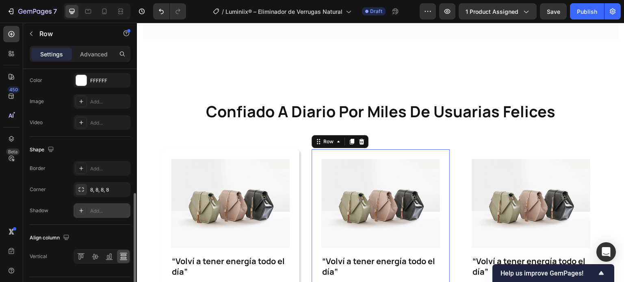
click at [80, 206] on div at bounding box center [81, 210] width 11 height 11
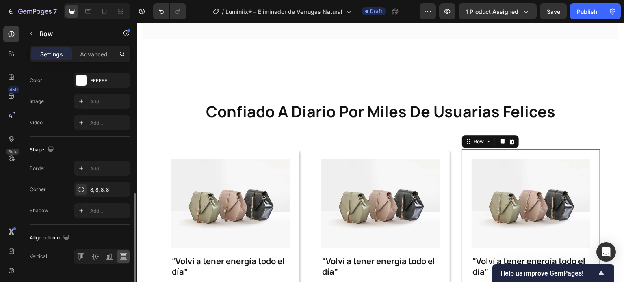
click at [462, 188] on div "Image “Volví a tener energía todo el día” Text Block “Después de probar mil die…" at bounding box center [531, 261] width 138 height 225
click at [78, 211] on icon at bounding box center [81, 210] width 6 height 6
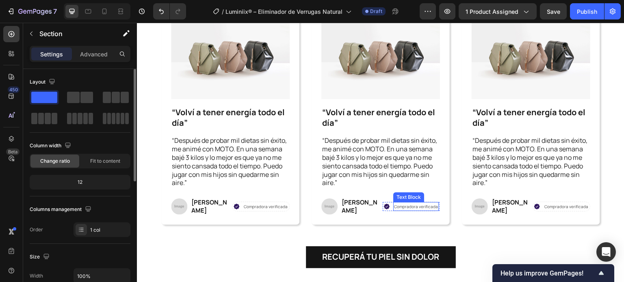
scroll to position [1815, 0]
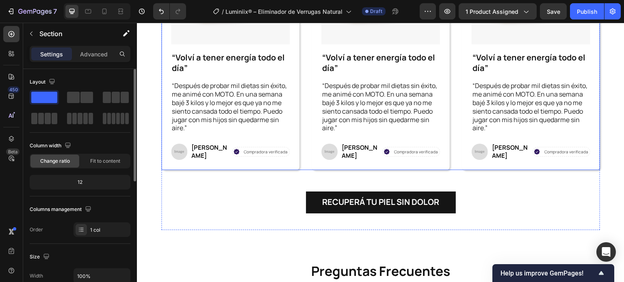
click at [307, 162] on div "Image “Volví a tener energía todo el día” Text Block “Después de probar mil die…" at bounding box center [380, 58] width 439 height 225
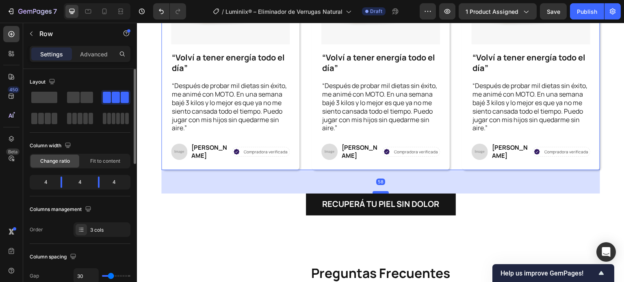
click at [374, 191] on div at bounding box center [380, 192] width 16 height 2
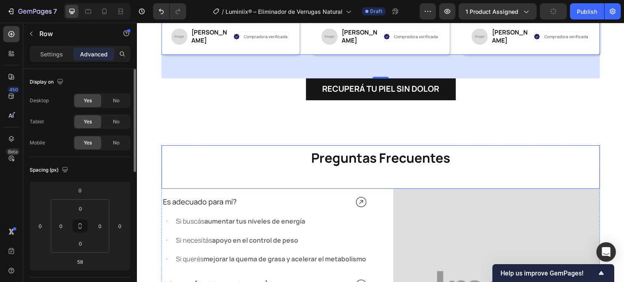
scroll to position [1977, 0]
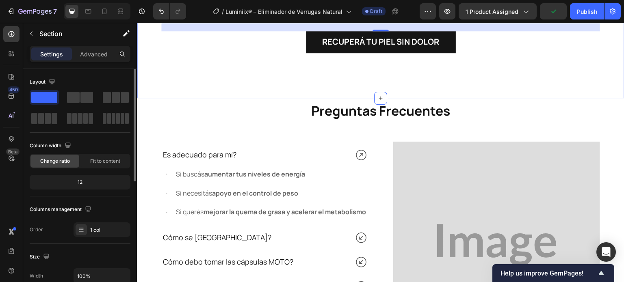
drag, startPoint x: 241, startPoint y: 78, endPoint x: 214, endPoint y: 70, distance: 28.2
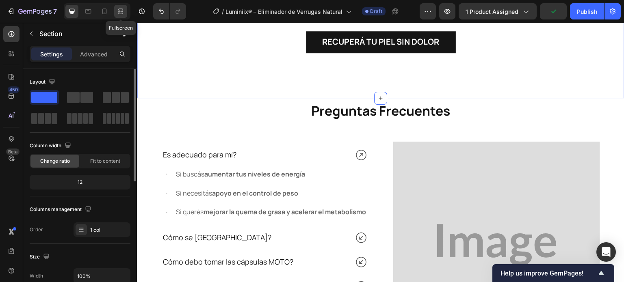
click at [123, 12] on icon at bounding box center [121, 11] width 8 height 8
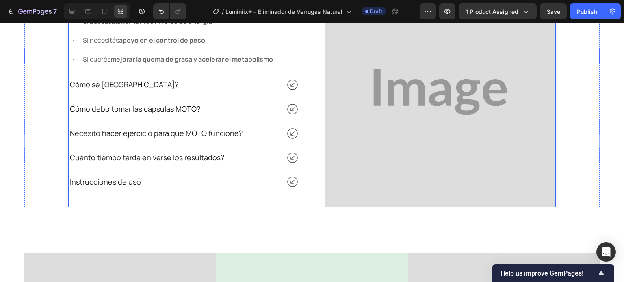
scroll to position [1943, 0]
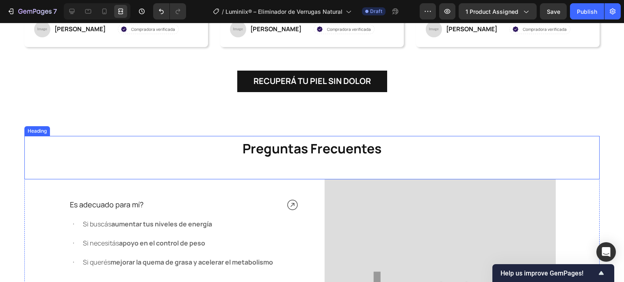
click at [326, 146] on strong "Preguntas Frecuentes" at bounding box center [311, 149] width 139 height 18
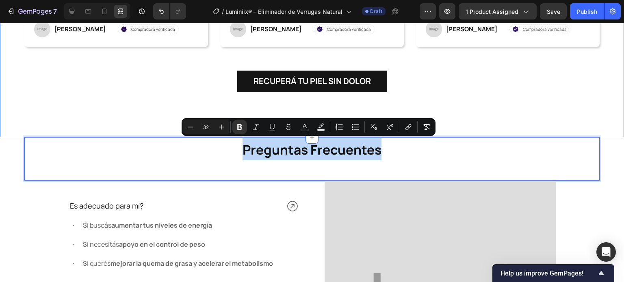
drag, startPoint x: 390, startPoint y: 151, endPoint x: 235, endPoint y: 130, distance: 156.0
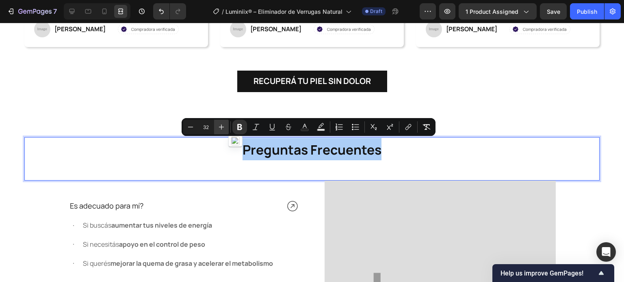
click at [224, 121] on button "Plus" at bounding box center [221, 127] width 15 height 15
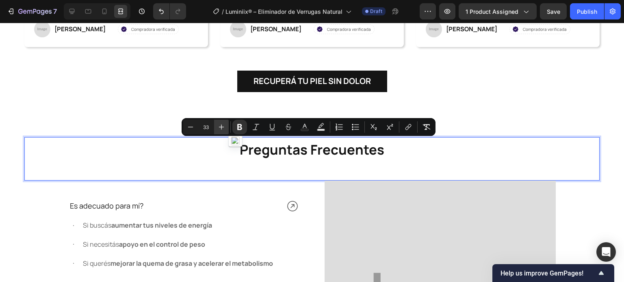
click at [224, 122] on button "Plus" at bounding box center [221, 127] width 15 height 15
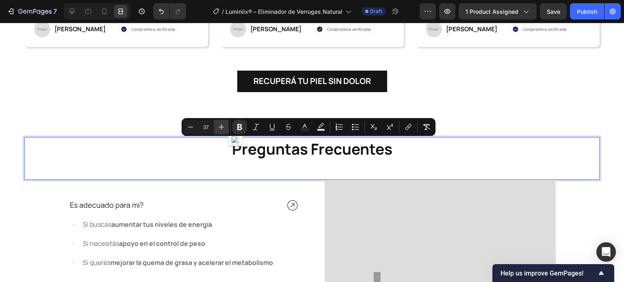
type input "38"
click at [473, 144] on p "Preguntas Frecuentes" at bounding box center [311, 148] width 573 height 21
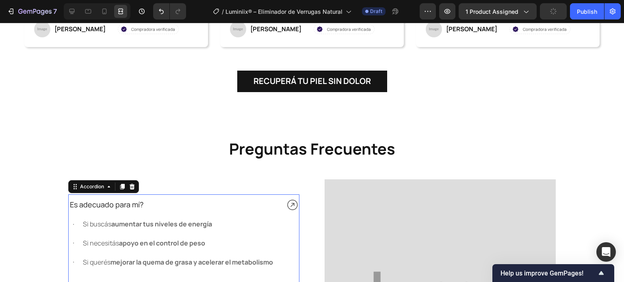
click at [137, 203] on span "Es adecuado para mí?" at bounding box center [106, 205] width 73 height 10
click at [127, 204] on span "Es adecuado para mí?" at bounding box center [106, 205] width 73 height 10
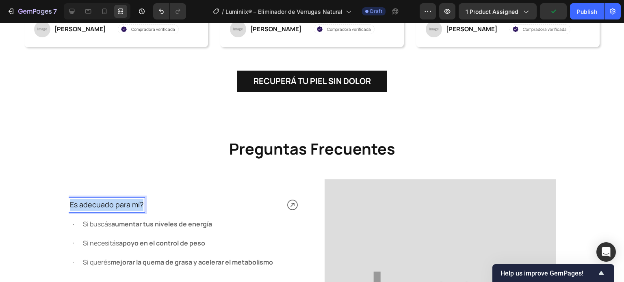
drag, startPoint x: 66, startPoint y: 203, endPoint x: 141, endPoint y: 210, distance: 75.5
click at [141, 210] on div "Es adecuado para mí?" at bounding box center [174, 205] width 211 height 15
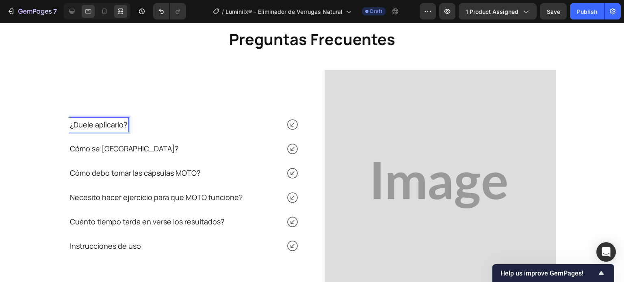
scroll to position [2053, 0]
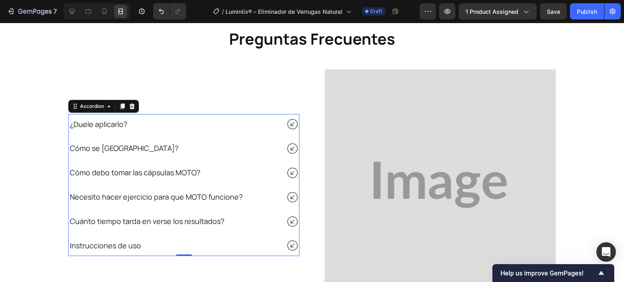
click at [289, 124] on icon at bounding box center [292, 124] width 11 height 11
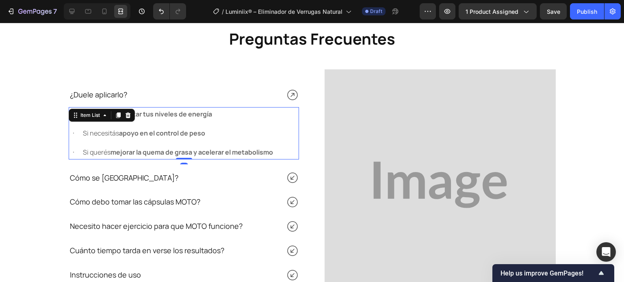
click at [147, 116] on strong "aumentar tus niveles de energía" at bounding box center [161, 114] width 101 height 9
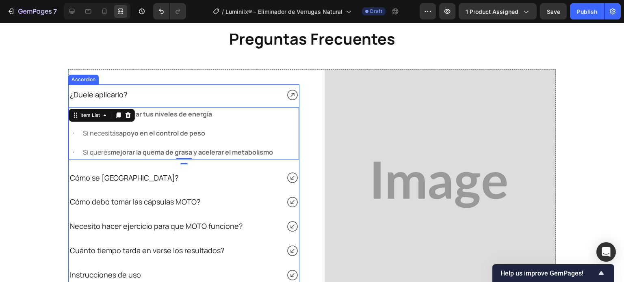
click at [287, 178] on icon at bounding box center [292, 177] width 13 height 13
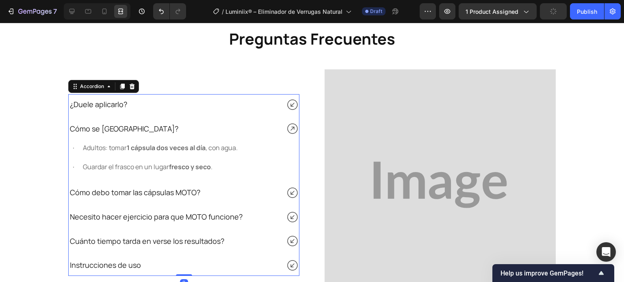
click at [288, 191] on icon at bounding box center [292, 193] width 11 height 11
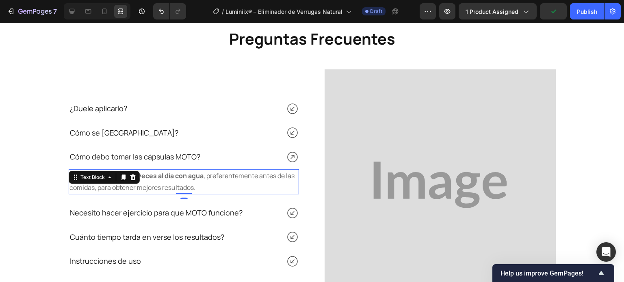
click at [111, 175] on div "Tomá una cápsula dos veces al día con agua , preferentemente antes de las comid…" at bounding box center [184, 181] width 230 height 25
click at [121, 177] on icon at bounding box center [123, 178] width 4 height 6
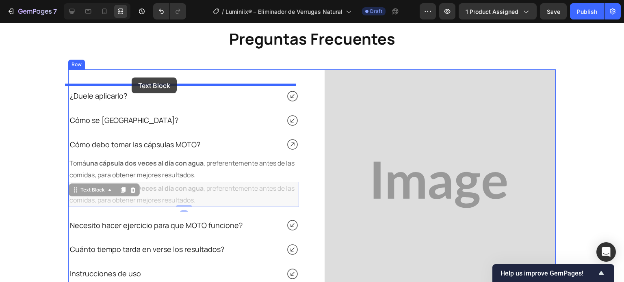
drag, startPoint x: 78, startPoint y: 188, endPoint x: 132, endPoint y: 78, distance: 122.9
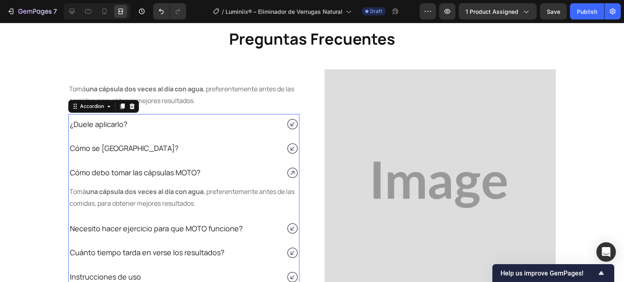
click at [286, 128] on icon at bounding box center [292, 124] width 13 height 13
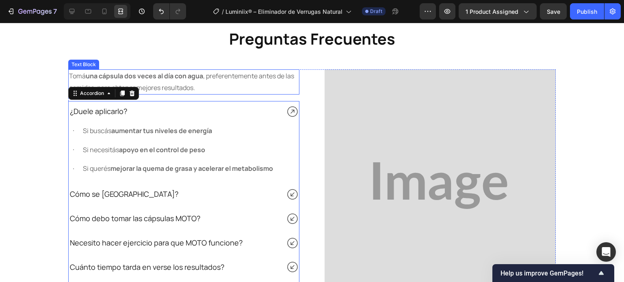
click at [140, 75] on strong "una cápsula dos veces al día con agua" at bounding box center [144, 75] width 117 height 9
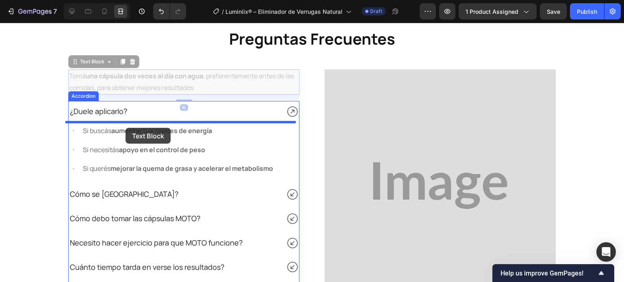
drag, startPoint x: 80, startPoint y: 62, endPoint x: 125, endPoint y: 128, distance: 80.5
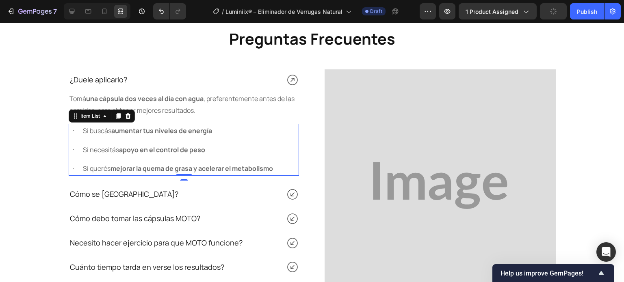
click at [71, 138] on div "Si buscás aumentar tus niveles de energía Si necesitás apoyo en el control de p…" at bounding box center [171, 150] width 205 height 52
click at [125, 117] on icon at bounding box center [128, 116] width 6 height 6
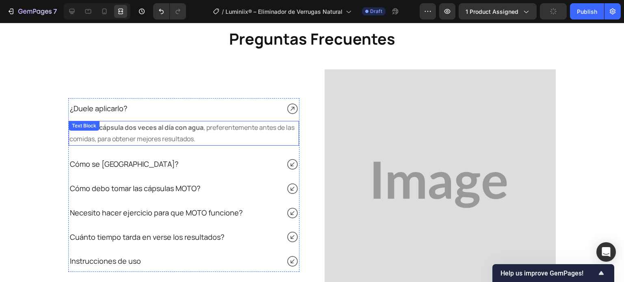
click at [135, 132] on div "Tomá una cápsula dos veces al día con agua , preferentemente antes de las comid…" at bounding box center [184, 133] width 230 height 25
click at [135, 132] on div "Text Block" at bounding box center [104, 129] width 71 height 13
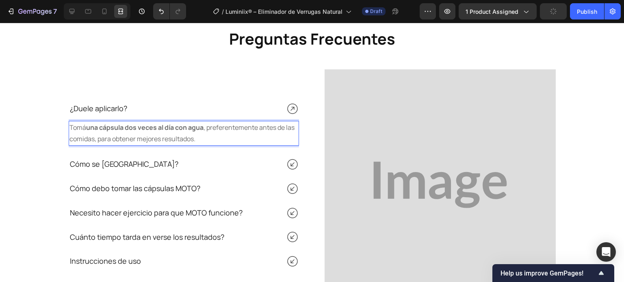
click at [196, 135] on p "Tomá una cápsula dos veces al día con agua , preferentemente antes de las comid…" at bounding box center [183, 134] width 229 height 24
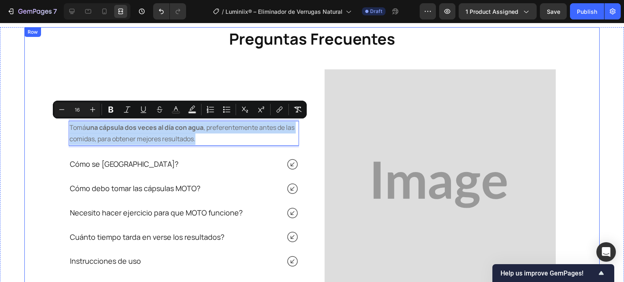
drag, startPoint x: 160, startPoint y: 132, endPoint x: 86, endPoint y: 130, distance: 74.3
click at [63, 120] on div "⁠⁠⁠⁠⁠⁠⁠ Preguntas Frecuentes Heading ¿Duele aplicarlo? Tomá una cápsula dos vec…" at bounding box center [311, 163] width 575 height 273
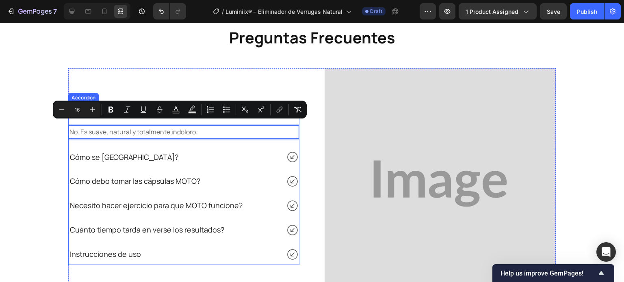
scroll to position [2059, 0]
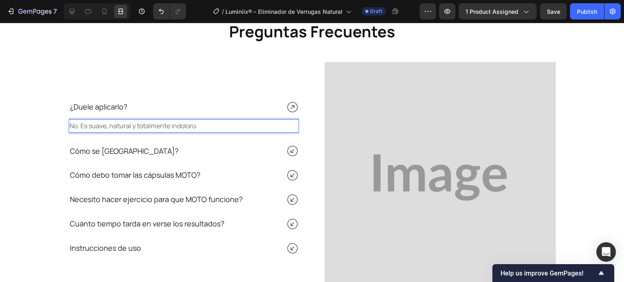
click at [200, 131] on p "No. Es suave, natural y totalmente indoloro." at bounding box center [183, 126] width 229 height 12
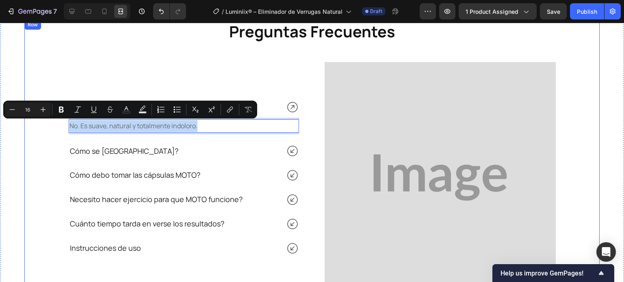
drag, startPoint x: 210, startPoint y: 129, endPoint x: 63, endPoint y: 111, distance: 148.4
click at [63, 111] on div "⁠⁠⁠⁠⁠⁠⁠ Preguntas Frecuentes Heading ¿Duele aplicarlo? No. Es suave, natural y …" at bounding box center [311, 156] width 575 height 273
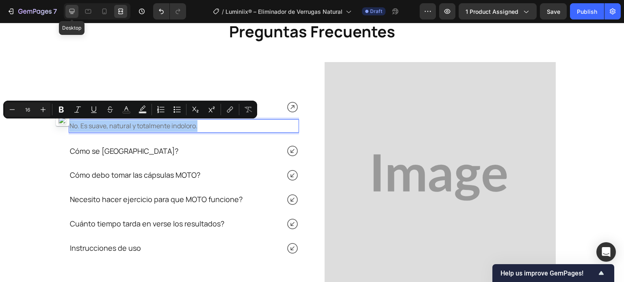
click at [71, 15] on icon at bounding box center [72, 11] width 8 height 8
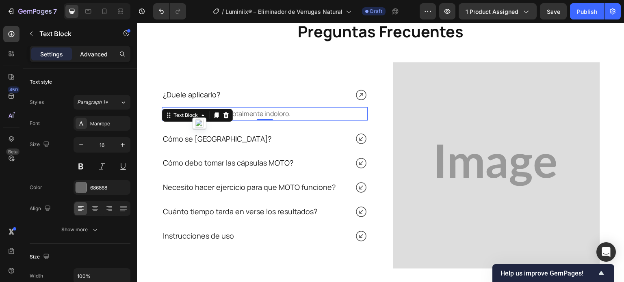
click at [112, 57] on div "Advanced" at bounding box center [93, 54] width 41 height 13
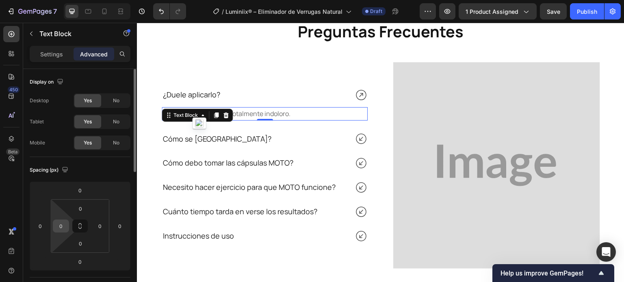
click at [62, 220] on input "0" at bounding box center [61, 226] width 12 height 12
type input "20"
click at [96, 229] on input "0" at bounding box center [100, 226] width 12 height 12
type input "10"
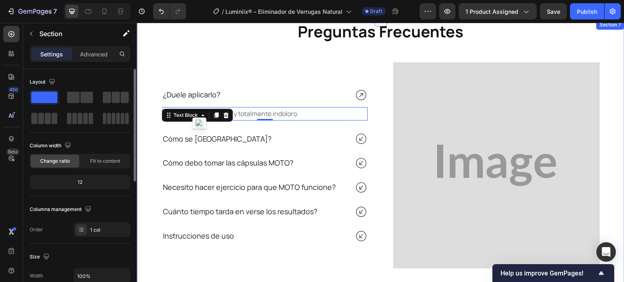
click at [158, 61] on div "⁠⁠⁠⁠⁠⁠⁠ Preguntas Frecuentes Heading ¿Duele aplicarlo? No. Es suave, natural y …" at bounding box center [380, 167] width 487 height 294
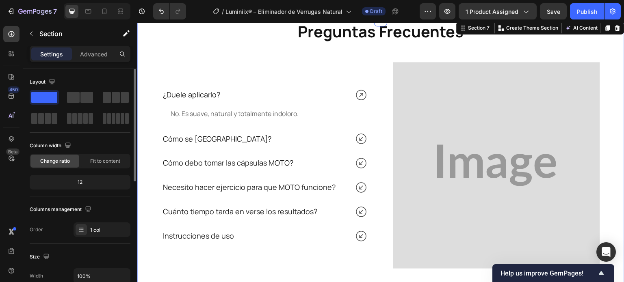
click at [158, 62] on div "⁠⁠⁠⁠⁠⁠⁠ Preguntas Frecuentes Heading ¿Duele aplicarlo? No. Es suave, natural y …" at bounding box center [380, 167] width 487 height 294
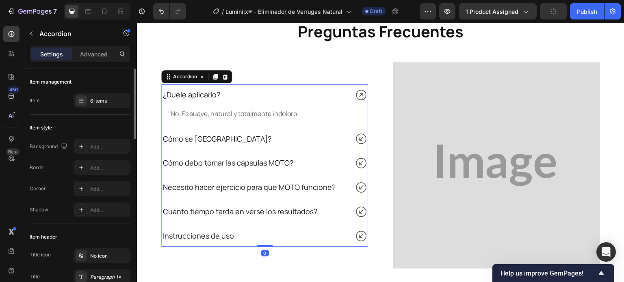
click at [210, 136] on div "Cómo se usa?" at bounding box center [217, 139] width 111 height 15
drag, startPoint x: 210, startPoint y: 136, endPoint x: 198, endPoint y: 134, distance: 12.0
click at [210, 136] on div "Cómo se usa?" at bounding box center [217, 139] width 111 height 15
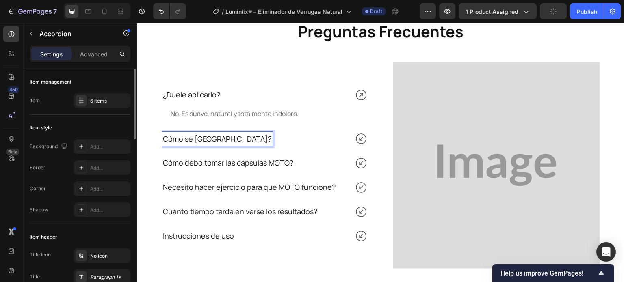
click at [180, 134] on span "Cómo se usa?" at bounding box center [217, 139] width 108 height 10
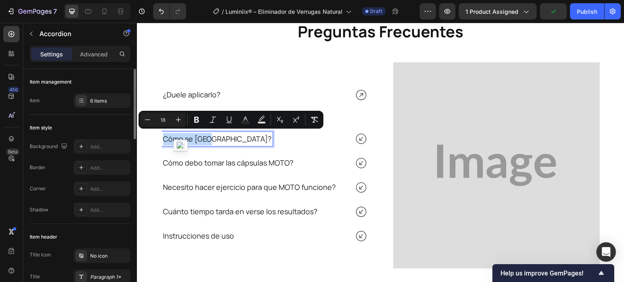
drag, startPoint x: 163, startPoint y: 137, endPoint x: 210, endPoint y: 141, distance: 46.9
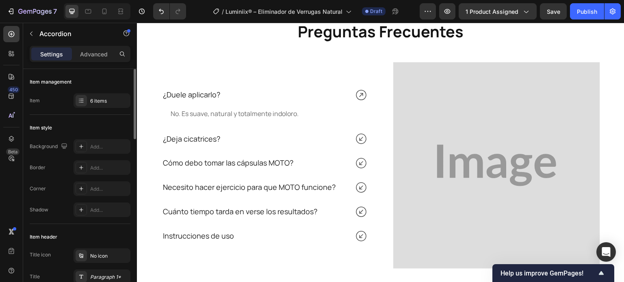
click at [356, 139] on icon at bounding box center [360, 138] width 13 height 13
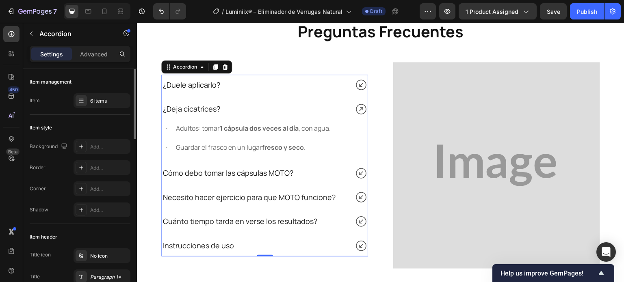
click at [355, 85] on icon at bounding box center [360, 84] width 13 height 13
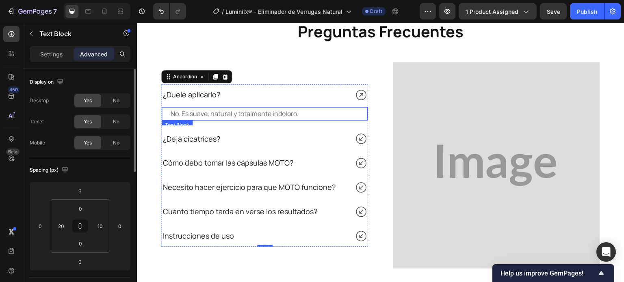
click at [238, 116] on p "No. Es suave, natural y totalmente indoloro." at bounding box center [267, 114] width 192 height 12
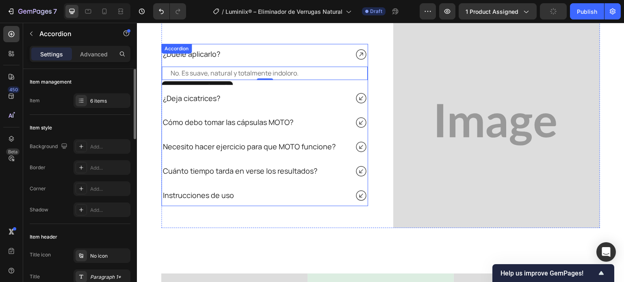
click at [305, 137] on div "Necesito hacer ejercicio para que MOTO funcione?" at bounding box center [265, 146] width 206 height 21
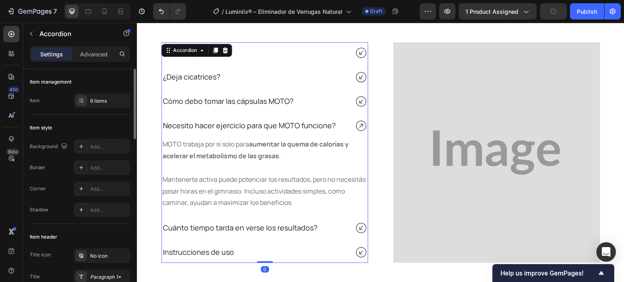
scroll to position [2078, 0]
click at [354, 50] on icon at bounding box center [360, 53] width 13 height 13
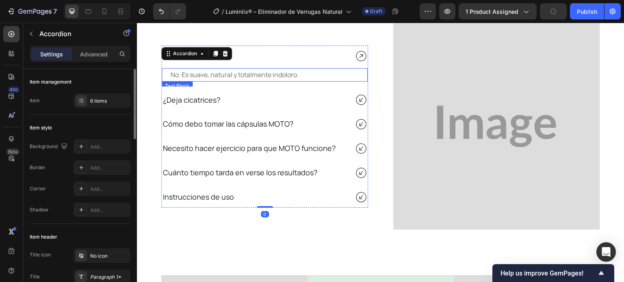
scroll to position [2100, 0]
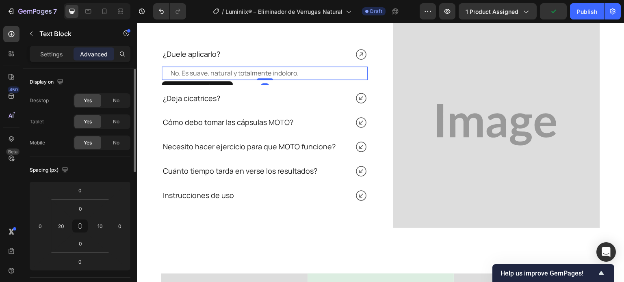
click at [188, 73] on p "No. Es suave, natural y totalmente indoloro." at bounding box center [267, 73] width 192 height 12
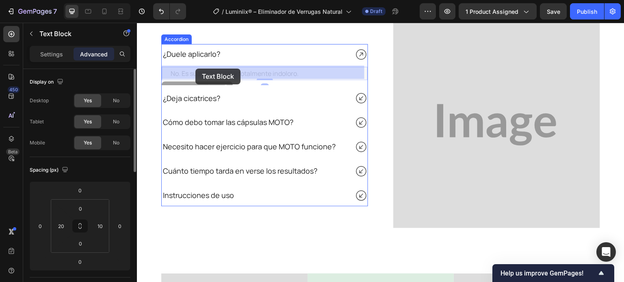
drag, startPoint x: 167, startPoint y: 82, endPoint x: 195, endPoint y: 69, distance: 31.1
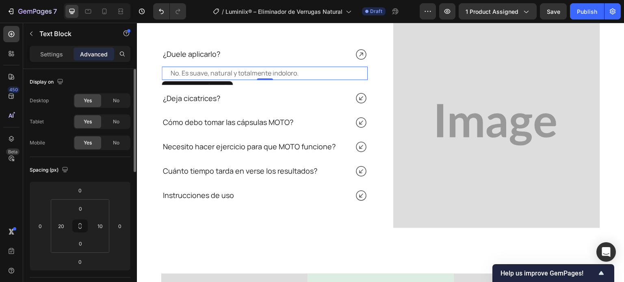
click at [191, 81] on div "Text Block" at bounding box center [197, 87] width 71 height 13
click at [194, 84] on div "Text Block" at bounding box center [186, 87] width 28 height 7
click at [187, 83] on div "Text Block" at bounding box center [186, 88] width 44 height 10
click at [182, 84] on div "Text Block" at bounding box center [186, 87] width 28 height 7
click at [259, 78] on div at bounding box center [265, 79] width 16 height 2
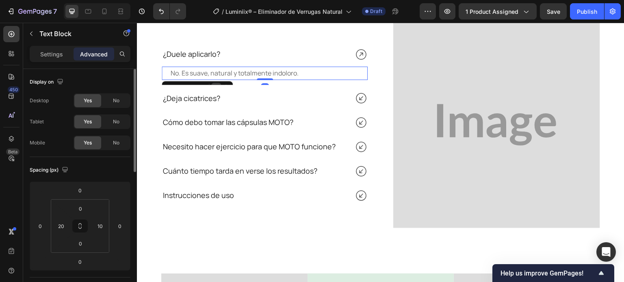
click at [218, 83] on div at bounding box center [216, 88] width 10 height 10
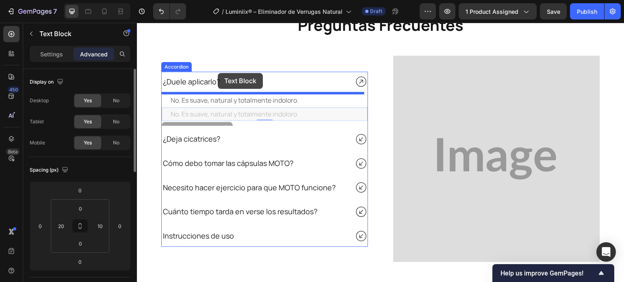
scroll to position [2053, 0]
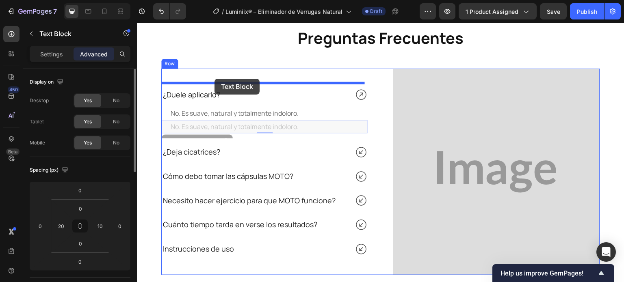
drag, startPoint x: 167, startPoint y: 95, endPoint x: 214, endPoint y: 79, distance: 50.0
type input "16"
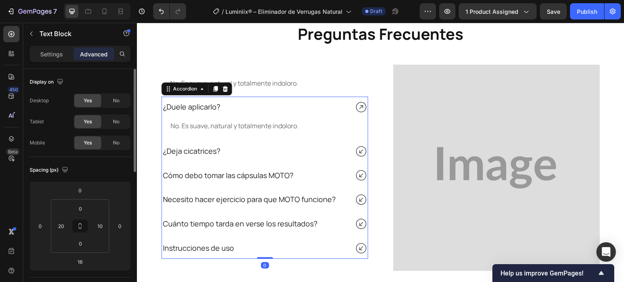
click at [354, 148] on icon at bounding box center [360, 151] width 13 height 13
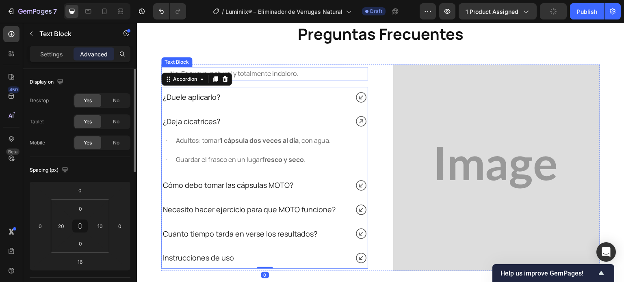
click at [239, 72] on p "No. Es suave, natural y totalmente indoloro." at bounding box center [266, 74] width 193 height 12
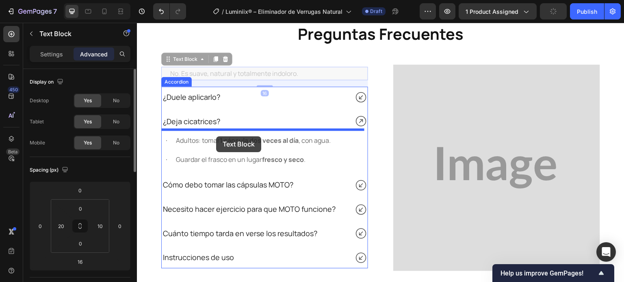
drag, startPoint x: 171, startPoint y: 56, endPoint x: 220, endPoint y: 130, distance: 88.6
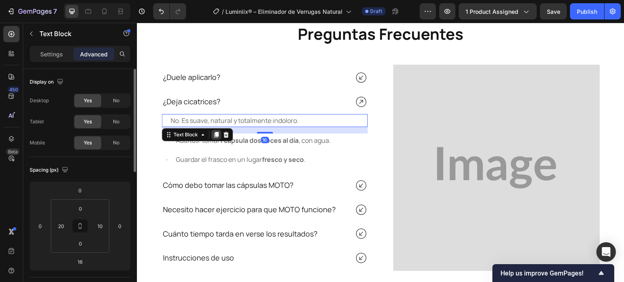
click at [218, 131] on div at bounding box center [216, 135] width 10 height 10
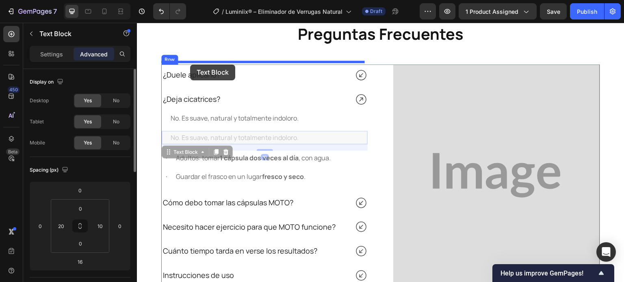
drag, startPoint x: 169, startPoint y: 148, endPoint x: 190, endPoint y: 65, distance: 85.9
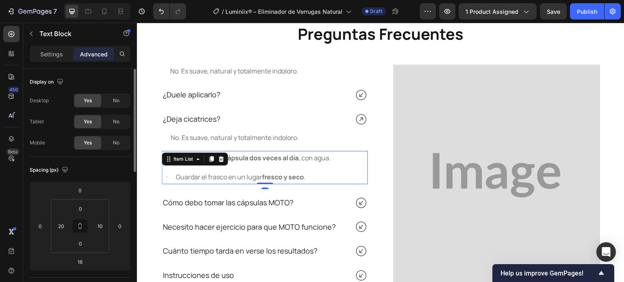
click at [171, 164] on div "Adultos: tomar 1 cápsula dos veces al día , con agua. Guardar el frasco en un l…" at bounding box center [247, 167] width 170 height 33
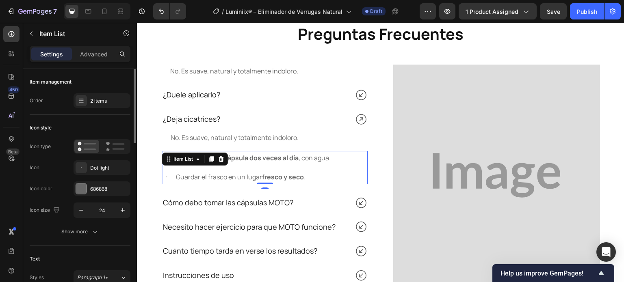
click at [223, 158] on icon at bounding box center [221, 159] width 6 height 6
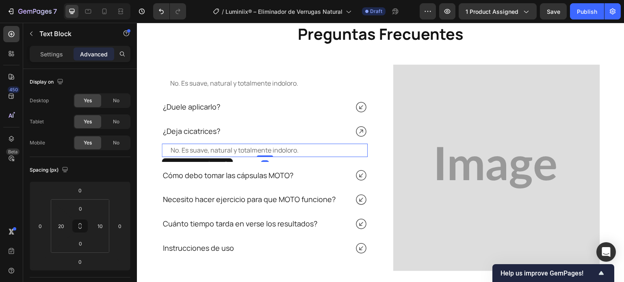
click at [235, 148] on p "No. Es suave, natural y totalmente indoloro." at bounding box center [267, 151] width 192 height 12
drag, startPoint x: 174, startPoint y: 145, endPoint x: 295, endPoint y: 149, distance: 121.4
click at [295, 149] on div "No. Es suave, natural y totalmente indoloro. Text Block 0" at bounding box center [265, 150] width 206 height 13
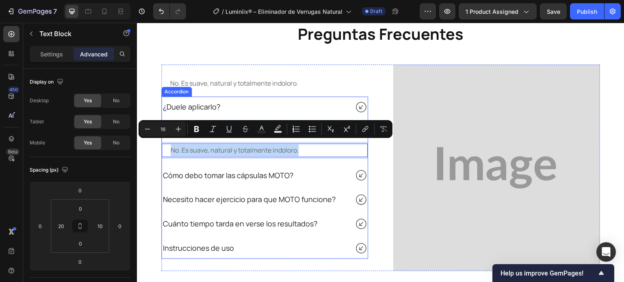
drag, startPoint x: 294, startPoint y: 147, endPoint x: 179, endPoint y: 144, distance: 114.9
click at [169, 142] on div "No. Es suave, natural y totalmente indoloro. Text Block 0" at bounding box center [265, 152] width 206 height 20
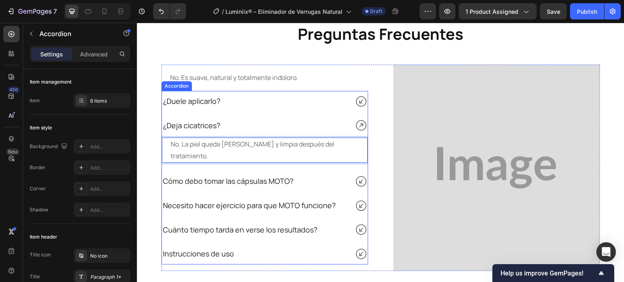
click at [304, 120] on div "¿Deja cicatrices?" at bounding box center [265, 125] width 206 height 21
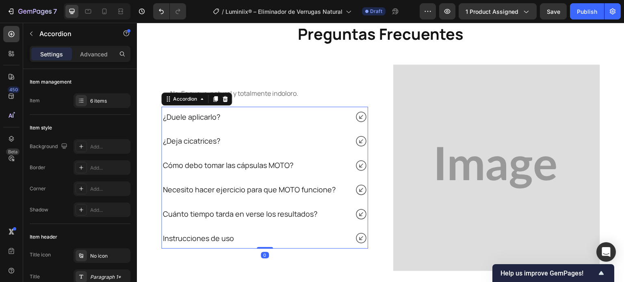
click at [358, 163] on icon at bounding box center [361, 165] width 11 height 11
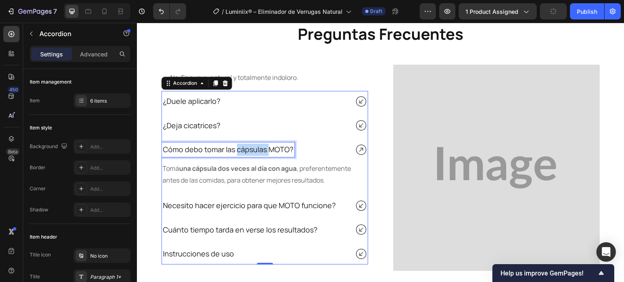
click at [244, 145] on span "Cómo debo tomar las cápsulas MOTO?" at bounding box center [228, 150] width 130 height 10
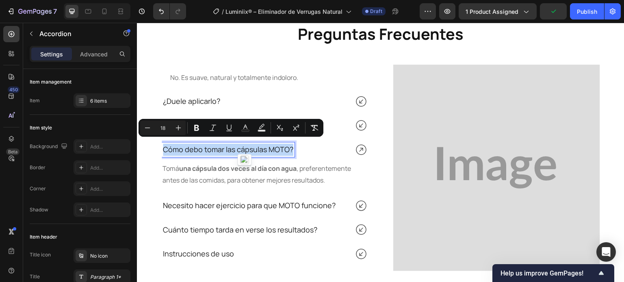
drag, startPoint x: 162, startPoint y: 147, endPoint x: 291, endPoint y: 146, distance: 128.7
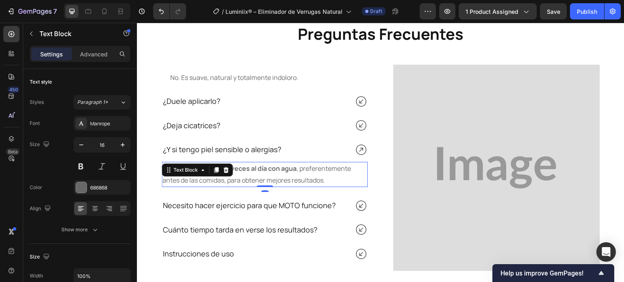
click at [240, 164] on strong "una cápsula dos veces al día con agua" at bounding box center [237, 168] width 117 height 9
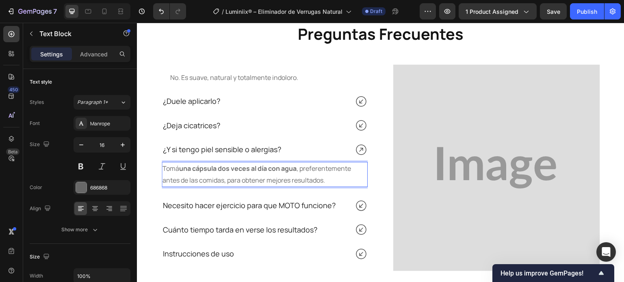
click at [307, 176] on p "Tomá una cápsula dos veces al día con agua , preferentemente antes de las comid…" at bounding box center [264, 175] width 204 height 24
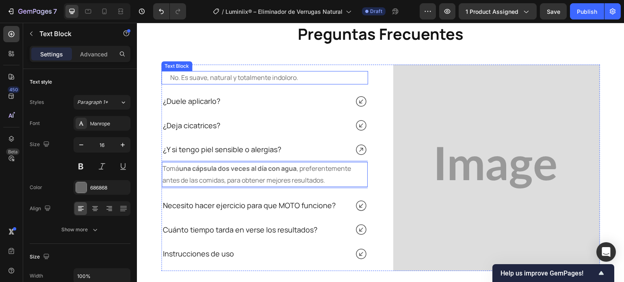
click at [222, 75] on p "No. Es suave, natural y totalmente indoloro." at bounding box center [266, 78] width 193 height 12
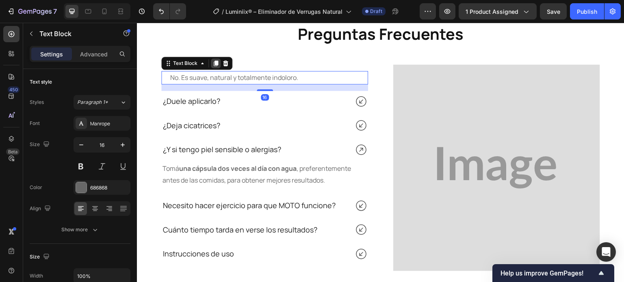
click at [212, 59] on div at bounding box center [216, 63] width 10 height 10
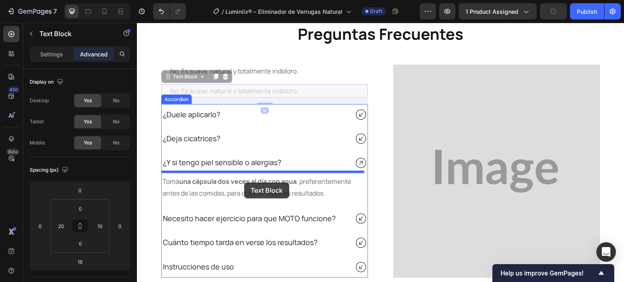
drag, startPoint x: 173, startPoint y: 74, endPoint x: 246, endPoint y: 181, distance: 129.2
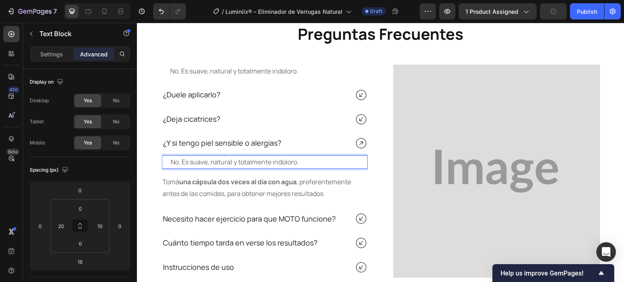
click at [184, 159] on p "No. Es suave, natural y totalmente indoloro." at bounding box center [267, 162] width 192 height 12
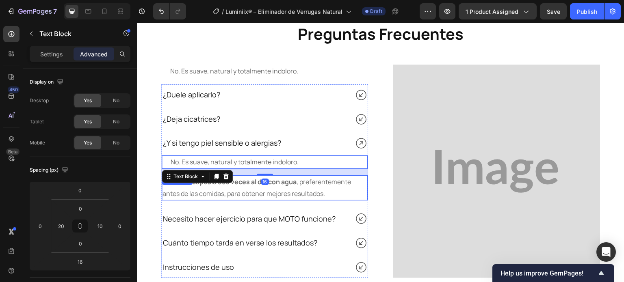
drag, startPoint x: 167, startPoint y: 157, endPoint x: 289, endPoint y: 166, distance: 123.0
click at [289, 169] on div "No. Es suave, natural y totalmente indoloro. Text Block 16" at bounding box center [265, 162] width 206 height 13
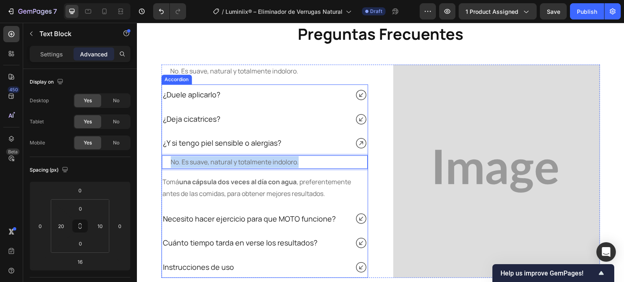
drag, startPoint x: 301, startPoint y: 159, endPoint x: 168, endPoint y: 151, distance: 133.0
click at [168, 154] on div "No. Es suave, natural y totalmente indoloro. Text Block 16 Tomá una cápsula dos…" at bounding box center [265, 179] width 206 height 51
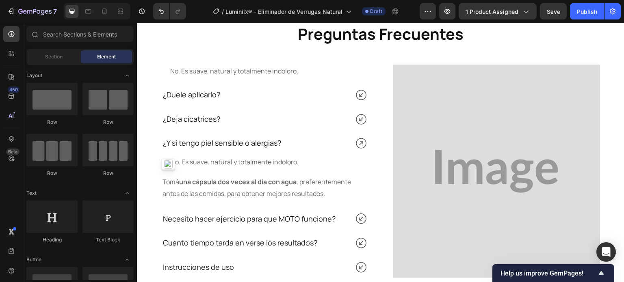
drag, startPoint x: 173, startPoint y: 156, endPoint x: 155, endPoint y: 134, distance: 28.2
click at [155, 134] on div "⁠⁠⁠⁠⁠⁠⁠ Preguntas Frecuentes Heading No. Es suave, natural y totalmente indolor…" at bounding box center [380, 172] width 487 height 301
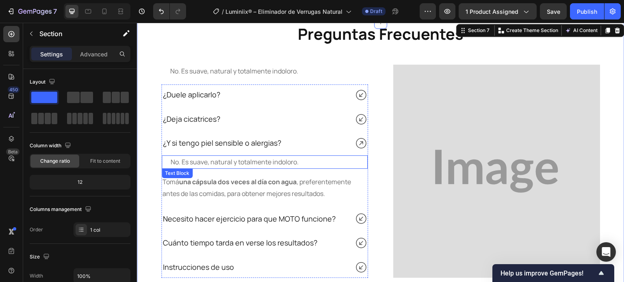
click at [259, 160] on p "No. Es suave, natural y totalmente indoloro." at bounding box center [267, 162] width 192 height 12
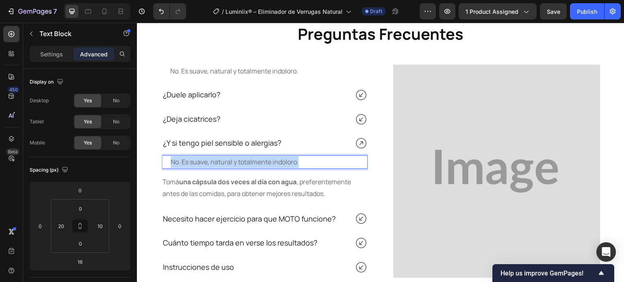
drag, startPoint x: 302, startPoint y: 162, endPoint x: 176, endPoint y: 156, distance: 125.6
click at [172, 157] on p "No. Es suave, natural y totalmente indoloro." at bounding box center [267, 162] width 192 height 12
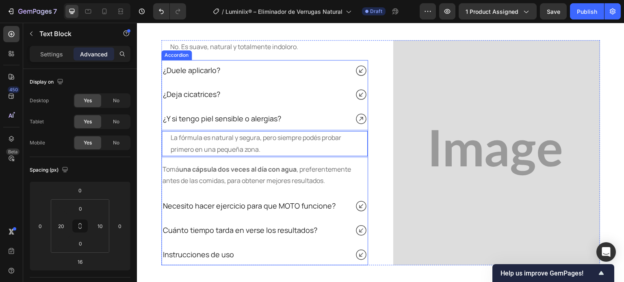
scroll to position [2093, 0]
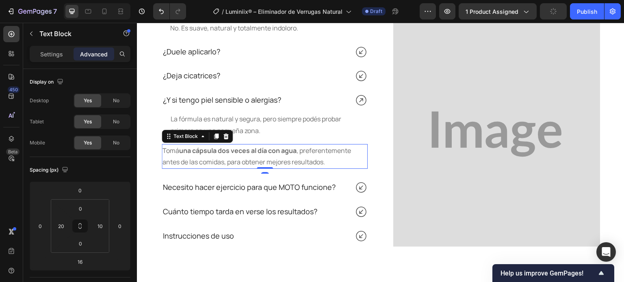
click at [257, 159] on p "Tomá una cápsula dos veces al día con agua , preferentemente antes de las comid…" at bounding box center [264, 157] width 204 height 24
click at [227, 133] on icon at bounding box center [225, 136] width 6 height 6
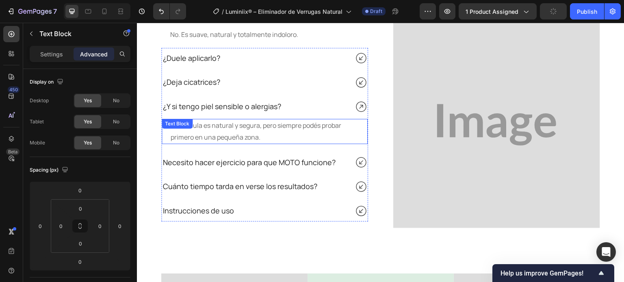
scroll to position [2099, 0]
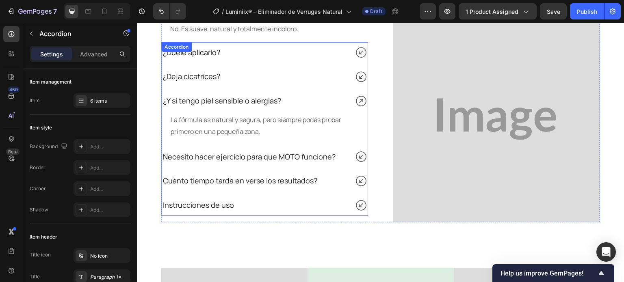
click at [225, 158] on span "Necesito hacer ejercicio para que MOTO funcione?" at bounding box center [249, 157] width 173 height 10
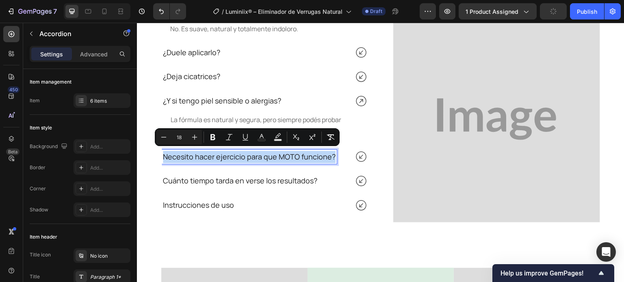
drag, startPoint x: 164, startPoint y: 155, endPoint x: 332, endPoint y: 156, distance: 168.1
click at [332, 156] on div "Necesito hacer ejercicio para que MOTO funcione?" at bounding box center [249, 157] width 175 height 15
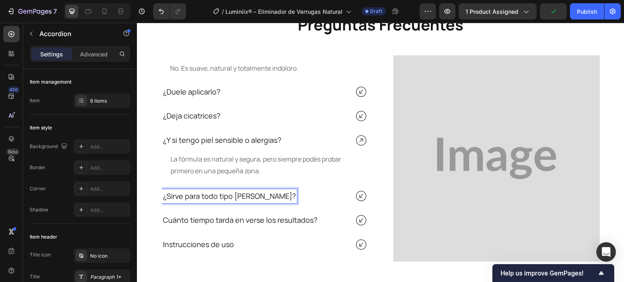
scroll to position [2059, 0]
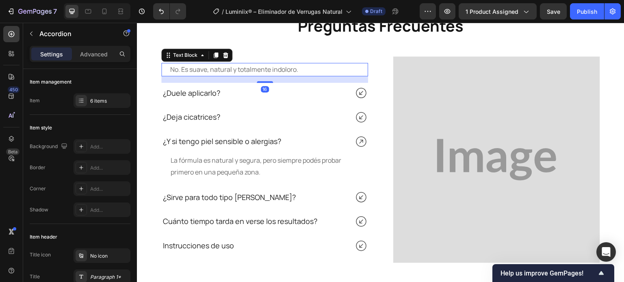
click at [216, 69] on p "No. Es suave, natural y totalmente indoloro." at bounding box center [266, 70] width 193 height 12
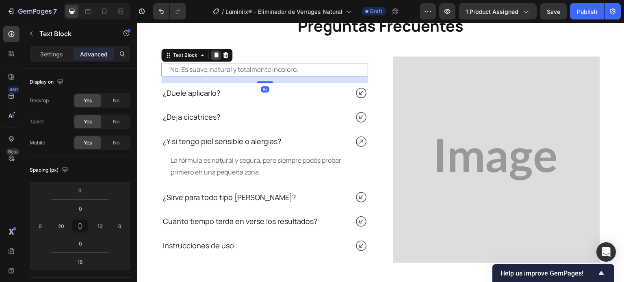
click at [216, 55] on icon at bounding box center [216, 55] width 4 height 6
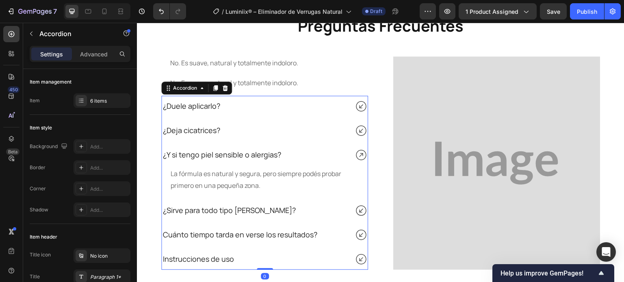
click at [356, 209] on icon at bounding box center [360, 210] width 13 height 13
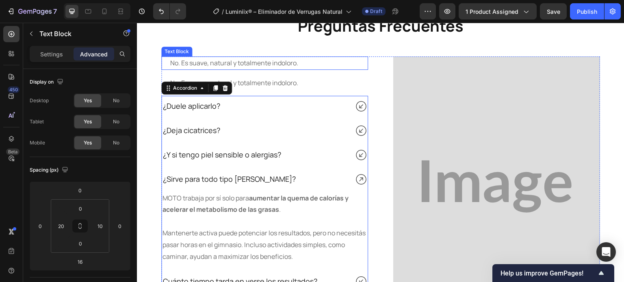
click at [167, 56] on div "No. Es suave, natural y totalmente indoloro. Text Block" at bounding box center [264, 62] width 207 height 13
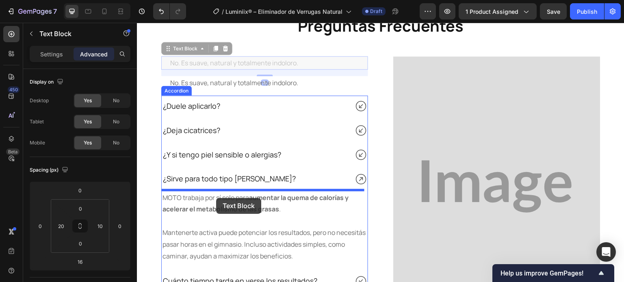
drag, startPoint x: 166, startPoint y: 50, endPoint x: 218, endPoint y: 190, distance: 149.5
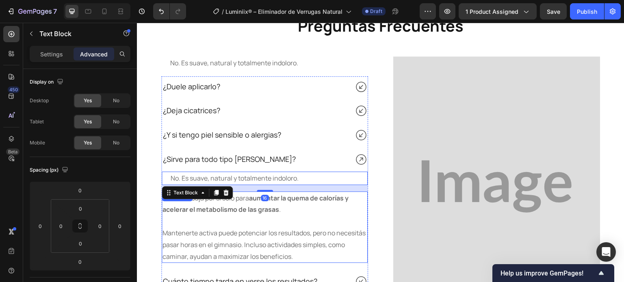
click at [236, 211] on strong "aumentar la quema de calorías y acelerar el metabolismo de las grasas" at bounding box center [255, 204] width 186 height 21
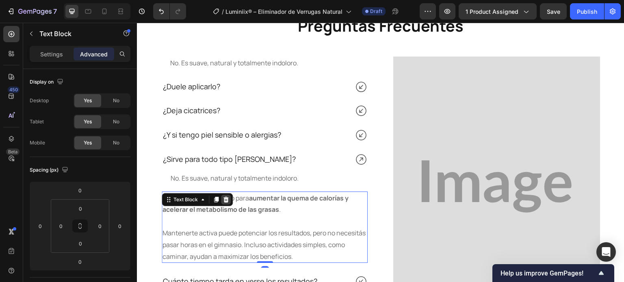
click at [227, 199] on icon at bounding box center [225, 200] width 5 height 6
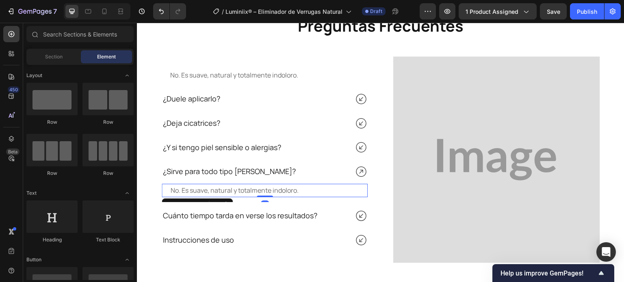
click at [241, 188] on p "No. Es suave, natural y totalmente indoloro." at bounding box center [267, 191] width 192 height 12
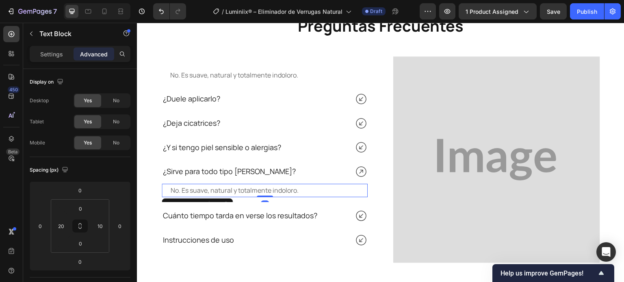
click at [241, 188] on p "No. Es suave, natural y totalmente indoloro." at bounding box center [267, 191] width 192 height 12
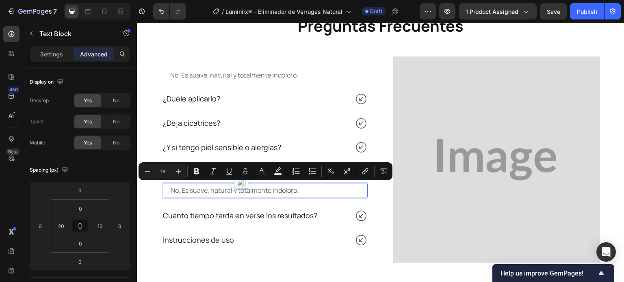
click at [181, 187] on p "No. Es suave, natural y totalmente indoloro." at bounding box center [267, 191] width 192 height 12
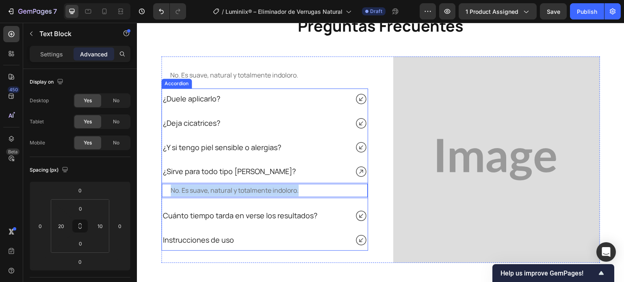
drag, startPoint x: 169, startPoint y: 186, endPoint x: 304, endPoint y: 198, distance: 134.9
click at [304, 198] on div "No. Es suave, natural y totalmente indoloro. Text Block 0" at bounding box center [265, 192] width 206 height 20
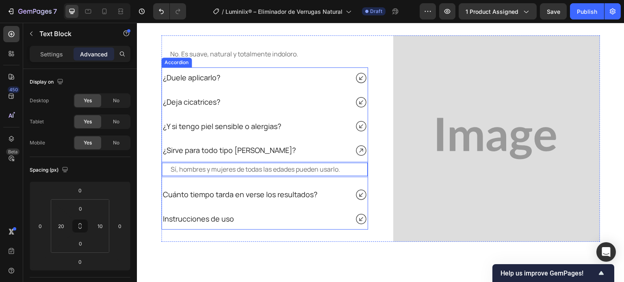
scroll to position [2099, 0]
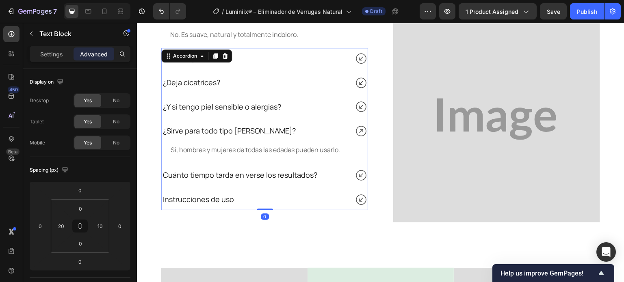
click at [223, 174] on span "Cuánto tiempo tarda en verse los resultados?" at bounding box center [240, 175] width 154 height 10
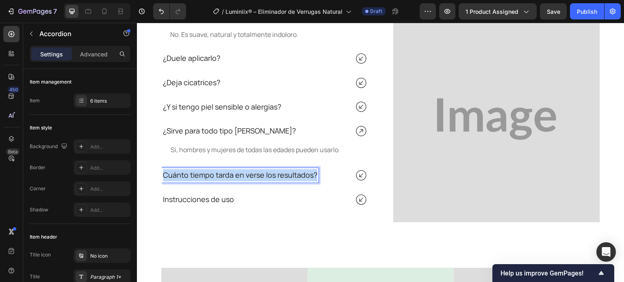
drag, startPoint x: 162, startPoint y: 171, endPoint x: 314, endPoint y: 174, distance: 151.5
click at [314, 174] on span "Cuánto tiempo tarda en verse los resultados?" at bounding box center [240, 175] width 154 height 10
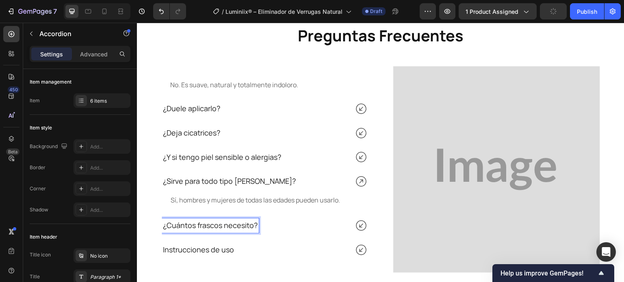
scroll to position [2018, 0]
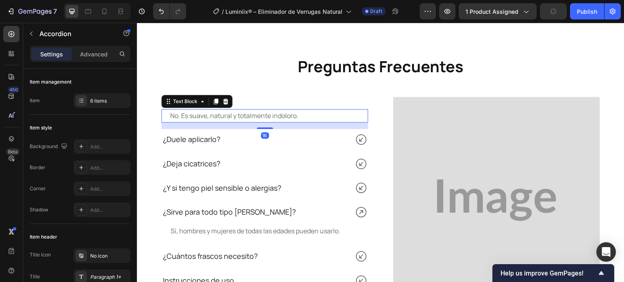
click at [208, 116] on p "No. Es suave, natural y totalmente indoloro." at bounding box center [266, 116] width 193 height 12
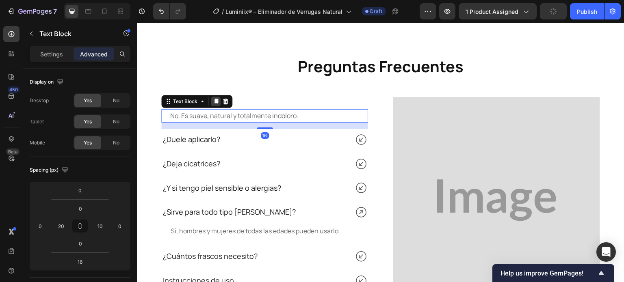
click at [214, 99] on icon at bounding box center [216, 102] width 4 height 6
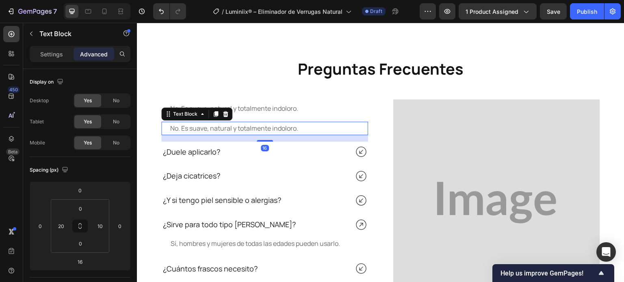
scroll to position [2059, 0]
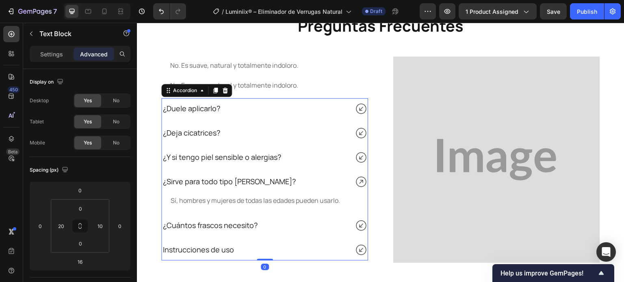
click at [355, 222] on icon at bounding box center [360, 225] width 13 height 13
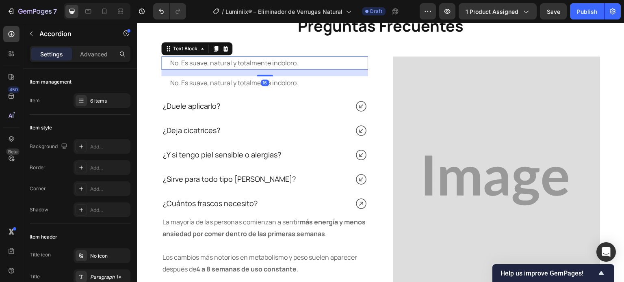
click at [197, 62] on p "No. Es suave, natural y totalmente indoloro." at bounding box center [266, 63] width 193 height 12
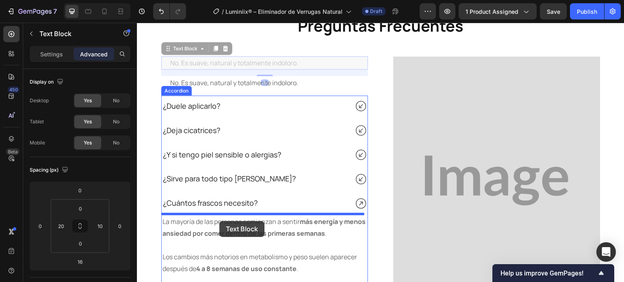
drag, startPoint x: 175, startPoint y: 47, endPoint x: 219, endPoint y: 210, distance: 169.2
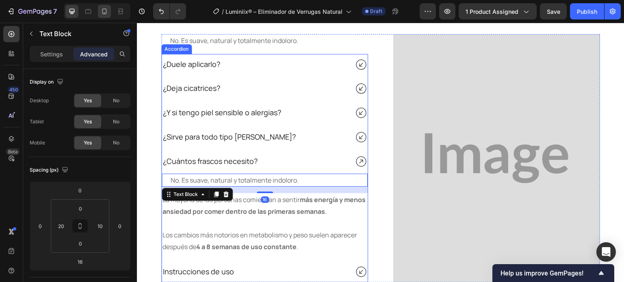
scroll to position [2099, 0]
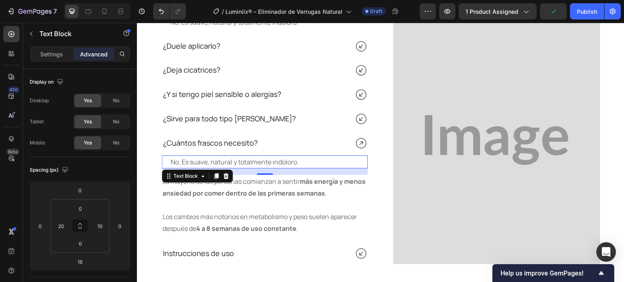
click at [243, 164] on p "No. Es suave, natural y totalmente indoloro." at bounding box center [267, 162] width 192 height 12
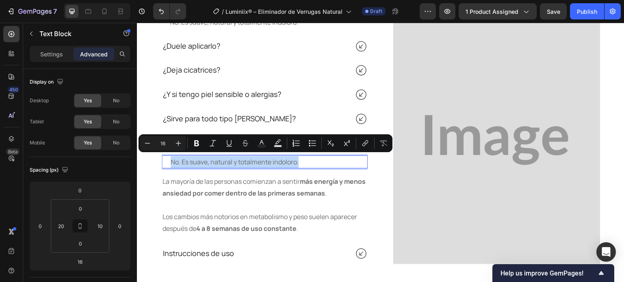
drag, startPoint x: 305, startPoint y: 164, endPoint x: 179, endPoint y: 160, distance: 126.8
click at [171, 159] on p "No. Es suave, natural y totalmente indoloro." at bounding box center [267, 162] width 192 height 12
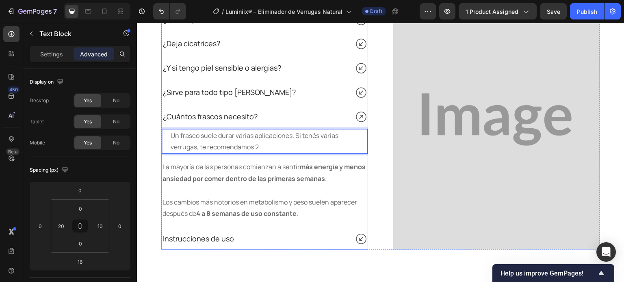
scroll to position [2140, 0]
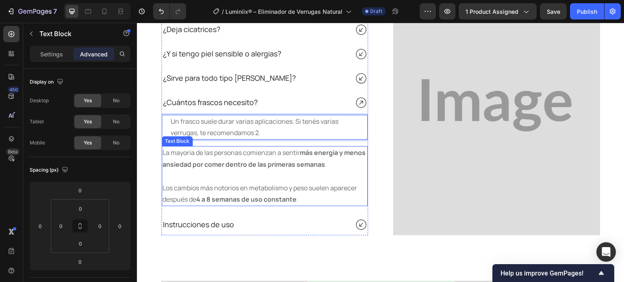
click at [253, 162] on strong "más energía y menos ansiedad por comer dentro de las primeras semanas" at bounding box center [263, 158] width 203 height 21
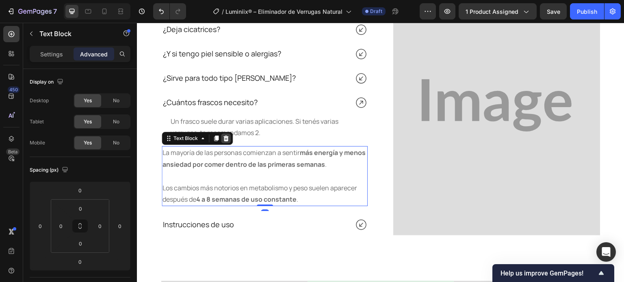
click at [226, 140] on icon at bounding box center [225, 139] width 5 height 6
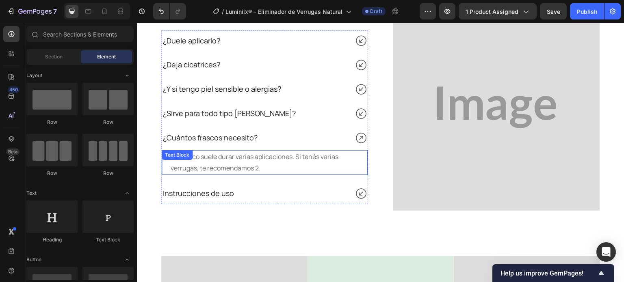
scroll to position [2064, 0]
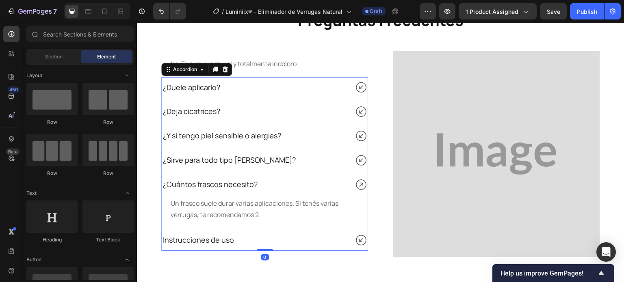
click at [356, 240] on icon at bounding box center [360, 240] width 13 height 13
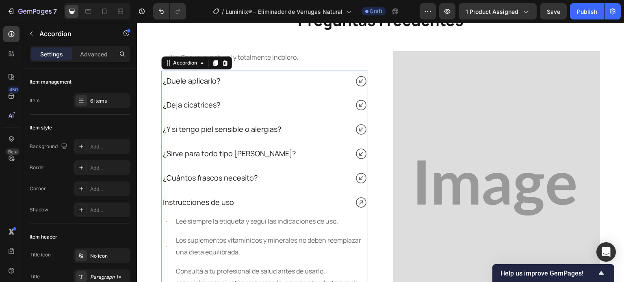
scroll to position [2024, 0]
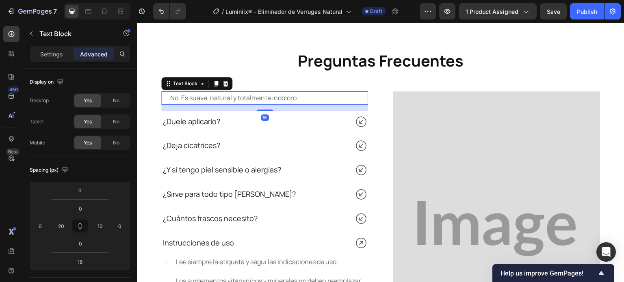
click at [249, 99] on p "No. Es suave, natural y totalmente indoloro." at bounding box center [266, 98] width 193 height 12
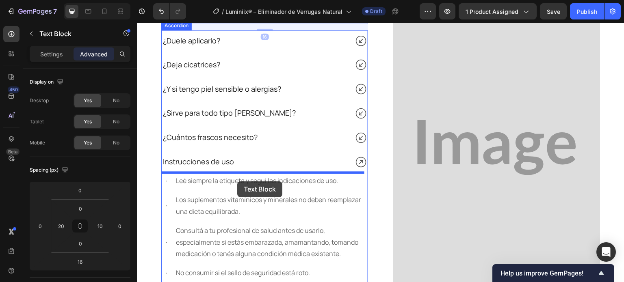
drag, startPoint x: 174, startPoint y: 84, endPoint x: 237, endPoint y: 181, distance: 116.3
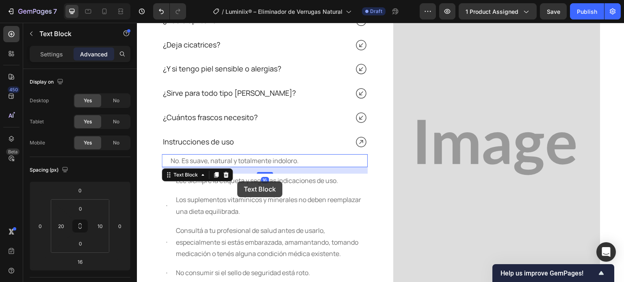
scroll to position [2085, 0]
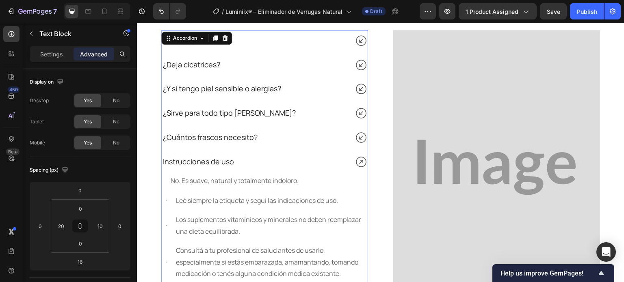
click at [216, 157] on span "Instrucciones de uso" at bounding box center [198, 162] width 71 height 10
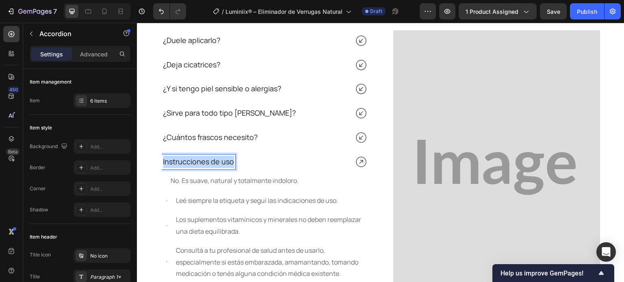
drag, startPoint x: 162, startPoint y: 158, endPoint x: 242, endPoint y: 164, distance: 79.8
click at [242, 164] on div "Instrucciones de uso" at bounding box center [255, 162] width 186 height 15
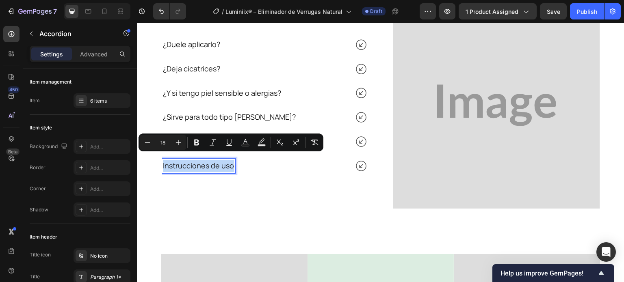
scroll to position [2116, 0]
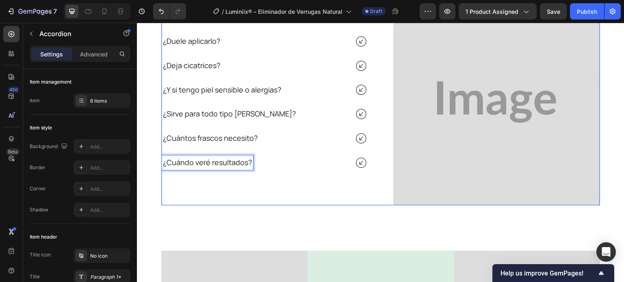
click at [355, 162] on icon at bounding box center [360, 162] width 13 height 13
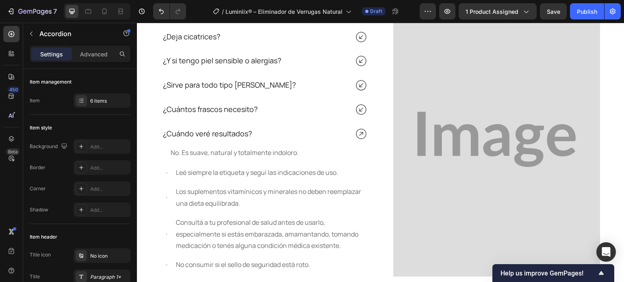
scroll to position [2085, 0]
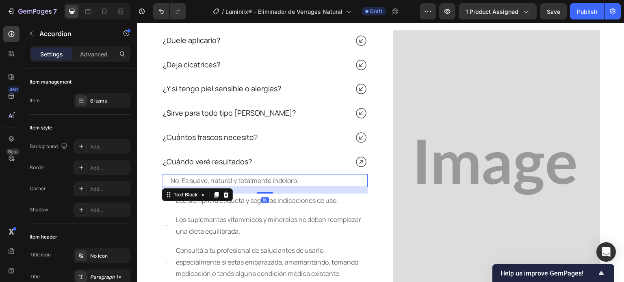
click at [191, 177] on p "No. Es suave, natural y totalmente indoloro." at bounding box center [267, 181] width 192 height 12
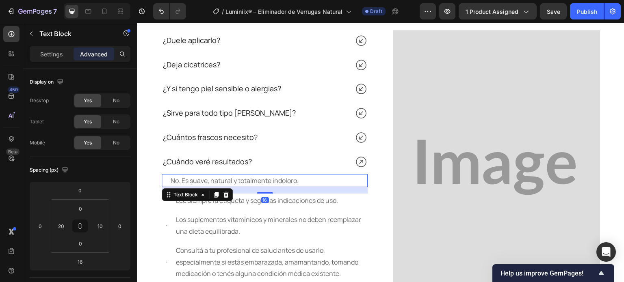
click at [191, 177] on p "No. Es suave, natural y totalmente indoloro." at bounding box center [267, 181] width 192 height 12
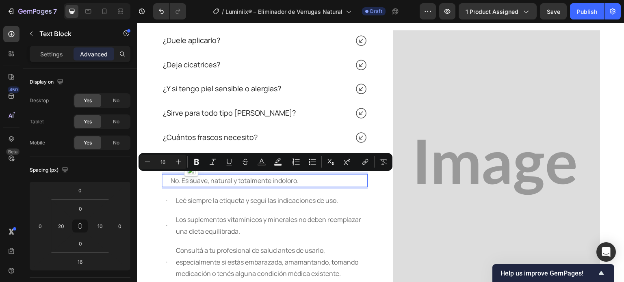
click at [171, 177] on p "No. Es suave, natural y totalmente indoloro." at bounding box center [267, 181] width 192 height 12
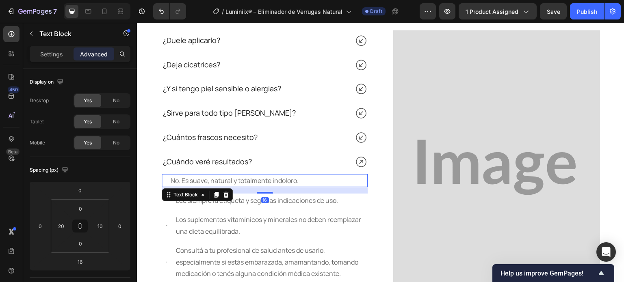
drag, startPoint x: 165, startPoint y: 177, endPoint x: 291, endPoint y: 185, distance: 125.7
click at [290, 185] on div "No. Es suave, natural y totalmente indoloro. Text Block 16" at bounding box center [265, 180] width 206 height 13
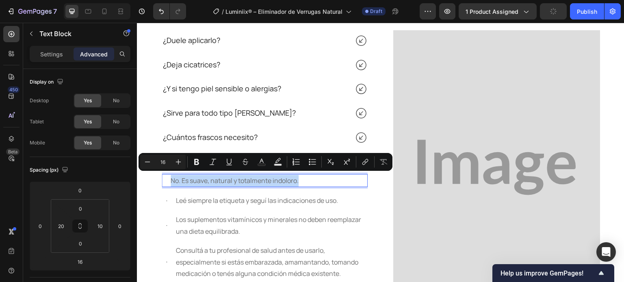
drag, startPoint x: 276, startPoint y: 178, endPoint x: 177, endPoint y: 178, distance: 99.5
click at [166, 177] on div "No. Es suave, natural y totalmente indoloro. Text Block 16" at bounding box center [265, 180] width 206 height 13
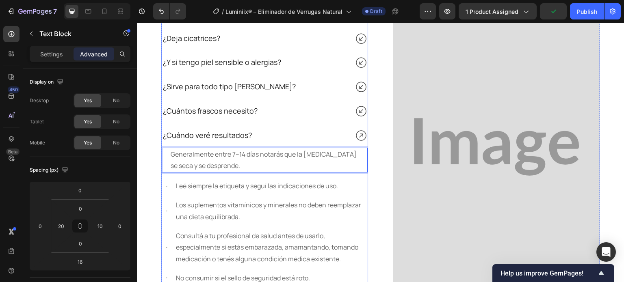
scroll to position [2126, 0]
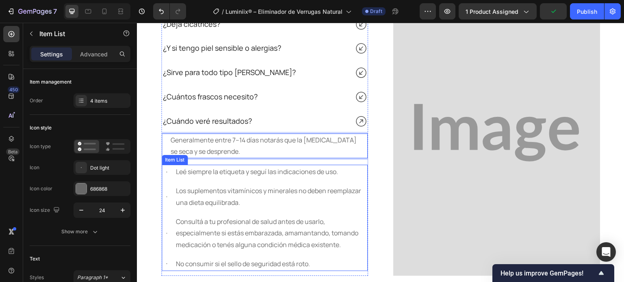
click at [166, 179] on div "Leé siempre la etiqueta y seguí las indicaciones de uso. Los suplementos vitamí…" at bounding box center [265, 218] width 206 height 106
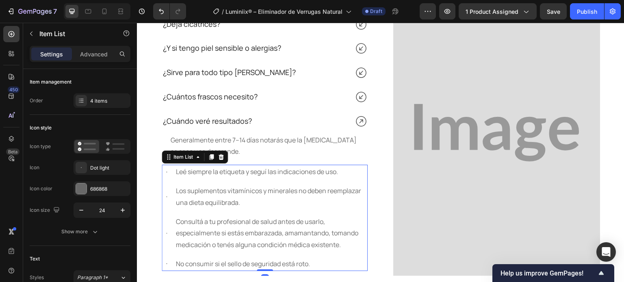
click at [219, 154] on icon at bounding box center [221, 157] width 6 height 6
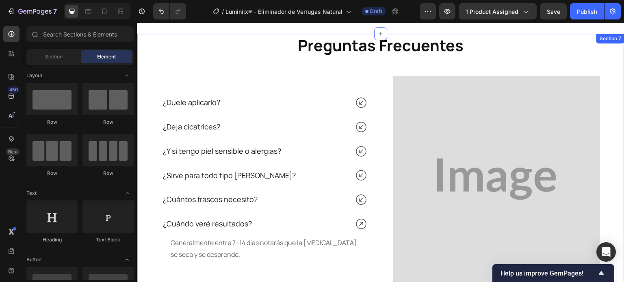
scroll to position [2019, 0]
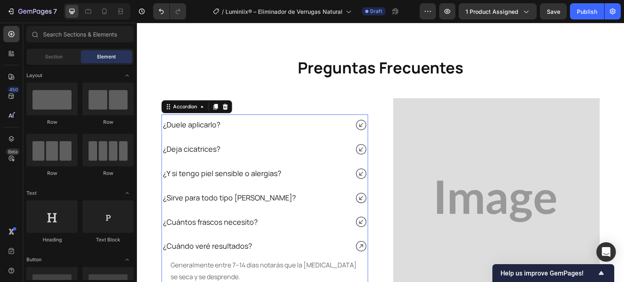
click at [251, 134] on div "¿Duele aplicarlo? ¿Deja cicatrices? ¿Y si tengo piel sensible o alergias? ¿Sirv…" at bounding box center [264, 201] width 207 height 174
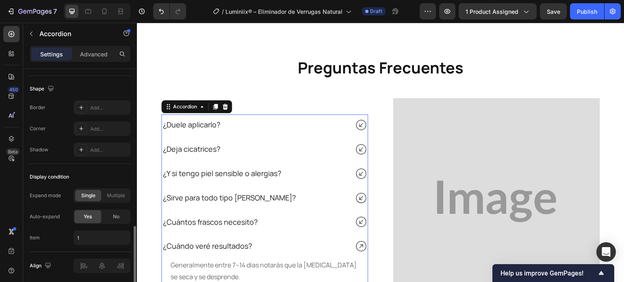
scroll to position [556, 0]
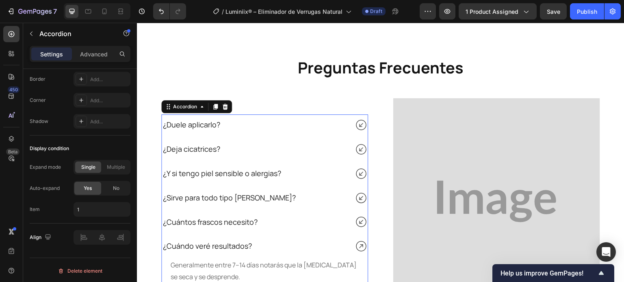
click at [356, 120] on icon at bounding box center [361, 125] width 11 height 11
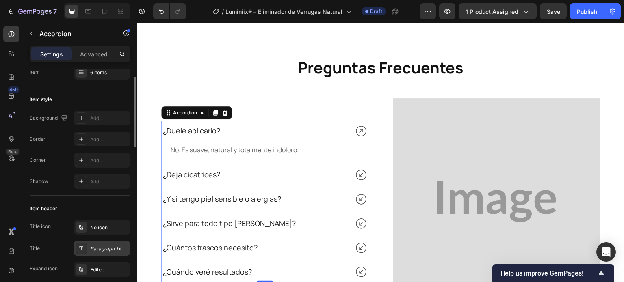
scroll to position [0, 0]
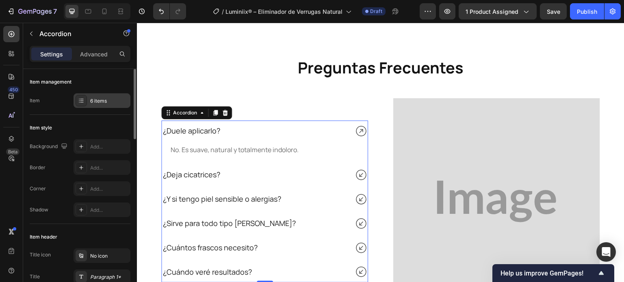
click at [80, 102] on icon at bounding box center [81, 100] width 6 height 6
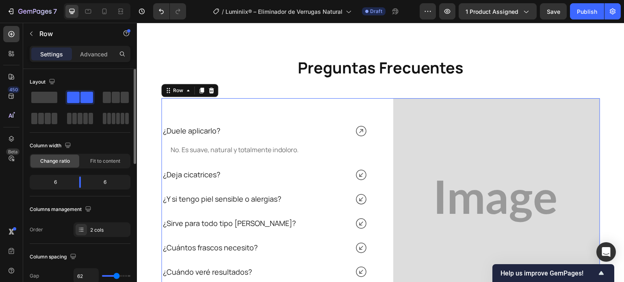
click at [298, 98] on div "¿Duele aplicarlo? No. Es suave, natural y totalmente indoloro. Text Block ¿Deja…" at bounding box center [264, 201] width 207 height 207
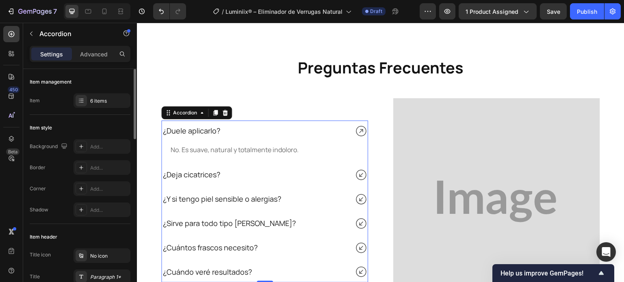
click at [354, 127] on icon at bounding box center [360, 131] width 13 height 13
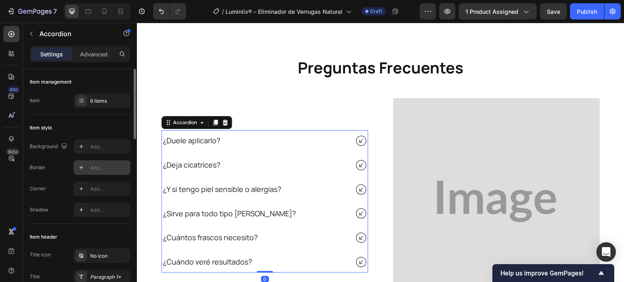
scroll to position [41, 0]
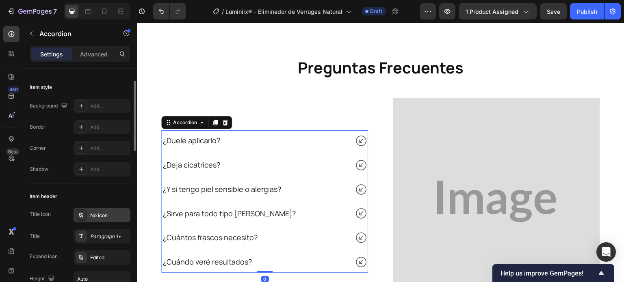
click at [100, 214] on div "No icon" at bounding box center [109, 215] width 38 height 7
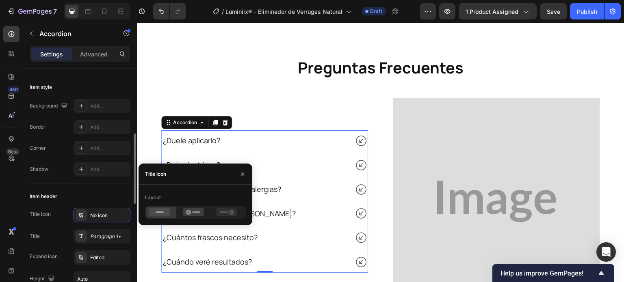
scroll to position [81, 0]
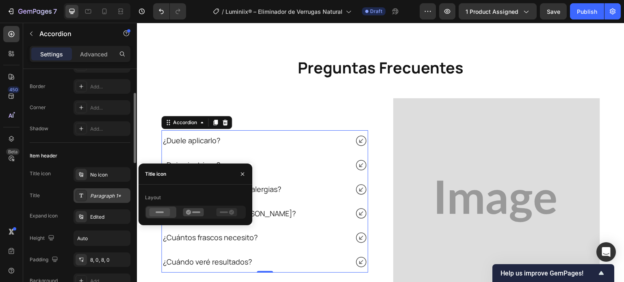
click at [99, 193] on div "Paragraph 1*" at bounding box center [109, 195] width 38 height 7
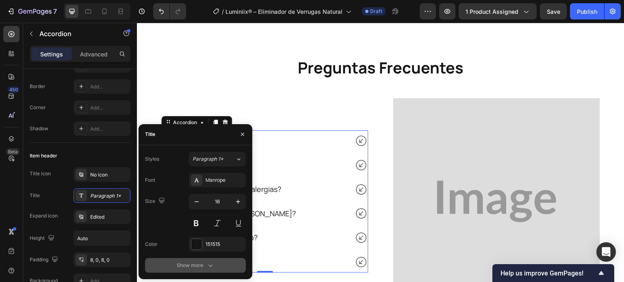
click at [186, 263] on div "Show more" at bounding box center [196, 265] width 38 height 8
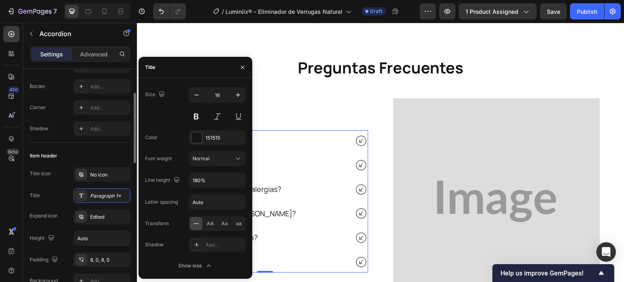
scroll to position [122, 0]
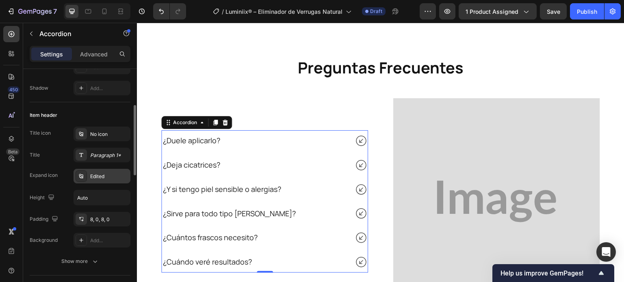
click at [95, 175] on div "Edited" at bounding box center [109, 176] width 38 height 7
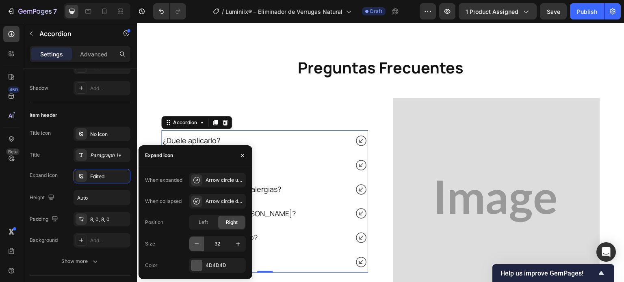
click at [197, 243] on icon "button" at bounding box center [196, 244] width 8 height 8
click at [197, 242] on icon "button" at bounding box center [196, 244] width 8 height 8
click at [196, 242] on icon "button" at bounding box center [196, 244] width 8 height 8
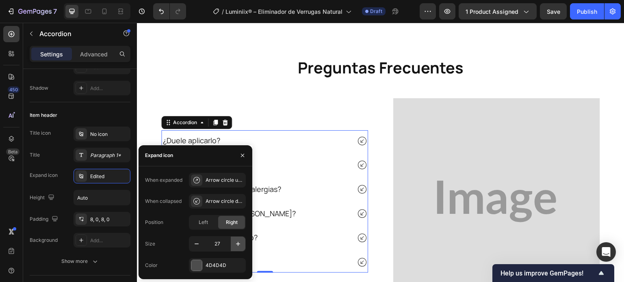
click at [240, 247] on icon "button" at bounding box center [238, 244] width 8 height 8
type input "28"
click at [237, 158] on div at bounding box center [242, 155] width 19 height 21
click at [241, 158] on icon "button" at bounding box center [242, 155] width 6 height 6
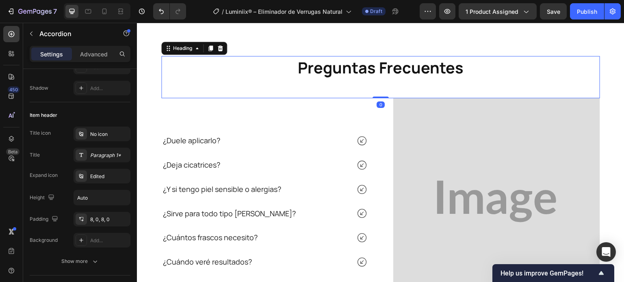
click at [251, 91] on div "⁠⁠⁠⁠⁠⁠⁠ Preguntas Frecuentes Heading 0" at bounding box center [380, 77] width 439 height 42
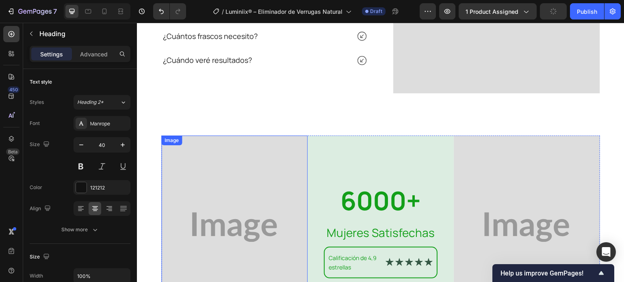
scroll to position [2229, 0]
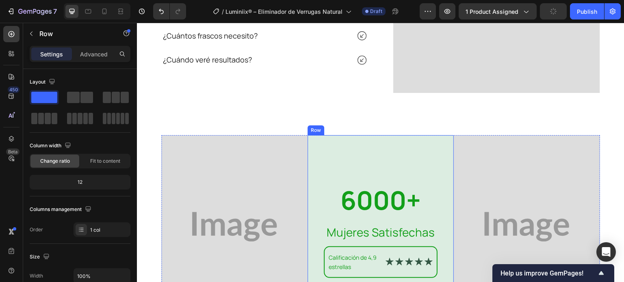
click at [312, 167] on div "6000+ Heading Mujeres Satisfechas Text Block Calificación de 4,9 estrellas Text…" at bounding box center [380, 227] width 146 height 184
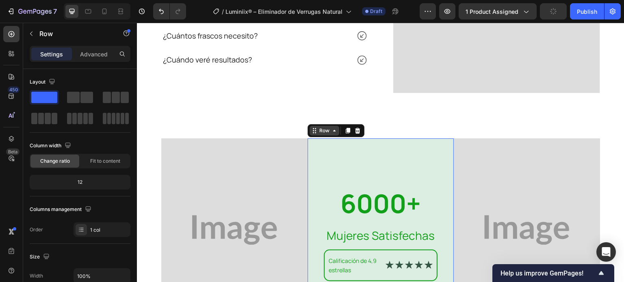
click at [318, 129] on div "Row" at bounding box center [324, 130] width 13 height 7
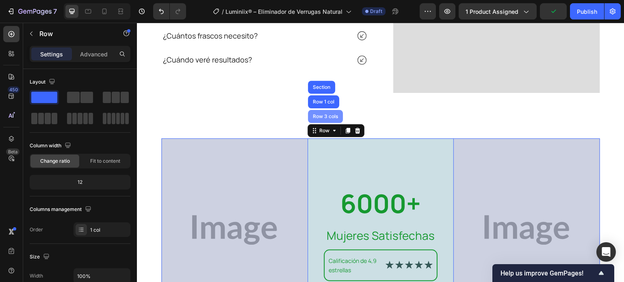
click at [311, 114] on div "Row 3 cols" at bounding box center [325, 116] width 28 height 5
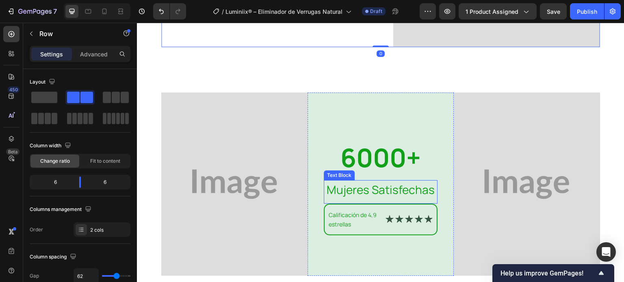
scroll to position [2350, 0]
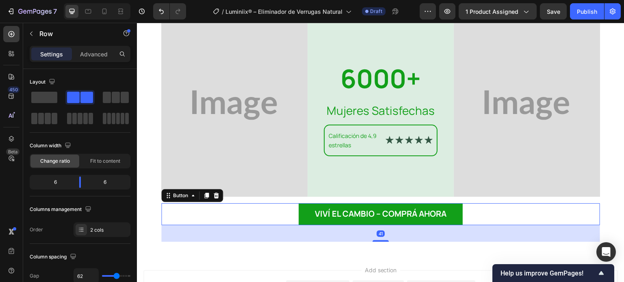
click at [305, 220] on button "Viví el cambio – Comprá ahora" at bounding box center [380, 214] width 164 height 22
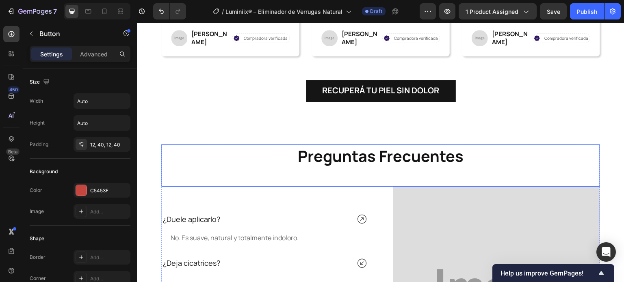
scroll to position [1914, 0]
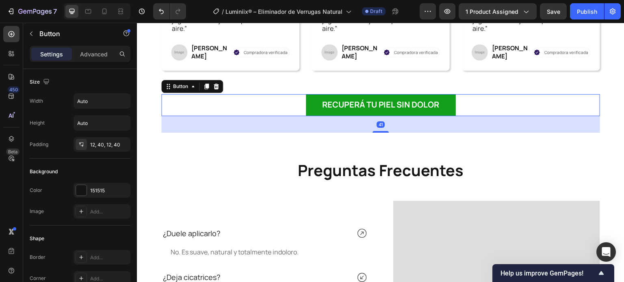
click at [307, 108] on button "Recuperá tu piel sin dolor" at bounding box center [381, 105] width 150 height 22
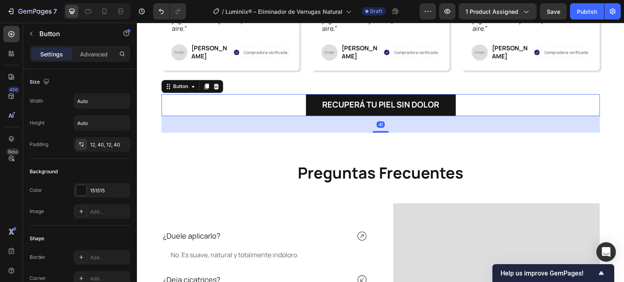
drag, startPoint x: 202, startPoint y: 84, endPoint x: 270, endPoint y: 89, distance: 68.4
click at [202, 84] on div at bounding box center [206, 87] width 10 height 10
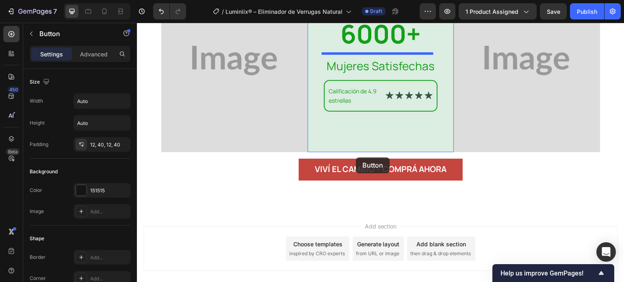
scroll to position [2442, 0]
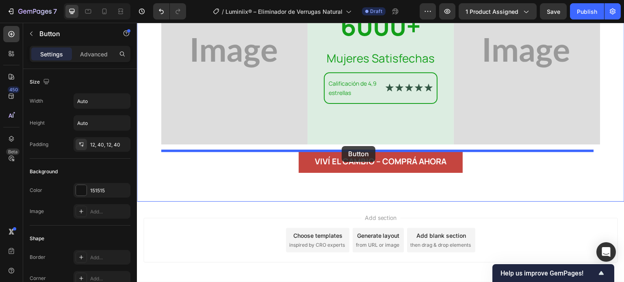
drag, startPoint x: 177, startPoint y: 122, endPoint x: 341, endPoint y: 146, distance: 166.6
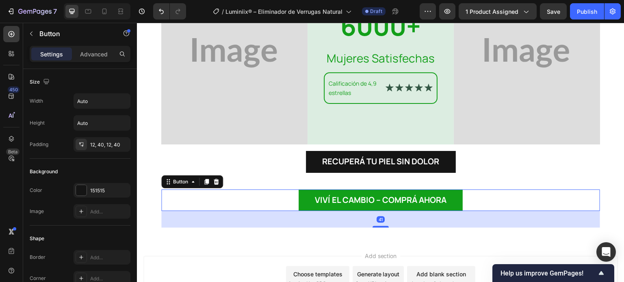
drag, startPoint x: 301, startPoint y: 203, endPoint x: 298, endPoint y: 197, distance: 6.9
click at [300, 203] on button "Viví el cambio – Comprá ahora" at bounding box center [380, 201] width 164 height 22
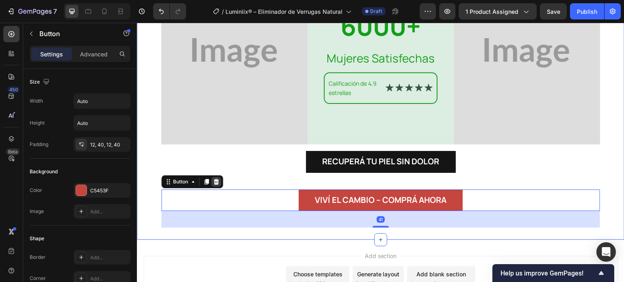
drag, startPoint x: 219, startPoint y: 181, endPoint x: 215, endPoint y: 181, distance: 4.1
click at [215, 181] on div at bounding box center [216, 182] width 10 height 10
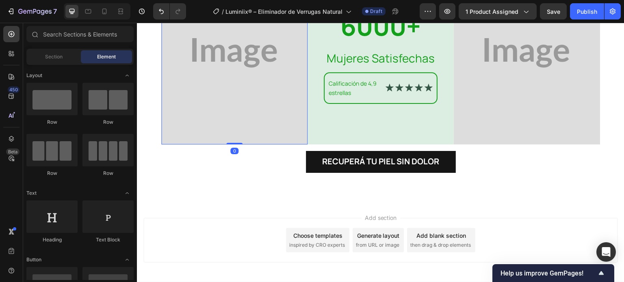
click at [304, 141] on img at bounding box center [234, 53] width 146 height 184
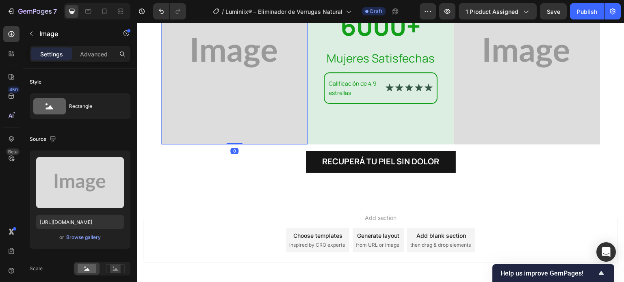
scroll to position [2361, 0]
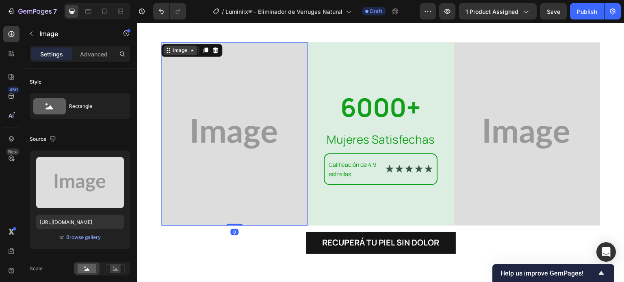
click at [184, 48] on div "Image" at bounding box center [179, 50] width 17 height 7
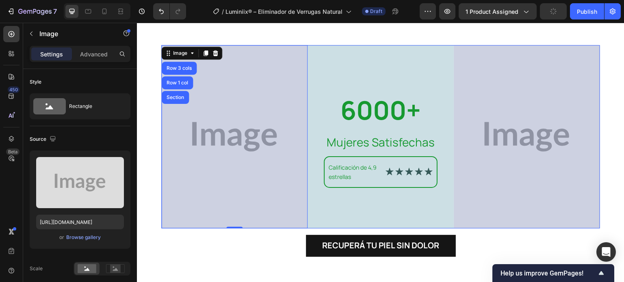
click at [188, 66] on div "Row 3 cols" at bounding box center [179, 68] width 28 height 5
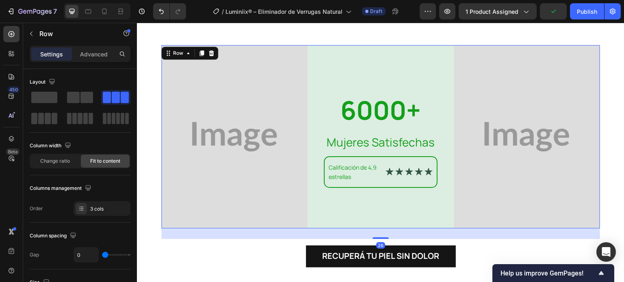
drag, startPoint x: 377, startPoint y: 225, endPoint x: 301, endPoint y: 161, distance: 99.4
click at [382, 238] on div at bounding box center [380, 239] width 16 height 2
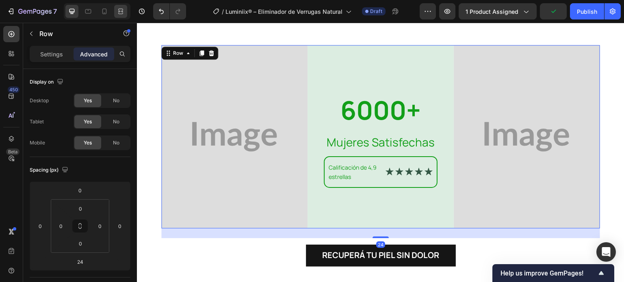
click at [121, 6] on div at bounding box center [120, 11] width 13 height 13
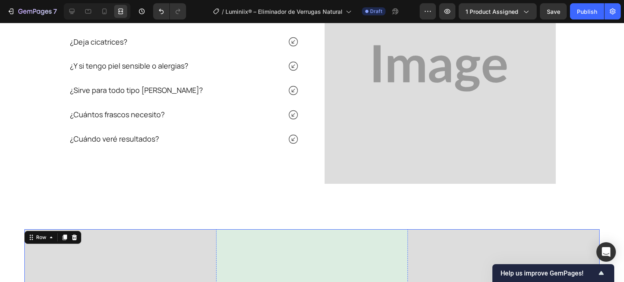
scroll to position [2198, 0]
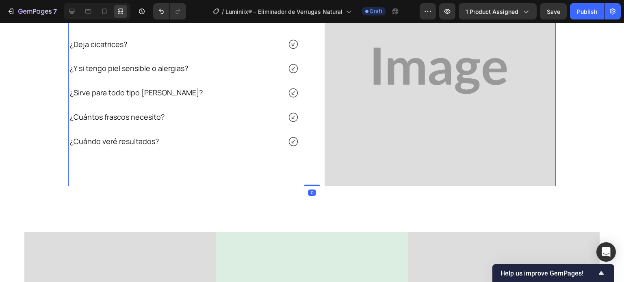
click at [309, 182] on div "¿Duele aplicarlo? No. Es suave, natural y totalmente indoloro. Text Block ¿Deja…" at bounding box center [311, 70] width 487 height 231
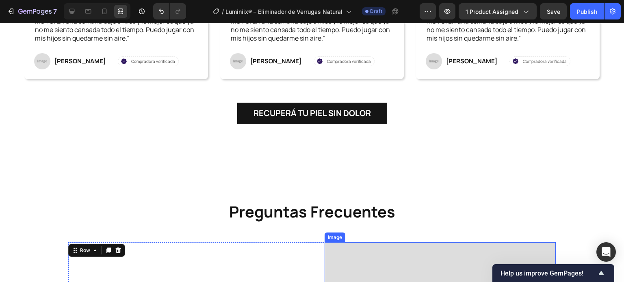
scroll to position [1873, 0]
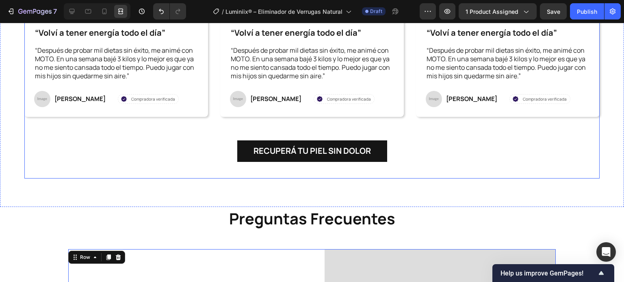
click at [284, 166] on div "Recuperá tu piel sin dolor Button" at bounding box center [311, 159] width 575 height 39
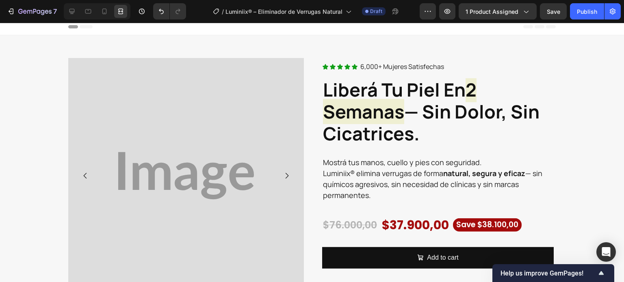
scroll to position [0, 0]
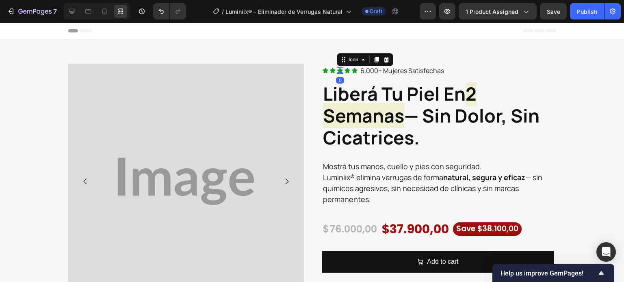
click at [337, 72] on icon at bounding box center [340, 70] width 6 height 5
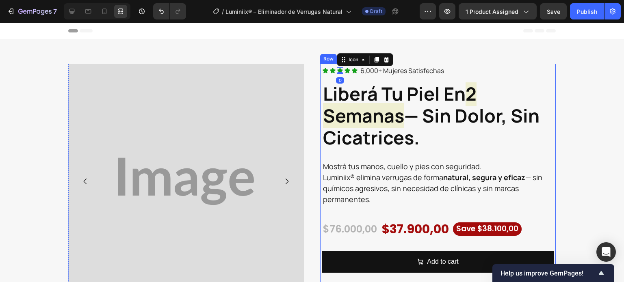
click at [320, 71] on div "Icon Icon Icon 0 Icon Icon Icon List 6,000+ Mujeres Satisfechas Text Block Row …" at bounding box center [437, 174] width 235 height 220
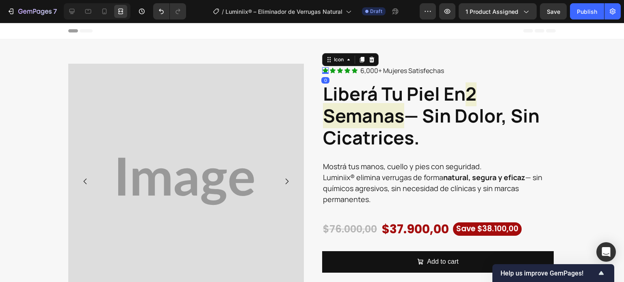
click at [322, 71] on icon at bounding box center [325, 70] width 6 height 5
click at [76, 8] on div at bounding box center [71, 11] width 13 height 13
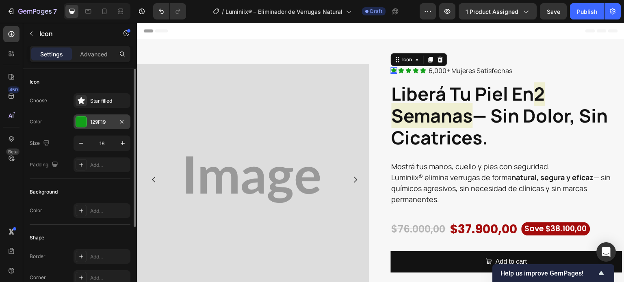
click at [90, 118] on div "129F19" at bounding box center [101, 121] width 57 height 15
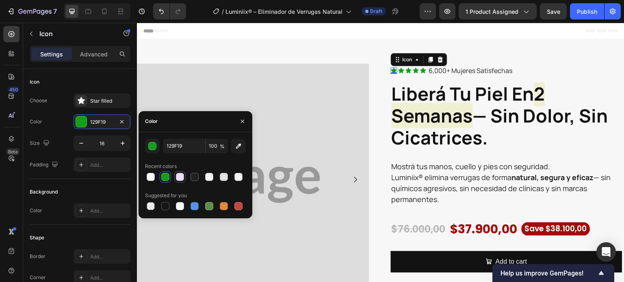
click at [181, 174] on div at bounding box center [180, 177] width 8 height 8
click at [151, 146] on div "button" at bounding box center [153, 147] width 8 height 8
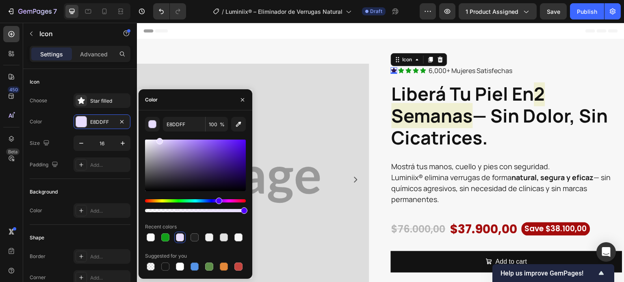
click at [218, 173] on div at bounding box center [195, 166] width 101 height 52
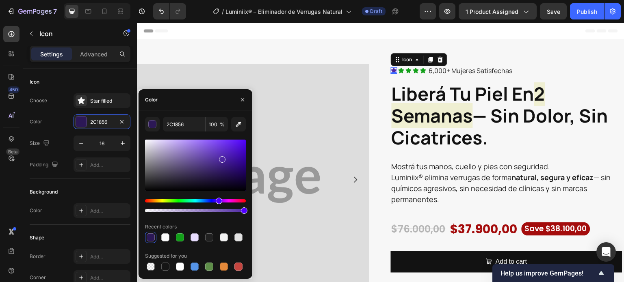
type input "4F28A3"
drag, startPoint x: 218, startPoint y: 163, endPoint x: 221, endPoint y: 158, distance: 5.8
click at [221, 158] on div at bounding box center [195, 166] width 101 height 52
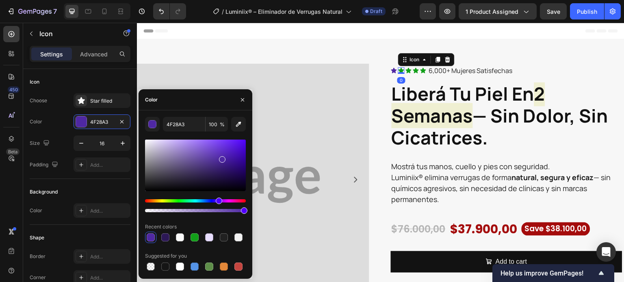
click at [398, 68] on icon at bounding box center [401, 70] width 6 height 6
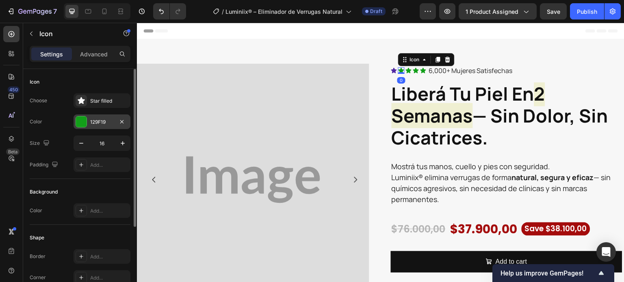
click at [91, 119] on div "129F19" at bounding box center [102, 122] width 24 height 7
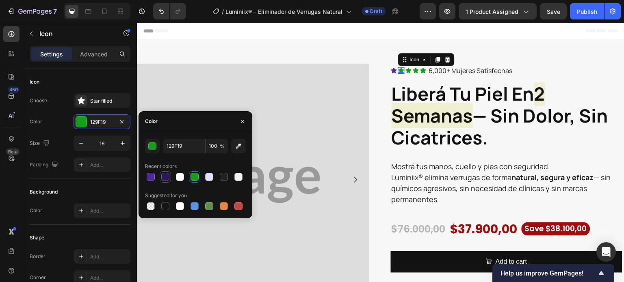
click at [160, 178] on div at bounding box center [165, 177] width 10 height 10
click at [149, 177] on div at bounding box center [151, 177] width 8 height 8
type input "4F28A3"
click at [405, 69] on icon at bounding box center [408, 70] width 6 height 6
click at [148, 174] on div at bounding box center [151, 177] width 8 height 8
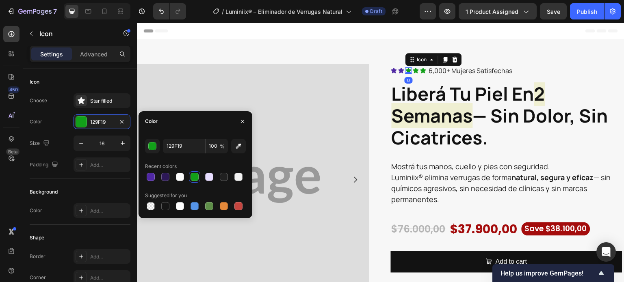
type input "4F28A3"
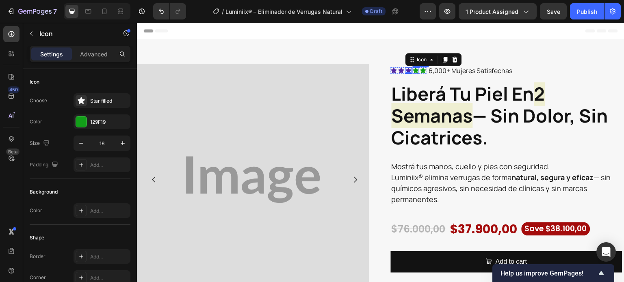
click at [413, 71] on icon at bounding box center [416, 70] width 6 height 5
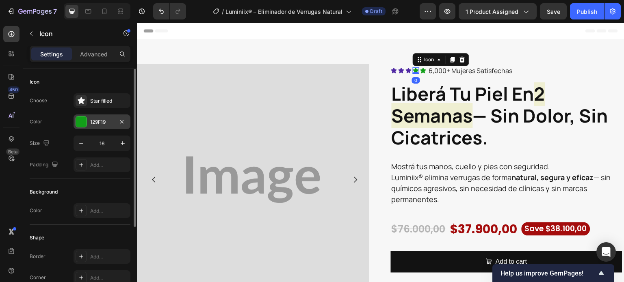
click at [89, 120] on div "129F19" at bounding box center [101, 121] width 57 height 15
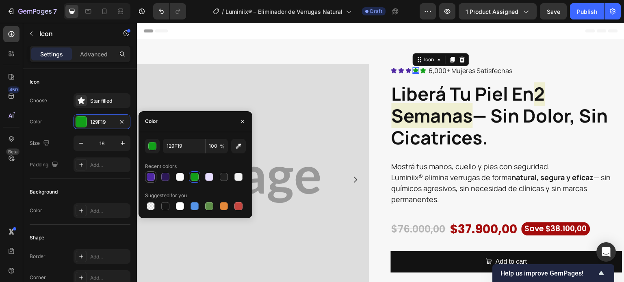
click at [149, 175] on div at bounding box center [151, 177] width 8 height 8
type input "4F28A3"
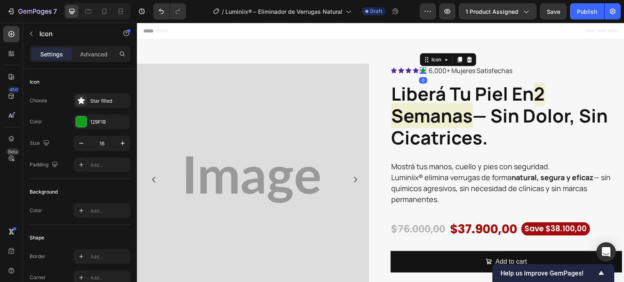
click at [420, 73] on div "Icon 0" at bounding box center [423, 70] width 6 height 6
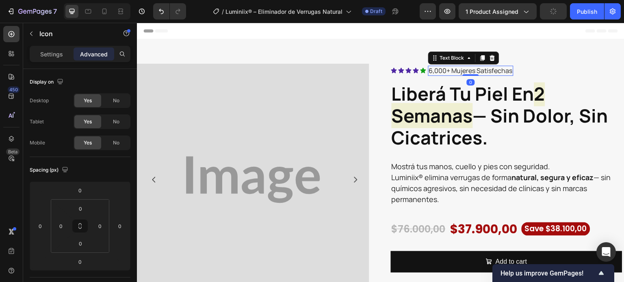
click at [441, 74] on p "6,000+ Mujeres Satisfechas" at bounding box center [471, 71] width 84 height 9
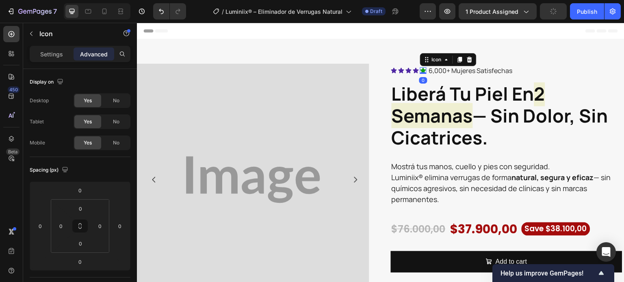
click at [420, 71] on icon at bounding box center [423, 70] width 6 height 5
click at [44, 55] on p "Settings" at bounding box center [51, 54] width 23 height 9
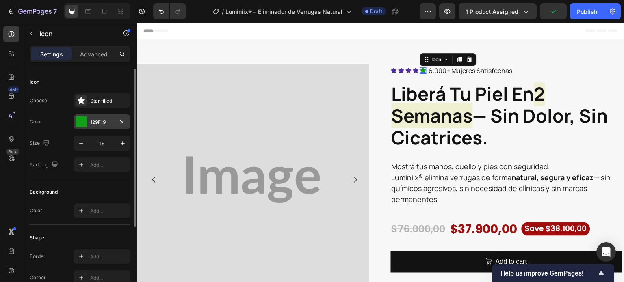
click at [87, 121] on div "129F19" at bounding box center [101, 121] width 57 height 15
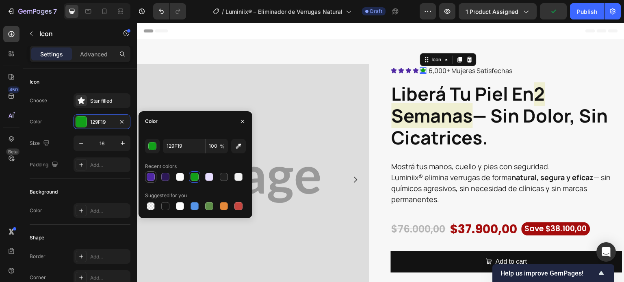
click at [153, 178] on div at bounding box center [151, 177] width 8 height 8
type input "4F28A3"
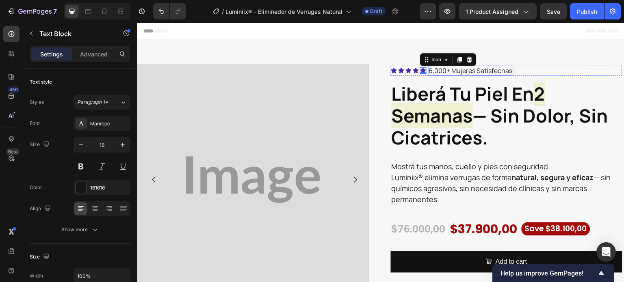
click at [457, 67] on p "6,000+ Mujeres Satisfechas" at bounding box center [471, 71] width 84 height 9
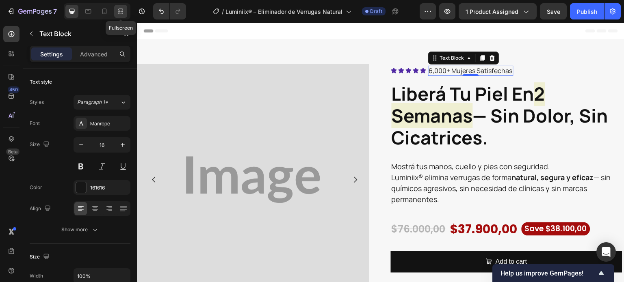
drag, startPoint x: 122, startPoint y: 12, endPoint x: 300, endPoint y: 17, distance: 178.3
click at [122, 12] on icon at bounding box center [122, 11] width 2 height 2
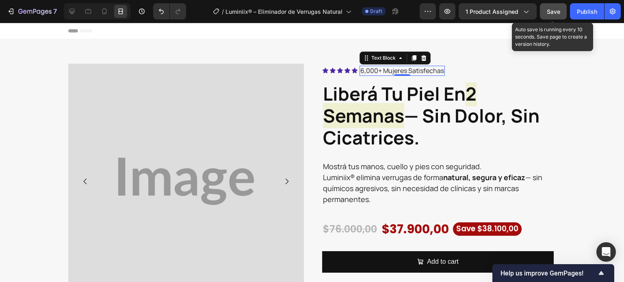
click at [552, 13] on span "Save" at bounding box center [553, 11] width 13 height 7
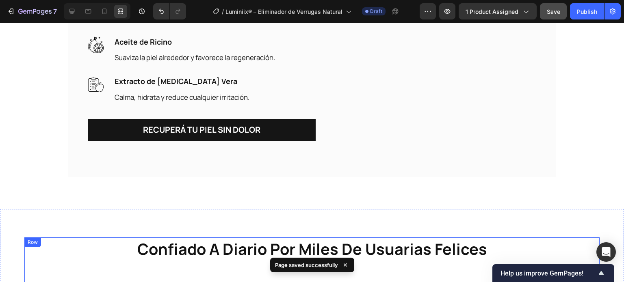
scroll to position [1475, 0]
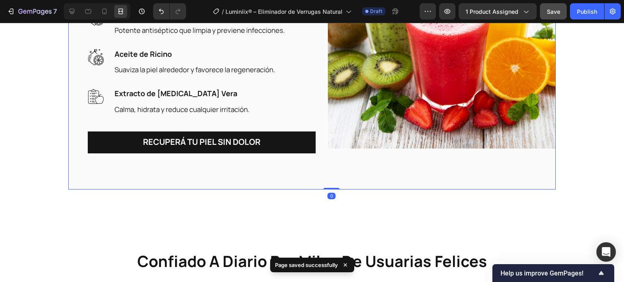
click at [401, 159] on div "Image" at bounding box center [442, 35] width 228 height 270
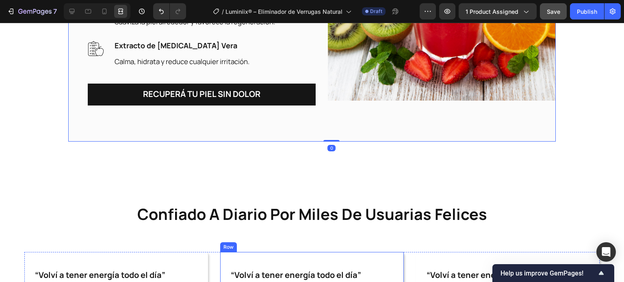
scroll to position [1597, 0]
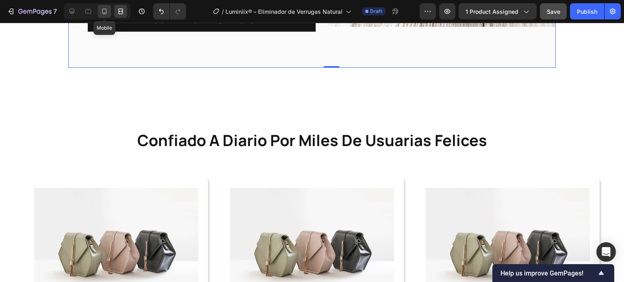
click at [103, 14] on icon at bounding box center [104, 11] width 8 height 8
type input "0"
type input "100%"
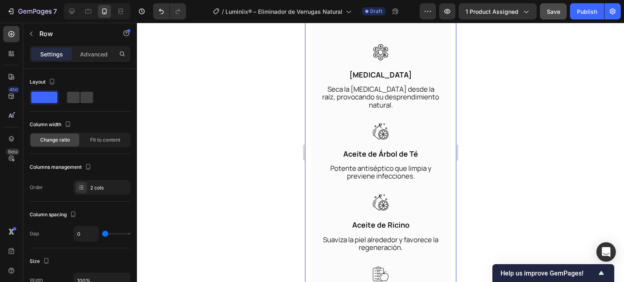
scroll to position [2233, 0]
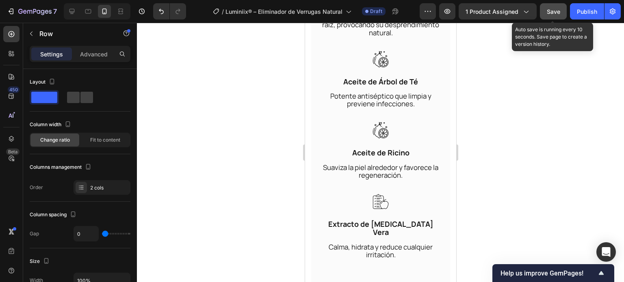
click at [553, 10] on span "Save" at bounding box center [553, 11] width 13 height 7
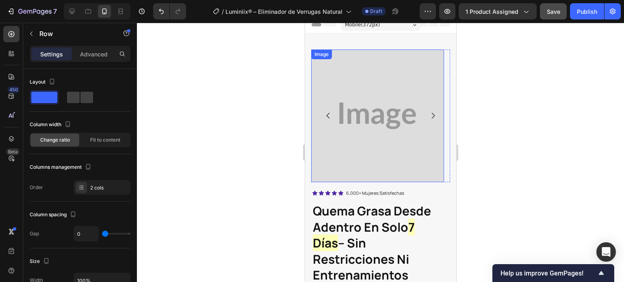
scroll to position [81, 0]
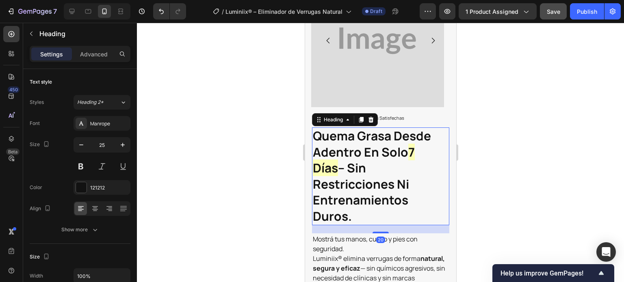
click at [366, 175] on strong "– sin restricciones ni entrenamientos duros." at bounding box center [360, 192] width 96 height 65
click at [361, 121] on icon at bounding box center [361, 120] width 4 height 6
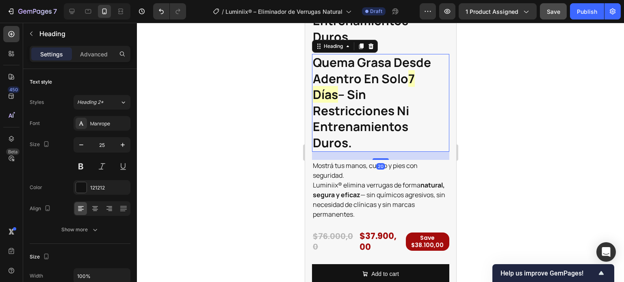
scroll to position [262, 0]
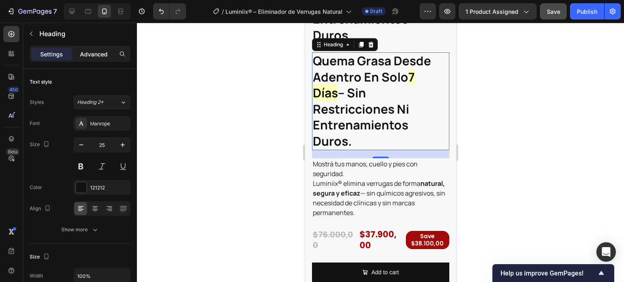
click at [94, 55] on p "Advanced" at bounding box center [94, 54] width 28 height 9
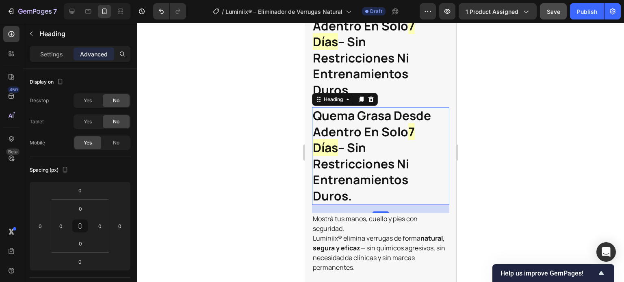
scroll to position [100, 0]
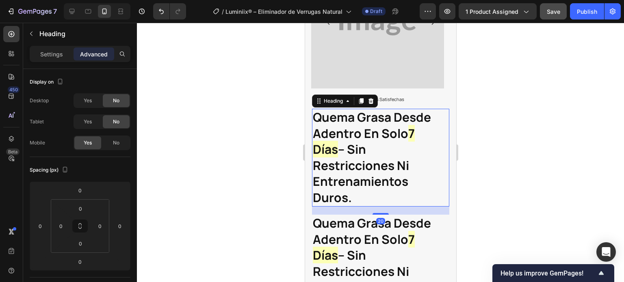
click at [366, 138] on strong "quema grasa desde adentro en solo" at bounding box center [371, 125] width 118 height 33
click at [162, 13] on icon "Undo/Redo" at bounding box center [161, 11] width 5 height 5
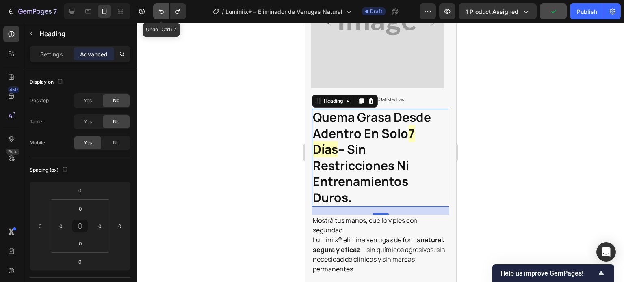
click at [160, 13] on icon "Undo/Redo" at bounding box center [161, 11] width 8 height 8
click at [172, 10] on button "Undo/Redo" at bounding box center [178, 11] width 16 height 16
click at [73, 10] on icon at bounding box center [72, 11] width 8 height 8
type input "24"
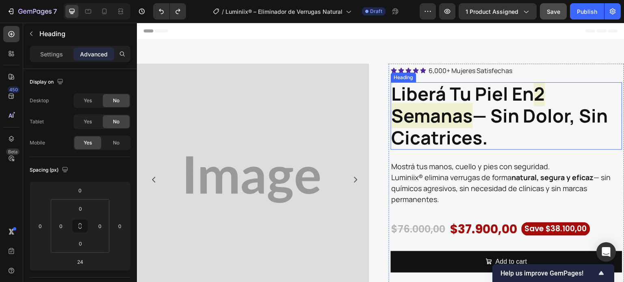
click at [445, 112] on strong "2 semanas" at bounding box center [467, 104] width 153 height 47
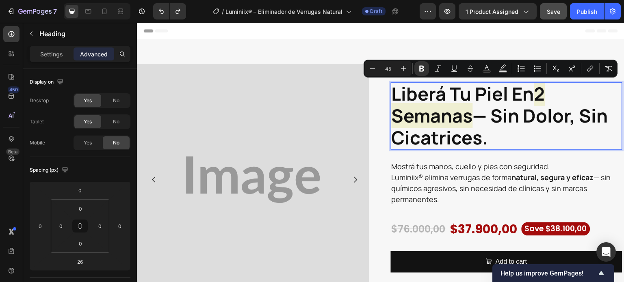
drag, startPoint x: 494, startPoint y: 143, endPoint x: 391, endPoint y: 93, distance: 114.8
click at [391, 93] on p "liberá tu piel en 2 semanas — sin dolor, sin cicatrices." at bounding box center [506, 116] width 230 height 66
copy p "liberá tu piel en 2 semanas — sin dolor, sin cicatrices."
click at [108, 12] on icon at bounding box center [104, 11] width 8 height 8
type input "0"
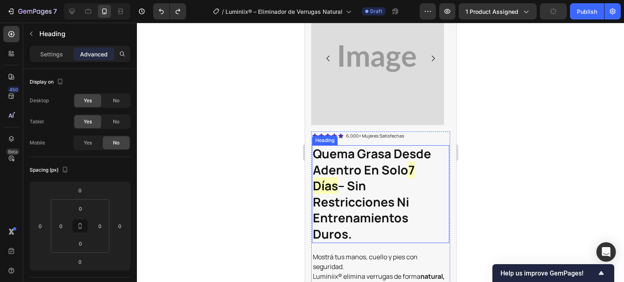
scroll to position [81, 0]
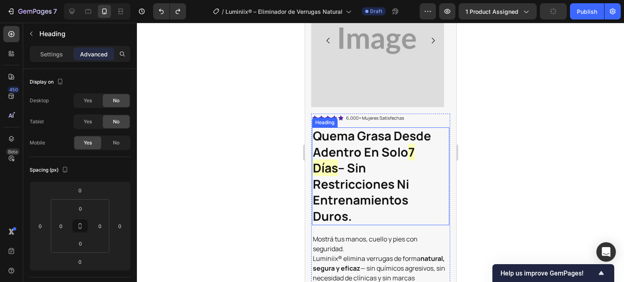
click at [352, 180] on strong "– sin restricciones ni entrenamientos duros." at bounding box center [360, 192] width 96 height 65
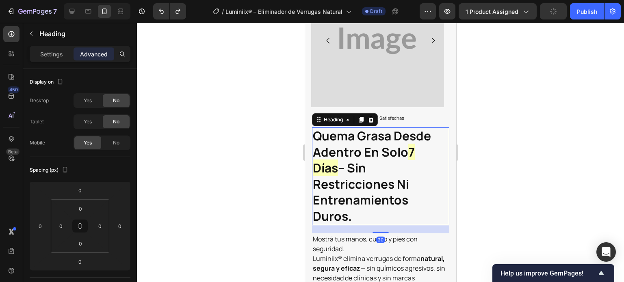
click at [353, 210] on h2 "quema grasa desde adentro en solo 7 días – sin restricciones ni entrenamientos …" at bounding box center [379, 176] width 137 height 98
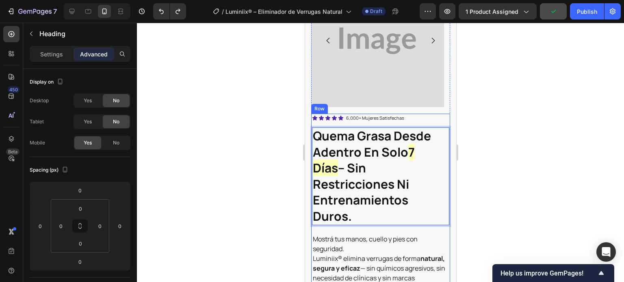
drag, startPoint x: 353, startPoint y: 217, endPoint x: 330, endPoint y: 143, distance: 77.8
click at [311, 131] on h2 "quema grasa desde adentro en solo 7 días – sin restricciones ni entrenamientos …" at bounding box center [379, 176] width 137 height 98
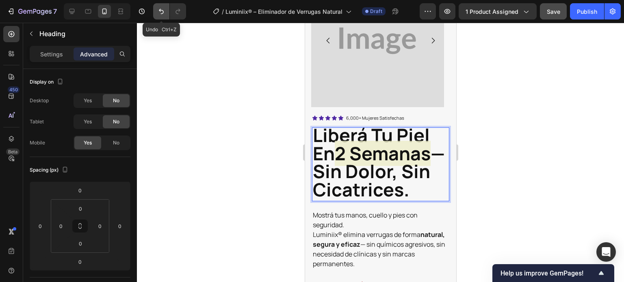
click at [162, 10] on icon "Undo/Redo" at bounding box center [161, 11] width 5 height 5
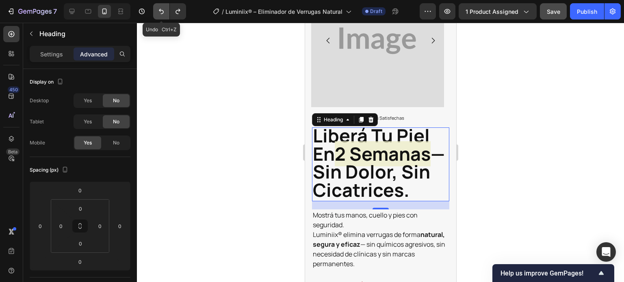
click at [156, 13] on button "Undo/Redo" at bounding box center [161, 11] width 16 height 16
click at [174, 13] on icon "Undo/Redo" at bounding box center [178, 11] width 8 height 8
drag, startPoint x: 356, startPoint y: 157, endPoint x: 348, endPoint y: 149, distance: 11.2
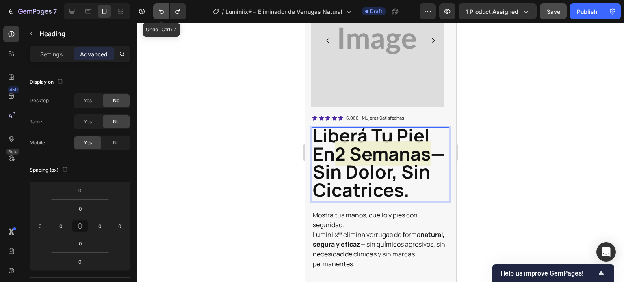
click at [156, 14] on button "Undo/Redo" at bounding box center [161, 11] width 16 height 16
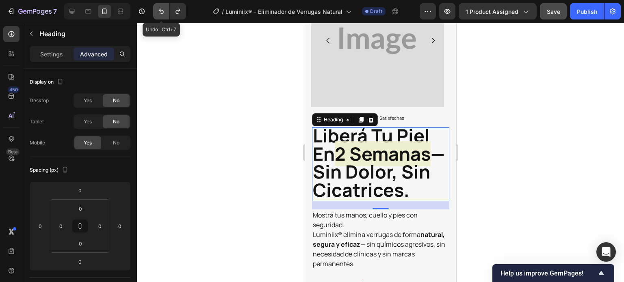
click at [156, 14] on button "Undo/Redo" at bounding box center [161, 11] width 16 height 16
click at [156, 13] on button "Undo/Redo" at bounding box center [161, 11] width 16 height 16
click at [163, 11] on icon "Undo/Redo" at bounding box center [161, 11] width 5 height 5
click at [68, 10] on icon at bounding box center [72, 11] width 8 height 8
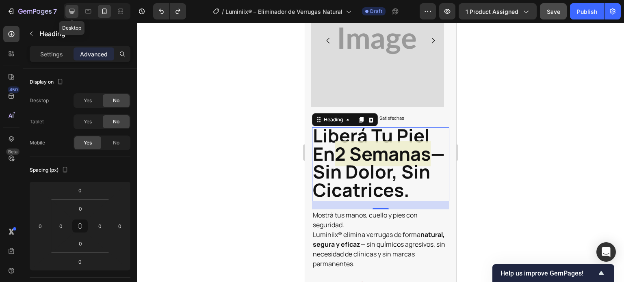
type input "24"
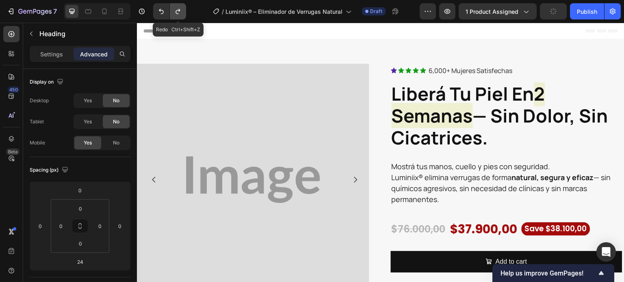
click at [174, 11] on icon "Undo/Redo" at bounding box center [178, 11] width 8 height 8
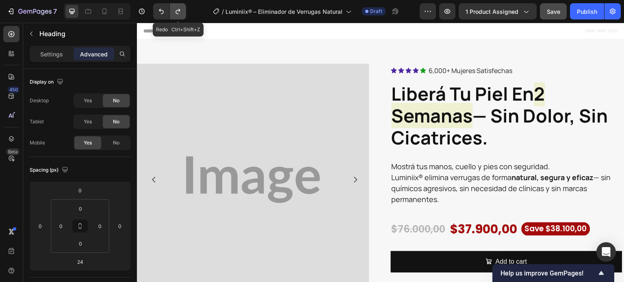
click at [174, 11] on icon "Undo/Redo" at bounding box center [178, 11] width 8 height 8
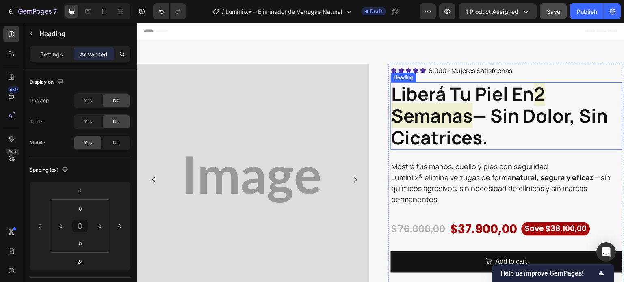
click at [499, 119] on strong "— sin dolor, sin cicatrices." at bounding box center [499, 126] width 216 height 47
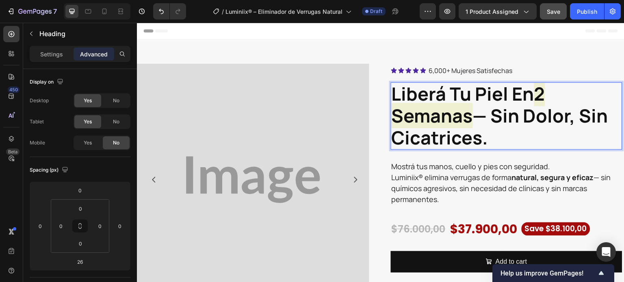
drag, startPoint x: 487, startPoint y: 141, endPoint x: 433, endPoint y: 111, distance: 61.6
click at [393, 86] on p "liberá tu piel en 2 semanas — sin dolor, sin cicatrices." at bounding box center [506, 116] width 230 height 66
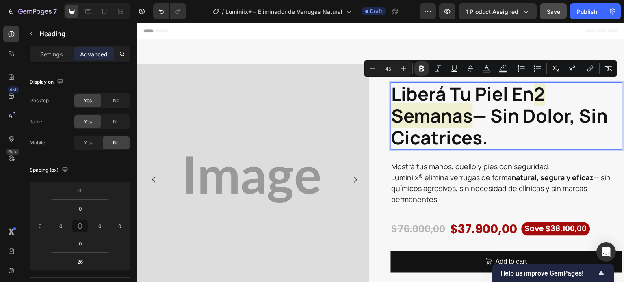
copy p "iberá tu piel en 2 semanas — sin dolor, sin cicatrices."
click at [112, 12] on div at bounding box center [97, 11] width 67 height 16
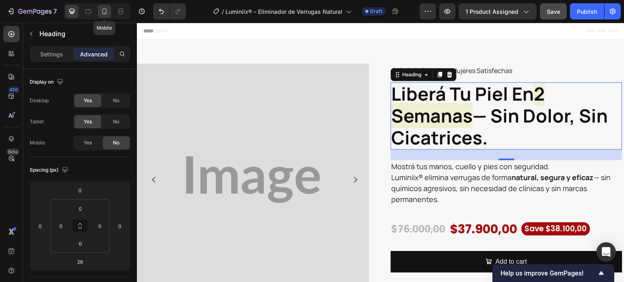
click at [102, 10] on icon at bounding box center [104, 11] width 8 height 8
type input "0"
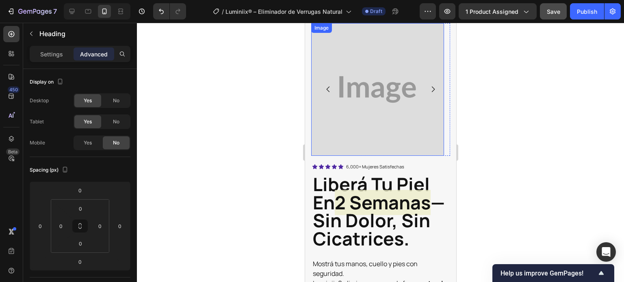
scroll to position [81, 0]
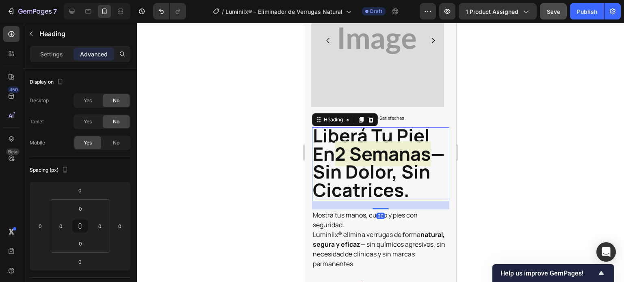
click at [390, 180] on strong "— sin dolor, sin cicatrices." at bounding box center [378, 171] width 132 height 61
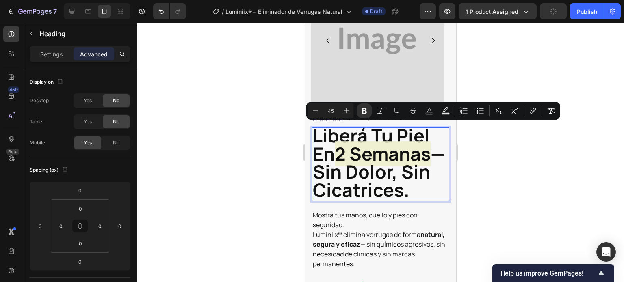
drag, startPoint x: 439, startPoint y: 197, endPoint x: 342, endPoint y: 143, distance: 111.1
click at [314, 136] on p "liberá tu piel en 2 semanas — sin dolor, sin cicatrices." at bounding box center [380, 164] width 136 height 72
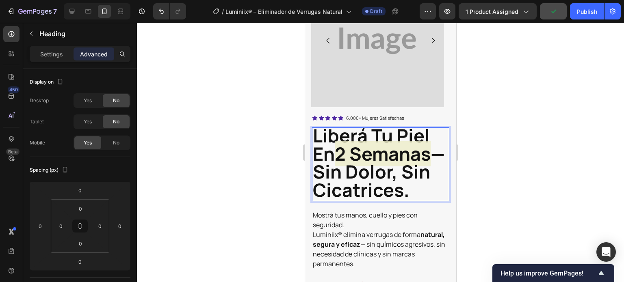
scroll to position [0, 0]
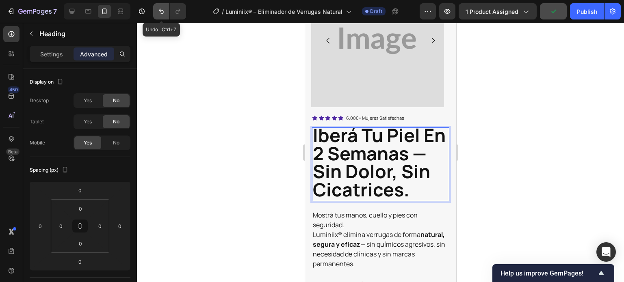
click at [162, 12] on icon "Undo/Redo" at bounding box center [161, 11] width 8 height 8
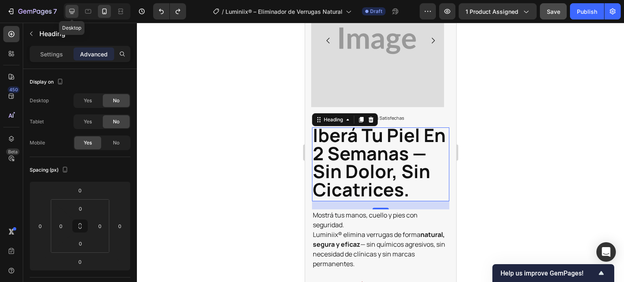
click at [73, 11] on icon at bounding box center [72, 11] width 8 height 8
type input "24"
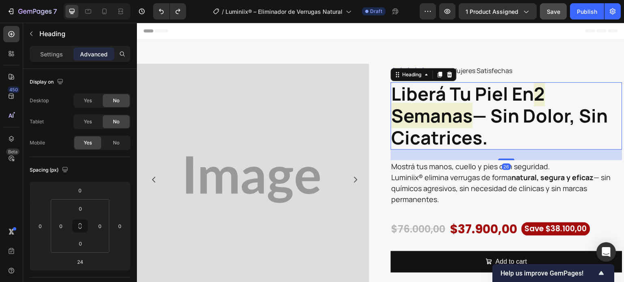
click at [472, 107] on strong "— sin dolor, sin cicatrices." at bounding box center [499, 126] width 216 height 47
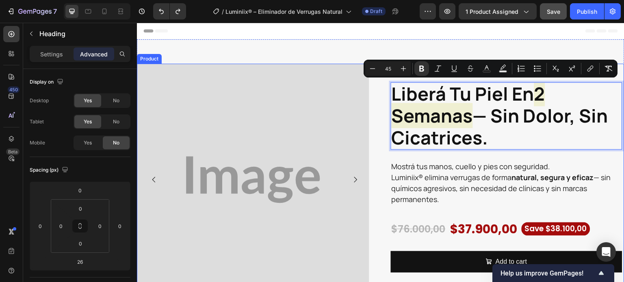
drag, startPoint x: 490, startPoint y: 140, endPoint x: 385, endPoint y: 91, distance: 115.9
click at [385, 91] on div "Image Image Image Image Image Carousel Icon Icon Icon Icon Icon Icon List 6,000…" at bounding box center [380, 185] width 487 height 242
click at [521, 110] on strong "— sin dolor, sin cicatrices." at bounding box center [499, 126] width 216 height 47
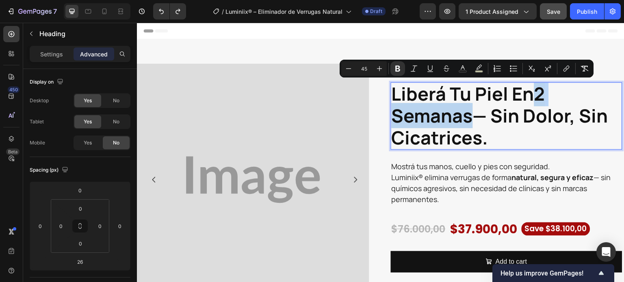
drag, startPoint x: 534, startPoint y: 94, endPoint x: 469, endPoint y: 117, distance: 68.6
click at [469, 117] on p "liberá tu piel en 2 semanas — sin dolor, sin cicatrices." at bounding box center [506, 116] width 230 height 66
drag, startPoint x: 477, startPoint y: 68, endPoint x: 414, endPoint y: 74, distance: 63.7
click at [477, 68] on icon "Editor contextual toolbar" at bounding box center [479, 69] width 8 height 8
type input "EDEDC7"
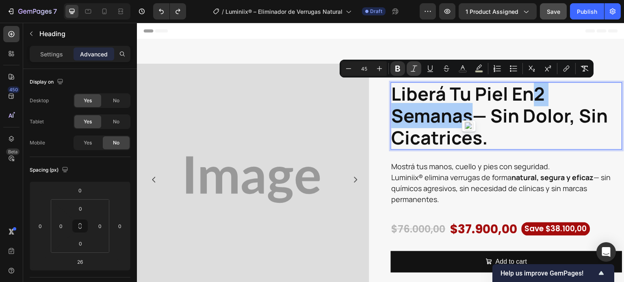
type input "77"
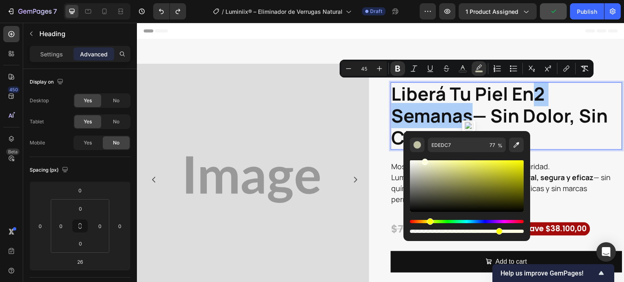
drag, startPoint x: 429, startPoint y: 163, endPoint x: 426, endPoint y: 157, distance: 7.5
click at [426, 157] on div "Editor contextual toolbar" at bounding box center [467, 193] width 114 height 82
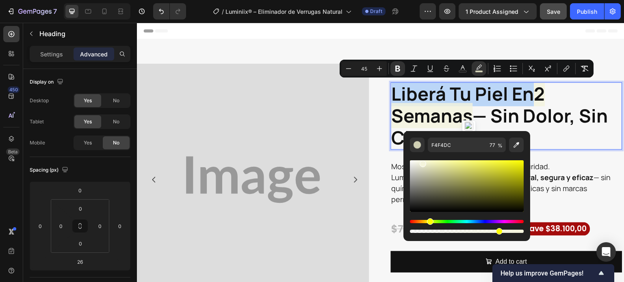
click at [422, 162] on div "Editor contextual toolbar" at bounding box center [422, 164] width 6 height 6
click at [417, 163] on div "Editor contextual toolbar" at bounding box center [418, 166] width 6 height 6
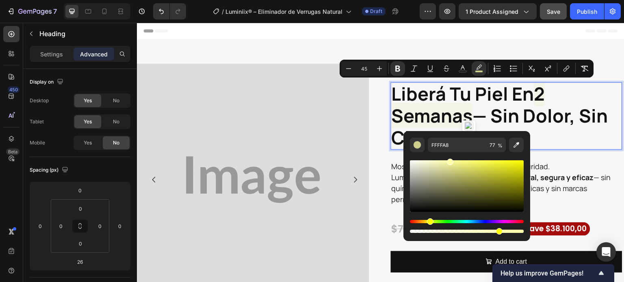
drag, startPoint x: 417, startPoint y: 164, endPoint x: 449, endPoint y: 166, distance: 31.4
click at [448, 159] on div "Editor contextual toolbar" at bounding box center [450, 162] width 6 height 6
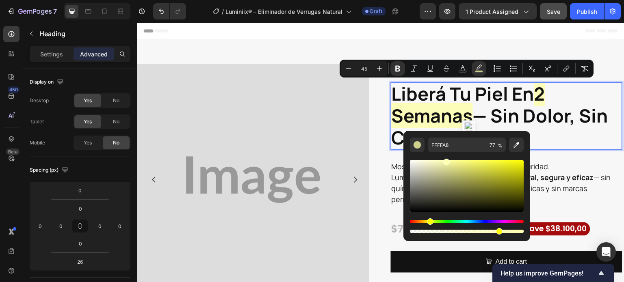
click at [445, 160] on div "Editor contextual toolbar" at bounding box center [446, 162] width 6 height 6
drag, startPoint x: 448, startPoint y: 161, endPoint x: 462, endPoint y: 158, distance: 14.1
click at [462, 158] on div "Editor contextual toolbar" at bounding box center [467, 193] width 114 height 82
drag, startPoint x: 461, startPoint y: 160, endPoint x: 453, endPoint y: 160, distance: 8.5
click at [453, 160] on div "Editor contextual toolbar" at bounding box center [454, 162] width 6 height 6
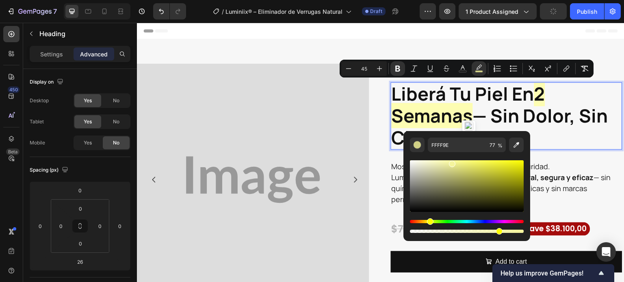
type input "F4F49F"
click at [450, 162] on div "Editor contextual toolbar" at bounding box center [450, 164] width 6 height 6
drag, startPoint x: 585, startPoint y: 171, endPoint x: 305, endPoint y: 97, distance: 289.2
click at [304, 101] on img at bounding box center [253, 180] width 232 height 232
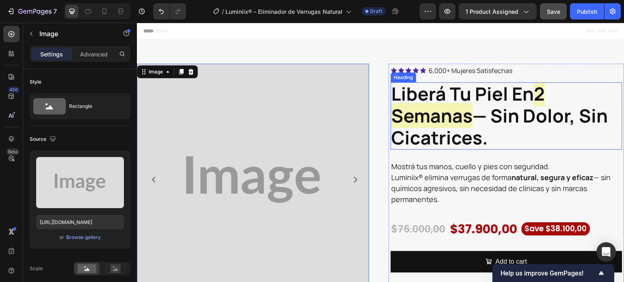
click at [441, 115] on strong "2 semanas" at bounding box center [467, 104] width 153 height 47
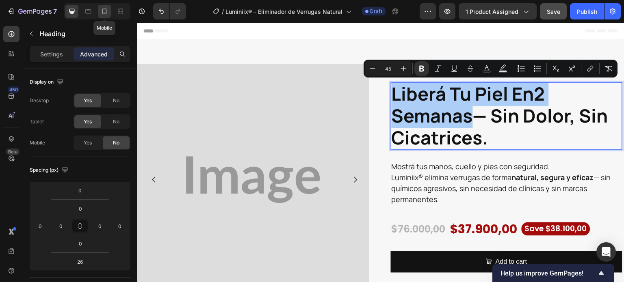
click at [102, 9] on icon at bounding box center [104, 11] width 8 height 8
type input "0"
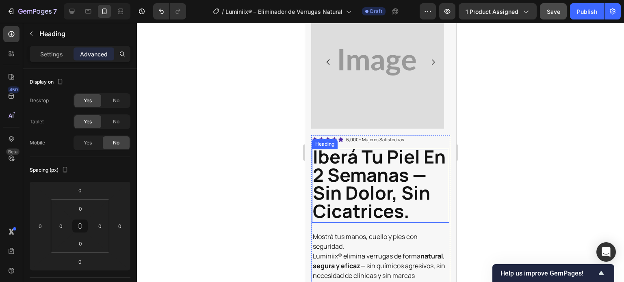
scroll to position [122, 0]
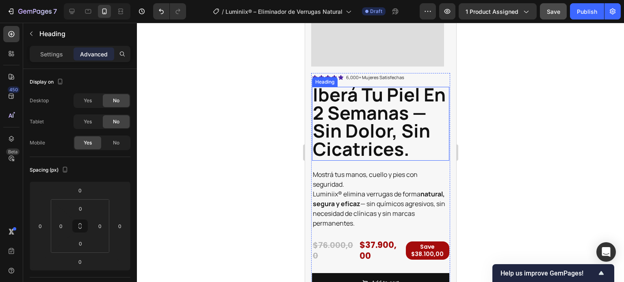
click at [362, 128] on strong "iberá tu piel en 2 semanas — sin dolor, sin cicatrices." at bounding box center [378, 122] width 133 height 80
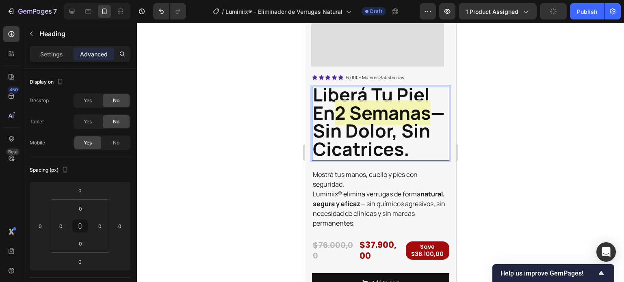
click at [359, 113] on strong "2 semanas" at bounding box center [382, 112] width 96 height 25
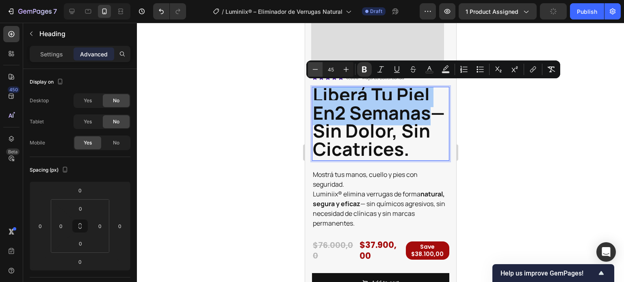
click at [311, 68] on icon "Editor contextual toolbar" at bounding box center [315, 69] width 8 height 8
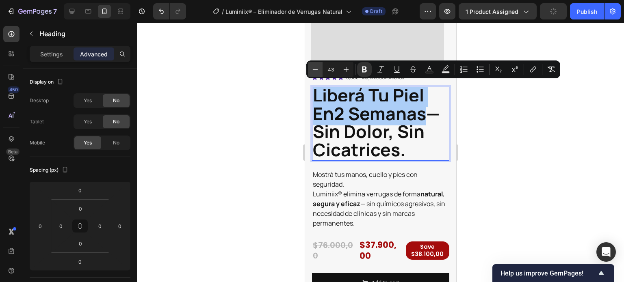
click at [311, 68] on icon "Editor contextual toolbar" at bounding box center [315, 69] width 8 height 8
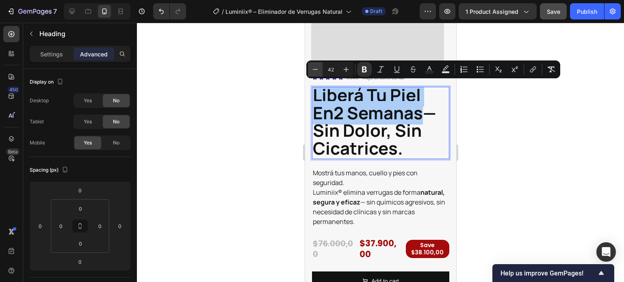
click at [311, 68] on icon "Editor contextual toolbar" at bounding box center [315, 69] width 8 height 8
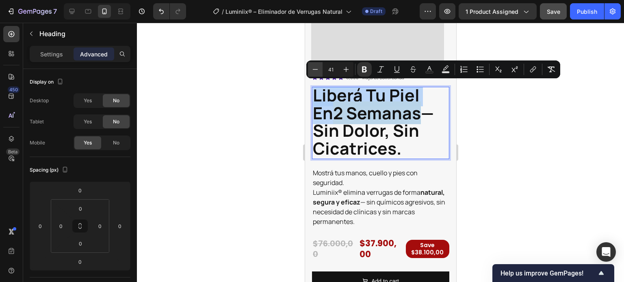
scroll to position [0, 0]
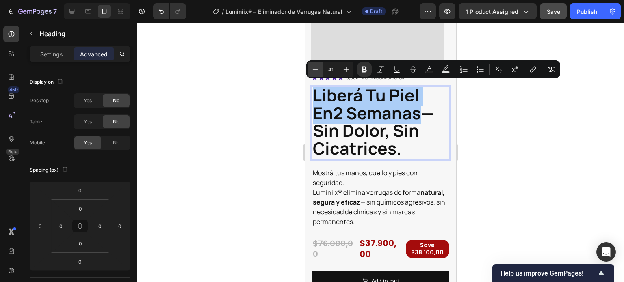
click at [311, 67] on button "Minus" at bounding box center [315, 69] width 15 height 15
click at [312, 65] on icon "Editor contextual toolbar" at bounding box center [315, 69] width 8 height 8
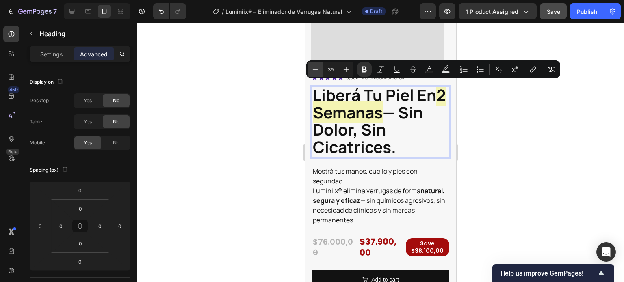
click at [312, 66] on icon "Editor contextual toolbar" at bounding box center [315, 69] width 8 height 8
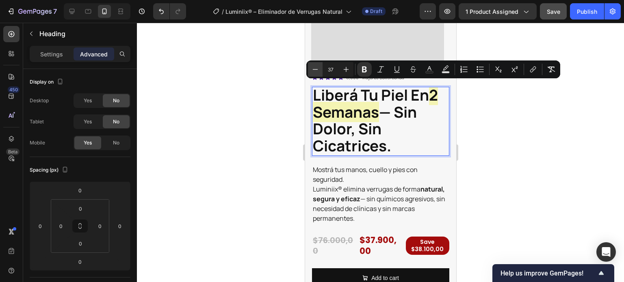
click at [312, 66] on icon "Editor contextual toolbar" at bounding box center [315, 69] width 8 height 8
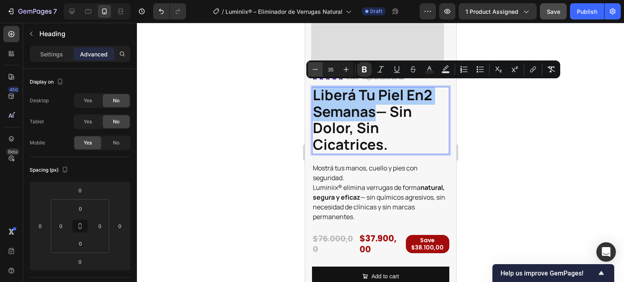
click at [312, 66] on icon "Editor contextual toolbar" at bounding box center [315, 69] width 8 height 8
click at [312, 67] on icon "Editor contextual toolbar" at bounding box center [315, 69] width 8 height 8
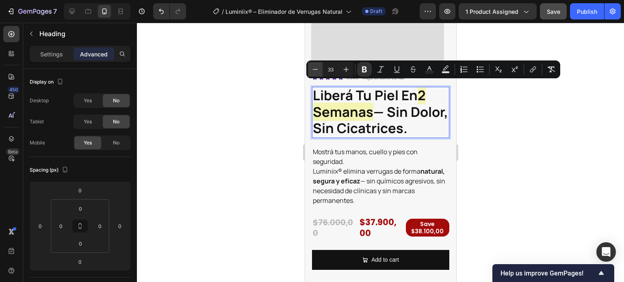
click at [312, 68] on icon "Editor contextual toolbar" at bounding box center [315, 69] width 8 height 8
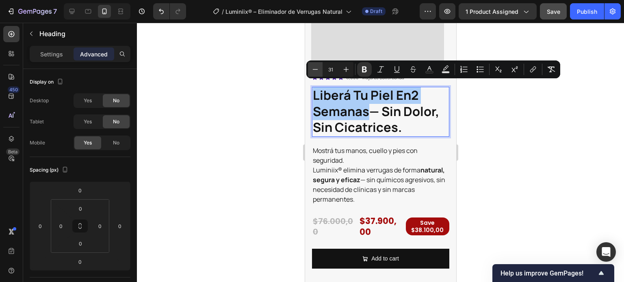
click at [312, 68] on icon "Editor contextual toolbar" at bounding box center [315, 69] width 8 height 8
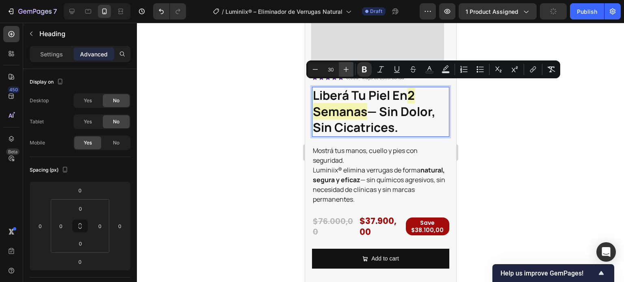
click at [344, 70] on icon "Editor contextual toolbar" at bounding box center [346, 69] width 8 height 8
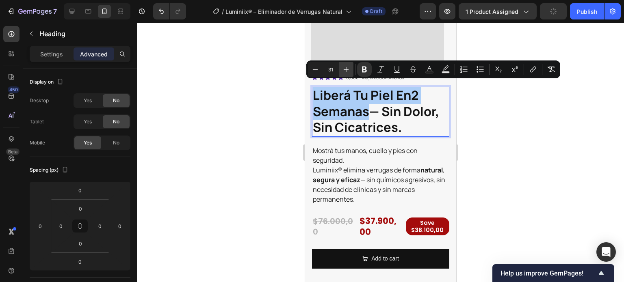
click at [343, 69] on icon "Editor contextual toolbar" at bounding box center [346, 69] width 8 height 8
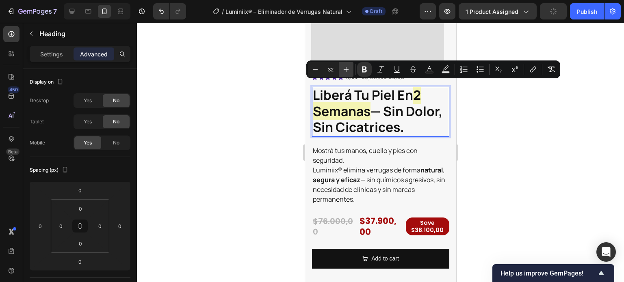
click at [343, 69] on icon "Editor contextual toolbar" at bounding box center [346, 69] width 8 height 8
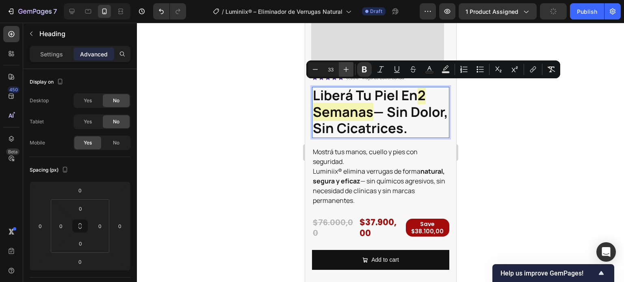
click at [343, 69] on icon "Editor contextual toolbar" at bounding box center [346, 69] width 8 height 8
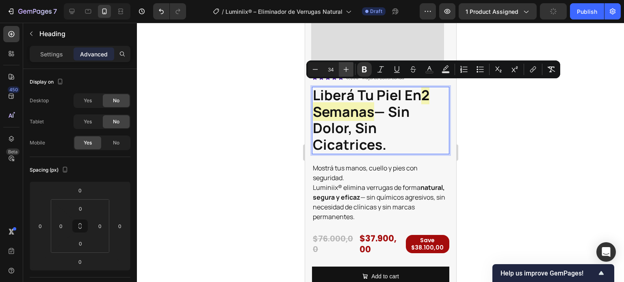
click at [343, 69] on icon "Editor contextual toolbar" at bounding box center [346, 69] width 8 height 8
click at [342, 67] on icon "Editor contextual toolbar" at bounding box center [346, 69] width 8 height 8
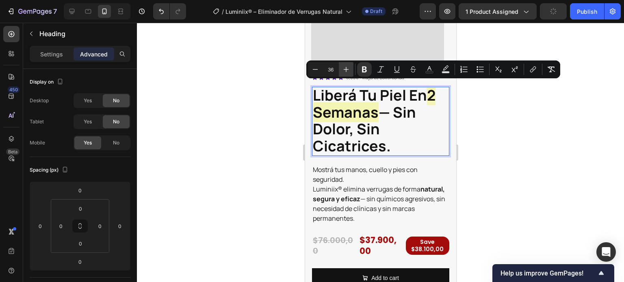
click at [342, 67] on icon "Editor contextual toolbar" at bounding box center [346, 69] width 8 height 8
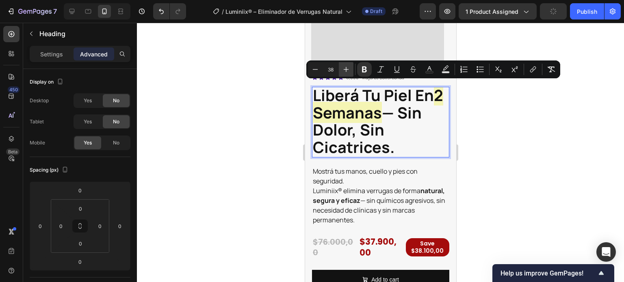
click at [342, 67] on icon "Editor contextual toolbar" at bounding box center [346, 69] width 8 height 8
click at [313, 72] on icon "Editor contextual toolbar" at bounding box center [315, 69] width 8 height 8
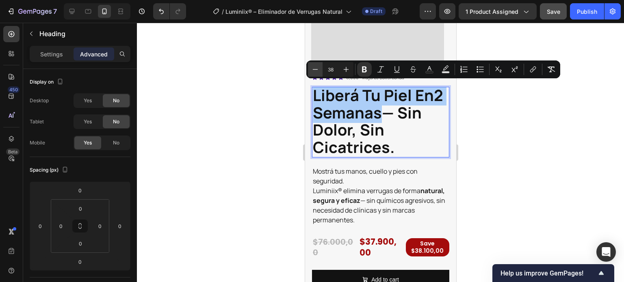
click at [313, 72] on icon "Editor contextual toolbar" at bounding box center [315, 69] width 8 height 8
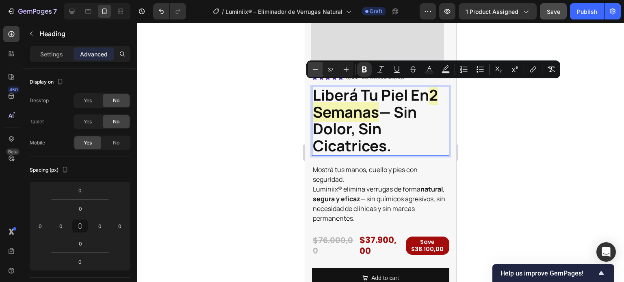
click at [313, 72] on icon "Editor contextual toolbar" at bounding box center [315, 69] width 8 height 8
type input "36"
click at [57, 52] on p "Settings" at bounding box center [51, 54] width 23 height 9
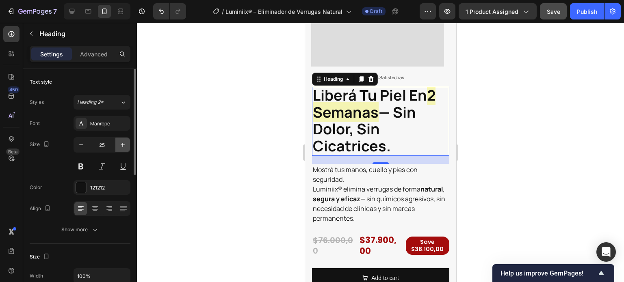
click at [120, 147] on icon "button" at bounding box center [123, 145] width 8 height 8
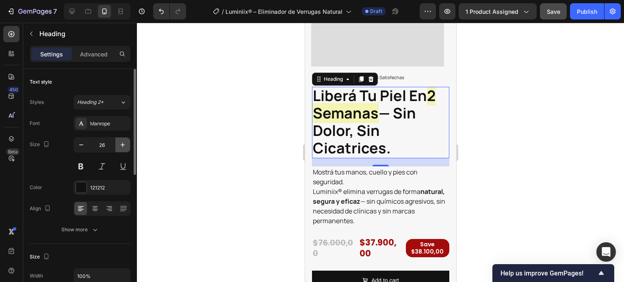
click at [120, 147] on icon "button" at bounding box center [123, 145] width 8 height 8
click at [120, 145] on icon "button" at bounding box center [123, 145] width 8 height 8
click at [120, 144] on icon "button" at bounding box center [123, 145] width 8 height 8
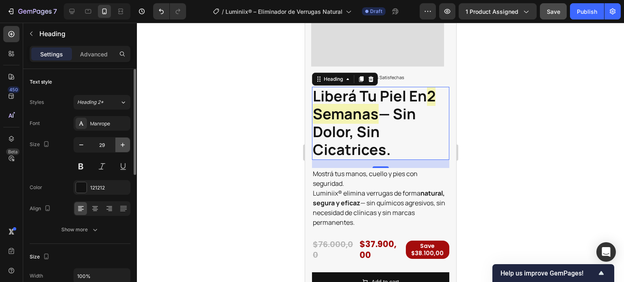
click at [120, 143] on icon "button" at bounding box center [123, 145] width 8 height 8
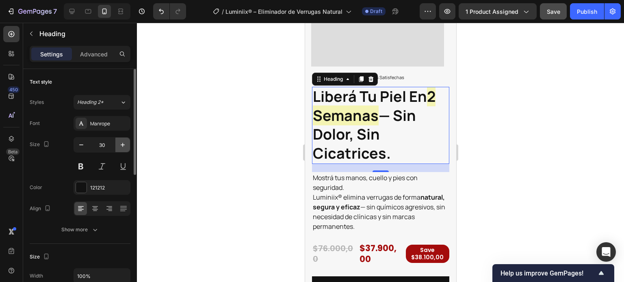
click at [120, 143] on icon "button" at bounding box center [123, 145] width 8 height 8
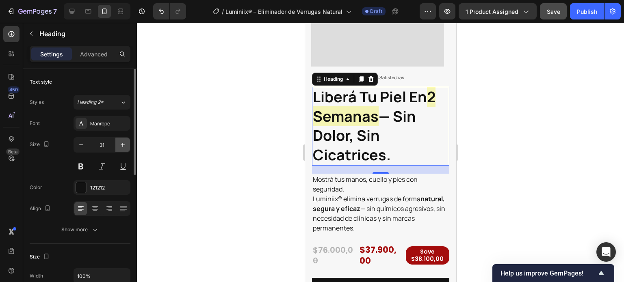
click at [119, 143] on icon "button" at bounding box center [123, 145] width 8 height 8
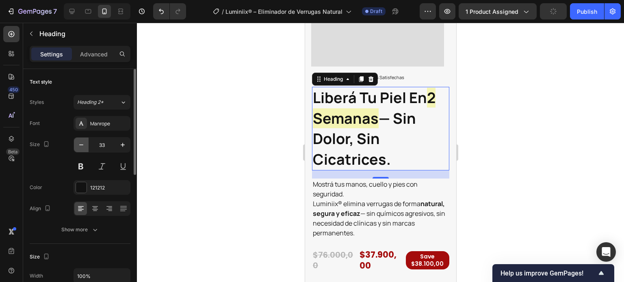
click at [82, 146] on icon "button" at bounding box center [81, 145] width 8 height 8
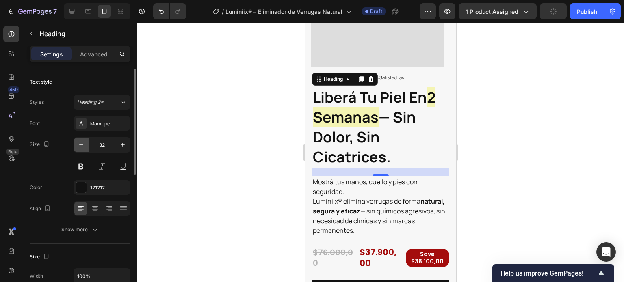
click at [81, 146] on icon "button" at bounding box center [81, 145] width 8 height 8
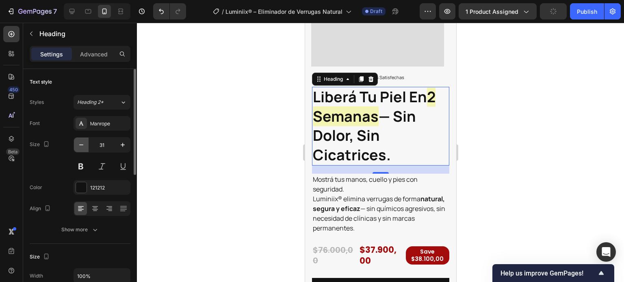
click at [81, 146] on icon "button" at bounding box center [81, 145] width 8 height 8
type input "30"
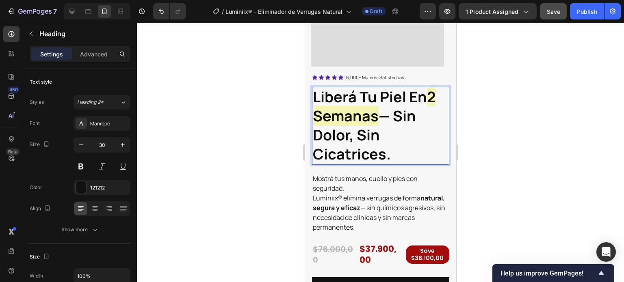
click at [370, 131] on strong "— sin dolor, sin cicatrices." at bounding box center [363, 135] width 103 height 58
drag, startPoint x: 433, startPoint y: 102, endPoint x: 374, endPoint y: 123, distance: 62.3
click at [374, 123] on p "liberá tu piel en 2 semanas — sin dolor, sin cicatrices." at bounding box center [380, 126] width 136 height 76
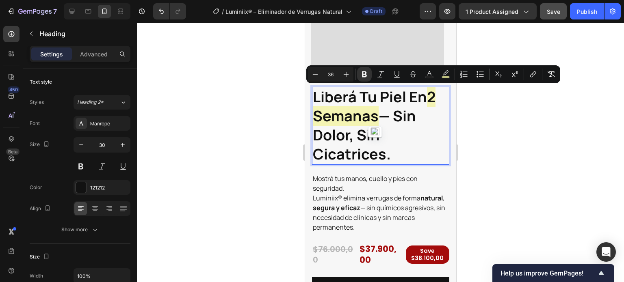
click at [391, 136] on p "liberá tu piel en 2 semanas — sin dolor, sin cicatrices." at bounding box center [380, 126] width 136 height 76
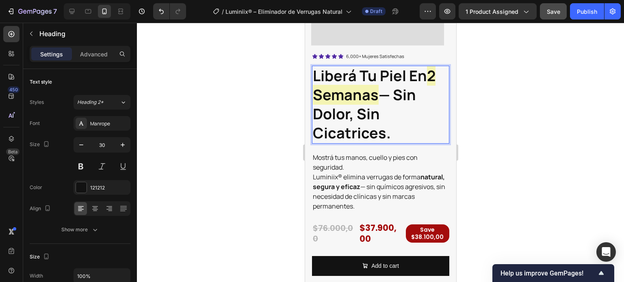
scroll to position [162, 0]
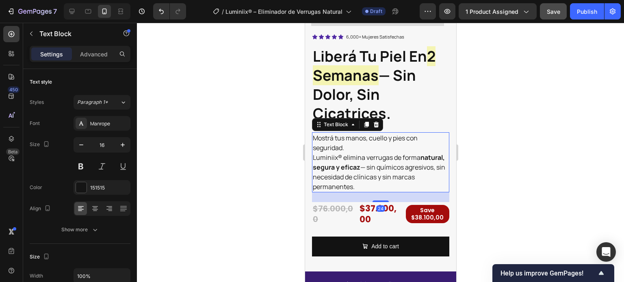
click at [371, 157] on p "Mostrá tus manos, cuello y pies con seguridad. Luminiix® elimina verrugas de fo…" at bounding box center [380, 162] width 136 height 58
click at [373, 159] on p "Mostrá tus manos, cuello y pies con seguridad. Luminiix® elimina verrugas de fo…" at bounding box center [380, 162] width 136 height 58
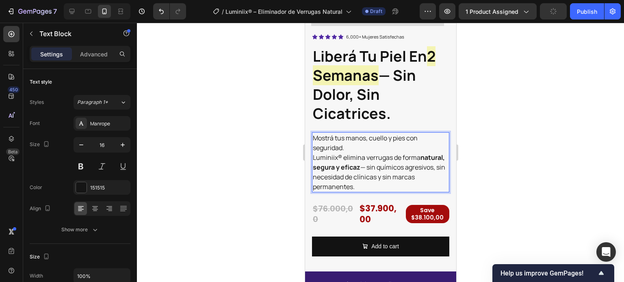
click at [346, 147] on p "Mostrá tus manos, cuello y pies con seguridad. Luminiix® elimina verrugas de fo…" at bounding box center [380, 162] width 136 height 58
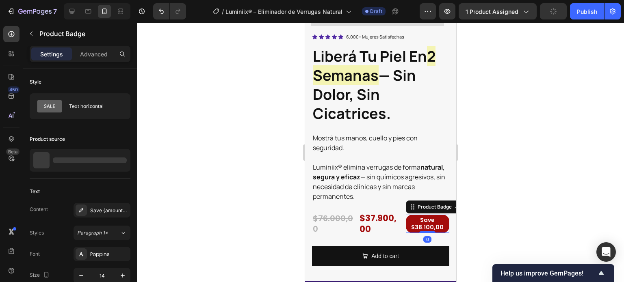
click at [405, 232] on div "Save $38.100,00" at bounding box center [426, 224] width 43 height 18
click at [101, 57] on p "Advanced" at bounding box center [94, 54] width 28 height 9
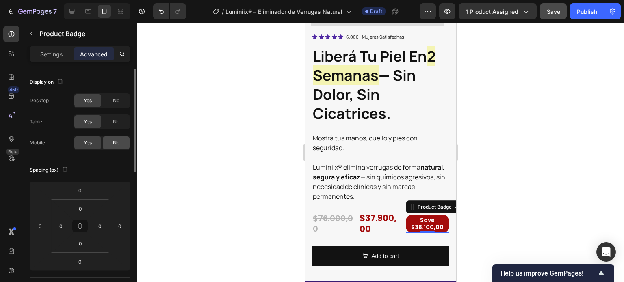
click at [117, 140] on span "No" at bounding box center [116, 142] width 6 height 7
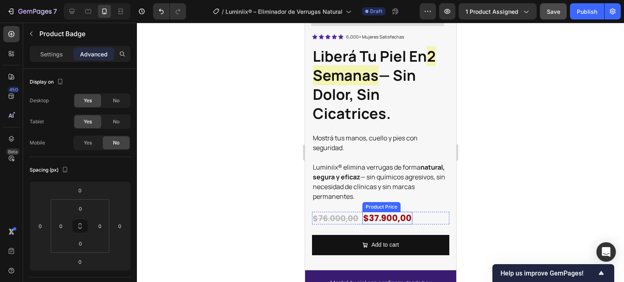
click at [403, 219] on div "$37.900,00" at bounding box center [387, 218] width 50 height 13
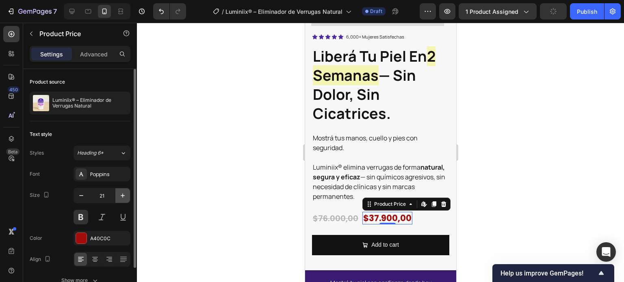
click at [122, 194] on icon "button" at bounding box center [123, 196] width 8 height 8
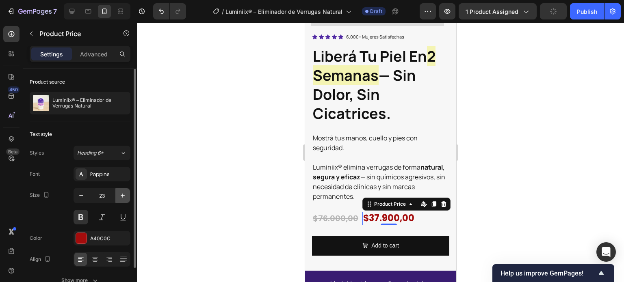
click at [122, 195] on icon "button" at bounding box center [123, 196] width 8 height 8
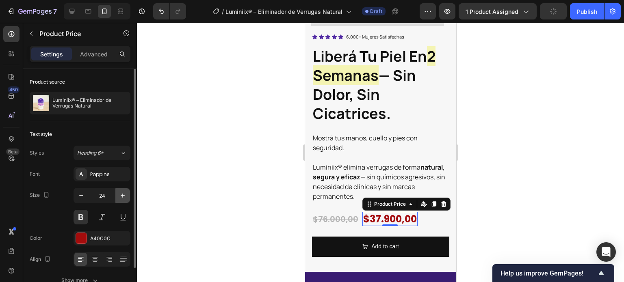
click at [122, 195] on icon "button" at bounding box center [123, 196] width 4 height 4
type input "25"
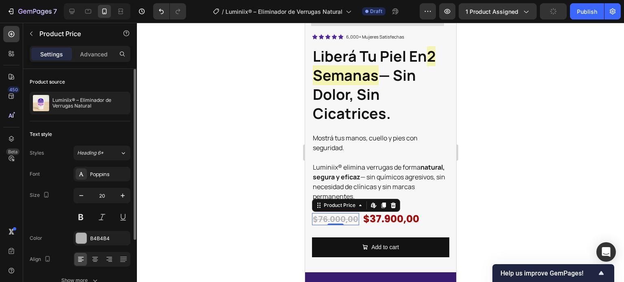
click at [335, 218] on div "$76.000,00" at bounding box center [334, 219] width 47 height 12
click at [111, 197] on input "20" at bounding box center [102, 195] width 27 height 15
click at [125, 198] on icon "button" at bounding box center [123, 196] width 8 height 8
click at [125, 197] on icon "button" at bounding box center [123, 196] width 8 height 8
type input "22"
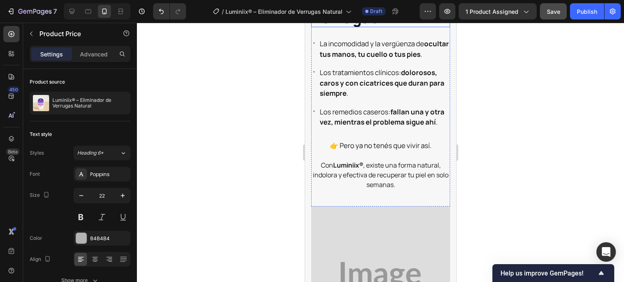
scroll to position [609, 0]
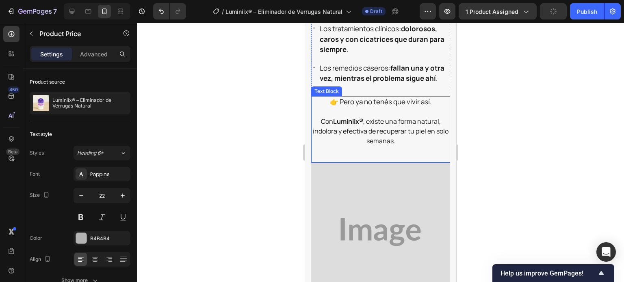
click at [361, 117] on p at bounding box center [379, 112] width 137 height 10
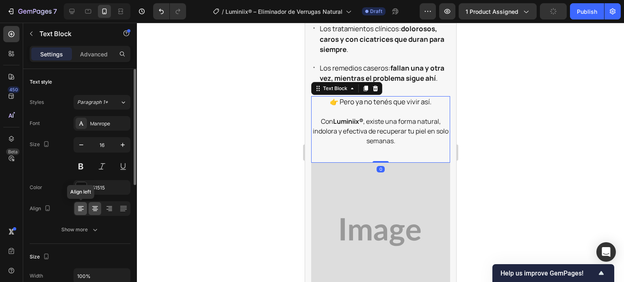
click at [83, 206] on icon at bounding box center [81, 209] width 8 height 8
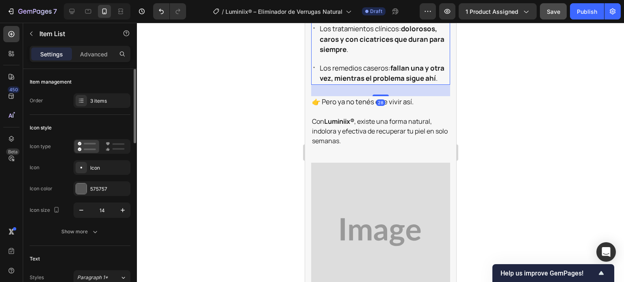
click at [315, 85] on div "Los remedios caseros: fallan una y otra vez, mientras el problema sigue ahí ." at bounding box center [380, 73] width 139 height 23
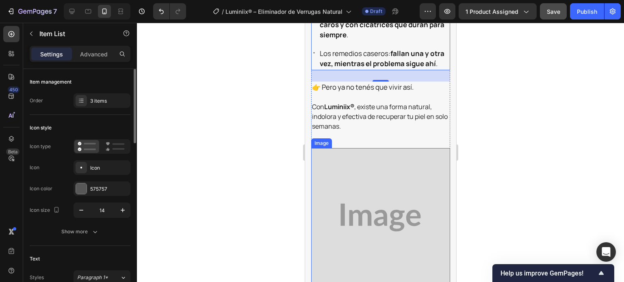
scroll to position [731, 0]
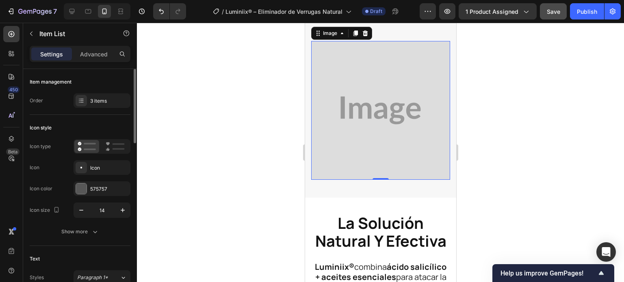
click at [378, 155] on img at bounding box center [380, 110] width 139 height 139
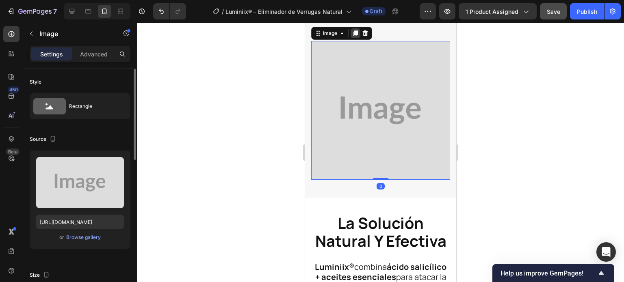
click at [352, 37] on icon at bounding box center [355, 33] width 6 height 6
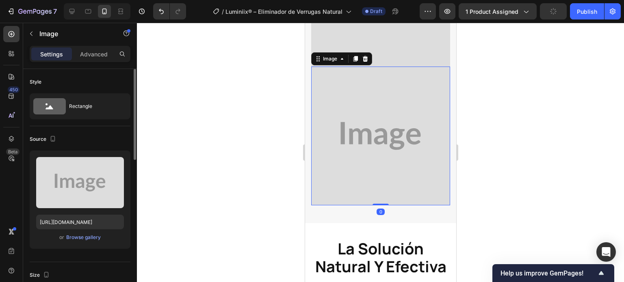
scroll to position [793, 0]
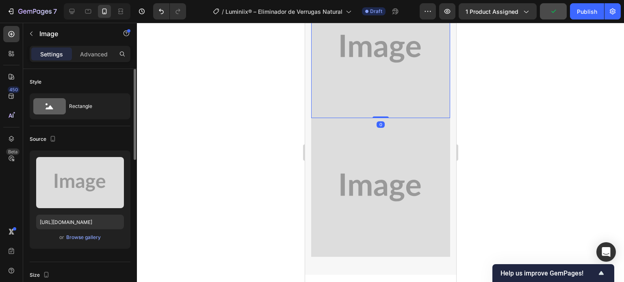
drag, startPoint x: 377, startPoint y: 91, endPoint x: 548, endPoint y: 108, distance: 171.8
click at [377, 91] on img at bounding box center [380, 48] width 139 height 139
click at [98, 54] on p "Advanced" at bounding box center [94, 54] width 28 height 9
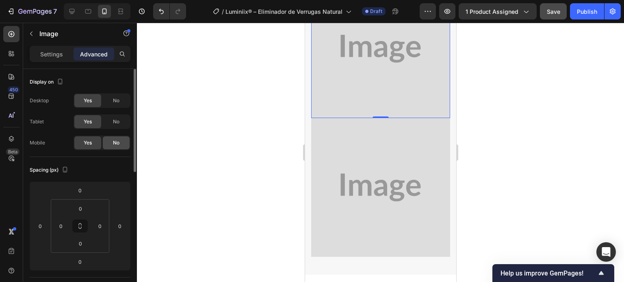
click at [114, 140] on span "No" at bounding box center [116, 142] width 6 height 7
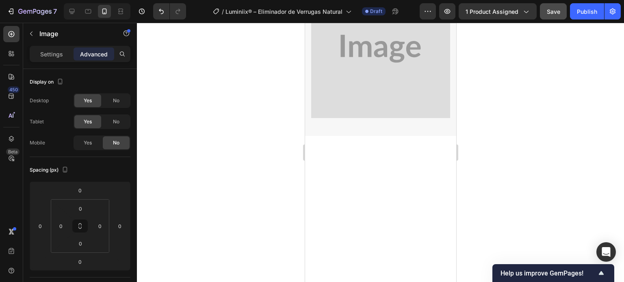
scroll to position [659, 0]
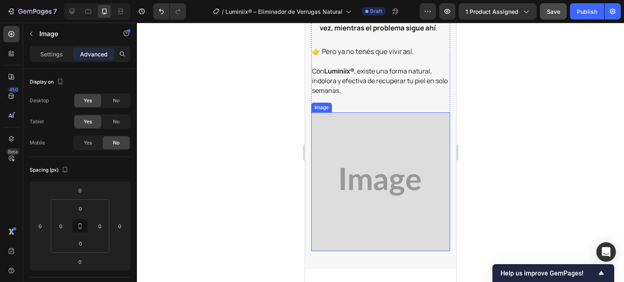
click at [352, 159] on img at bounding box center [380, 181] width 139 height 139
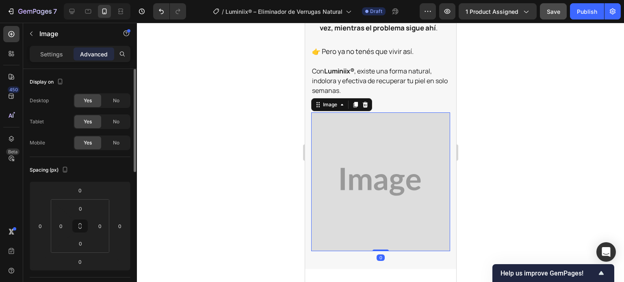
click at [111, 108] on div "Yes No" at bounding box center [101, 100] width 57 height 15
drag, startPoint x: 111, startPoint y: 103, endPoint x: 113, endPoint y: 123, distance: 20.0
click at [111, 104] on div "No" at bounding box center [116, 100] width 27 height 13
click at [113, 126] on div "No" at bounding box center [116, 121] width 27 height 13
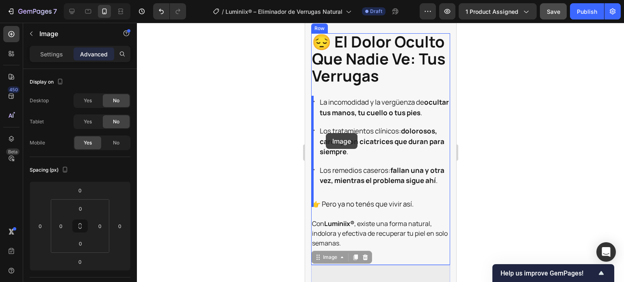
scroll to position [497, 0]
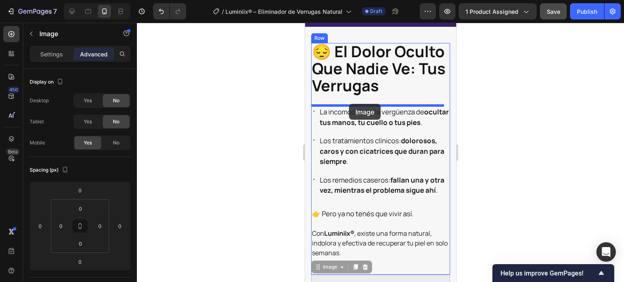
drag, startPoint x: 323, startPoint y: 204, endPoint x: 349, endPoint y: 104, distance: 102.8
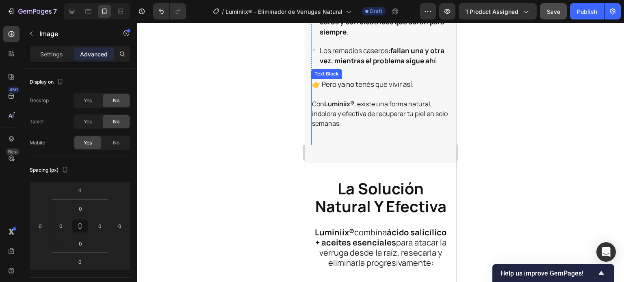
scroll to position [822, 0]
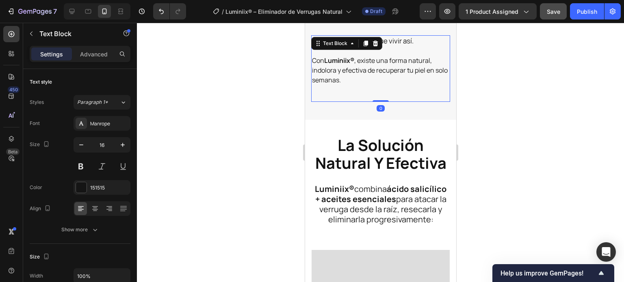
click at [359, 80] on p "Con Luminiix® , existe una forma natural, indolora y efectiva de recuperar tu p…" at bounding box center [379, 70] width 137 height 29
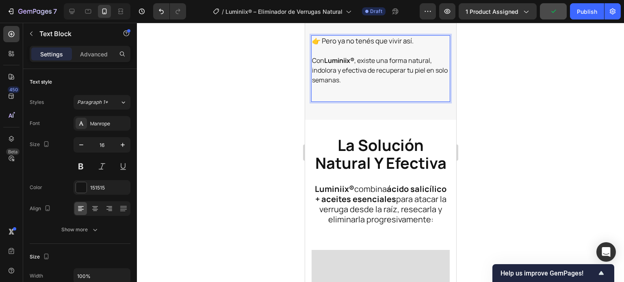
click at [343, 85] on p "Con Luminiix® , existe una forma natural, indolora y efectiva de recuperar tu p…" at bounding box center [379, 70] width 137 height 29
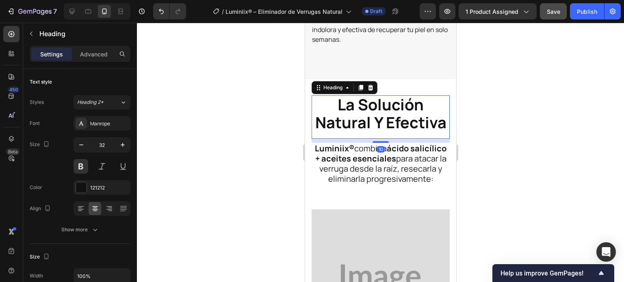
click at [374, 128] on strong "la solución natural y efectiva" at bounding box center [380, 113] width 131 height 39
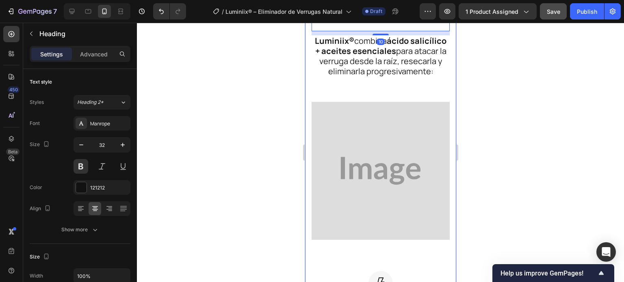
scroll to position [984, 0]
click at [383, 94] on div "Luminiix® combina ácido salicílico + aceites esenciales para atacar la verruga …" at bounding box center [380, 64] width 138 height 58
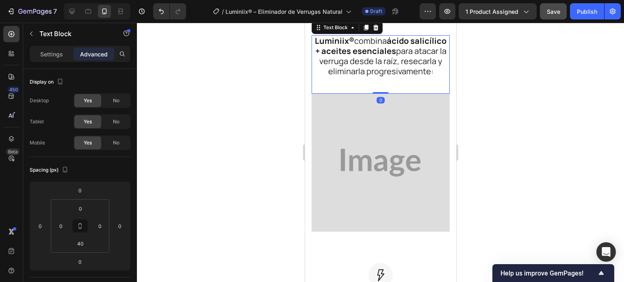
drag, startPoint x: 380, startPoint y: 129, endPoint x: 376, endPoint y: 117, distance: 12.5
click at [376, 94] on div "Luminiix® combina ácido salicílico + aceites esenciales para atacar la verruga …" at bounding box center [380, 64] width 138 height 58
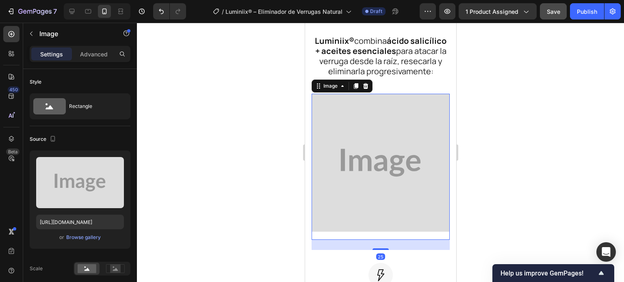
click at [380, 152] on img at bounding box center [380, 163] width 138 height 138
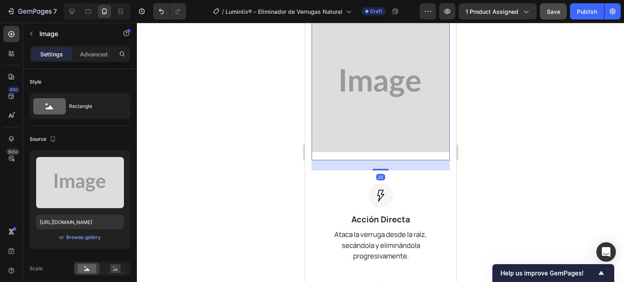
scroll to position [1065, 0]
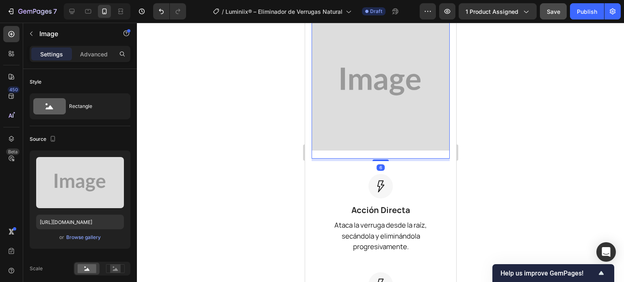
drag, startPoint x: 378, startPoint y: 188, endPoint x: 374, endPoint y: 160, distance: 27.8
click at [376, 159] on div "Image 6" at bounding box center [380, 86] width 138 height 146
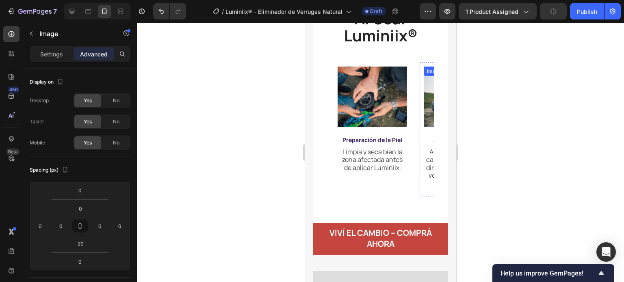
scroll to position [1715, 0]
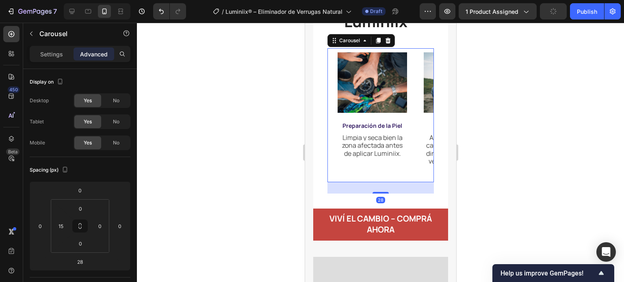
click at [411, 121] on div "Image Preparación de la Piel Text Block Limpia y seca bien la zona afectada ant…" at bounding box center [383, 115] width 100 height 134
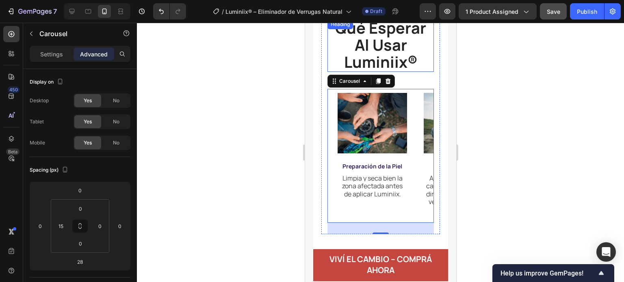
scroll to position [1634, 0]
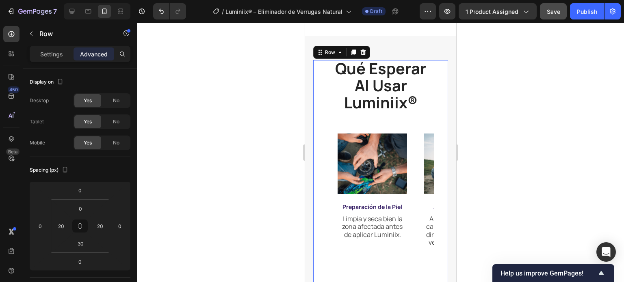
drag, startPoint x: 318, startPoint y: 95, endPoint x: 605, endPoint y: 121, distance: 288.2
click at [318, 95] on div "qué esperar al usar luminiix® Heading Image Preparación de la Piel Text Block L…" at bounding box center [380, 175] width 135 height 230
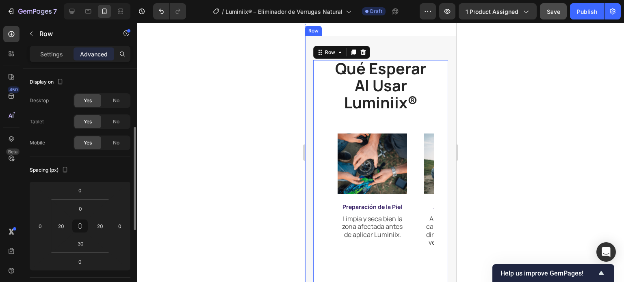
scroll to position [41, 0]
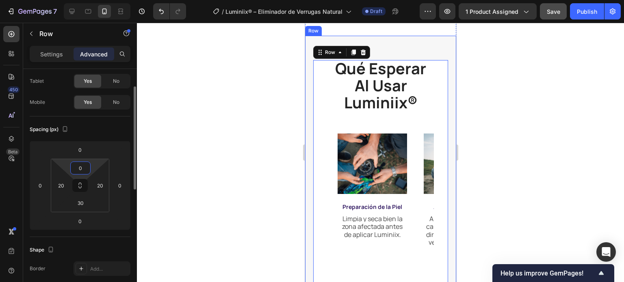
click at [83, 171] on input "0" at bounding box center [80, 168] width 16 height 12
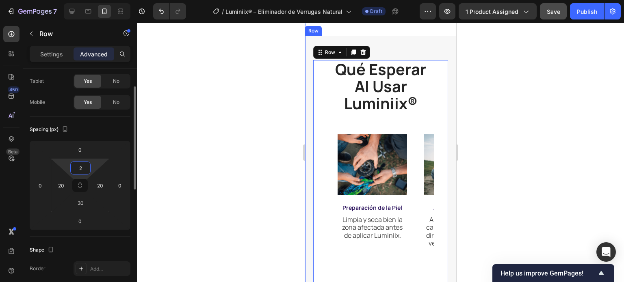
type input "20"
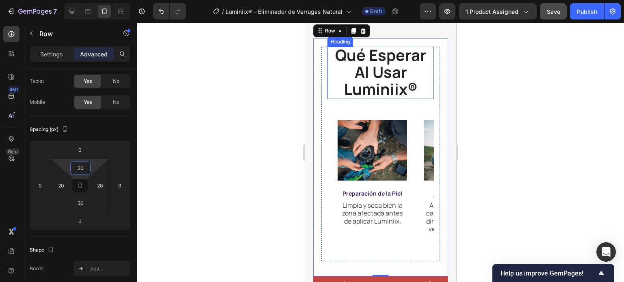
scroll to position [1674, 0]
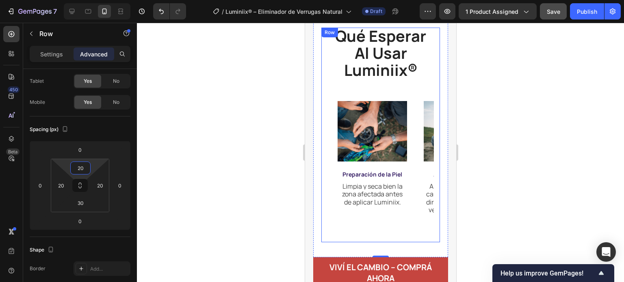
click at [323, 138] on div "qué esperar al usar luminiix® Heading Image Preparación de la Piel Text Block L…" at bounding box center [380, 135] width 119 height 215
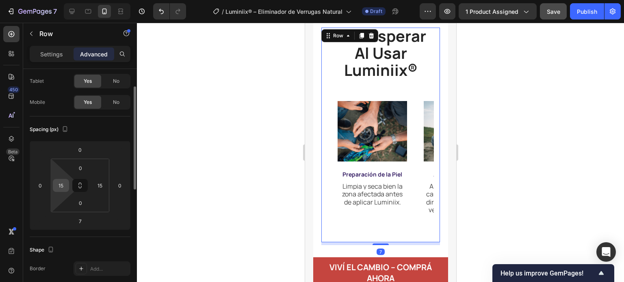
click at [64, 182] on input "15" at bounding box center [61, 185] width 12 height 12
type input "0"
click at [98, 184] on input "15" at bounding box center [100, 185] width 12 height 12
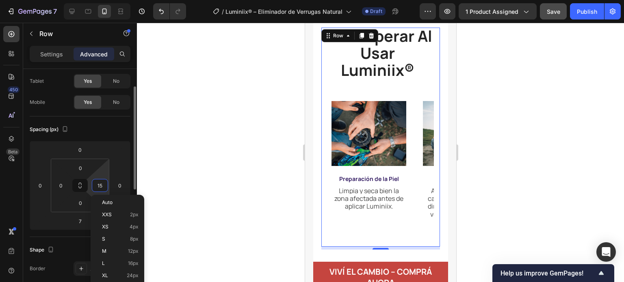
type input "0"
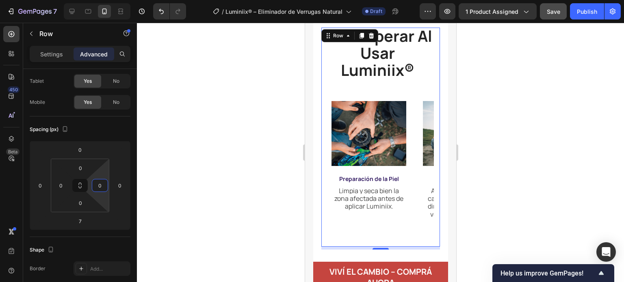
click at [204, 162] on div at bounding box center [380, 152] width 487 height 259
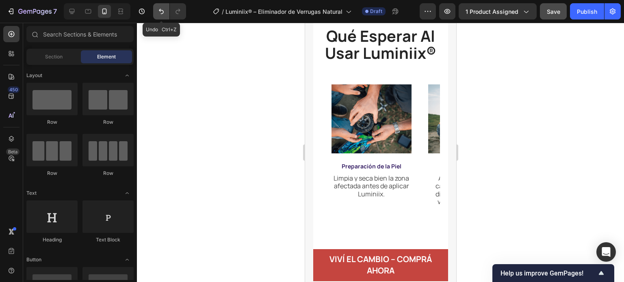
click at [159, 13] on icon "Undo/Redo" at bounding box center [161, 11] width 8 height 8
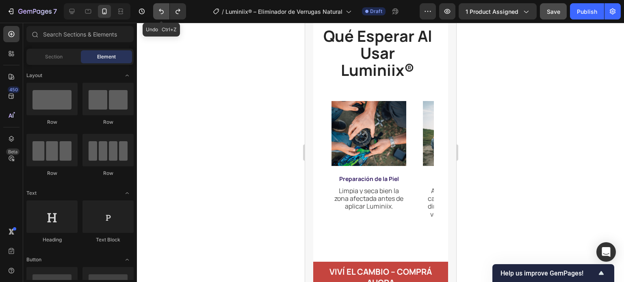
click at [159, 13] on icon "Undo/Redo" at bounding box center [161, 11] width 8 height 8
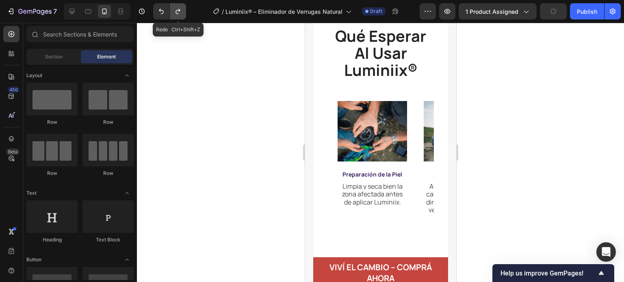
click at [181, 13] on icon "Undo/Redo" at bounding box center [178, 11] width 8 height 8
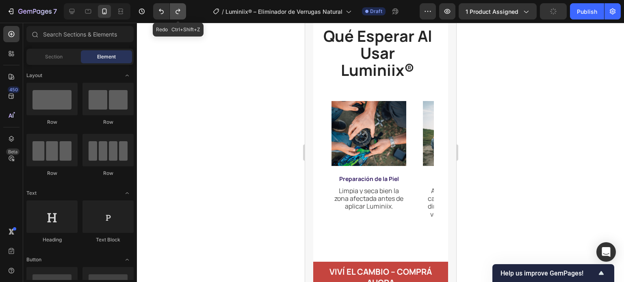
click at [181, 14] on icon "Undo/Redo" at bounding box center [178, 11] width 8 height 8
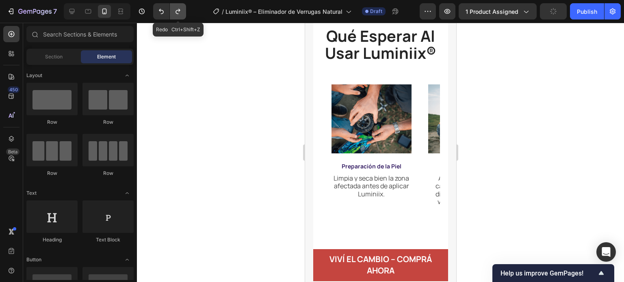
click at [181, 14] on icon "Undo/Redo" at bounding box center [178, 11] width 8 height 8
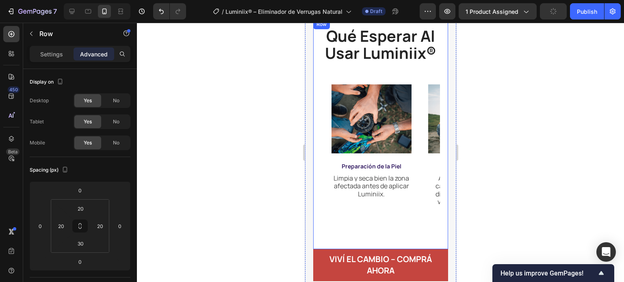
click at [313, 199] on div "qué esperar al usar luminiix® Heading Image Preparación de la Piel Text Block L…" at bounding box center [380, 134] width 135 height 230
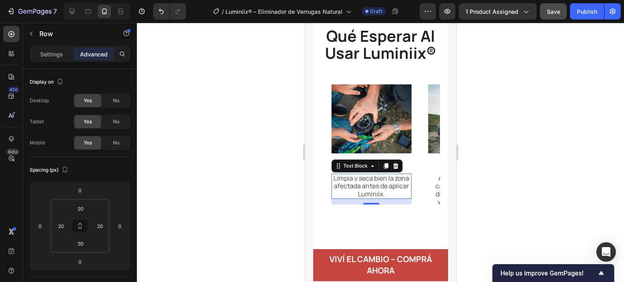
drag, startPoint x: 363, startPoint y: 195, endPoint x: 366, endPoint y: 201, distance: 6.8
click at [363, 194] on span "Limpia y seca bien la zona afectada antes de aplicar Luminiix." at bounding box center [371, 186] width 76 height 24
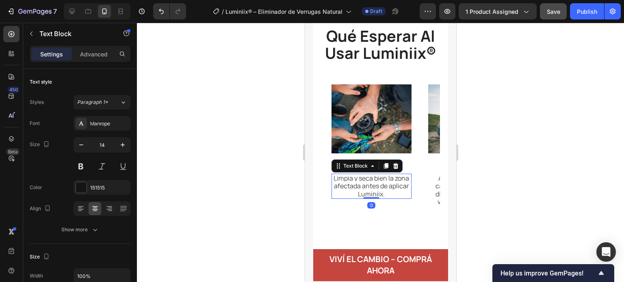
drag, startPoint x: 376, startPoint y: 216, endPoint x: 371, endPoint y: 205, distance: 12.0
click at [370, 199] on div "Limpia y seca bien la zona afectada antes de aplicar Luminiix. Text Block 0" at bounding box center [371, 186] width 80 height 25
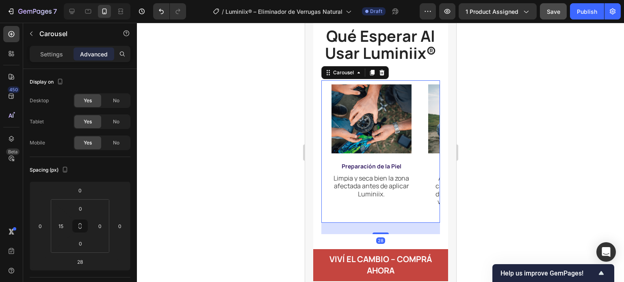
click at [356, 223] on div "Image Preparación de la Piel Text Block Limpia y seca bien la zona afectada ant…" at bounding box center [371, 151] width 88 height 143
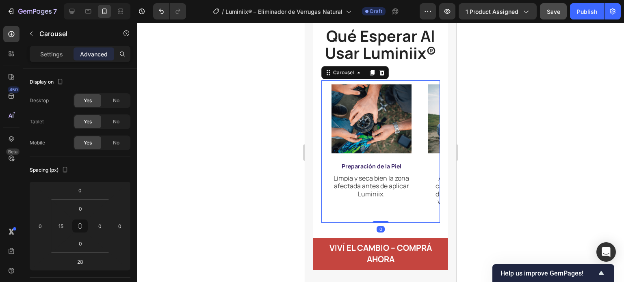
drag, startPoint x: 374, startPoint y: 245, endPoint x: 369, endPoint y: 225, distance: 20.1
click at [369, 223] on div "Image Preparación de la Piel Text Block Limpia y seca bien la zona afectada ant…" at bounding box center [380, 151] width 119 height 143
type input "0"
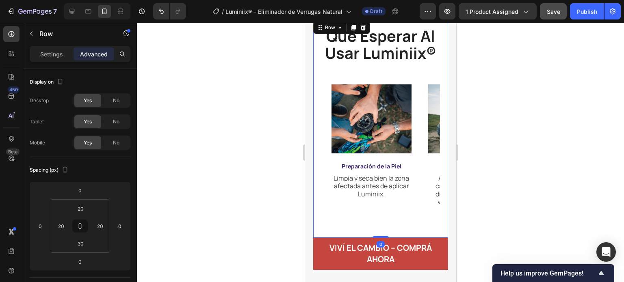
drag, startPoint x: 319, startPoint y: 241, endPoint x: 319, endPoint y: 235, distance: 5.7
click at [319, 238] on div "qué esperar al usar luminiix® Heading Image Preparación de la Piel Text Block L…" at bounding box center [380, 128] width 135 height 218
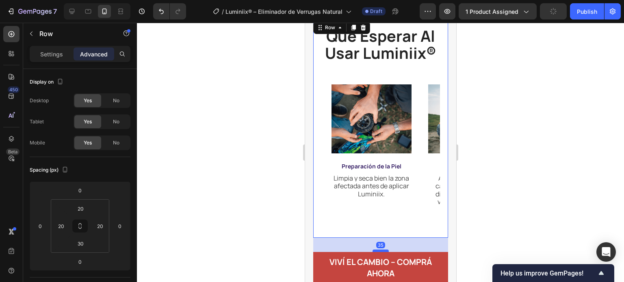
drag, startPoint x: 372, startPoint y: 248, endPoint x: 376, endPoint y: 262, distance: 14.9
click at [376, 252] on div at bounding box center [380, 251] width 16 height 2
type input "35"
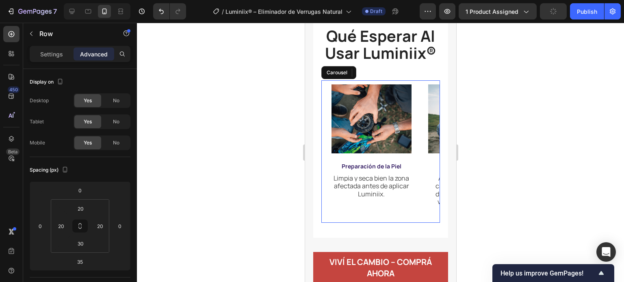
click at [367, 223] on div "Image Preparación de la Piel Text Block Limpia y seca bien la zona afectada ant…" at bounding box center [371, 151] width 88 height 143
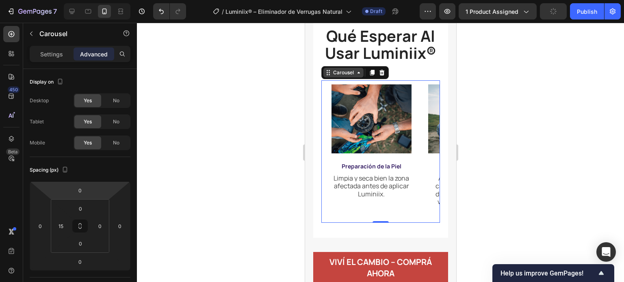
click at [328, 78] on div "Carousel" at bounding box center [343, 73] width 40 height 10
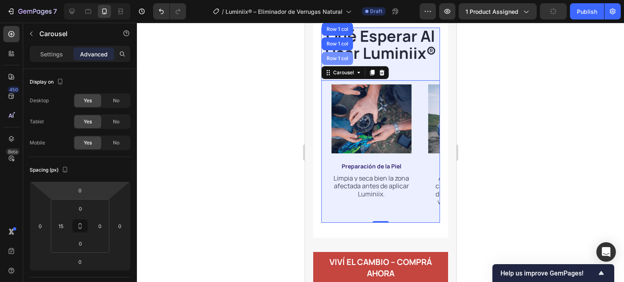
click at [328, 65] on div "Row 1 col" at bounding box center [336, 58] width 31 height 13
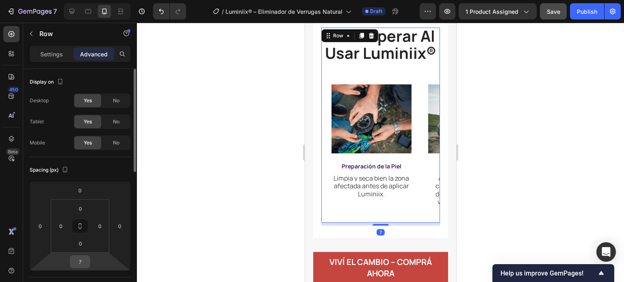
click at [86, 261] on input "7" at bounding box center [80, 262] width 16 height 12
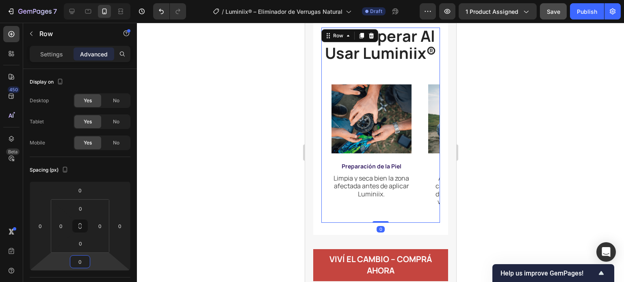
type input "0"
click at [338, 42] on div "Row" at bounding box center [349, 35] width 57 height 13
click at [336, 39] on div "Row" at bounding box center [337, 35] width 13 height 7
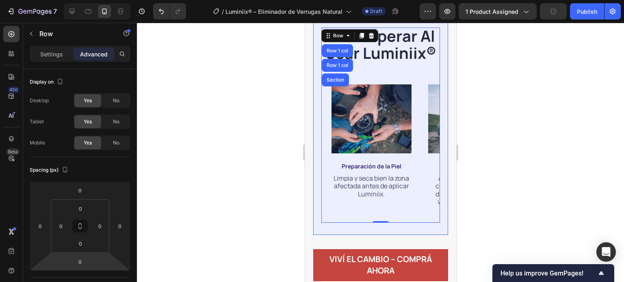
click at [342, 57] on div "Row 1 col" at bounding box center [336, 50] width 31 height 13
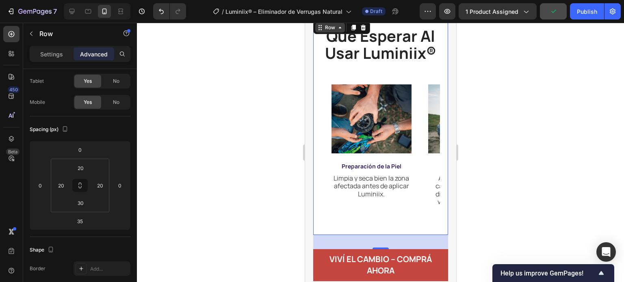
click at [325, 31] on div "Row" at bounding box center [329, 27] width 13 height 7
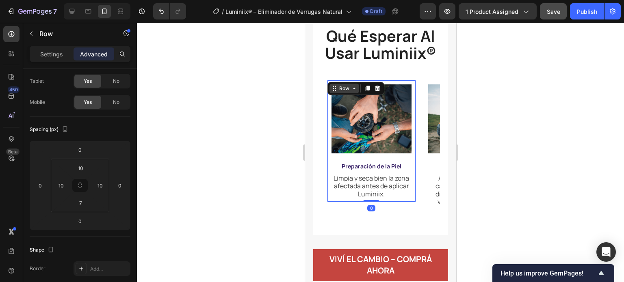
click at [331, 93] on div "Row" at bounding box center [344, 89] width 30 height 10
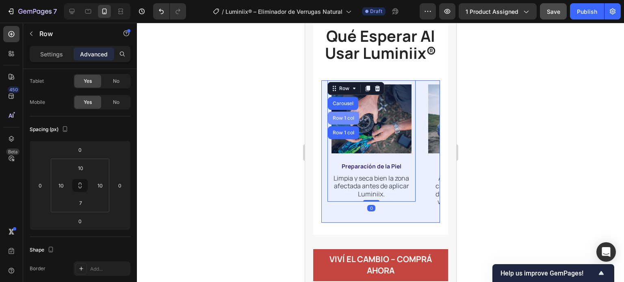
click at [342, 106] on div "Carousel" at bounding box center [343, 103] width 24 height 5
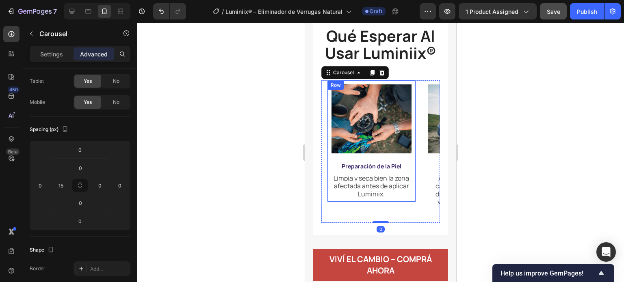
scroll to position [0, 0]
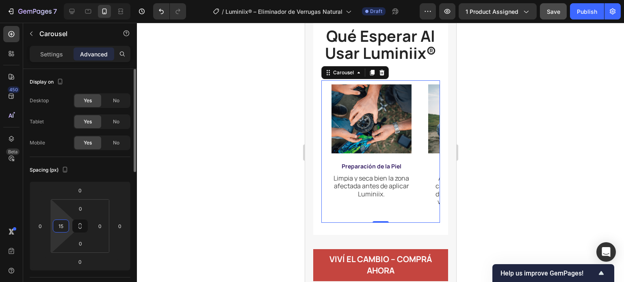
click at [60, 225] on input "15" at bounding box center [61, 226] width 12 height 12
type input "0."
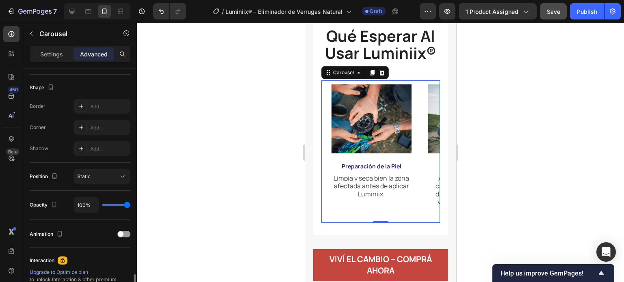
scroll to position [284, 0]
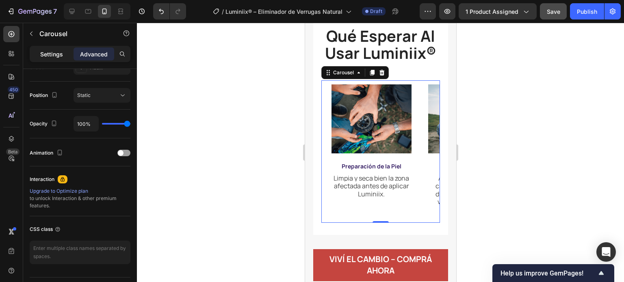
click at [43, 60] on div "Settings" at bounding box center [51, 54] width 41 height 13
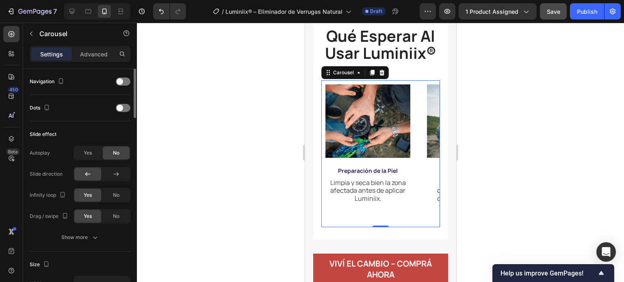
scroll to position [203, 0]
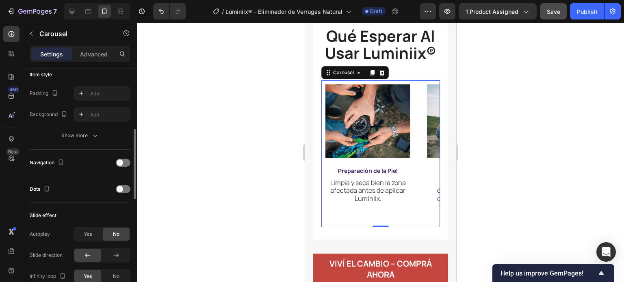
click at [113, 161] on div "Navigation" at bounding box center [80, 162] width 101 height 13
click at [119, 163] on span at bounding box center [120, 163] width 6 height 6
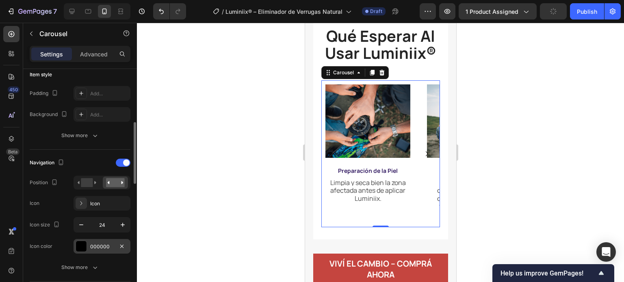
click at [76, 245] on div at bounding box center [81, 246] width 11 height 11
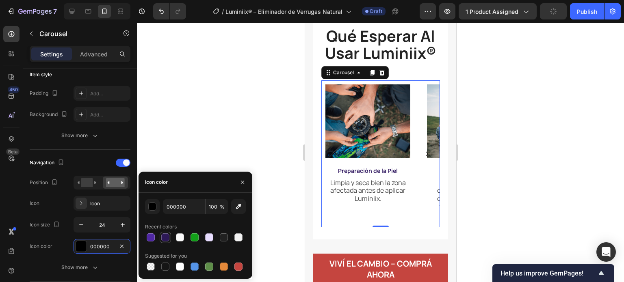
click at [162, 235] on div at bounding box center [165, 237] width 8 height 8
type input "2C1856"
click at [142, 238] on div "2C1856 100 % Recent colors Suggested for you" at bounding box center [195, 235] width 114 height 73
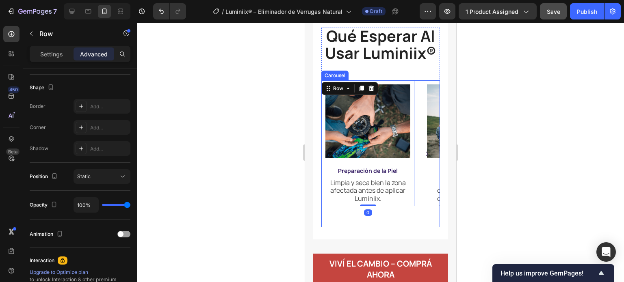
scroll to position [0, 0]
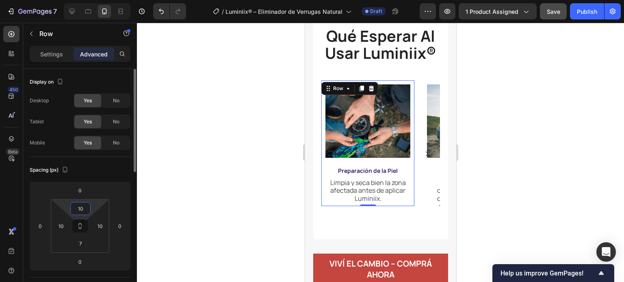
click at [83, 210] on input "10" at bounding box center [80, 209] width 16 height 12
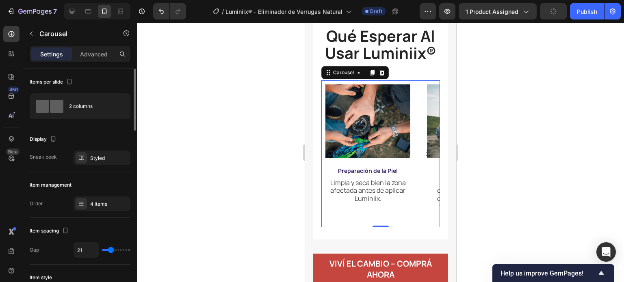
click at [350, 228] on div "Image Preparación de la Piel Text Block Limpia y seca bien la zona afectada ant…" at bounding box center [367, 153] width 93 height 147
click at [81, 112] on div "2 columns" at bounding box center [94, 106] width 50 height 19
click at [399, 227] on div "Image Preparación de la Piel Text Block Limpia y seca bien la zona afectada ant…" at bounding box center [367, 153] width 93 height 147
click at [77, 11] on div at bounding box center [71, 11] width 13 height 13
type input "30"
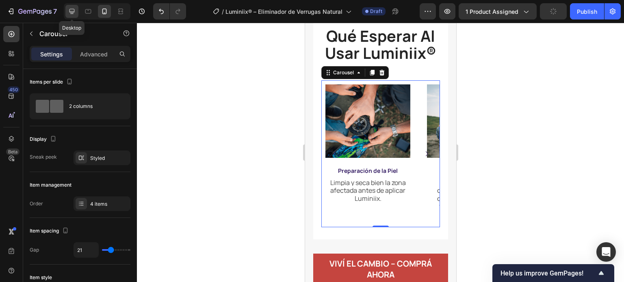
type input "30"
type input "1200"
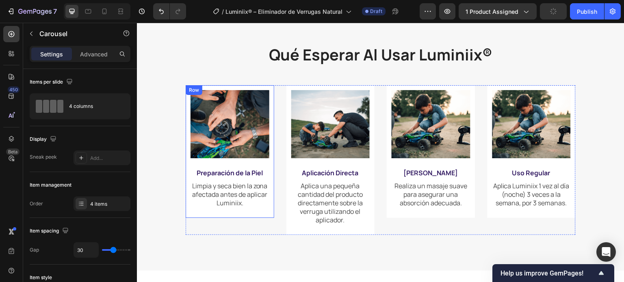
scroll to position [1371, 0]
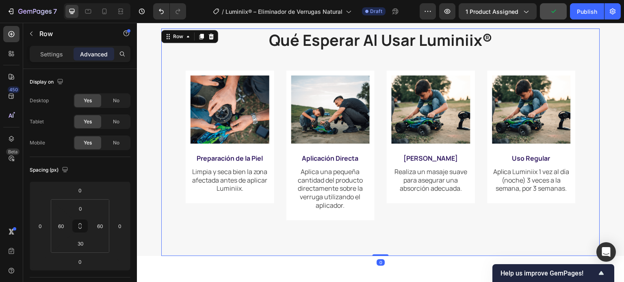
click at [177, 110] on div "qué esperar al usar luminiix® Heading Image Preparación de la Piel Text Block L…" at bounding box center [380, 142] width 439 height 228
click at [197, 123] on img at bounding box center [229, 110] width 79 height 68
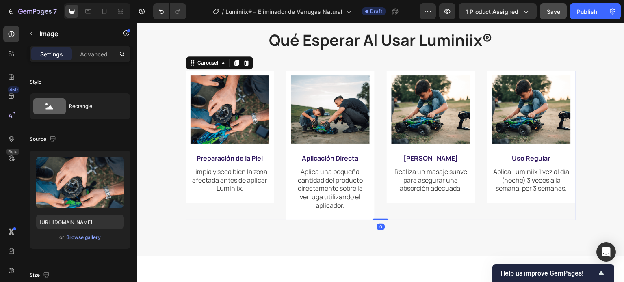
click at [278, 135] on div "Image Preparación de la Piel Text Block Limpia y seca bien la zona afectada ant…" at bounding box center [381, 146] width 390 height 150
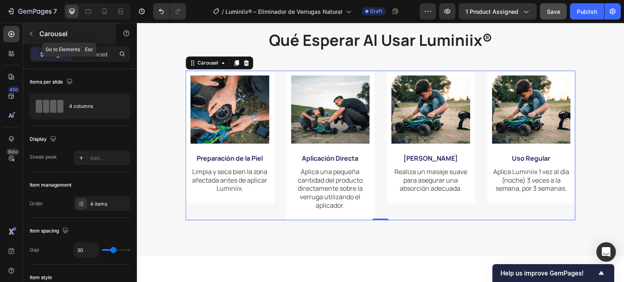
click at [30, 37] on button "button" at bounding box center [31, 33] width 13 height 13
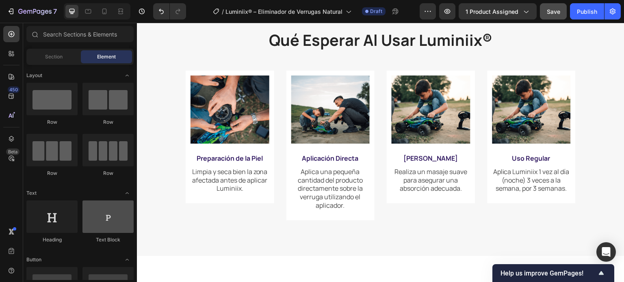
scroll to position [0, 0]
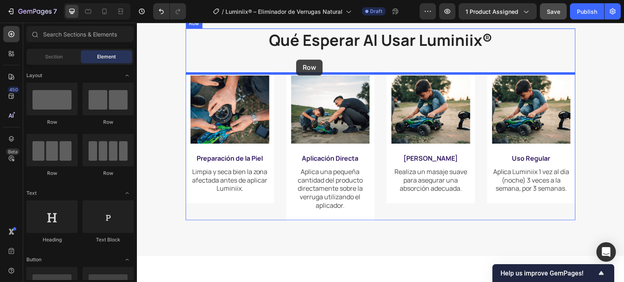
drag, startPoint x: 221, startPoint y: 181, endPoint x: 296, endPoint y: 60, distance: 142.2
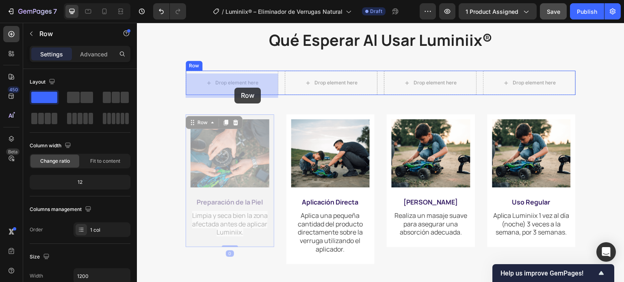
drag, startPoint x: 272, startPoint y: 184, endPoint x: 234, endPoint y: 88, distance: 103.1
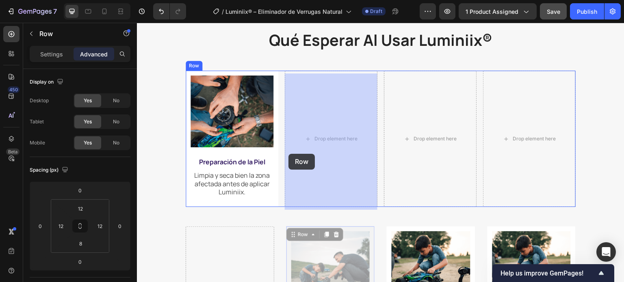
drag, startPoint x: 287, startPoint y: 238, endPoint x: 289, endPoint y: 153, distance: 85.7
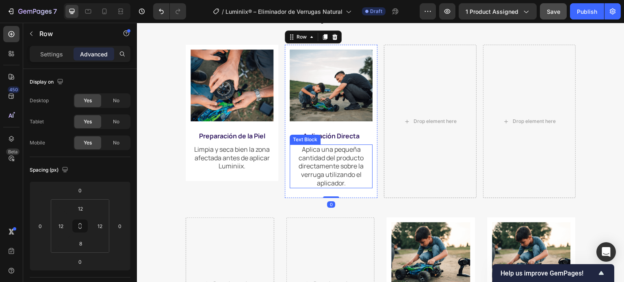
scroll to position [1411, 0]
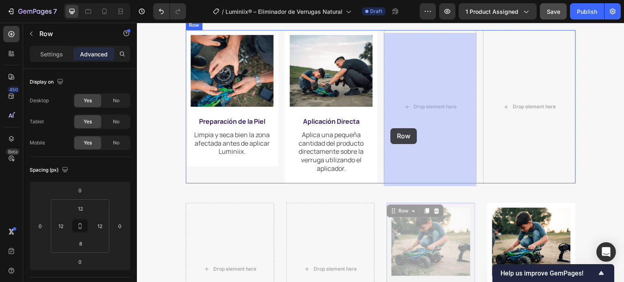
drag, startPoint x: 388, startPoint y: 228, endPoint x: 391, endPoint y: 128, distance: 99.5
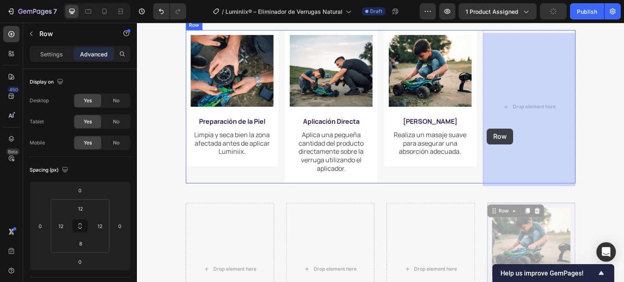
drag, startPoint x: 487, startPoint y: 229, endPoint x: 487, endPoint y: 129, distance: 100.3
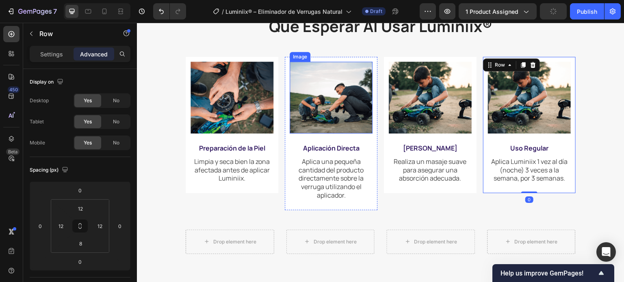
scroll to position [1371, 0]
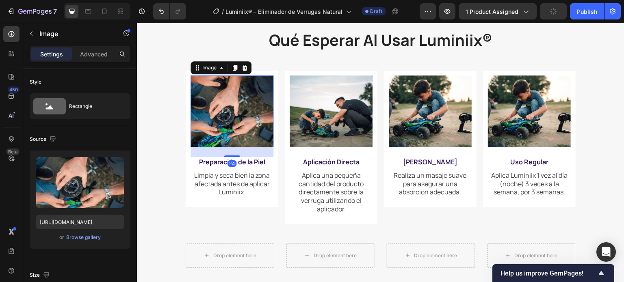
click at [205, 94] on img at bounding box center [231, 112] width 83 height 72
click at [205, 67] on div "Image" at bounding box center [209, 67] width 17 height 7
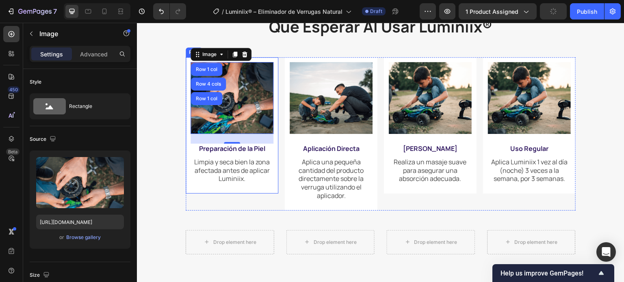
scroll to position [1452, 0]
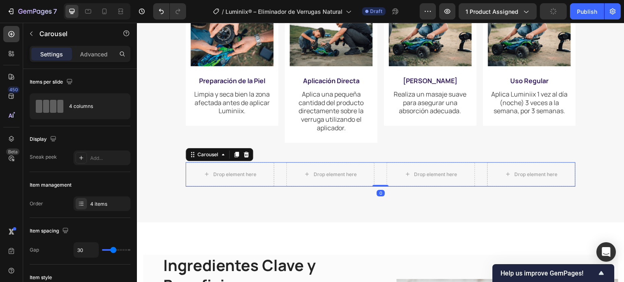
click at [280, 184] on div "Drop element here Drop element here Drop element here Drop element here" at bounding box center [381, 174] width 390 height 24
click at [246, 158] on icon at bounding box center [246, 155] width 5 height 6
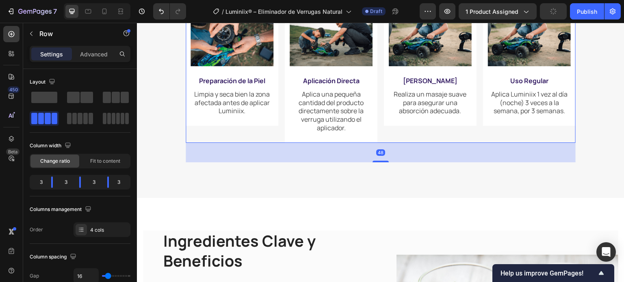
click at [272, 141] on div "Image Preparación de la Piel Text Block Limpia y seca bien la zona afectada ant…" at bounding box center [232, 65] width 93 height 153
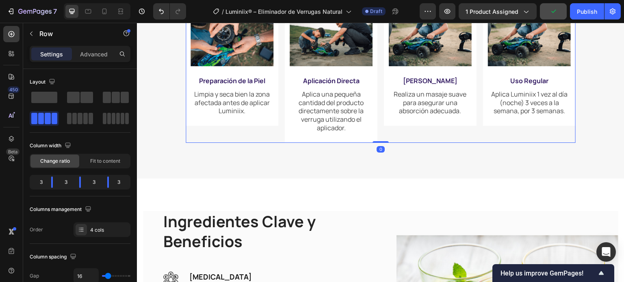
drag, startPoint x: 374, startPoint y: 163, endPoint x: 365, endPoint y: 132, distance: 32.1
click at [365, 132] on div "Image Preparación de la Piel Text Block Limpia y seca bien la zona afectada ant…" at bounding box center [381, 65] width 390 height 153
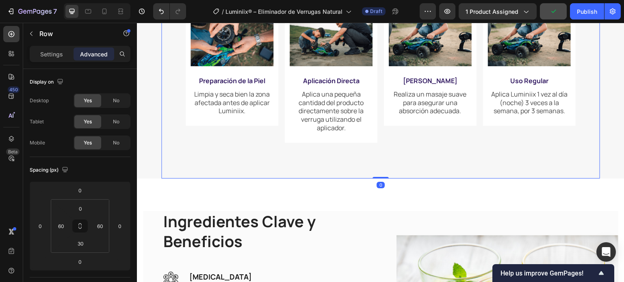
click at [339, 166] on div "qué esperar al usar luminiix® Heading Image Preparación de la Piel Text Block L…" at bounding box center [381, 56] width 390 height 219
click at [101, 15] on div at bounding box center [104, 11] width 13 height 13
type input "35"
type input "20"
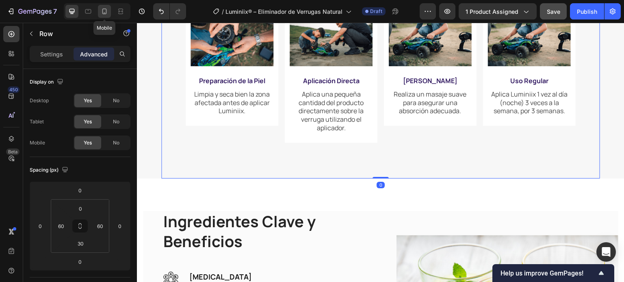
type input "20"
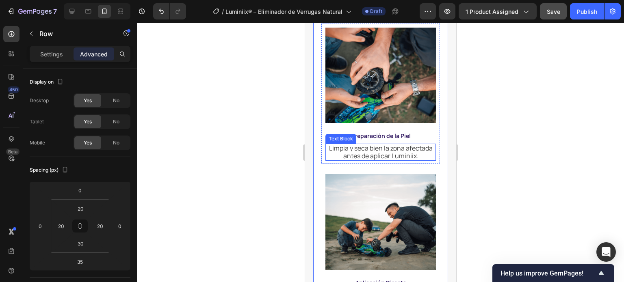
scroll to position [1738, 0]
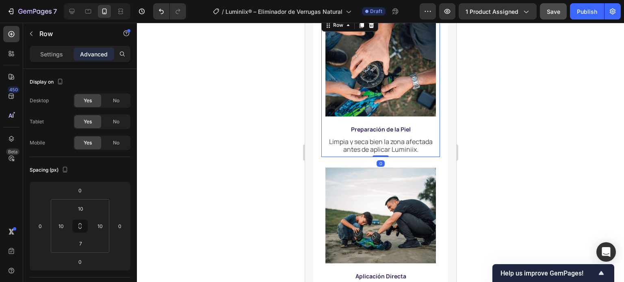
click at [322, 157] on div "Image Preparación de la Piel Text Block Limpia y seca bien la zona afectada ant…" at bounding box center [380, 87] width 119 height 140
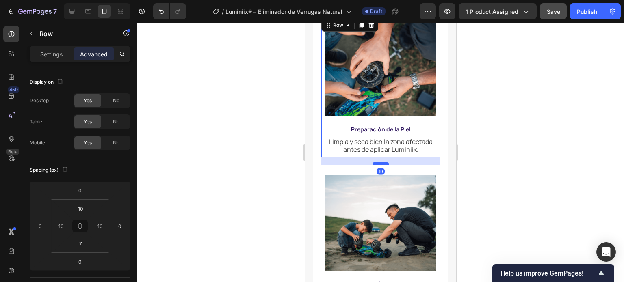
drag, startPoint x: 380, startPoint y: 171, endPoint x: 380, endPoint y: 178, distance: 7.7
click at [380, 165] on div at bounding box center [380, 163] width 16 height 2
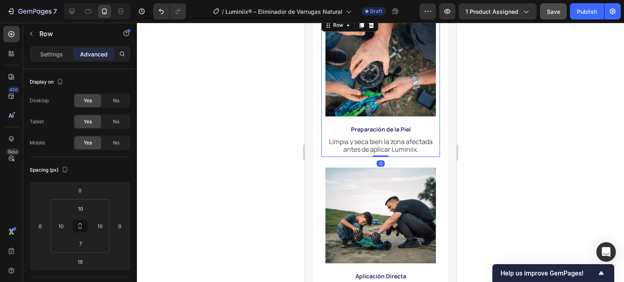
drag, startPoint x: 380, startPoint y: 178, endPoint x: 376, endPoint y: 166, distance: 12.4
click at [376, 157] on div "Image Preparación de la Piel Text Block Limpia y seca bien la zona afectada ant…" at bounding box center [380, 87] width 119 height 140
type input "0"
click at [321, 182] on div "Image Aplicación Directa Text Block Aplica una pequeña cantidad del producto di…" at bounding box center [380, 241] width 119 height 154
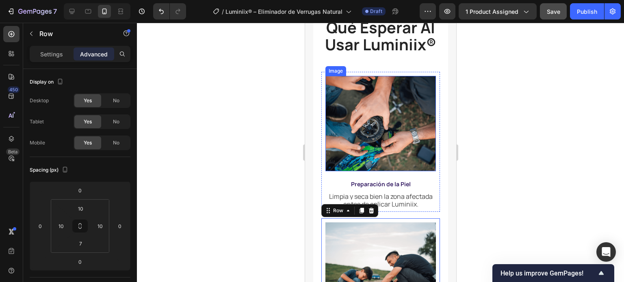
scroll to position [1697, 0]
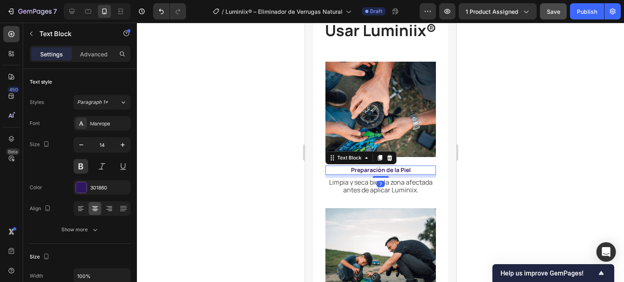
click at [365, 174] on strong "Preparación de la Piel" at bounding box center [380, 170] width 60 height 8
click at [355, 174] on strong "Preparación de la Piel" at bounding box center [380, 170] width 60 height 8
drag, startPoint x: 339, startPoint y: 175, endPoint x: 410, endPoint y: 181, distance: 71.4
click at [410, 175] on div "Preparación de la Piel" at bounding box center [380, 170] width 110 height 9
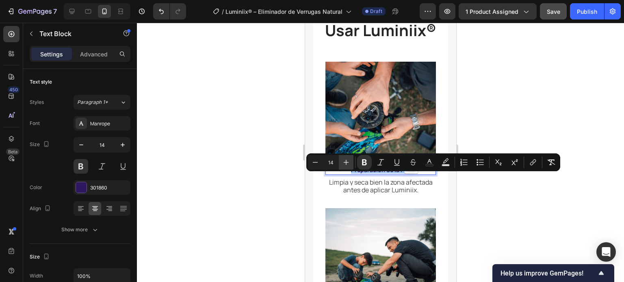
click at [344, 162] on icon "Editor contextual toolbar" at bounding box center [346, 162] width 8 height 8
click at [344, 163] on icon "Editor contextual toolbar" at bounding box center [346, 162] width 8 height 8
type input "18"
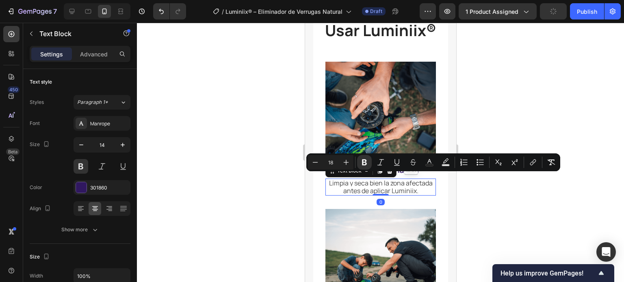
click at [369, 195] on span "Limpia y seca bien la zona afectada antes de aplicar Luminiix." at bounding box center [380, 187] width 104 height 17
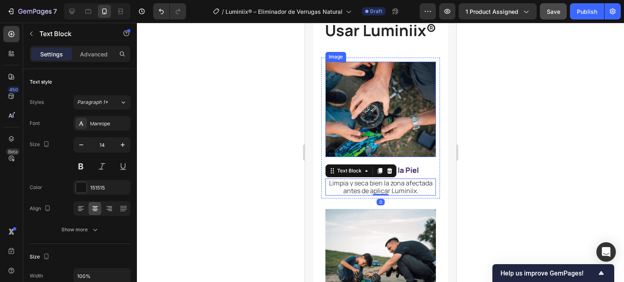
click at [373, 121] on img at bounding box center [380, 110] width 110 height 96
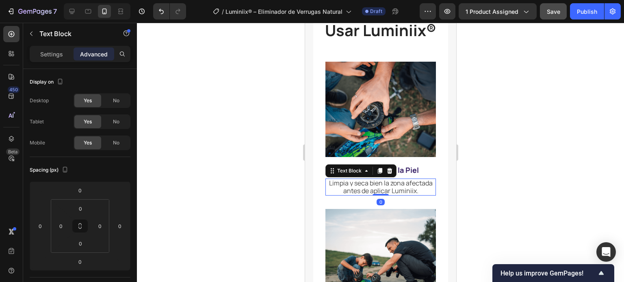
click at [410, 195] on span "Limpia y seca bien la zona afectada antes de aplicar Luminiix." at bounding box center [380, 187] width 104 height 17
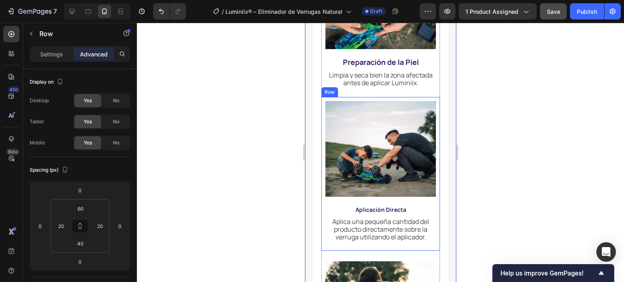
scroll to position [1819, 0]
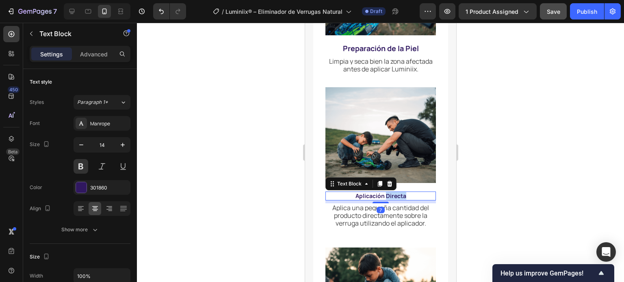
drag, startPoint x: 389, startPoint y: 207, endPoint x: 380, endPoint y: 202, distance: 10.2
click at [389, 200] on strong "Aplicación Directa" at bounding box center [380, 196] width 51 height 8
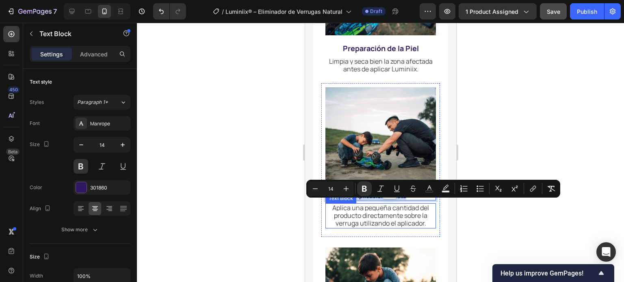
drag, startPoint x: 349, startPoint y: 205, endPoint x: 376, endPoint y: 199, distance: 28.0
click at [419, 211] on div "Image Aplicación Directa Text Block 7 Aplica una pequeña cantidad del producto …" at bounding box center [380, 160] width 110 height 147
click at [346, 189] on icon "Editor contextual toolbar" at bounding box center [345, 188] width 5 height 5
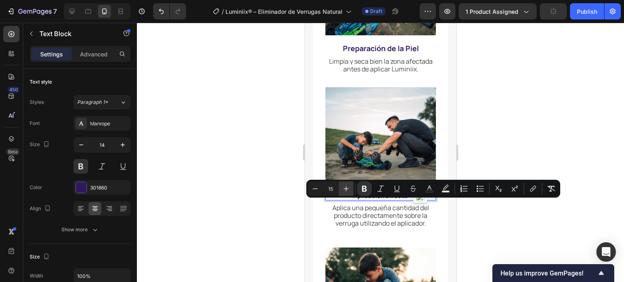
click at [346, 189] on icon "Editor contextual toolbar" at bounding box center [345, 188] width 5 height 5
click at [346, 190] on icon "Editor contextual toolbar" at bounding box center [345, 188] width 5 height 5
type input "18"
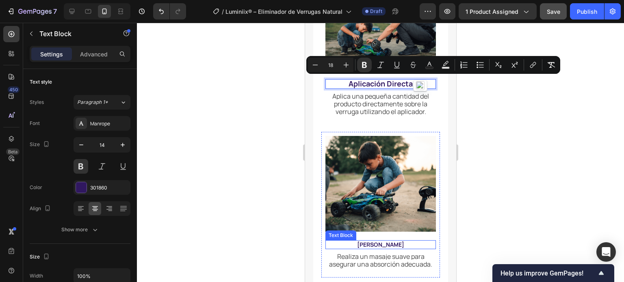
scroll to position [1981, 0]
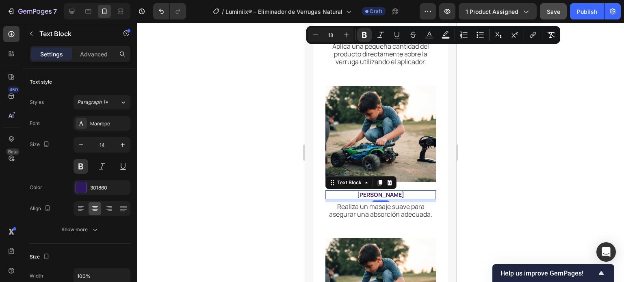
click at [362, 196] on strong "[PERSON_NAME]" at bounding box center [379, 195] width 47 height 8
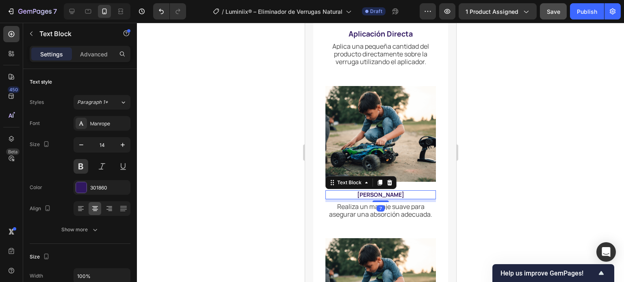
click at [362, 196] on strong "[PERSON_NAME]" at bounding box center [379, 195] width 47 height 8
drag, startPoint x: 351, startPoint y: 193, endPoint x: 393, endPoint y: 193, distance: 42.6
click at [408, 197] on p "[PERSON_NAME]" at bounding box center [380, 194] width 109 height 7
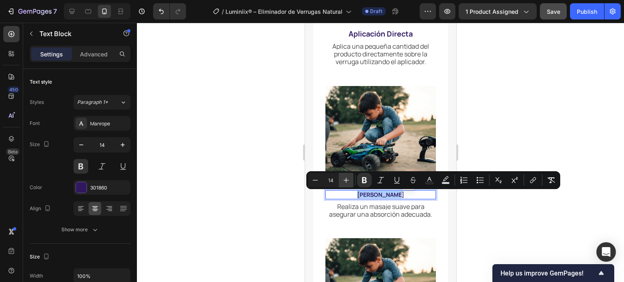
click at [348, 184] on icon "Editor contextual toolbar" at bounding box center [346, 180] width 8 height 8
click at [348, 182] on icon "Editor contextual toolbar" at bounding box center [346, 180] width 8 height 8
click at [348, 183] on icon "Editor contextual toolbar" at bounding box center [346, 180] width 8 height 8
type input "18"
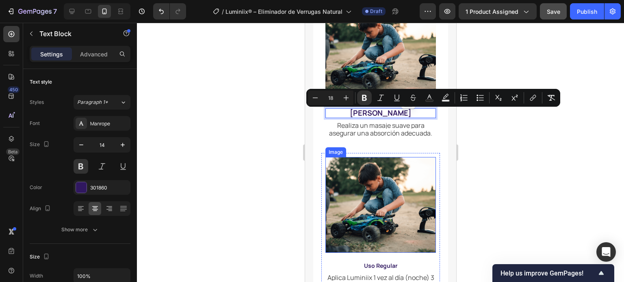
scroll to position [2184, 0]
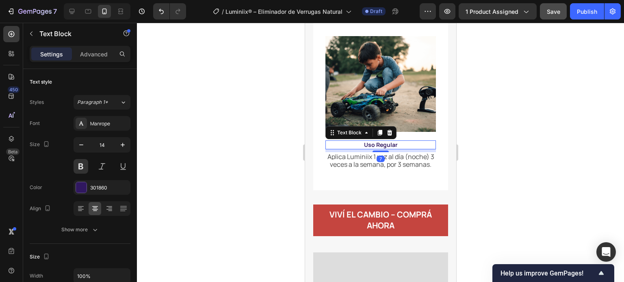
click at [376, 149] on strong "Uso Regular" at bounding box center [380, 145] width 34 height 8
click at [364, 149] on strong "Uso Regular" at bounding box center [380, 145] width 34 height 8
drag, startPoint x: 349, startPoint y: 147, endPoint x: 395, endPoint y: 150, distance: 46.0
click at [395, 149] on p "Uso Regular" at bounding box center [380, 144] width 109 height 7
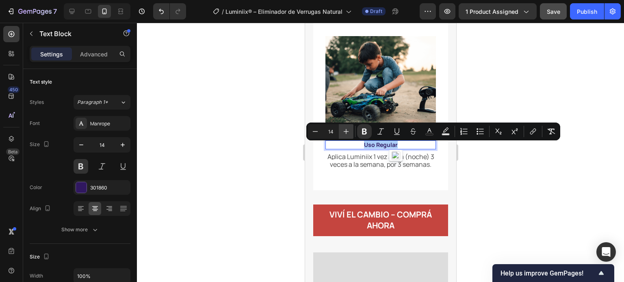
click at [340, 128] on button "Plus" at bounding box center [346, 131] width 15 height 15
click at [341, 129] on button "Plus" at bounding box center [346, 131] width 15 height 15
click at [341, 127] on button "Plus" at bounding box center [346, 131] width 15 height 15
type input "18"
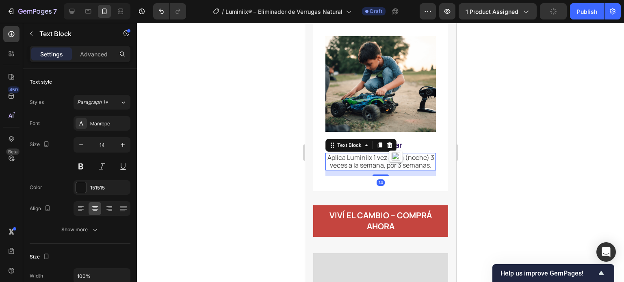
click at [346, 169] on p "Aplica Luminiix 1 vez al día (noche) 3 veces a la semana, por 3 semanas." at bounding box center [380, 161] width 109 height 15
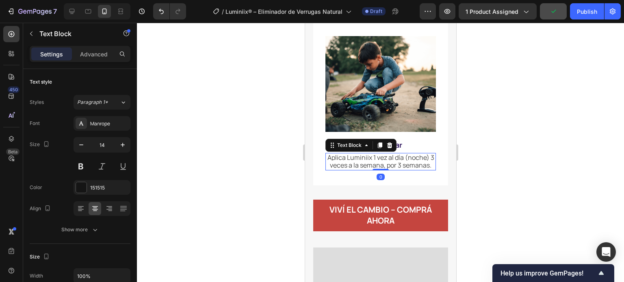
drag, startPoint x: 377, startPoint y: 183, endPoint x: 371, endPoint y: 179, distance: 7.1
click at [375, 170] on div "Aplica Luminiix 1 vez al día (noche) 3 veces a la semana, por 3 semanas. Text B…" at bounding box center [380, 161] width 110 height 17
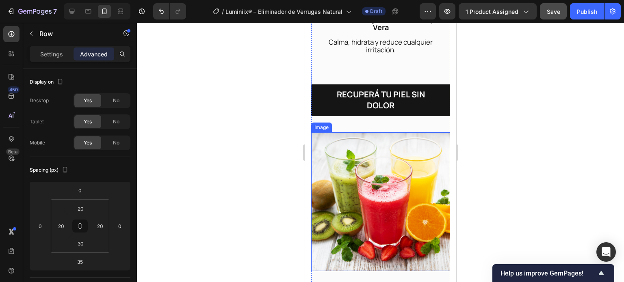
scroll to position [2956, 0]
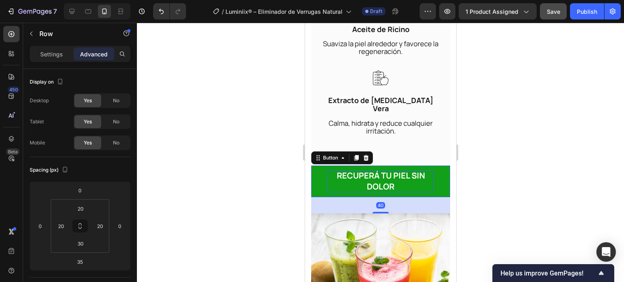
click at [348, 188] on p "Recuperá tu piel sin dolor" at bounding box center [380, 182] width 106 height 22
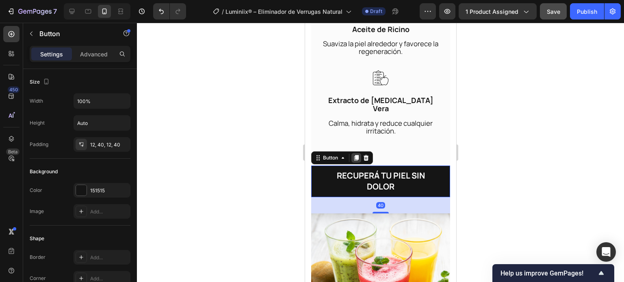
click at [354, 161] on icon at bounding box center [355, 158] width 6 height 6
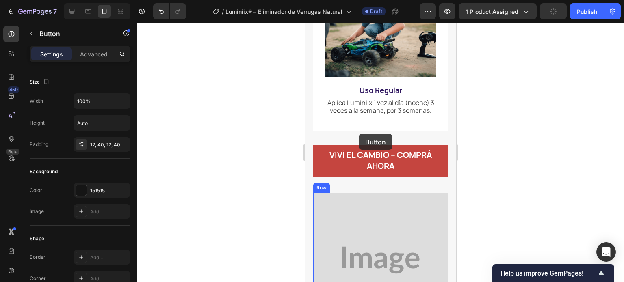
scroll to position [2225, 0]
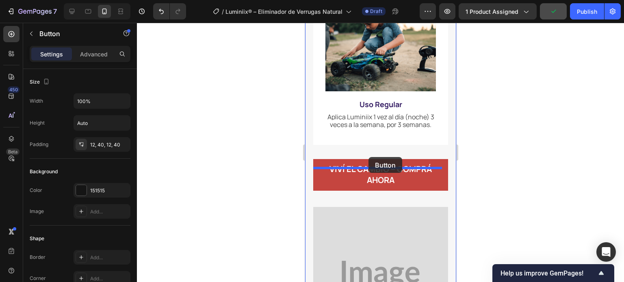
drag, startPoint x: 322, startPoint y: 209, endPoint x: 368, endPoint y: 157, distance: 69.6
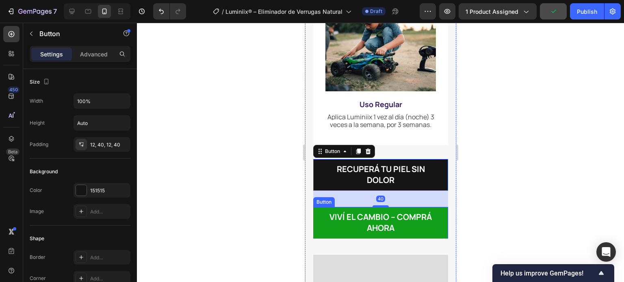
click at [324, 235] on button "Viví el cambio – Comprá ahora" at bounding box center [380, 223] width 135 height 32
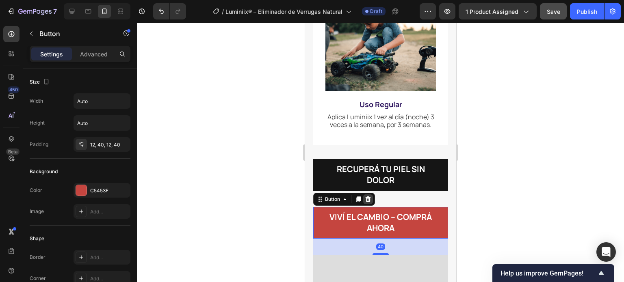
click at [366, 204] on div at bounding box center [368, 199] width 10 height 10
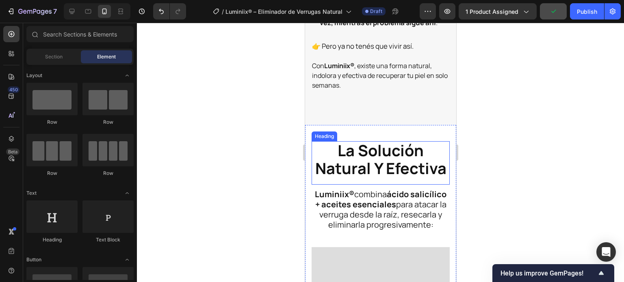
scroll to position [763, 0]
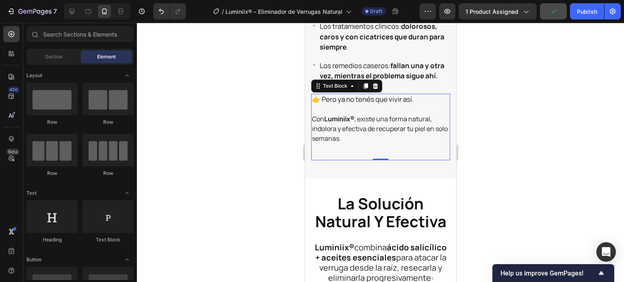
click at [346, 143] on p "Con Luminiix® , existe una forma natural, indolora y efectiva de recuperar tu p…" at bounding box center [379, 128] width 137 height 29
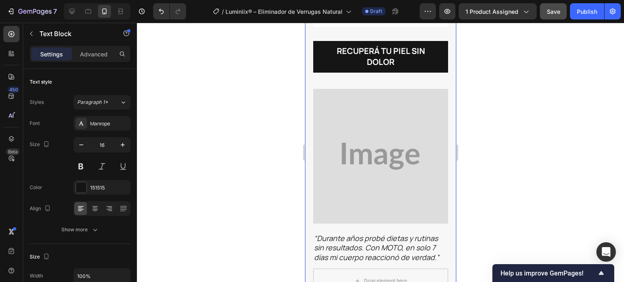
scroll to position [2387, 0]
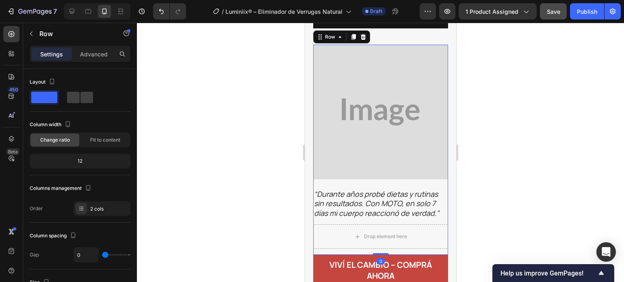
click at [321, 255] on div "Image “Durante años probé dietas y rutinas sin resultados. Con MOTO, en solo 7 …" at bounding box center [380, 150] width 135 height 210
click at [95, 52] on p "Advanced" at bounding box center [94, 54] width 28 height 9
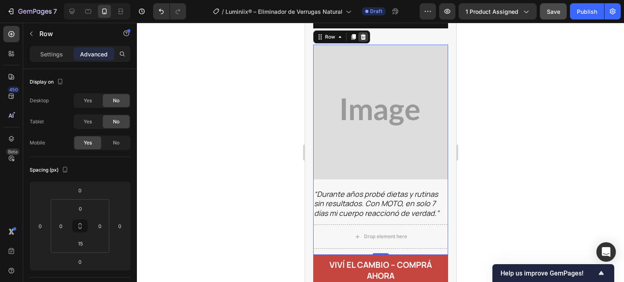
click at [362, 42] on div at bounding box center [363, 37] width 10 height 10
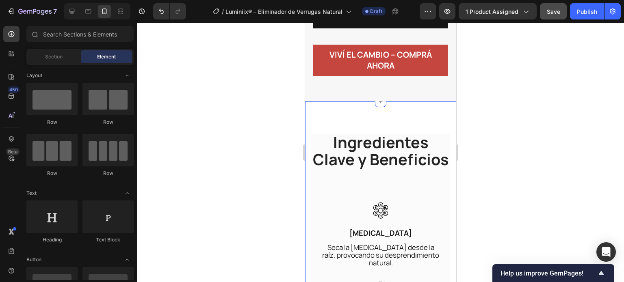
scroll to position [2306, 0]
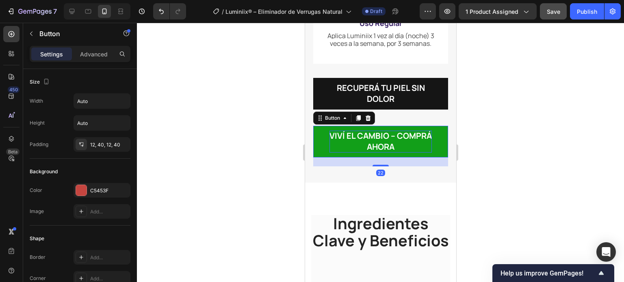
click at [331, 153] on p "Viví el cambio – Comprá ahora" at bounding box center [380, 142] width 102 height 22
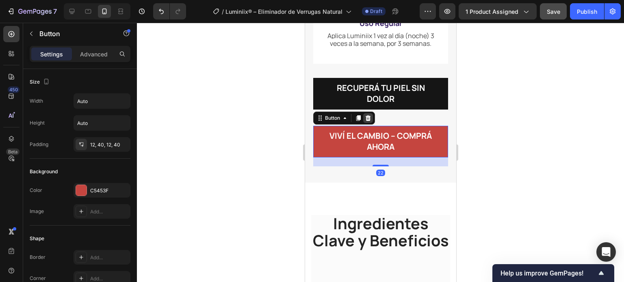
click at [368, 121] on icon at bounding box center [367, 118] width 6 height 6
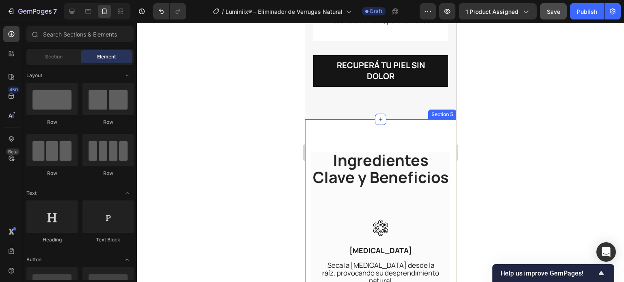
scroll to position [2347, 0]
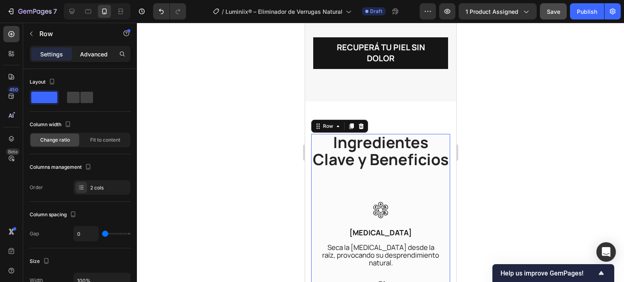
click at [93, 53] on p "Advanced" at bounding box center [94, 54] width 28 height 9
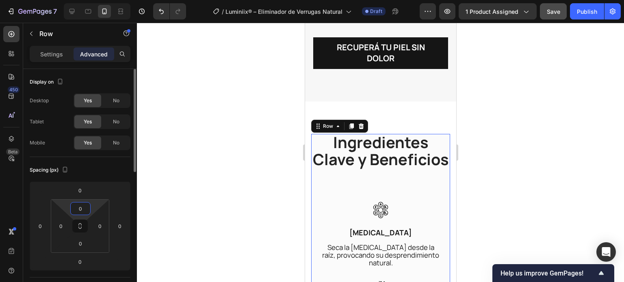
click at [83, 206] on input "0" at bounding box center [80, 209] width 16 height 12
type input "20"
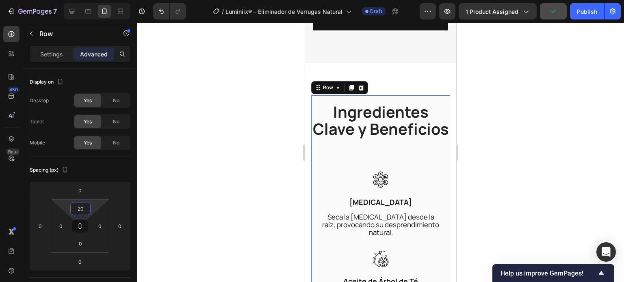
scroll to position [2428, 0]
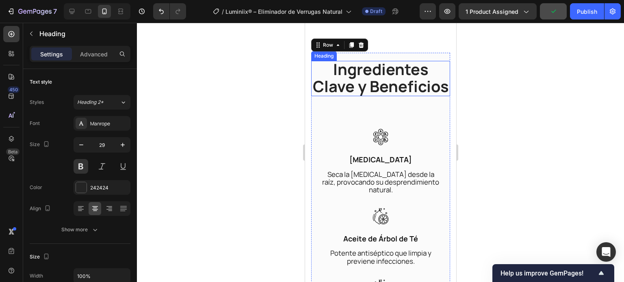
click at [361, 97] on span "Ingredientes Clave y Beneficios" at bounding box center [380, 77] width 136 height 38
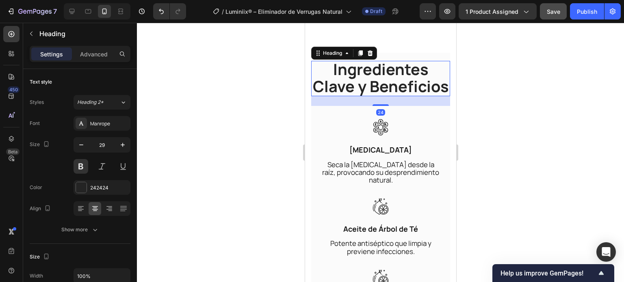
drag, startPoint x: 379, startPoint y: 142, endPoint x: 380, endPoint y: 132, distance: 9.8
click at [380, 106] on div at bounding box center [380, 105] width 16 height 2
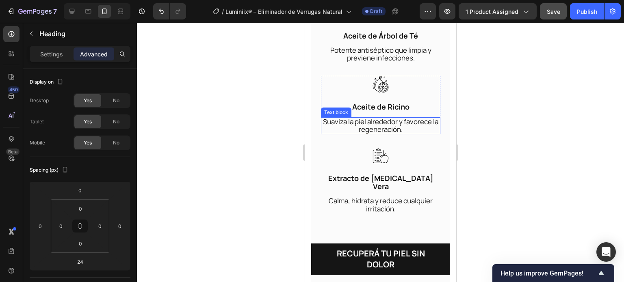
scroll to position [2672, 0]
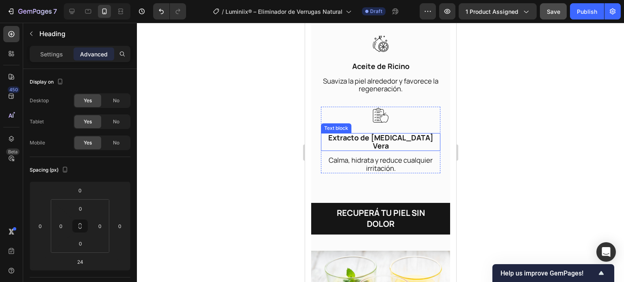
click at [381, 149] on span "Extracto de [MEDICAL_DATA] Vera" at bounding box center [380, 142] width 105 height 18
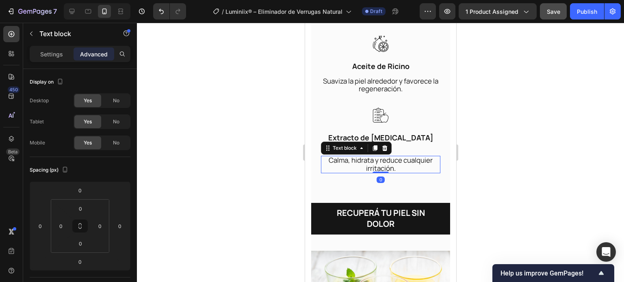
click at [351, 172] on p "Calma, hidrata y reduce cualquier irritación." at bounding box center [380, 164] width 118 height 15
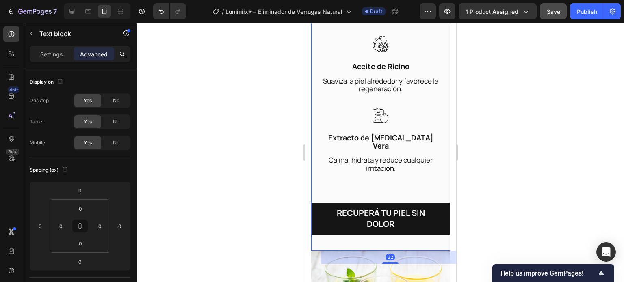
drag, startPoint x: 394, startPoint y: 193, endPoint x: 384, endPoint y: 172, distance: 23.1
click at [393, 190] on div "Image Ácido Salicílico Text block Seca la verruga desde la raíz, provocando su …" at bounding box center [379, 37] width 119 height 305
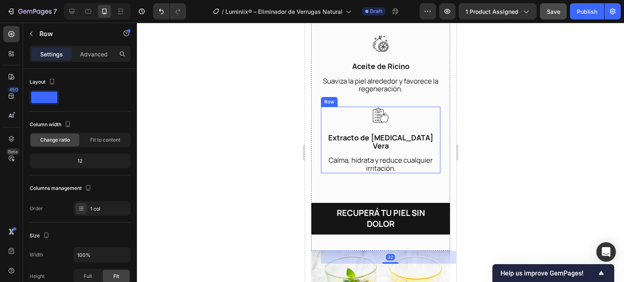
click at [325, 133] on div "Image" at bounding box center [379, 120] width 119 height 26
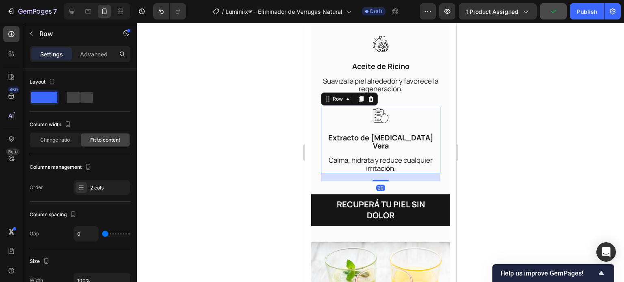
drag, startPoint x: 382, startPoint y: 194, endPoint x: 380, endPoint y: 183, distance: 11.4
click at [380, 181] on div at bounding box center [380, 181] width 16 height 2
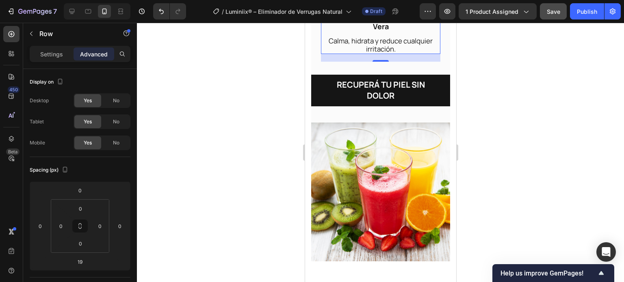
scroll to position [2793, 0]
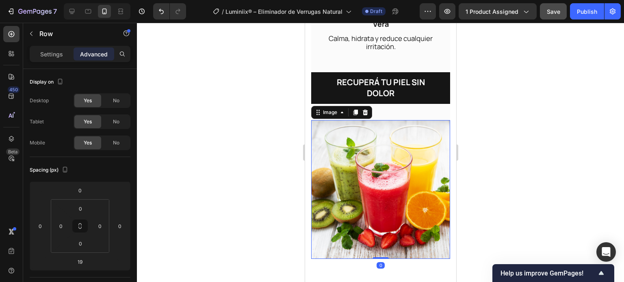
click at [360, 178] on img at bounding box center [380, 189] width 139 height 139
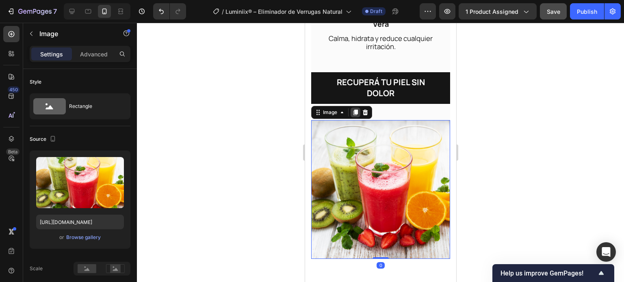
click at [355, 115] on icon at bounding box center [355, 113] width 4 height 6
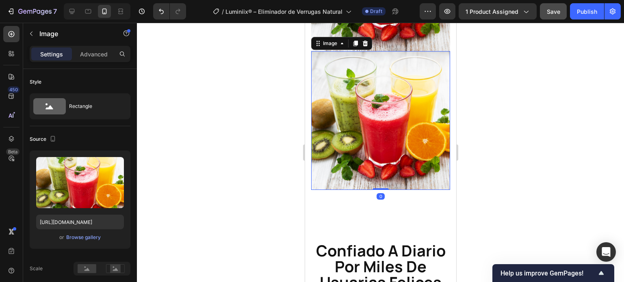
scroll to position [2920, 0]
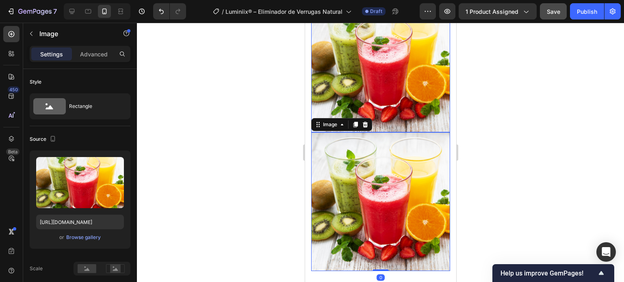
click at [387, 102] on img at bounding box center [380, 63] width 139 height 139
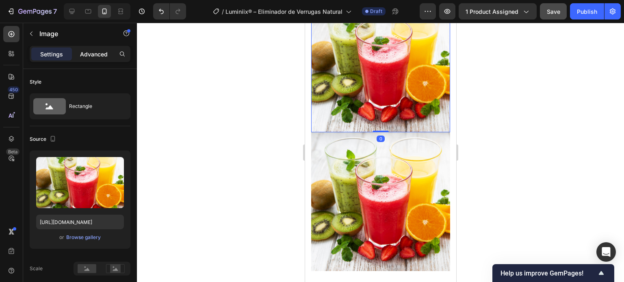
click at [98, 56] on p "Advanced" at bounding box center [94, 54] width 28 height 9
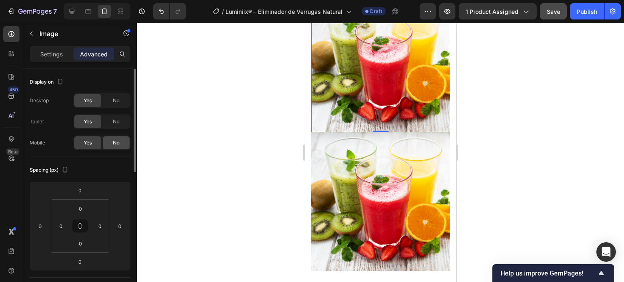
click at [108, 145] on div "No" at bounding box center [116, 142] width 27 height 13
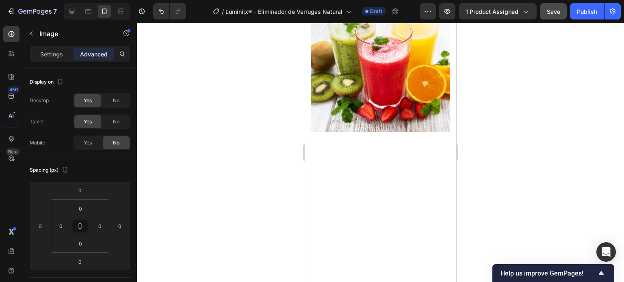
scroll to position [2788, 0]
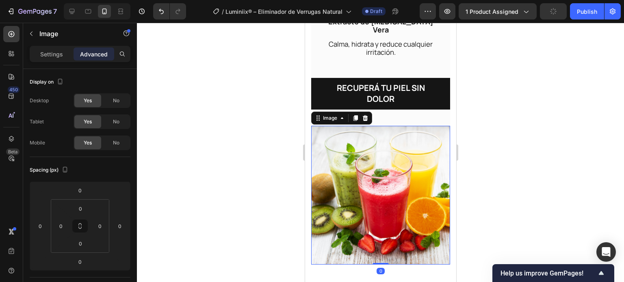
drag, startPoint x: 368, startPoint y: 168, endPoint x: 596, endPoint y: 176, distance: 227.5
click at [368, 168] on img at bounding box center [380, 195] width 139 height 139
click at [115, 122] on span "No" at bounding box center [116, 121] width 6 height 7
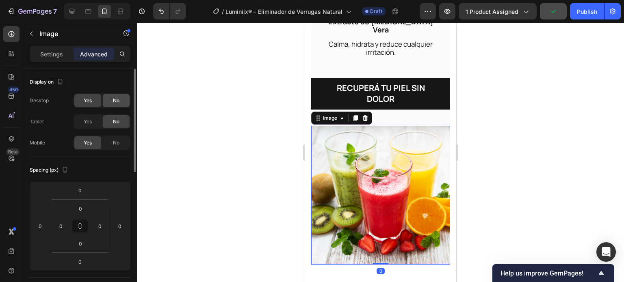
click at [114, 108] on div "Yes No" at bounding box center [101, 100] width 57 height 15
click at [115, 102] on span "No" at bounding box center [116, 100] width 6 height 7
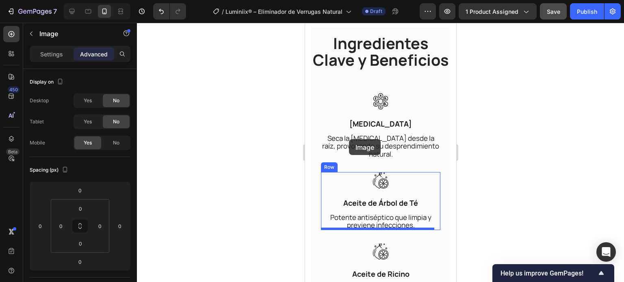
scroll to position [2463, 0]
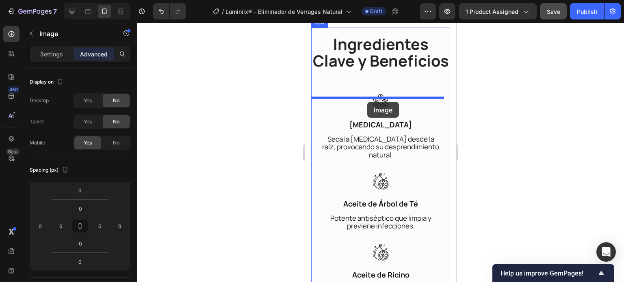
drag, startPoint x: 319, startPoint y: 202, endPoint x: 367, endPoint y: 102, distance: 111.1
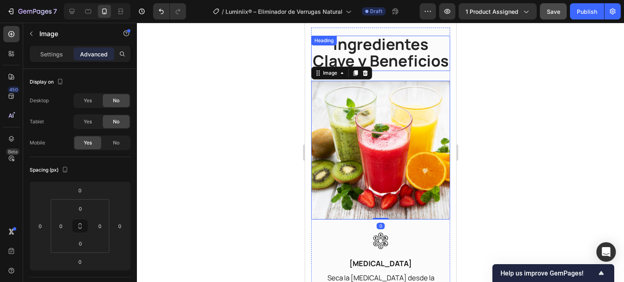
click at [393, 71] on span "Ingredientes Clave y Beneficios" at bounding box center [380, 52] width 136 height 38
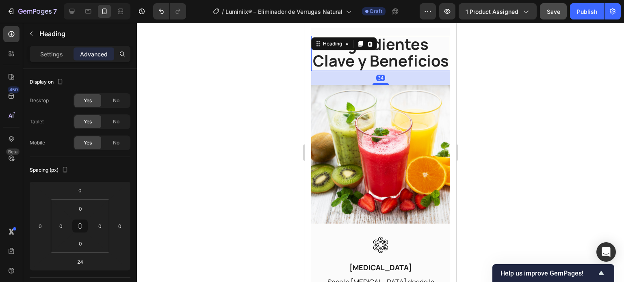
drag, startPoint x: 382, startPoint y: 97, endPoint x: 383, endPoint y: 101, distance: 4.1
click at [383, 85] on div at bounding box center [380, 84] width 16 height 2
type input "34"
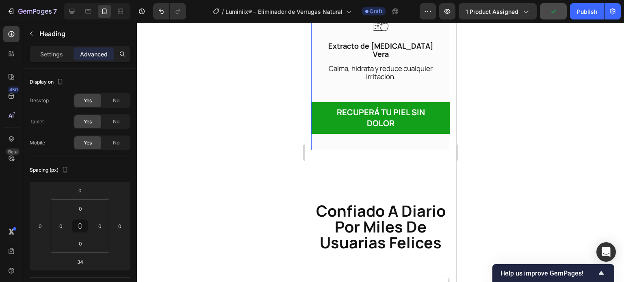
scroll to position [2910, 0]
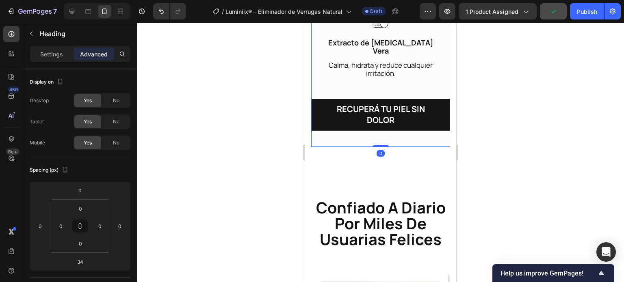
click at [358, 139] on div "Recuperá tu piel sin dolor Button" at bounding box center [380, 123] width 139 height 48
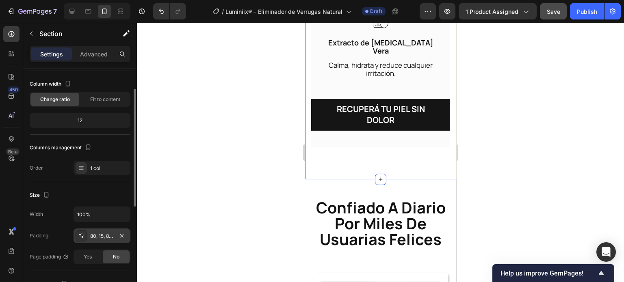
click at [94, 232] on div "80, 15, 80, 15" at bounding box center [101, 236] width 57 height 15
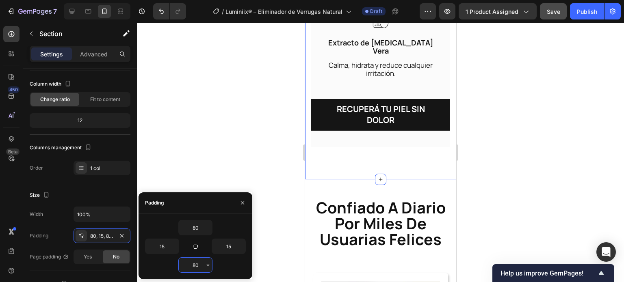
click at [191, 263] on input "80" at bounding box center [195, 265] width 33 height 15
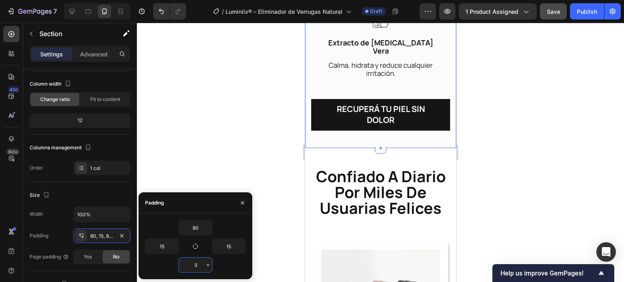
type input "30"
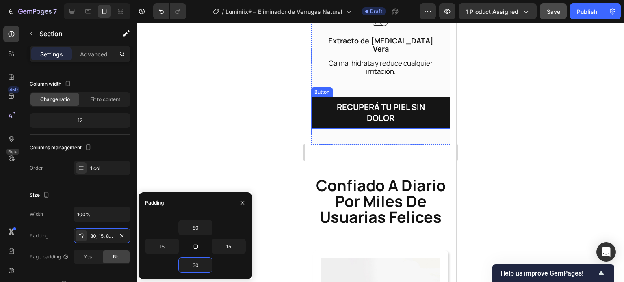
scroll to position [2950, 0]
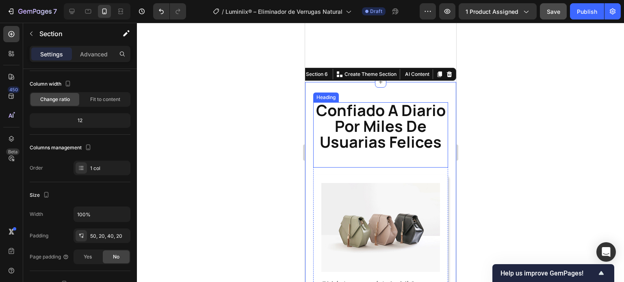
scroll to position [3072, 0]
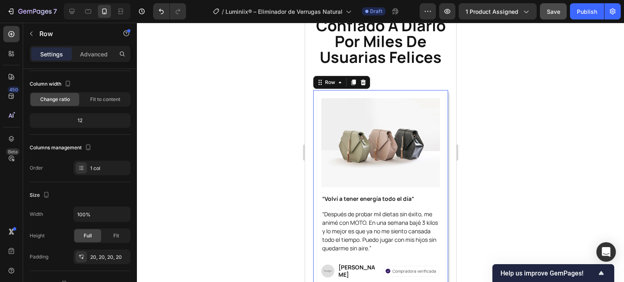
click at [377, 108] on div "Image “Volví a tener energía todo el día” Text Block “Después de probar mil die…" at bounding box center [380, 189] width 135 height 198
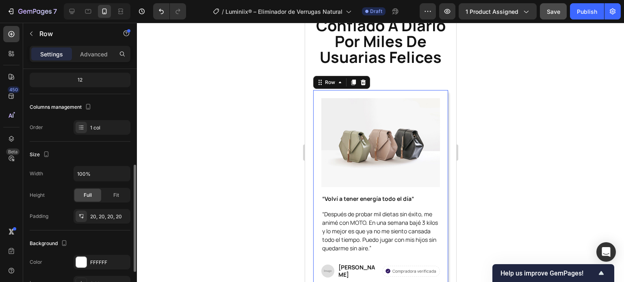
scroll to position [122, 0]
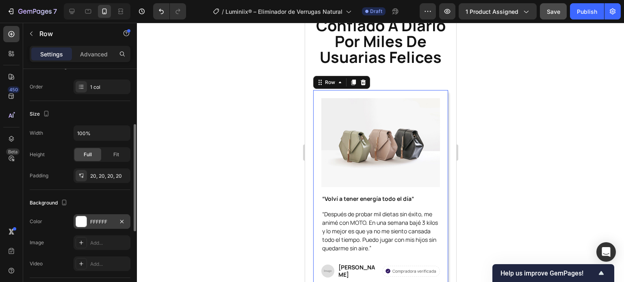
click at [106, 221] on div "FFFFFF" at bounding box center [102, 221] width 24 height 7
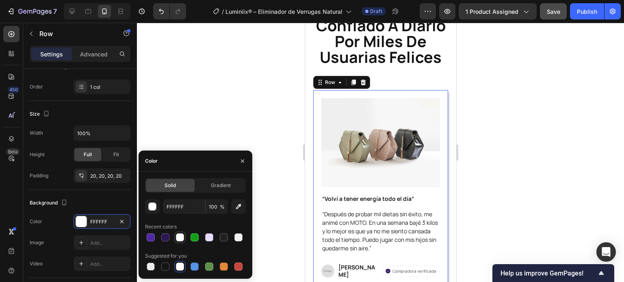
click at [175, 234] on div at bounding box center [180, 238] width 10 height 10
type input "FBFBFB"
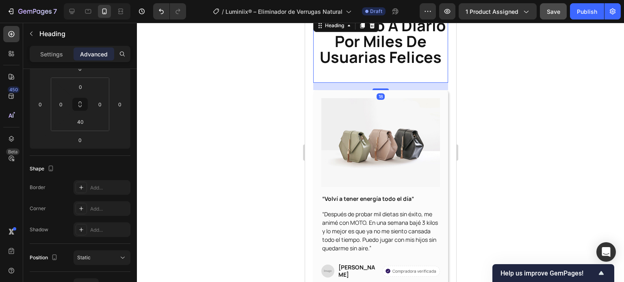
click at [352, 67] on strong "confiado a diario por miles de usuarias felices" at bounding box center [380, 41] width 130 height 53
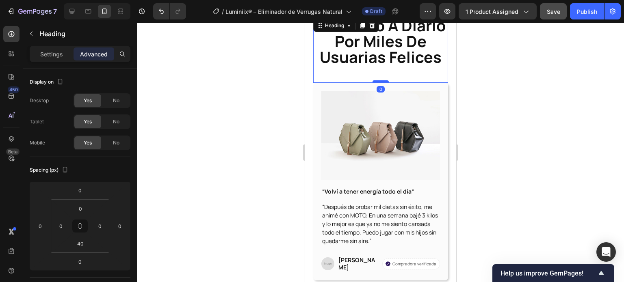
drag, startPoint x: 373, startPoint y: 105, endPoint x: 374, endPoint y: 98, distance: 7.4
click at [374, 83] on div at bounding box center [380, 81] width 16 height 2
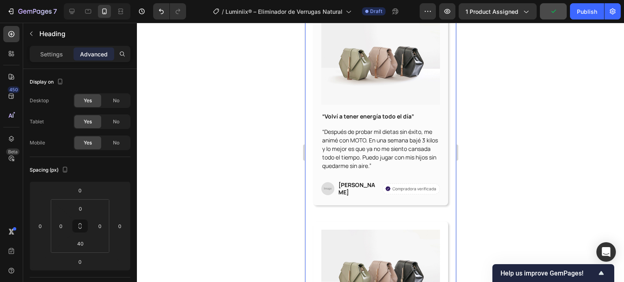
scroll to position [3194, 0]
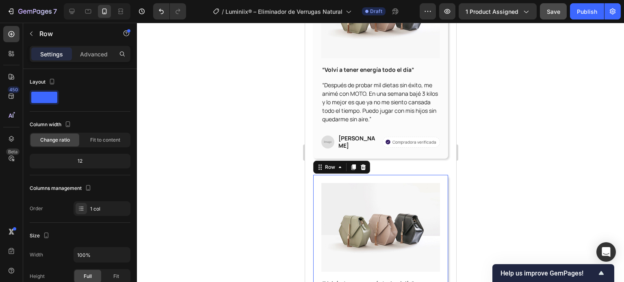
click at [313, 199] on div "Image “Volví a tener energía todo el día” Text Block “Después de probar mil die…" at bounding box center [380, 274] width 135 height 198
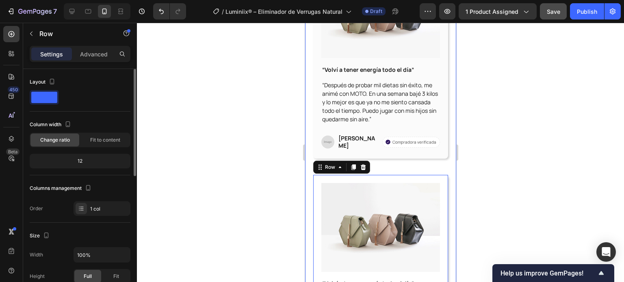
scroll to position [203, 0]
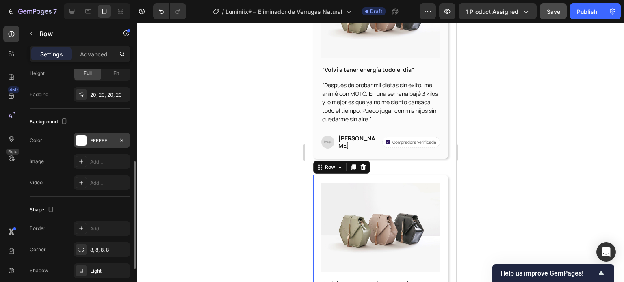
click at [95, 143] on div "FFFFFF" at bounding box center [102, 140] width 24 height 7
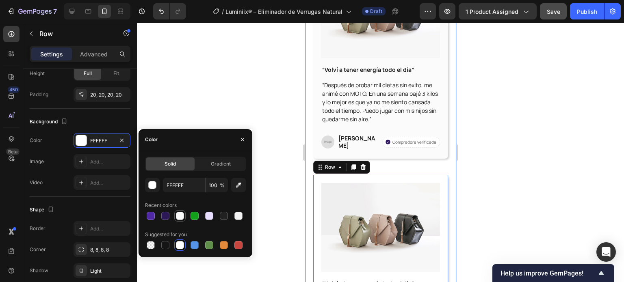
click at [177, 219] on div at bounding box center [180, 216] width 8 height 8
type input "FBFBFB"
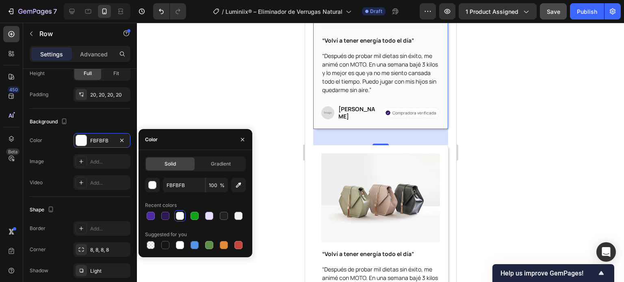
scroll to position [3437, 0]
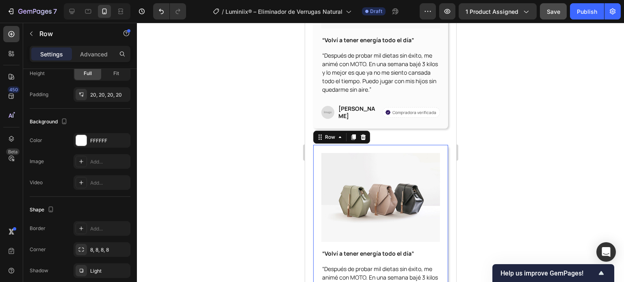
click at [314, 171] on div "Image “Volví a tener energía todo el día” Text Block “Después de probar mil die…" at bounding box center [380, 244] width 135 height 198
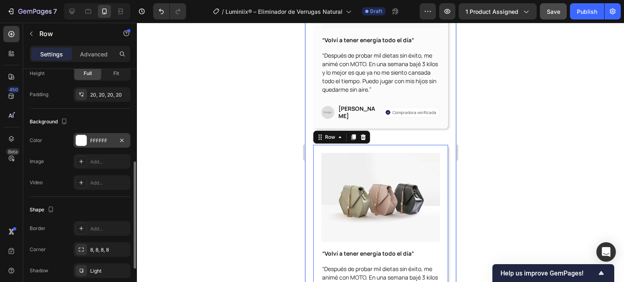
click at [87, 142] on div "FFFFFF" at bounding box center [101, 140] width 57 height 15
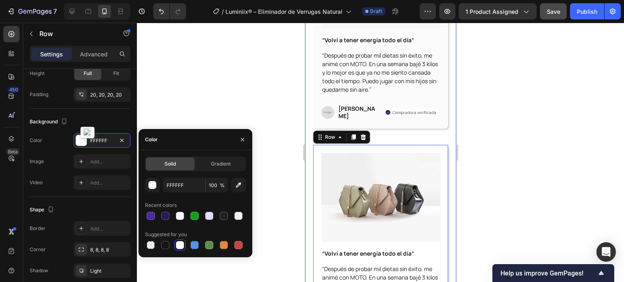
drag, startPoint x: 175, startPoint y: 216, endPoint x: 187, endPoint y: 207, distance: 15.4
click at [175, 216] on div at bounding box center [180, 216] width 10 height 10
type input "FBFBFB"
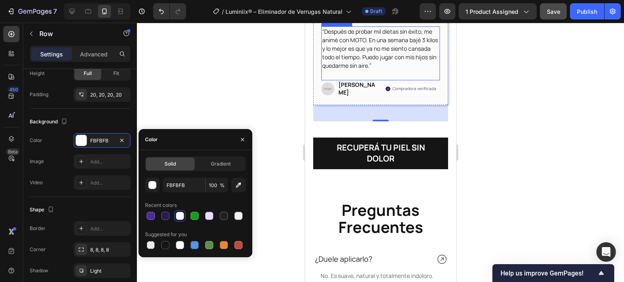
scroll to position [3722, 0]
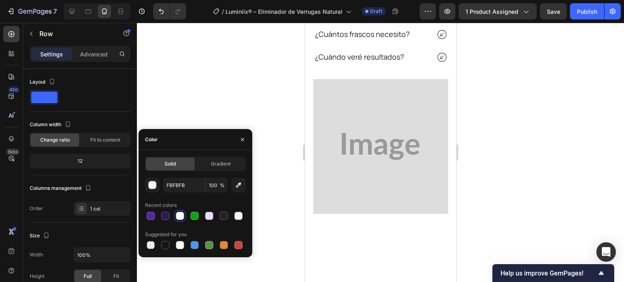
scroll to position [203, 0]
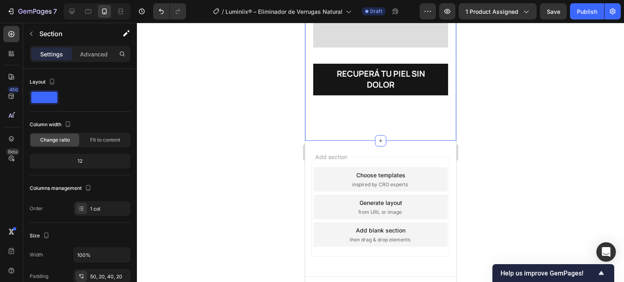
scroll to position [4753, 0]
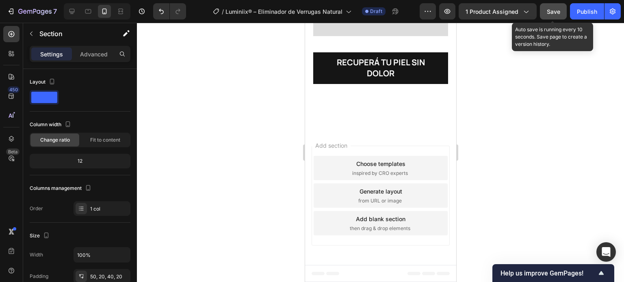
click at [556, 15] on div "Save" at bounding box center [553, 11] width 13 height 9
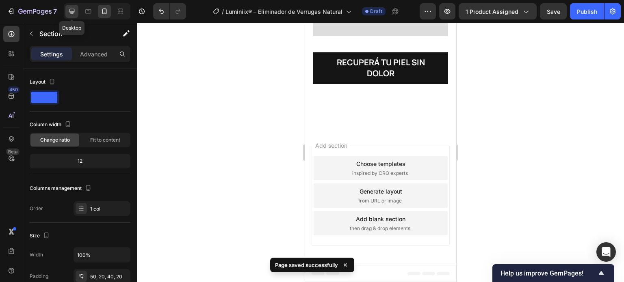
click at [71, 9] on icon at bounding box center [71, 11] width 5 height 5
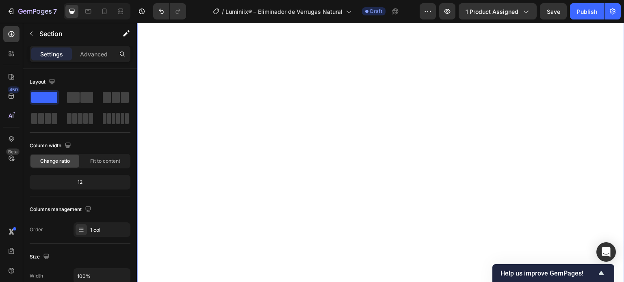
scroll to position [1556, 0]
